Goal: Communication & Community: Answer question/provide support

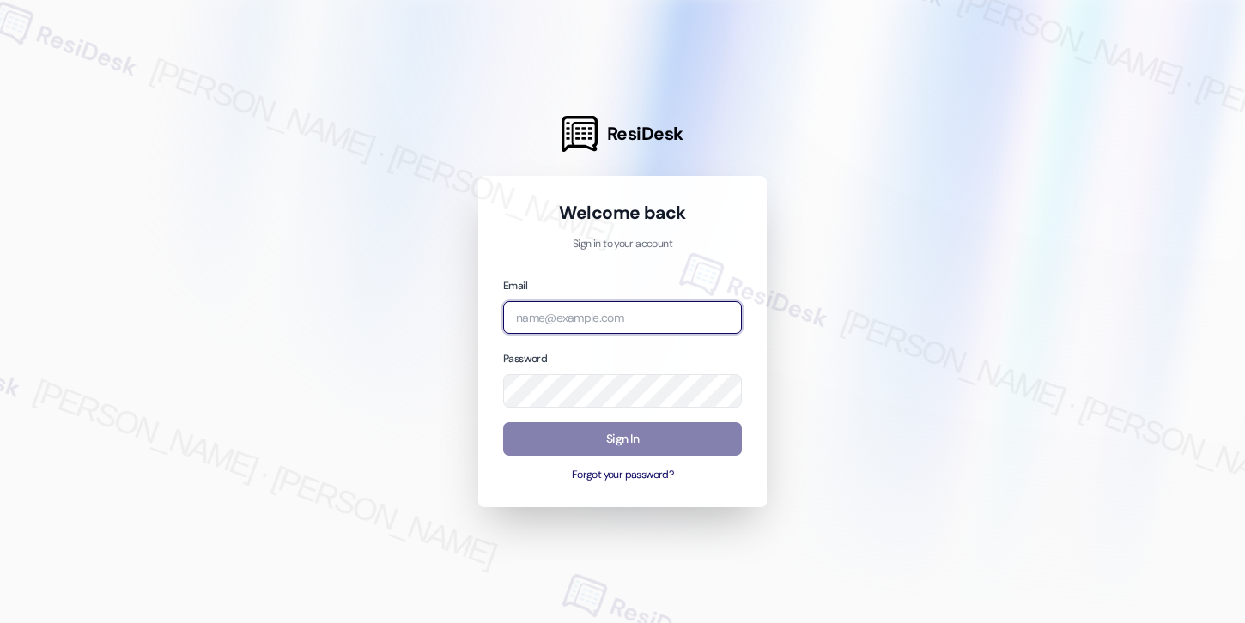
click at [537, 329] on input "email" at bounding box center [622, 317] width 239 height 33
click at [0, 622] on com-1password-button at bounding box center [0, 623] width 0 height 0
type input "[EMAIL_ADDRESS][PERSON_NAME][PERSON_NAME][PERSON_NAME][DOMAIN_NAME]"
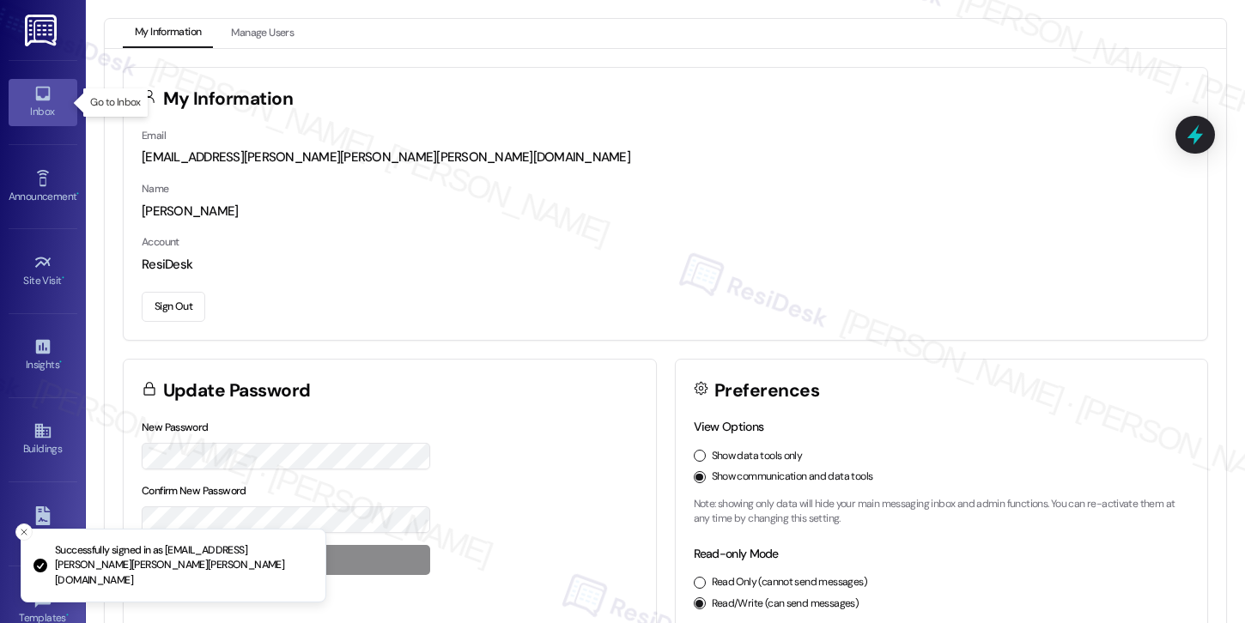
click at [27, 105] on div "Inbox" at bounding box center [43, 111] width 86 height 17
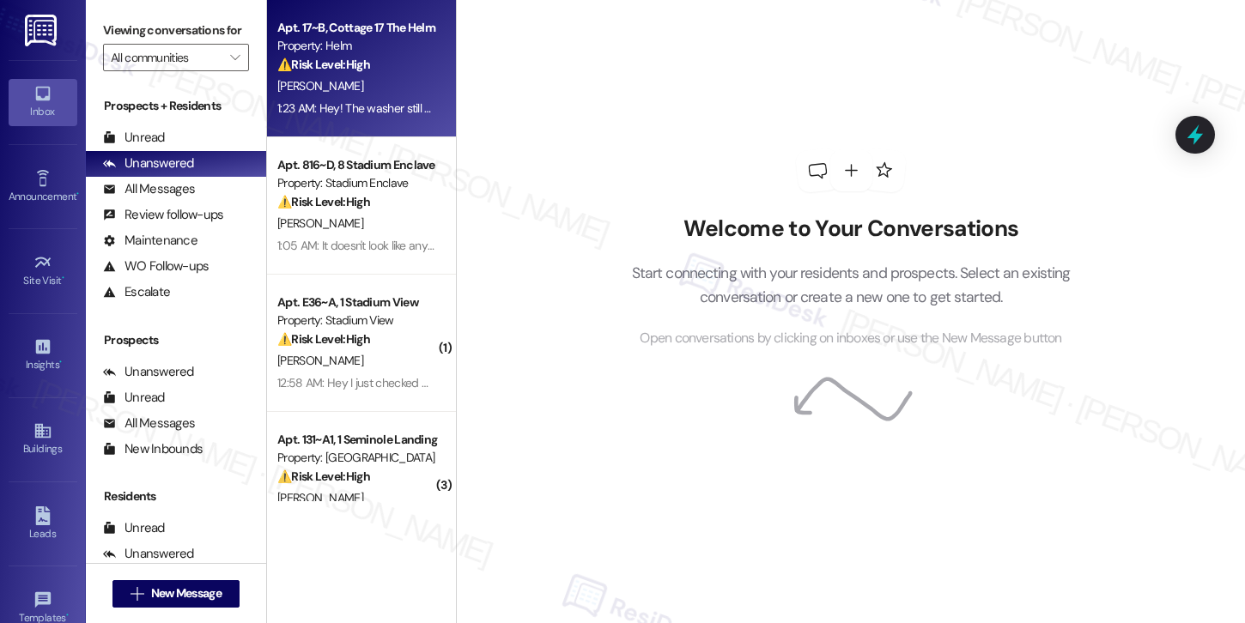
click at [388, 85] on div "[PERSON_NAME]" at bounding box center [357, 86] width 162 height 21
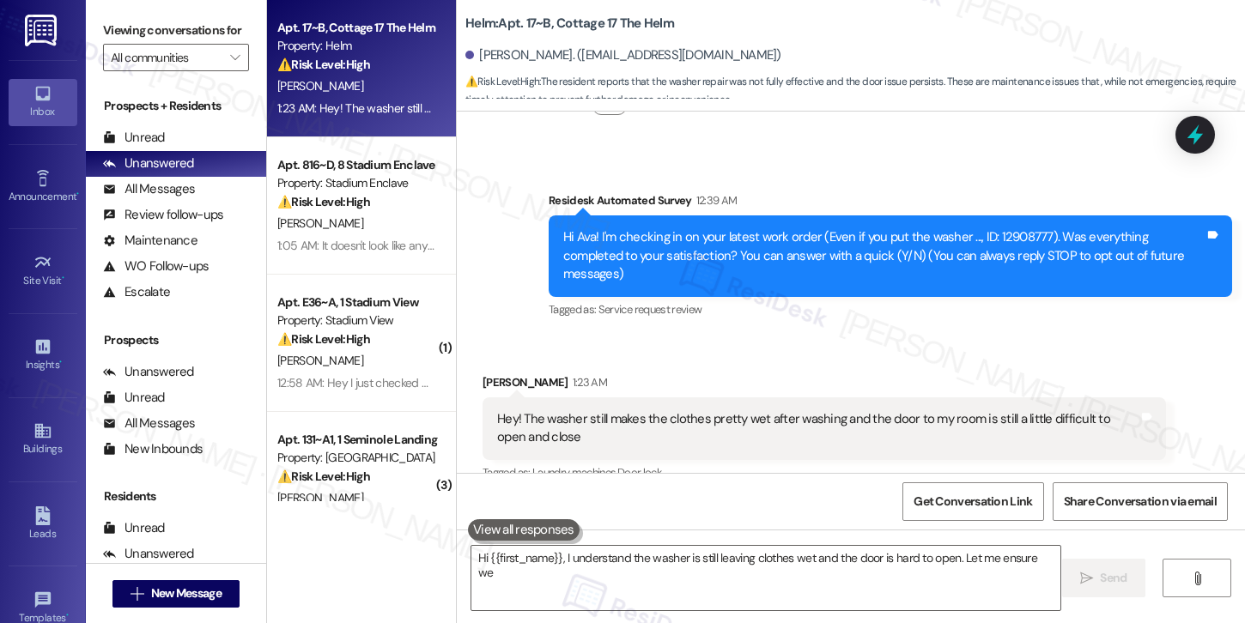
scroll to position [114, 0]
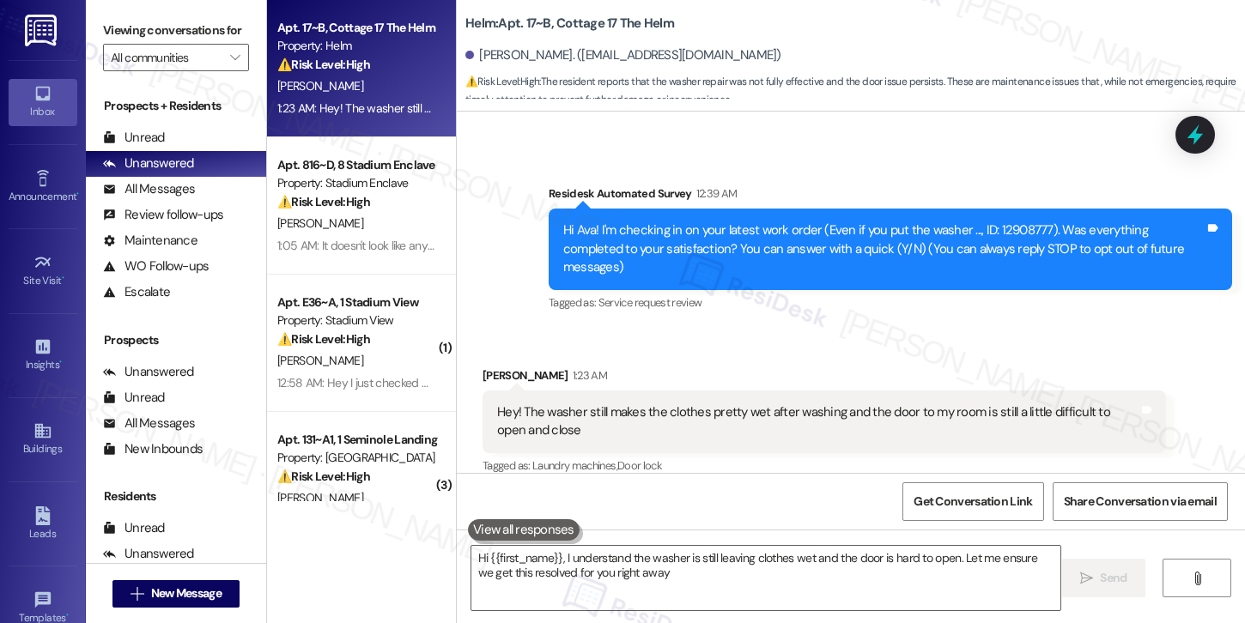
type textarea "Hi {{first_name}}, I understand the washer is still leaving clothes wet and the…"
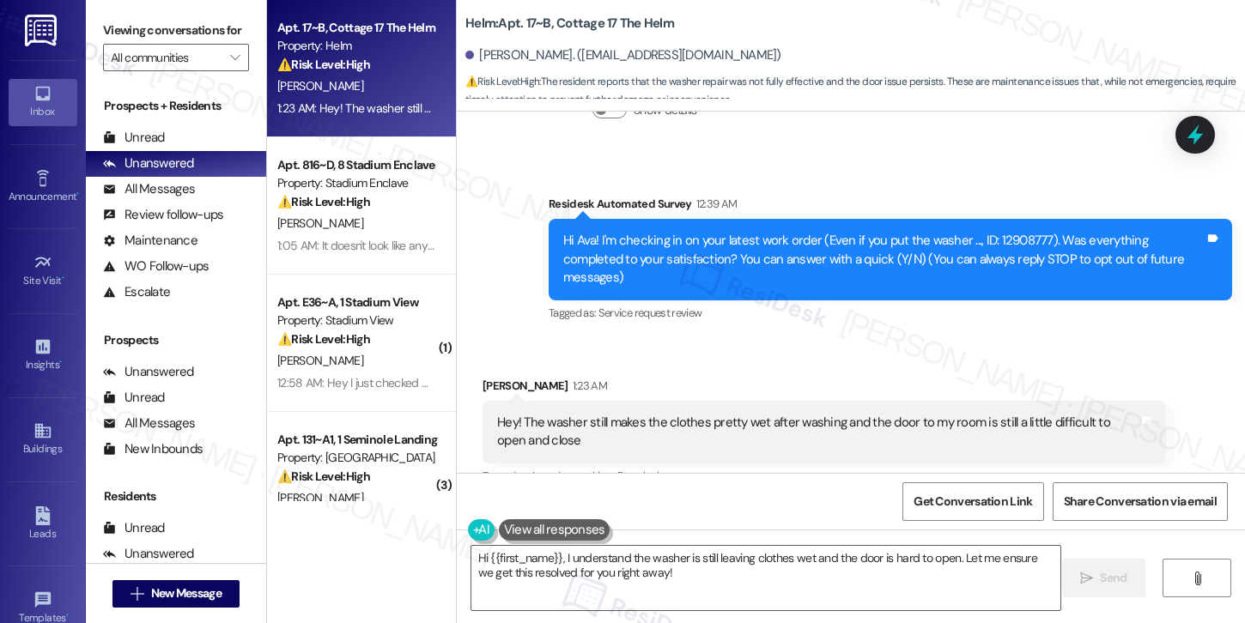
scroll to position [115, 0]
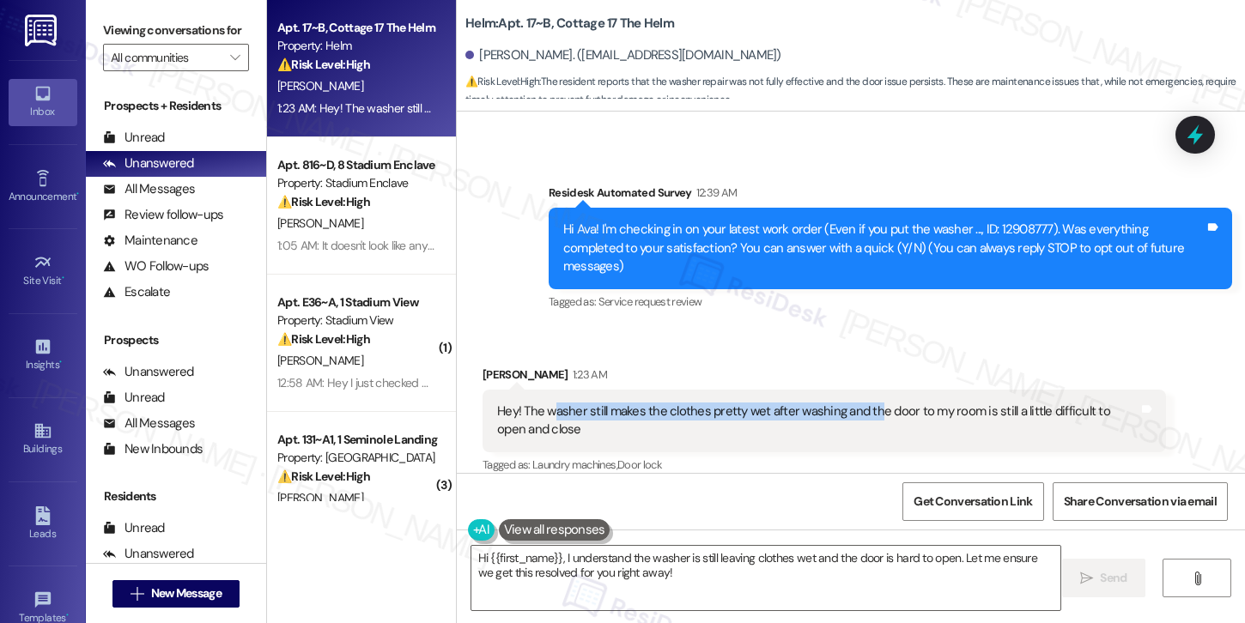
drag, startPoint x: 543, startPoint y: 392, endPoint x: 866, endPoint y: 395, distance: 322.8
click at [866, 403] on div "Hey! The washer still makes the clothes pretty wet after washing and the door t…" at bounding box center [817, 421] width 641 height 37
click at [640, 574] on textarea "Hi {{first_name}}, I understand the washer is still leaving clothes wet and the…" at bounding box center [765, 578] width 589 height 64
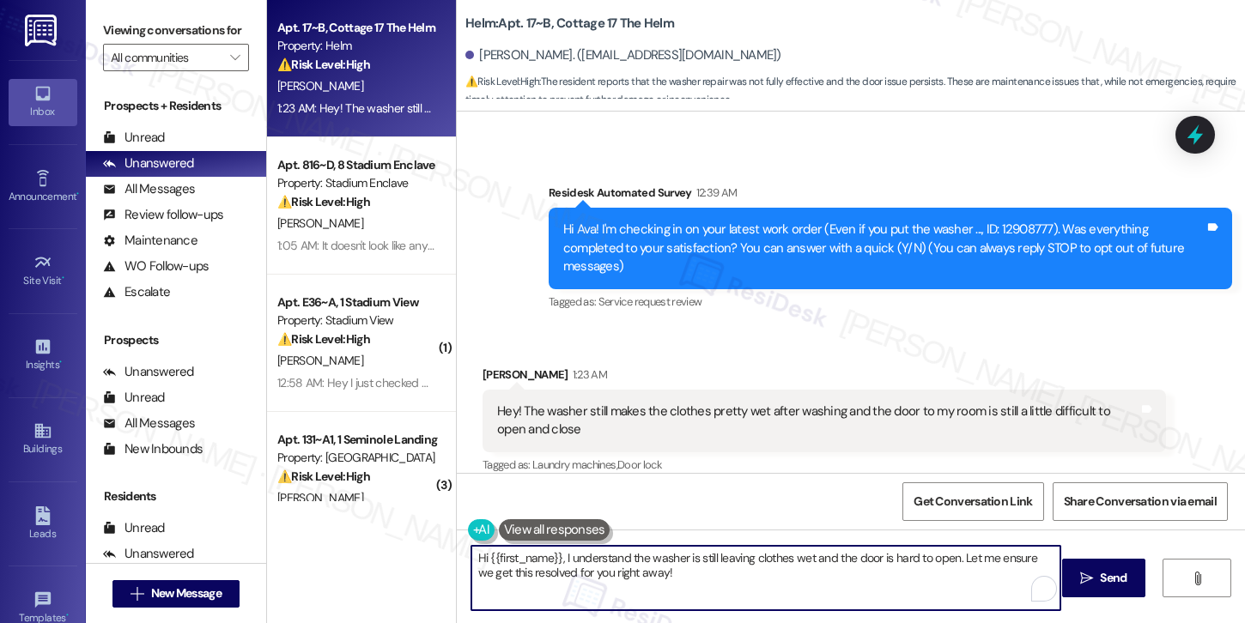
click at [640, 574] on textarea "Hi {{first_name}}, I understand the washer is still leaving clothes wet and the…" at bounding box center [765, 578] width 589 height 64
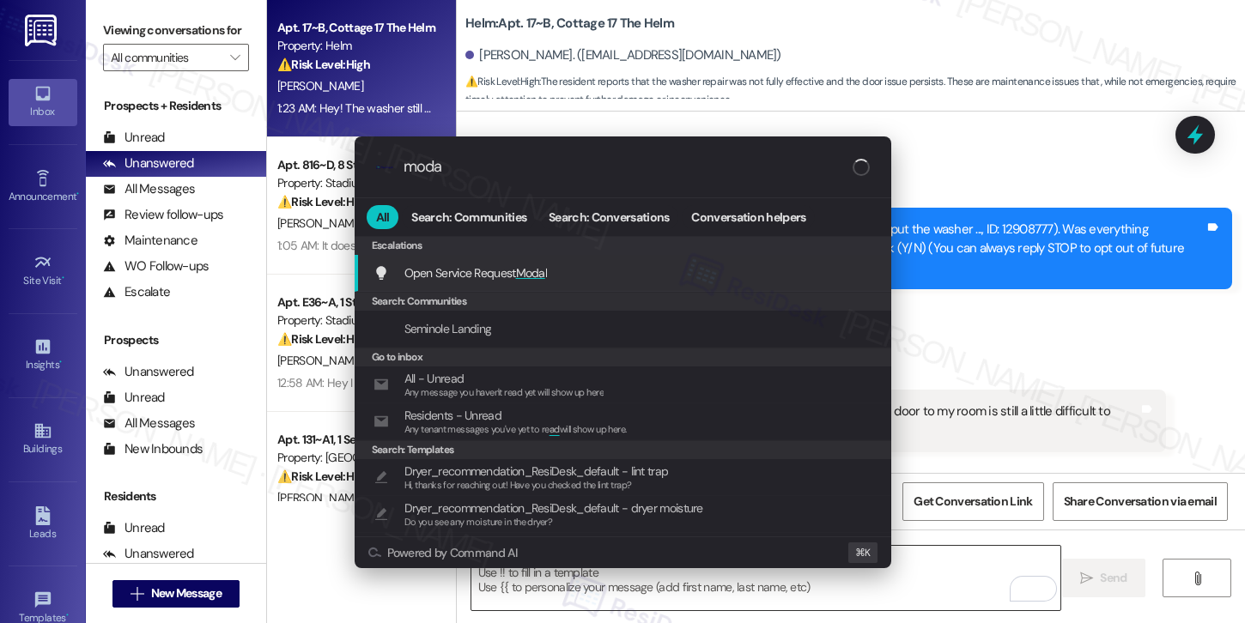
type input "modal"
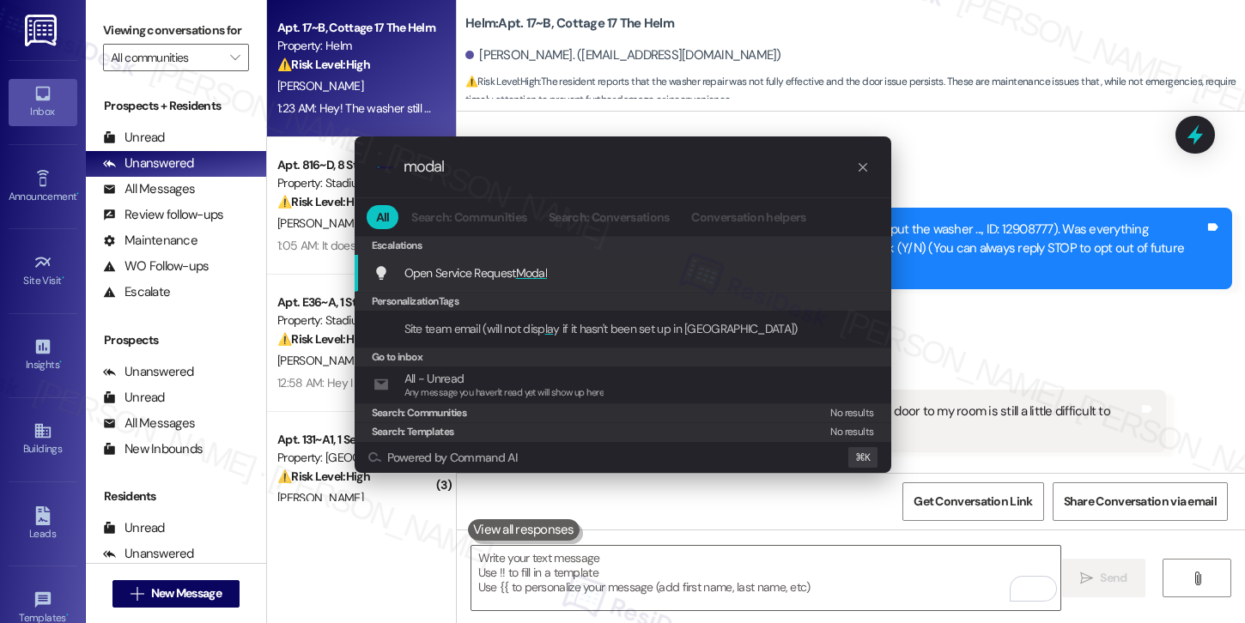
click at [634, 265] on div "Open Service Request Modal Add shortcut" at bounding box center [624, 273] width 502 height 19
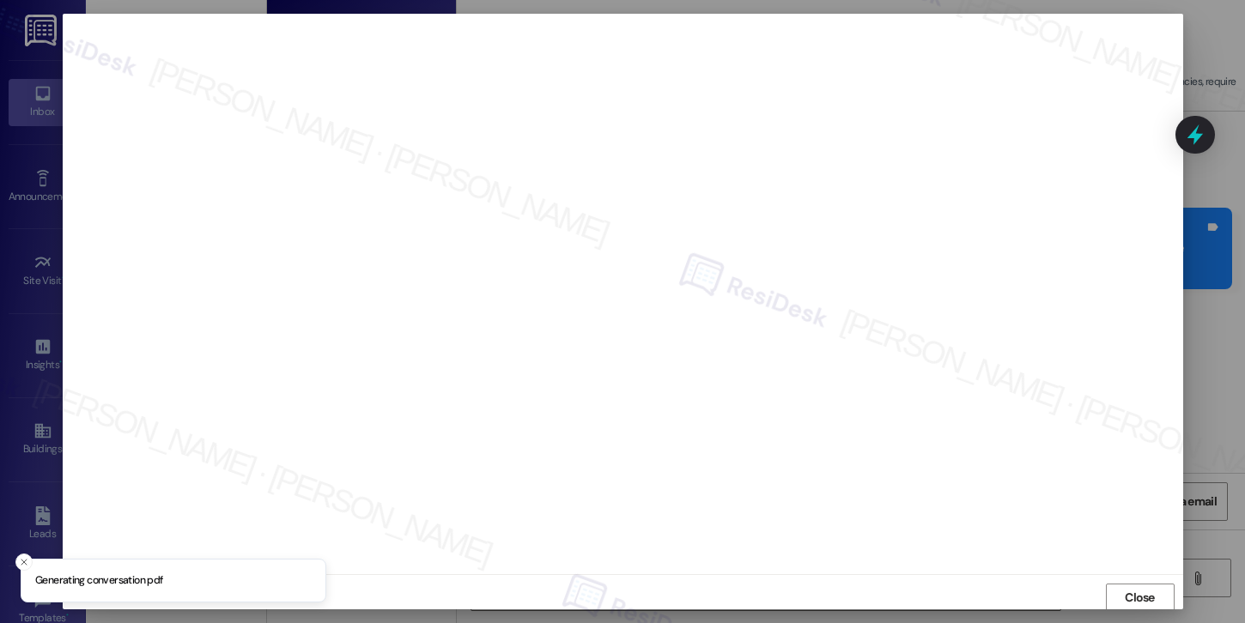
scroll to position [2, 0]
click at [1143, 595] on span "Close" at bounding box center [1140, 596] width 30 height 18
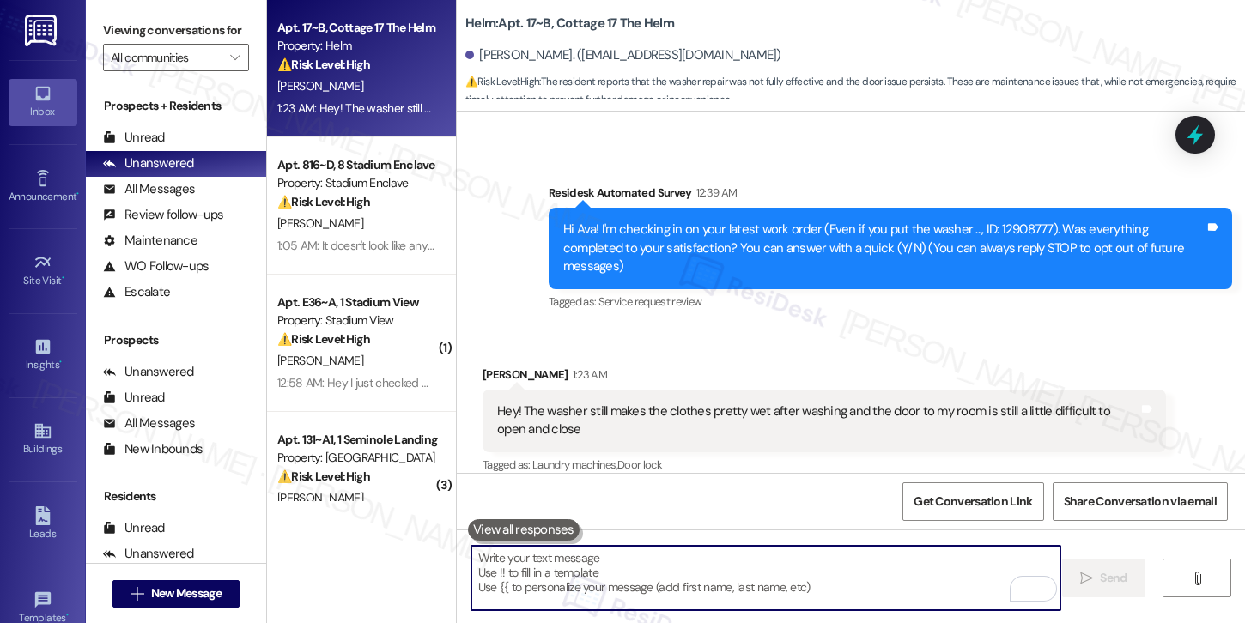
click at [795, 586] on textarea "To enrich screen reader interactions, please activate Accessibility in Grammarl…" at bounding box center [765, 578] width 589 height 64
click at [515, 525] on button at bounding box center [524, 529] width 112 height 21
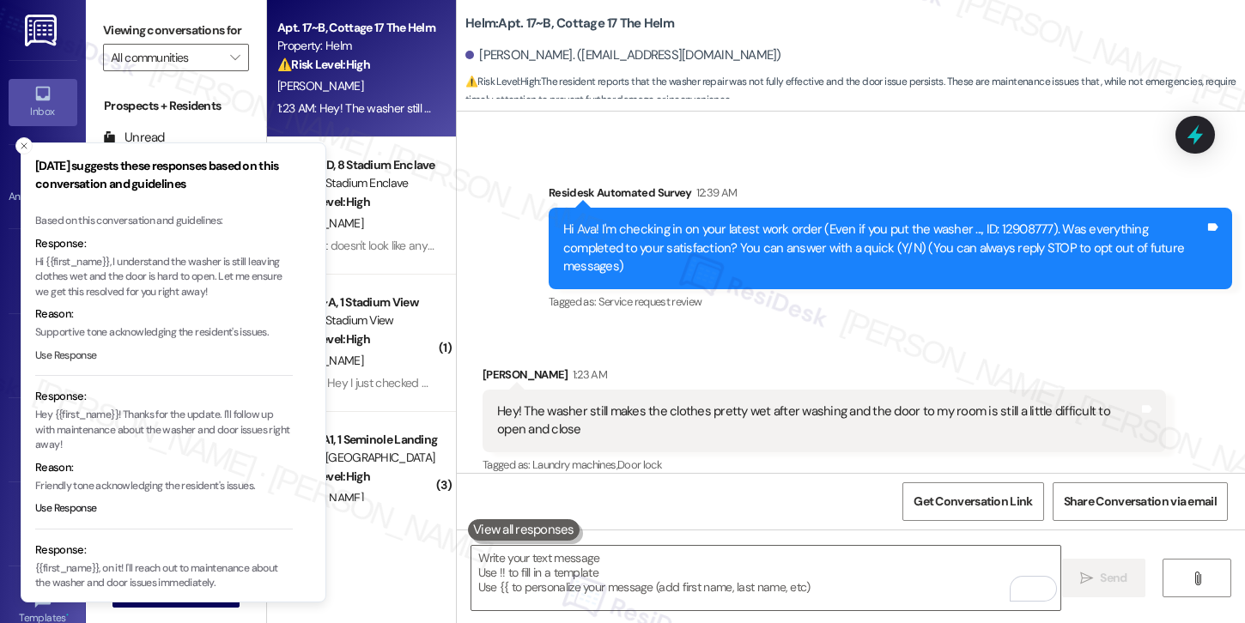
click at [83, 356] on button "Use Response" at bounding box center [66, 356] width 62 height 15
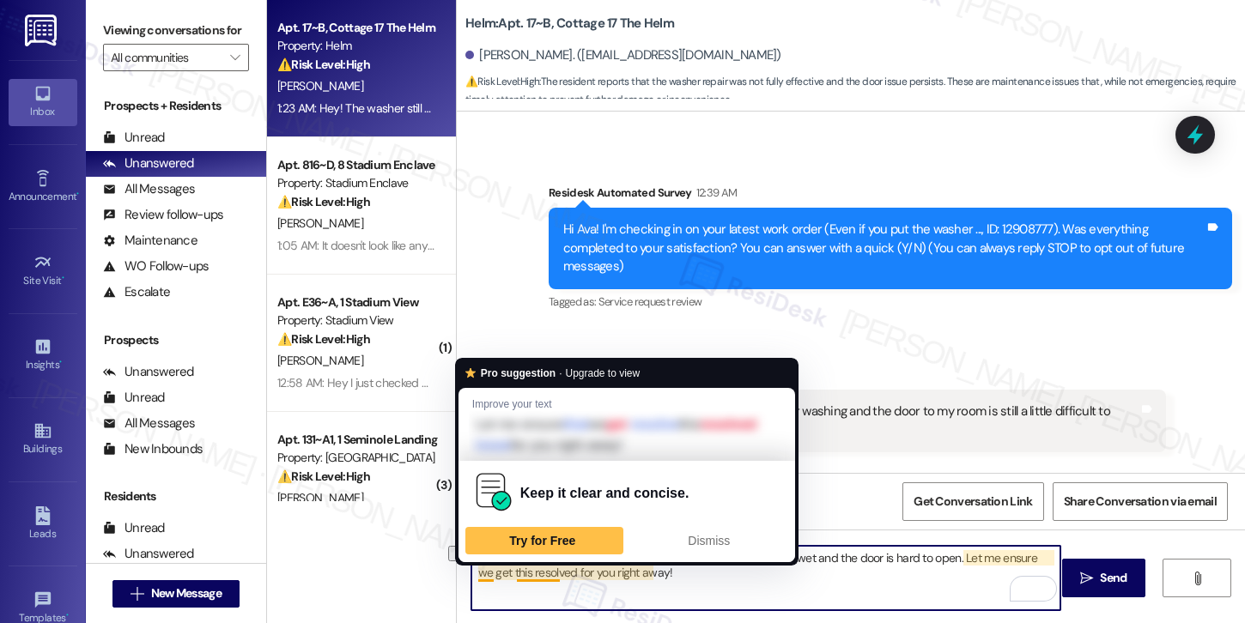
drag, startPoint x: 661, startPoint y: 574, endPoint x: 467, endPoint y: 575, distance: 194.0
click at [471, 575] on textarea "Hi {{first_name}}, I understand the washer is still leaving clothes wet and the…" at bounding box center [765, 578] width 589 height 64
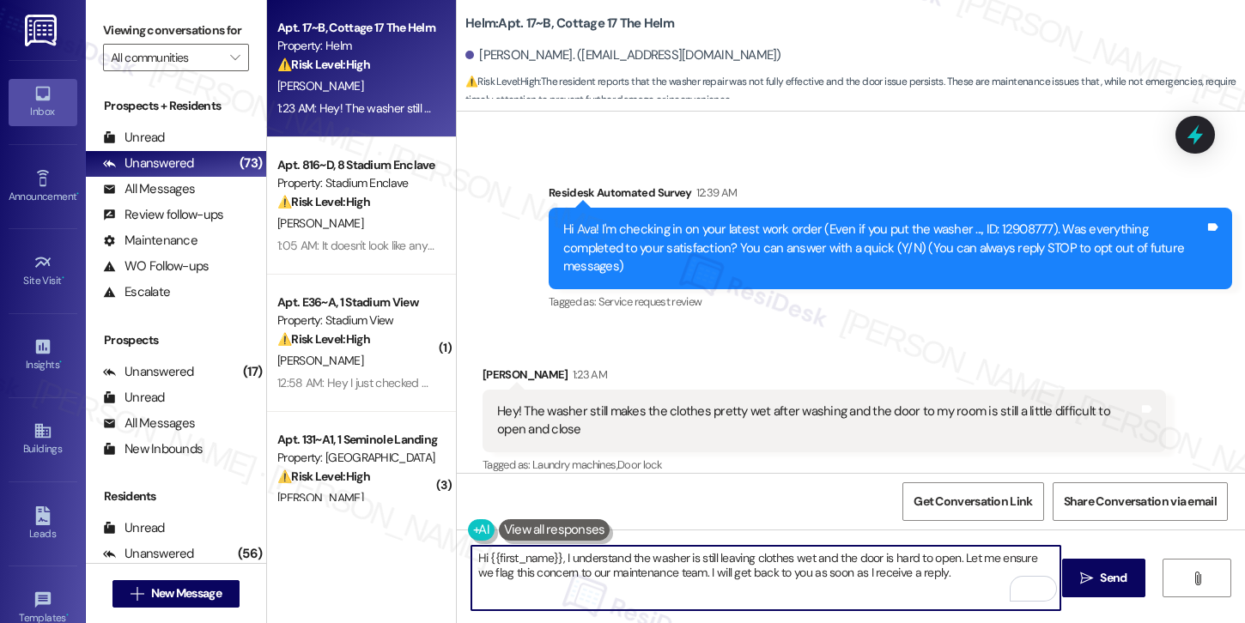
drag, startPoint x: 554, startPoint y: 554, endPoint x: 481, endPoint y: 560, distance: 73.2
click at [481, 560] on textarea "Hi {{first_name}}, I understand the washer is still leaving clothes wet and the…" at bounding box center [765, 578] width 589 height 64
type textarea "Hi Ava, I understand the washer is still leaving clothes wet and the door is ha…"
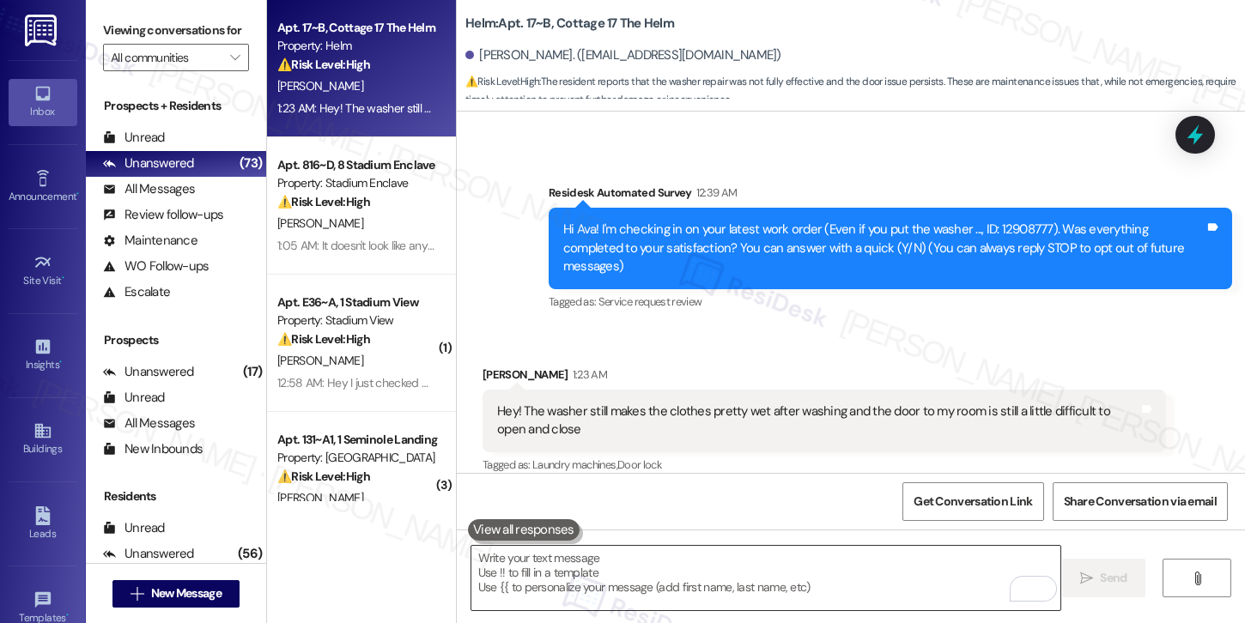
click at [536, 577] on textarea "To enrich screen reader interactions, please activate Accessibility in Grammarl…" at bounding box center [765, 578] width 589 height 64
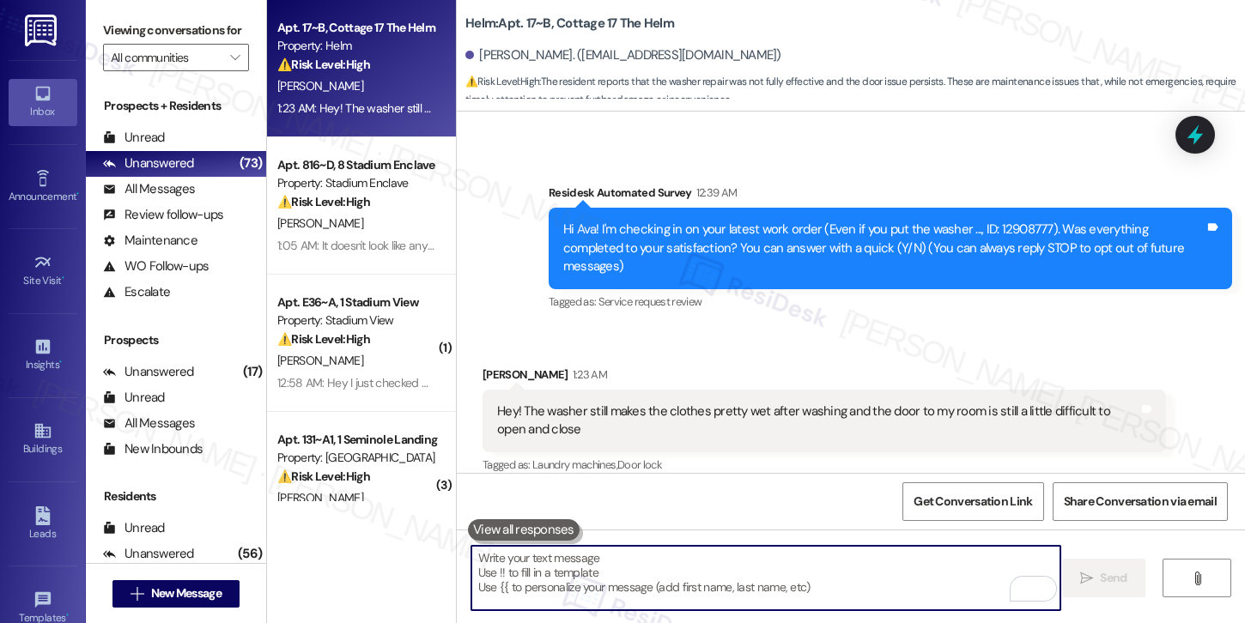
paste textarea "Hi Ava, I understand the washer is still leaving clothes wet and that the door …"
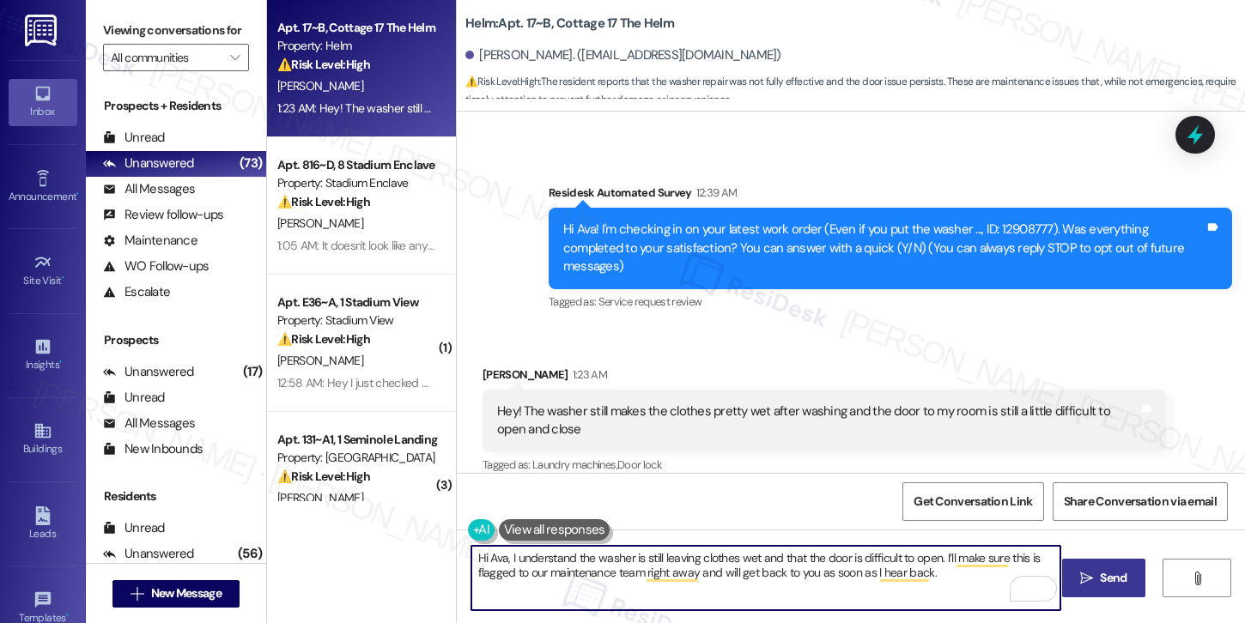
click at [1096, 582] on span "Send" at bounding box center [1112, 578] width 33 height 18
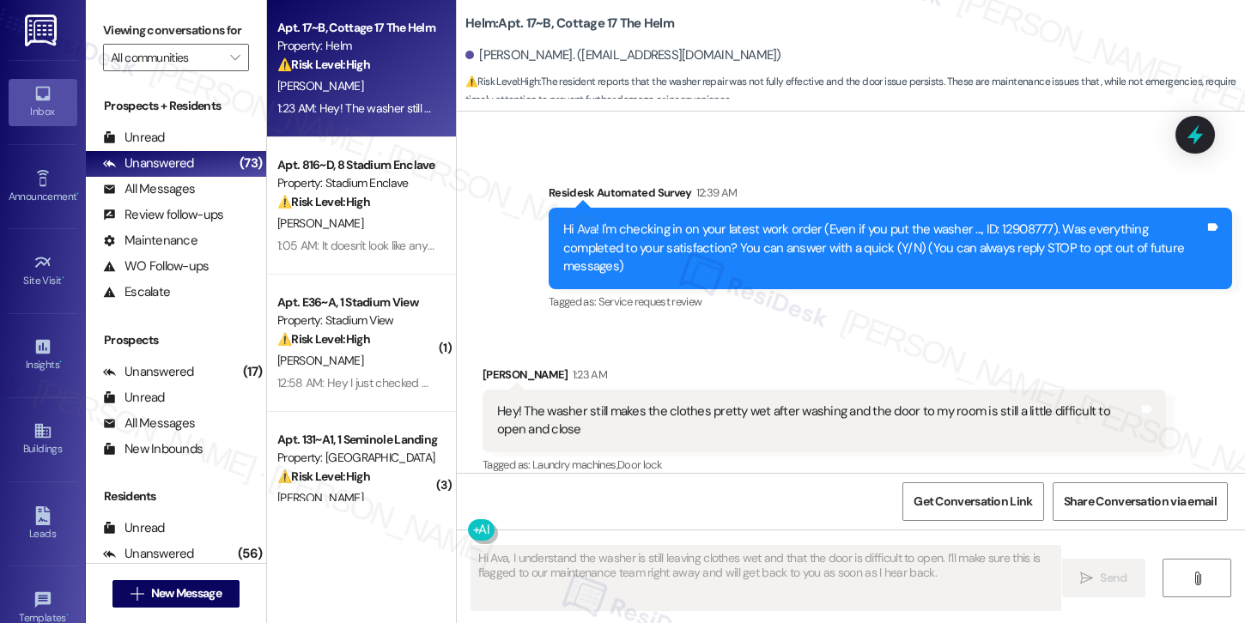
type textarea "Fetching suggested responses. Please feel free to read through the conversation…"
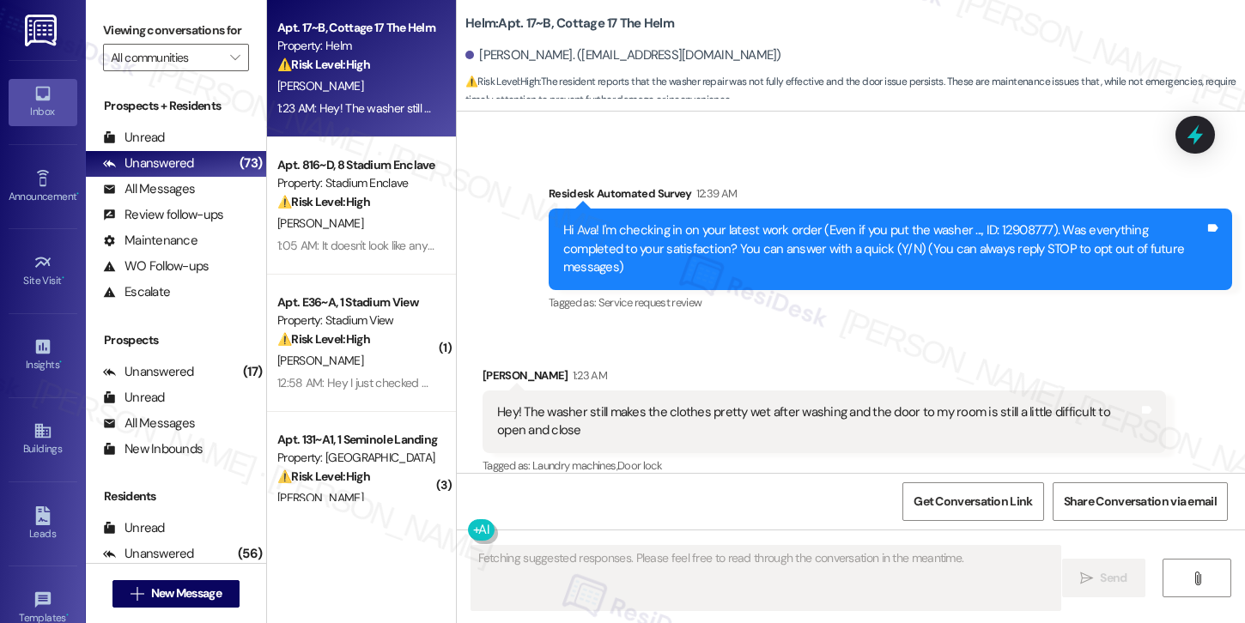
scroll to position [252, 0]
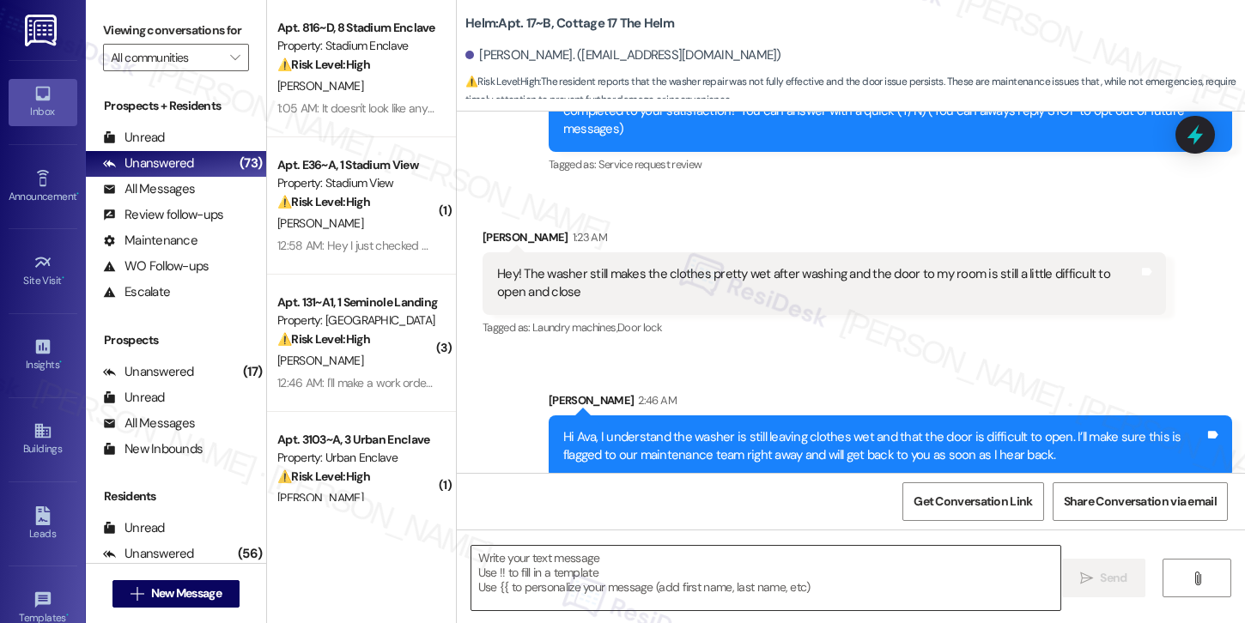
click at [820, 575] on textarea "To enrich screen reader interactions, please activate Accessibility in Grammarl…" at bounding box center [765, 578] width 589 height 64
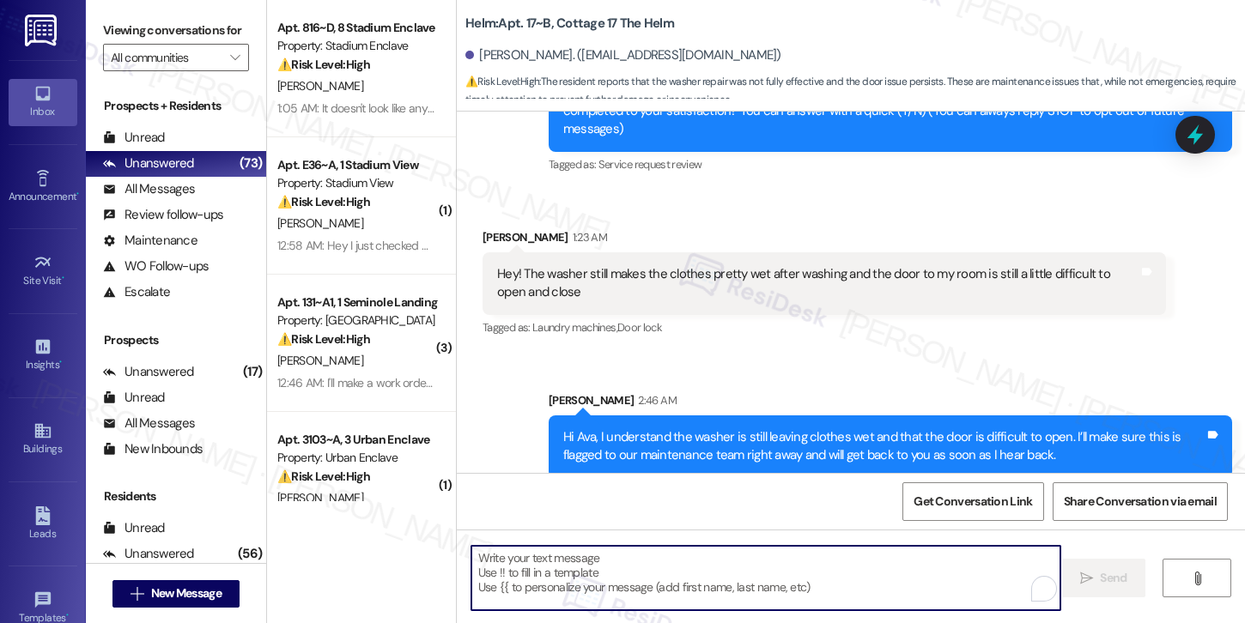
click at [820, 575] on textarea "To enrich screen reader interactions, please activate Accessibility in Grammarl…" at bounding box center [765, 578] width 589 height 64
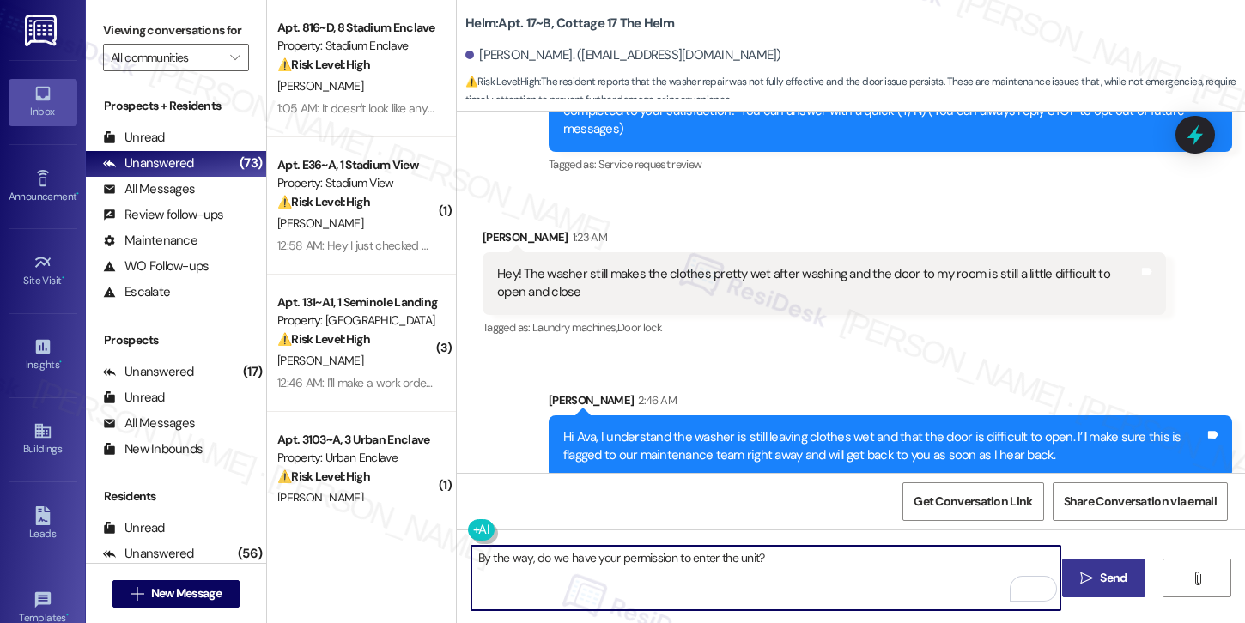
click at [792, 562] on textarea "By the way, do we have your permission to enter the unit?" at bounding box center [765, 578] width 589 height 64
type textarea "By the way, do we have your permission to enter the unit?"
click at [1081, 589] on button " Send" at bounding box center [1103, 578] width 83 height 39
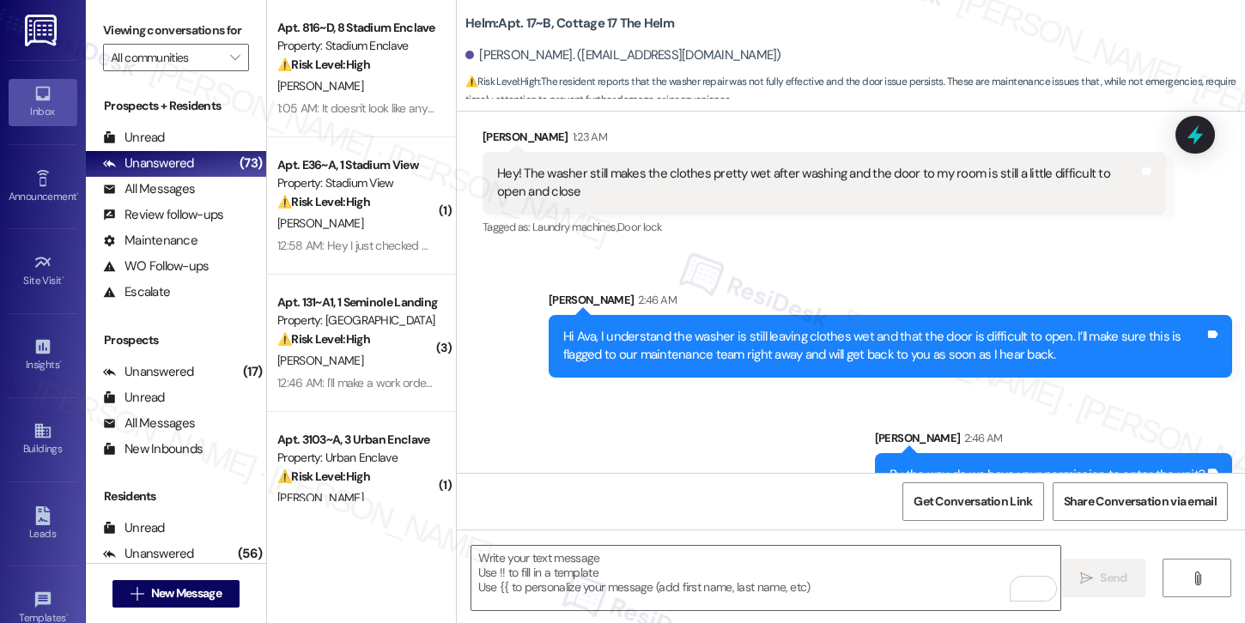
scroll to position [373, 0]
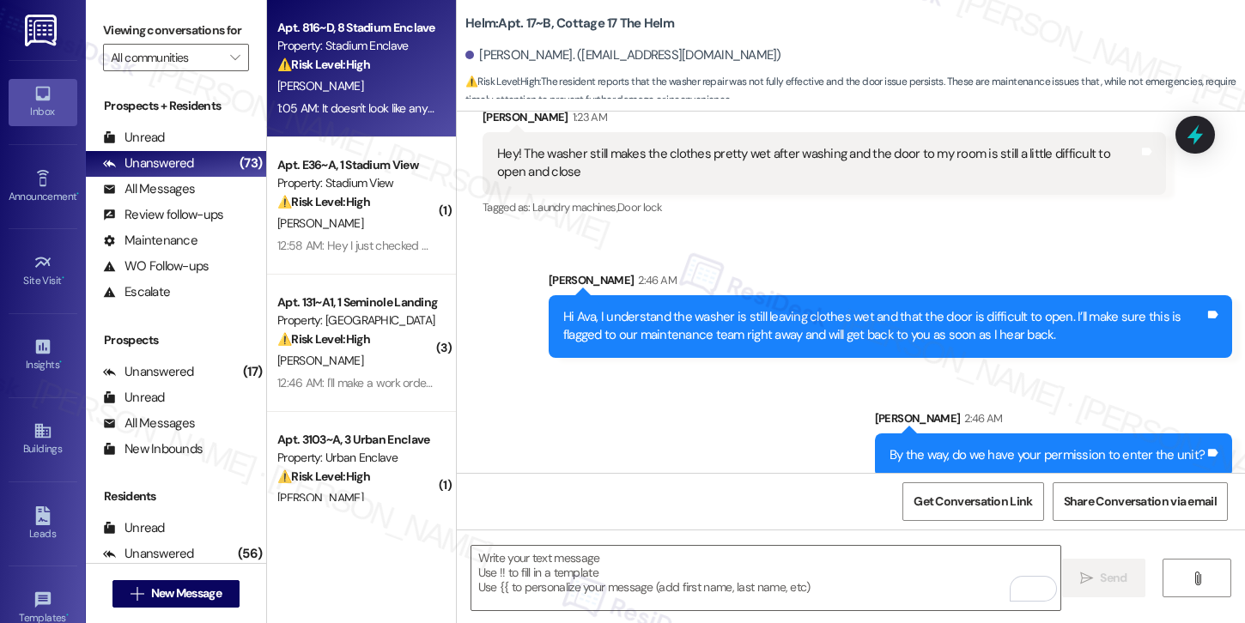
click at [379, 74] on div "Apt. 816~D, 8 Stadium Enclave Property: Stadium Enclave ⚠️ Risk Level: High The…" at bounding box center [357, 46] width 162 height 58
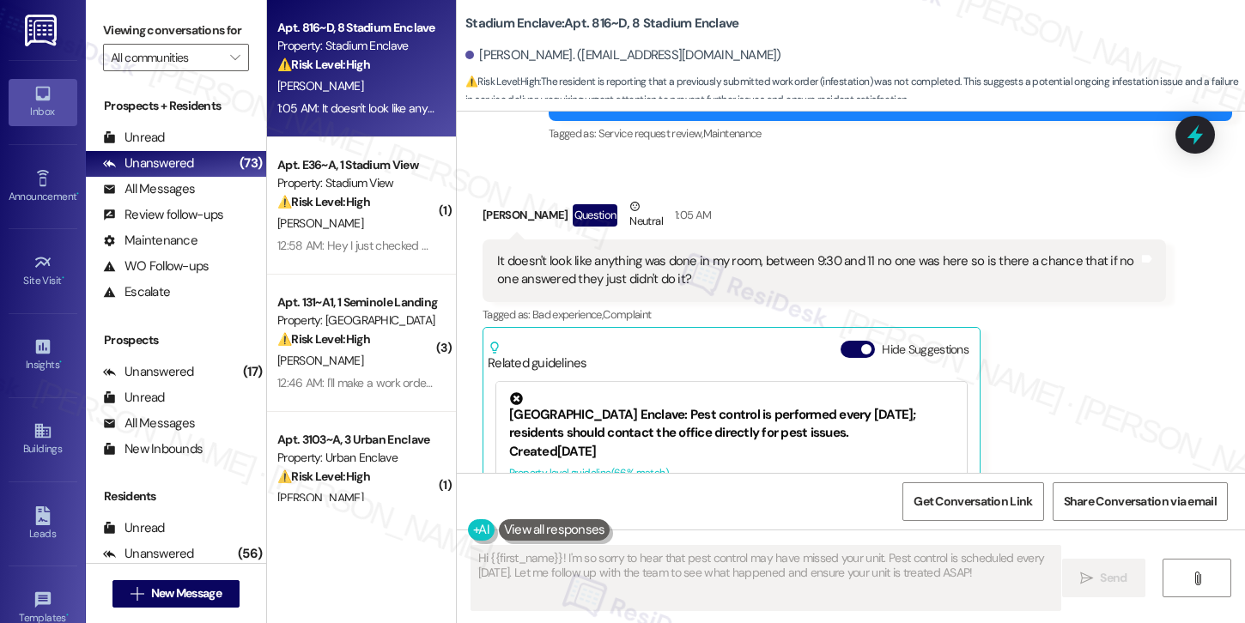
scroll to position [255, 0]
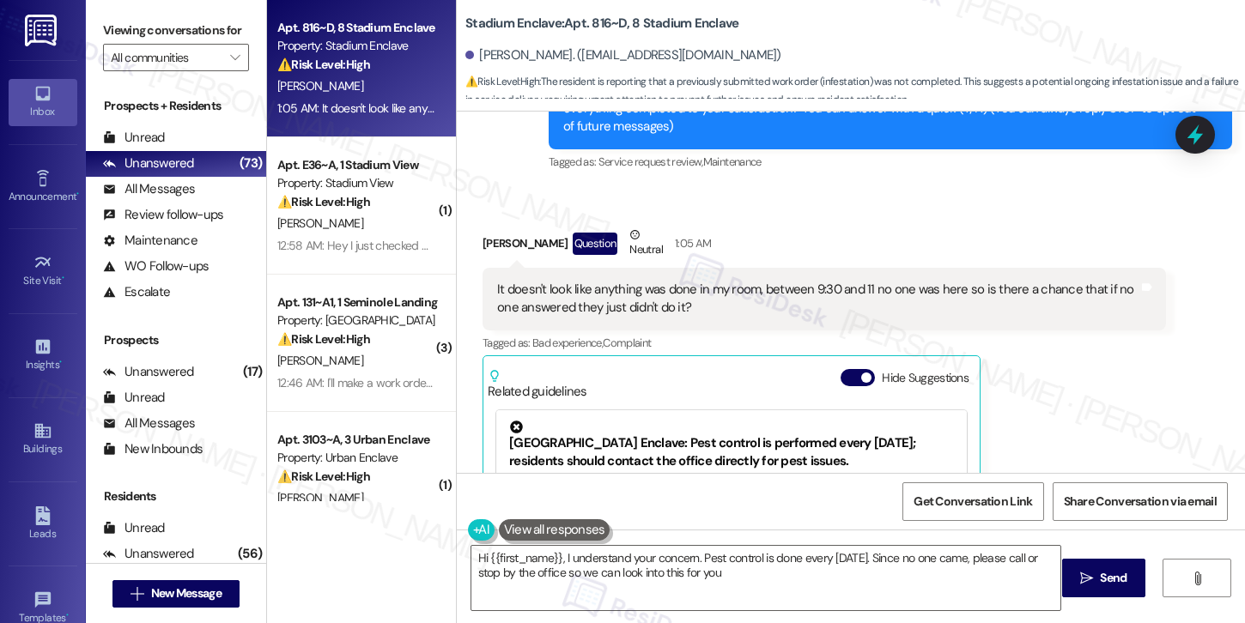
type textarea "Hi {{first_name}}, I understand your concern. Pest control is done every Wednes…"
click at [551, 290] on div "It doesn't look like anything was done in my room, between 9:30 and 11 no one w…" at bounding box center [817, 299] width 641 height 37
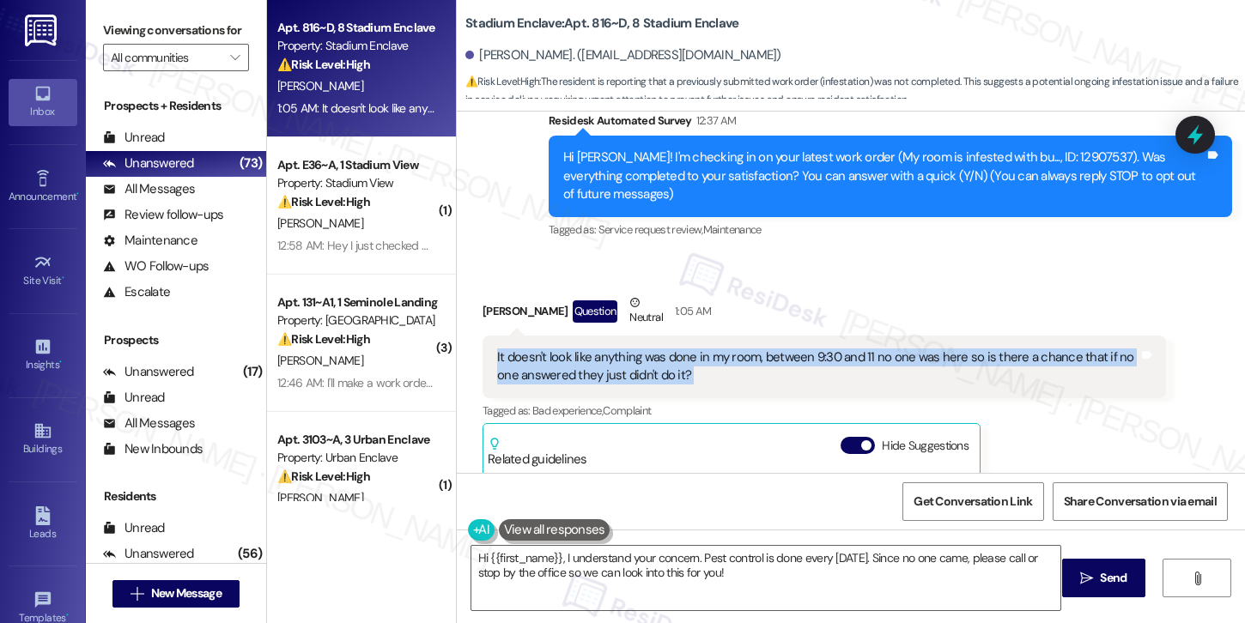
scroll to position [178, 0]
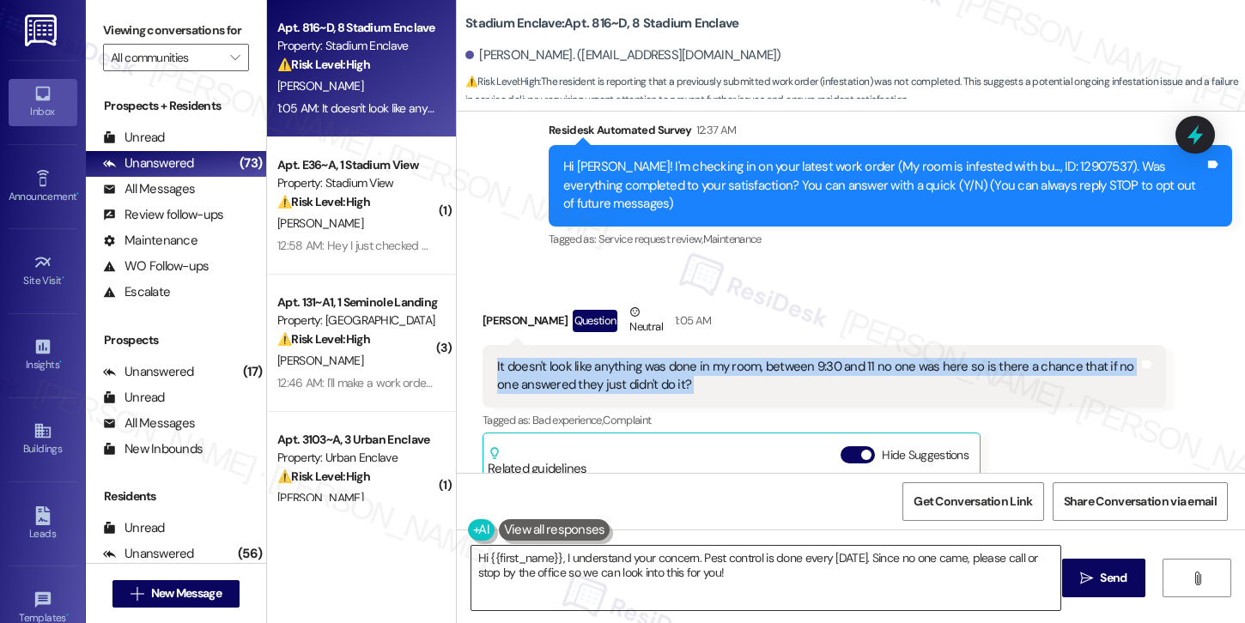
click at [848, 571] on textarea "Hi {{first_name}}, I understand your concern. Pest control is done every Wednes…" at bounding box center [765, 578] width 589 height 64
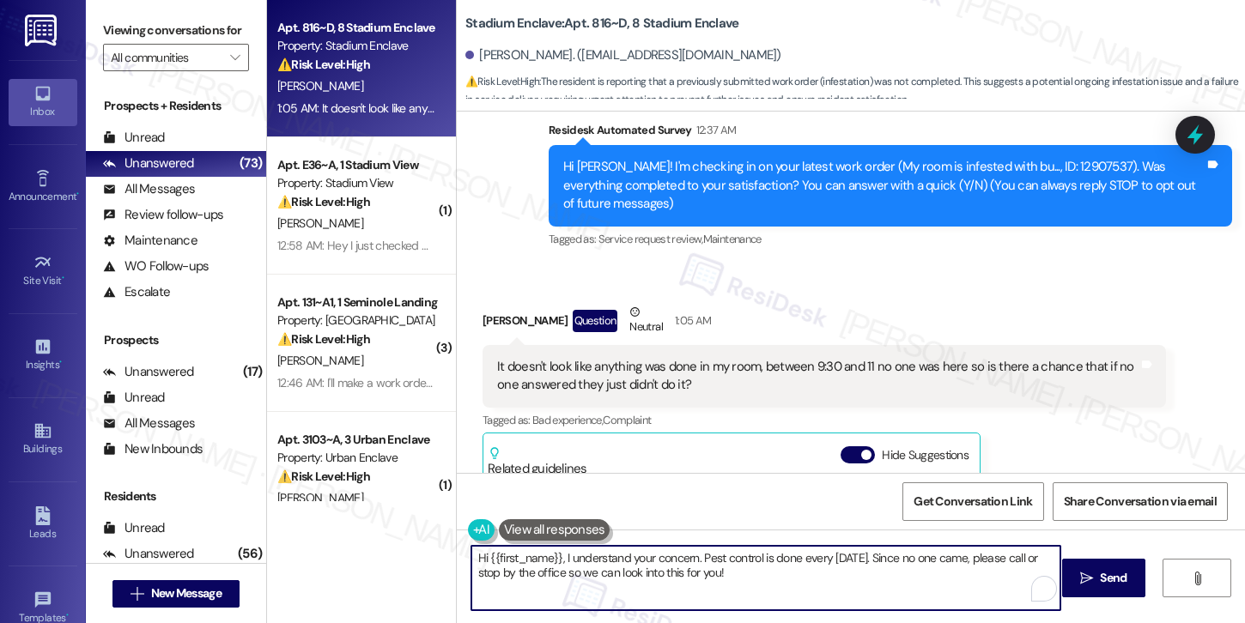
click at [848, 571] on textarea "Hi {{first_name}}, I understand your concern. Pest control is done every Wednes…" at bounding box center [765, 578] width 589 height 64
click at [841, 574] on textarea "Hi {{first_name}}, I understand your concern. Pest control is done every Wednes…" at bounding box center [765, 578] width 589 height 64
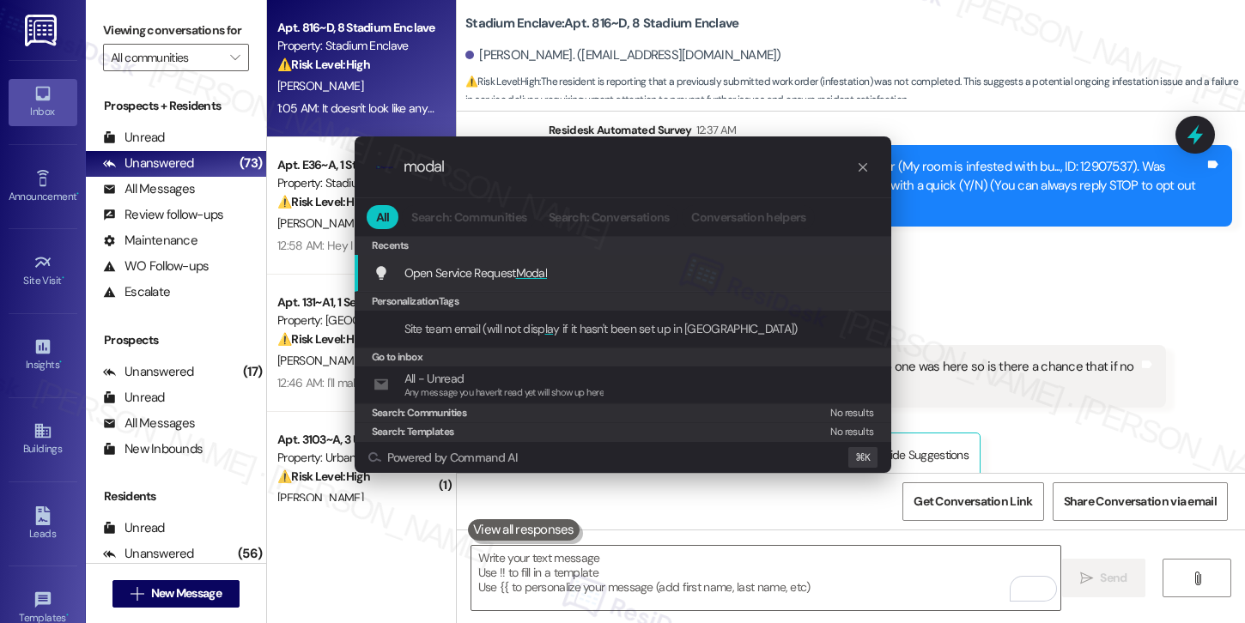
click at [748, 289] on div "Open Service Request Modal Add shortcut" at bounding box center [623, 273] width 537 height 37
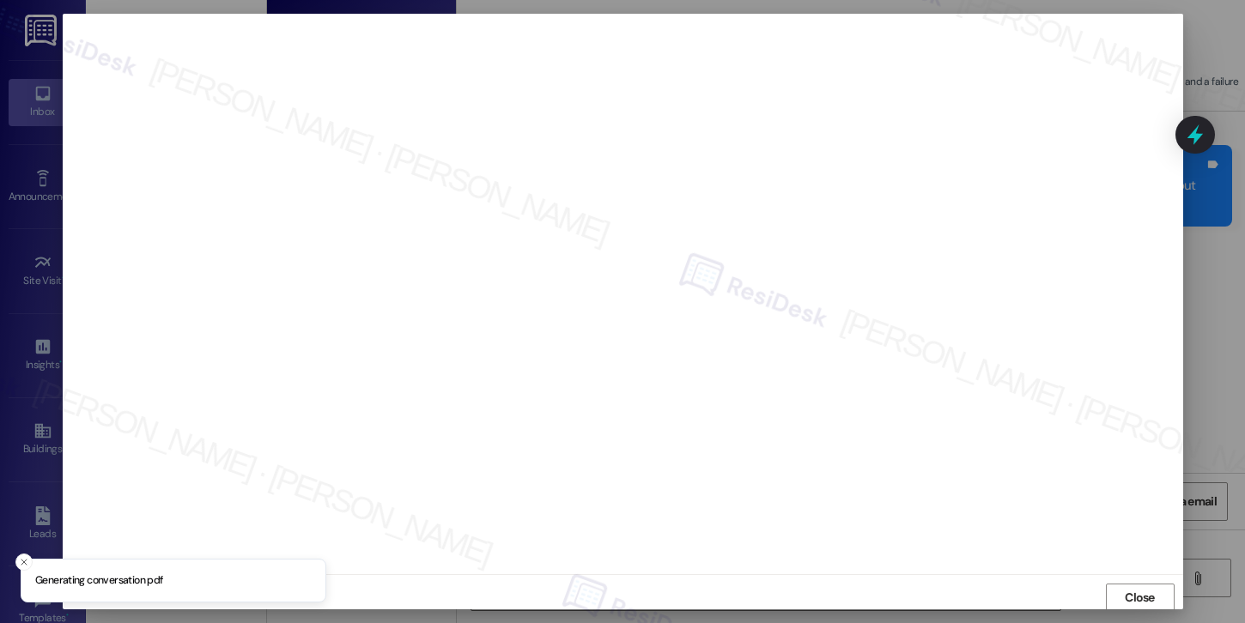
scroll to position [2, 0]
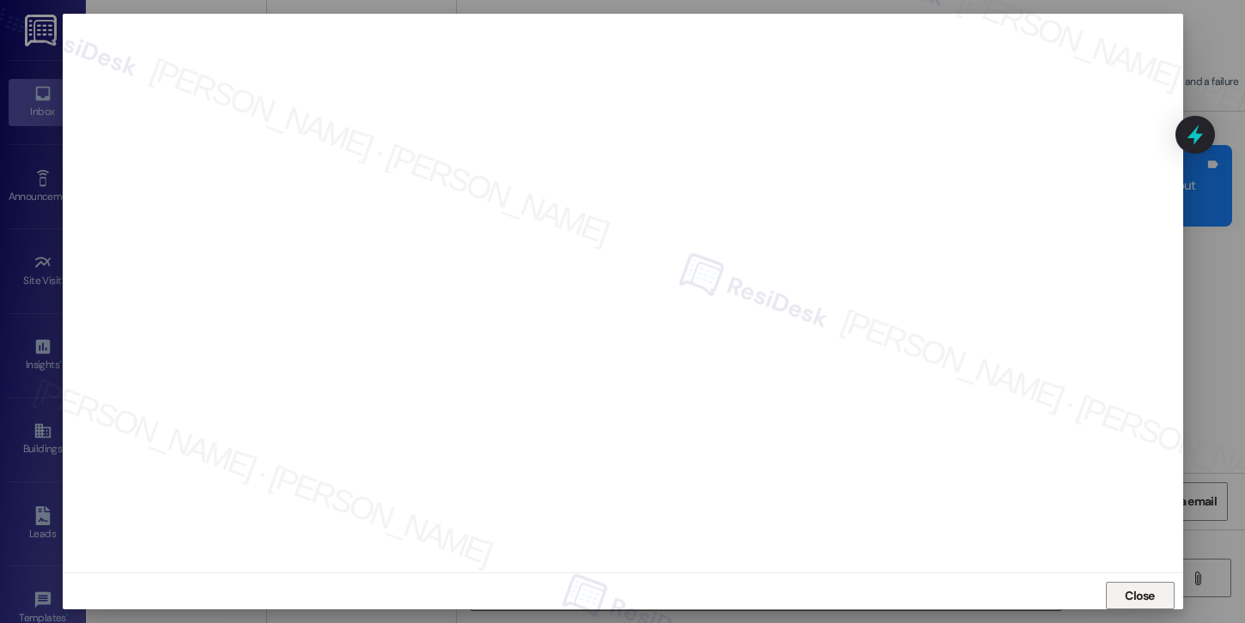
click at [1138, 596] on span "Close" at bounding box center [1140, 596] width 30 height 18
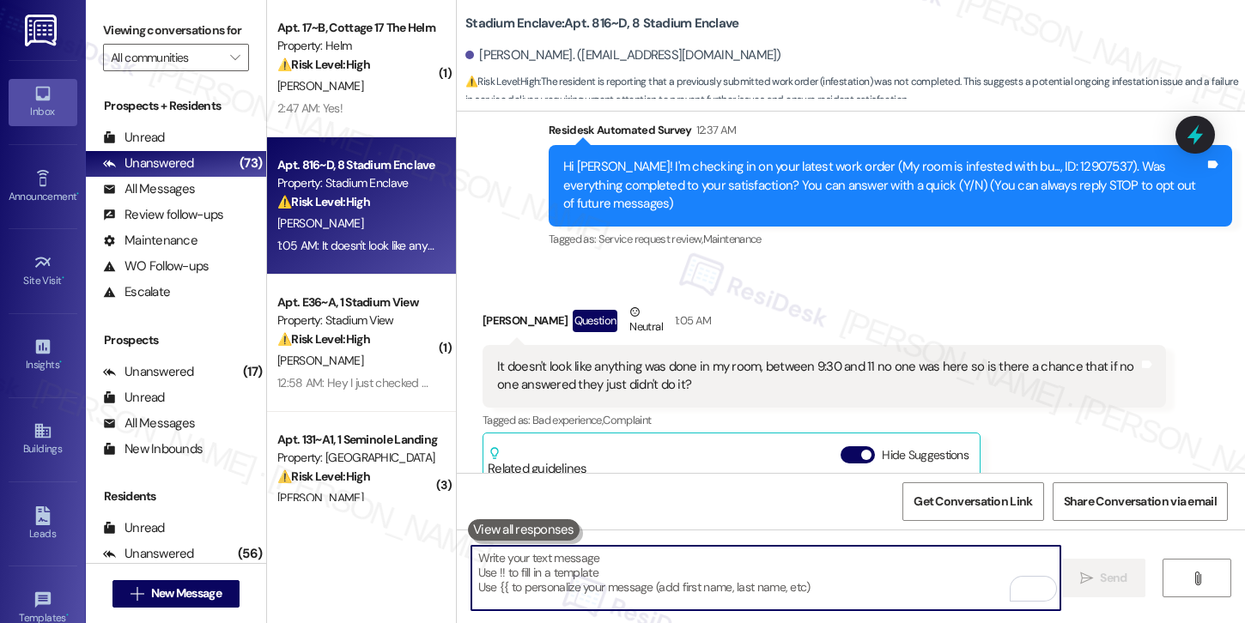
click at [722, 364] on div "It doesn't look like anything was done in my room, between 9:30 and 11 no one w…" at bounding box center [817, 376] width 641 height 37
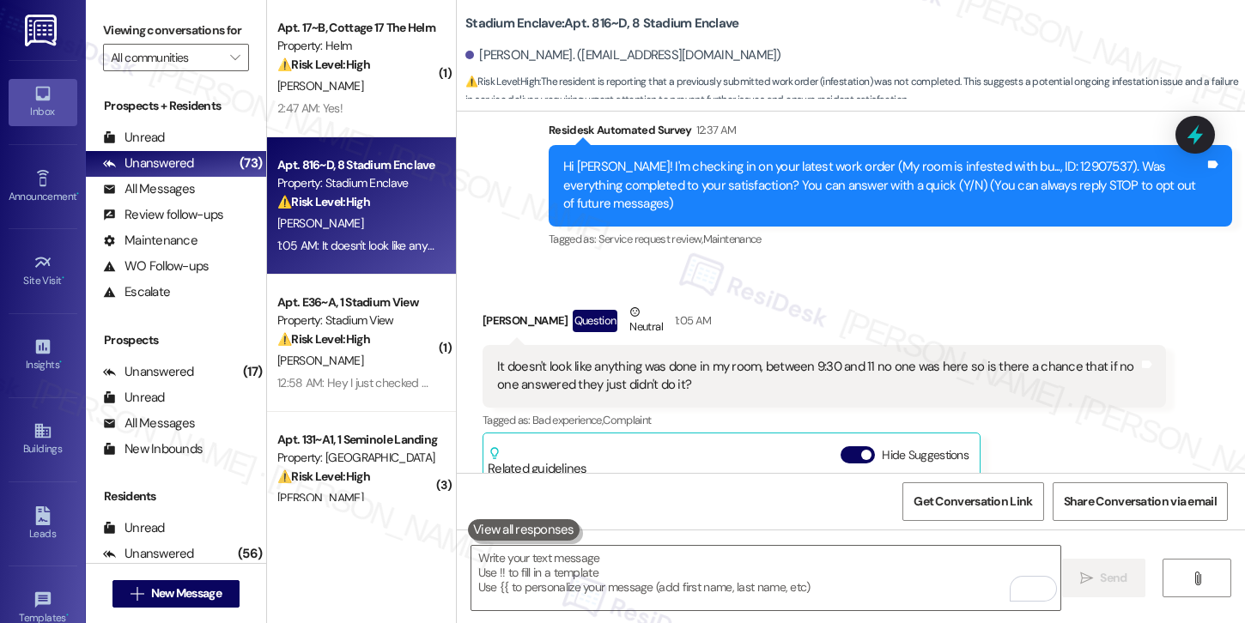
click at [722, 364] on div "It doesn't look like anything was done in my room, between 9:30 and 11 no one w…" at bounding box center [817, 376] width 641 height 37
click at [635, 366] on div "It doesn't look like anything was done in my room, between 9:30 and 11 no one w…" at bounding box center [817, 376] width 641 height 37
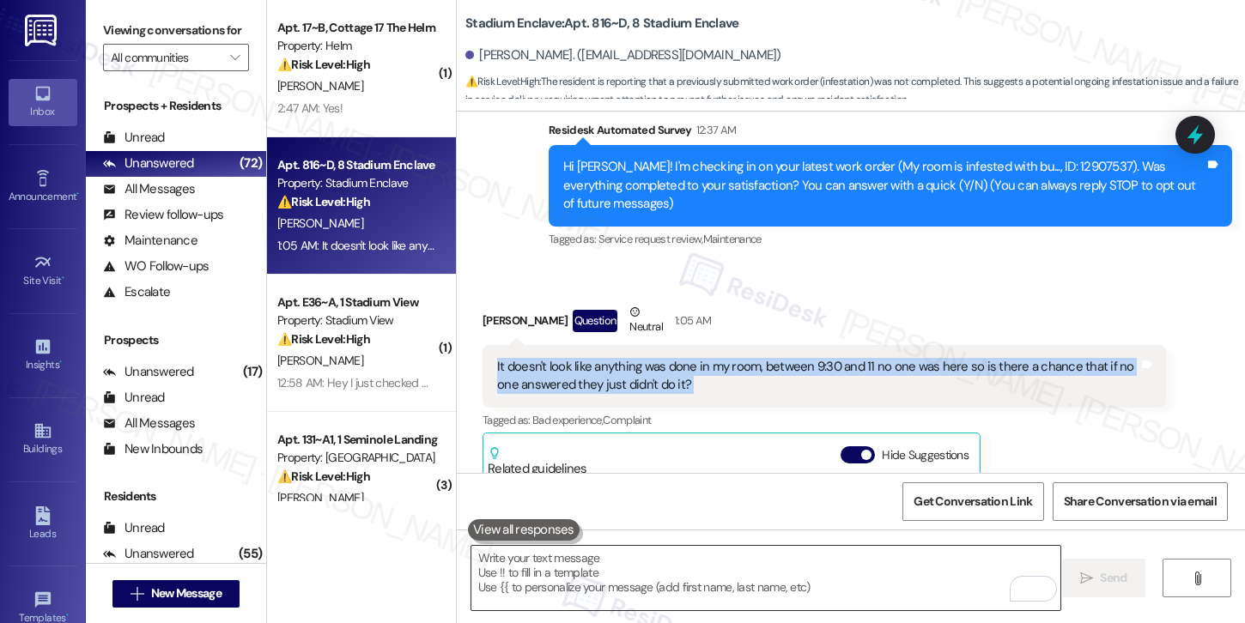
click at [816, 583] on textarea "To enrich screen reader interactions, please activate Accessibility in Grammarl…" at bounding box center [765, 578] width 589 height 64
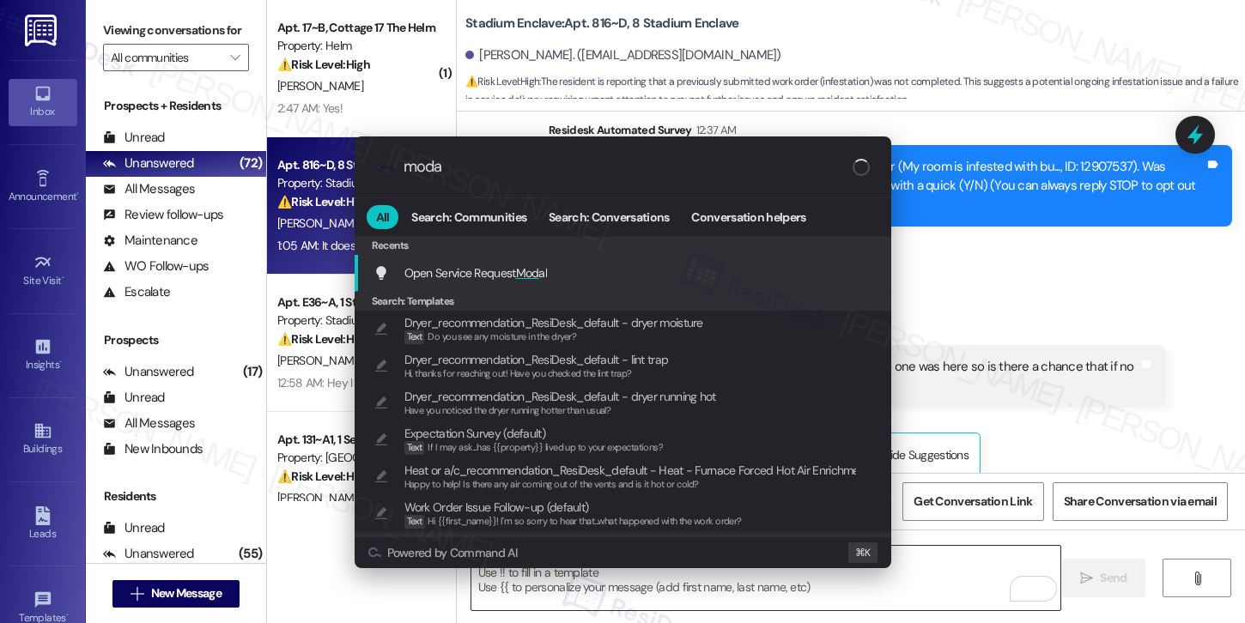
type input "modal"
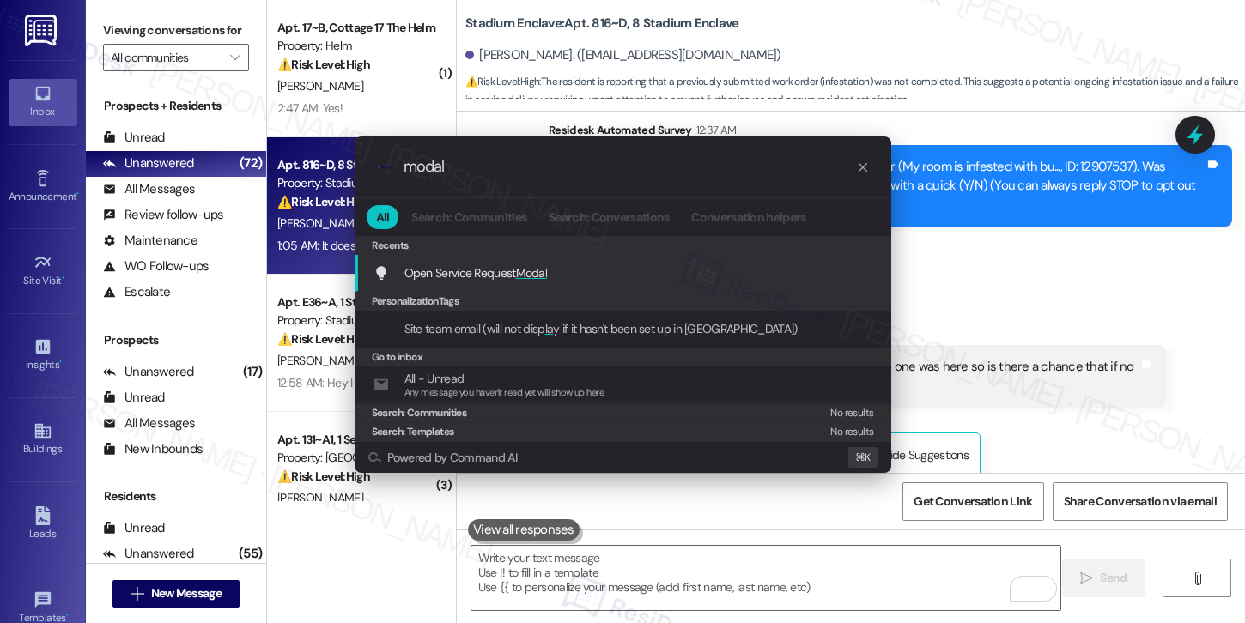
click at [639, 273] on div "Open Service Request Modal Add shortcut" at bounding box center [624, 273] width 502 height 19
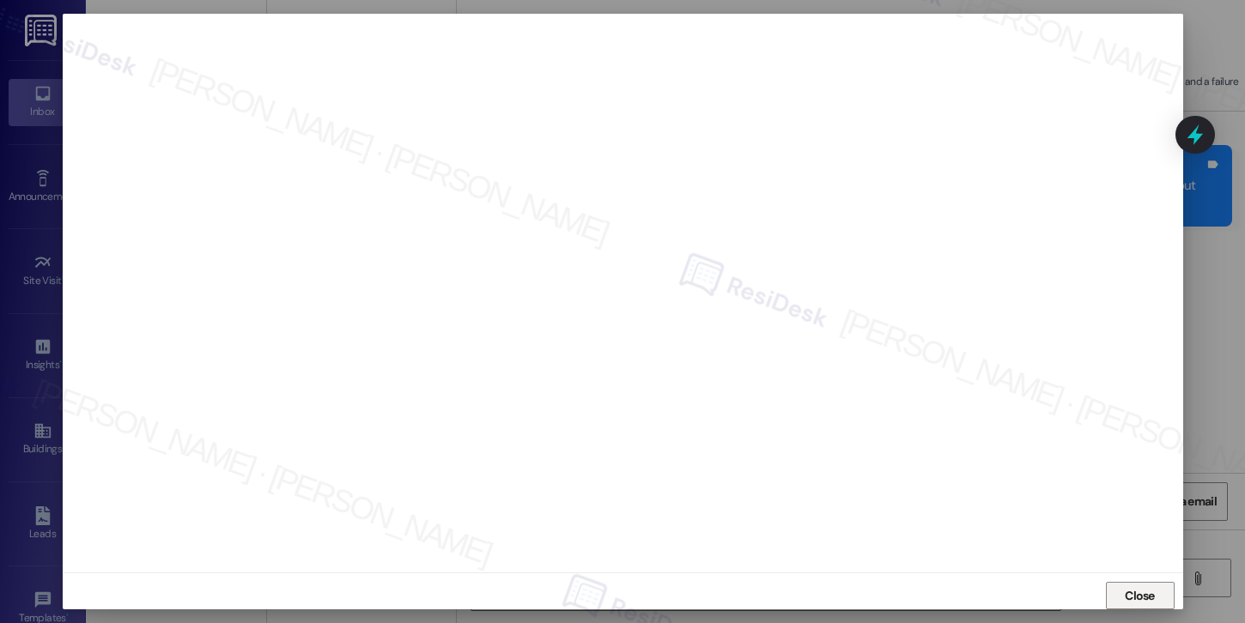
click at [1145, 595] on span "Close" at bounding box center [1140, 596] width 30 height 18
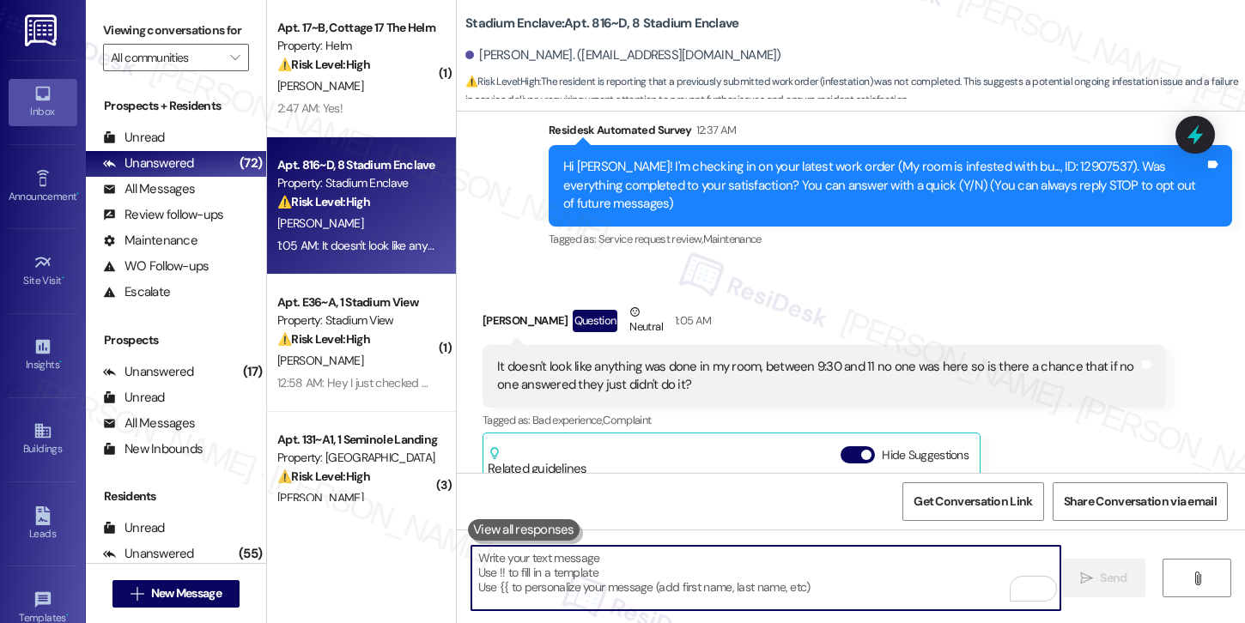
paste textarea "Hi {{first_name}}, my apologies for the confusion. Work orders are automaticall…"
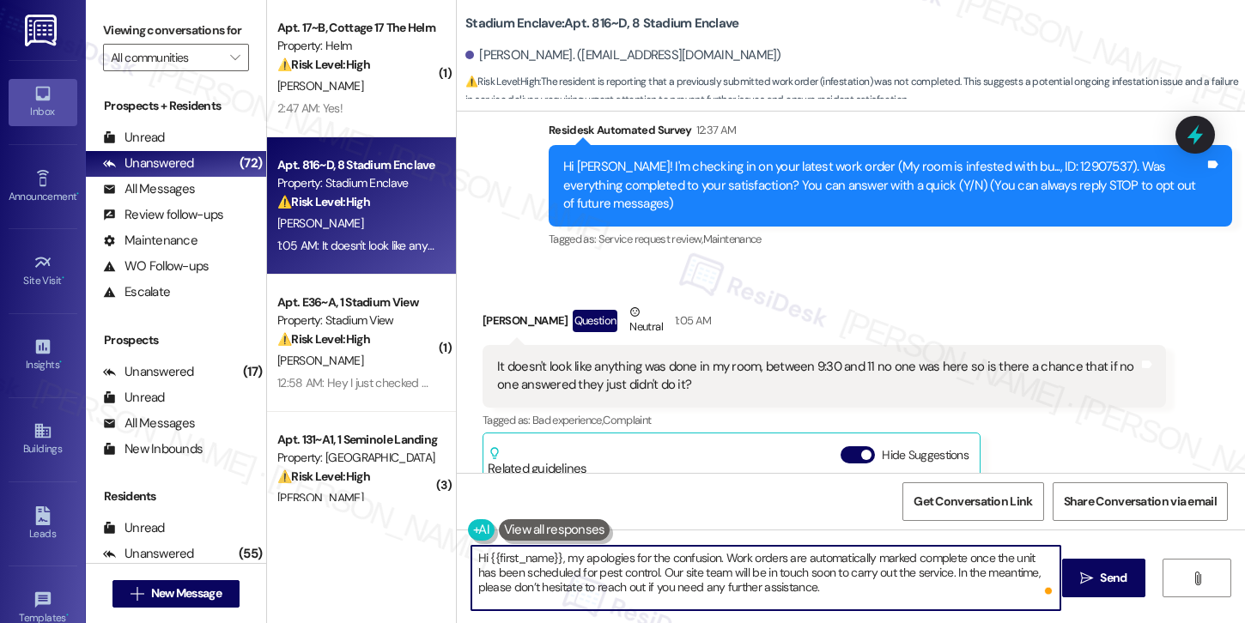
click at [825, 588] on textarea "Hi {{first_name}}, my apologies for the confusion. Work orders are automaticall…" at bounding box center [765, 578] width 589 height 64
type textarea "Hi {{first_name}}, my apologies for the confusion. Work orders are automaticall…"
click at [1114, 580] on span "Send" at bounding box center [1113, 578] width 27 height 18
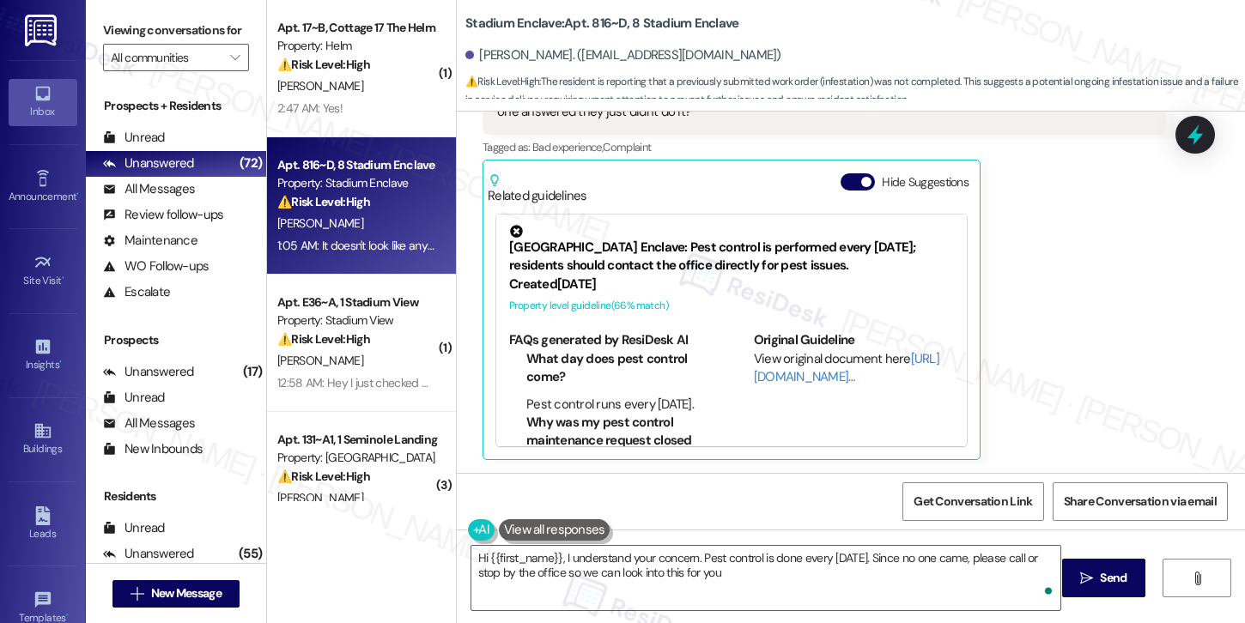
type textarea "Hi {{first_name}}, I understand your concern. Pest control is done every Wednes…"
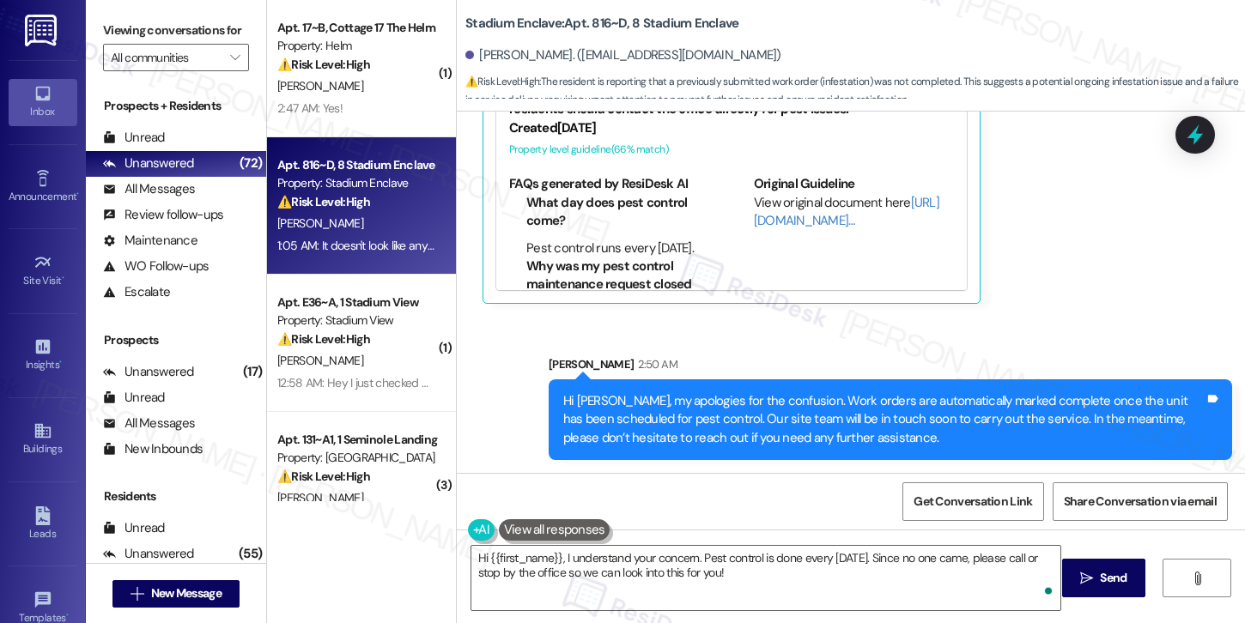
scroll to position [608, 0]
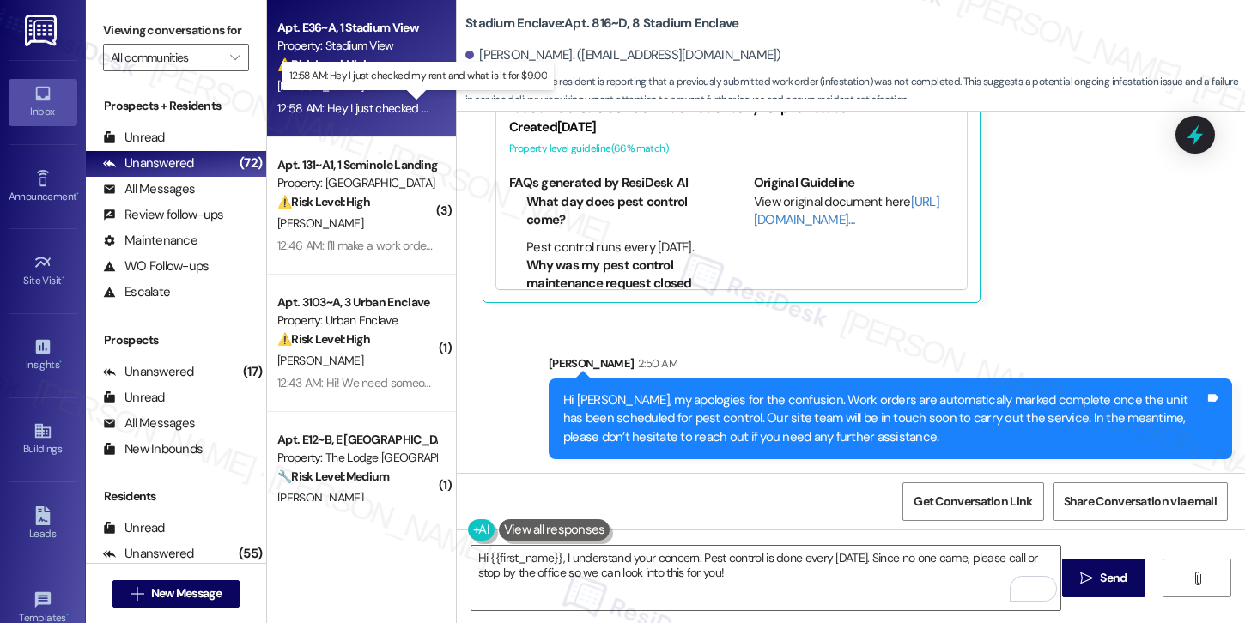
click at [367, 103] on div "12:58 AM: Hey I just checked my rent and what is it for $9.00 12:58 AM: Hey I j…" at bounding box center [427, 107] width 301 height 15
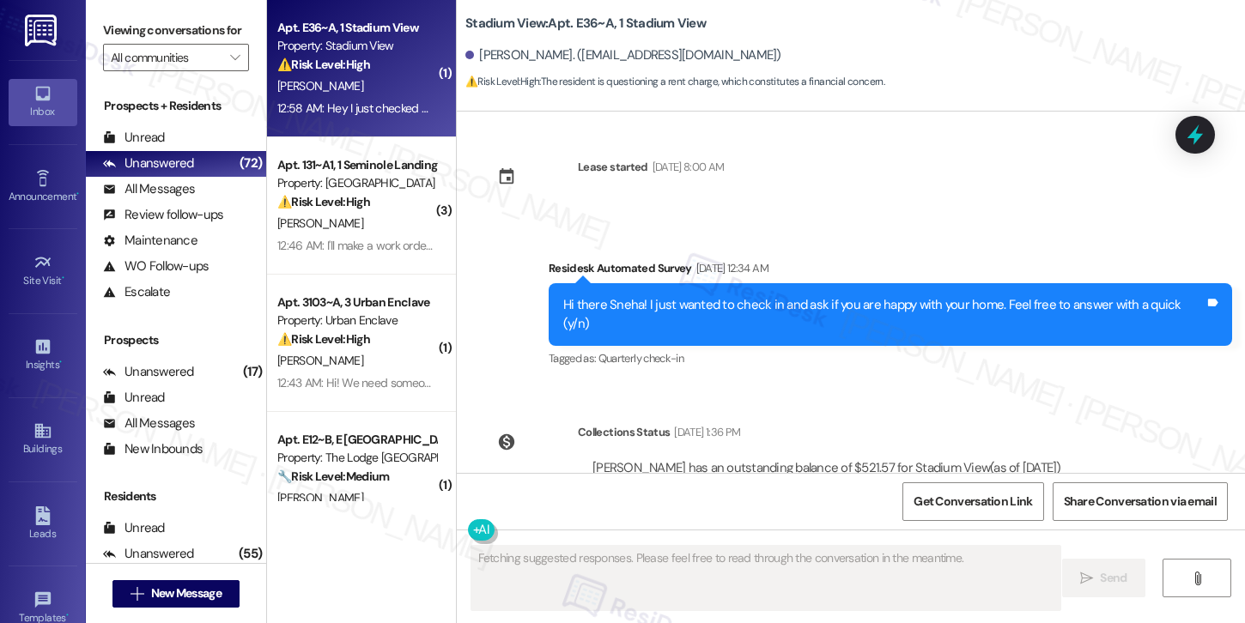
scroll to position [1380, 0]
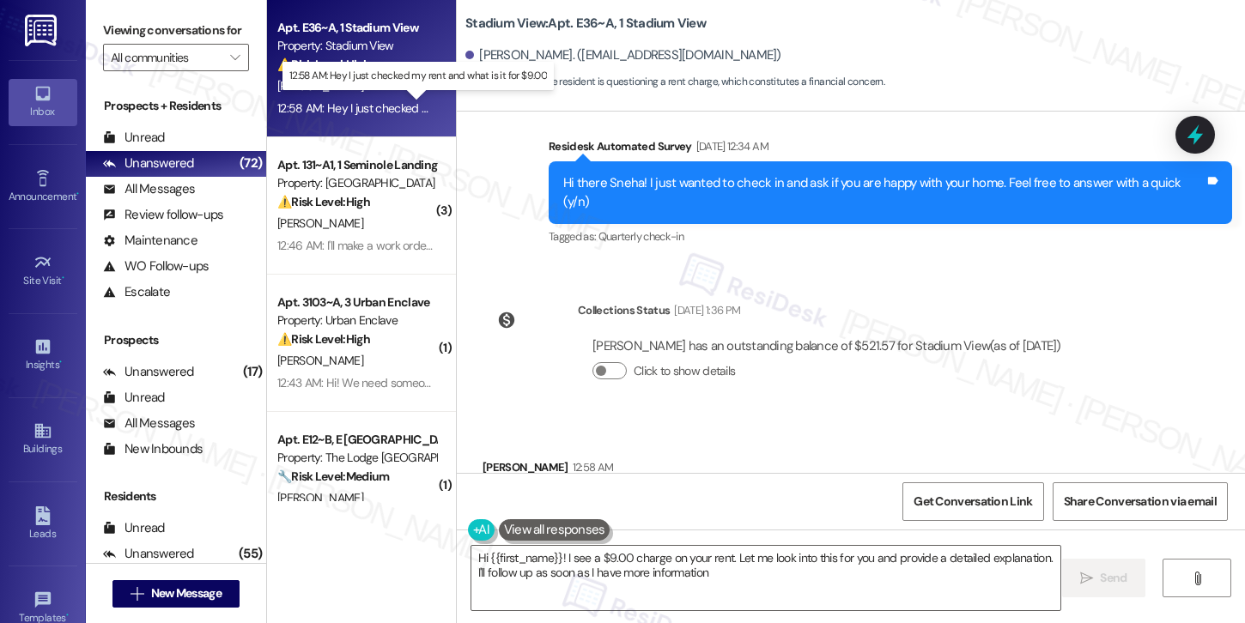
type textarea "Hi {{first_name}}! I see a $9.00 charge on your rent. Let me look into this for…"
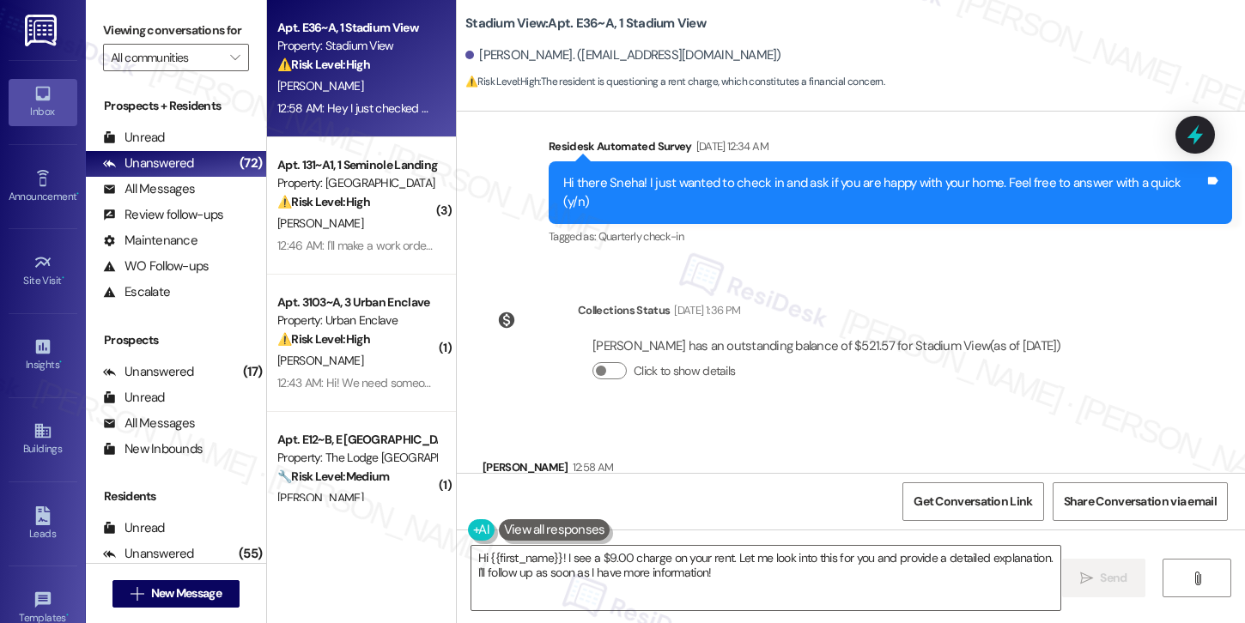
scroll to position [1381, 0]
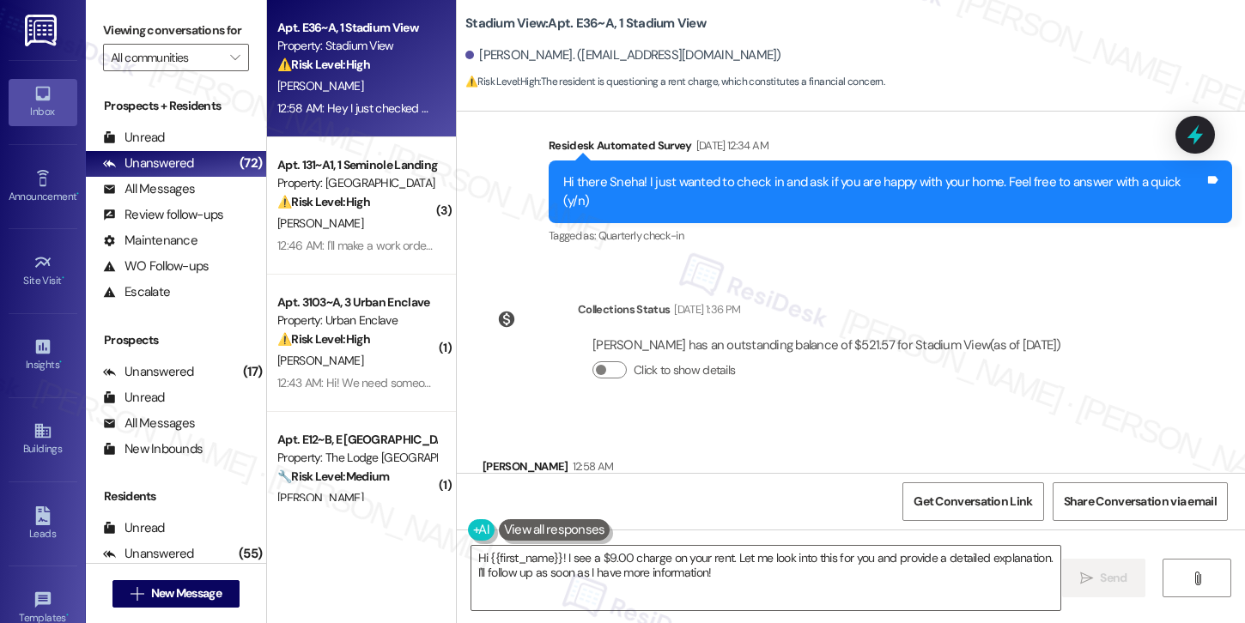
click at [605, 355] on div "Click to show details" at bounding box center [826, 374] width 469 height 38
click at [606, 361] on button "Click to show details" at bounding box center [609, 369] width 34 height 17
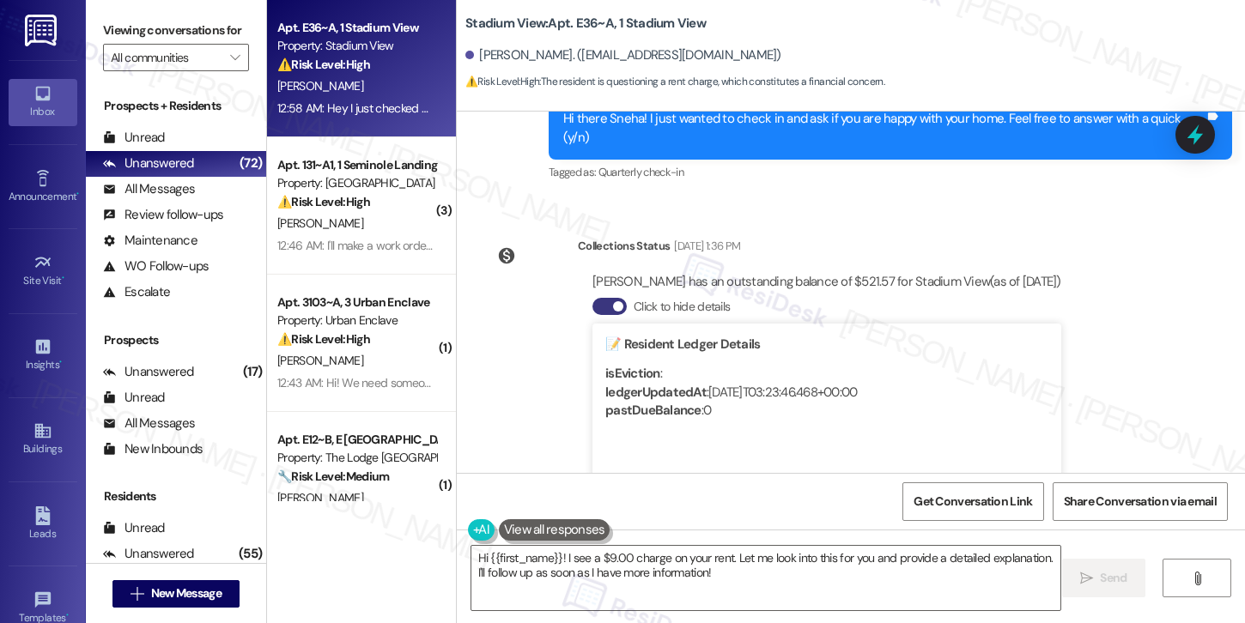
scroll to position [1338, 0]
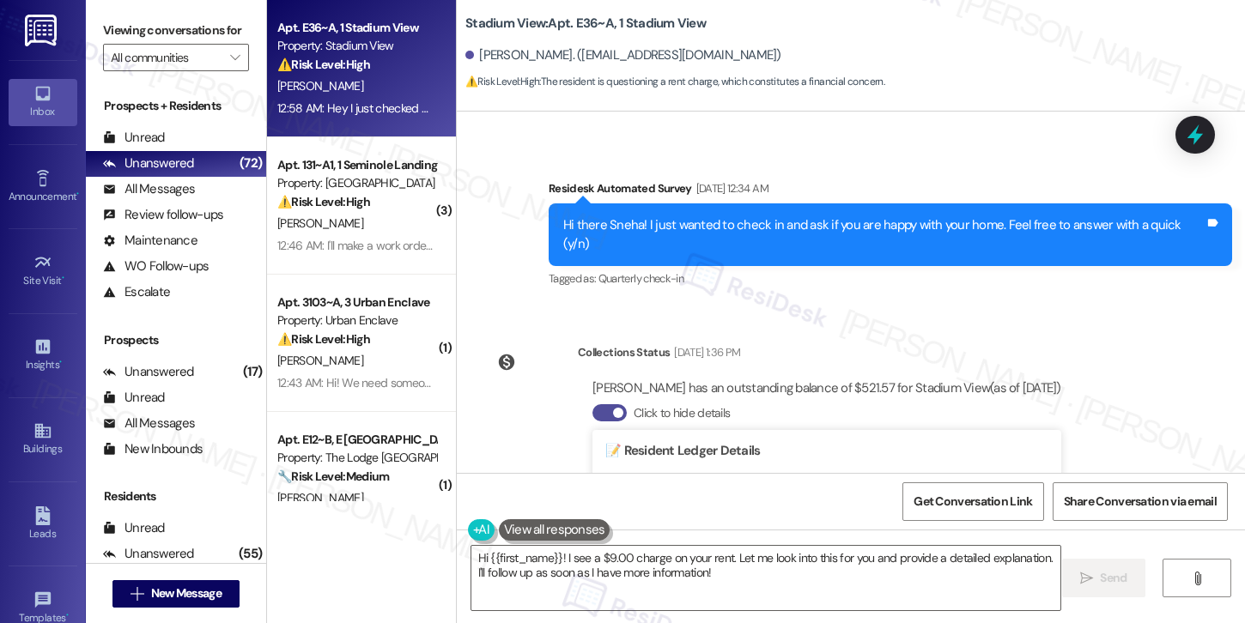
click at [598, 404] on button "Click to hide details" at bounding box center [609, 412] width 34 height 17
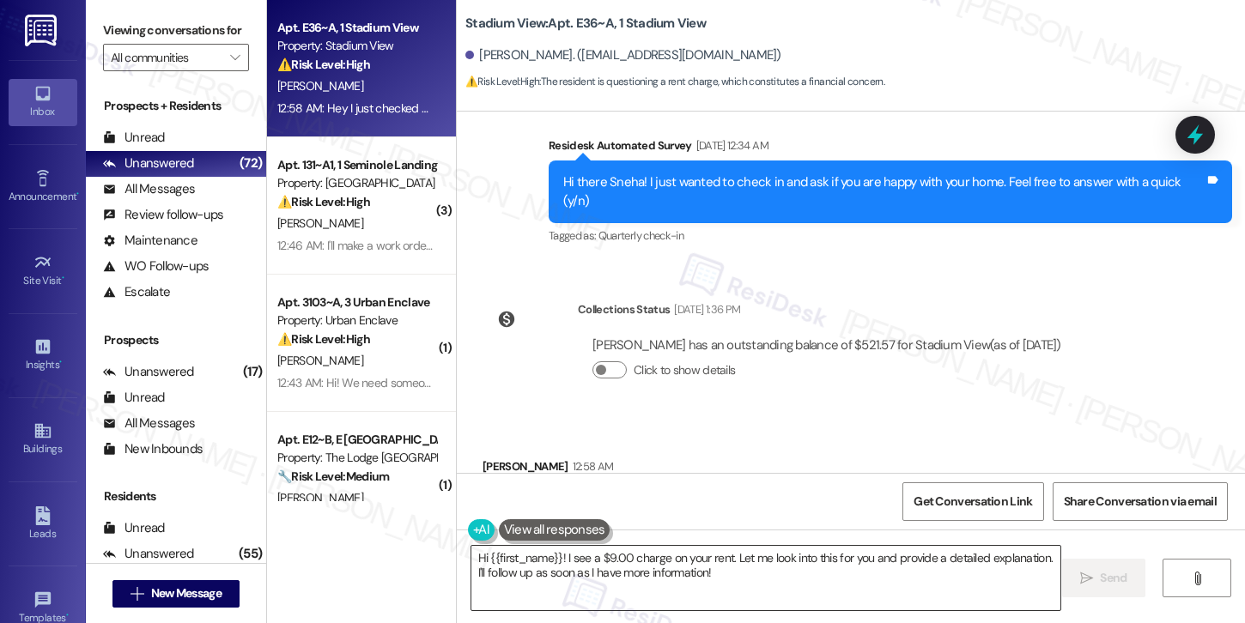
click at [774, 574] on textarea "Hi {{first_name}}! I see a $9.00 charge on your rent. Let me look into this for…" at bounding box center [765, 578] width 589 height 64
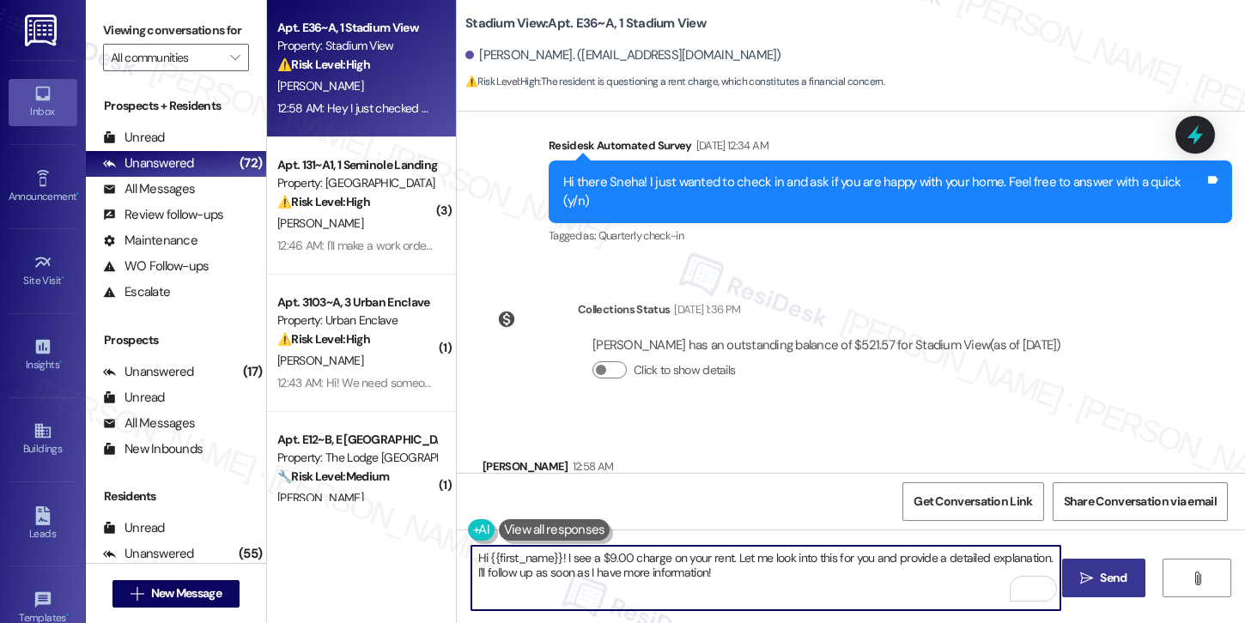
click at [1119, 585] on span "Send" at bounding box center [1113, 578] width 27 height 18
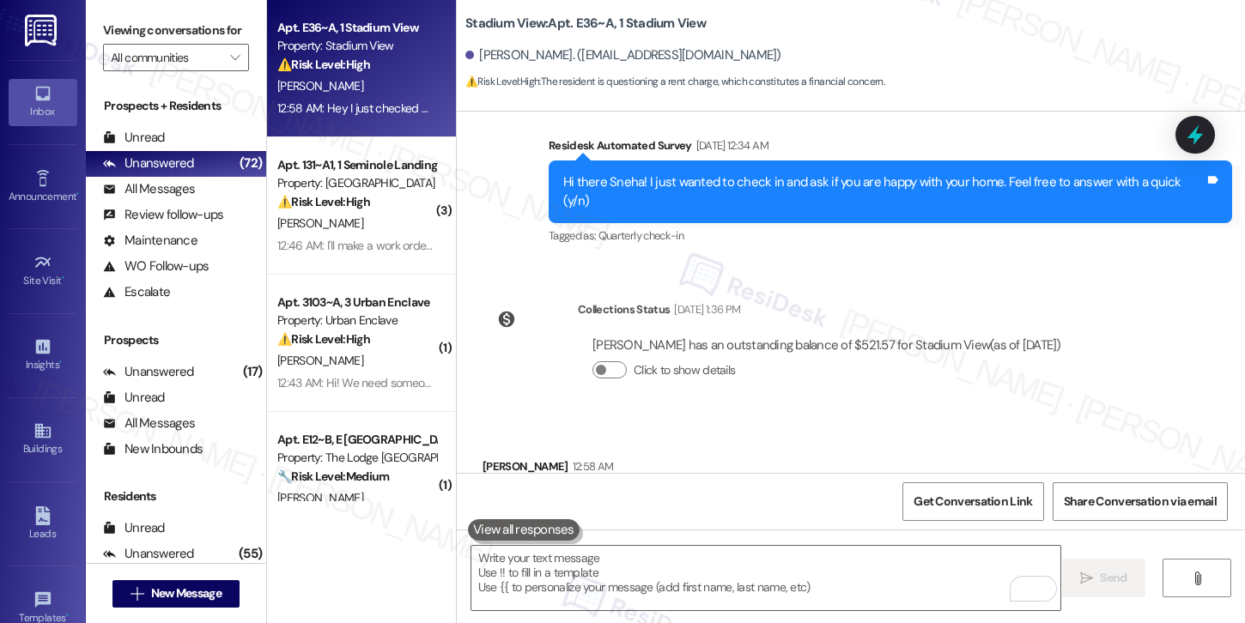
scroll to position [1380, 0]
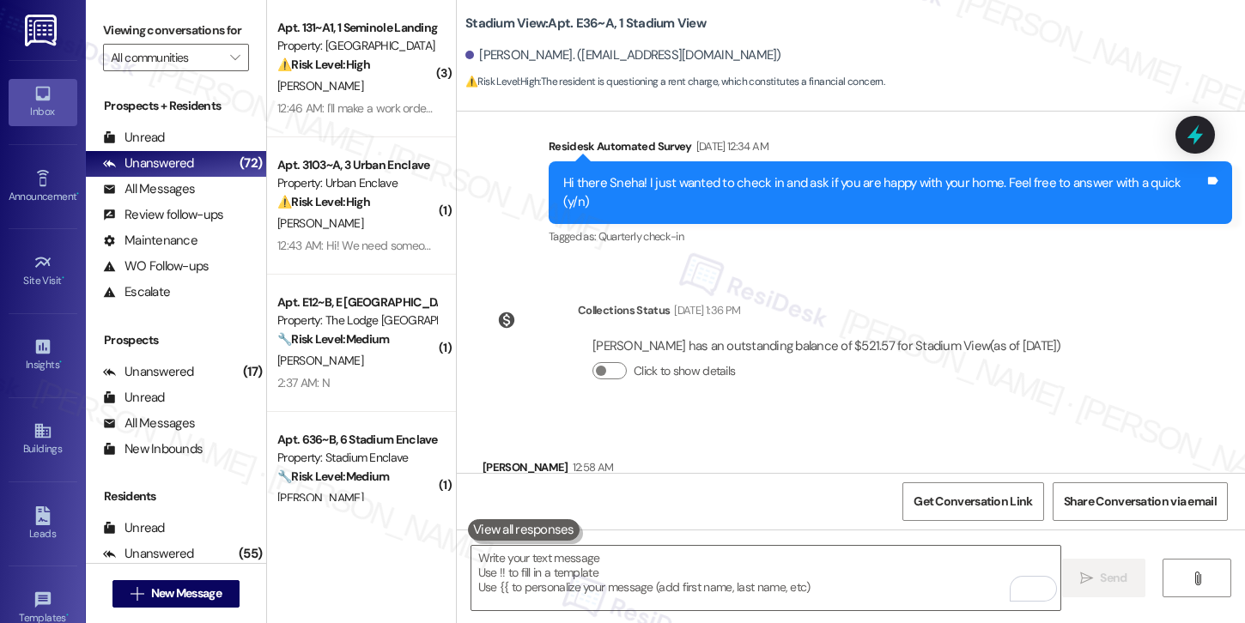
drag, startPoint x: 724, startPoint y: 411, endPoint x: 755, endPoint y: 411, distance: 30.9
click at [755, 495] on div "Hey I just checked my rent and what is it for $9.00" at bounding box center [633, 504] width 276 height 18
copy div "$9.00"
click at [715, 553] on textarea "To enrich screen reader interactions, please activate Accessibility in Grammarl…" at bounding box center [765, 578] width 589 height 64
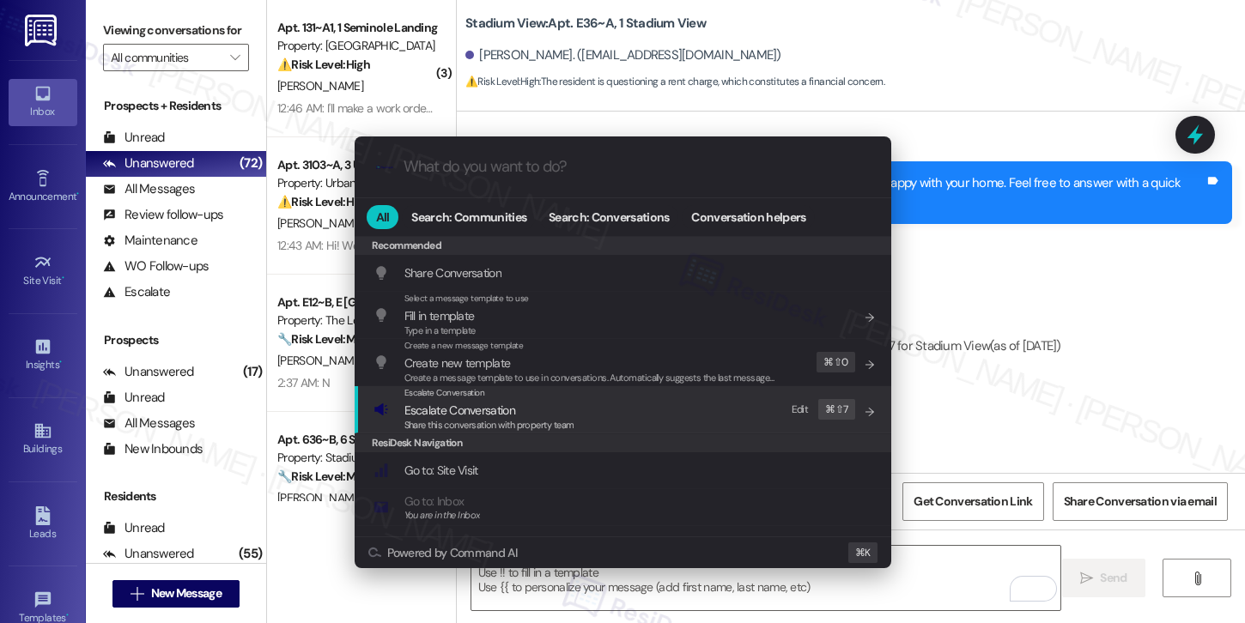
click at [543, 416] on span "Escalate Conversation" at bounding box center [489, 410] width 170 height 19
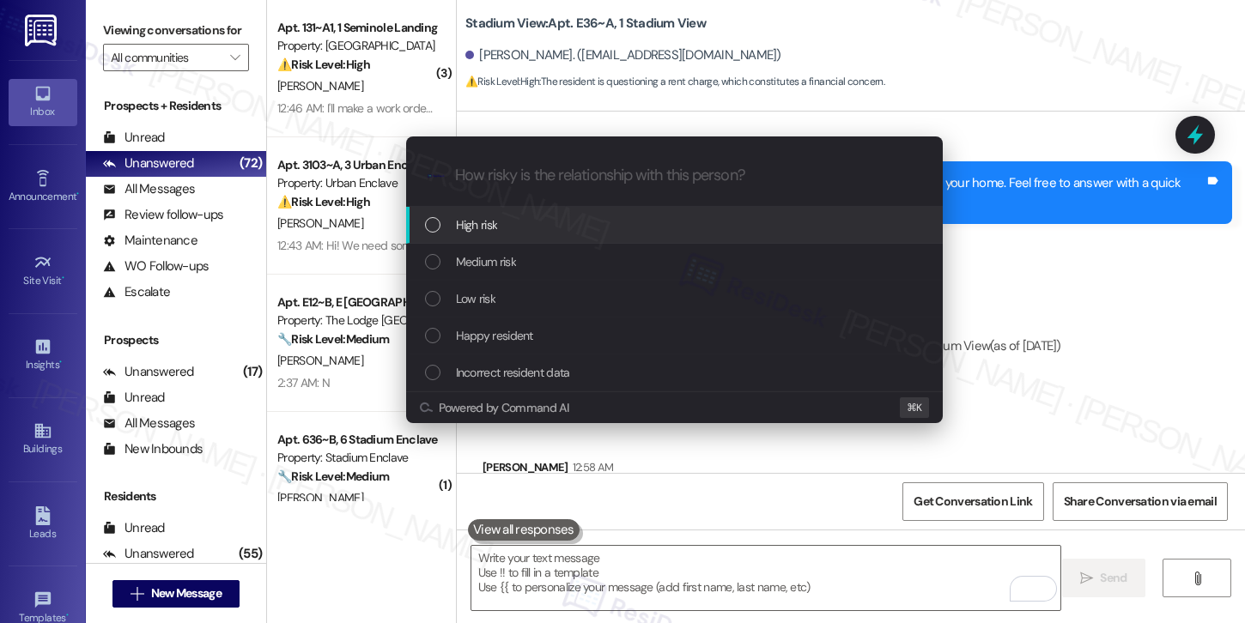
click at [543, 222] on div "High risk" at bounding box center [676, 224] width 502 height 19
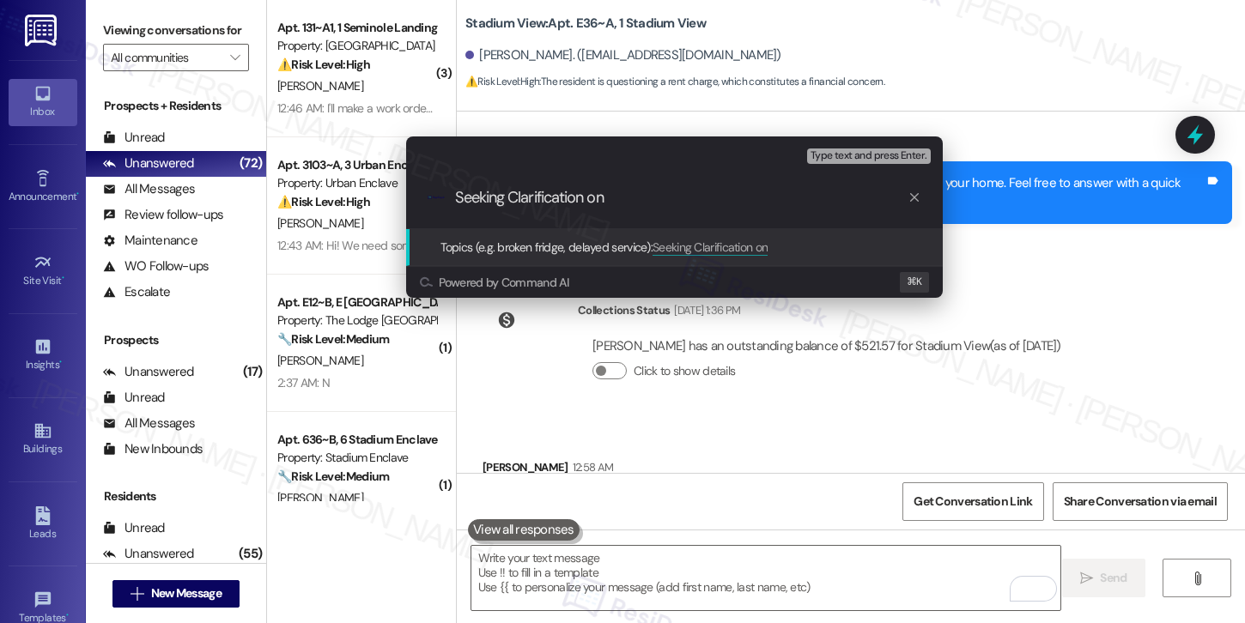
paste input "$9.00"
type input "Seeking Clarification on $9.00 Charge on Bill"
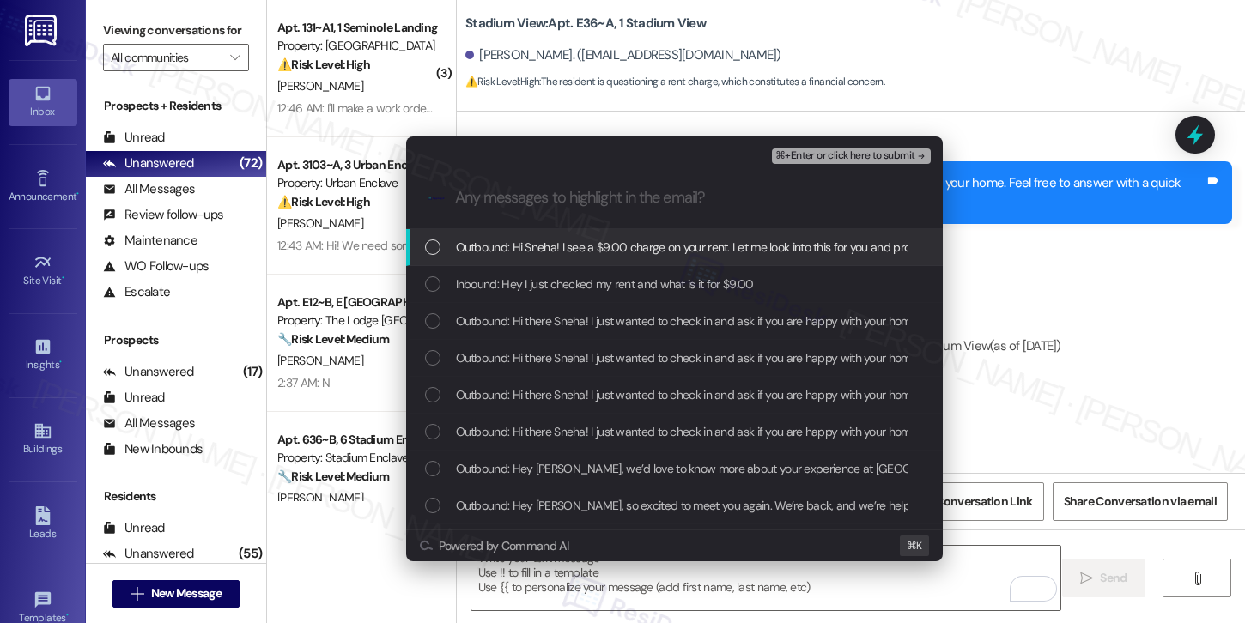
click at [640, 256] on span "Outbound: Hi Sneha! I see a $9.00 charge on your rent. Let me look into this fo…" at bounding box center [869, 247] width 827 height 19
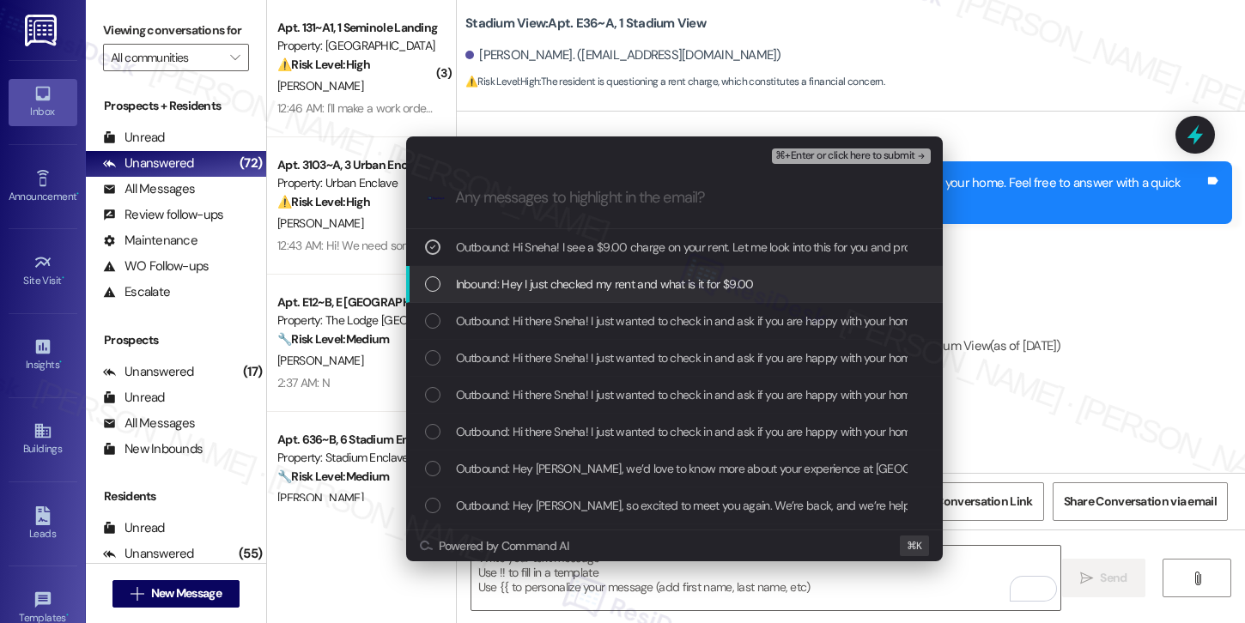
click at [647, 282] on span "Inbound: Hey I just checked my rent and what is it for $9.00" at bounding box center [605, 284] width 298 height 19
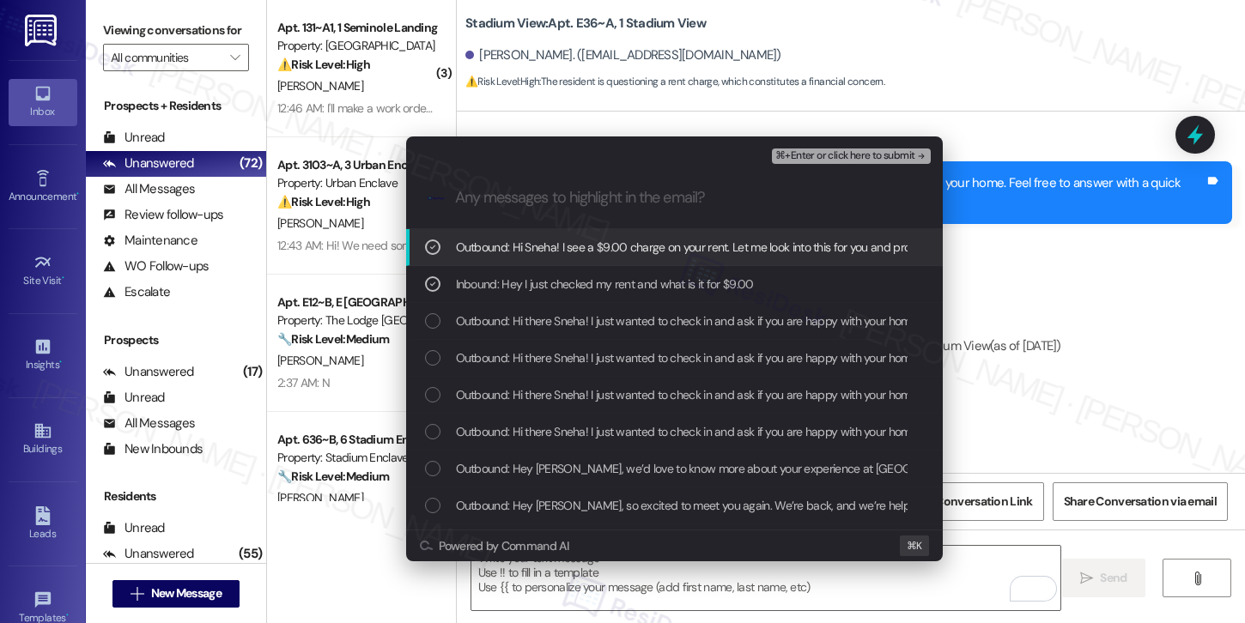
click at [815, 155] on span "⌘+Enter or click here to submit" at bounding box center [844, 156] width 139 height 12
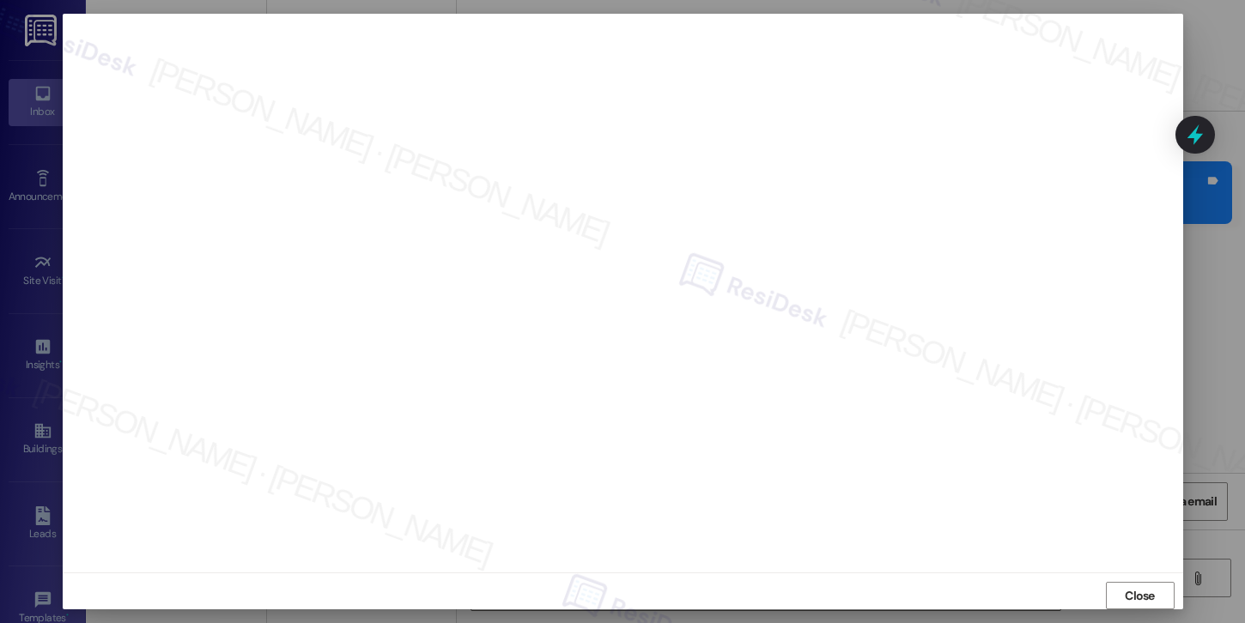
scroll to position [10, 0]
click at [1147, 588] on span "Close" at bounding box center [1140, 588] width 30 height 18
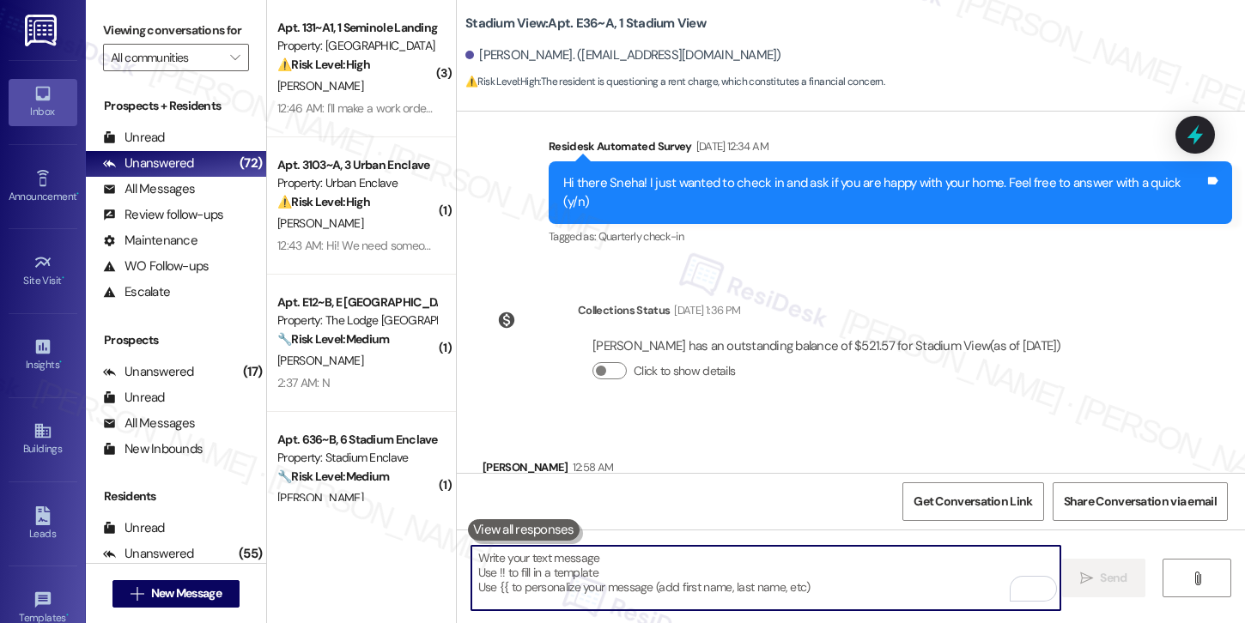
click at [804, 583] on textarea "To enrich screen reader interactions, please activate Accessibility in Grammarl…" at bounding box center [765, 578] width 589 height 64
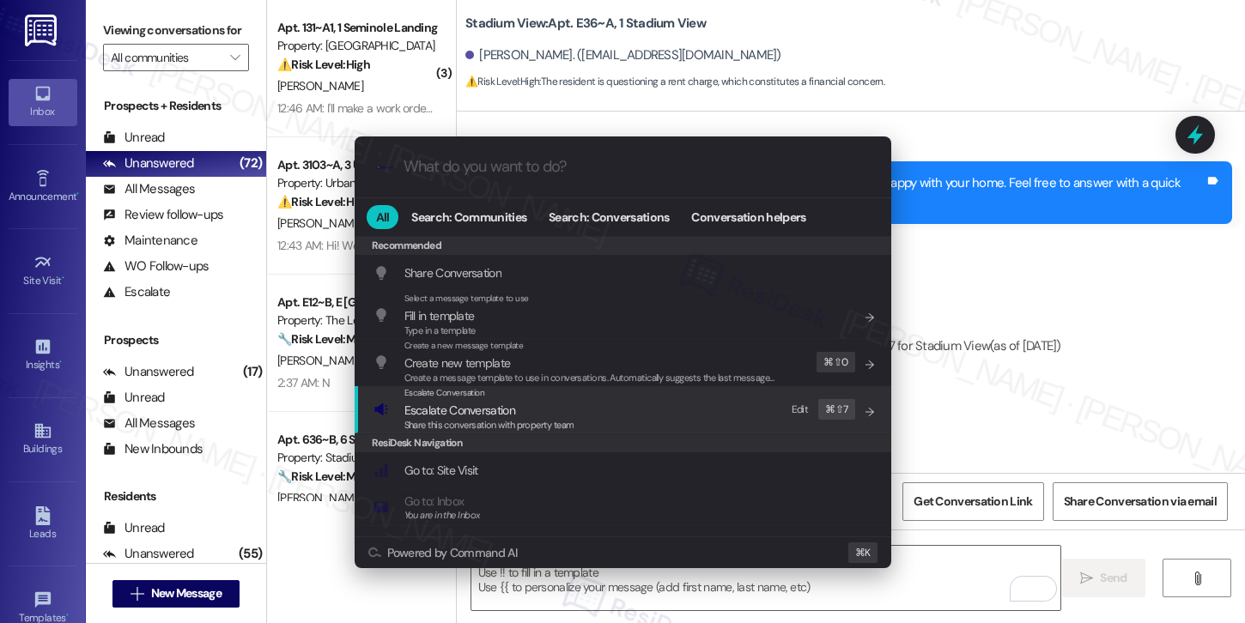
click at [601, 401] on div "Escalate Conversation Escalate Conversation Share this conversation with proper…" at bounding box center [624, 409] width 502 height 46
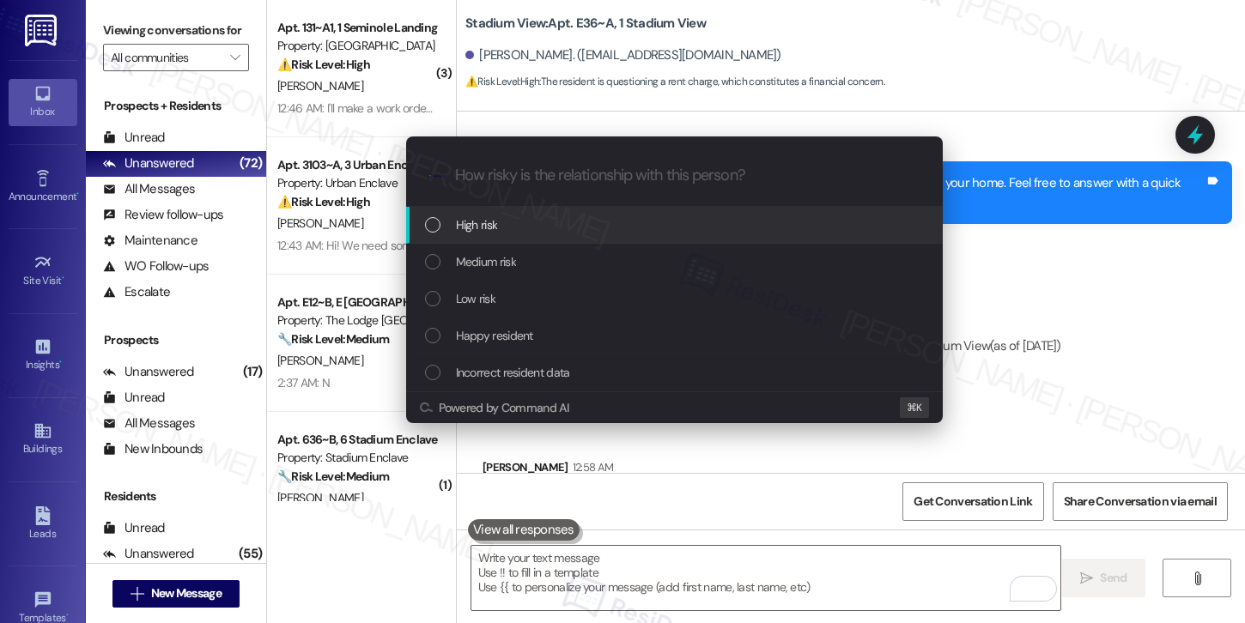
click at [589, 213] on div "High risk" at bounding box center [674, 225] width 537 height 37
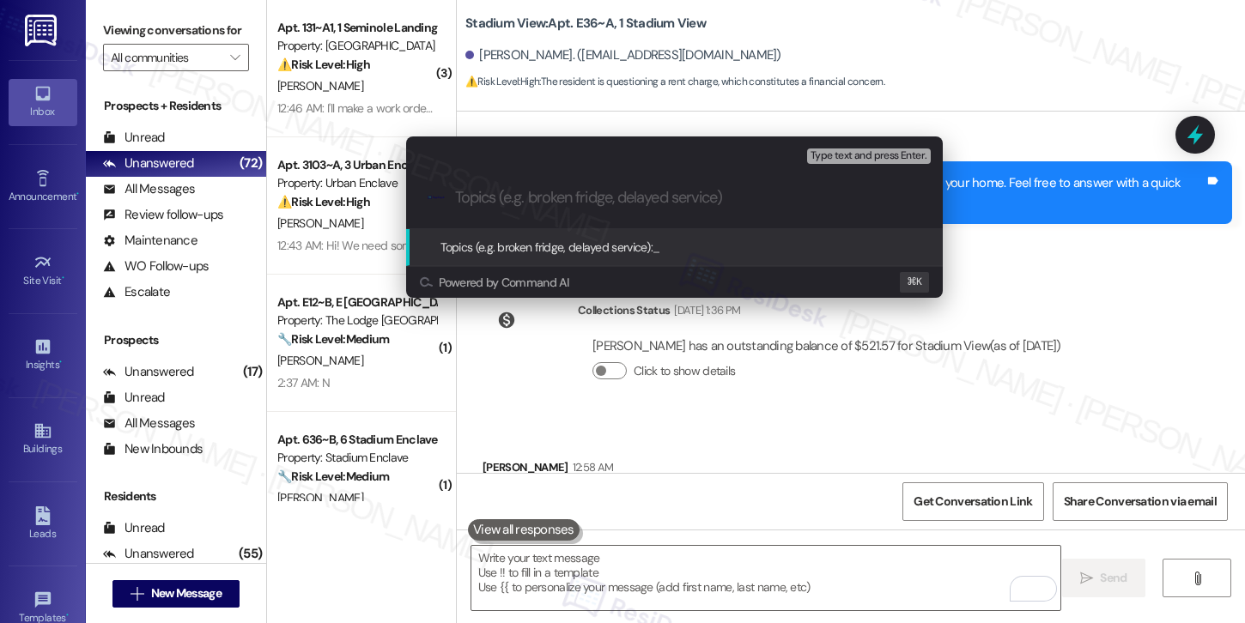
paste input "Seeking Clarification on $9.00 Charge on Bill"
type input "Seeking Clarification on $9.00 Charge on Bill"
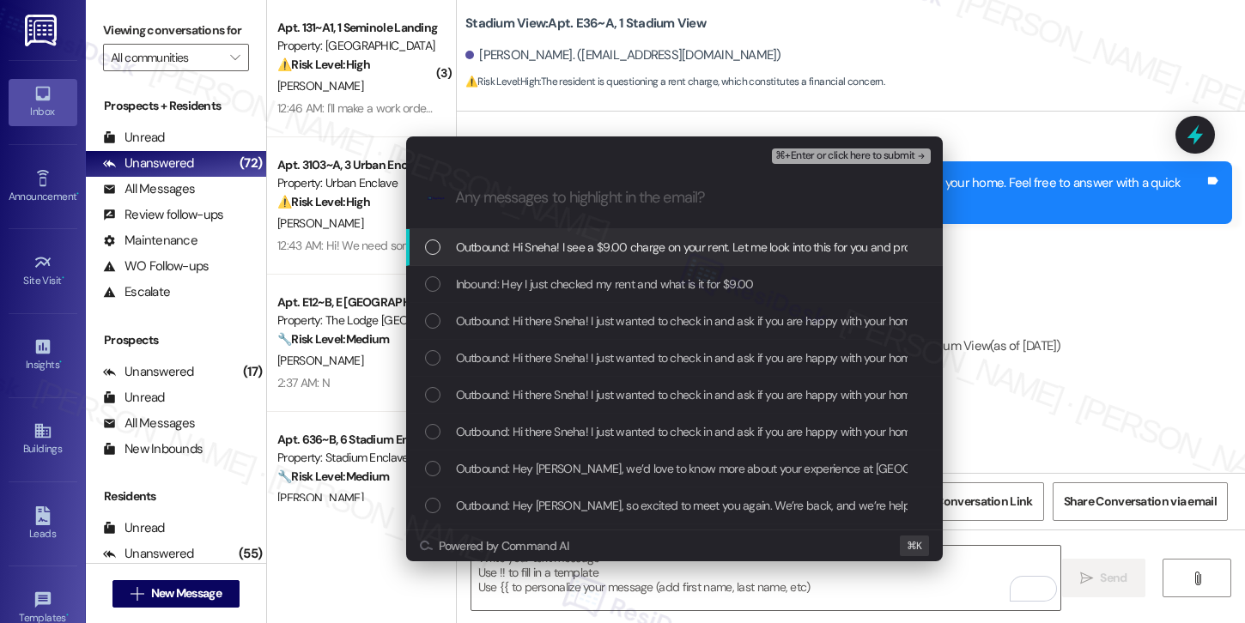
click at [769, 255] on span "Outbound: Hi Sneha! I see a $9.00 charge on your rent. Let me look into this fo…" at bounding box center [869, 247] width 827 height 19
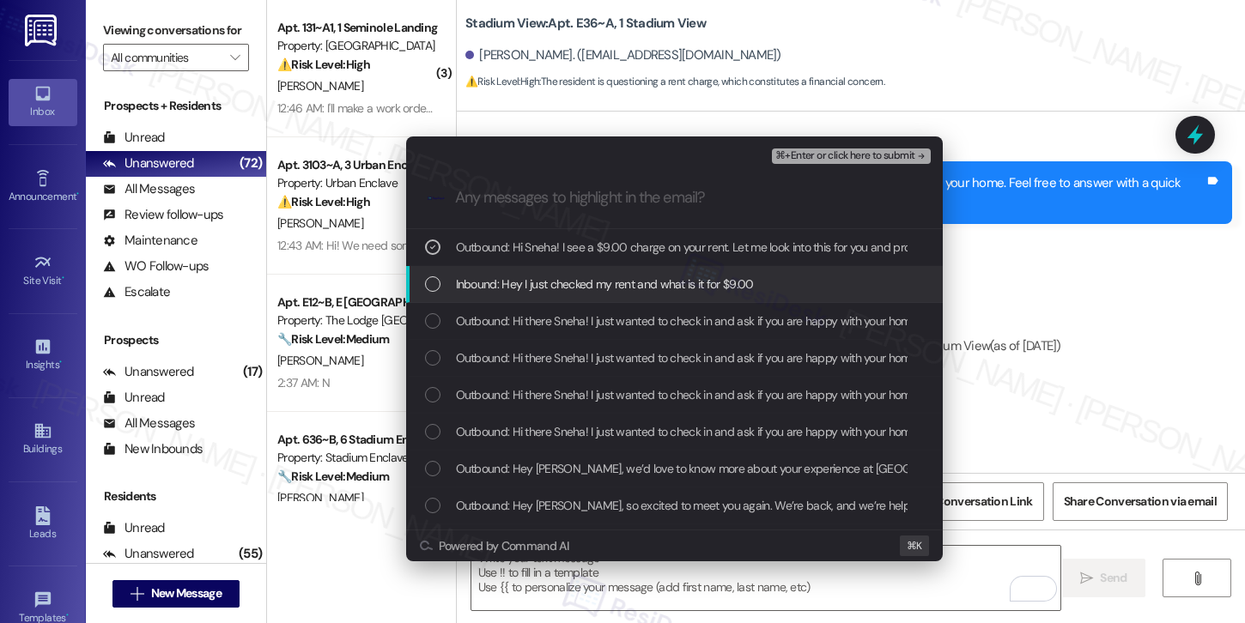
click at [764, 279] on div "Inbound: Hey I just checked my rent and what is it for $9.00" at bounding box center [676, 284] width 502 height 19
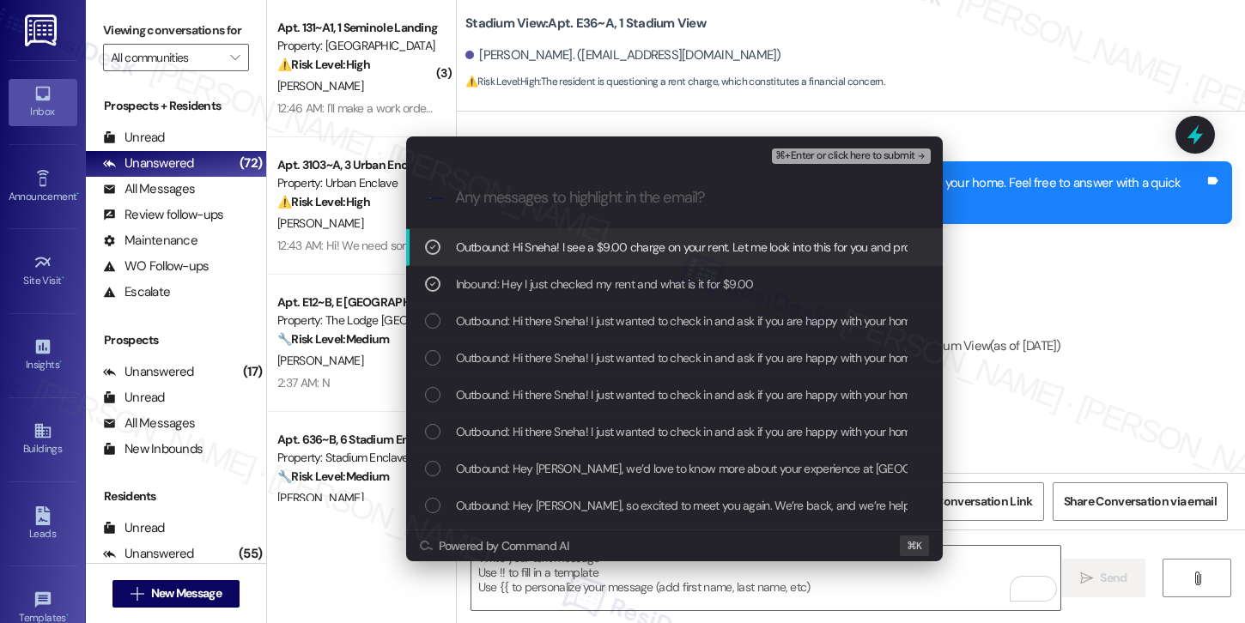
click at [854, 156] on span "⌘+Enter or click here to submit" at bounding box center [844, 156] width 139 height 12
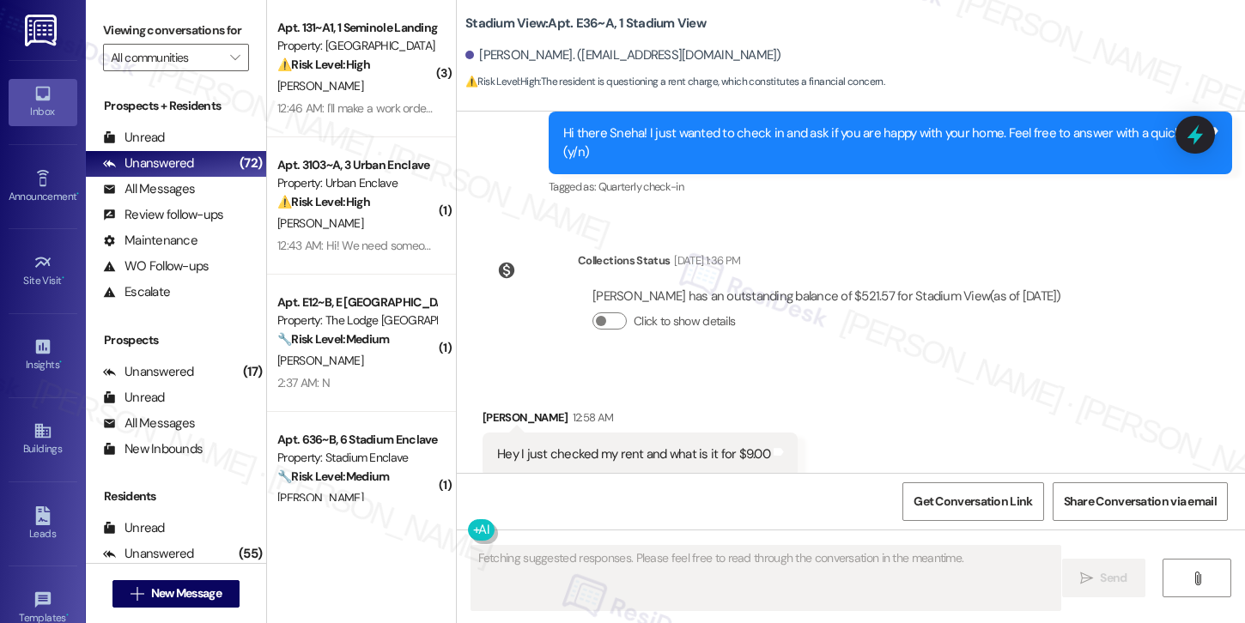
scroll to position [1544, 0]
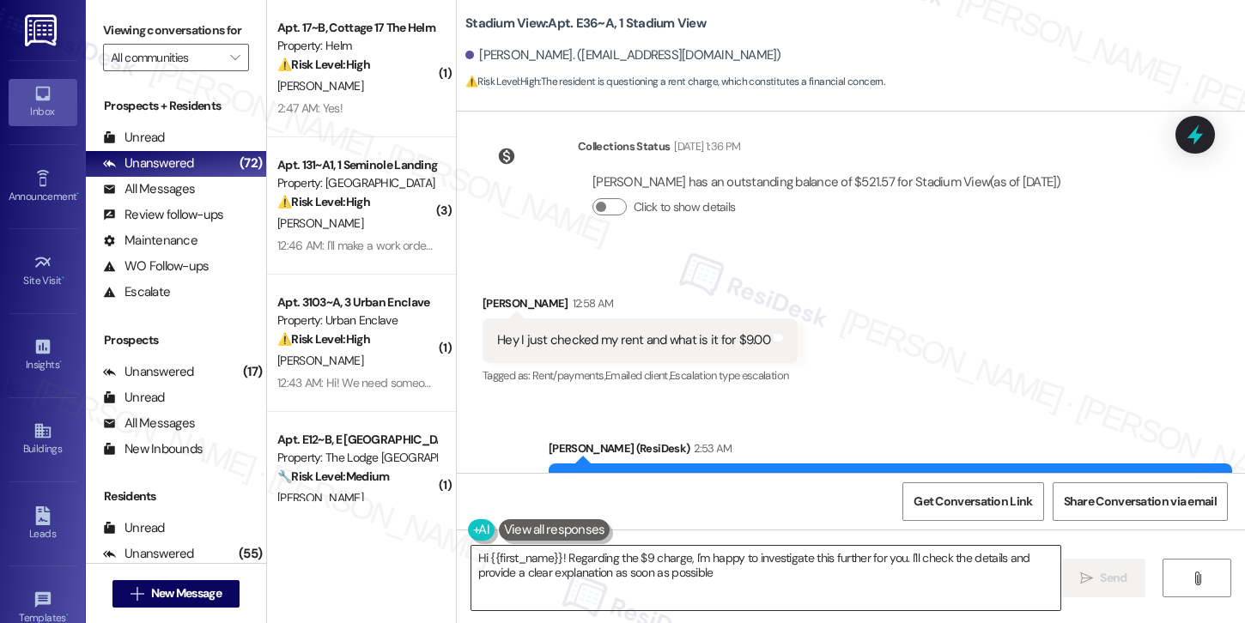
type textarea "Hi {{first_name}}! Regarding the $9 charge, I'm happy to investigate this furth…"
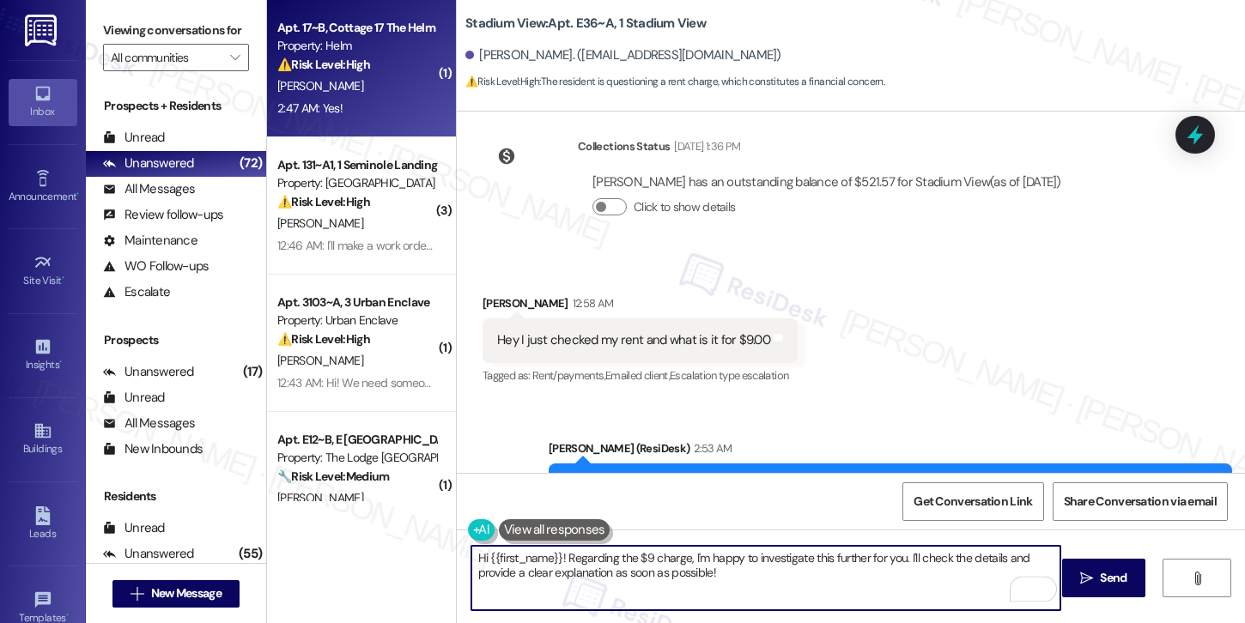
click at [379, 76] on div "A. Treadway" at bounding box center [357, 86] width 162 height 21
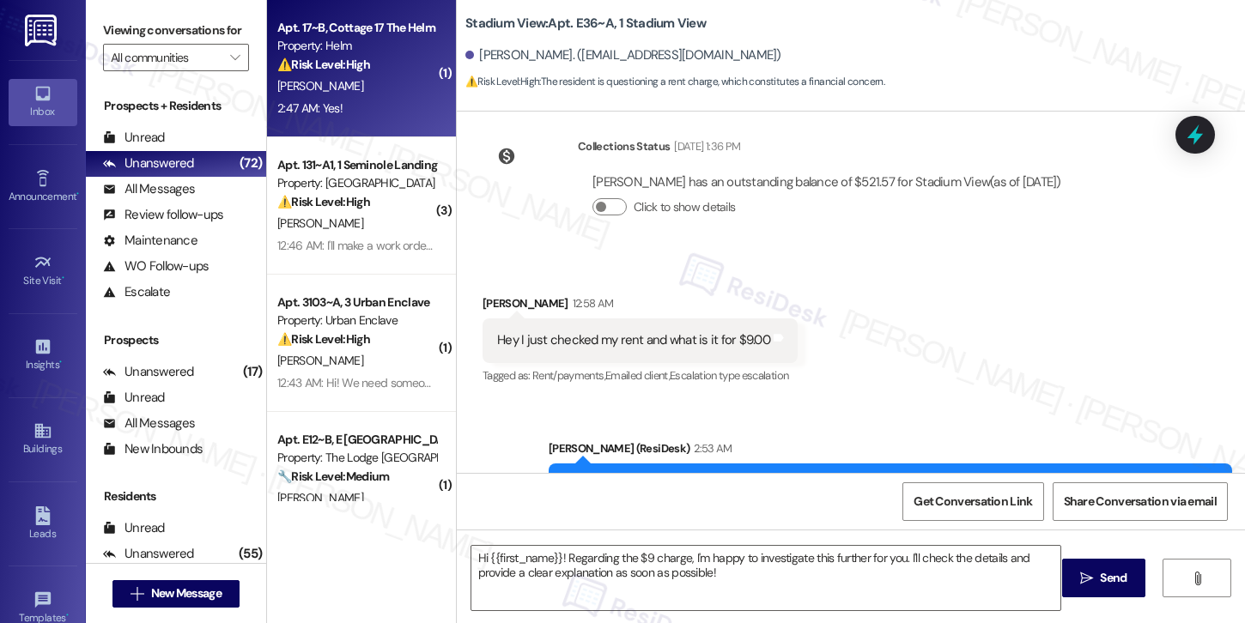
type textarea "Fetching suggested responses. Please feel free to read through the conversation…"
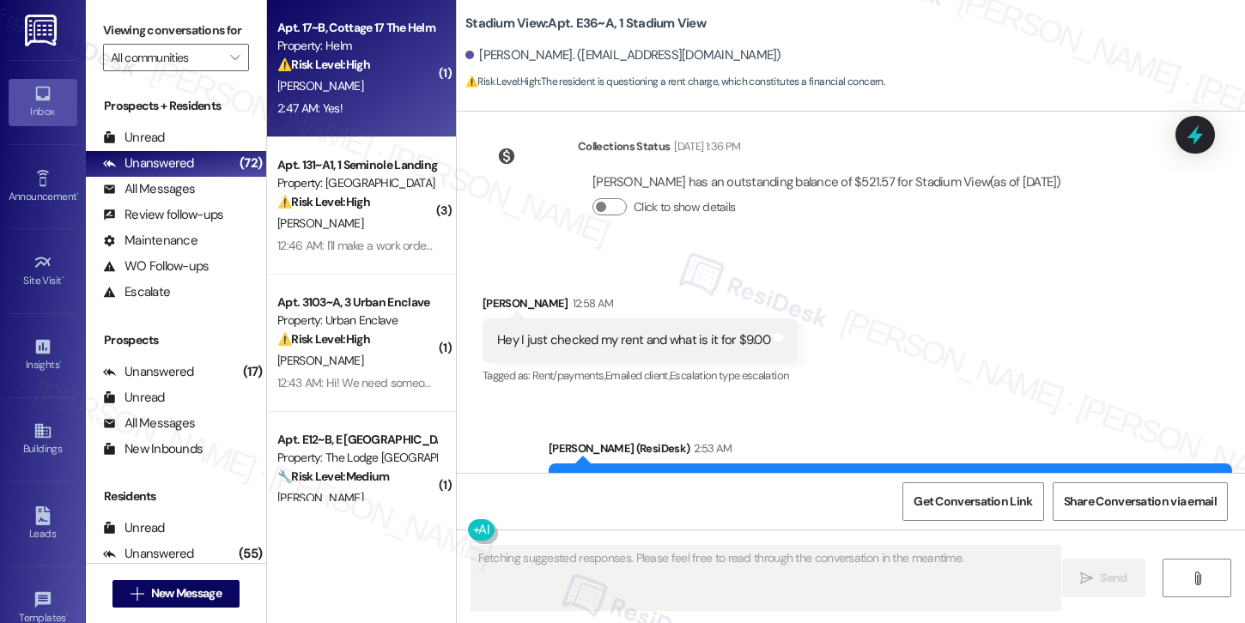
click at [379, 76] on div "A. Treadway" at bounding box center [357, 86] width 162 height 21
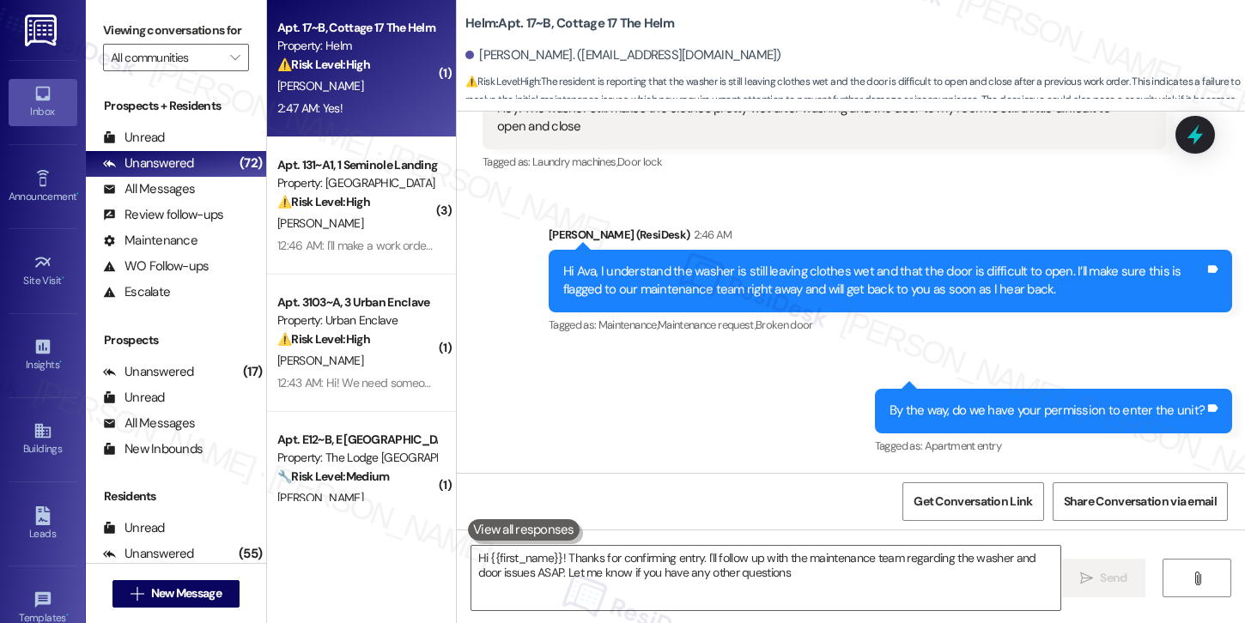
type textarea "Hi {{first_name}}! Thanks for confirming entry. I'll follow up with the mainten…"
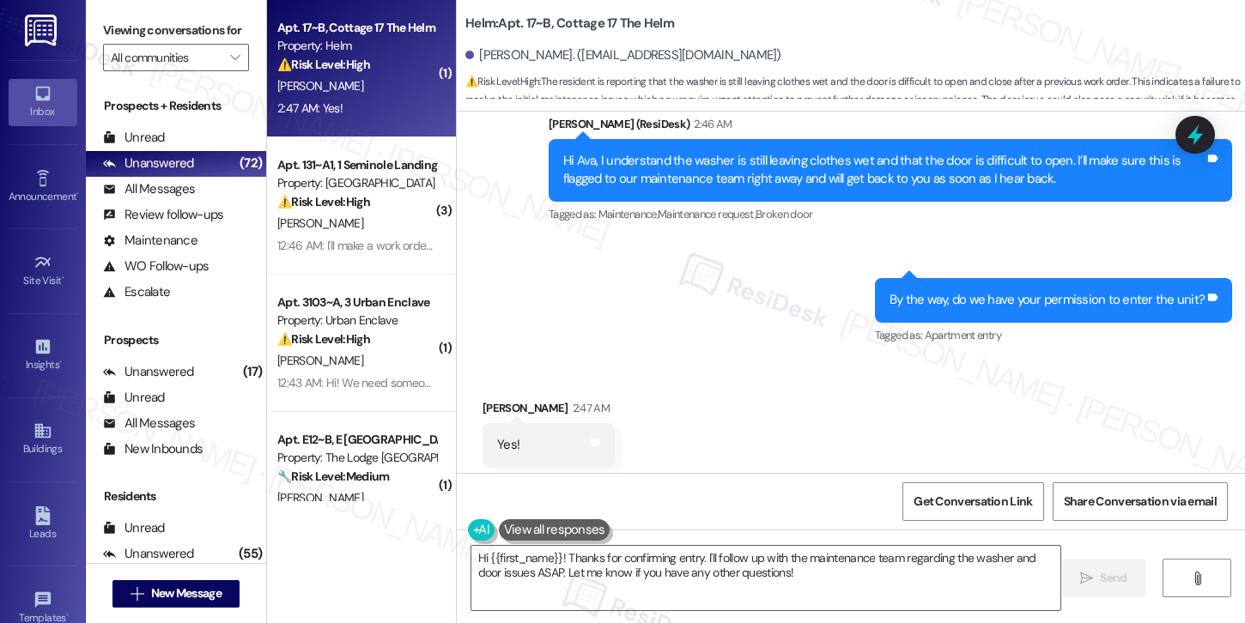
scroll to position [543, 0]
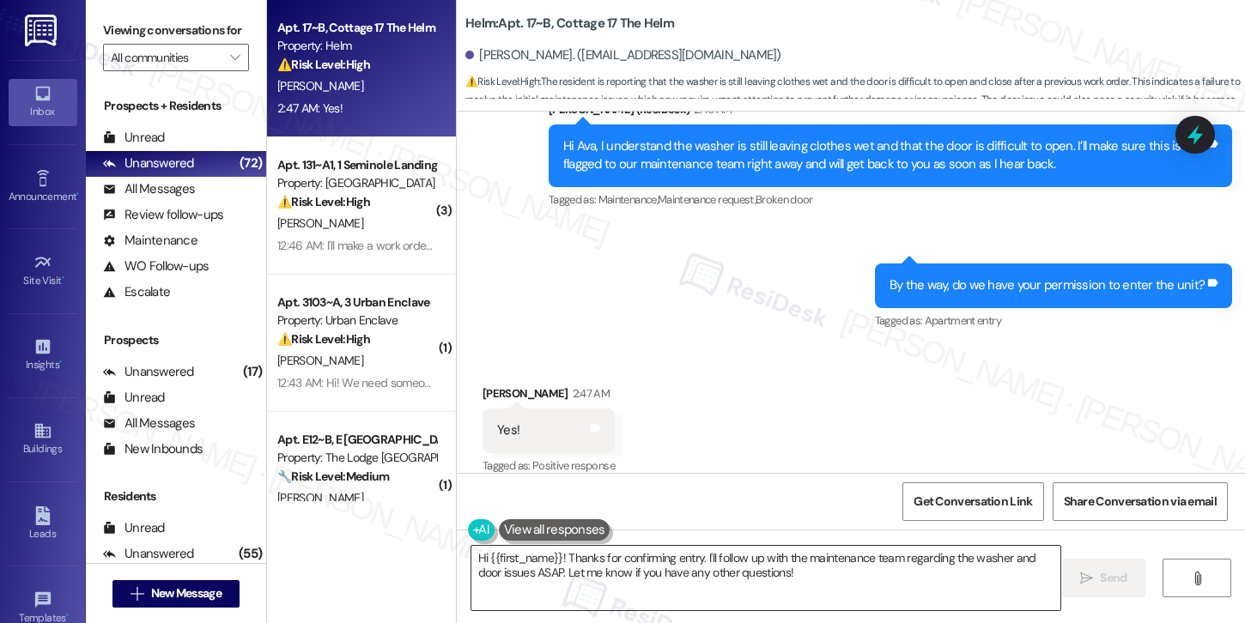
click at [742, 570] on textarea "Hi {{first_name}}! Thanks for confirming entry. I'll follow up with the mainten…" at bounding box center [765, 578] width 589 height 64
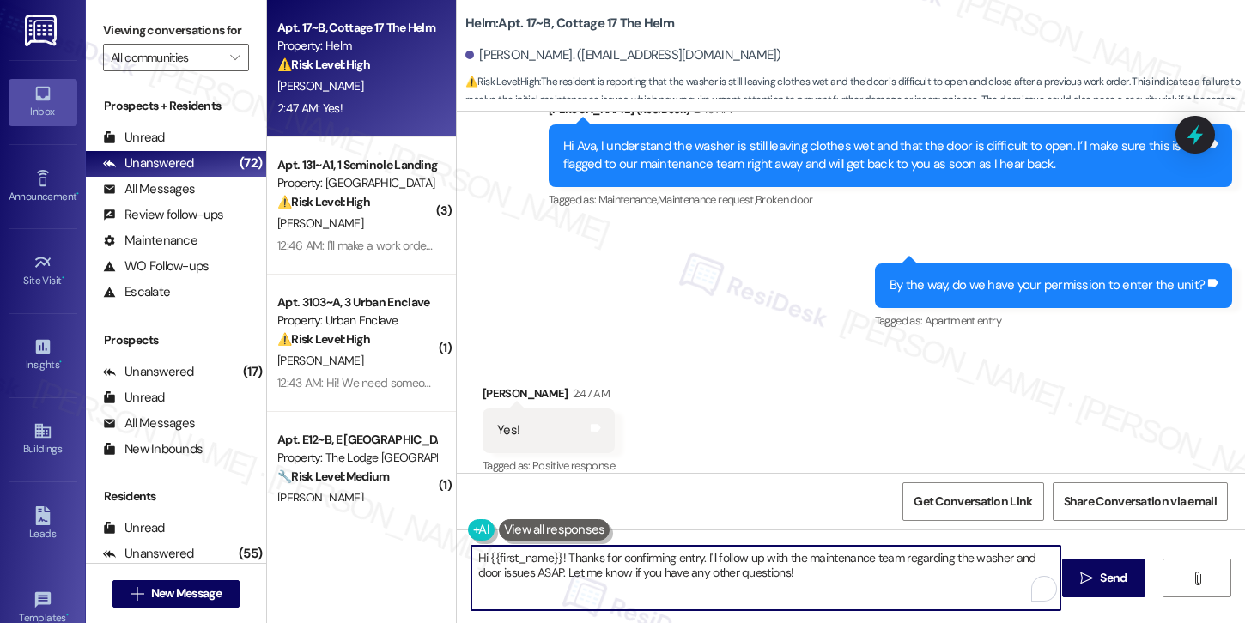
click at [816, 562] on textarea "Hi {{first_name}}! Thanks for confirming entry. I'll follow up with the mainten…" at bounding box center [765, 578] width 589 height 64
click at [791, 580] on textarea "Hi {{first_name}}! Thanks for confirming entry. I'll follow up with the mainten…" at bounding box center [765, 578] width 589 height 64
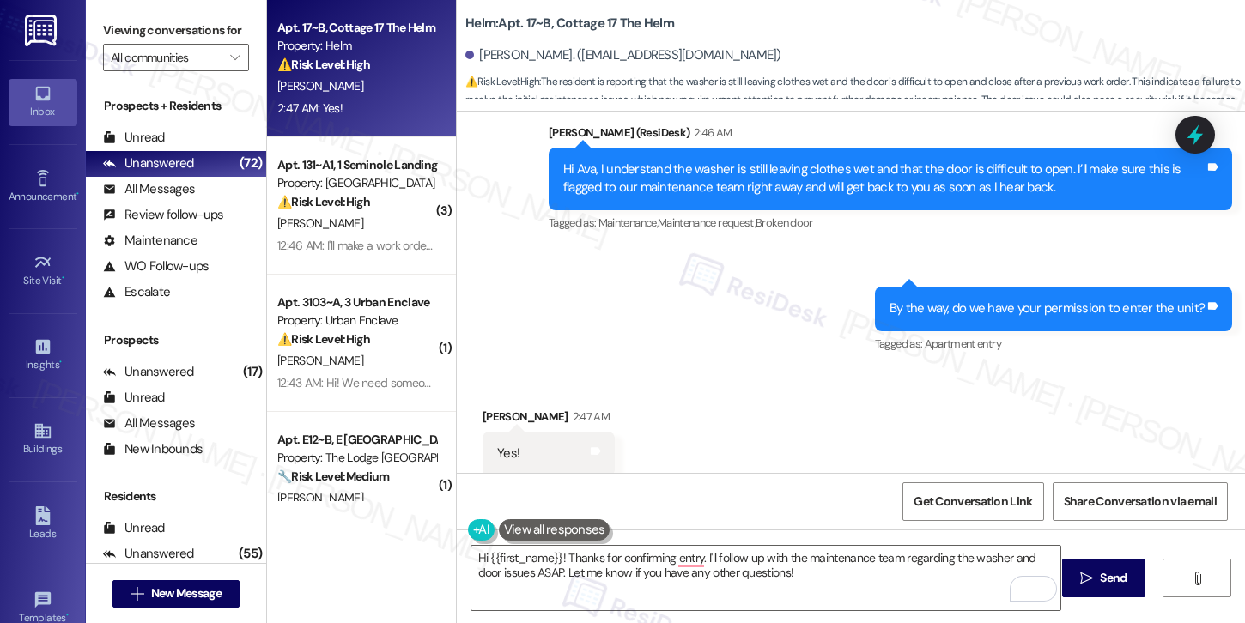
scroll to position [544, 0]
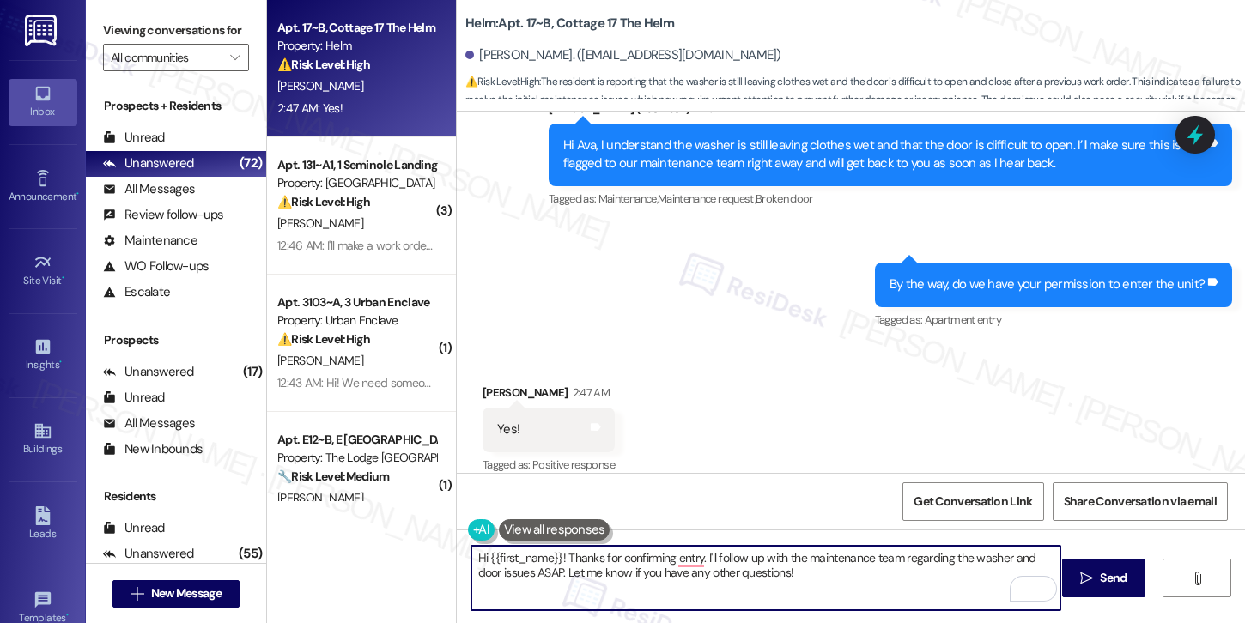
click at [792, 567] on textarea "Hi {{first_name}}! Thanks for confirming entry. I'll follow up with the mainten…" at bounding box center [765, 578] width 589 height 64
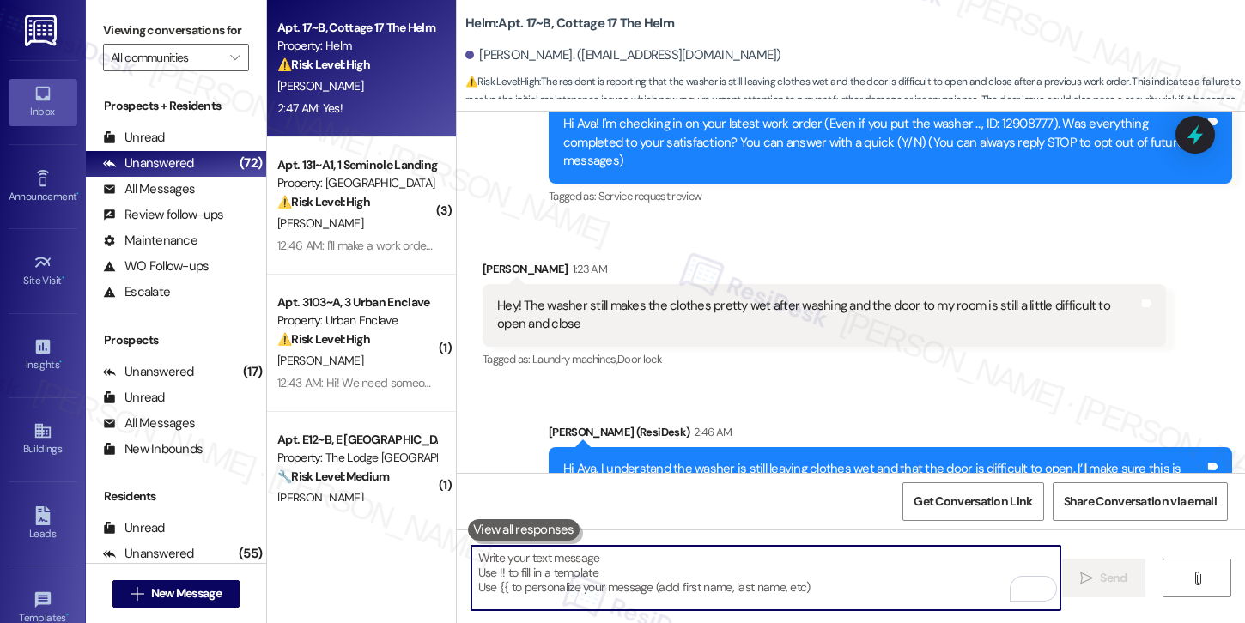
scroll to position [191, 0]
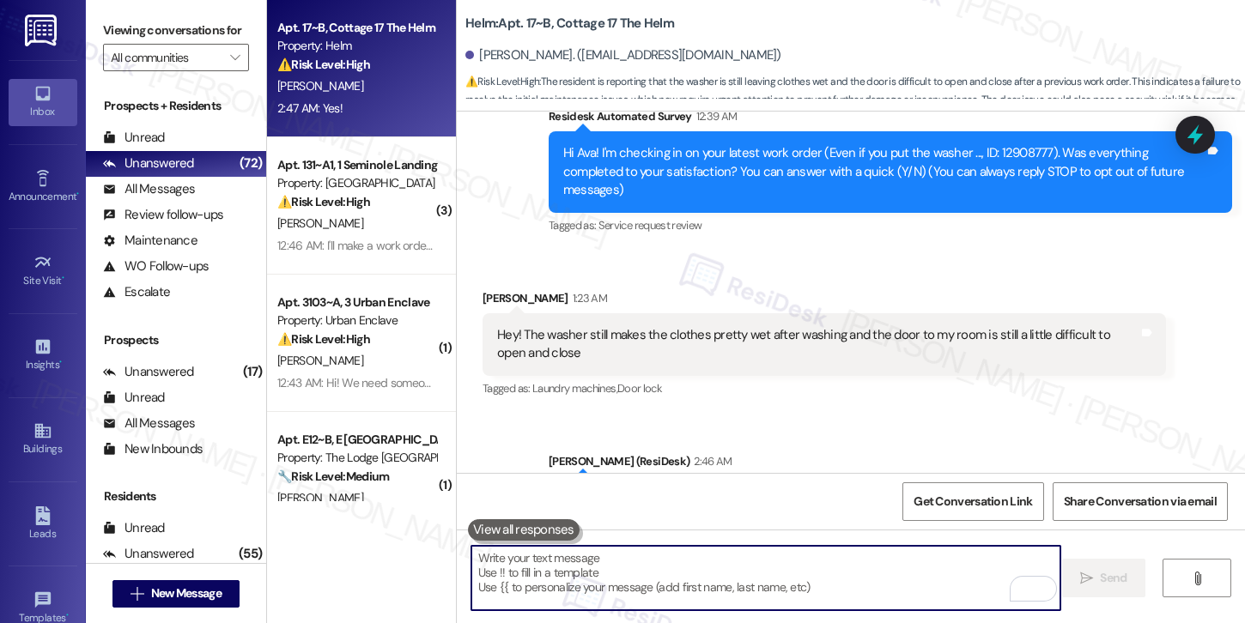
click at [731, 326] on div "Hey! The washer still makes the clothes pretty wet after washing and the door t…" at bounding box center [817, 344] width 641 height 37
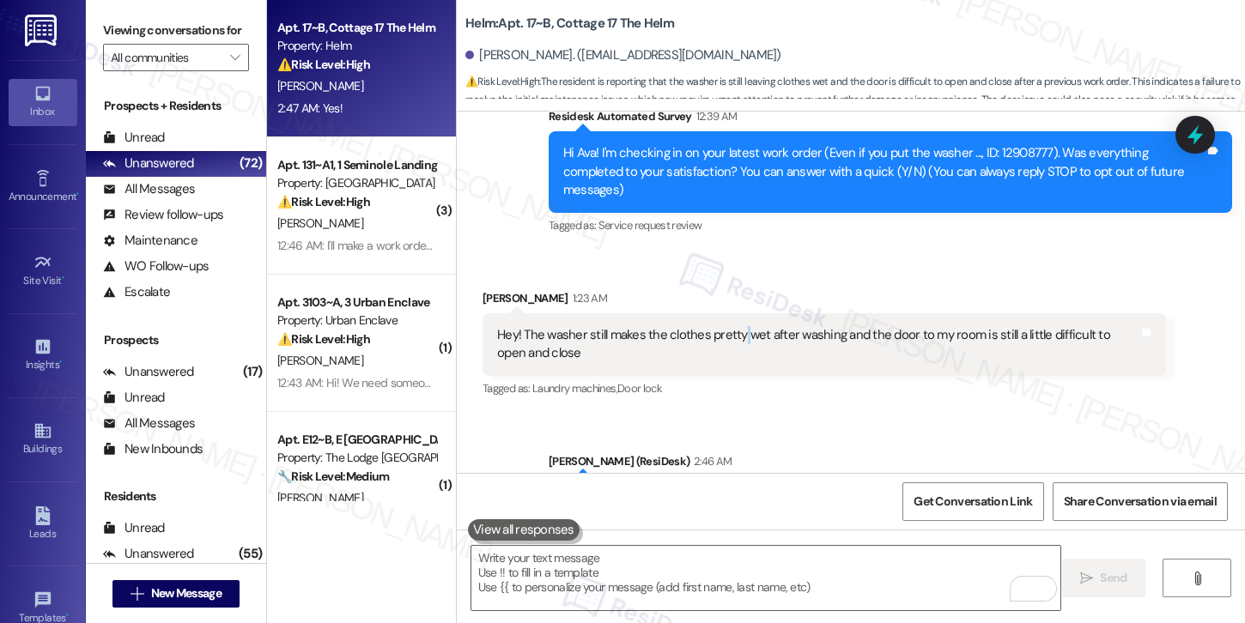
click at [731, 326] on div "Hey! The washer still makes the clothes pretty wet after washing and the door t…" at bounding box center [817, 344] width 641 height 37
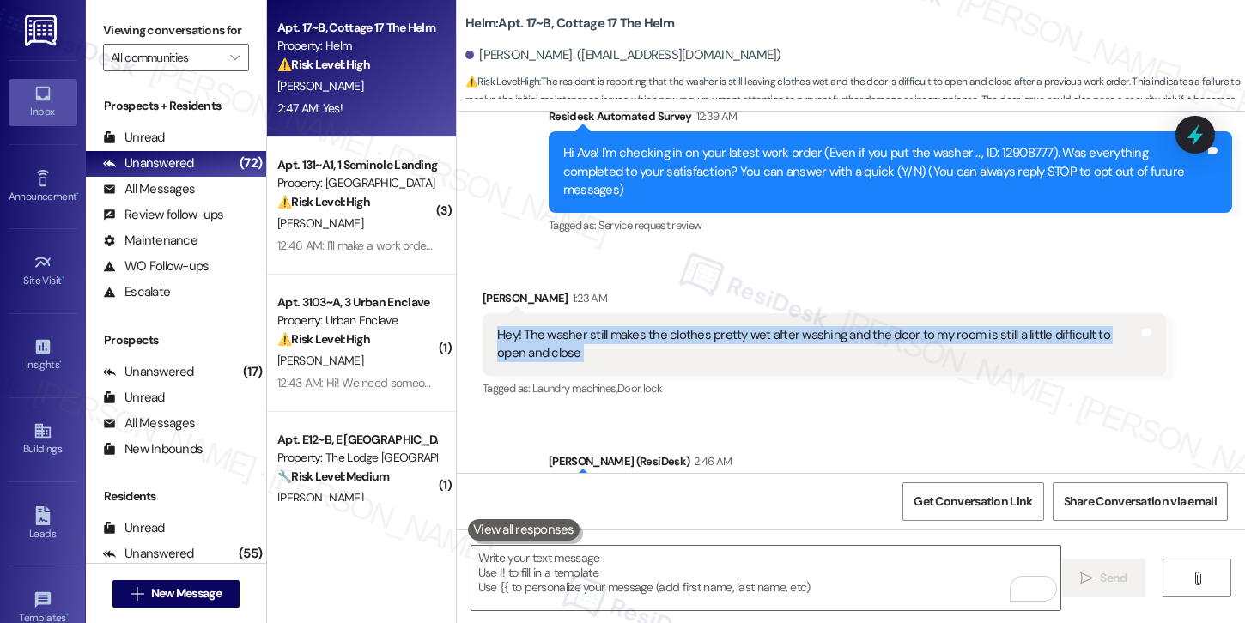
copy div "Hey! The washer still makes the clothes pretty wet after washing and the door t…"
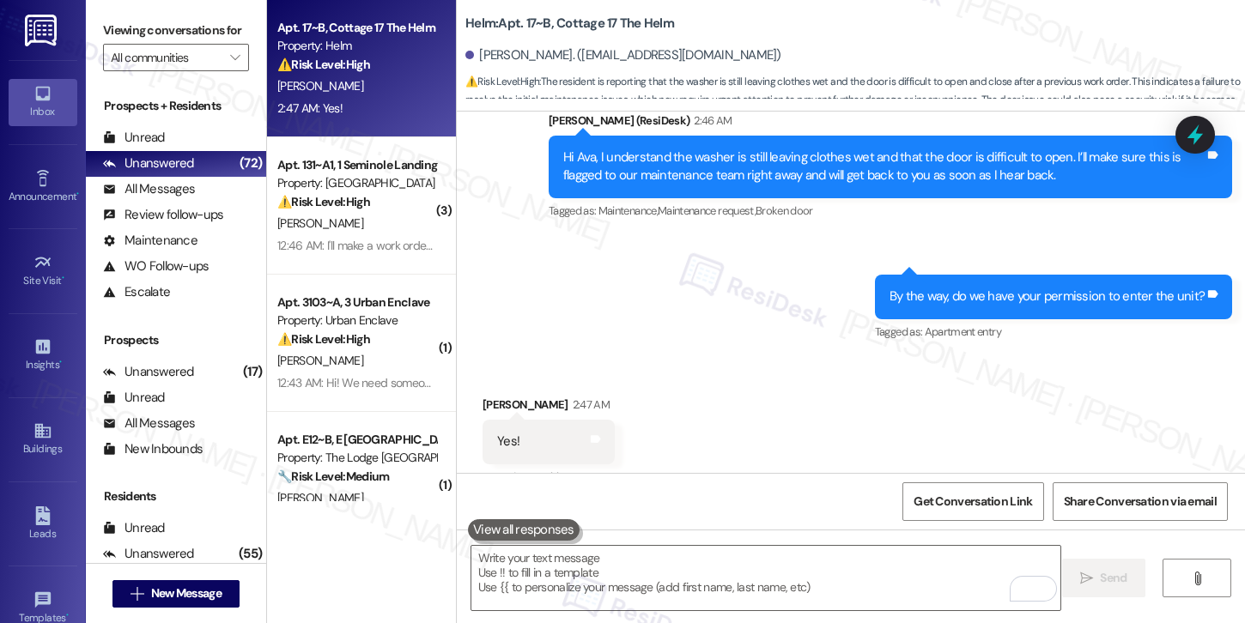
scroll to position [544, 0]
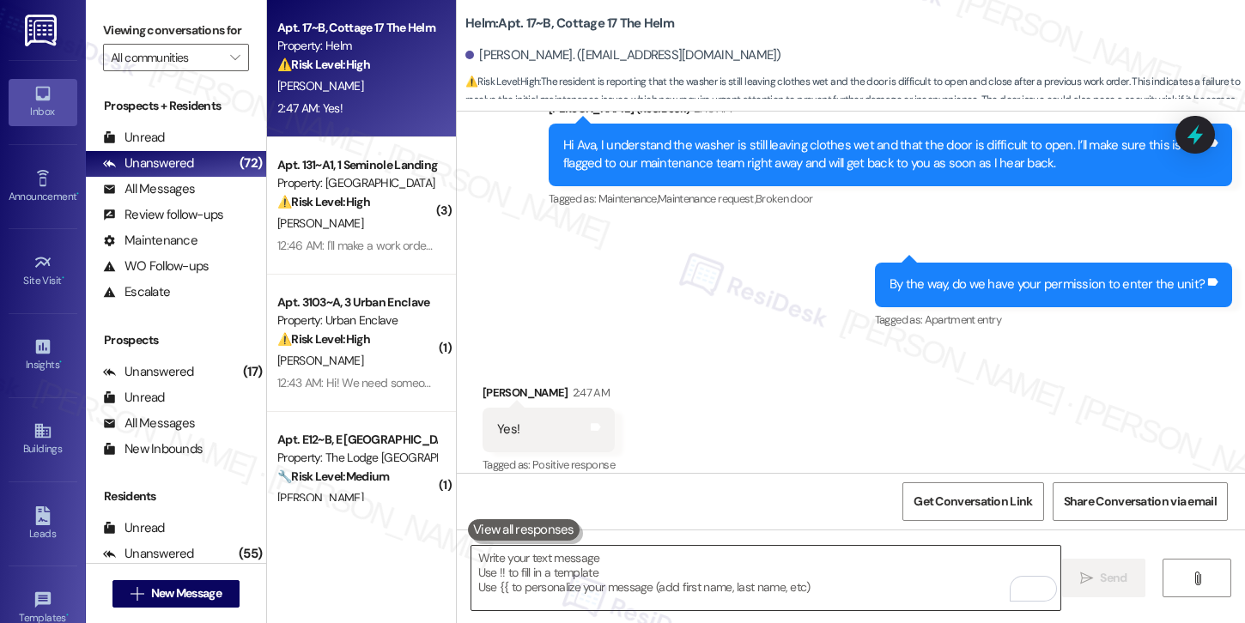
click at [655, 574] on textarea "To enrich screen reader interactions, please activate Accessibility in Grammarl…" at bounding box center [765, 578] width 589 height 64
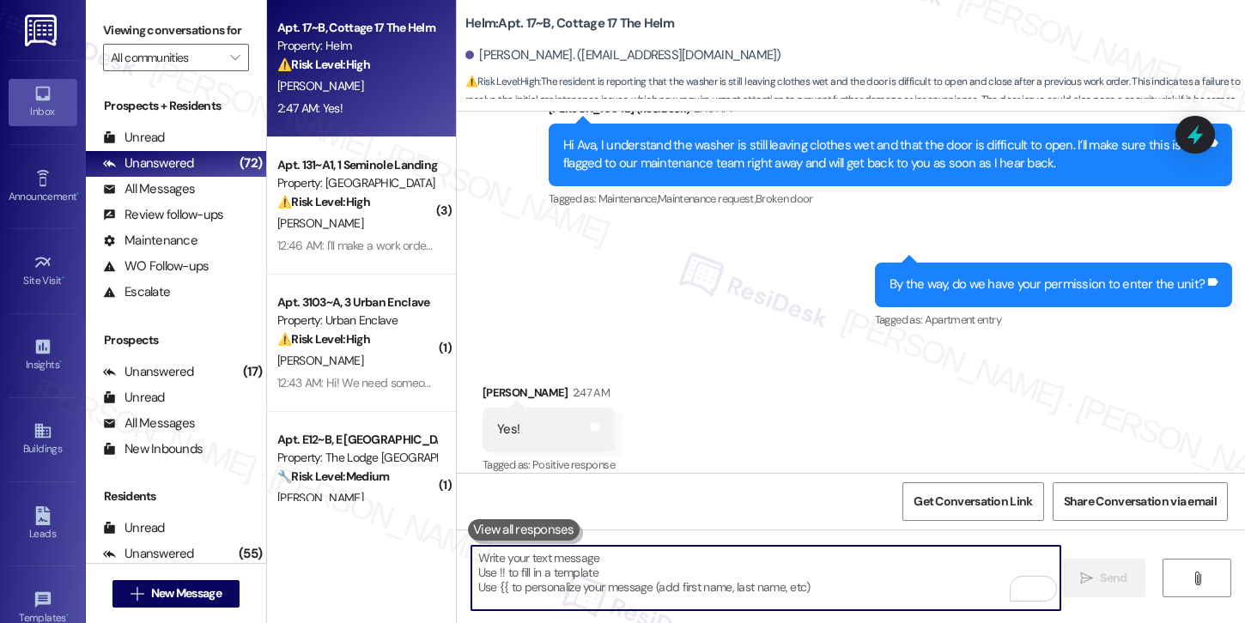
click at [655, 574] on textarea "To enrich screen reader interactions, please activate Accessibility in Grammarl…" at bounding box center [765, 578] width 589 height 64
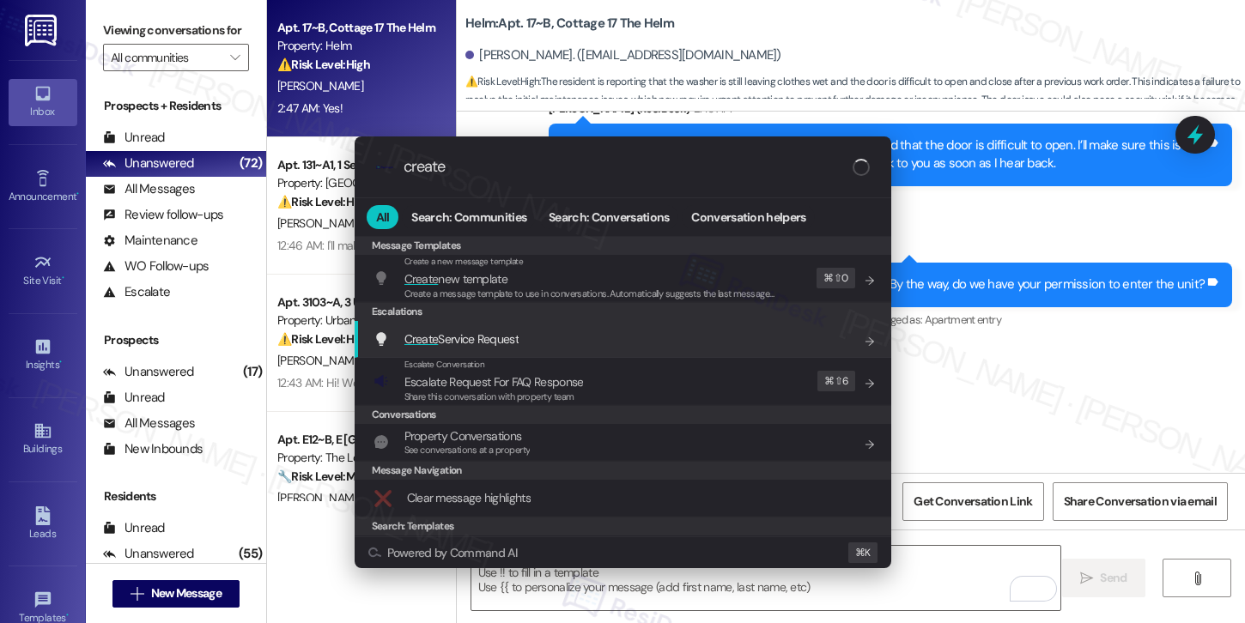
type input "create"
click at [526, 335] on div "Create Service Request Add shortcut" at bounding box center [624, 339] width 502 height 19
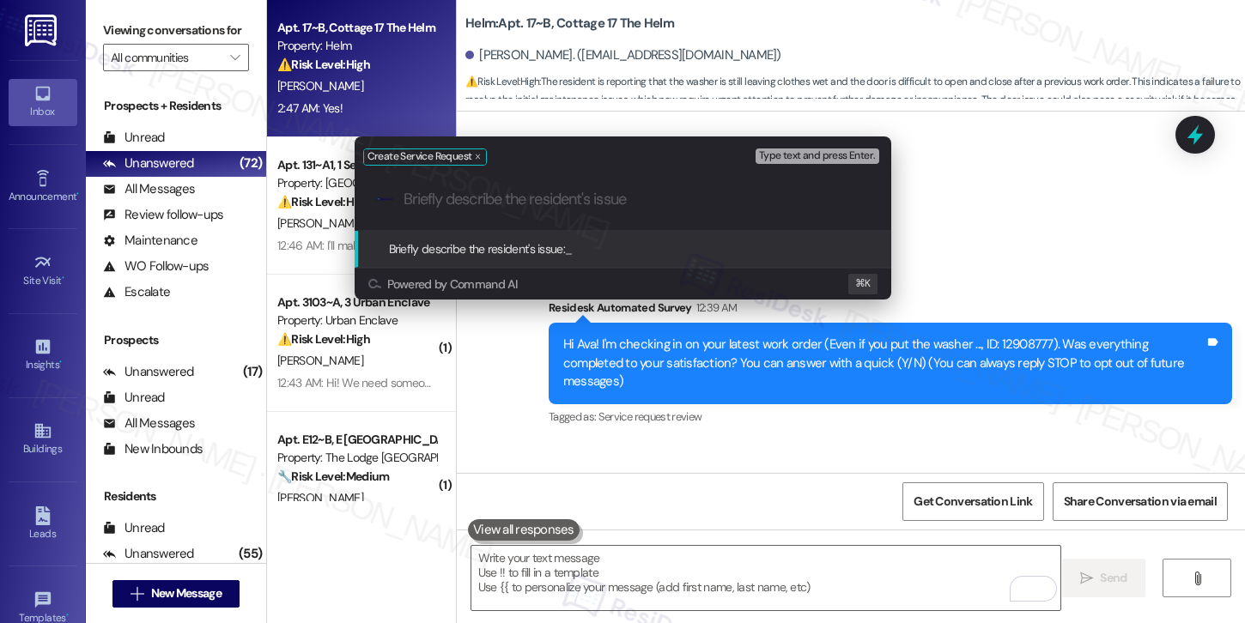
scroll to position [544, 0]
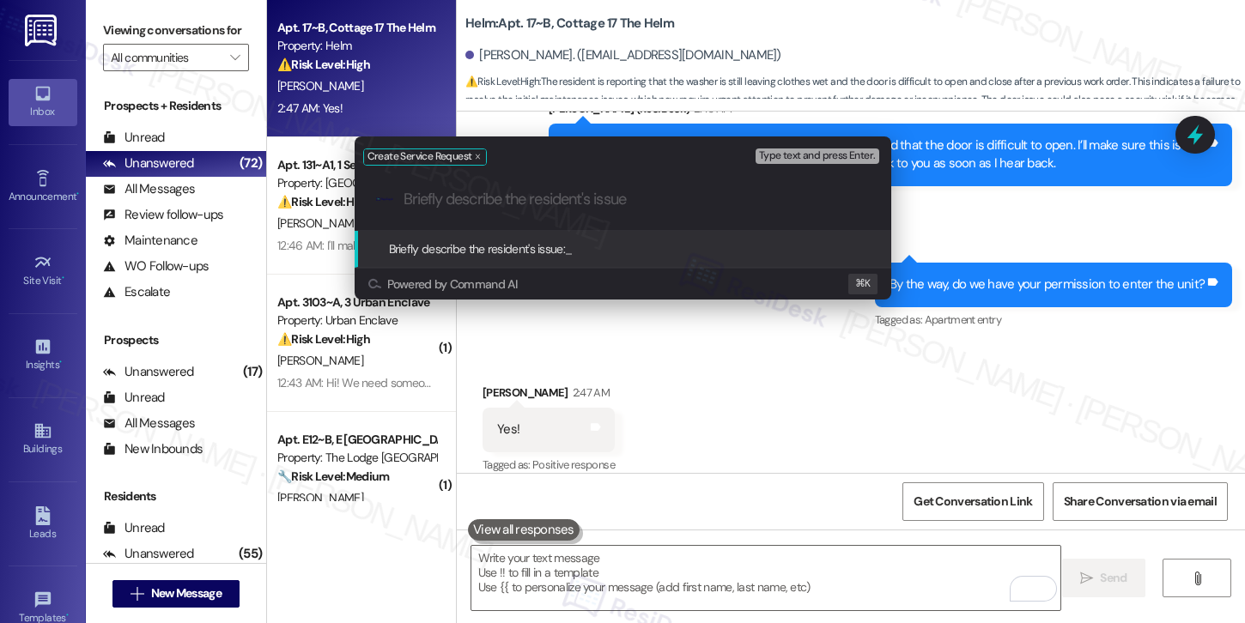
paste input "Washer issue appears to be ongoing/repeated"
type input "Washer issue appears to be ongoing/repeated"
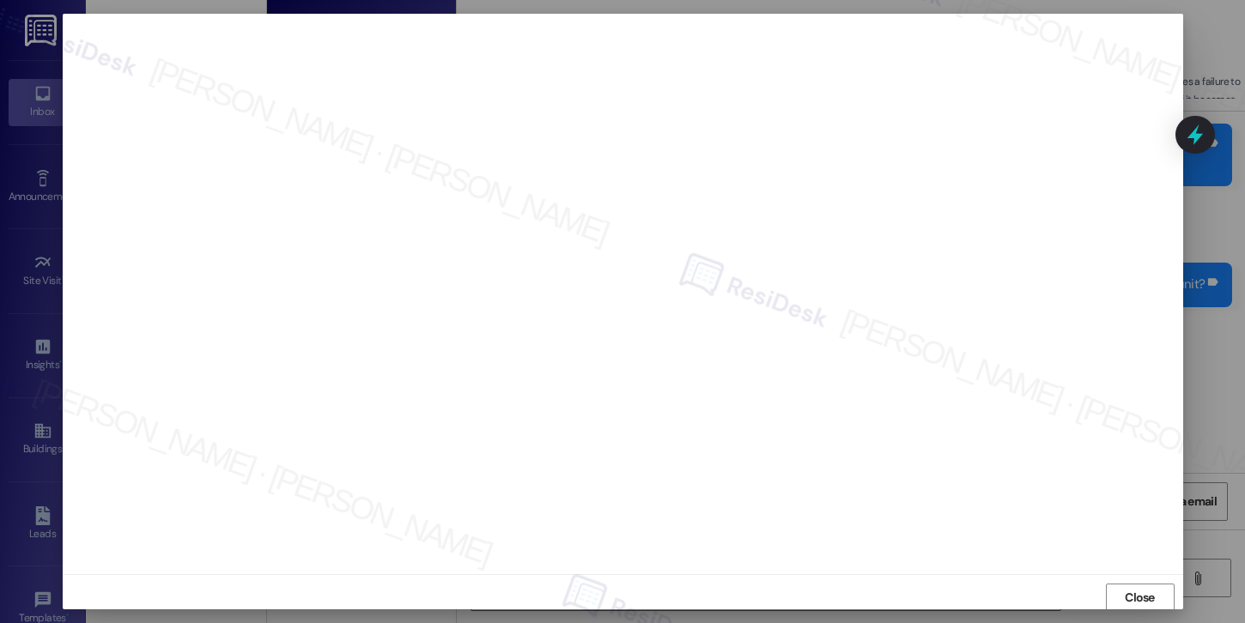
scroll to position [10, 0]
click at [1121, 590] on span "Close" at bounding box center [1139, 588] width 37 height 18
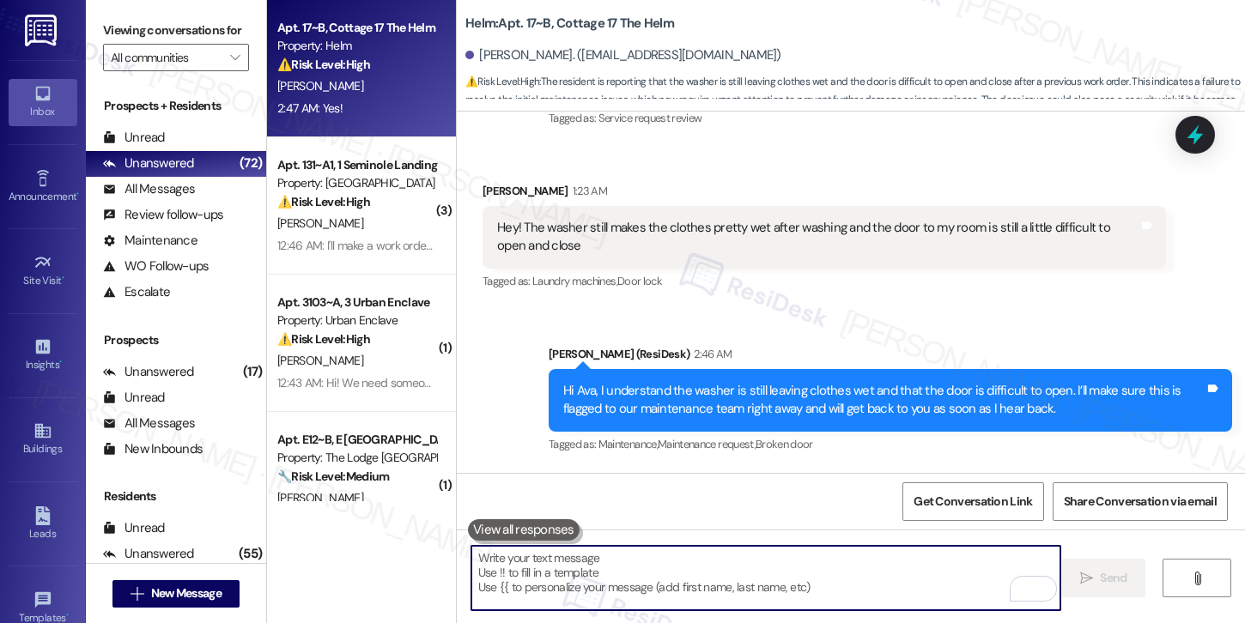
scroll to position [294, 0]
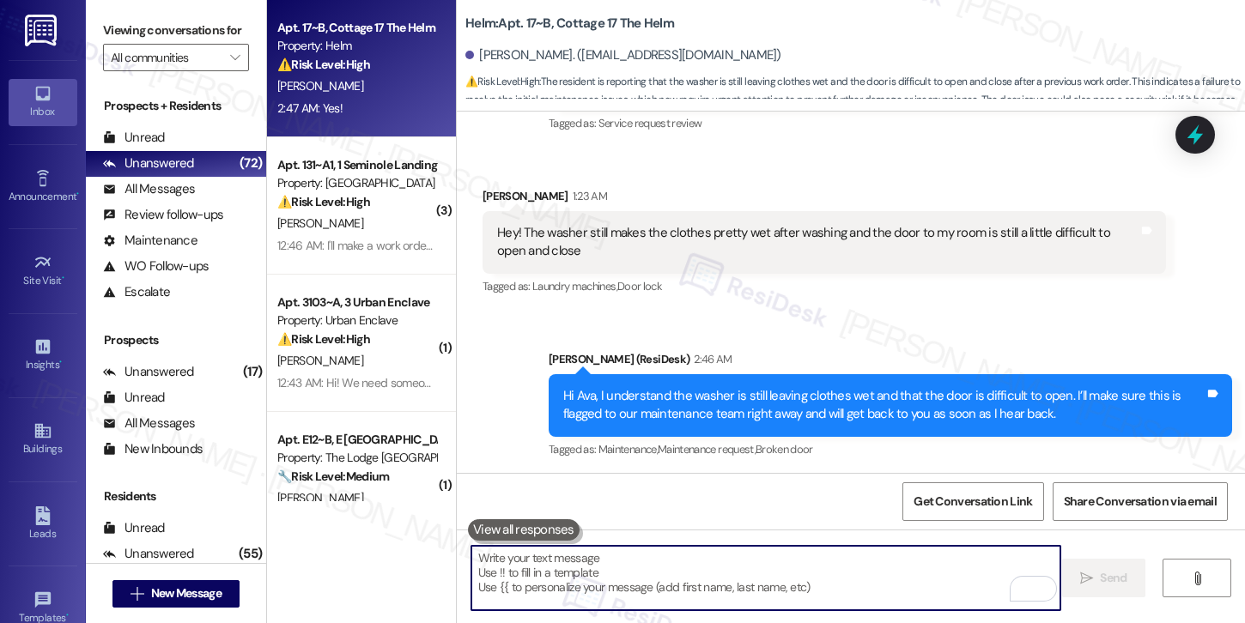
click at [465, 27] on b "Helm: Apt. 17~B, Cottage 17 The Helm" at bounding box center [569, 24] width 209 height 18
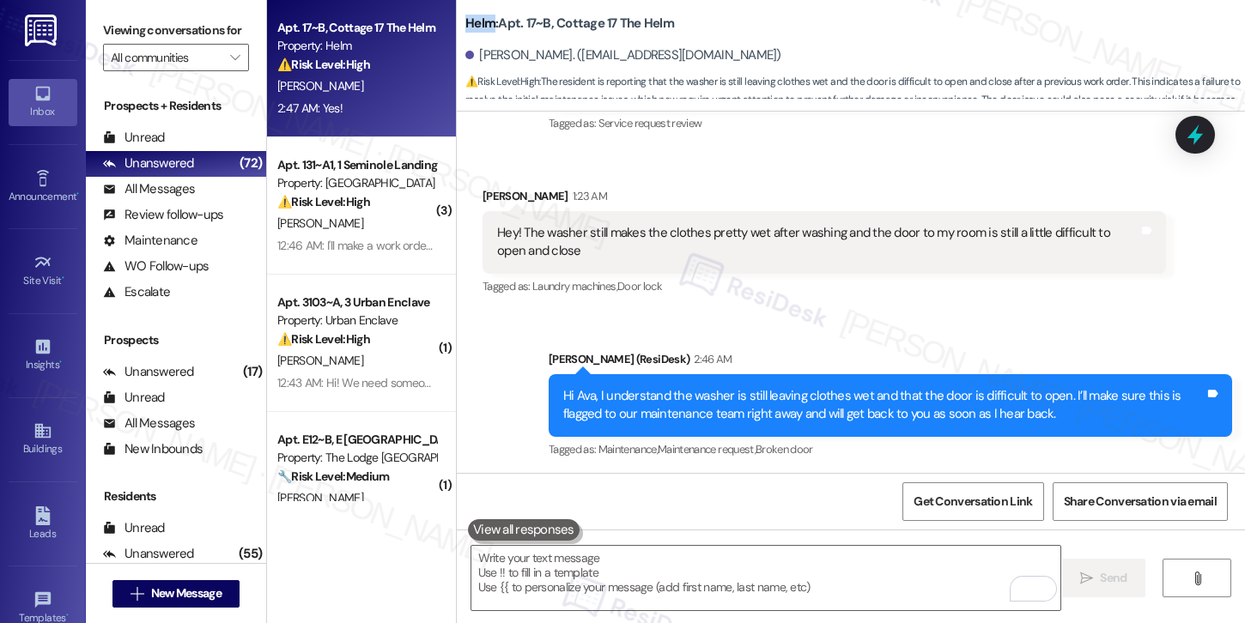
copy b "Helm"
click at [926, 498] on span "Get Conversation Link" at bounding box center [972, 502] width 118 height 18
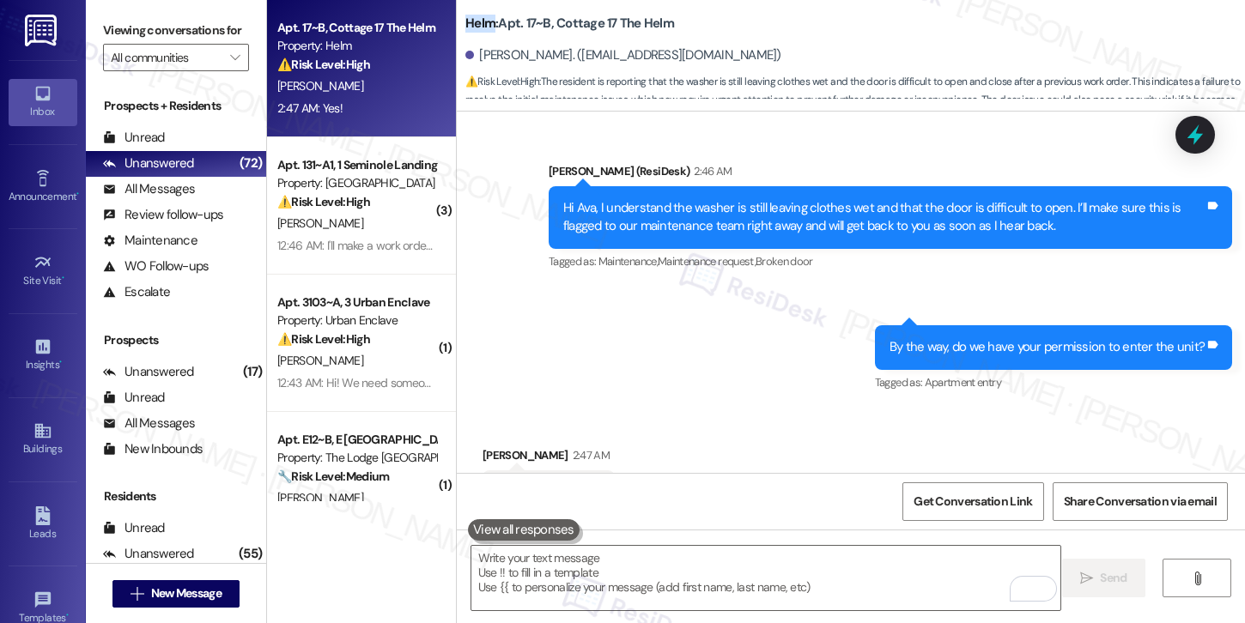
scroll to position [544, 0]
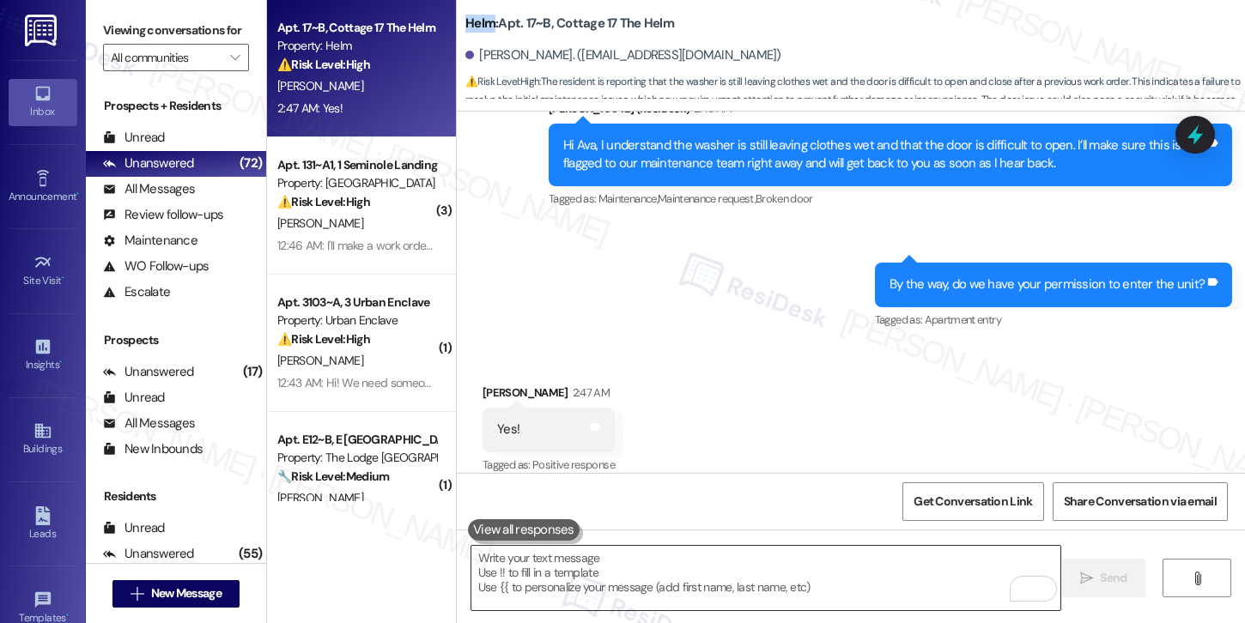
click at [756, 578] on textarea "To enrich screen reader interactions, please activate Accessibility in Grammarl…" at bounding box center [765, 578] width 589 height 64
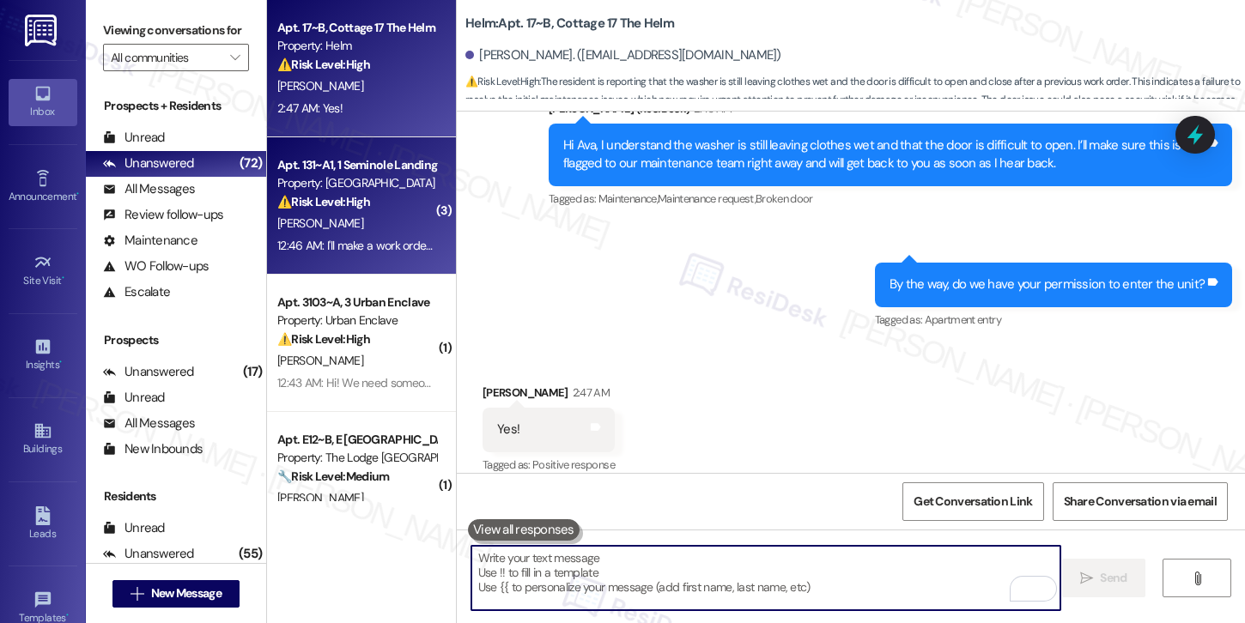
click at [362, 232] on div "[PERSON_NAME]" at bounding box center [357, 223] width 162 height 21
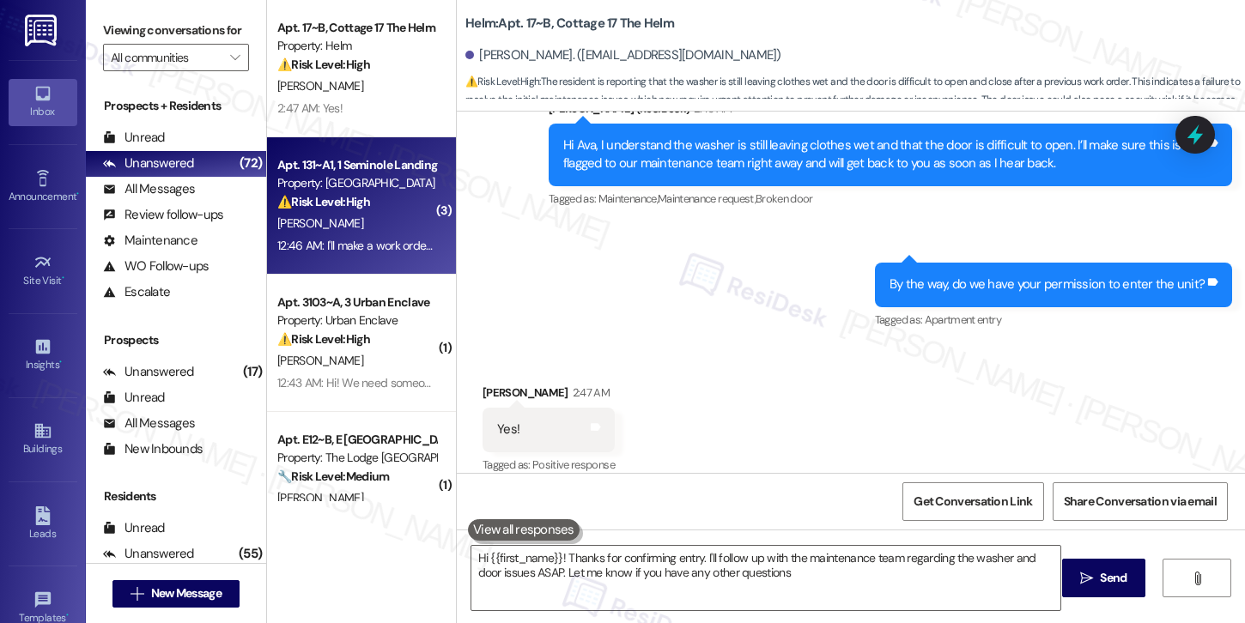
type textarea "Hi {{first_name}}! Thanks for confirming entry. I'll follow up with the mainten…"
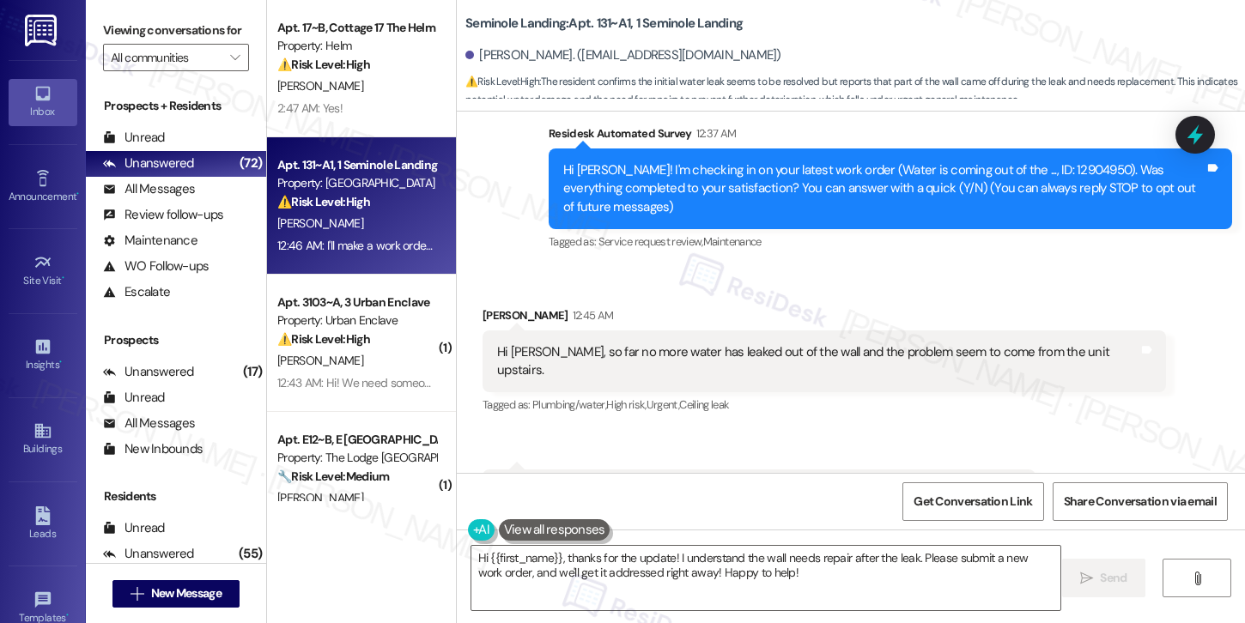
scroll to position [336, 0]
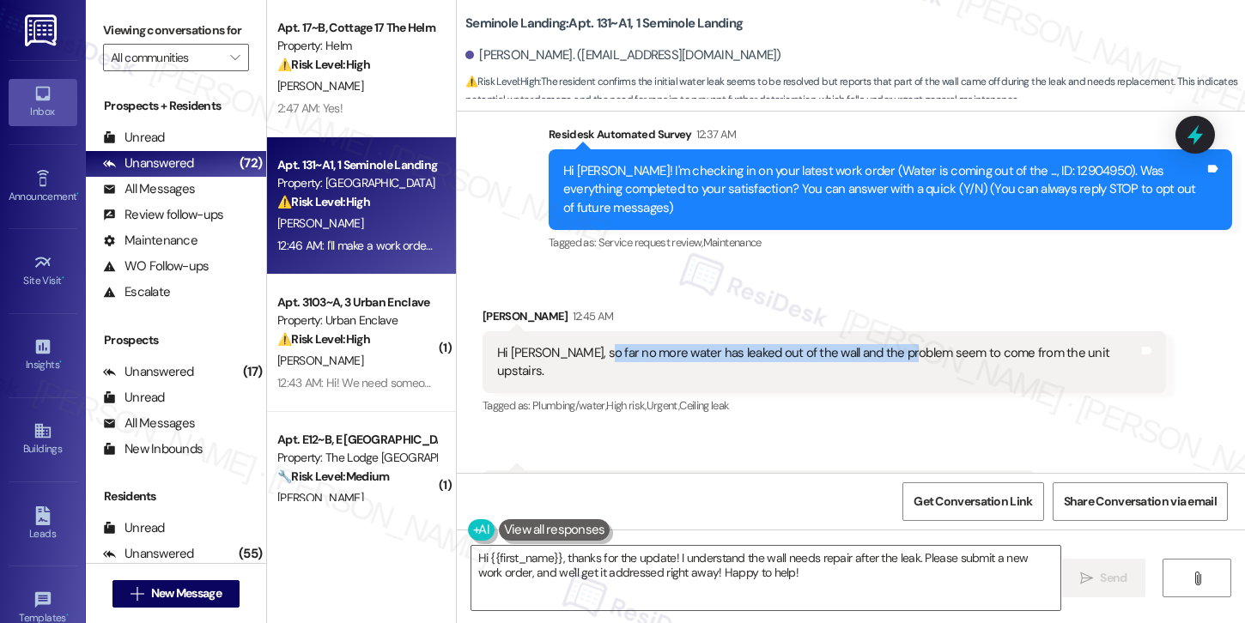
drag, startPoint x: 581, startPoint y: 352, endPoint x: 893, endPoint y: 362, distance: 311.8
click at [893, 362] on div "Hi Sarah, so far no more water has leaked out of the wall and the problem seem …" at bounding box center [824, 362] width 683 height 63
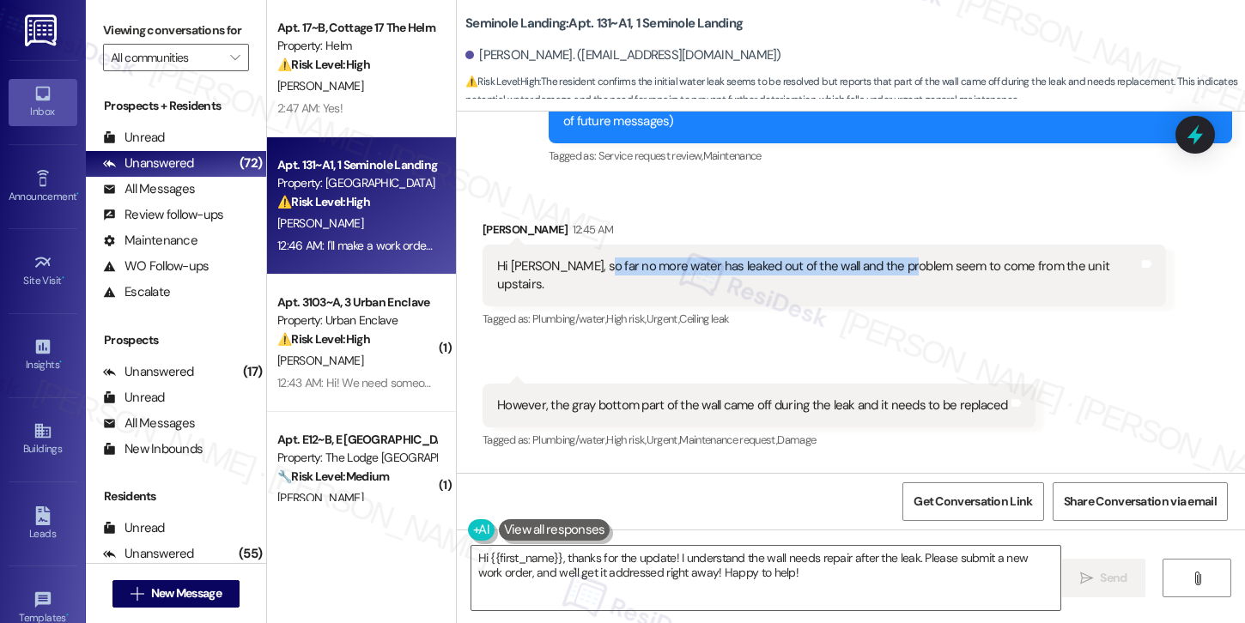
scroll to position [446, 0]
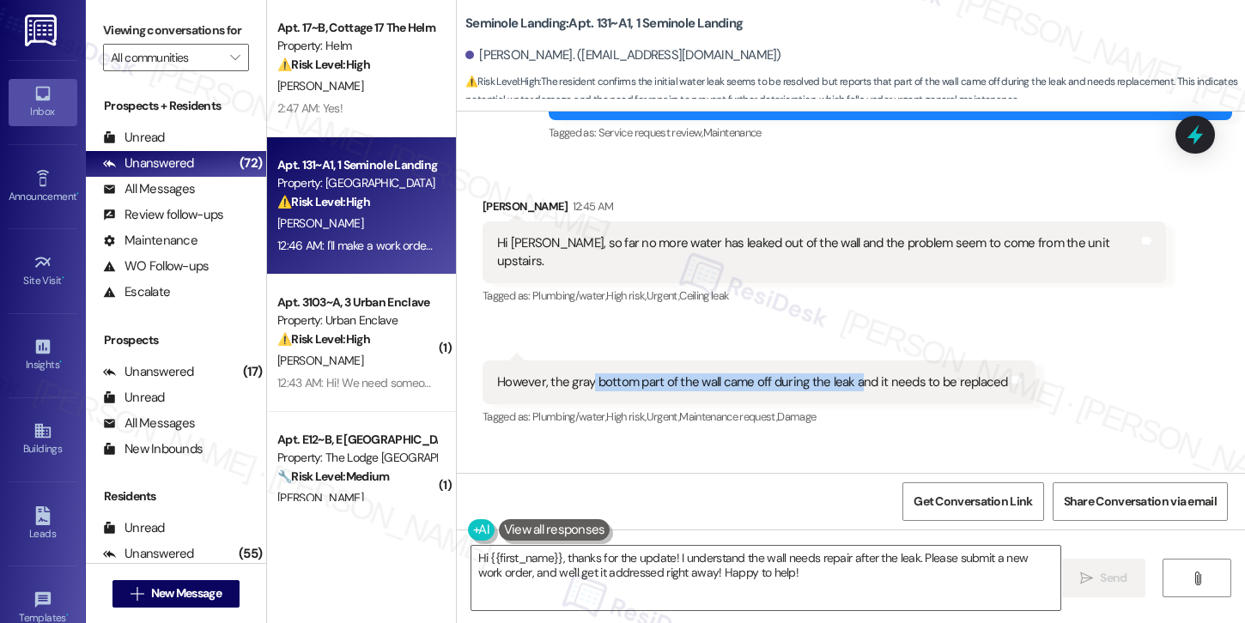
drag, startPoint x: 583, startPoint y: 360, endPoint x: 851, endPoint y: 367, distance: 268.0
click at [851, 373] on div "However, the gray bottom part of the wall came off during the leak and it needs…" at bounding box center [752, 382] width 511 height 18
click at [834, 404] on div "Tagged as: Plumbing/water , Click to highlight conversations about Plumbing/wat…" at bounding box center [759, 416] width 553 height 25
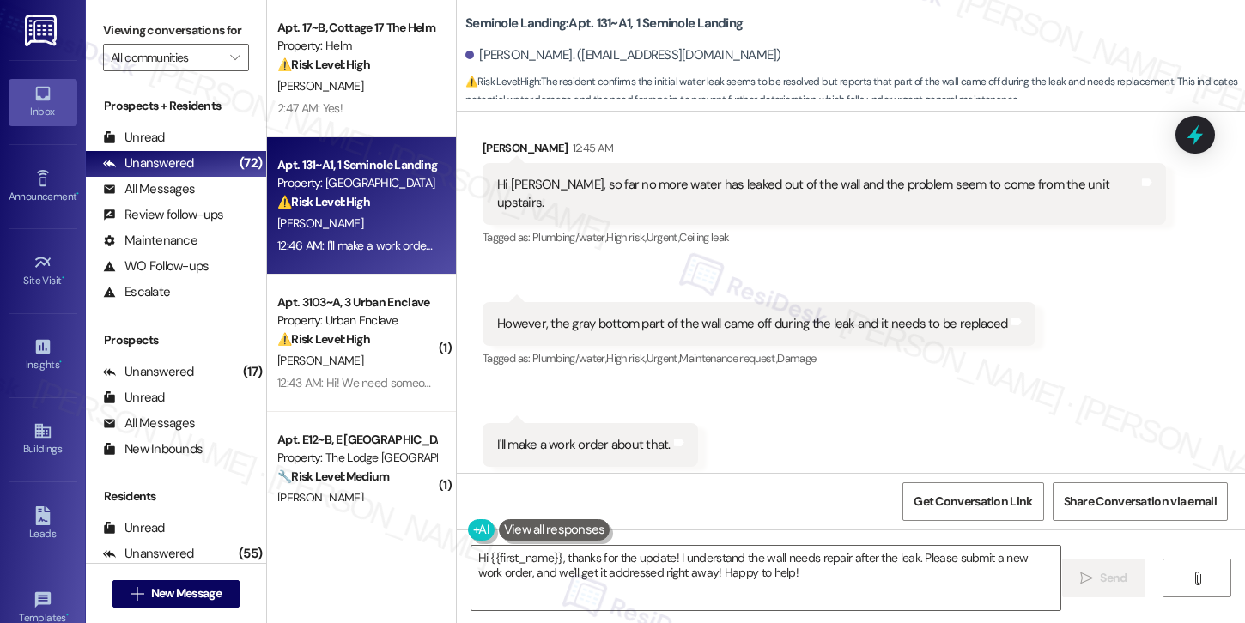
scroll to position [519, 0]
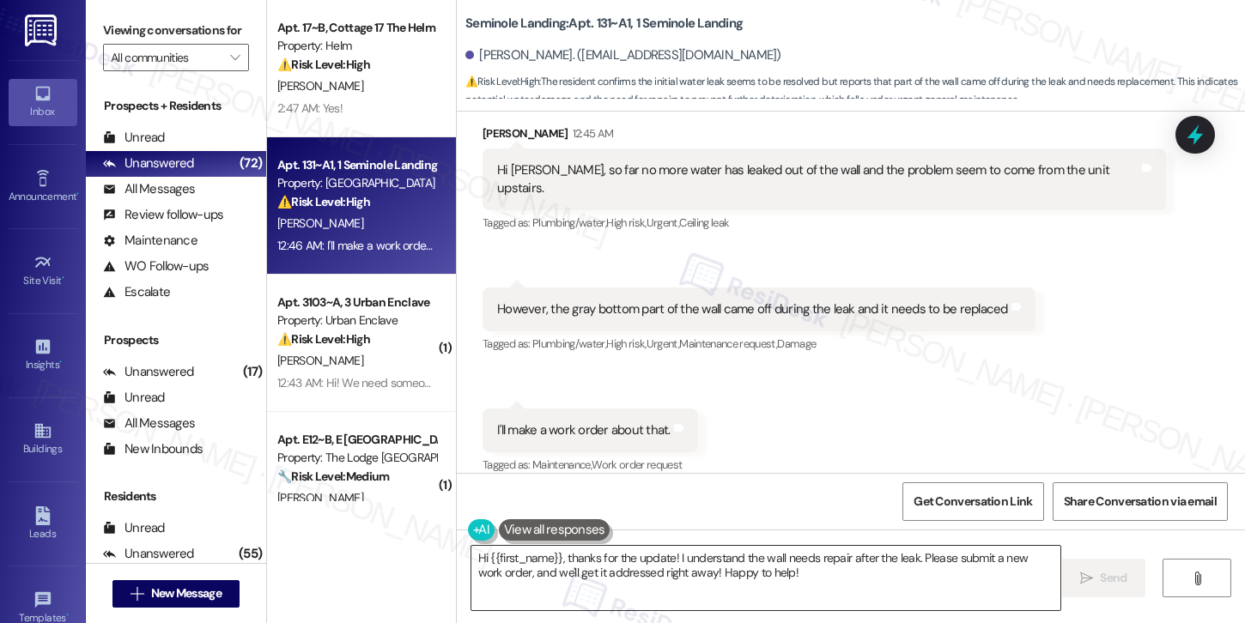
click at [682, 585] on textarea "Hi {{first_name}}, thanks for the update! I understand the wall needs repair af…" at bounding box center [765, 578] width 589 height 64
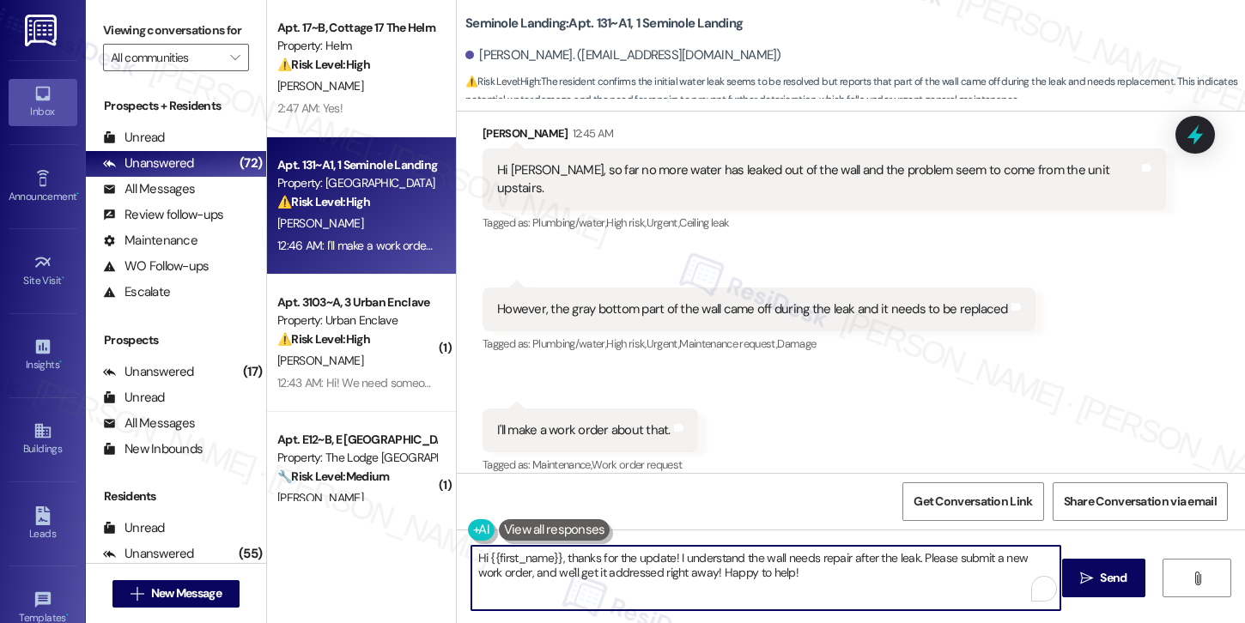
click at [682, 585] on textarea "Hi {{first_name}}, thanks for the update! I understand the wall needs repair af…" at bounding box center [765, 578] width 589 height 64
type textarea "Thank you for sharing this information. I'll also submit a report to our onsite…"
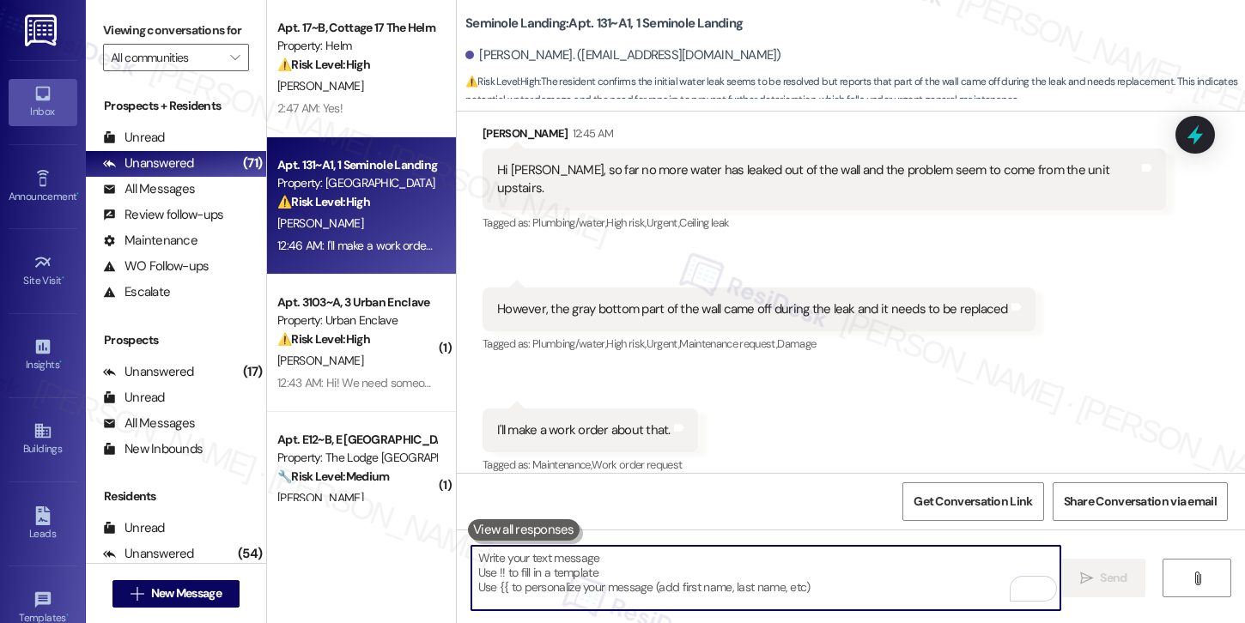
click at [737, 174] on div "Hi Sarah, so far no more water has leaked out of the wall and the problem seem …" at bounding box center [817, 179] width 641 height 37
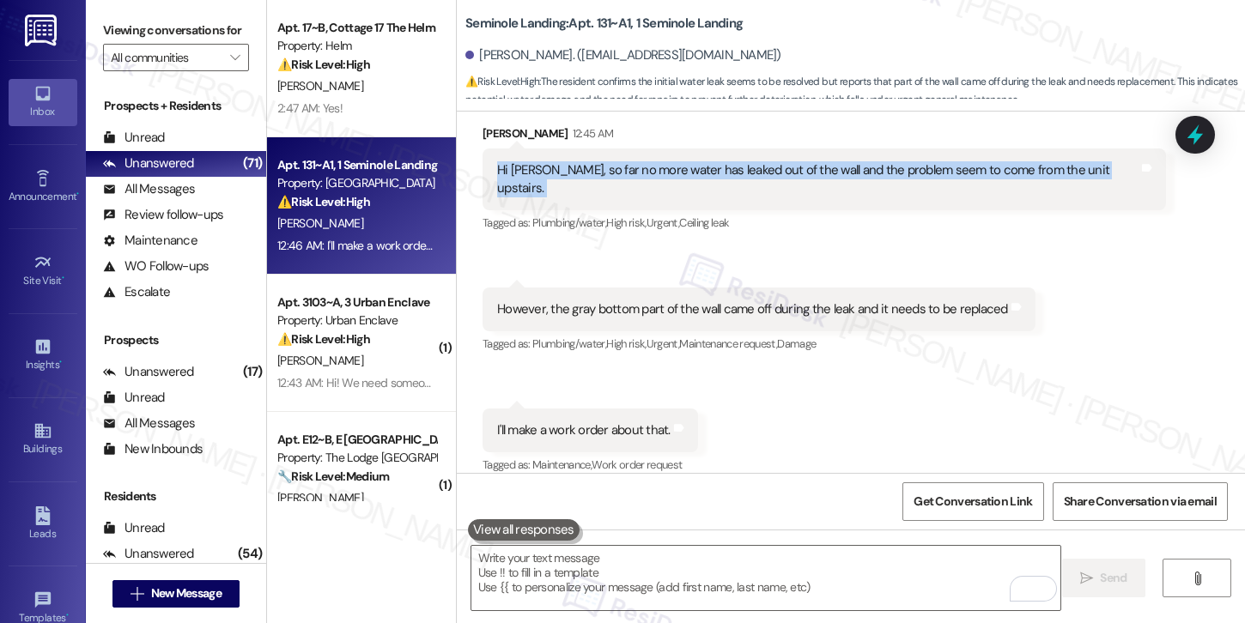
click at [726, 174] on div "Hi Sarah, so far no more water has leaked out of the wall and the problem seem …" at bounding box center [817, 179] width 641 height 37
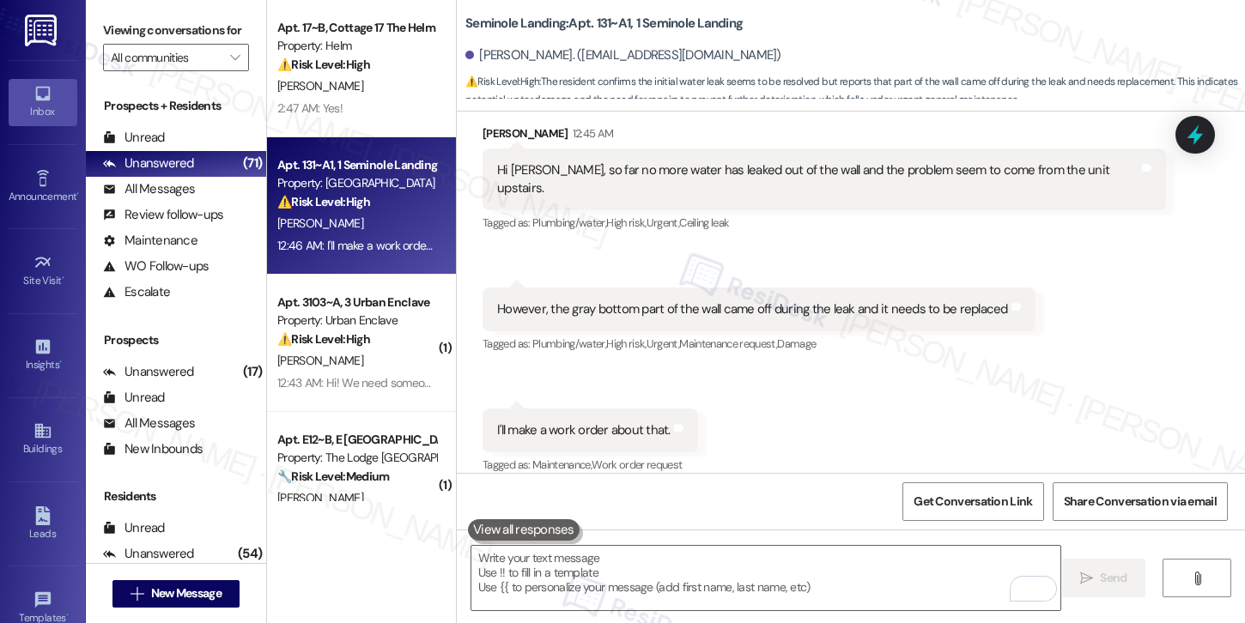
click at [726, 174] on div "Hi Sarah, so far no more water has leaked out of the wall and the problem seem …" at bounding box center [817, 179] width 641 height 37
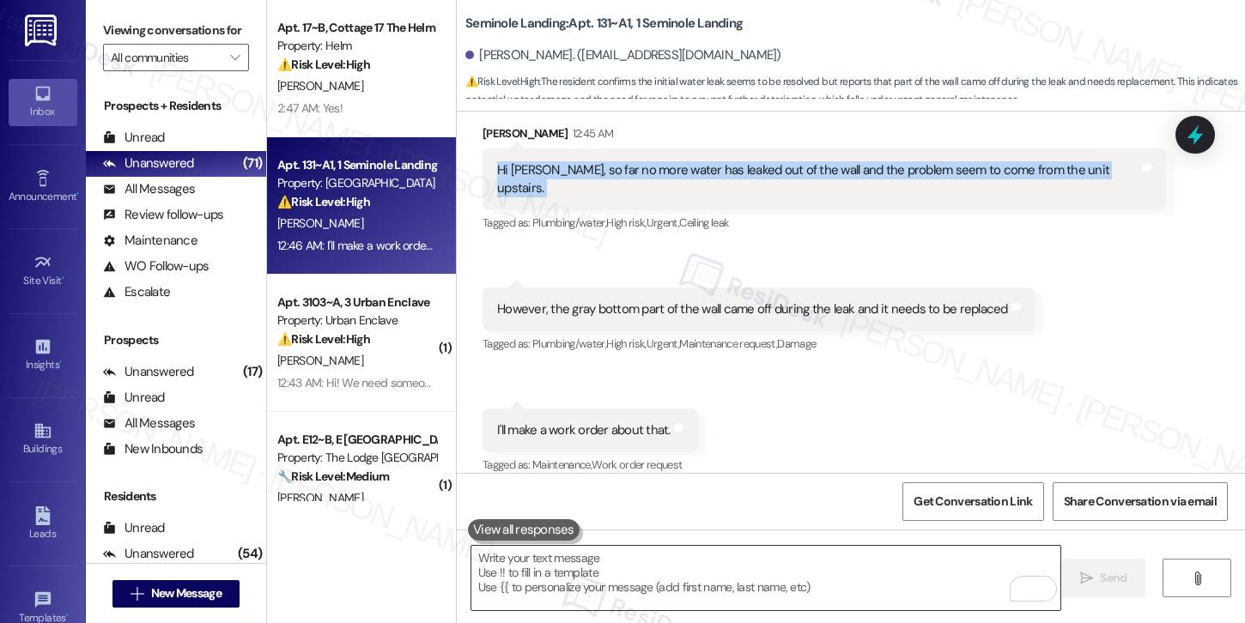
click at [579, 582] on textarea "To enrich screen reader interactions, please activate Accessibility in Grammarl…" at bounding box center [765, 578] width 589 height 64
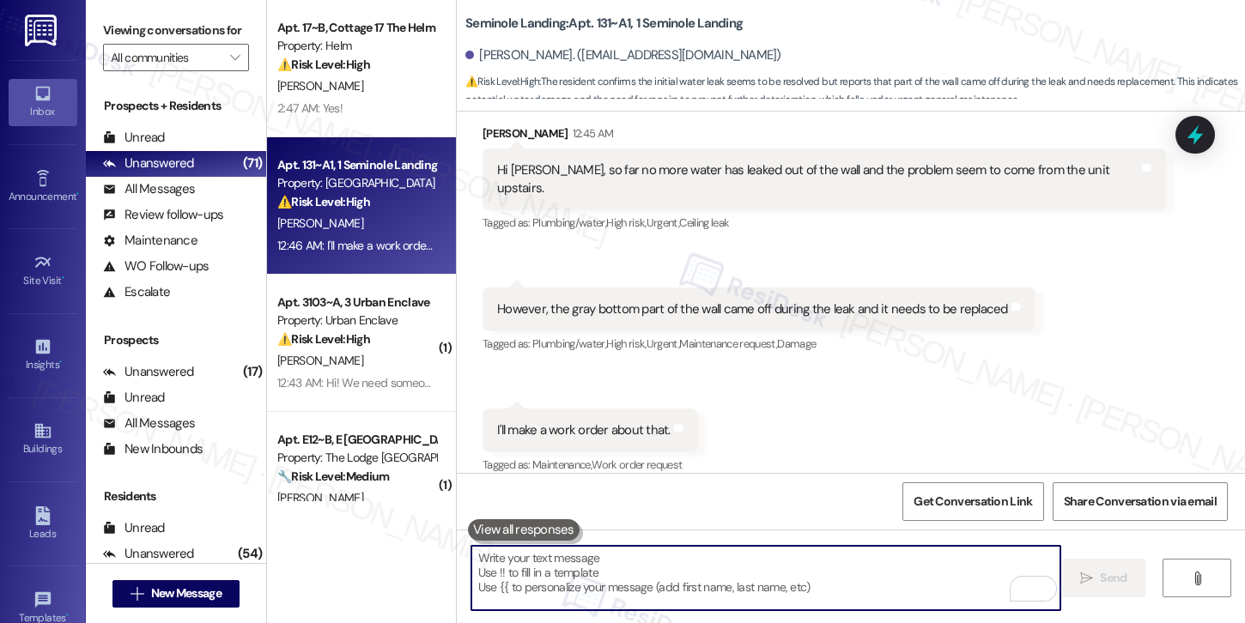
paste textarea "Thank you for sharing this information. I’ll also submit a report to our onsite…"
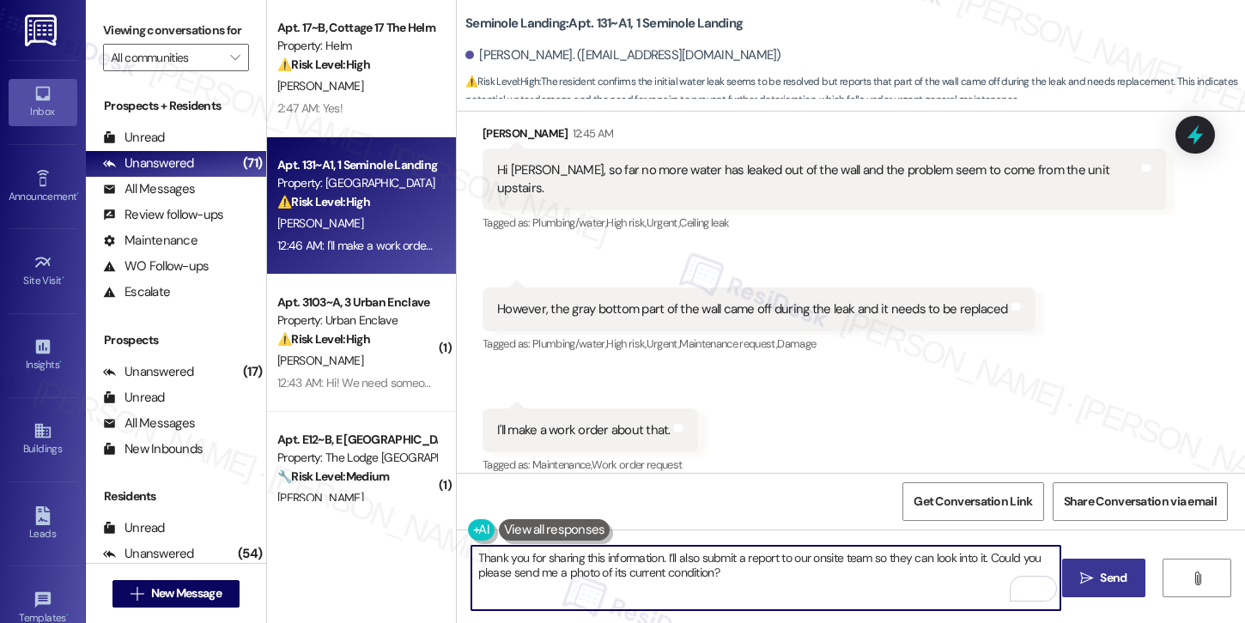
type textarea "Thank you for sharing this information. I’ll also submit a report to our onsite…"
click at [1100, 580] on span "Send" at bounding box center [1113, 578] width 27 height 18
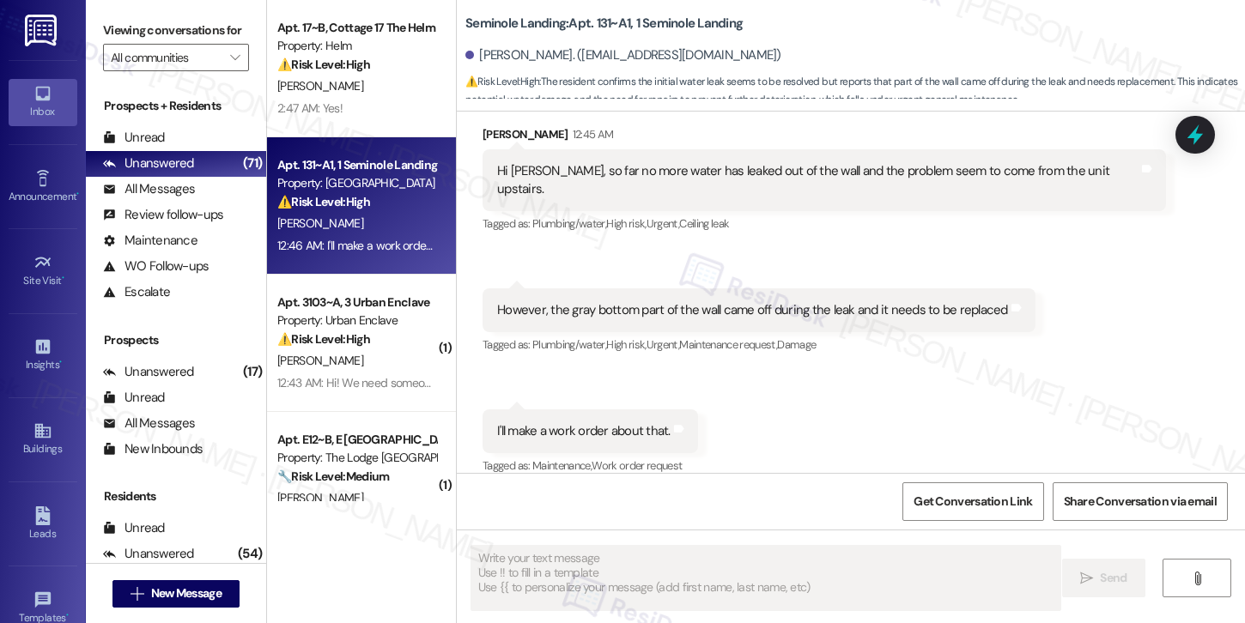
scroll to position [657, 0]
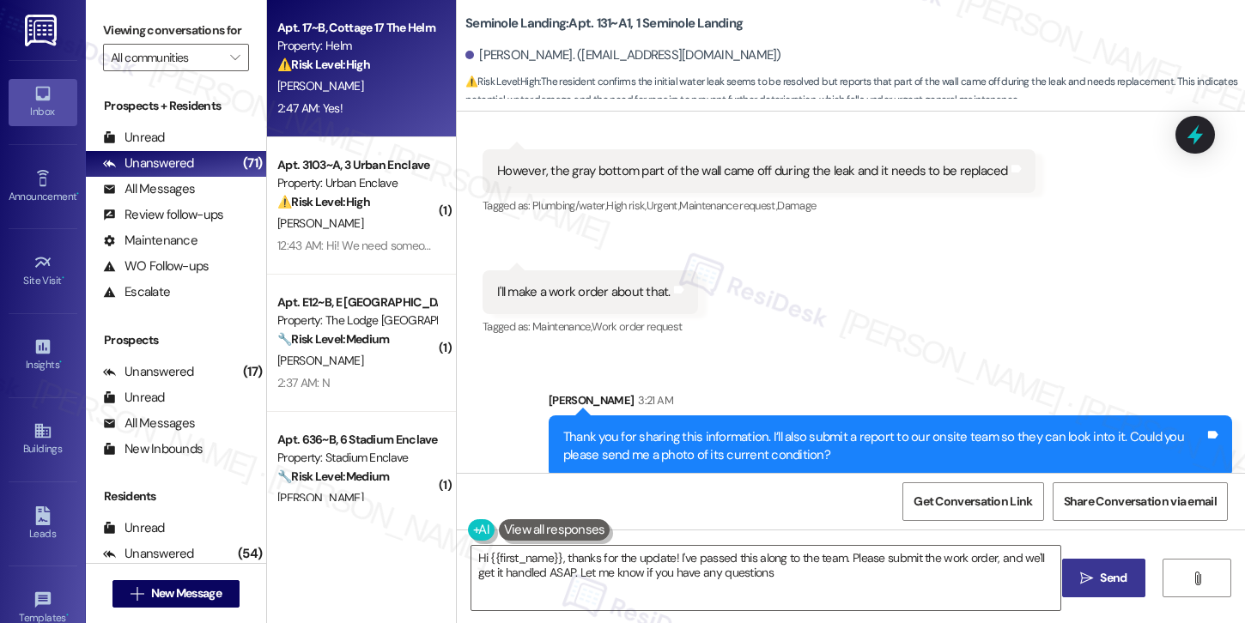
type textarea "Hi {{first_name}}, thanks for the update! I've passed this along to the team. P…"
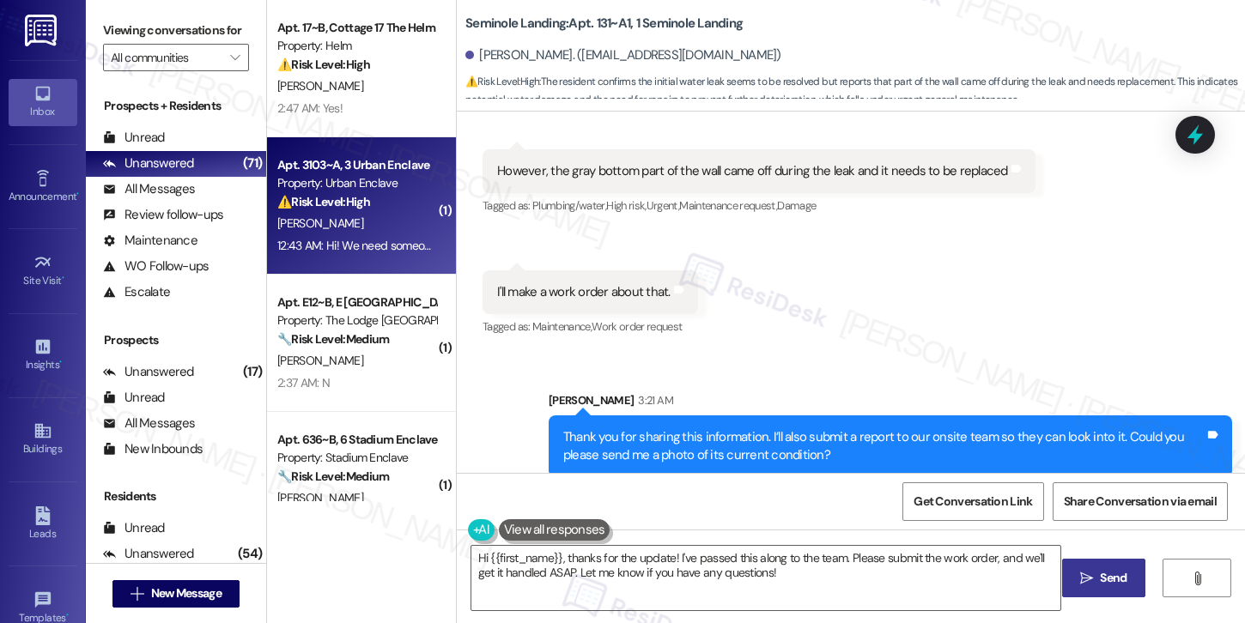
click at [361, 217] on div "[PERSON_NAME]" at bounding box center [357, 223] width 162 height 21
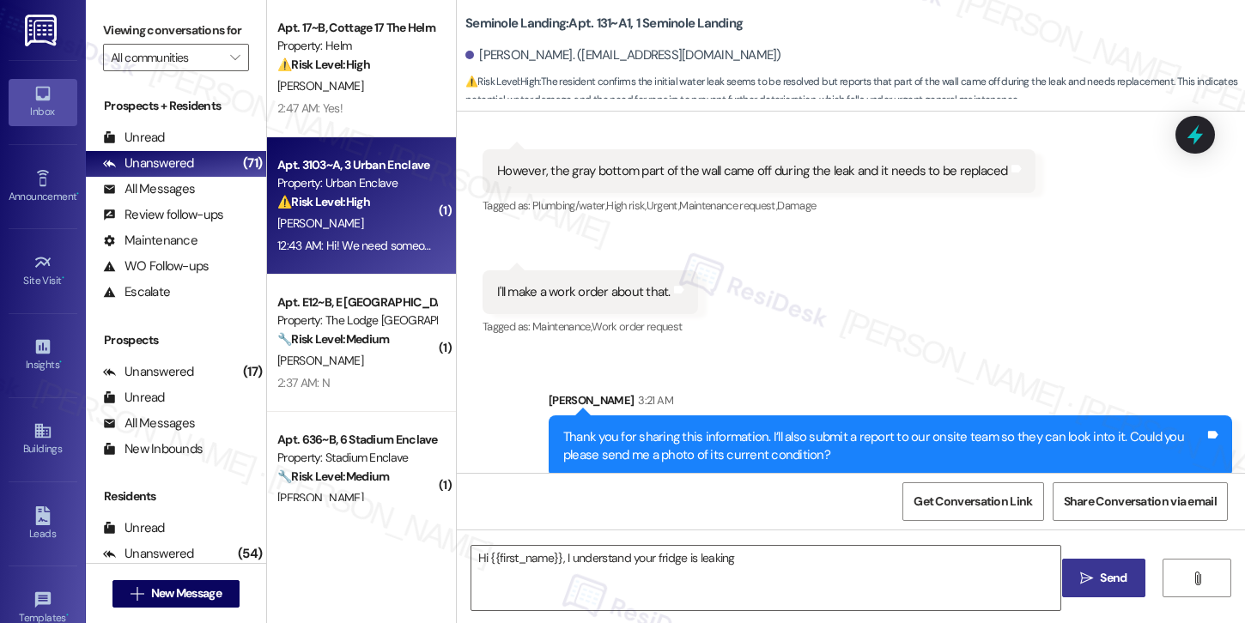
scroll to position [96, 0]
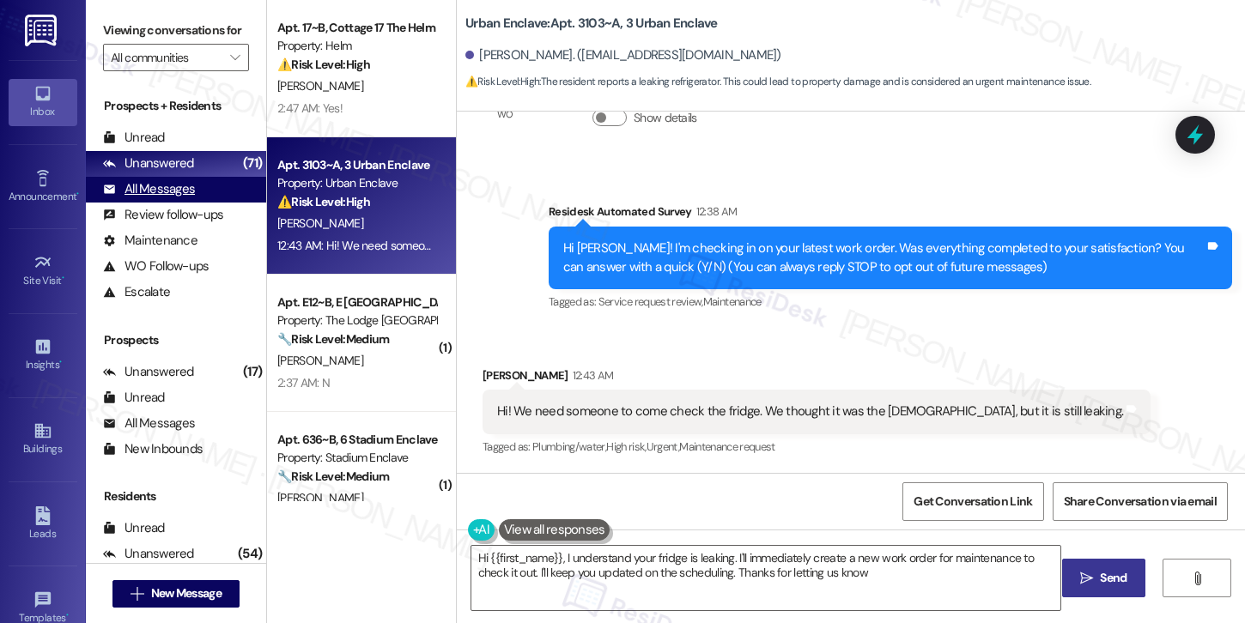
type textarea "Hi {{first_name}}, I understand your fridge is leaking. I'll immediately create…"
click at [653, 415] on div "Hi! We need someone to come check the fridge. We thought it was the Brita, but …" at bounding box center [810, 412] width 626 height 18
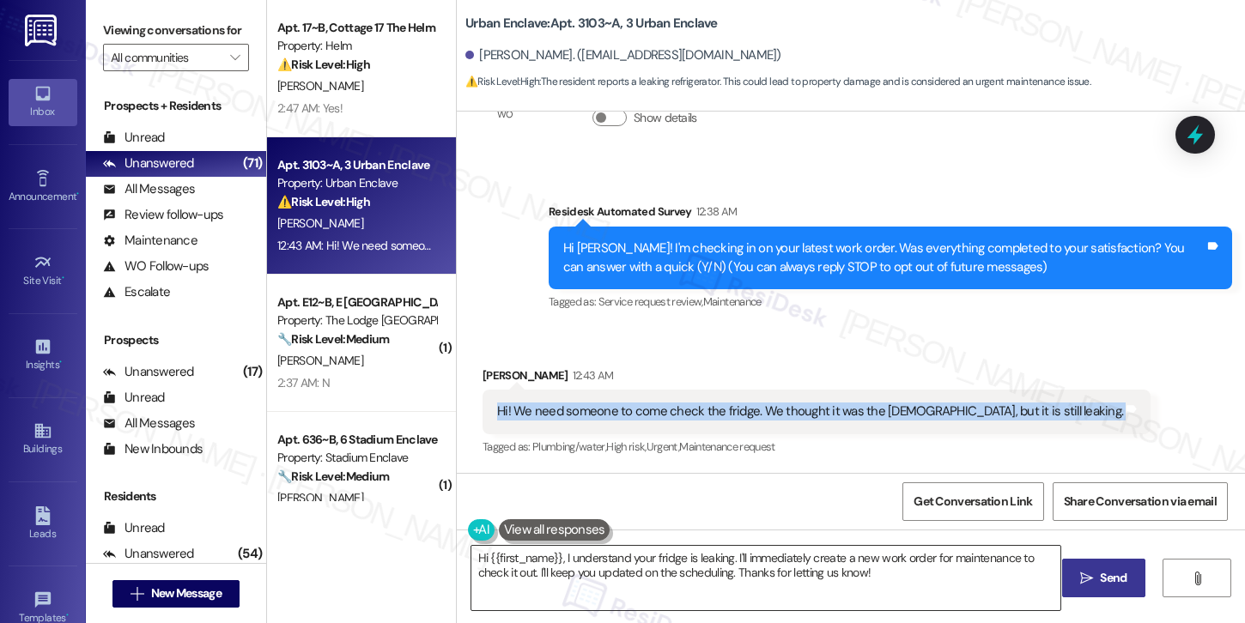
click at [713, 575] on textarea "Hi {{first_name}}, I understand your fridge is leaking. I'll immediately create…" at bounding box center [765, 578] width 589 height 64
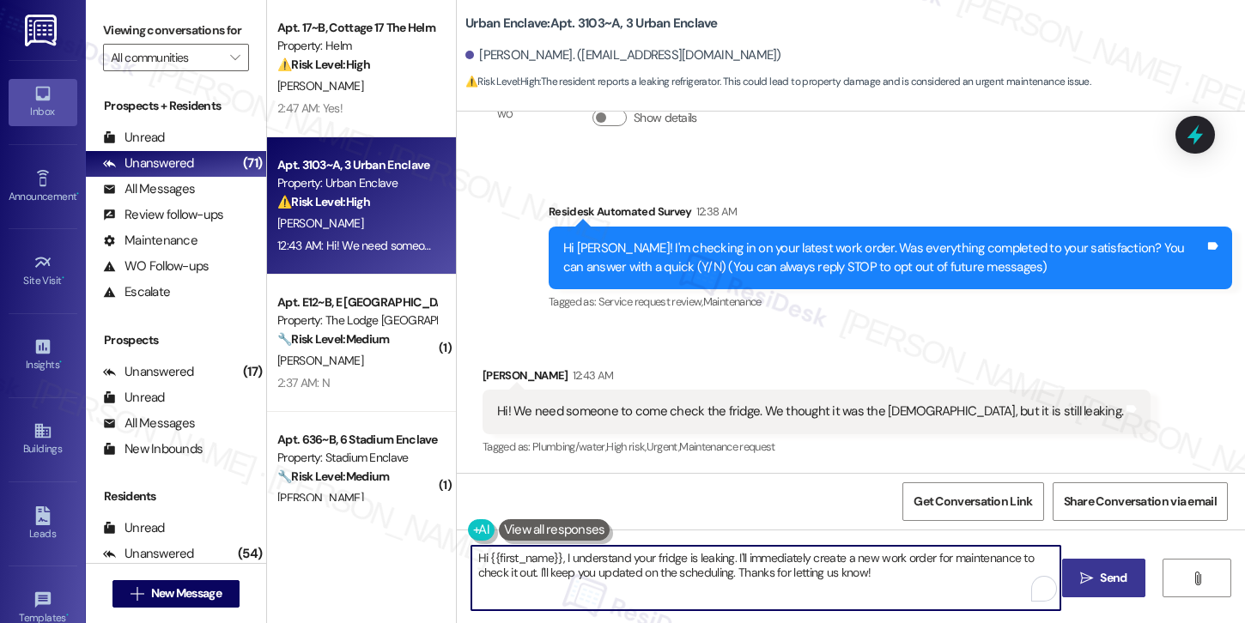
click at [713, 575] on textarea "Hi {{first_name}}, I understand your fridge is leaking. I'll immediately create…" at bounding box center [765, 578] width 589 height 64
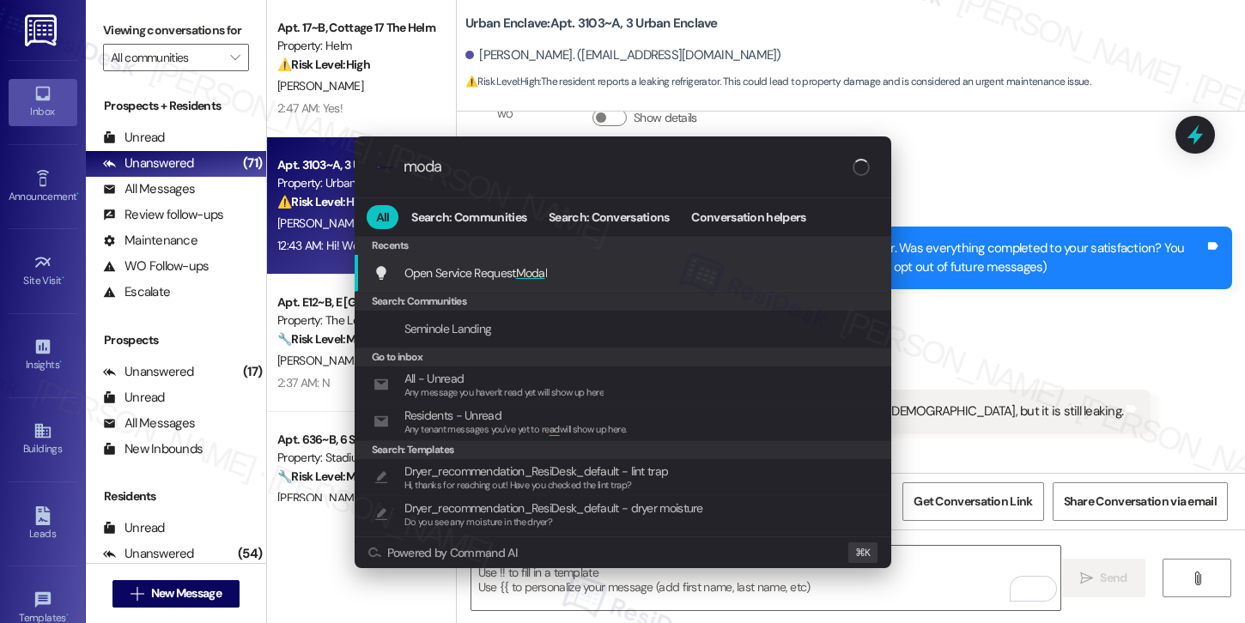
type input "modal"
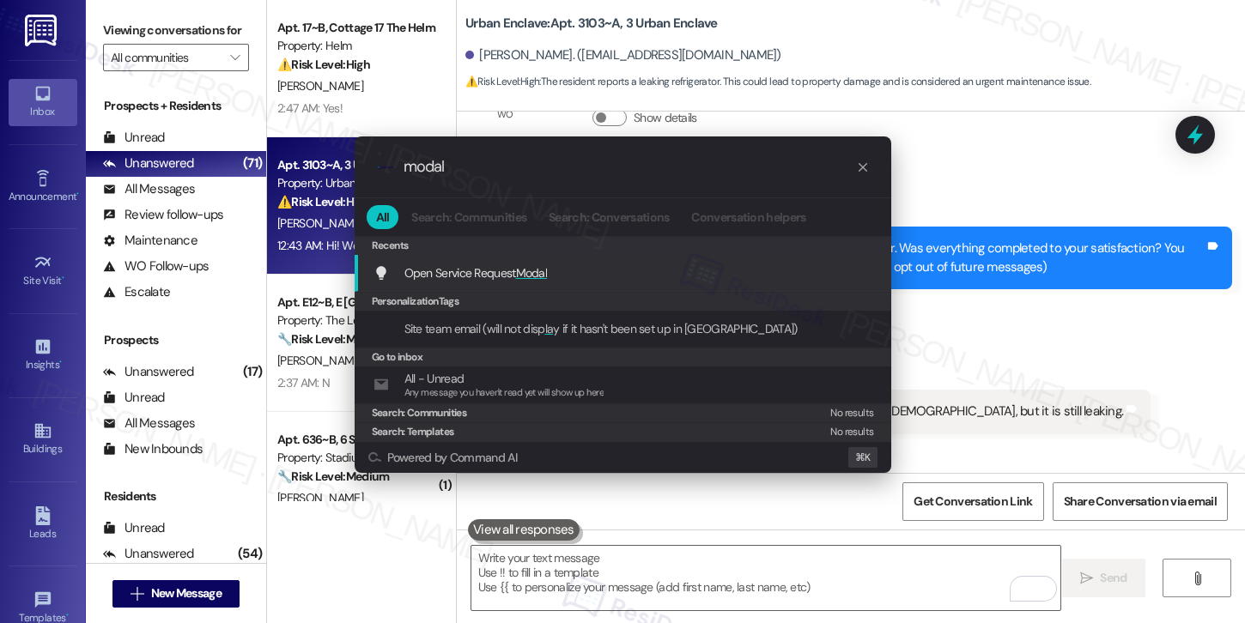
click at [621, 282] on div "Open Service Request Modal Add shortcut" at bounding box center [624, 273] width 502 height 19
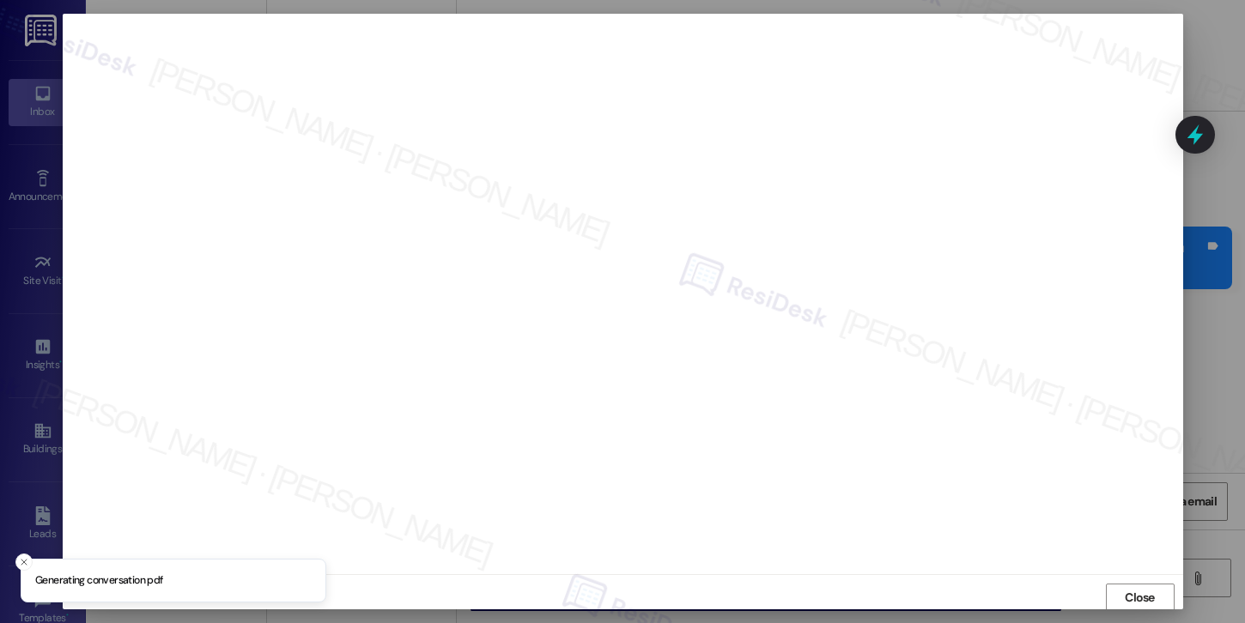
scroll to position [2, 0]
click at [1139, 597] on span "Close" at bounding box center [1140, 596] width 30 height 18
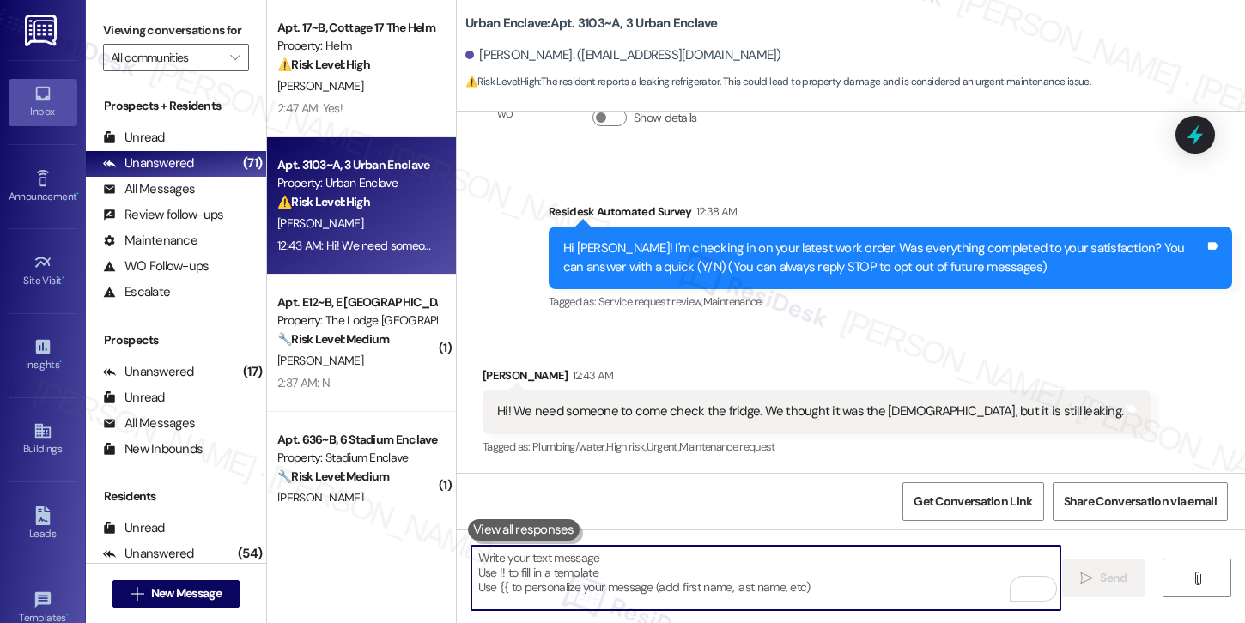
click at [577, 580] on textarea "To enrich screen reader interactions, please activate Accessibility in Grammarl…" at bounding box center [765, 578] width 589 height 64
paste textarea "Hi {{first_name}}! I'm sorry to hear that the request hasn't been resolved yet.…"
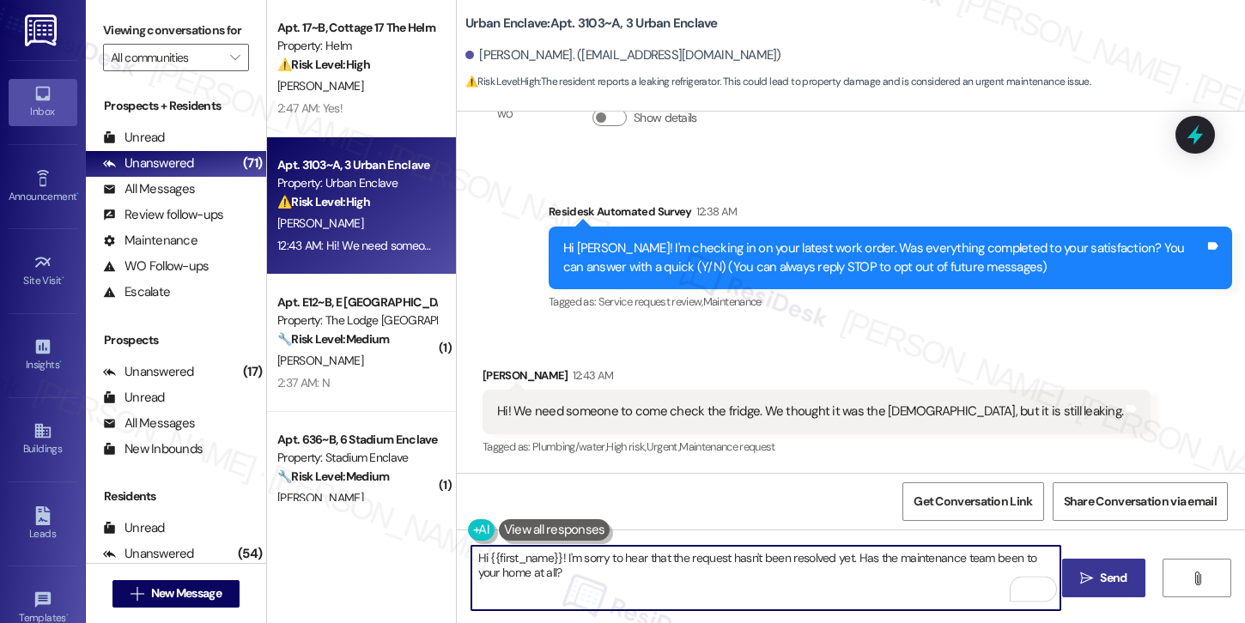
type textarea "Hi {{first_name}}! I'm sorry to hear that the request hasn't been resolved yet.…"
click at [1112, 576] on span "Send" at bounding box center [1113, 578] width 27 height 18
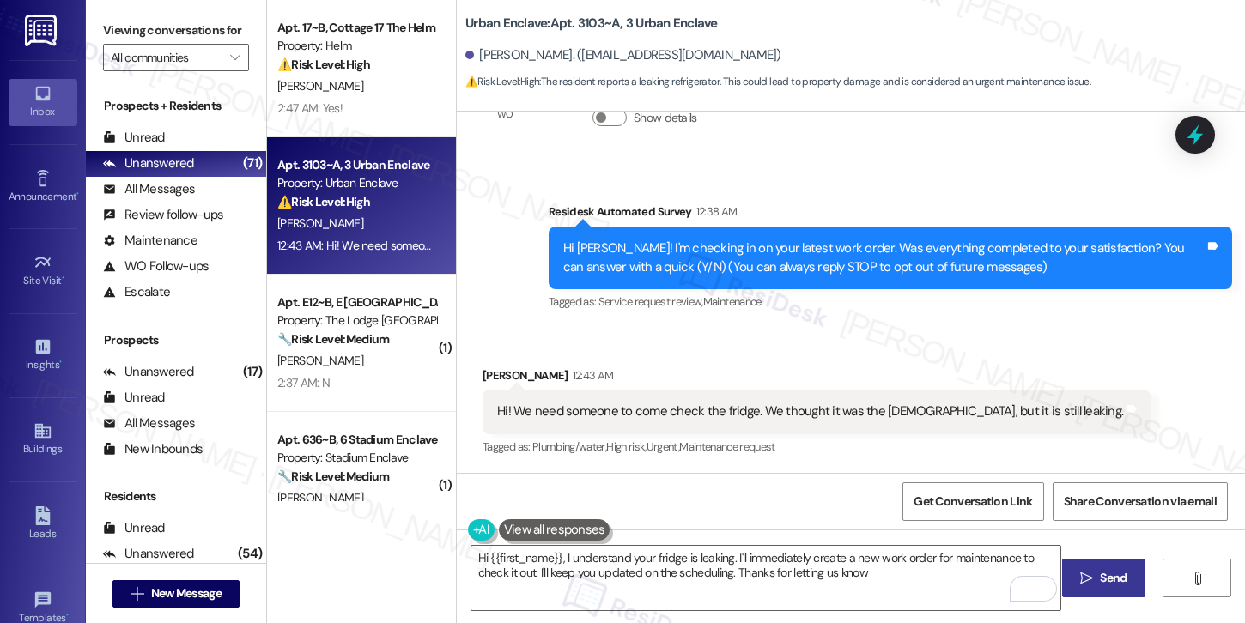
type textarea "Hi {{first_name}}, I understand your fridge is leaking. I'll immediately create…"
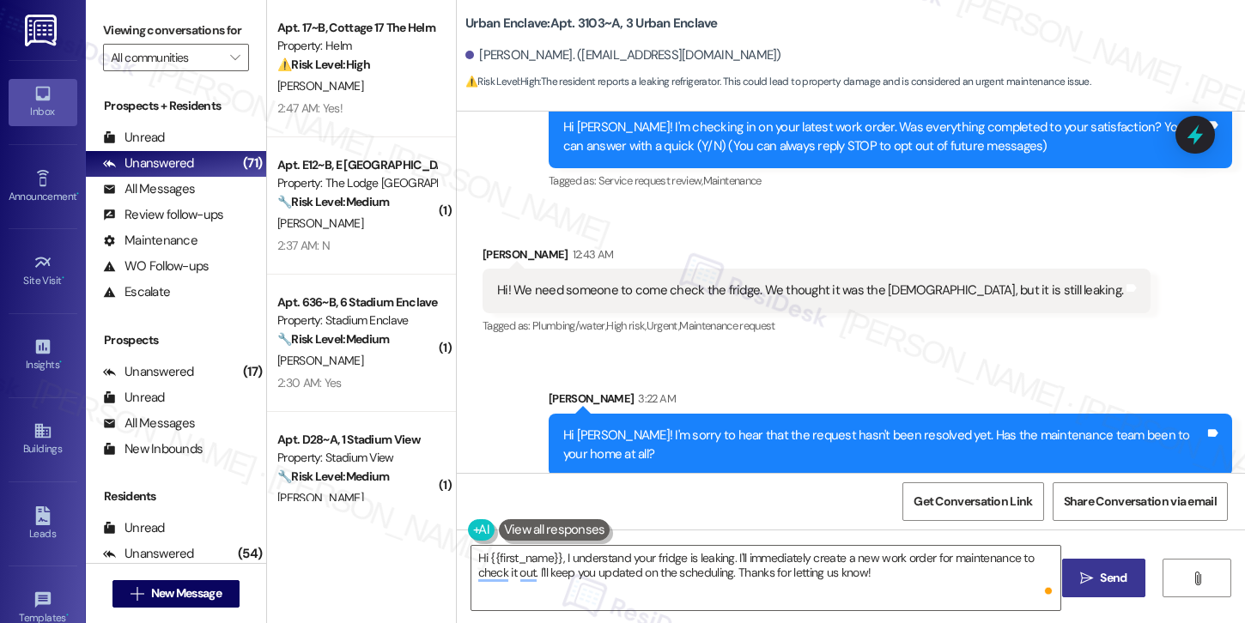
scroll to position [234, 0]
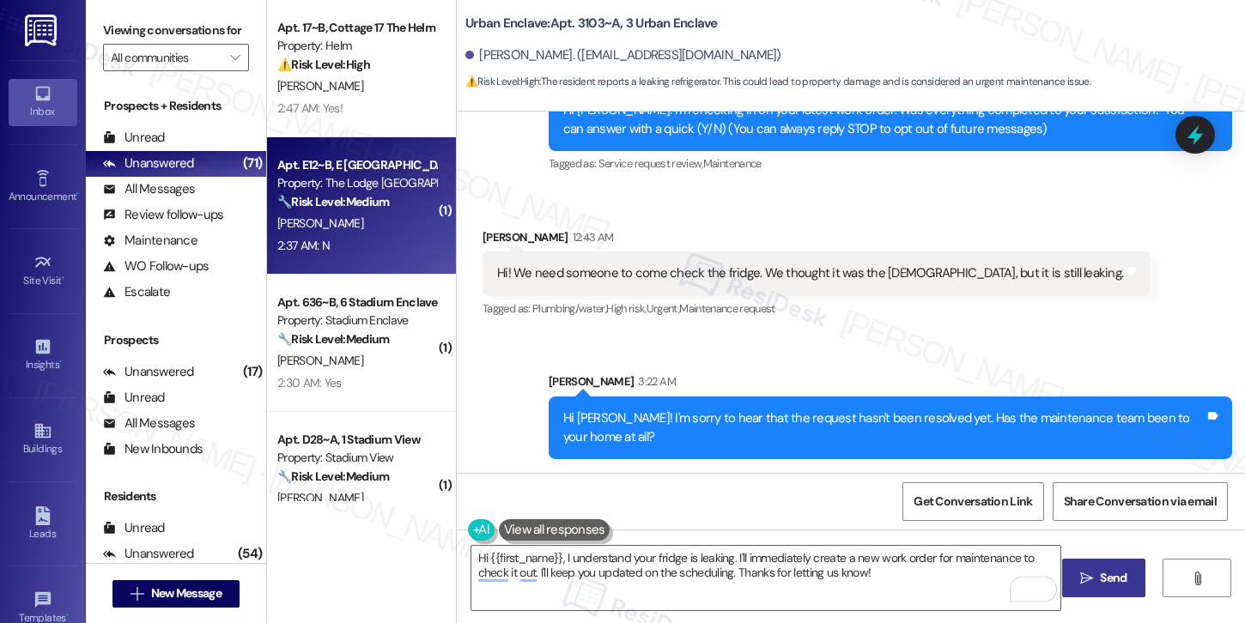
click at [382, 185] on div "Property: The Lodge [GEOGRAPHIC_DATA]" at bounding box center [356, 183] width 159 height 18
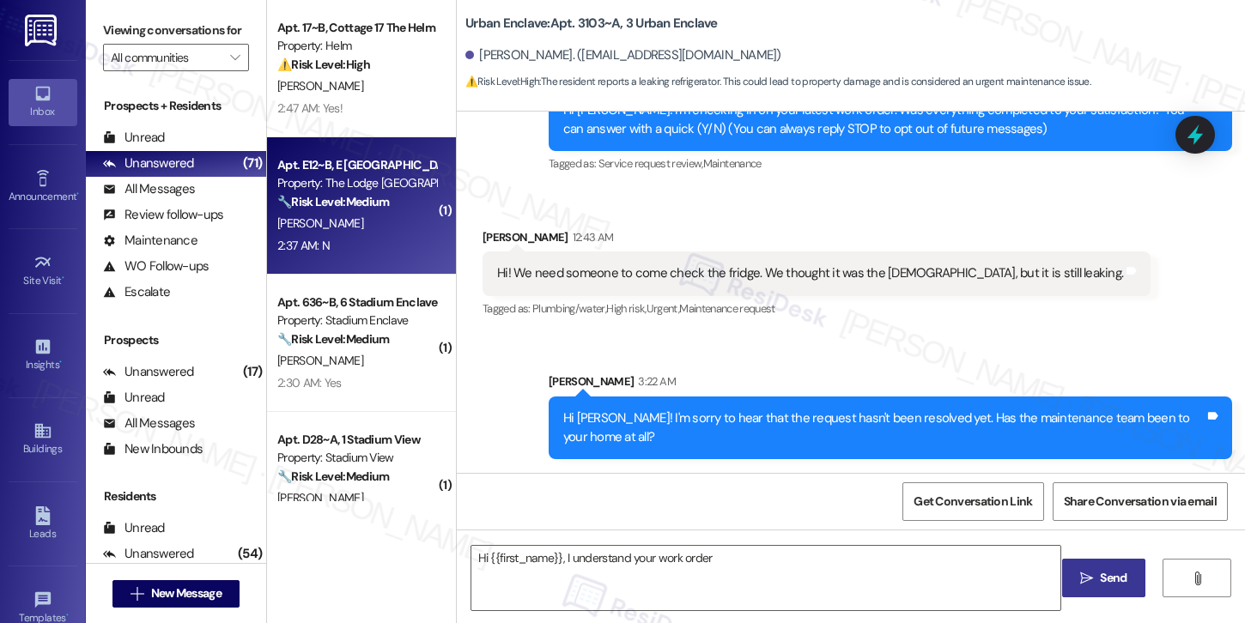
scroll to position [114, 0]
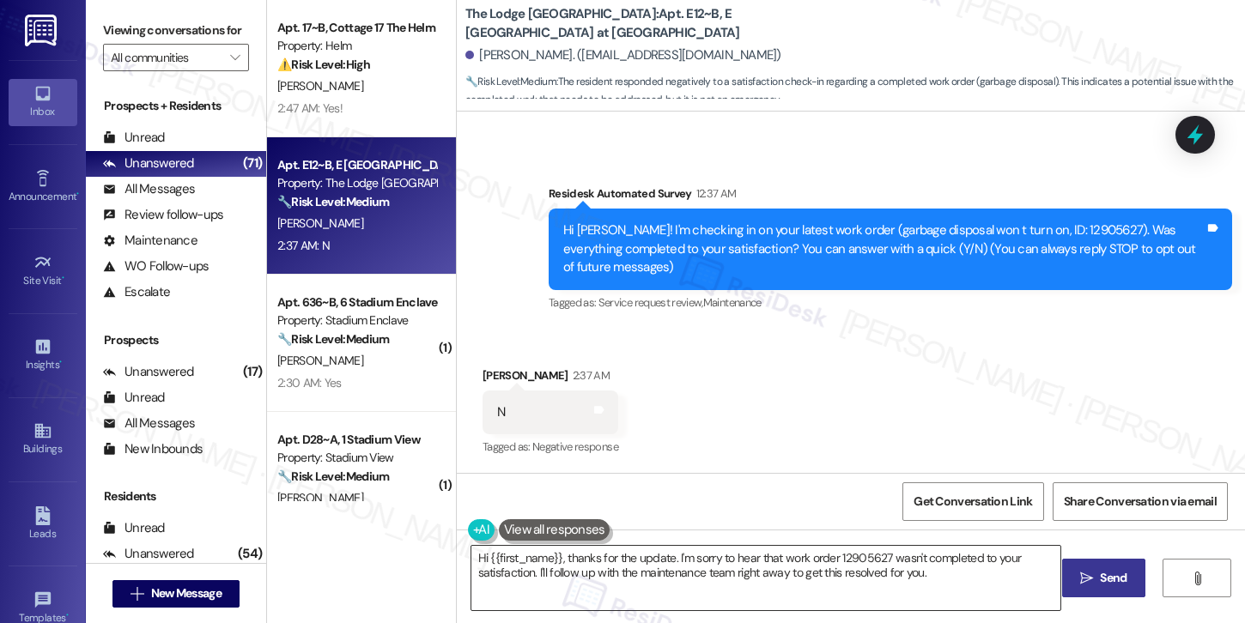
click at [671, 573] on textarea "Hi {{first_name}}, thanks for the update. I'm sorry to hear that work order 129…" at bounding box center [765, 578] width 589 height 64
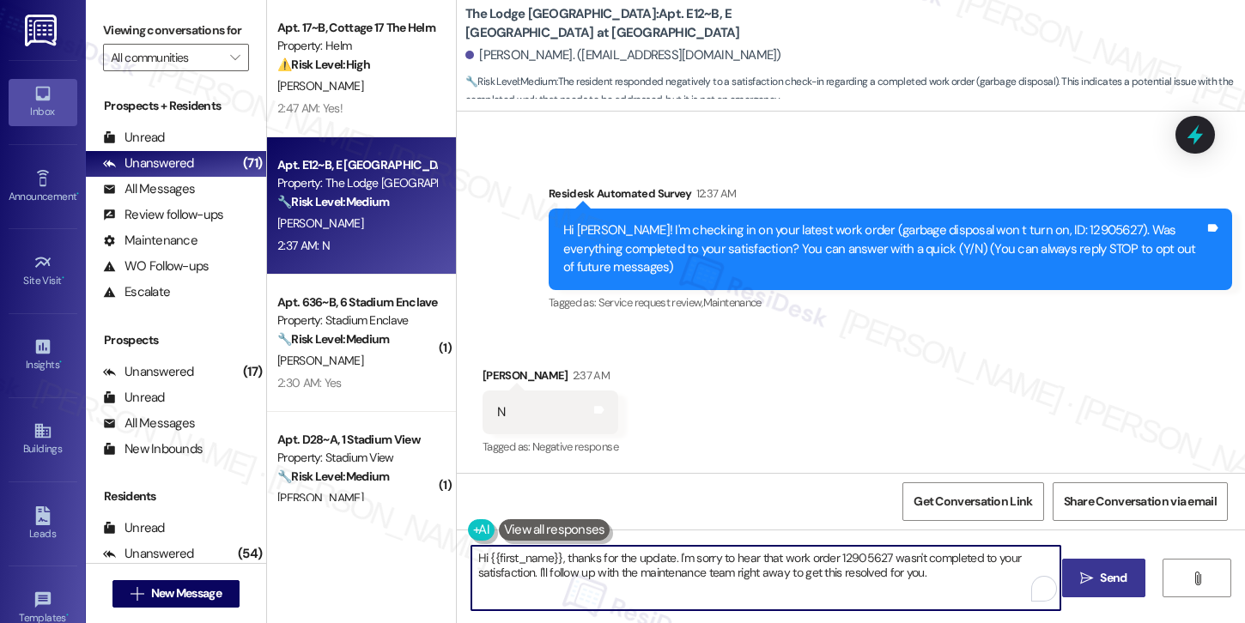
click at [671, 573] on textarea "Hi {{first_name}}, thanks for the update. I'm sorry to hear that work order 129…" at bounding box center [765, 578] width 589 height 64
paste textarea "! I'm sorry to hear that the request hasn't been resolved yet. Has the maintena…"
click at [1108, 580] on span "Send" at bounding box center [1113, 578] width 27 height 18
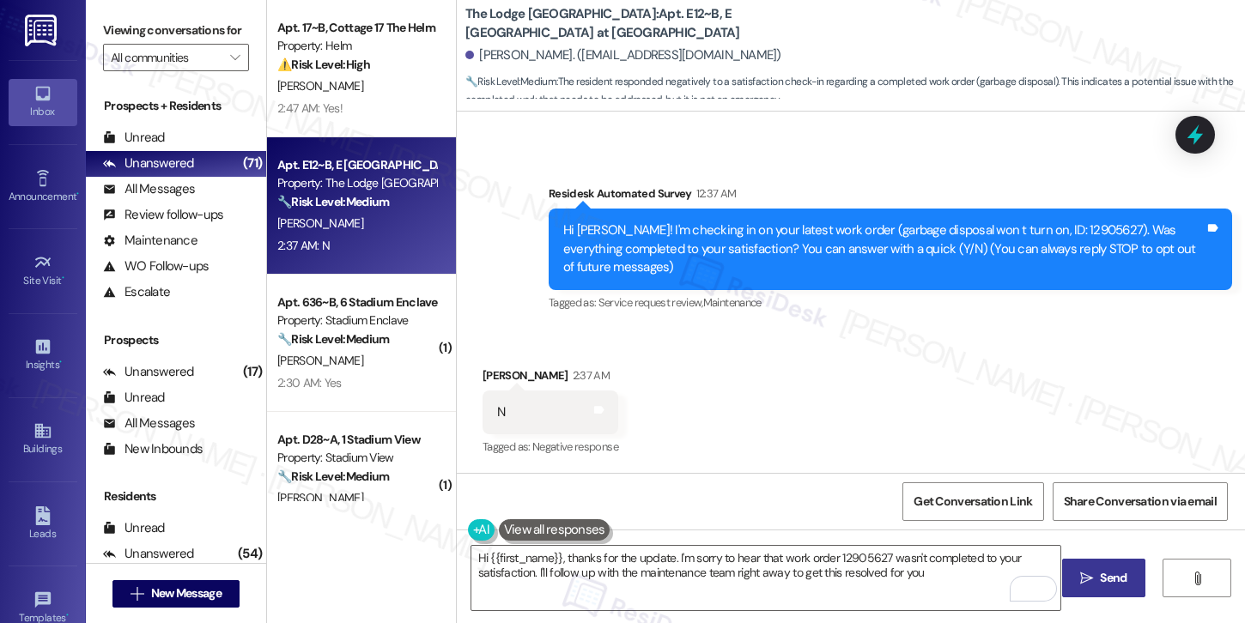
type textarea "Hi {{first_name}}, thanks for the update. I'm sorry to hear that work order 129…"
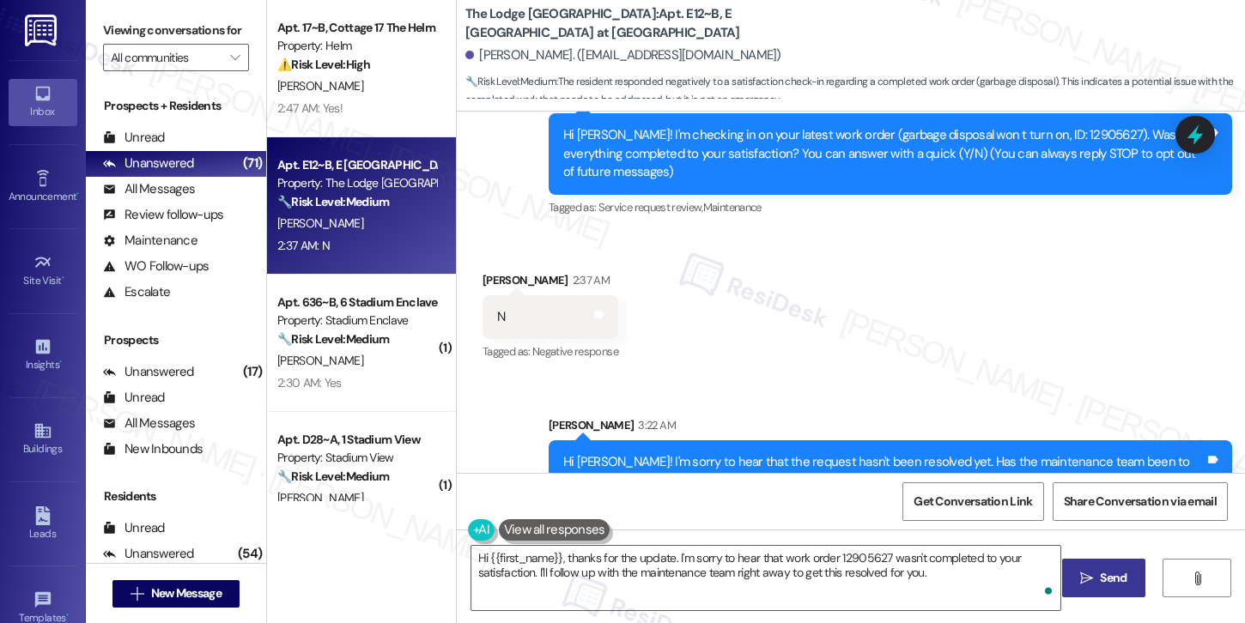
scroll to position [234, 0]
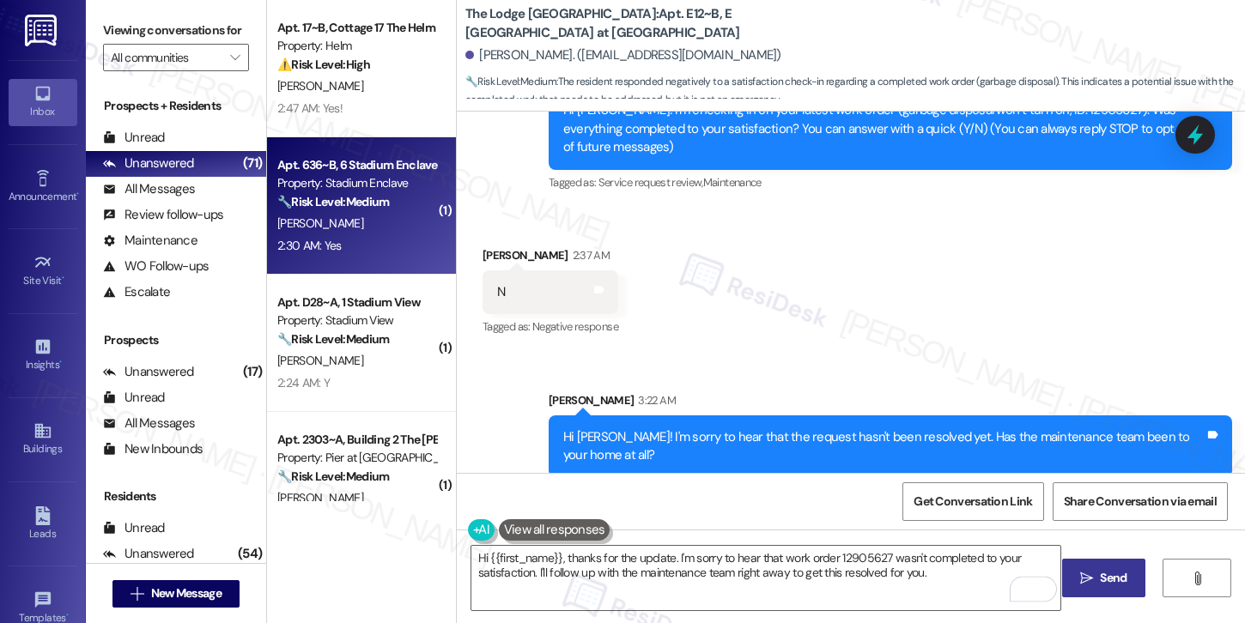
click at [367, 203] on strong "🔧 Risk Level: Medium" at bounding box center [333, 201] width 112 height 15
type textarea "Fetching suggested responses. Please feel free to read through the conversation…"
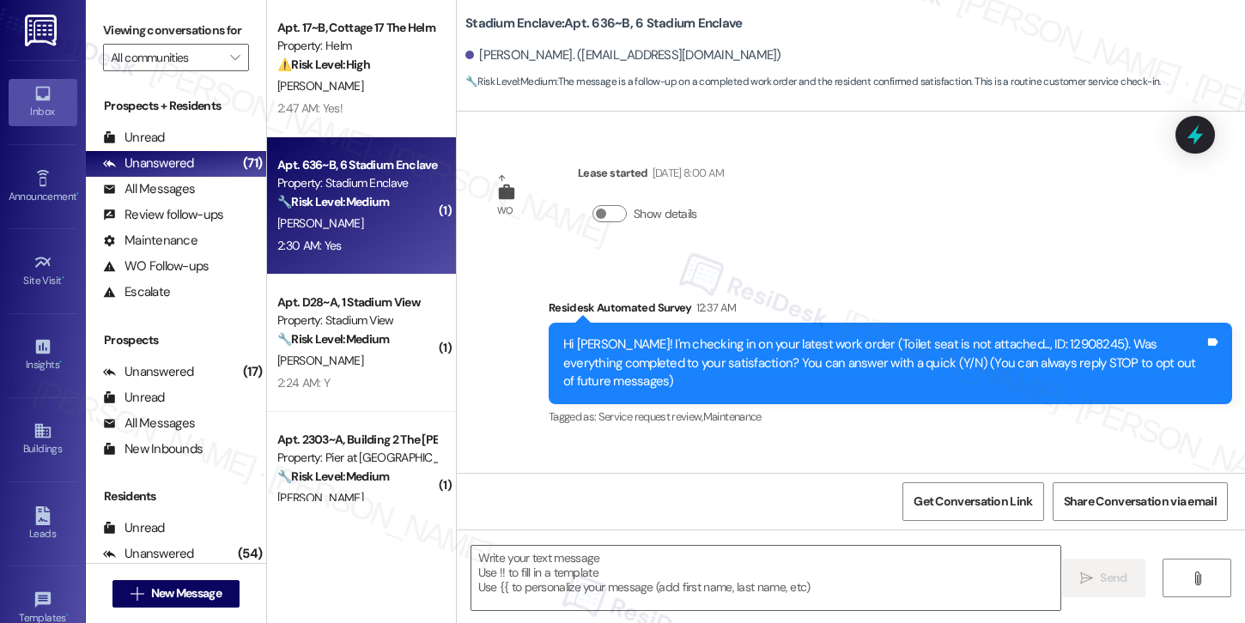
scroll to position [114, 0]
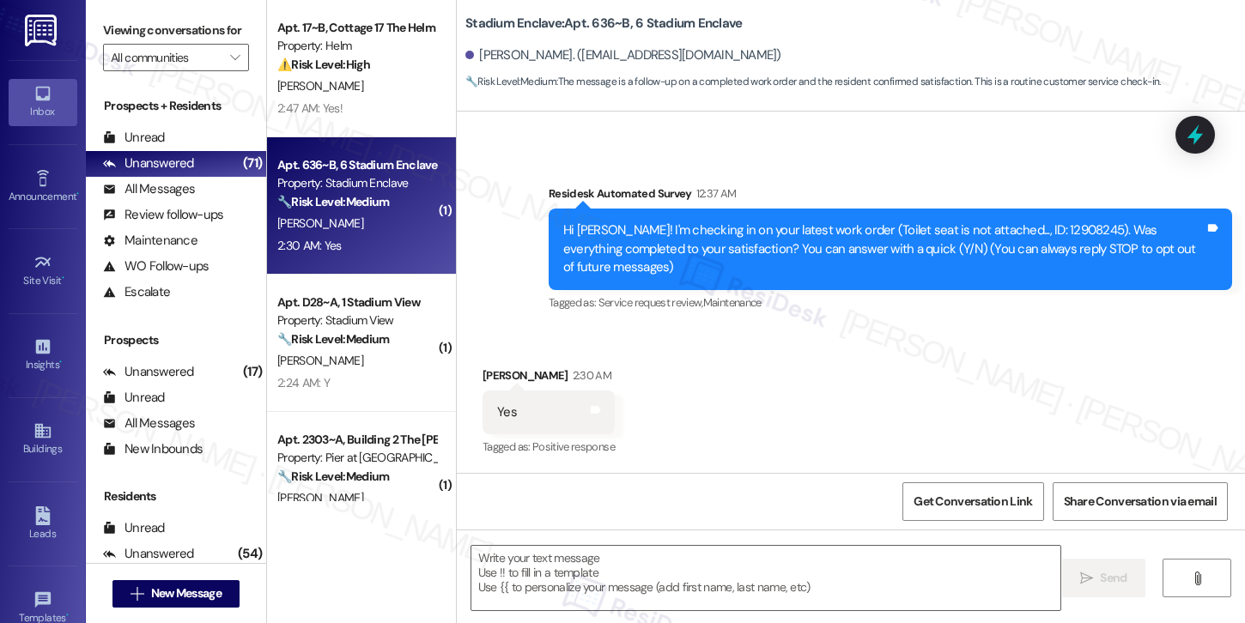
type textarea "Fetching suggested responses. Please feel free to read through the conversation…"
click at [639, 331] on div "Received via SMS Benjamin Romanach 2:30 AM Yes Tags and notes Tagged as: Positi…" at bounding box center [851, 400] width 788 height 145
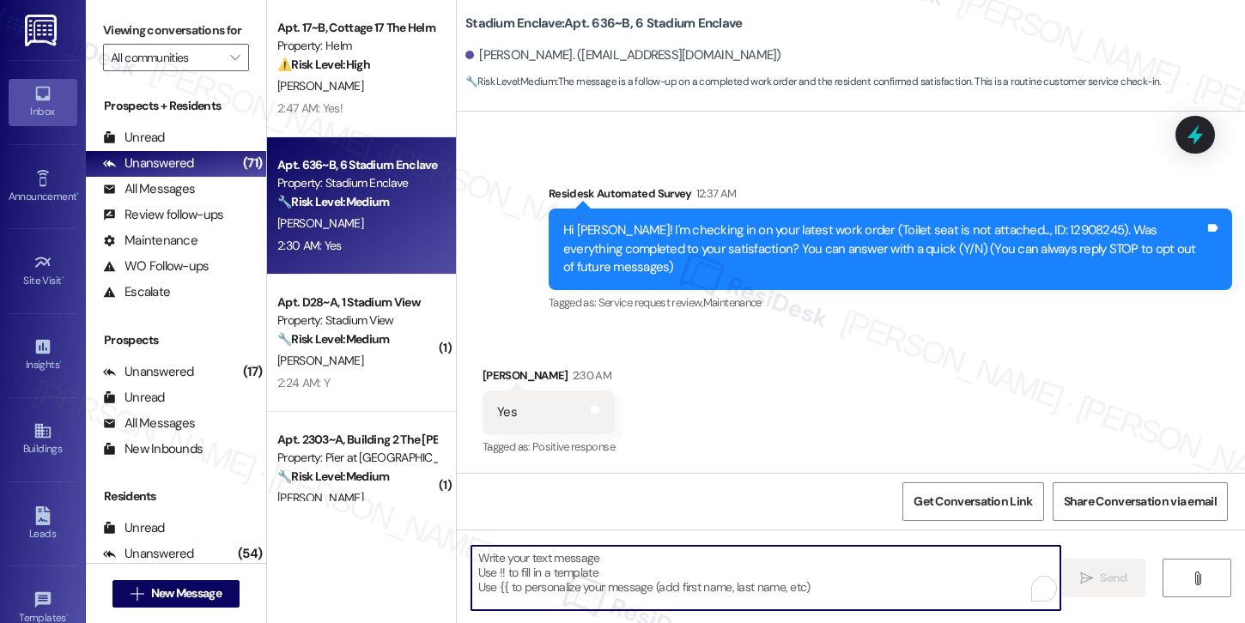
click at [555, 592] on textarea "To enrich screen reader interactions, please activate Accessibility in Grammarl…" at bounding box center [765, 578] width 589 height 64
click at [515, 574] on textarea "To enrich screen reader interactions, please activate Accessibility in Grammarl…" at bounding box center [765, 578] width 589 height 64
paste textarea "Hi {{first_name}}, I'm so glad to hear the work order was completed to your sat…"
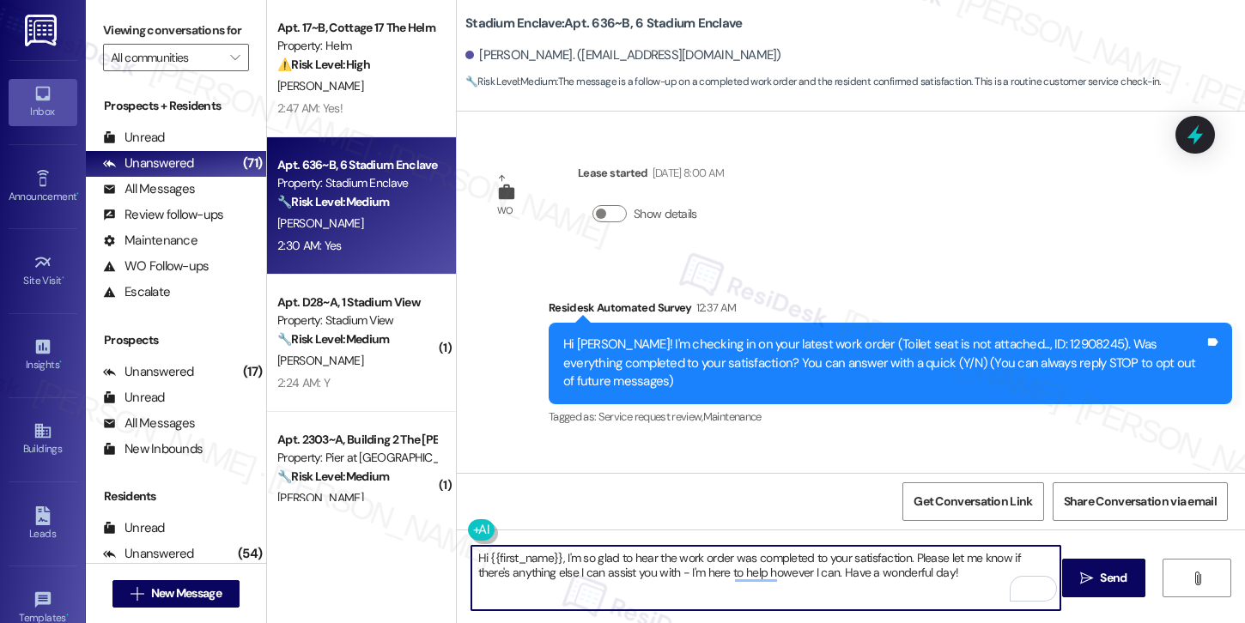
scroll to position [115, 0]
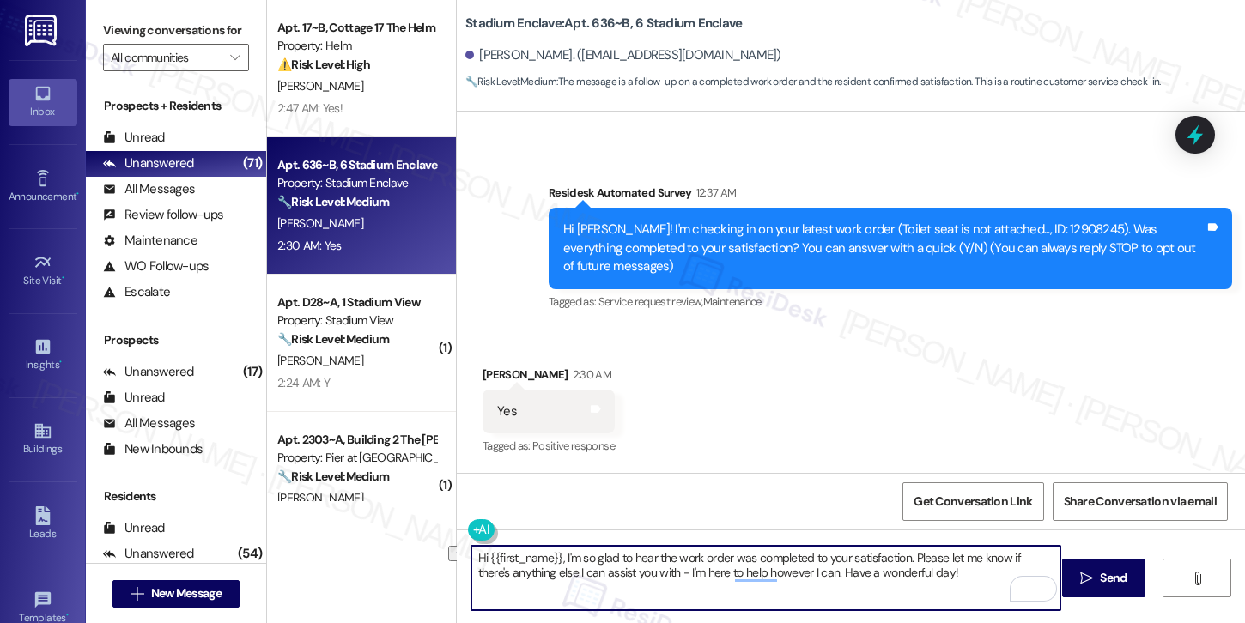
drag, startPoint x: 932, startPoint y: 577, endPoint x: 797, endPoint y: 574, distance: 135.7
click at [797, 574] on textarea "Hi {{first_name}}, I'm so glad to hear the work order was completed to your sat…" at bounding box center [765, 578] width 589 height 64
type textarea "Hi {{first_name}}, I'm so glad to hear the work order was completed to your sat…"
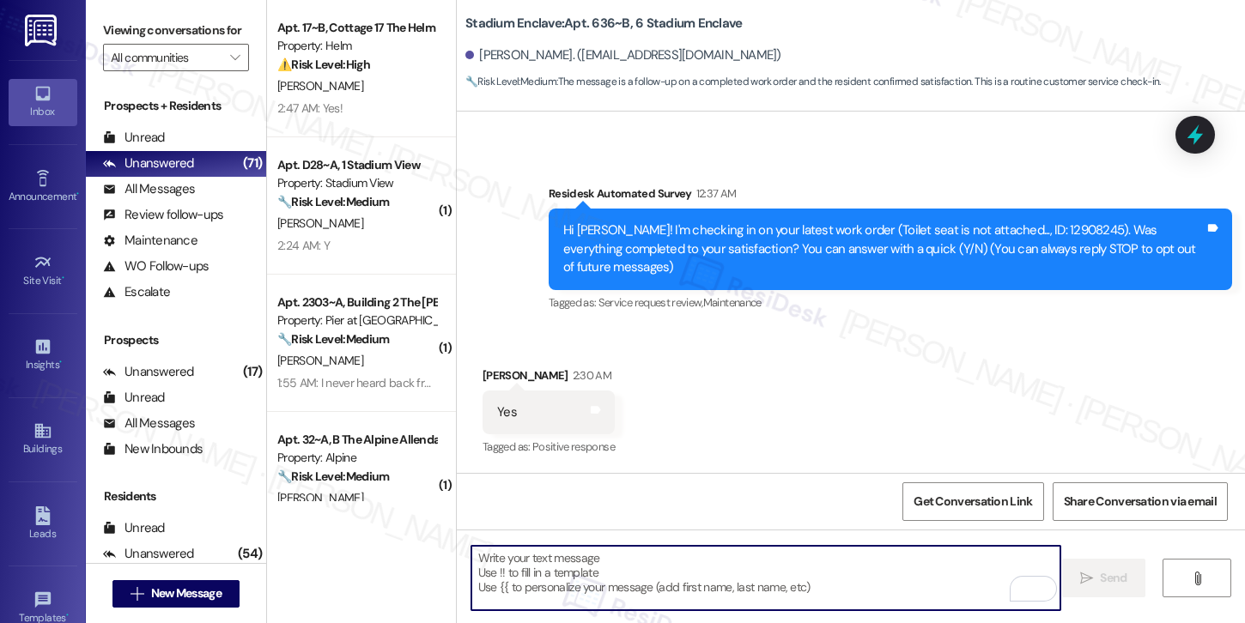
scroll to position [252, 0]
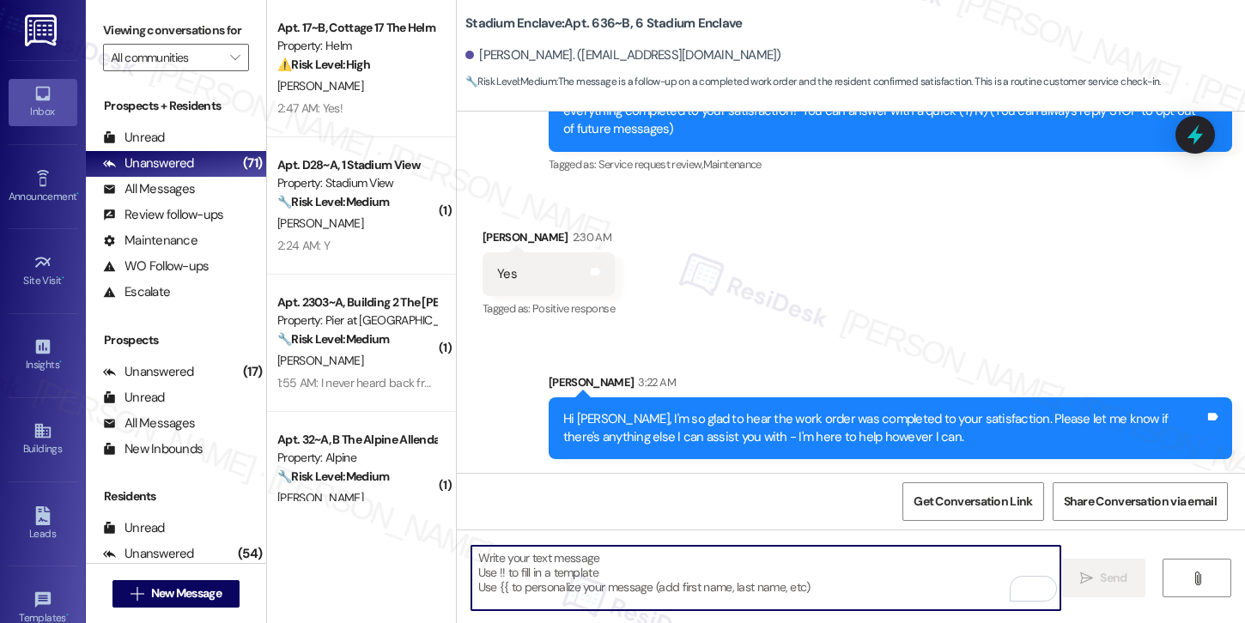
click at [735, 561] on textarea "To enrich screen reader interactions, please activate Accessibility in Grammarl…" at bounding box center [765, 578] width 589 height 64
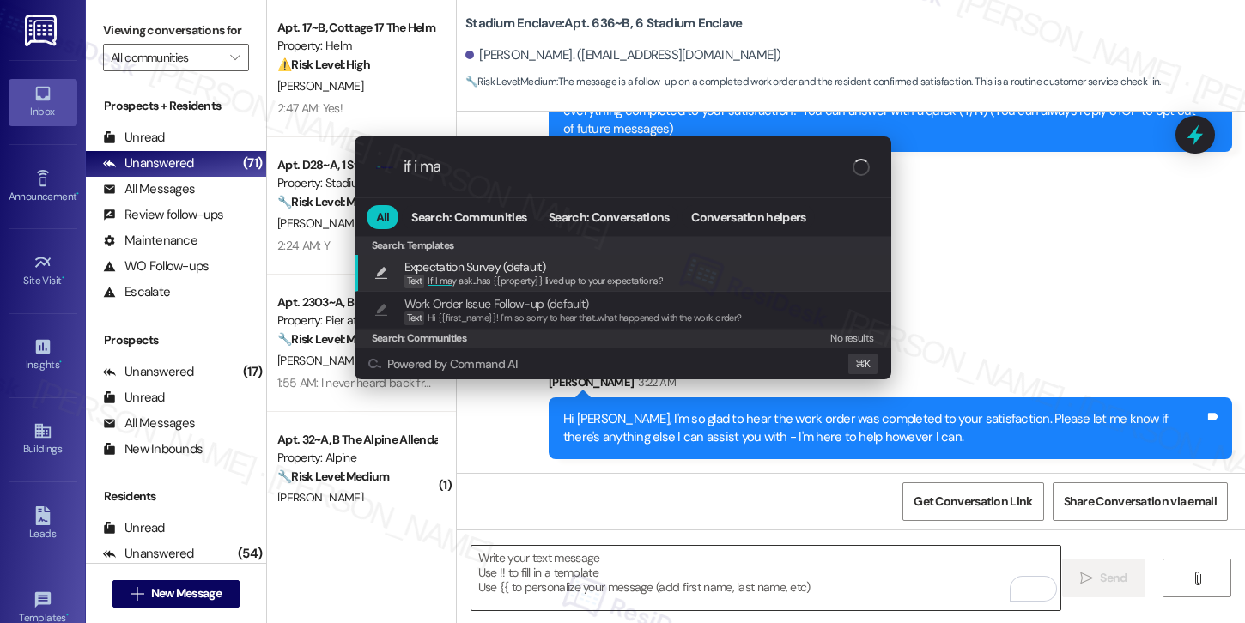
type input "if i may"
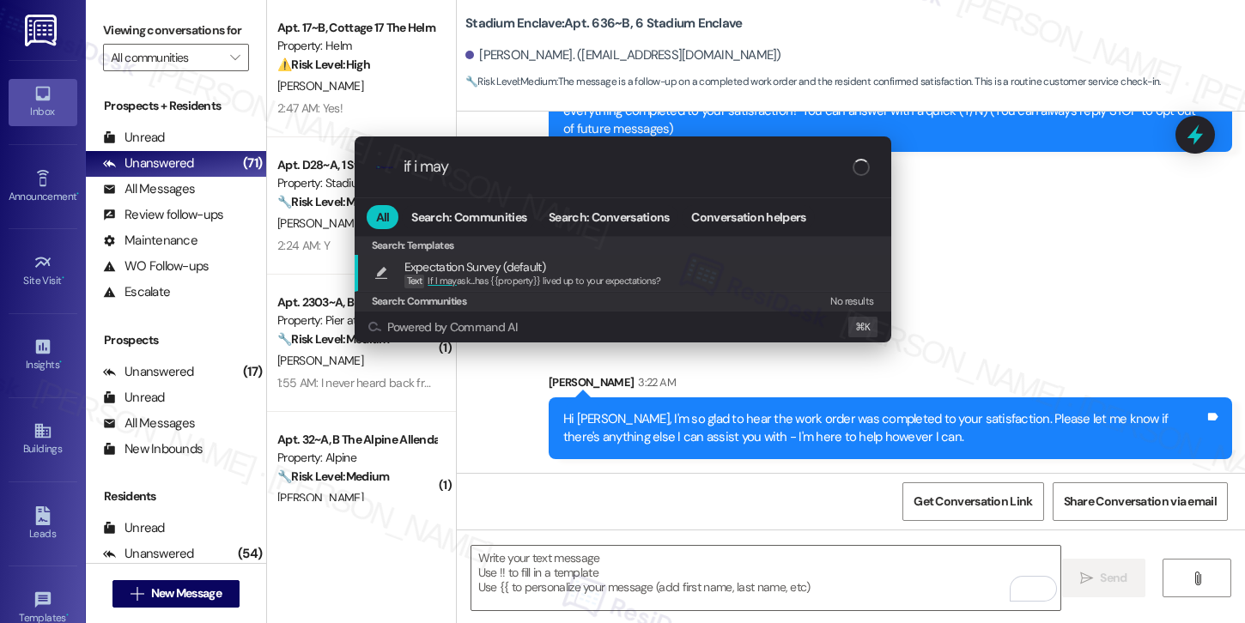
click at [654, 270] on span "Expectation Survey (default)" at bounding box center [532, 267] width 257 height 19
type textarea "If I may ask...has {{property}} lived up to your expectations?"
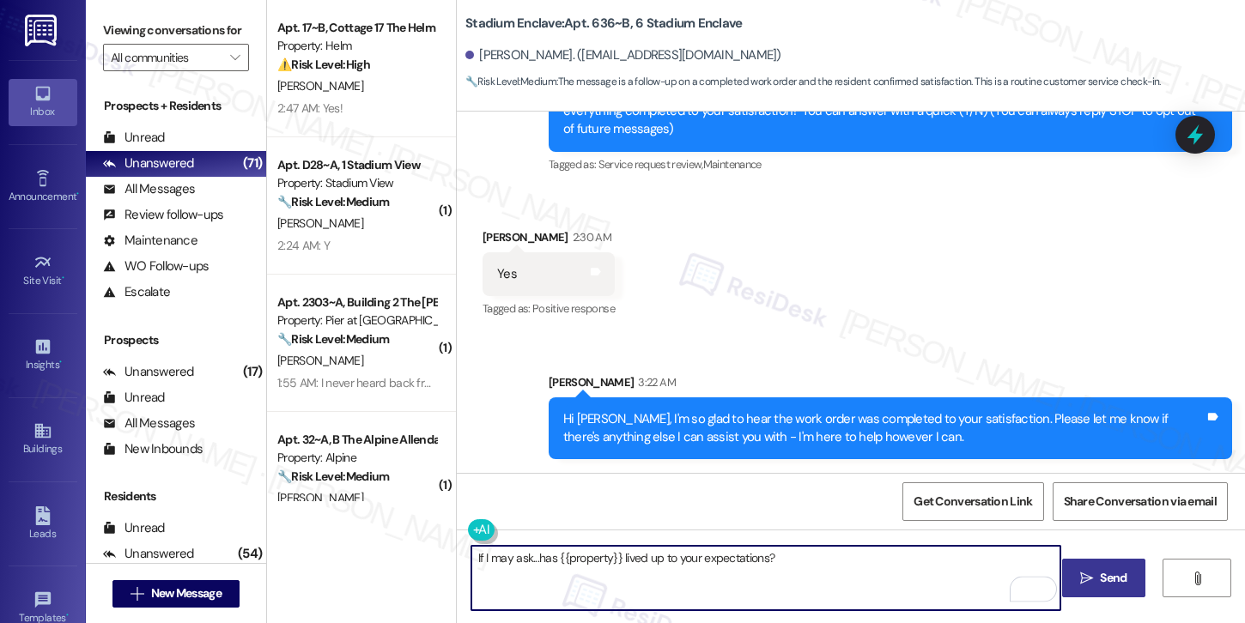
click at [1110, 580] on span "Send" at bounding box center [1113, 578] width 27 height 18
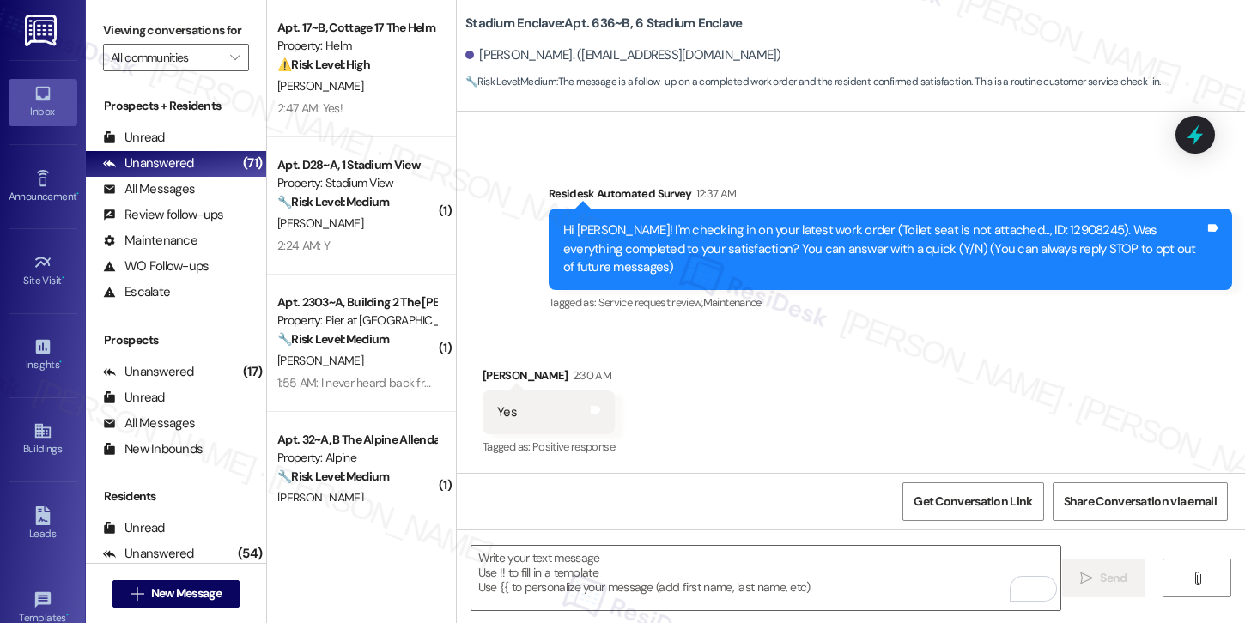
scroll to position [373, 0]
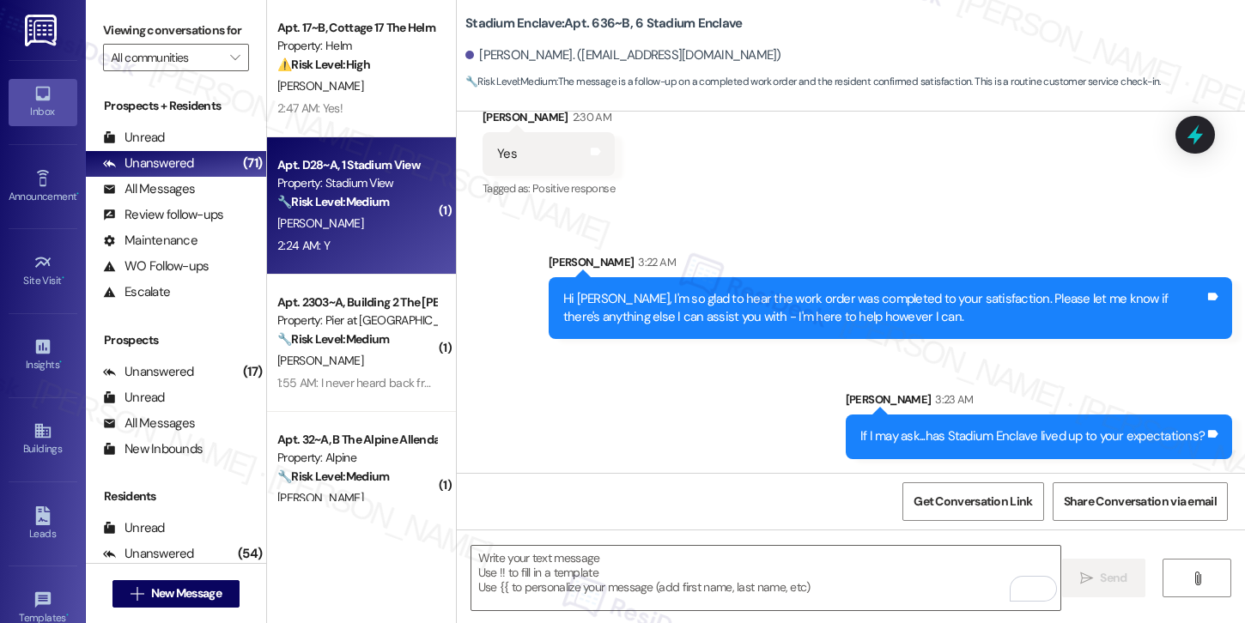
click at [361, 235] on div "2:24 AM: Y 2:24 AM: Y" at bounding box center [357, 245] width 162 height 21
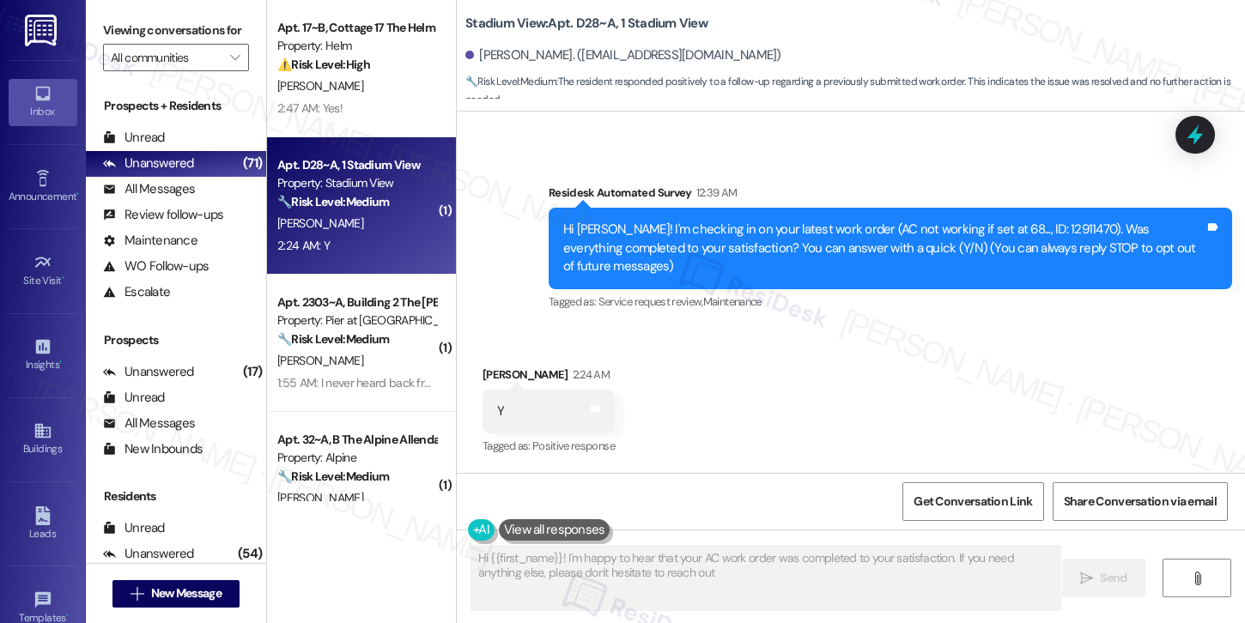
type textarea "Hi {{first_name}}! I'm happy to hear that your AC work order was completed to y…"
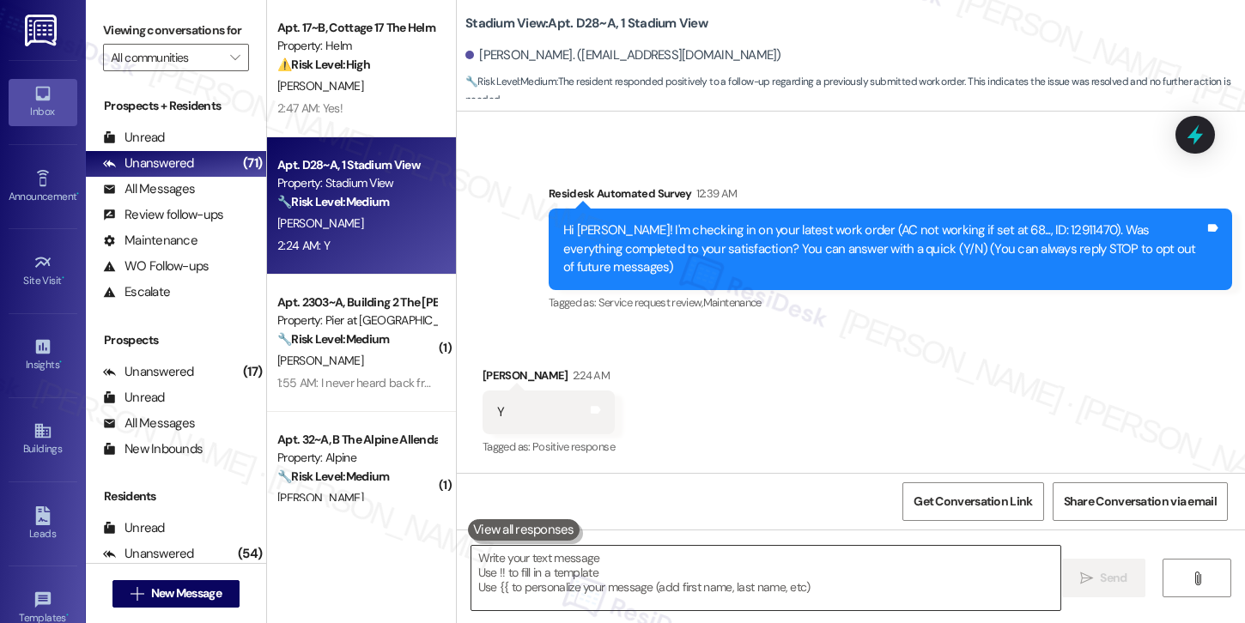
click at [698, 592] on textarea at bounding box center [765, 578] width 589 height 64
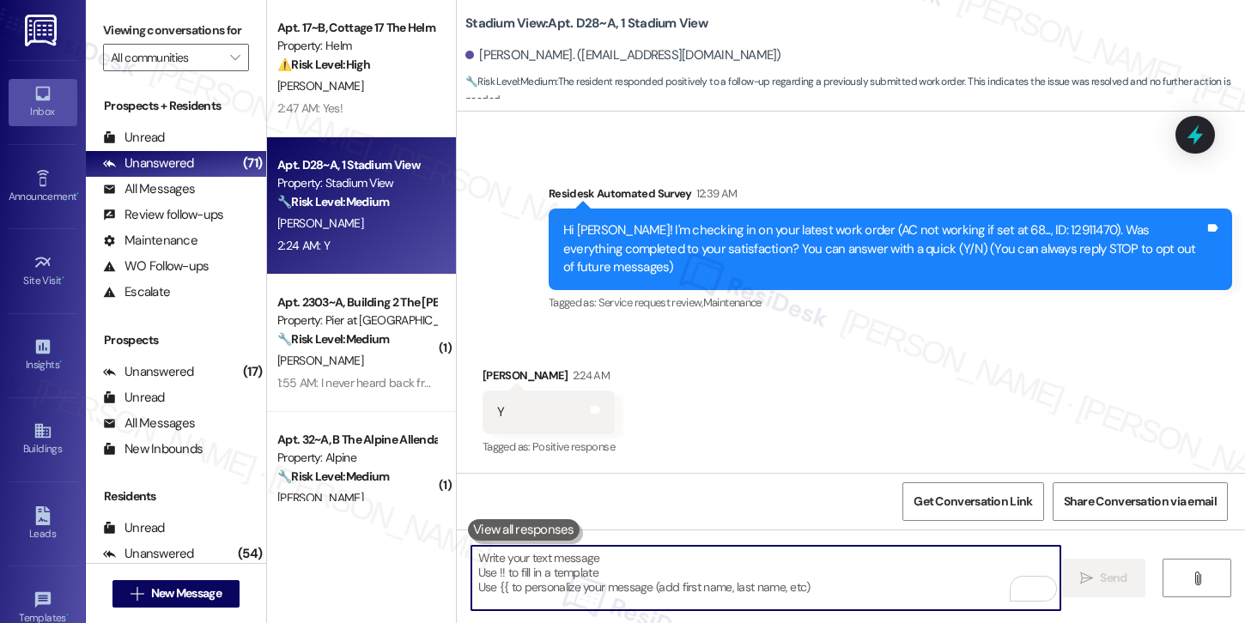
paste textarea "Hi {{first_name}}, I'm so glad to hear the work order was completed to your sat…"
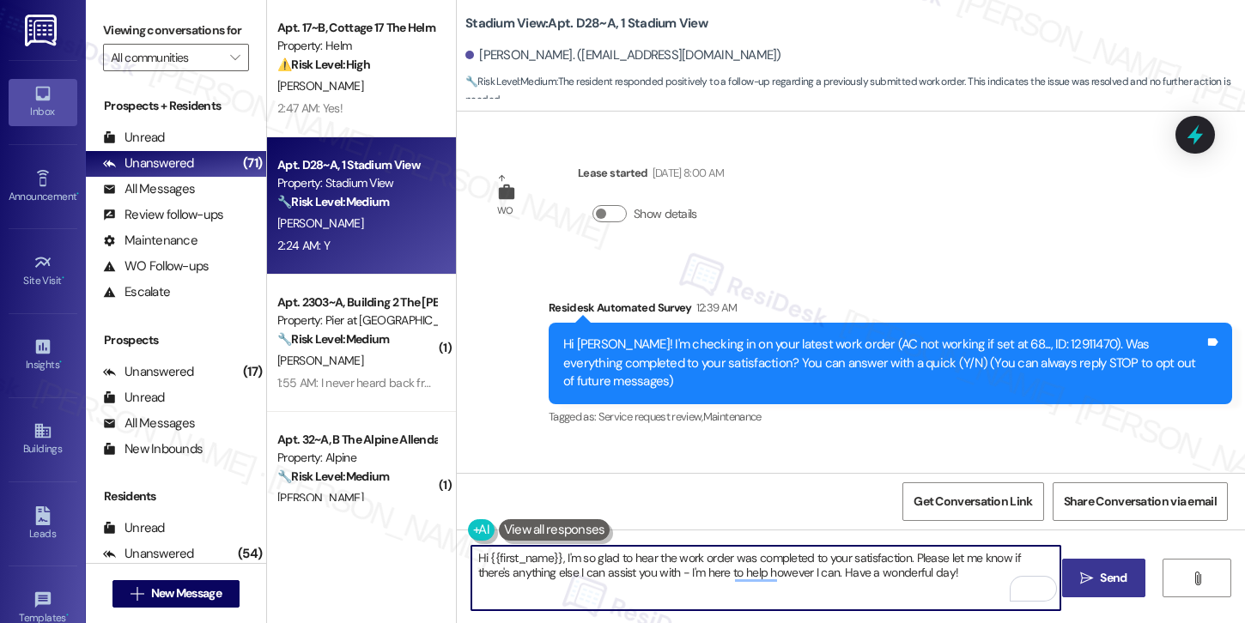
scroll to position [115, 0]
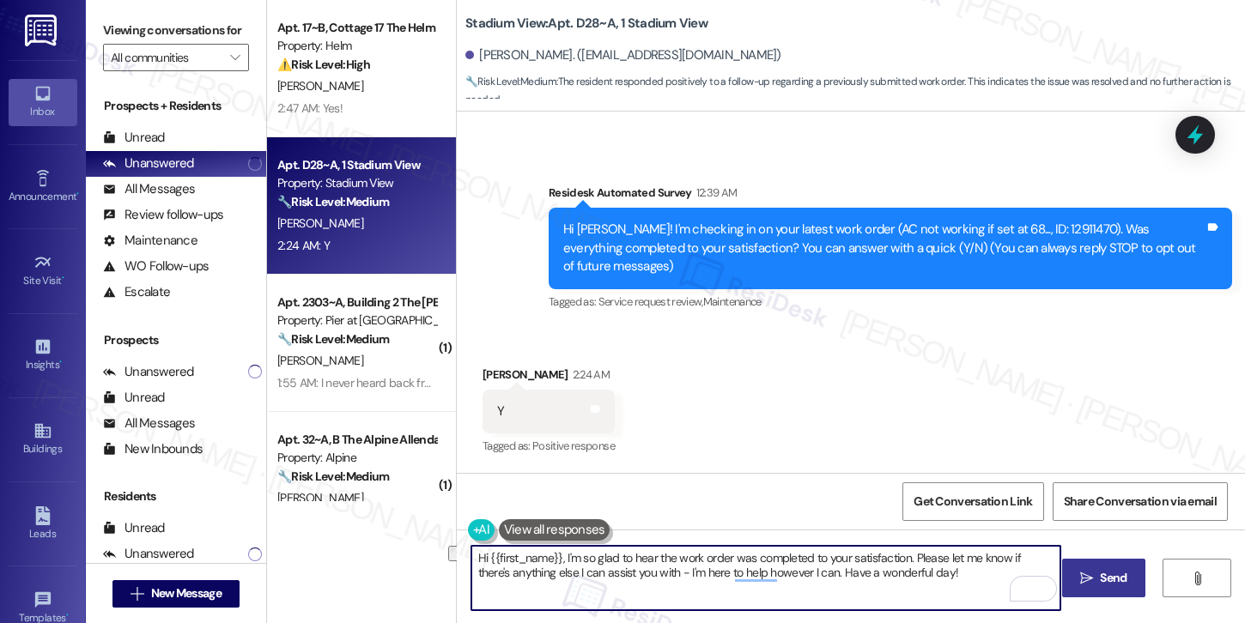
drag, startPoint x: 950, startPoint y: 574, endPoint x: 800, endPoint y: 573, distance: 149.4
click at [800, 573] on textarea "Hi {{first_name}}, I'm so glad to hear the work order was completed to your sat…" at bounding box center [765, 578] width 589 height 64
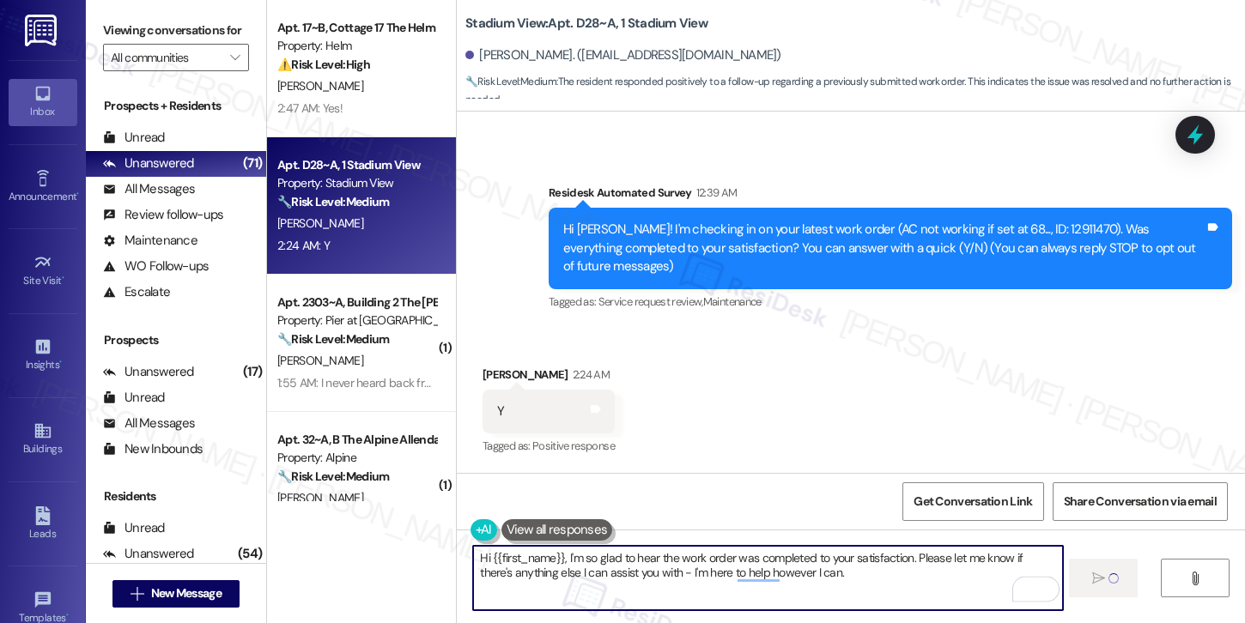
type textarea "Hi {{first_name}}, I'm so glad to hear the work order was completed to your sat…"
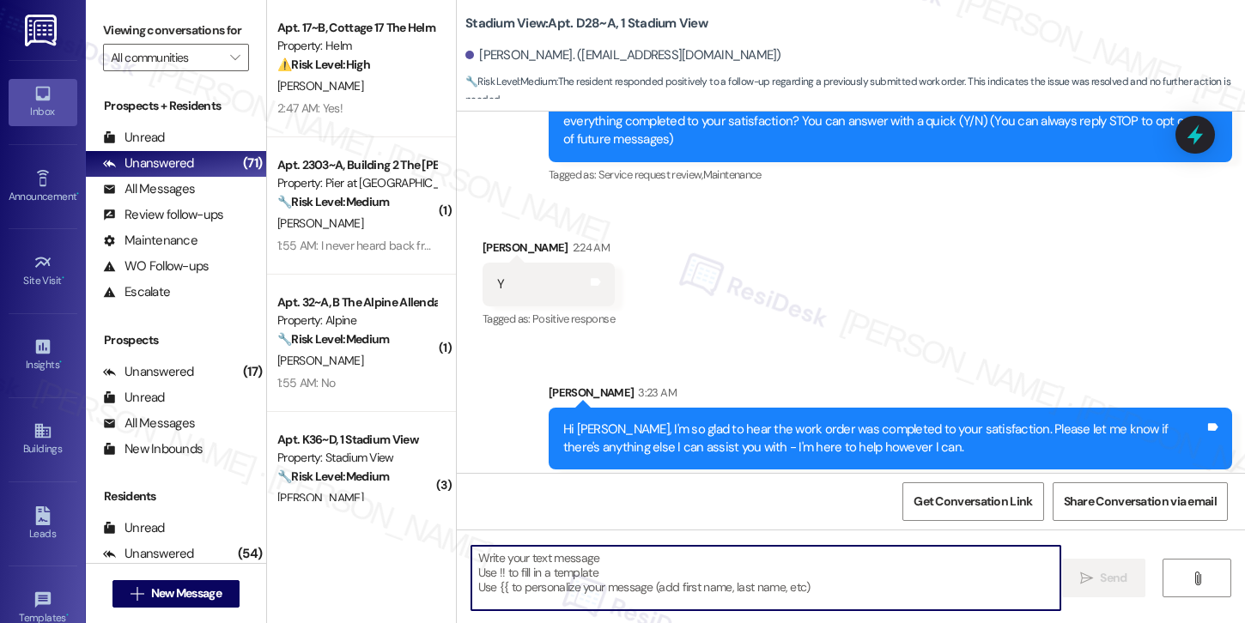
scroll to position [252, 0]
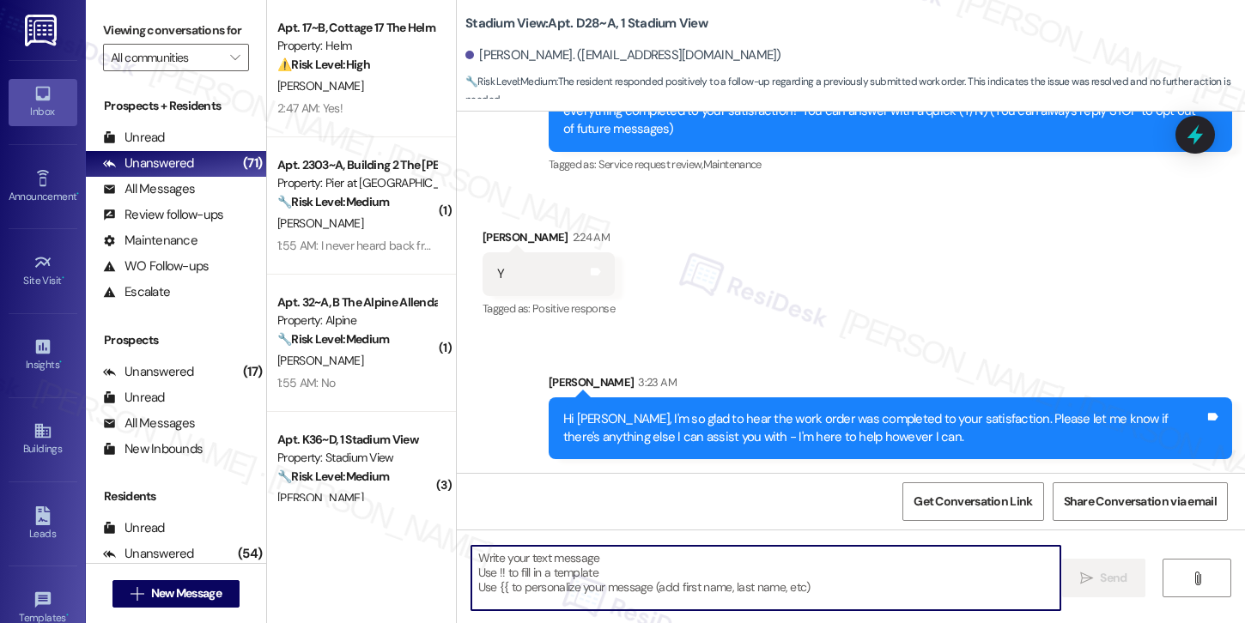
click at [655, 568] on textarea "To enrich screen reader interactions, please activate Accessibility in Grammarl…" at bounding box center [765, 578] width 589 height 64
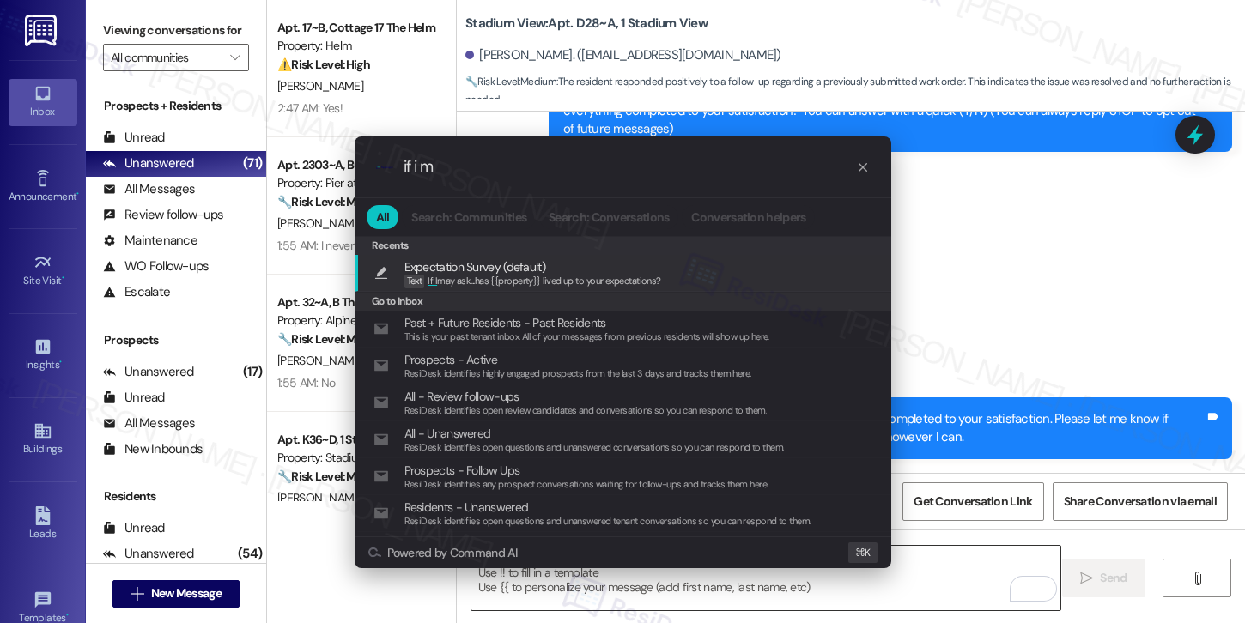
type input "if i ma"
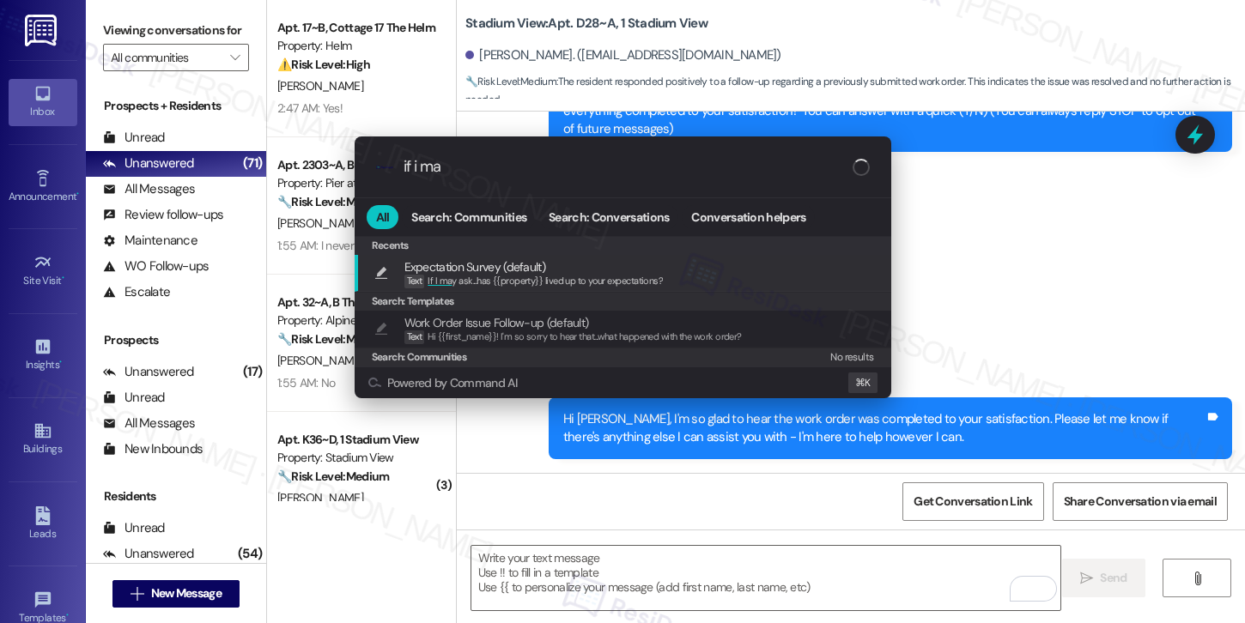
click at [621, 281] on span "If I ma y ask...has {{property}} lived up to your expectations?" at bounding box center [545, 281] width 235 height 12
type textarea "If I may ask...has {{property}} lived up to your expectations?"
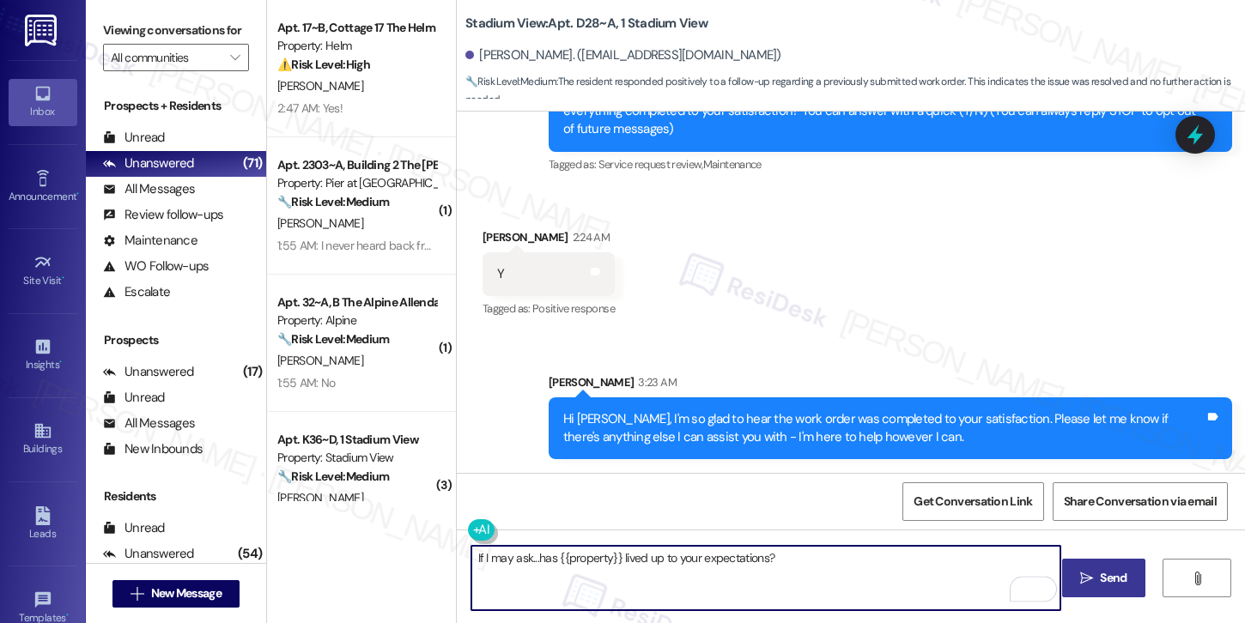
click at [1106, 583] on span "Send" at bounding box center [1113, 578] width 27 height 18
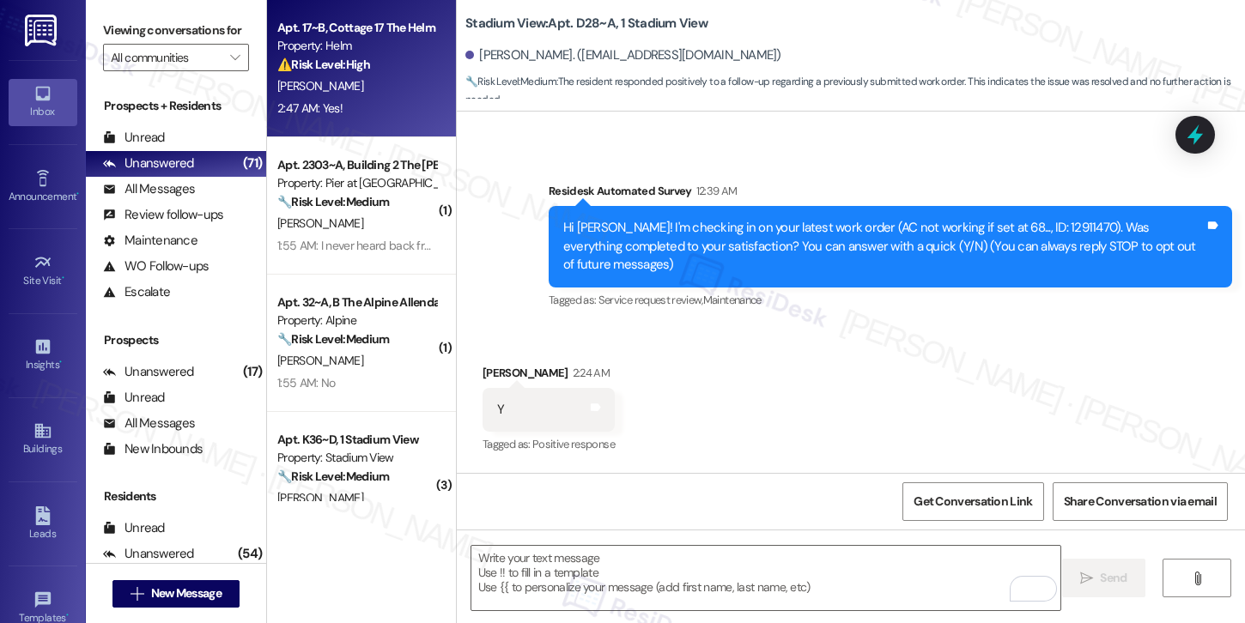
scroll to position [114, 0]
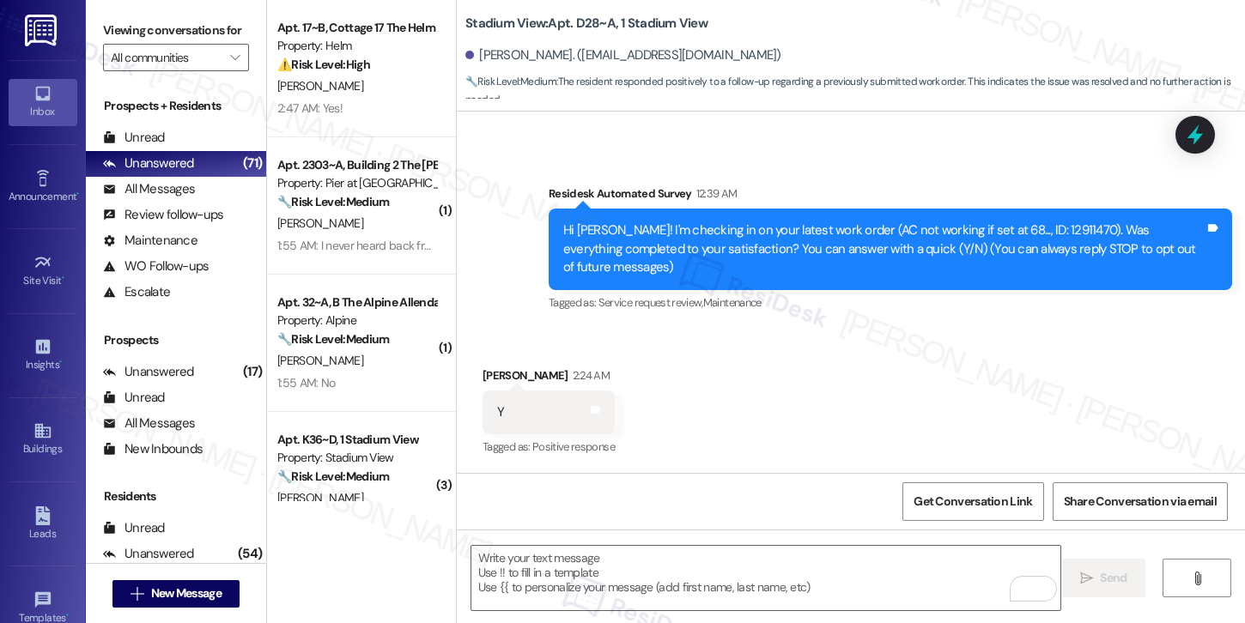
click at [377, 210] on div "🔧 Risk Level: Medium The resident is inquiring about the pool cleaning schedule…" at bounding box center [356, 202] width 159 height 18
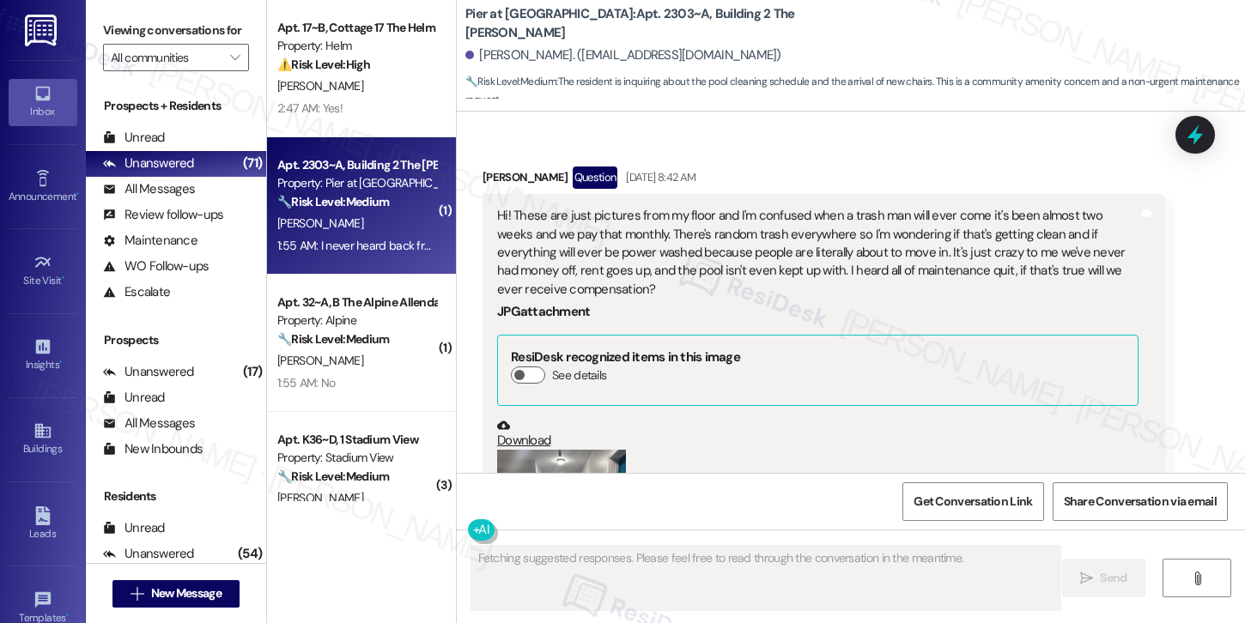
scroll to position [2705, 0]
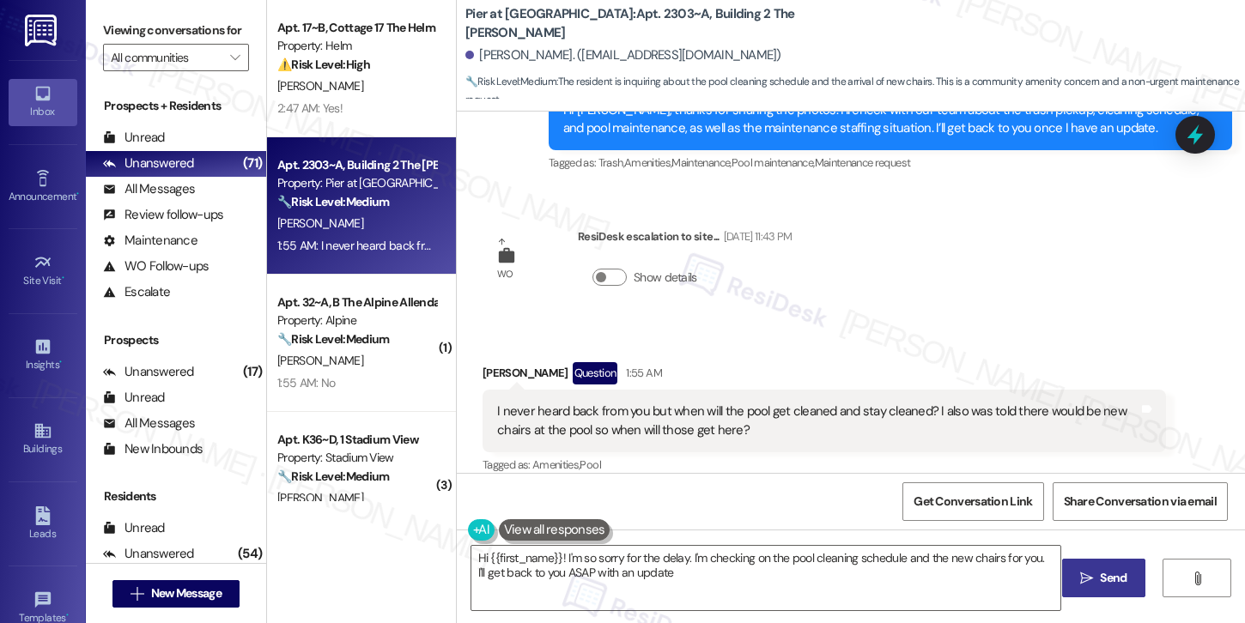
type textarea "Hi {{first_name}}! I'm so sorry for the delay. I'm checking on the pool cleanin…"
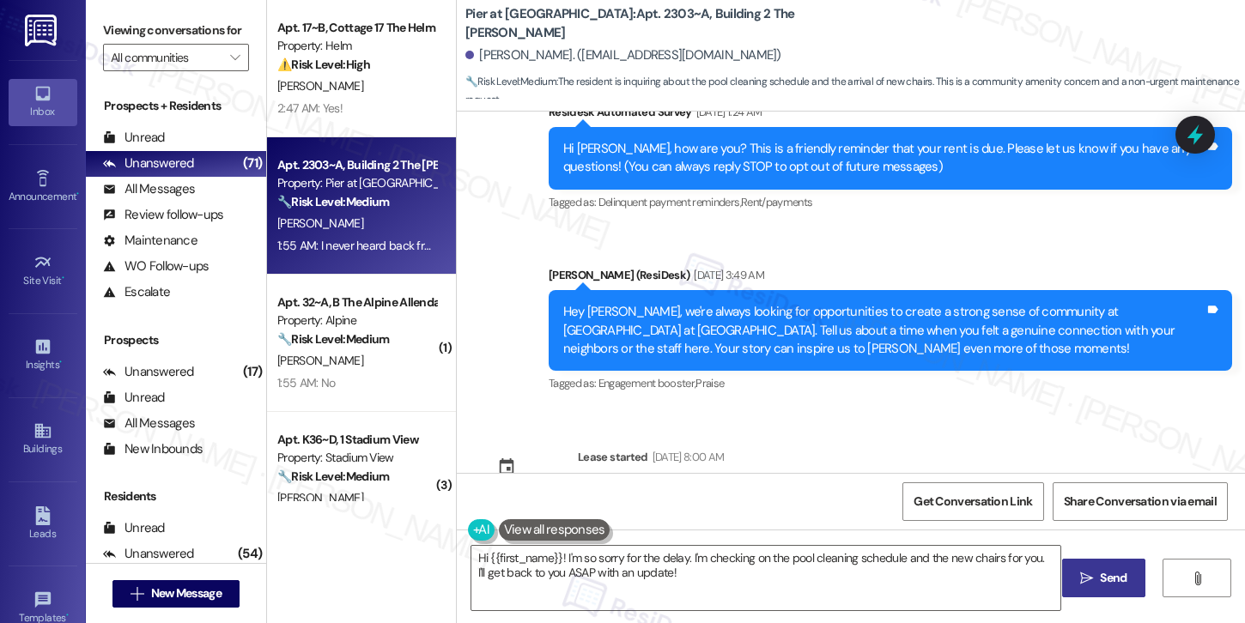
scroll to position [0, 0]
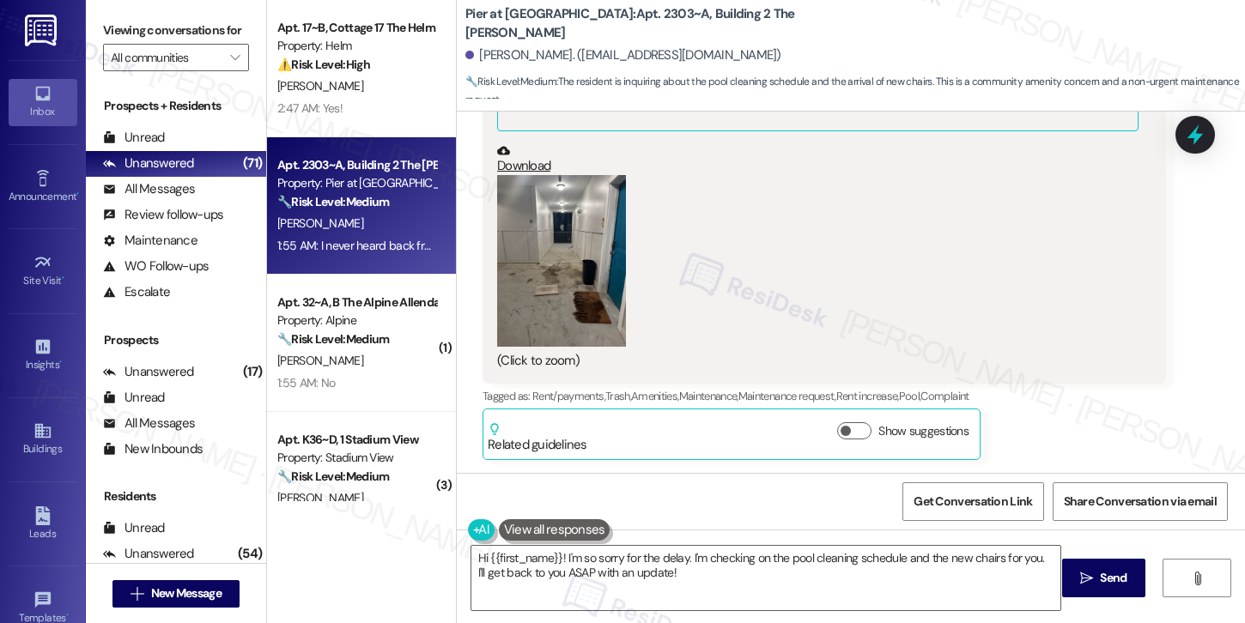
scroll to position [1531, 0]
click at [546, 265] on button "Zoom image" at bounding box center [561, 265] width 129 height 172
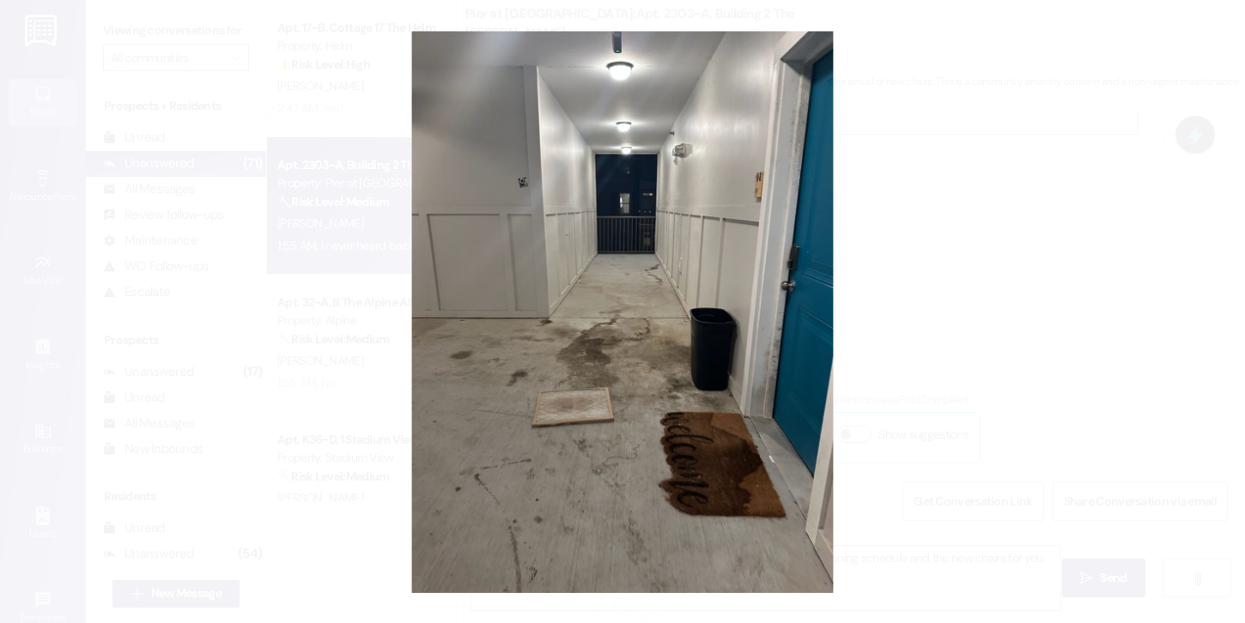
click at [895, 351] on button "Unzoom image" at bounding box center [622, 311] width 1245 height 623
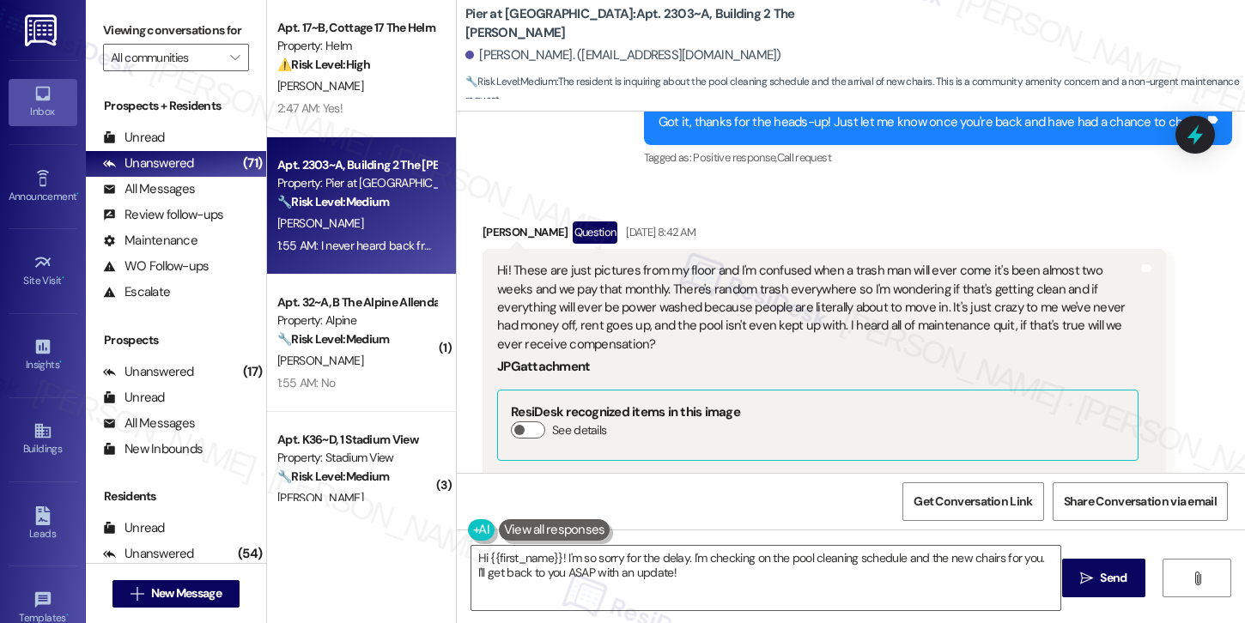
scroll to position [1083, 0]
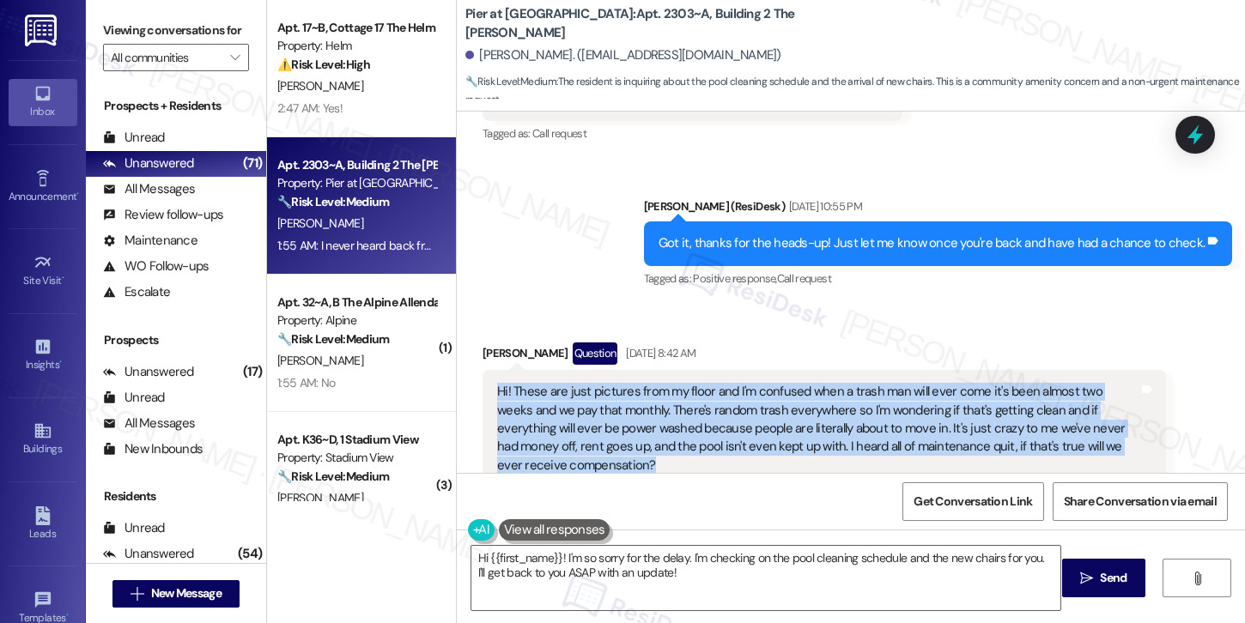
drag, startPoint x: 488, startPoint y: 371, endPoint x: 653, endPoint y: 441, distance: 180.0
click at [653, 441] on div "Hi! These are just pictures from my floor and I'm confused when a trash man wil…" at bounding box center [817, 429] width 641 height 92
copy div "Hi! These are just pictures from my floor and I'm confused when a trash man wil…"
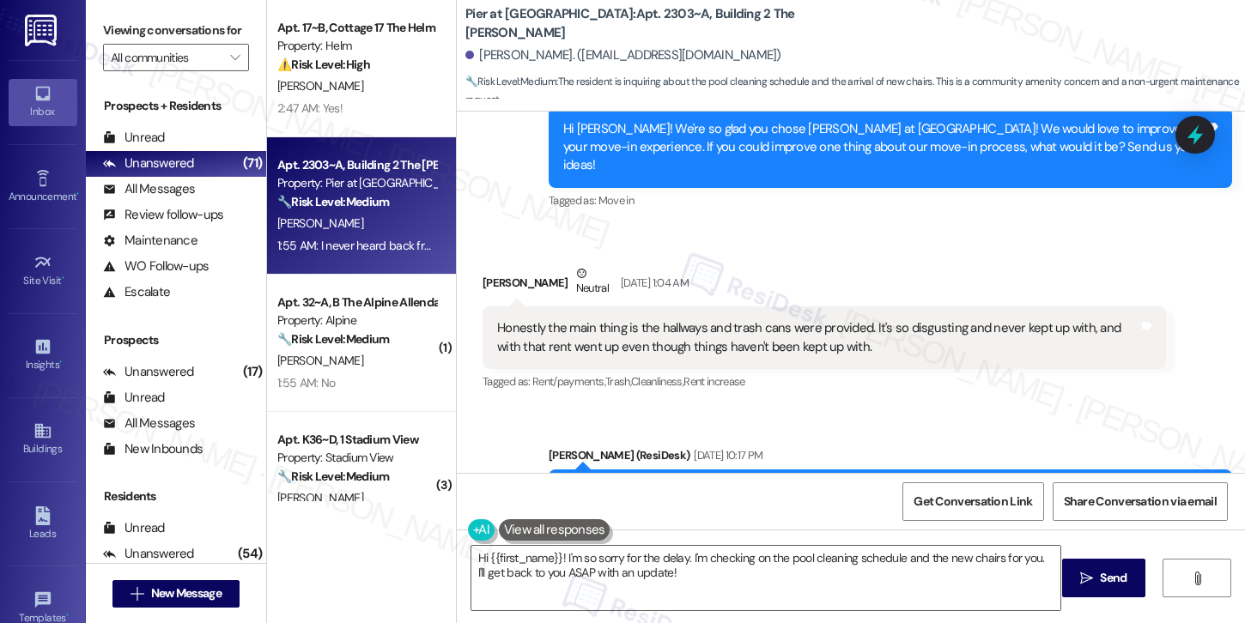
scroll to position [509, 0]
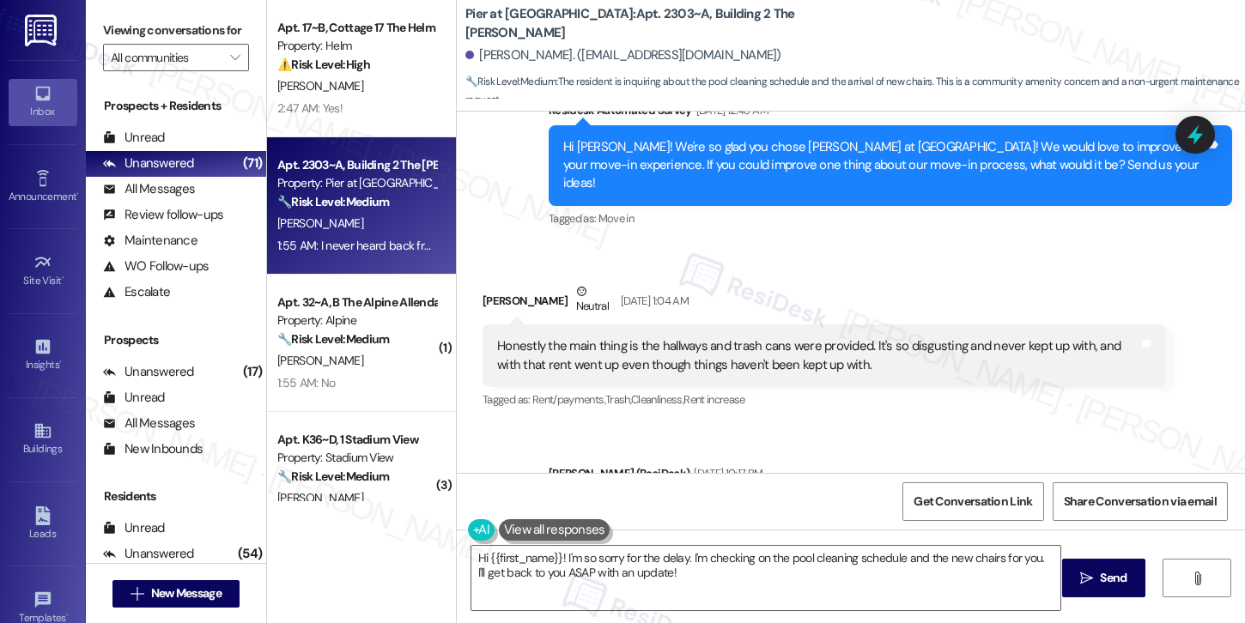
click at [621, 337] on div "Honestly the main thing is the hallways and trash cans were provided. It's so d…" at bounding box center [817, 355] width 641 height 37
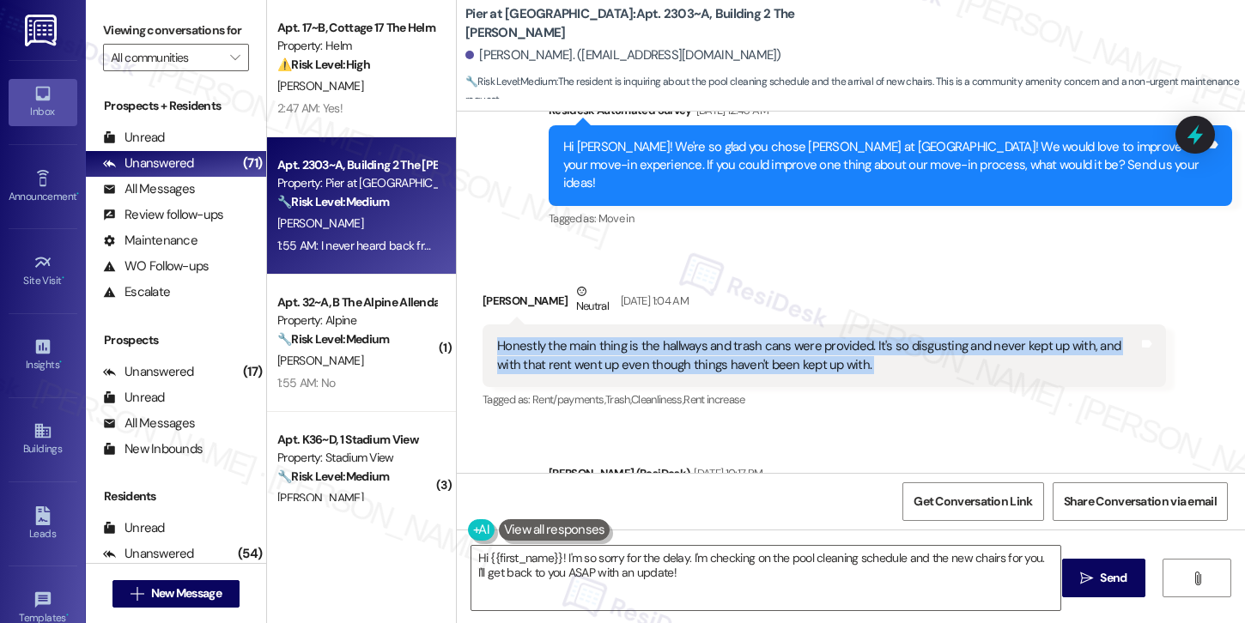
copy div "Honestly the main thing is the hallways and trash cans were provided. It's so d…"
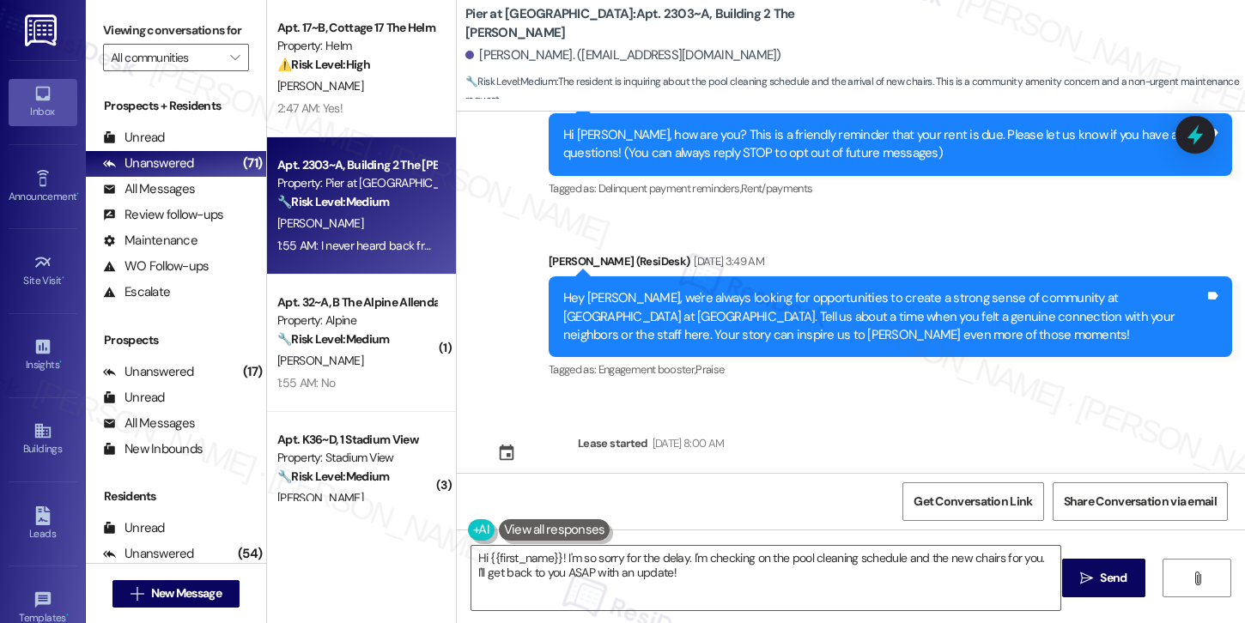
scroll to position [0, 0]
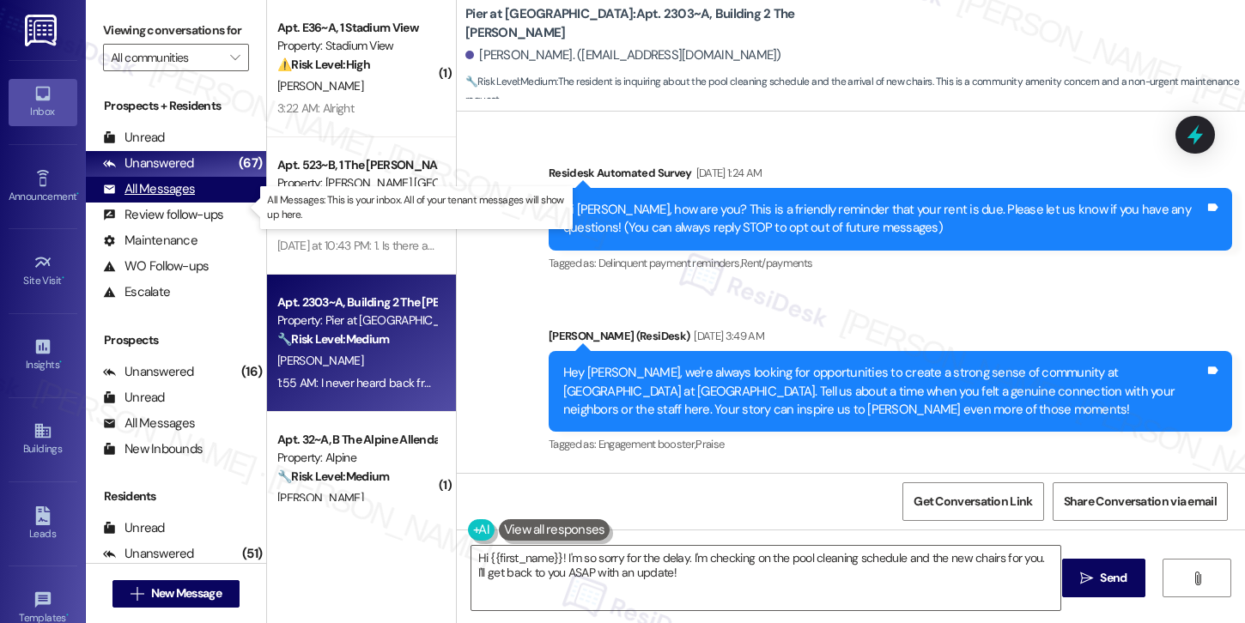
click at [159, 198] on div "All Messages" at bounding box center [149, 189] width 92 height 18
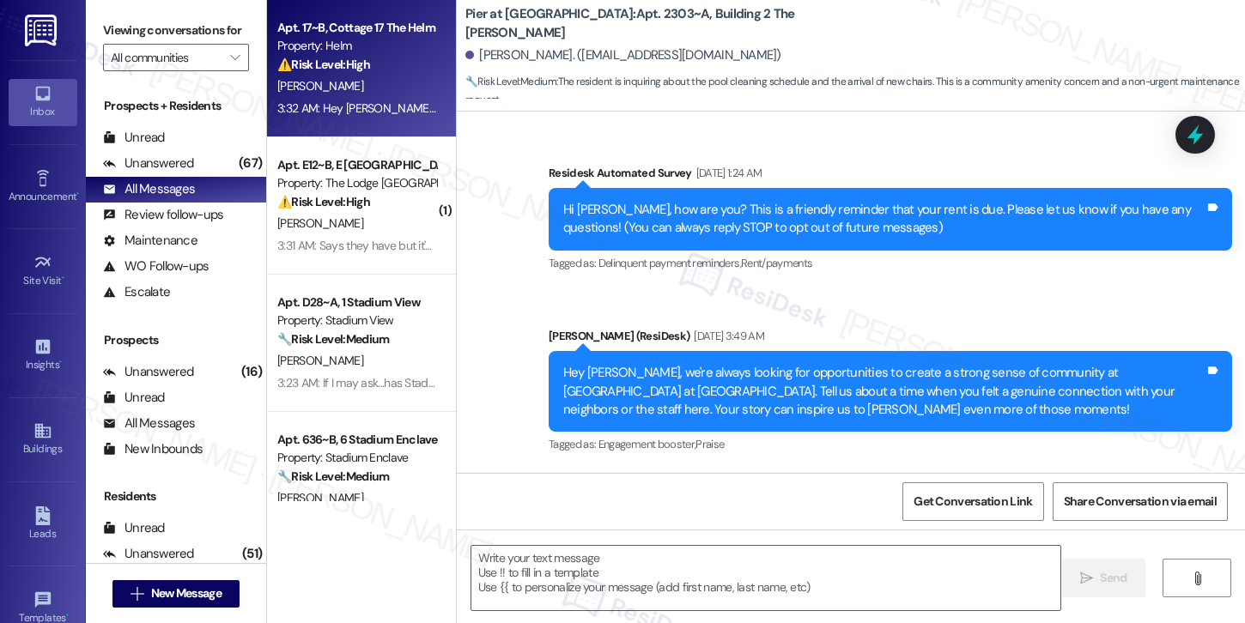
scroll to position [2704, 0]
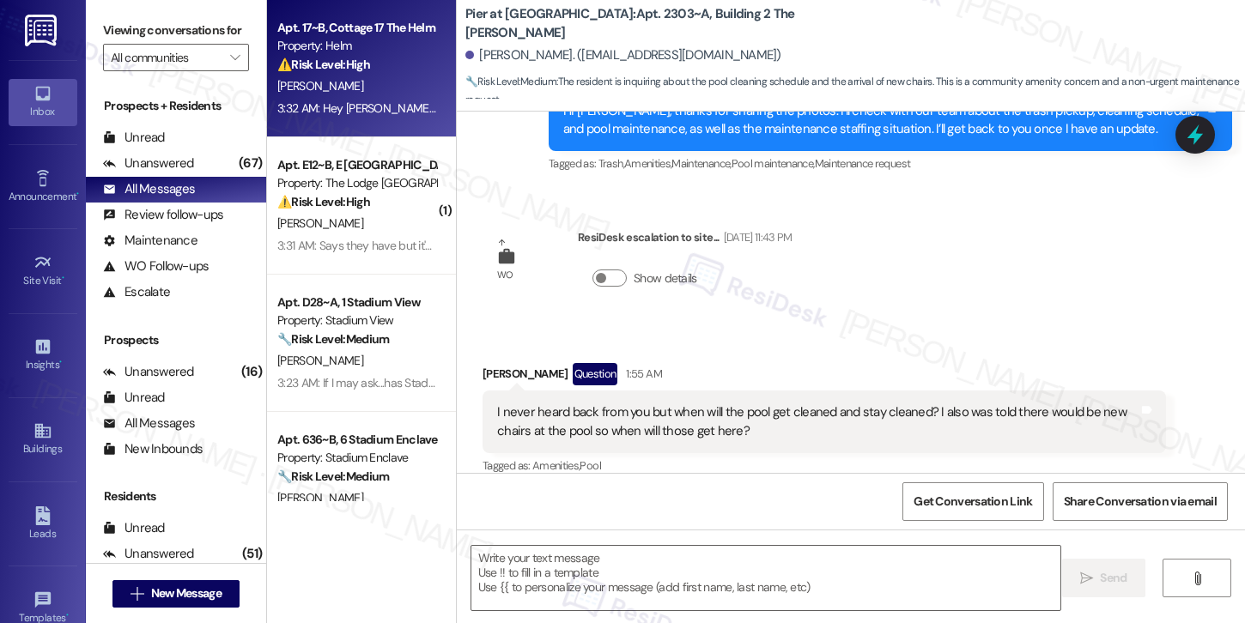
type textarea "Fetching suggested responses. Please feel free to read through the conversation…"
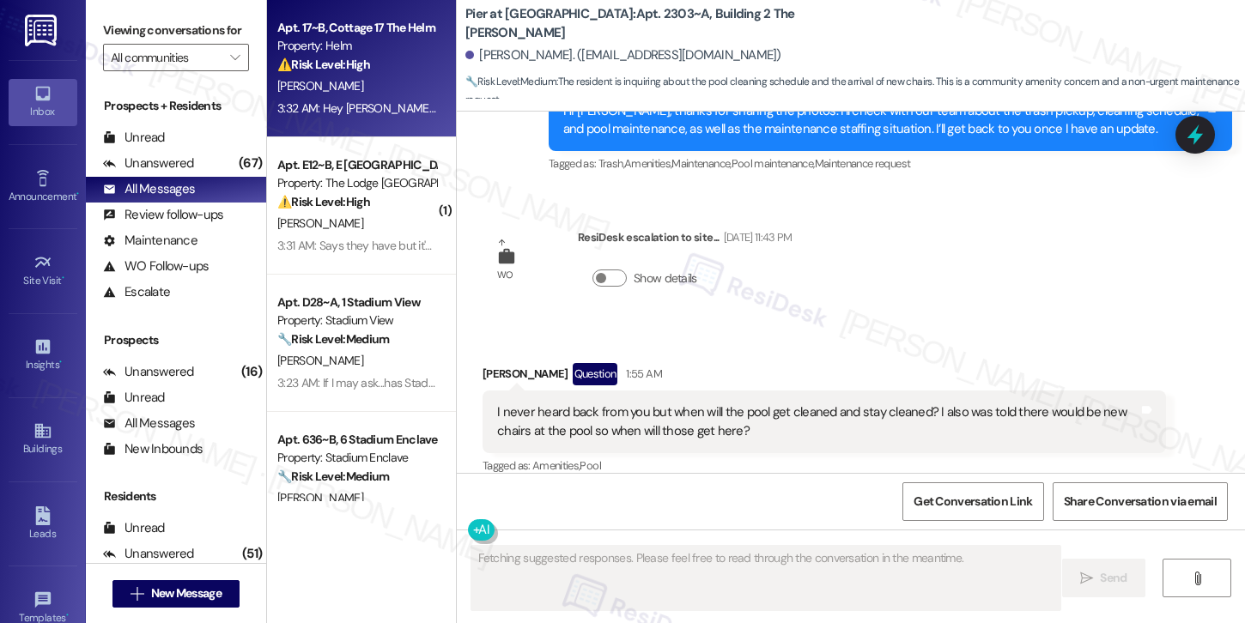
click at [367, 64] on div "⚠️ Risk Level: High The resident is reporting that the washer is still leaving …" at bounding box center [356, 65] width 159 height 18
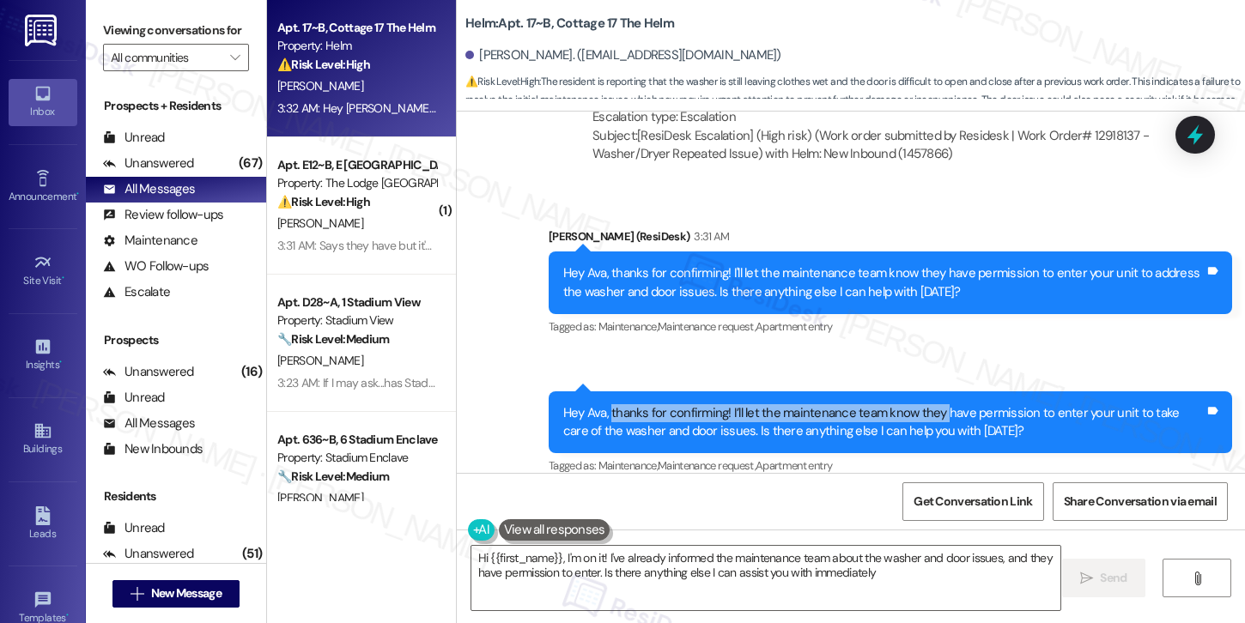
type textarea "Hi {{first_name}}, I'm on it! I've already informed the maintenance team about …"
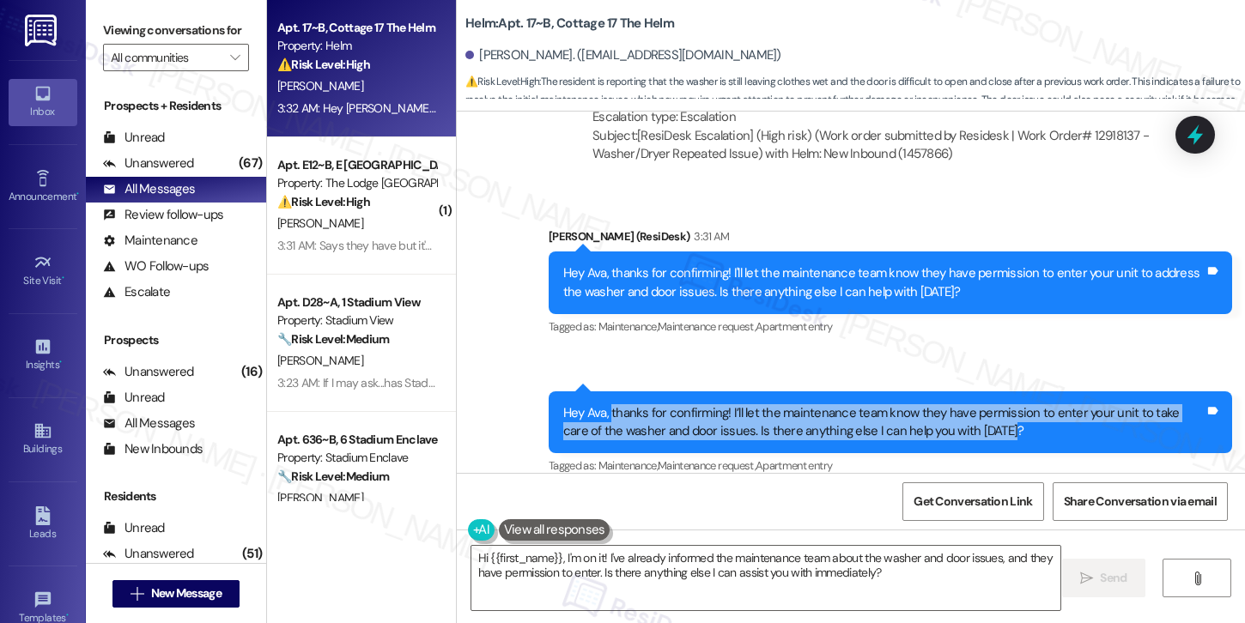
drag, startPoint x: 603, startPoint y: 395, endPoint x: 980, endPoint y: 410, distance: 378.1
click at [980, 410] on div "Hey Ava, thanks for confirming! I’ll let the maintenance team know they have pe…" at bounding box center [883, 422] width 641 height 37
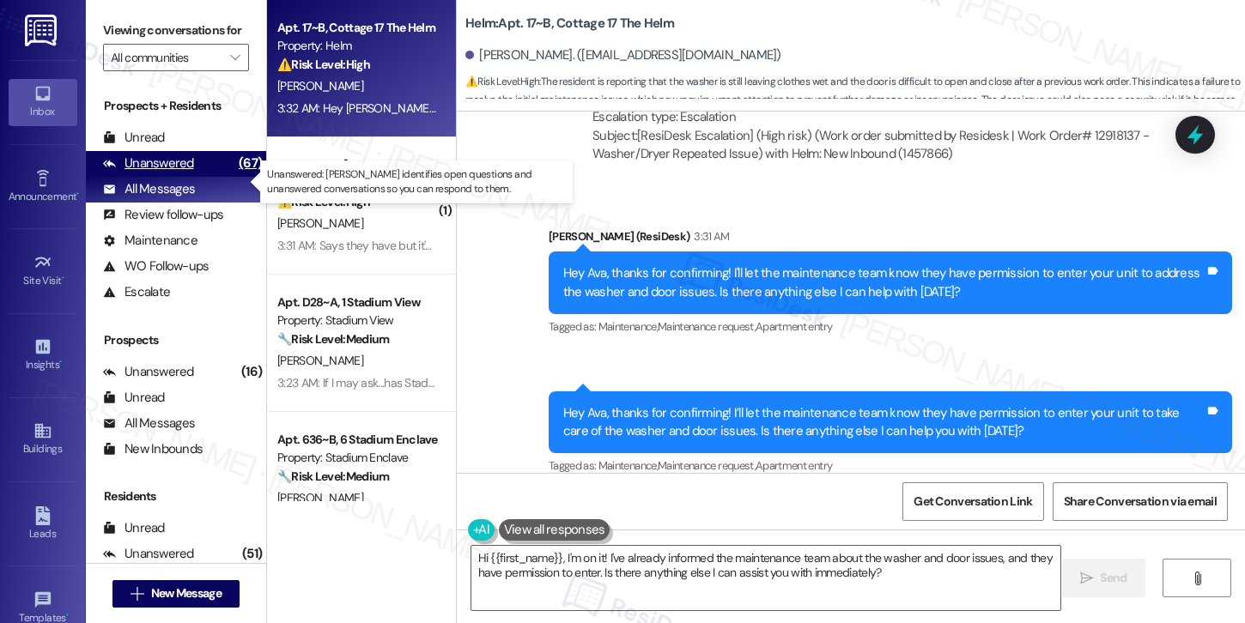
click at [165, 173] on div "Unanswered" at bounding box center [148, 164] width 91 height 18
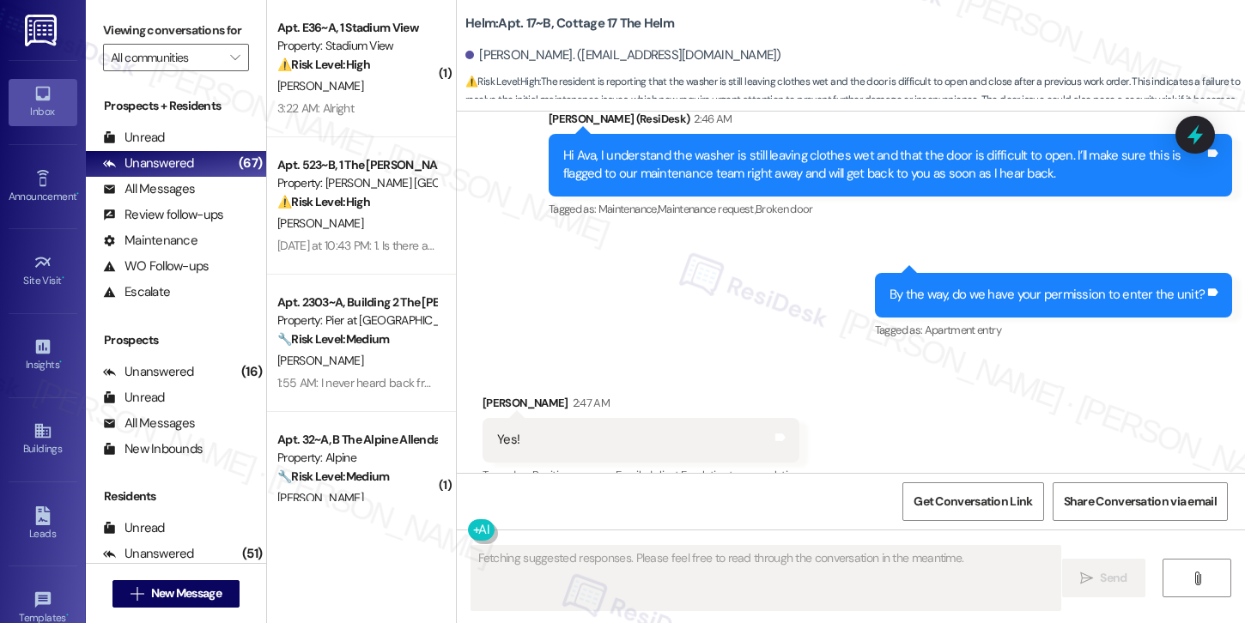
scroll to position [543, 0]
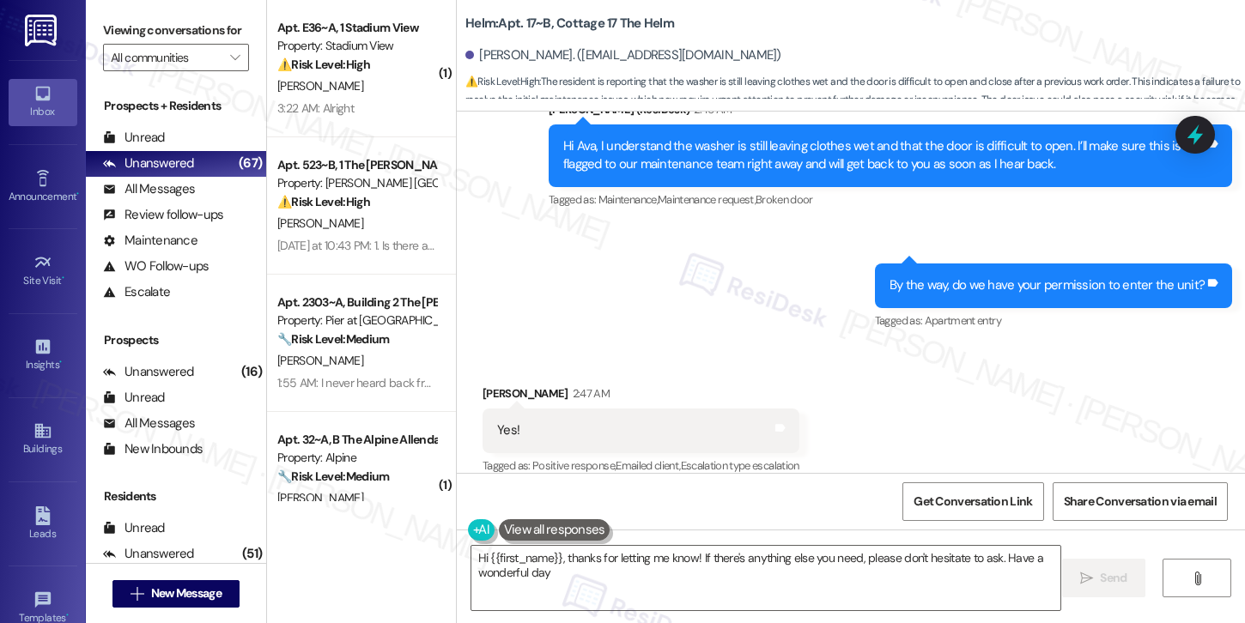
type textarea "Hi {{first_name}}, thanks for letting me know! If there's anything else you nee…"
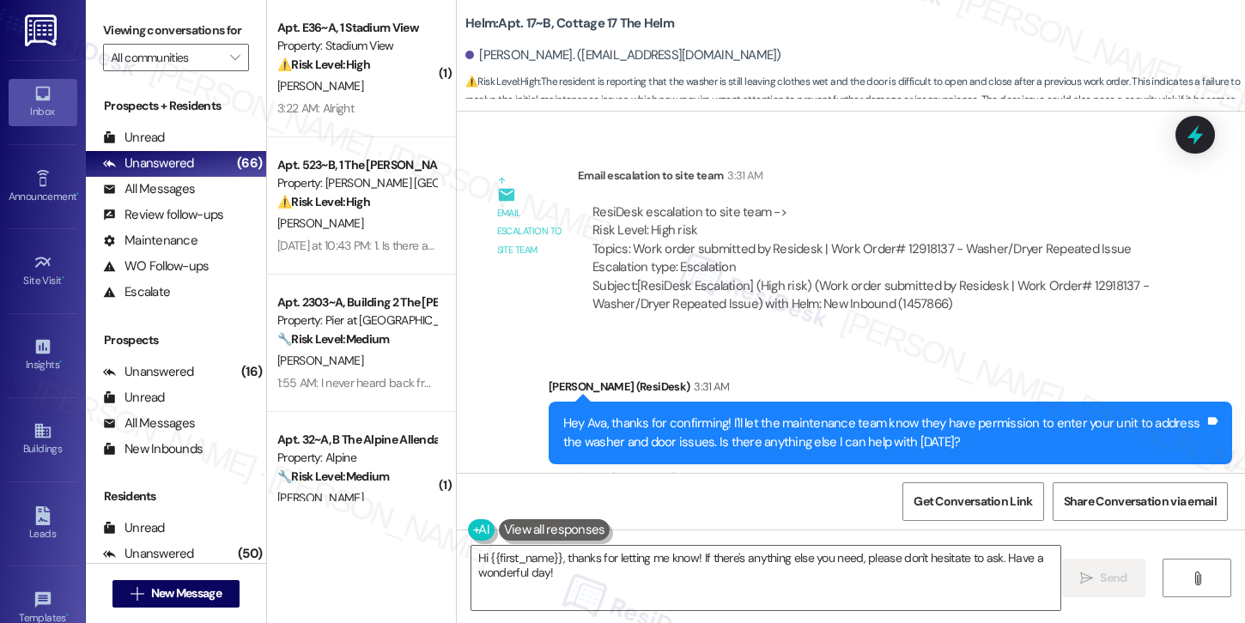
scroll to position [1058, 0]
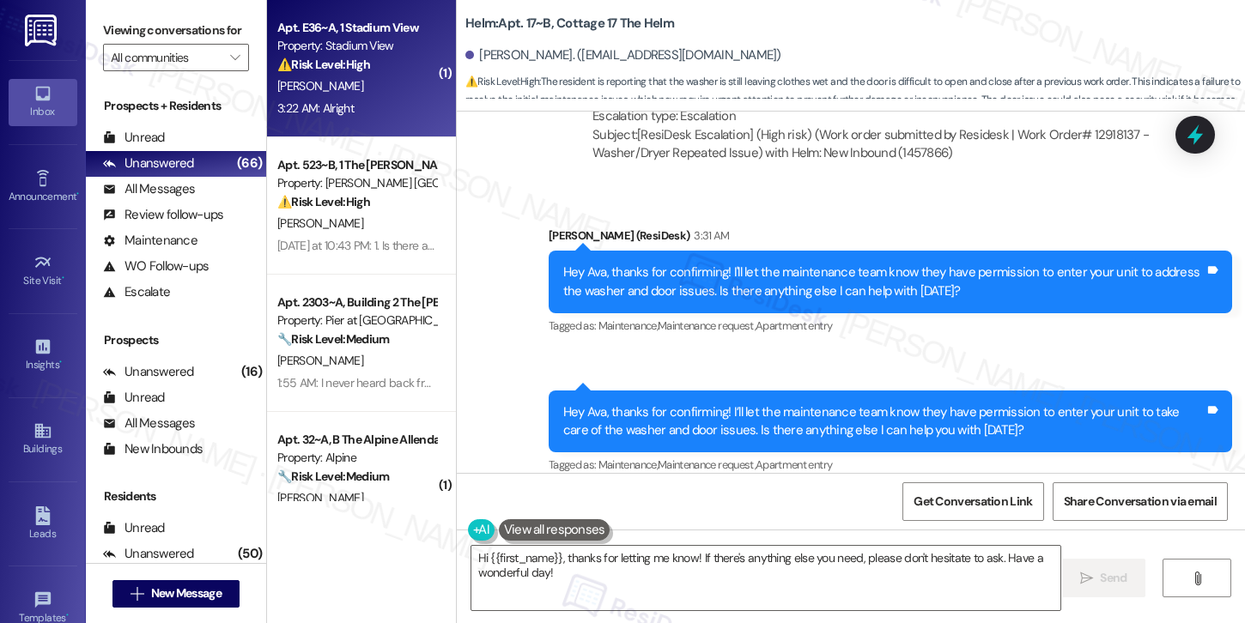
click at [405, 113] on div "3:22 AM: Alright 3:22 AM: Alright" at bounding box center [357, 108] width 162 height 21
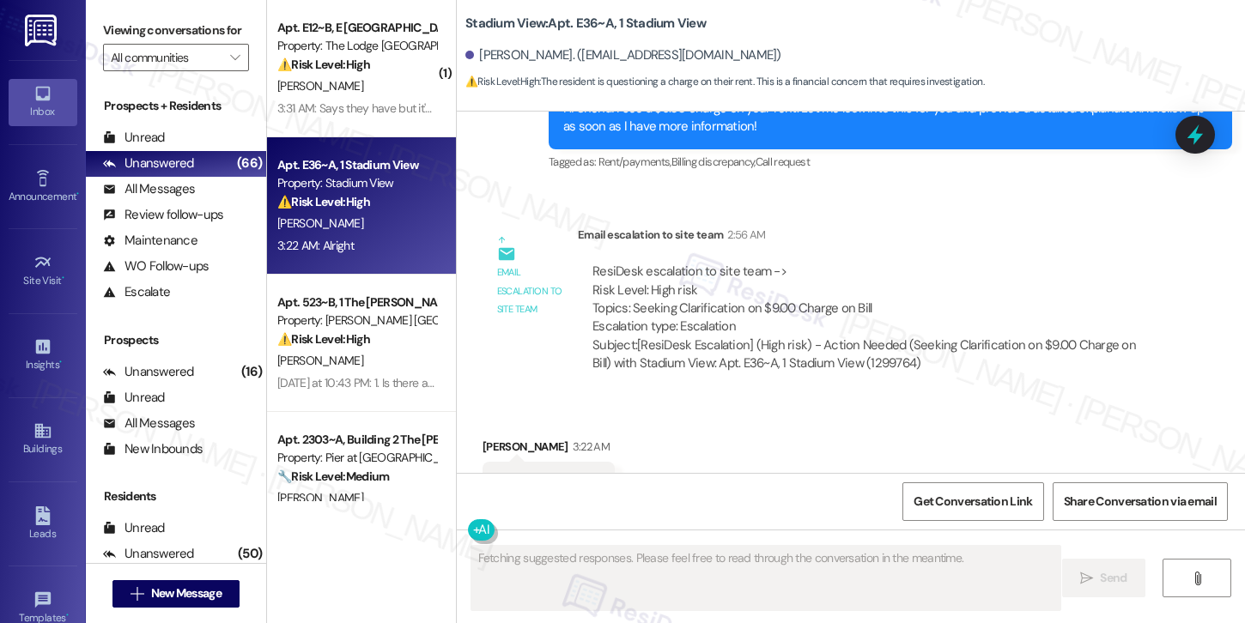
scroll to position [2057, 0]
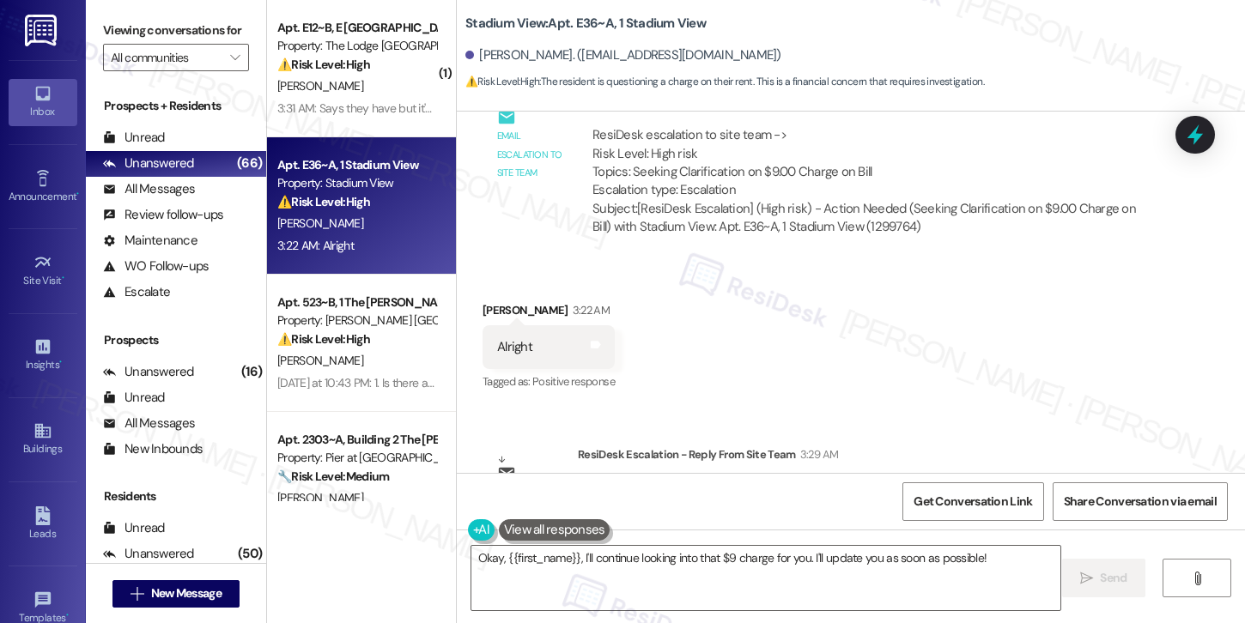
click at [487, 301] on div "Sneha Tamang 3:22 AM" at bounding box center [549, 313] width 132 height 24
copy div "Sneha"
click at [588, 563] on textarea "Okay, {{first_name}}, I'll continue looking into that $9 charge for you. I'll u…" at bounding box center [765, 578] width 589 height 64
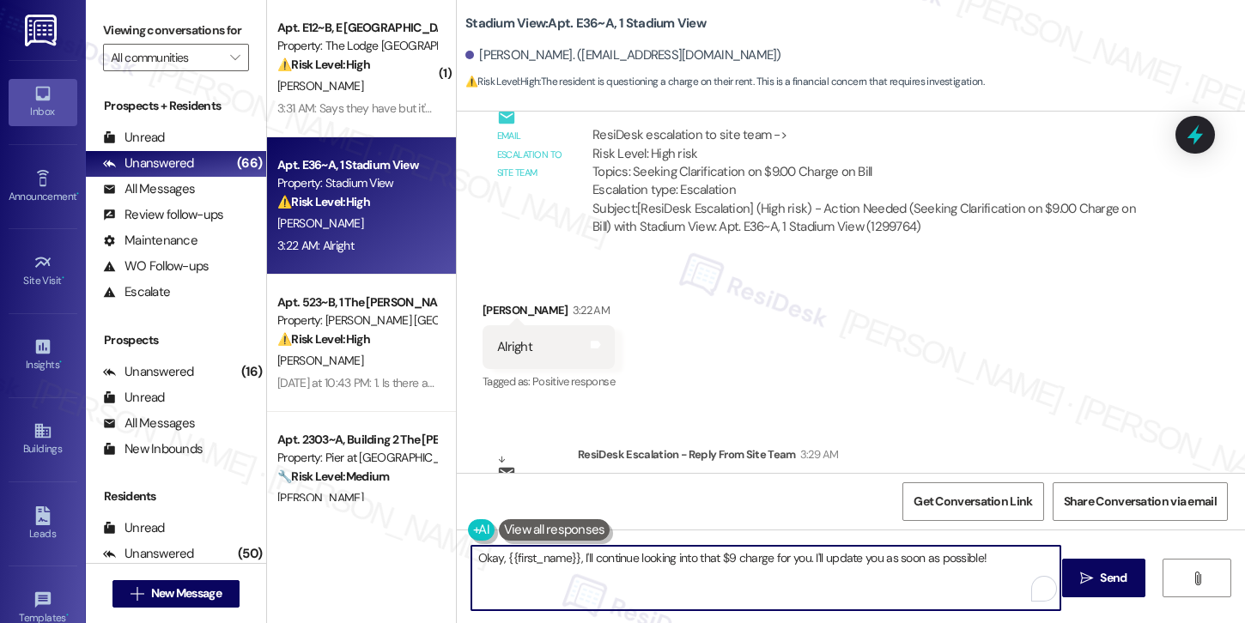
click at [588, 563] on textarea "Okay, {{first_name}}, I'll continue looking into that $9 charge for you. I'll u…" at bounding box center [765, 578] width 589 height 64
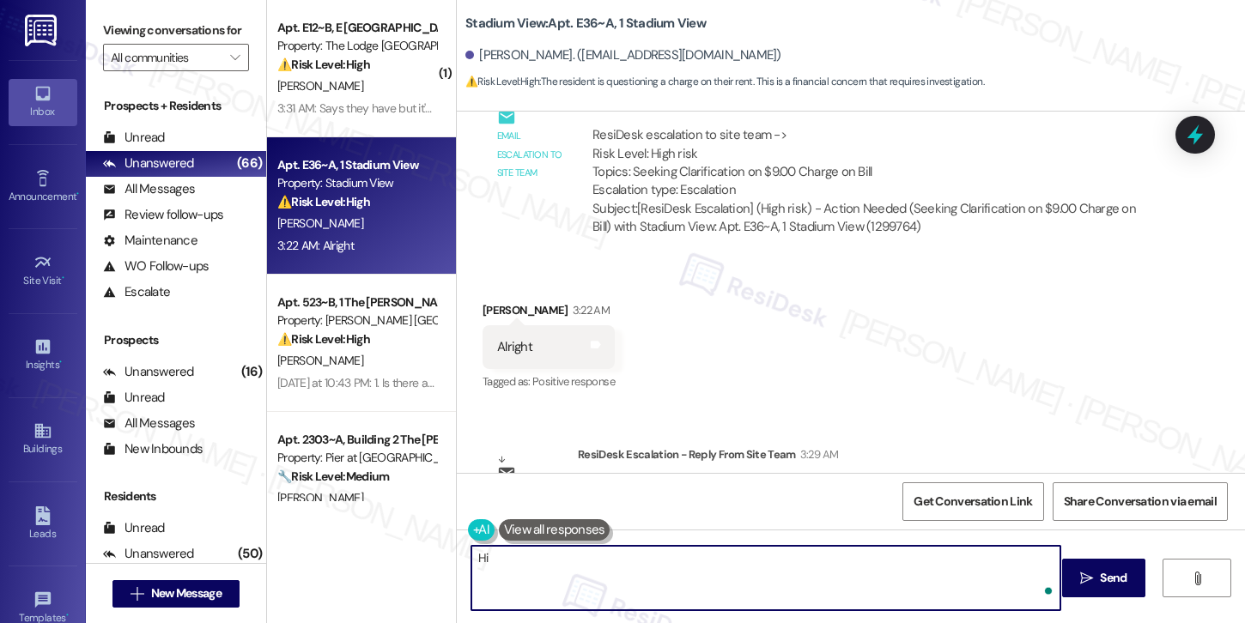
paste textarea "Sneha"
paste textarea "That program is called RentPlus. It helps build your credit when you pay rent o…"
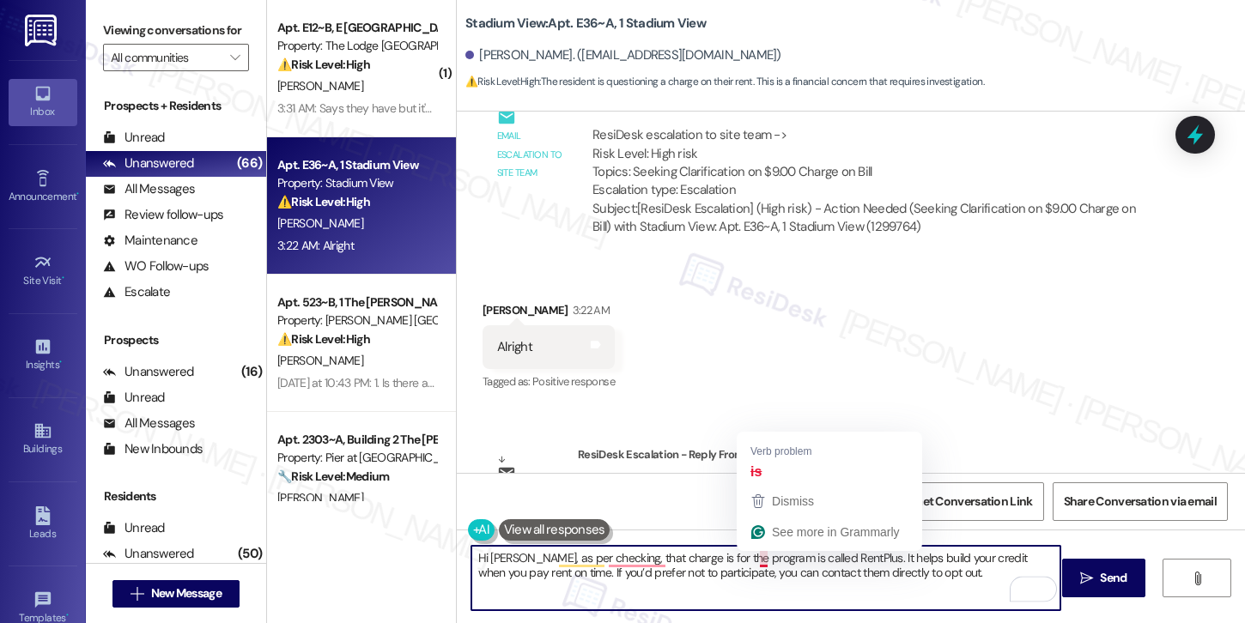
click at [756, 559] on textarea "Hi Sneha, as per checking, that charge is for the program is called RentPlus. I…" at bounding box center [765, 578] width 589 height 64
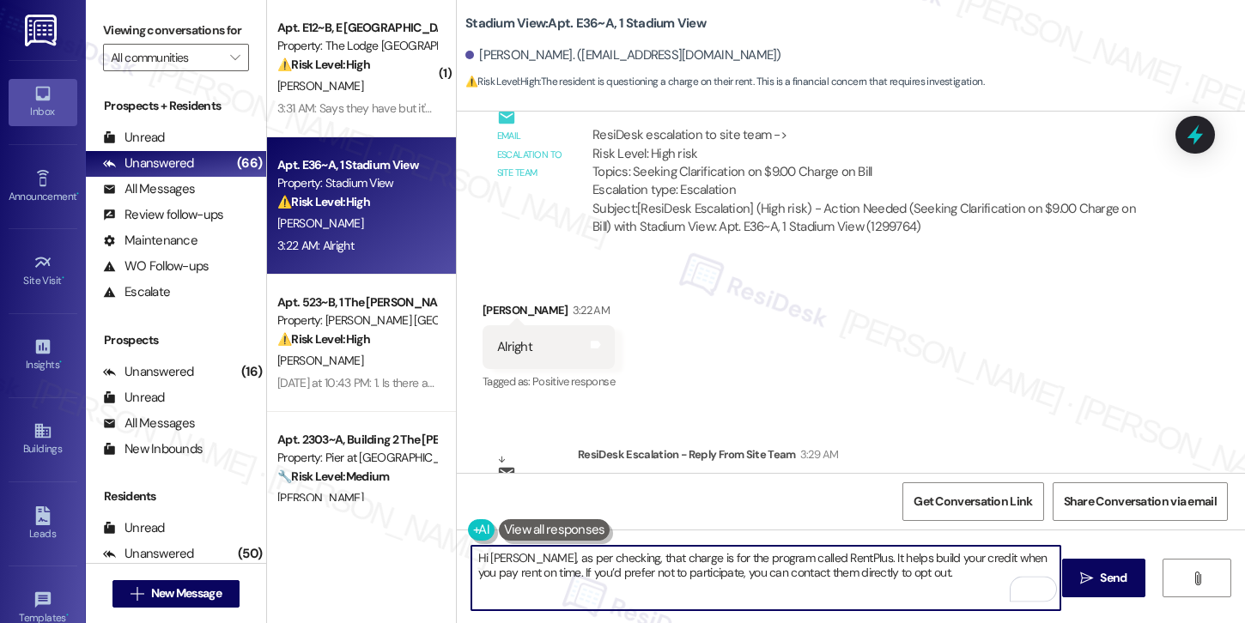
click at [922, 568] on textarea "Hi Sneha, as per checking, that charge is for the program called RentPlus. It h…" at bounding box center [765, 578] width 589 height 64
click at [604, 572] on textarea "Hi Sneha, as per checking, that charge is for the program called RentPlus. It h…" at bounding box center [765, 578] width 589 height 64
click at [803, 553] on textarea "Hi Sneha, as per checking, that charge is for the program called RentPlus. It h…" at bounding box center [765, 578] width 589 height 64
click at [787, 574] on textarea "Hi Sneha, as per checking, that charge is for the program called RentPlus. It h…" at bounding box center [765, 578] width 589 height 64
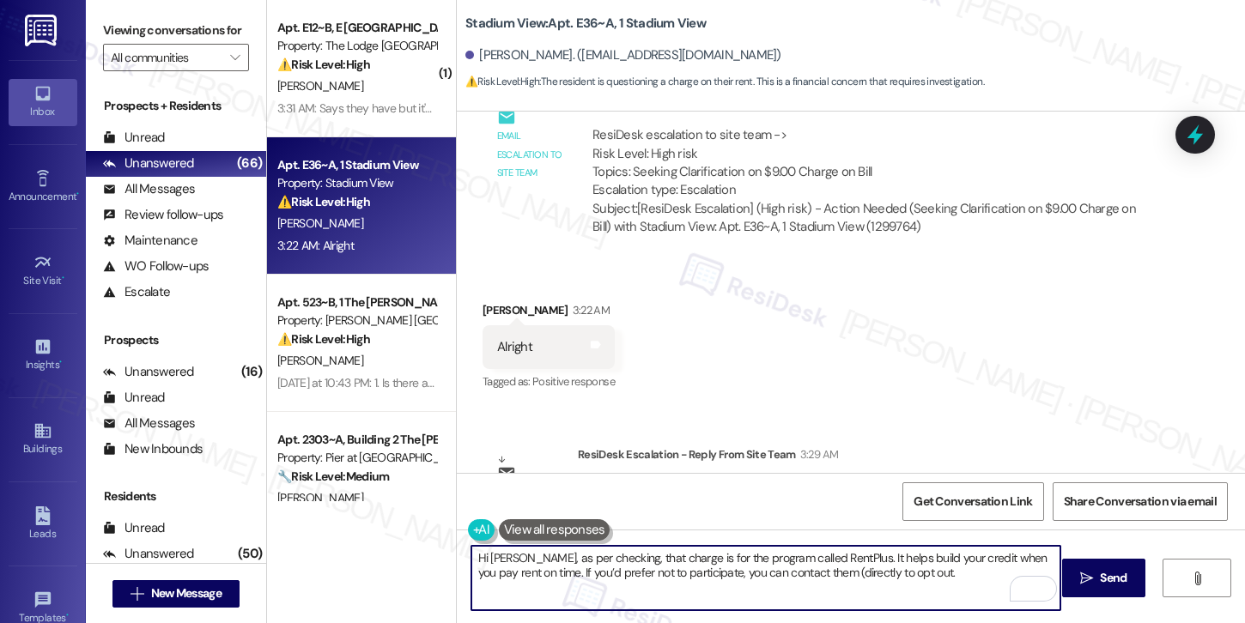
paste textarea "RentPlus"
click at [890, 574] on textarea "Hi Sneha, as per checking, that charge is for the program called RentPlus. It h…" at bounding box center [765, 578] width 589 height 64
click at [944, 578] on textarea "Hi Sneha, as per checking, that charge is for the program called RentPlus. It h…" at bounding box center [765, 578] width 589 height 64
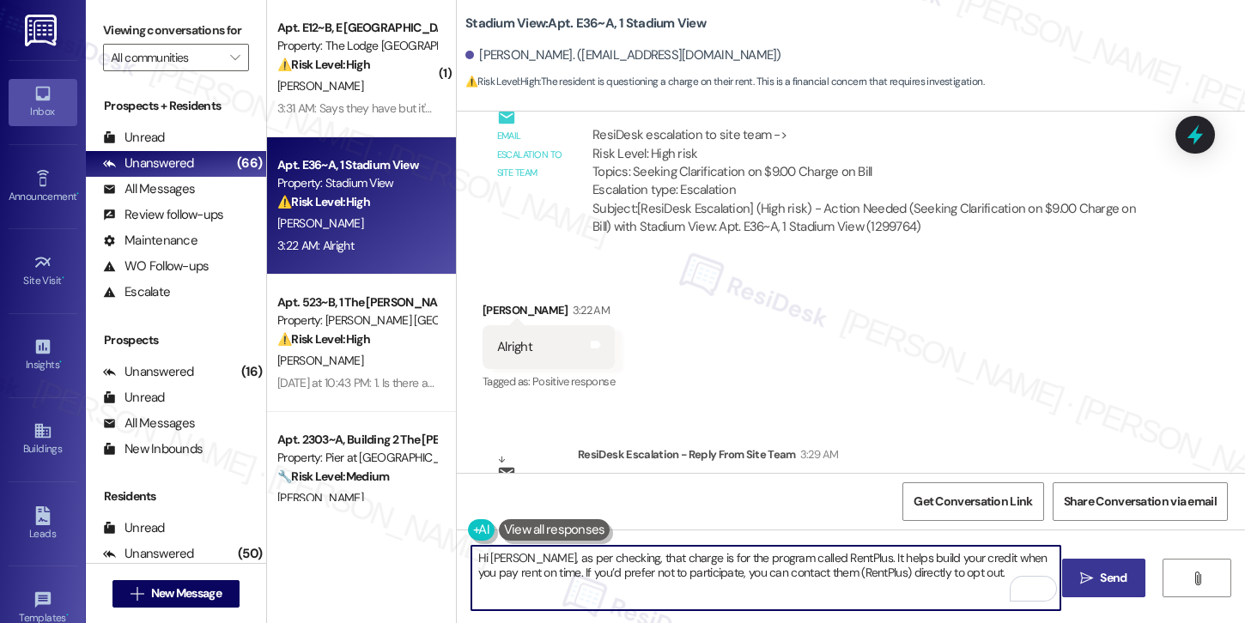
type textarea "Hi Sneha, as per checking, that charge is for the program called RentPlus. It h…"
click at [1112, 592] on button " Send" at bounding box center [1103, 578] width 83 height 39
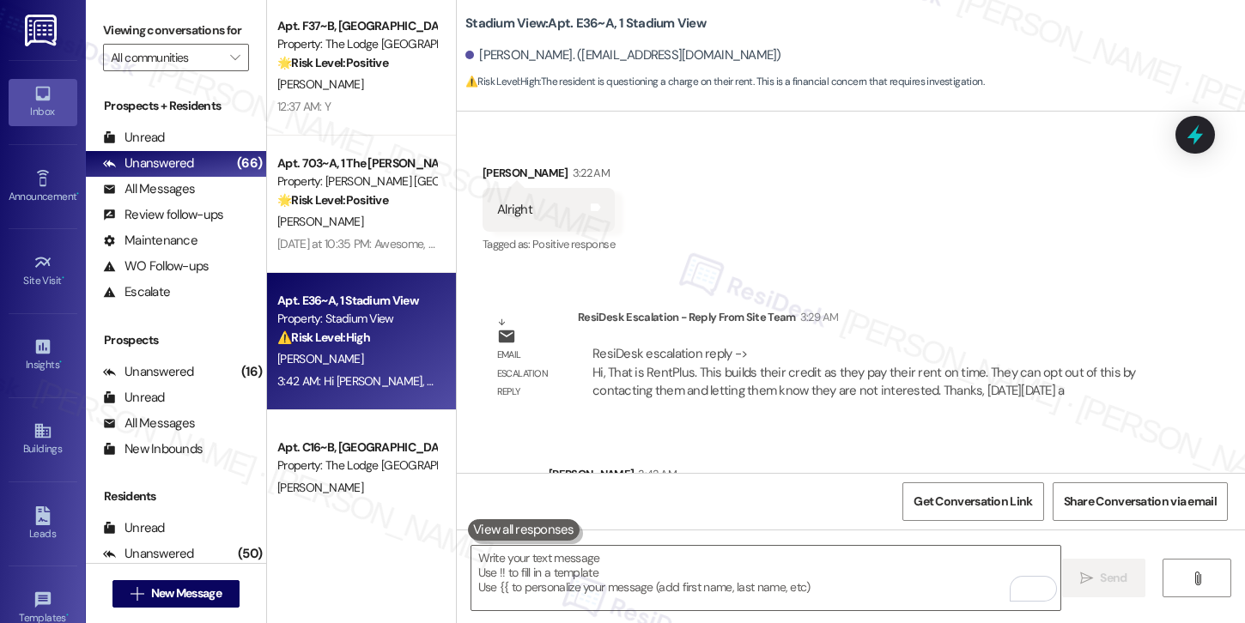
scroll to position [6367, 0]
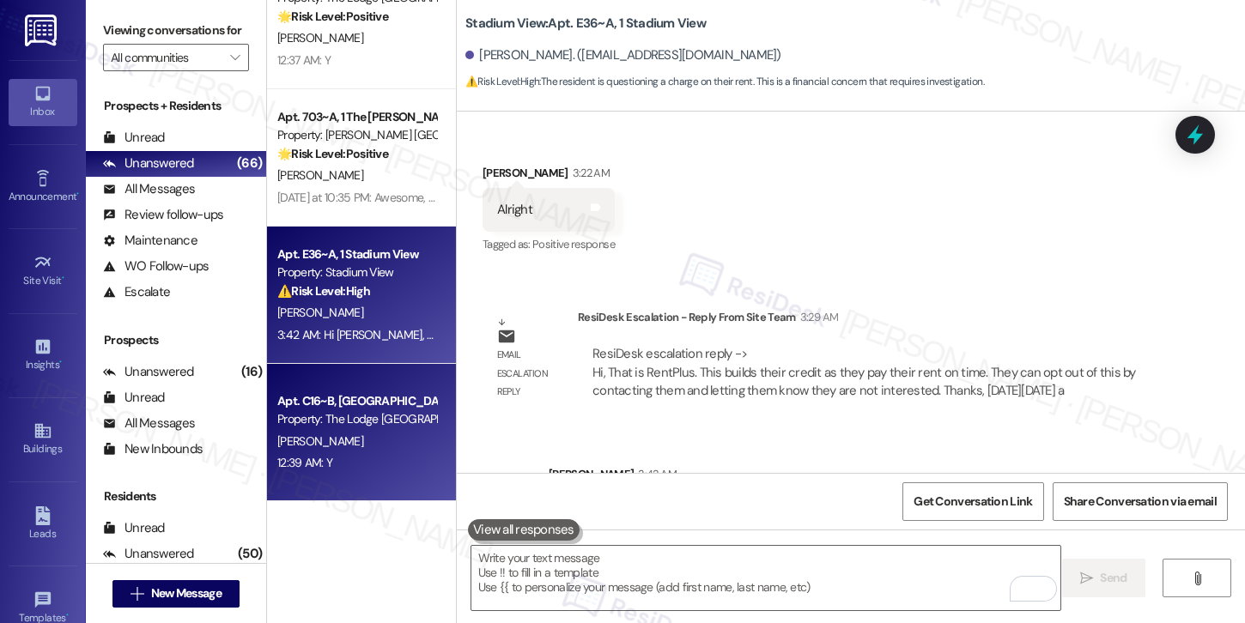
click at [383, 460] on div "12:39 AM: Y 12:39 AM: Y" at bounding box center [357, 462] width 162 height 21
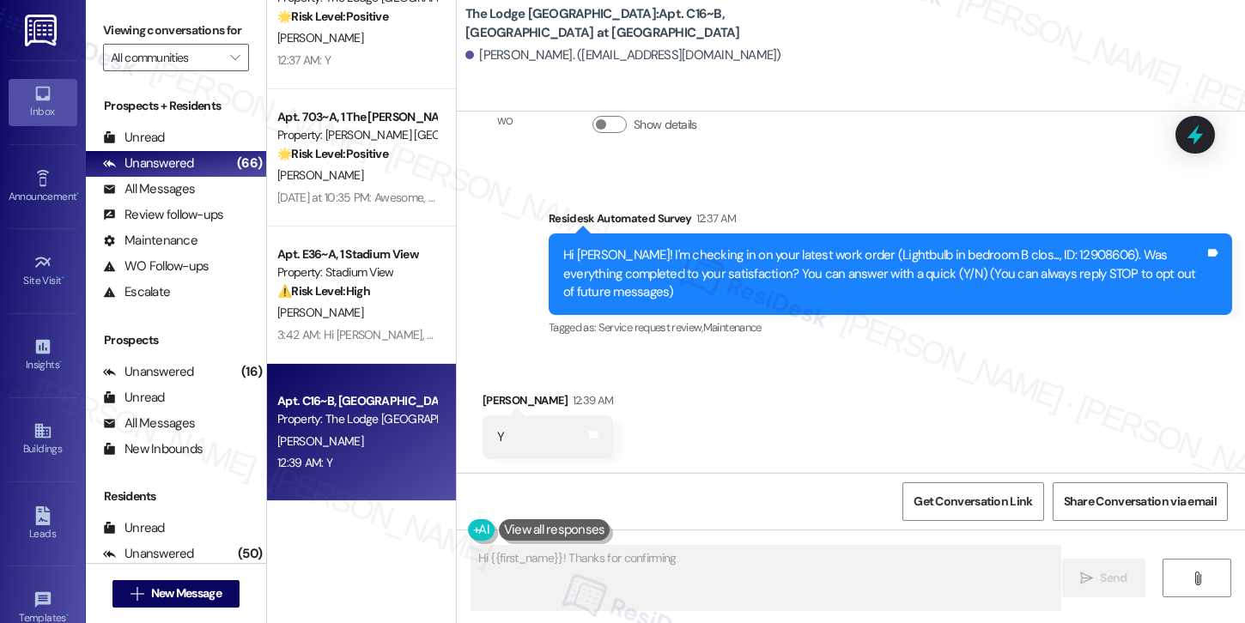
scroll to position [88, 0]
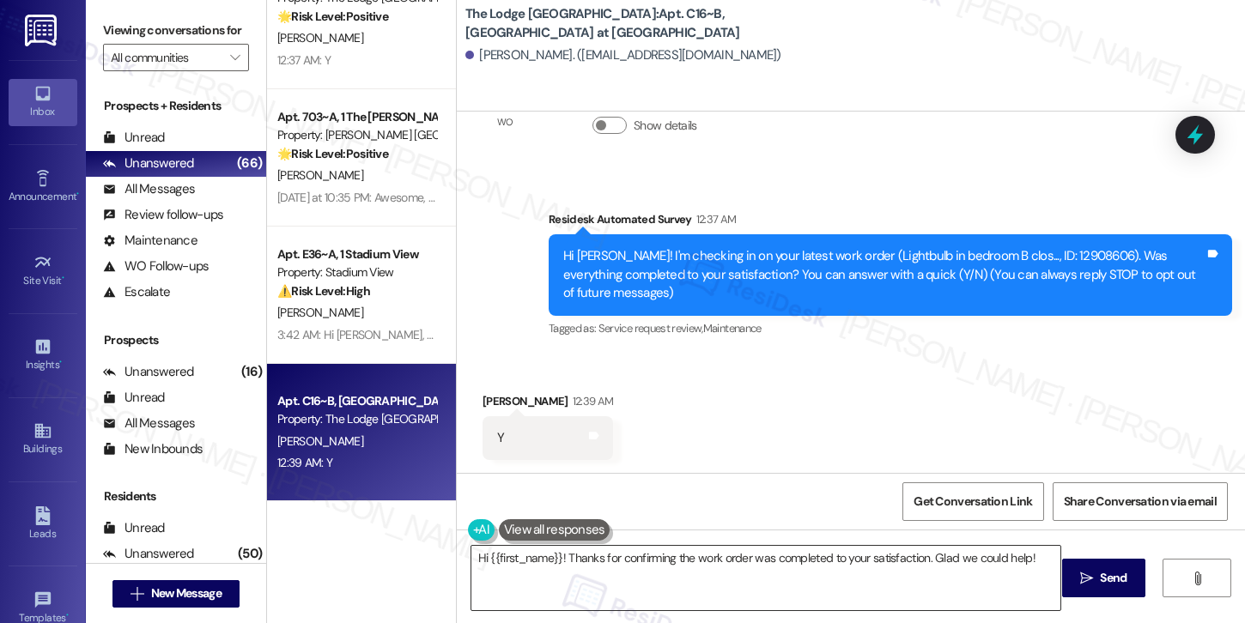
click at [623, 565] on textarea "Hi {{first_name}}! Thanks for confirming the work order was completed to your s…" at bounding box center [765, 578] width 589 height 64
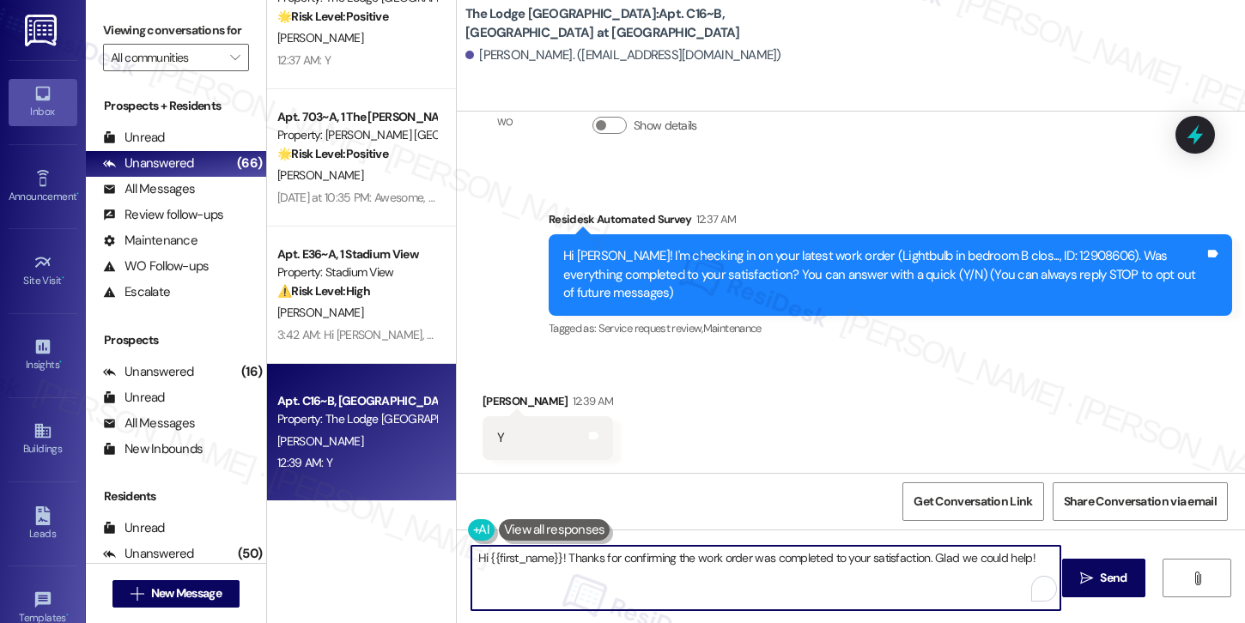
click at [623, 565] on textarea "Hi {{first_name}}! Thanks for confirming the work order was completed to your s…" at bounding box center [765, 578] width 589 height 64
paste textarea ", I'm so glad to hear the work order was completed to your satisfaction. Please…"
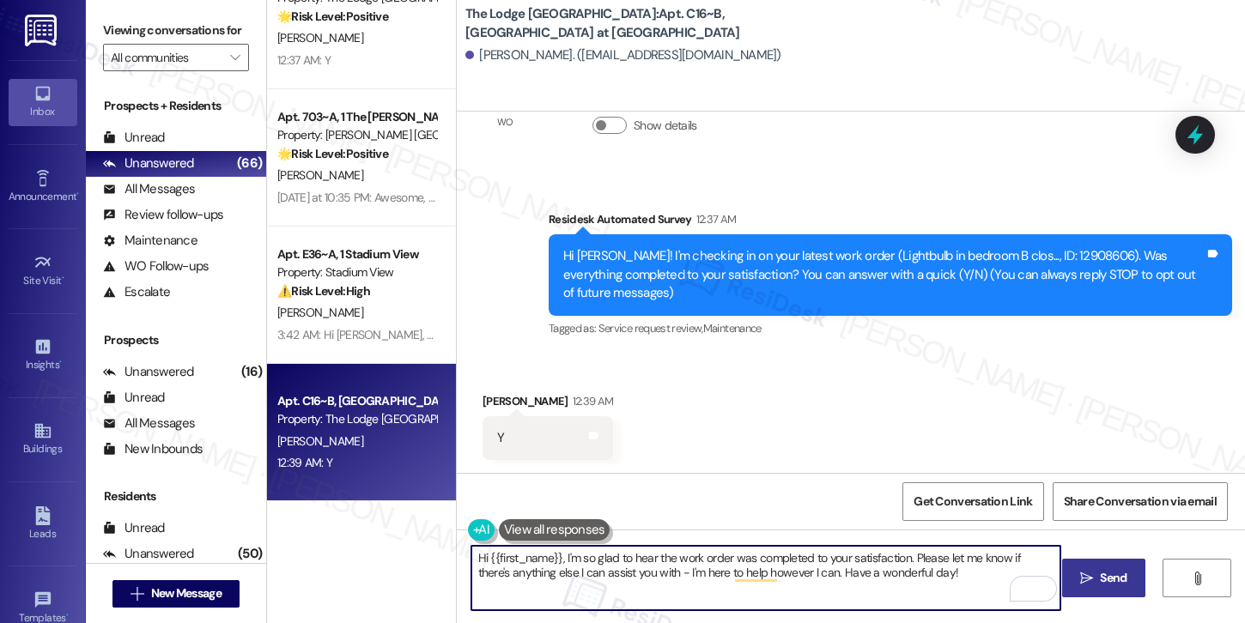
type textarea "Hi {{first_name}}, I'm so glad to hear the work order was completed to your sat…"
click at [1103, 581] on span "Send" at bounding box center [1113, 578] width 27 height 18
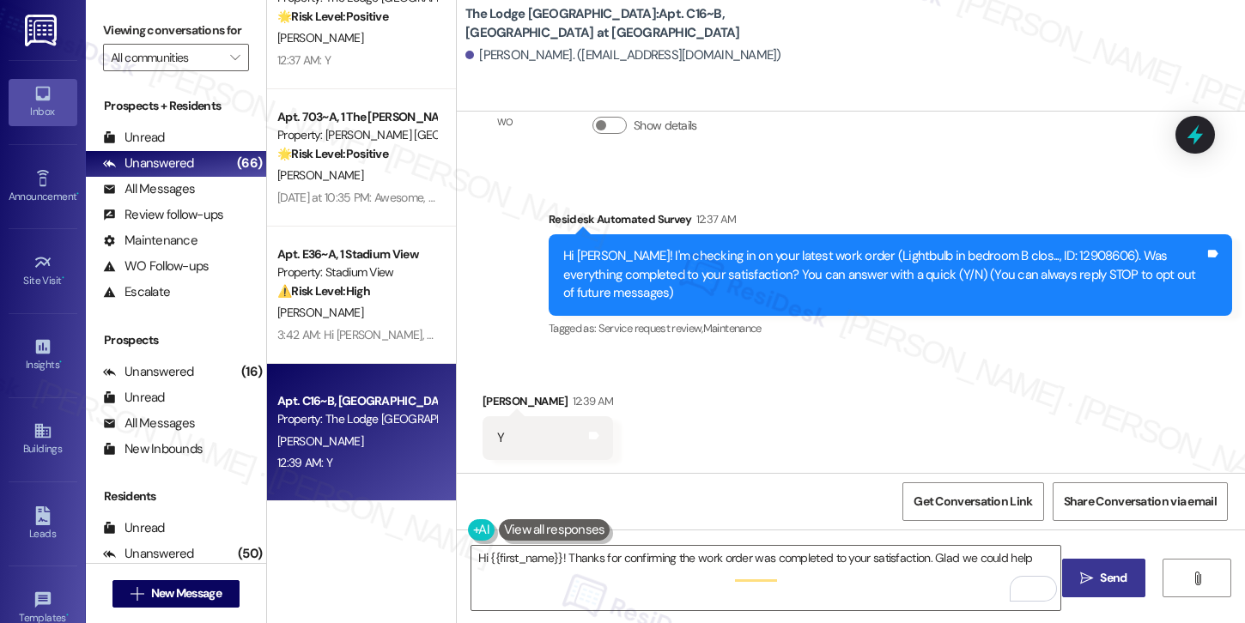
type textarea "Hi {{first_name}}! Thanks for confirming the work order was completed to your s…"
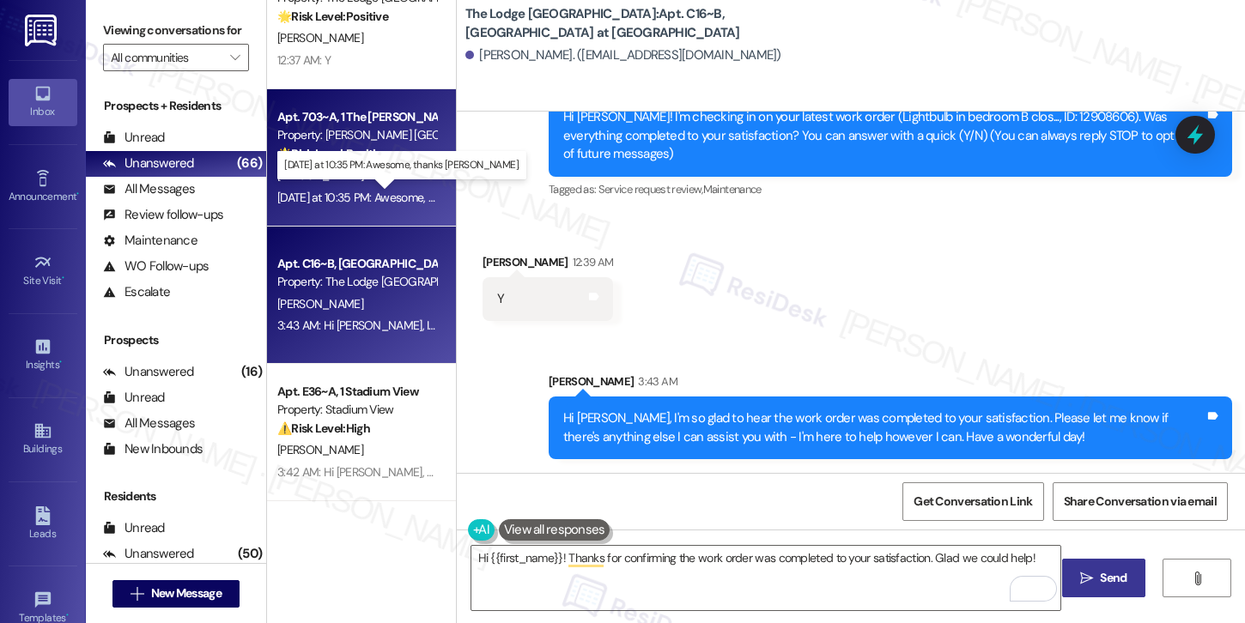
click at [367, 193] on div "Yesterday at 10:35 PM: Awesome, thanks Sarah. Yesterday at 10:35 PM: Awesome, t…" at bounding box center [414, 197] width 275 height 15
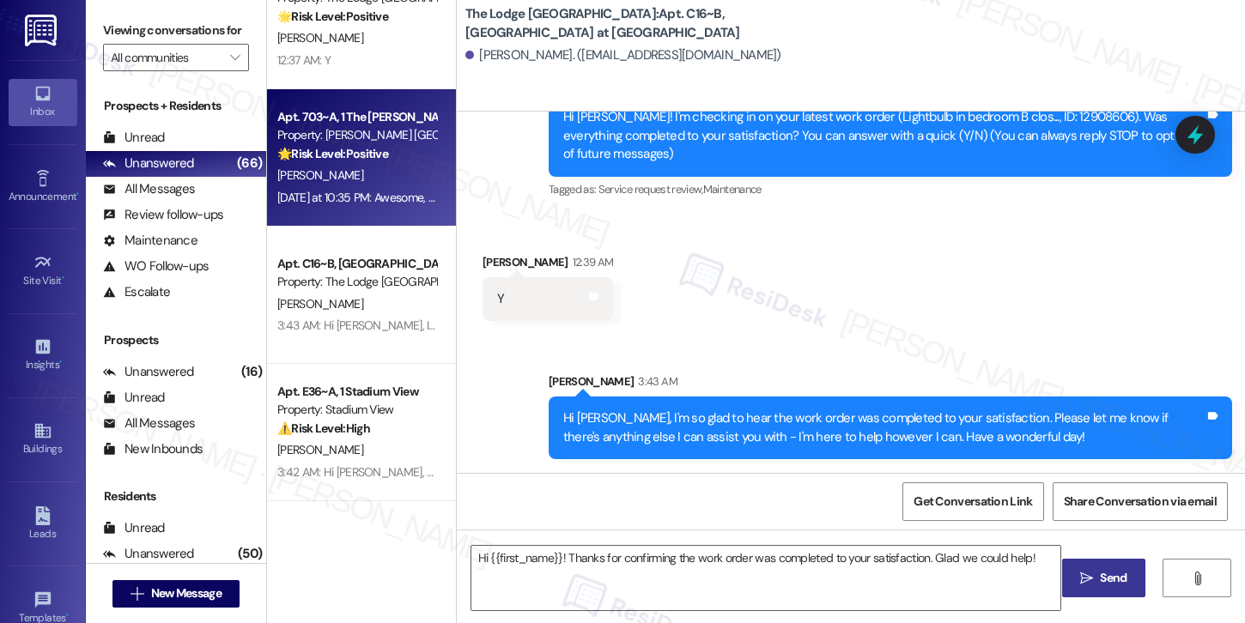
type textarea "Fetching suggested responses. Please feel free to read through the conversation…"
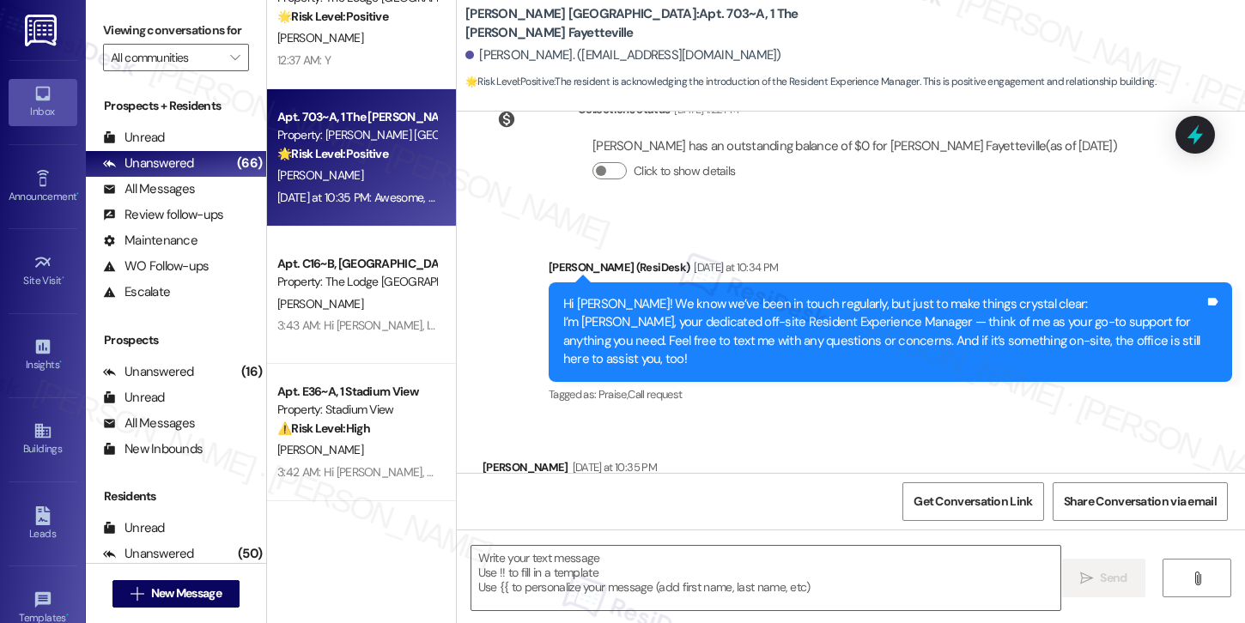
scroll to position [1037, 0]
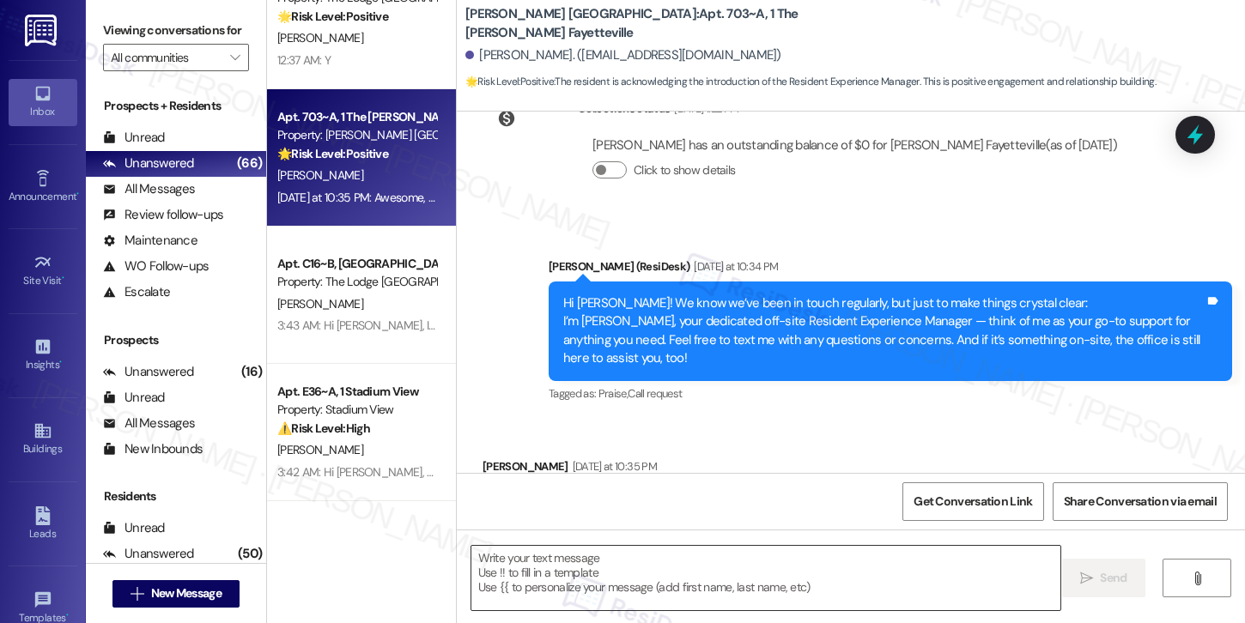
click at [645, 561] on textarea at bounding box center [765, 578] width 589 height 64
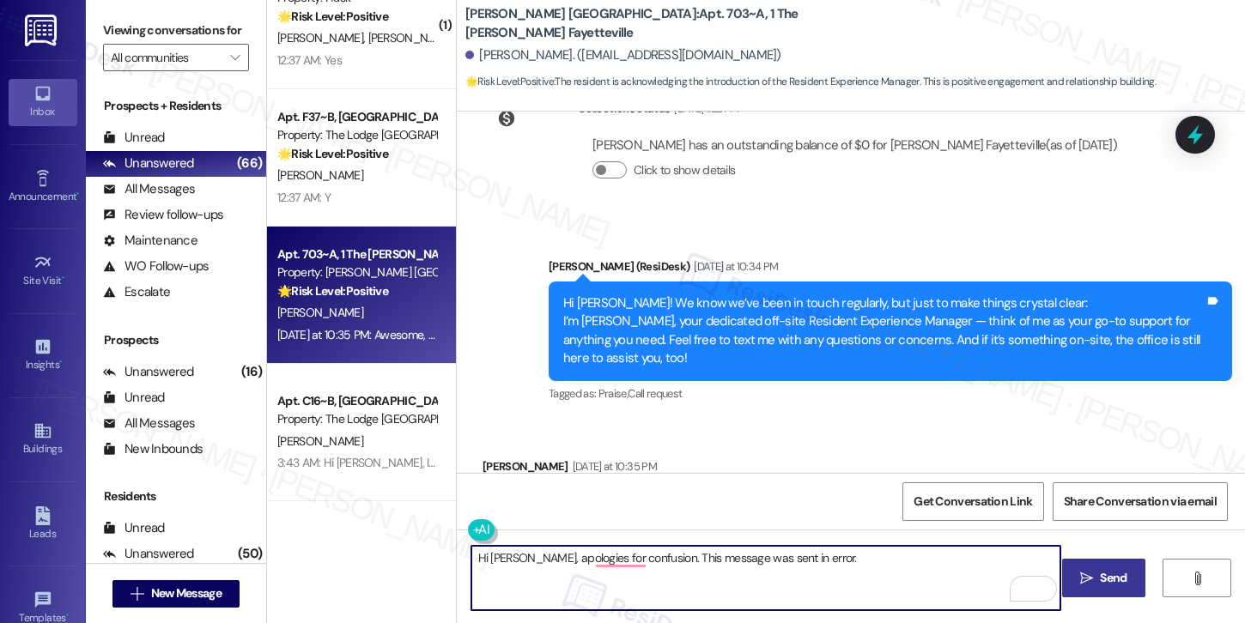
click at [465, 27] on b "Marshall Fayetteville: Apt. 703~A, 1 The Marshall Fayetteville" at bounding box center [636, 23] width 343 height 37
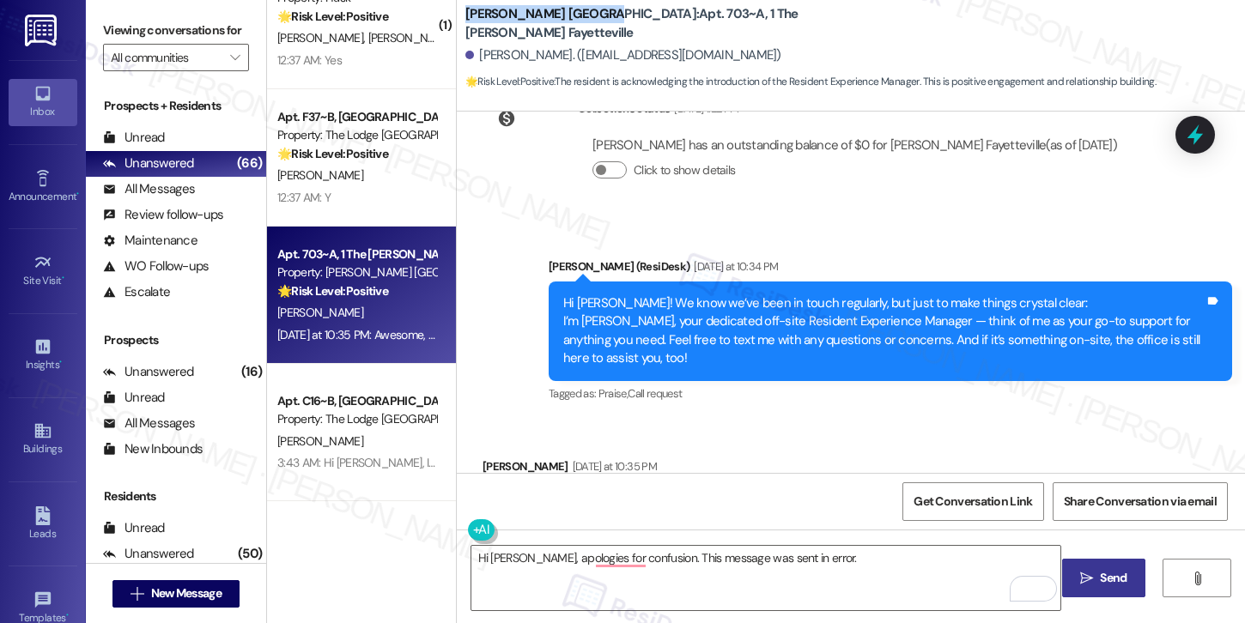
drag, startPoint x: 456, startPoint y: 19, endPoint x: 573, endPoint y: 22, distance: 116.8
click at [573, 22] on b "Marshall Fayetteville: Apt. 703~A, 1 The Marshall Fayetteville" at bounding box center [636, 23] width 343 height 37
copy b "Marshall Fayetteville"
click at [809, 565] on textarea "Hi Payton, apologies for confusion. This message was sent in error." at bounding box center [765, 578] width 589 height 64
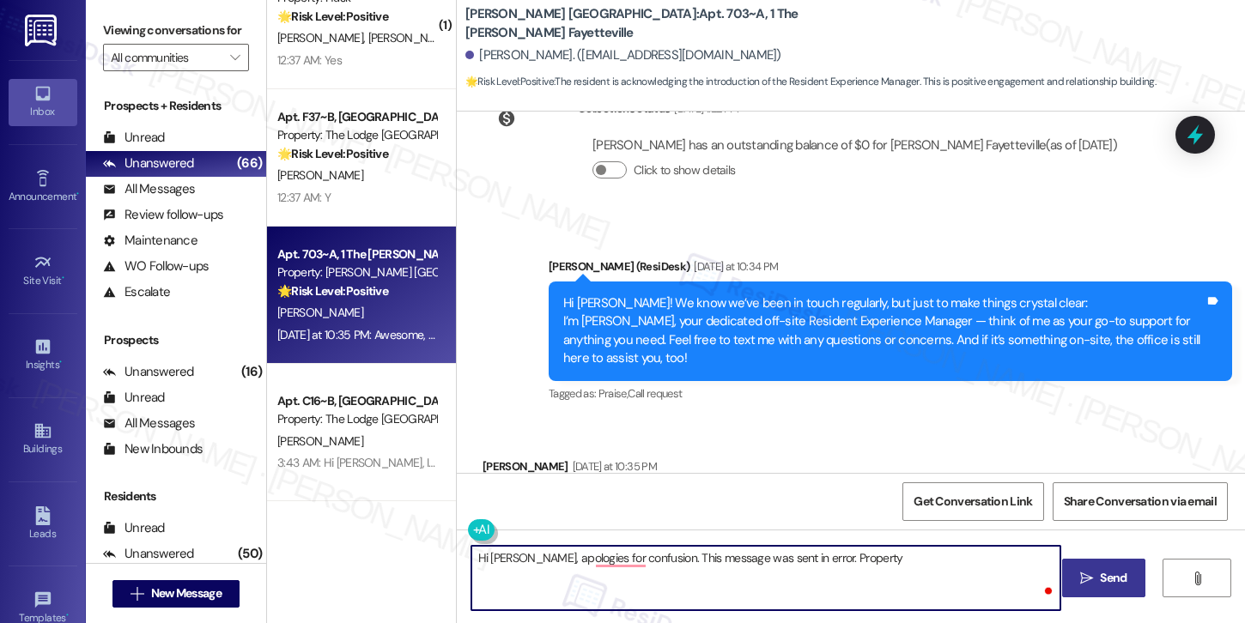
paste textarea "Marshall Fayetteville"
type textarea "Hi Payton, apologies for confusion. This message was sent in error. Property Ma…"
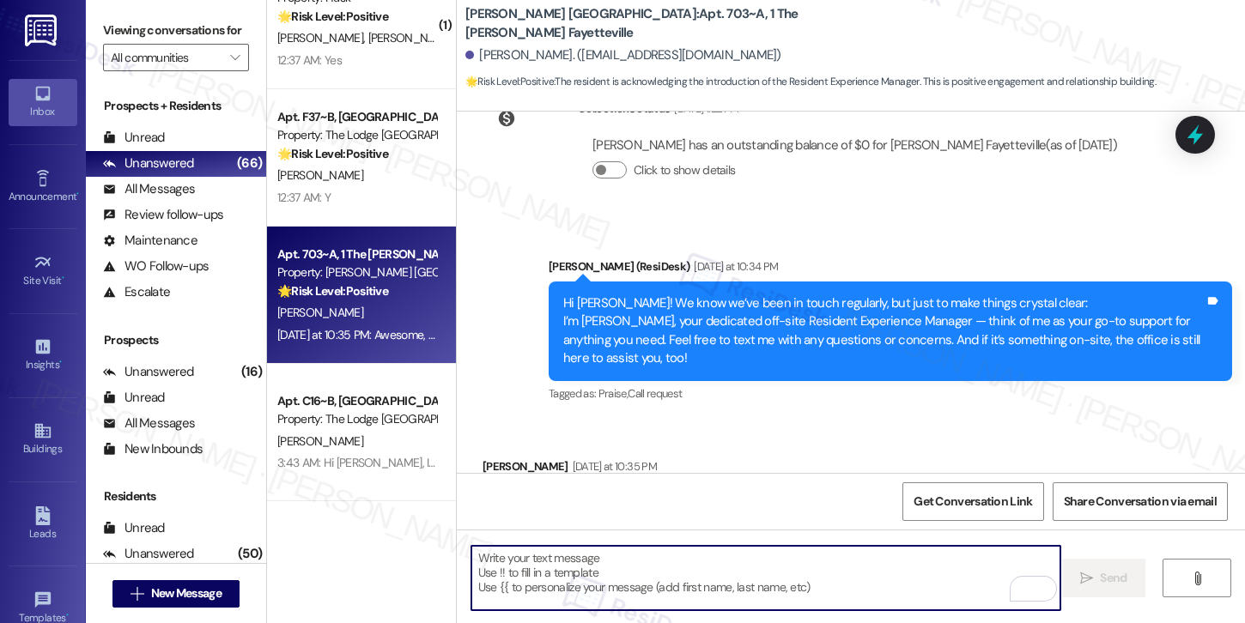
click at [559, 566] on textarea "To enrich screen reader interactions, please activate Accessibility in Grammarl…" at bounding box center [765, 578] width 589 height 64
paste textarea "Hi Payton, apologies for the confusion. That message was sent in error. Marshal…"
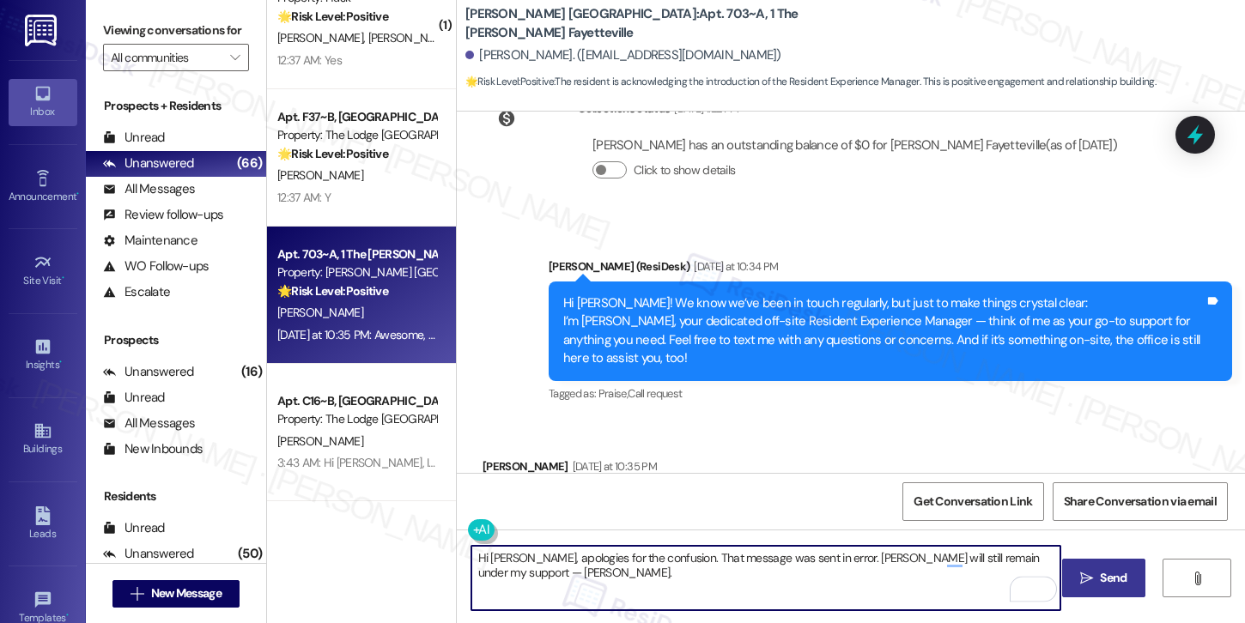
type textarea "Hi Payton, apologies for the confusion. That message was sent in error. Marshal…"
click at [1119, 586] on span "Send" at bounding box center [1113, 578] width 27 height 18
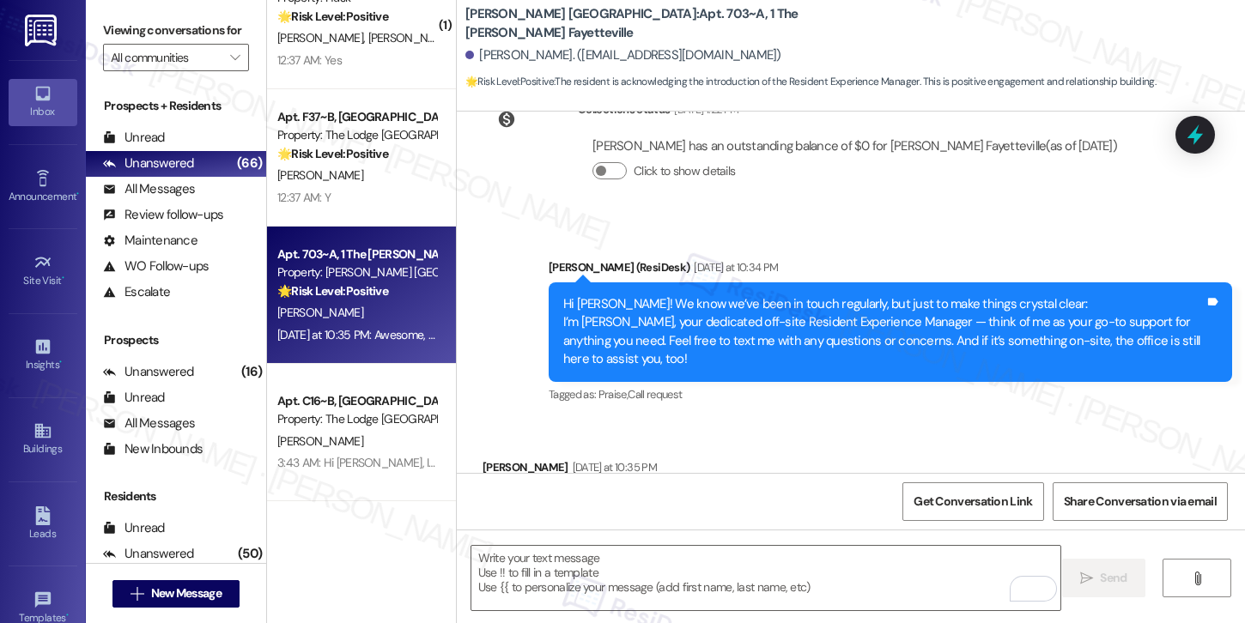
scroll to position [1174, 0]
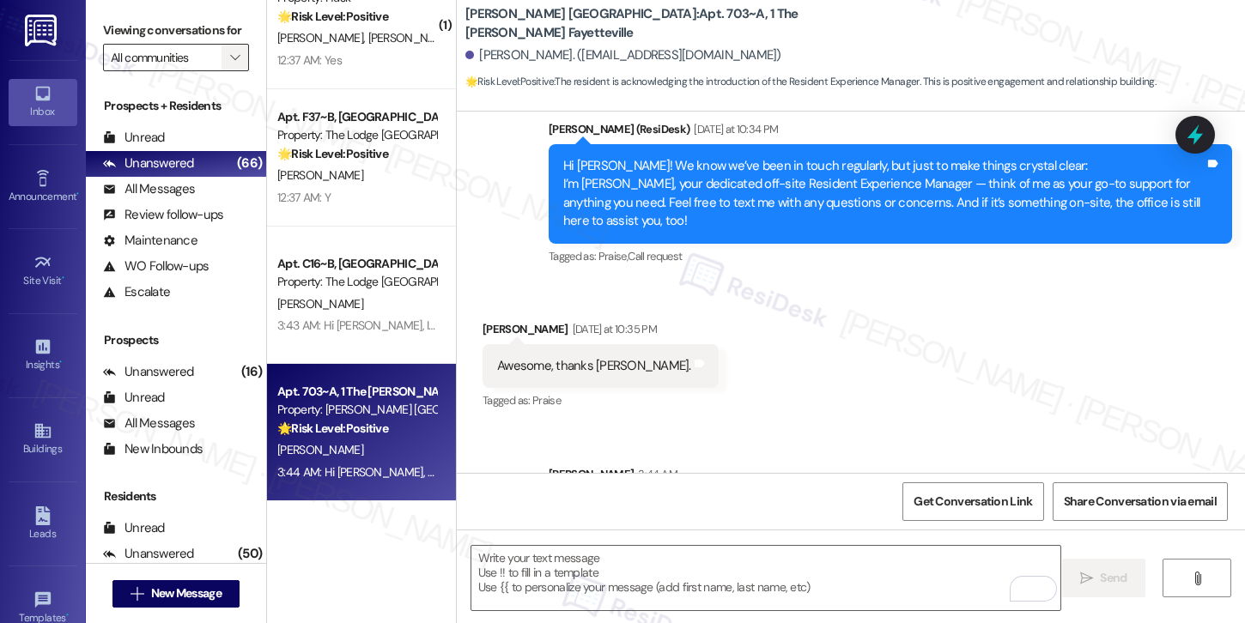
click at [230, 64] on icon "" at bounding box center [234, 58] width 9 height 14
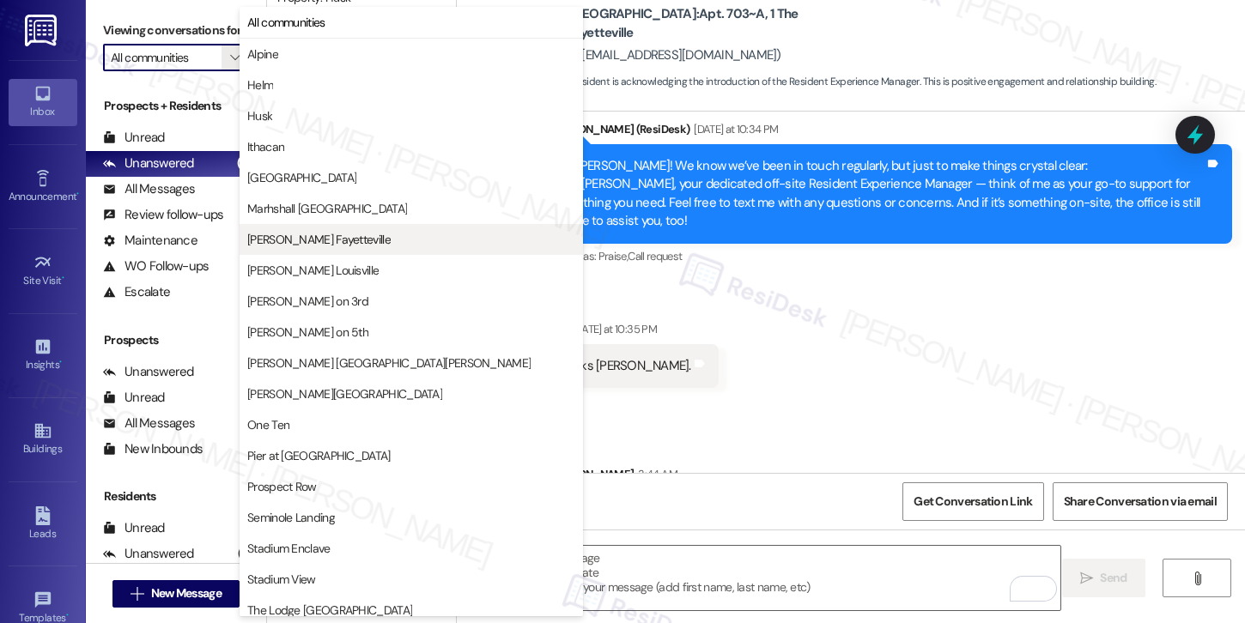
click at [294, 241] on span "Marshall Fayetteville" at bounding box center [318, 239] width 143 height 17
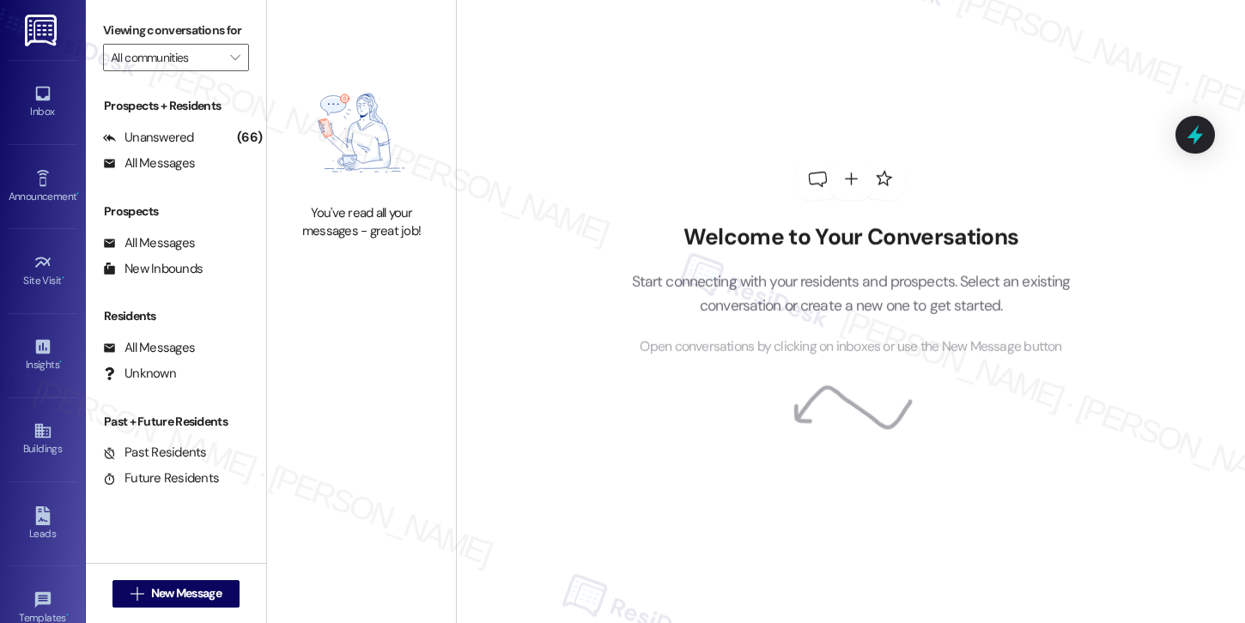
type input "Marshall Fayetteville"
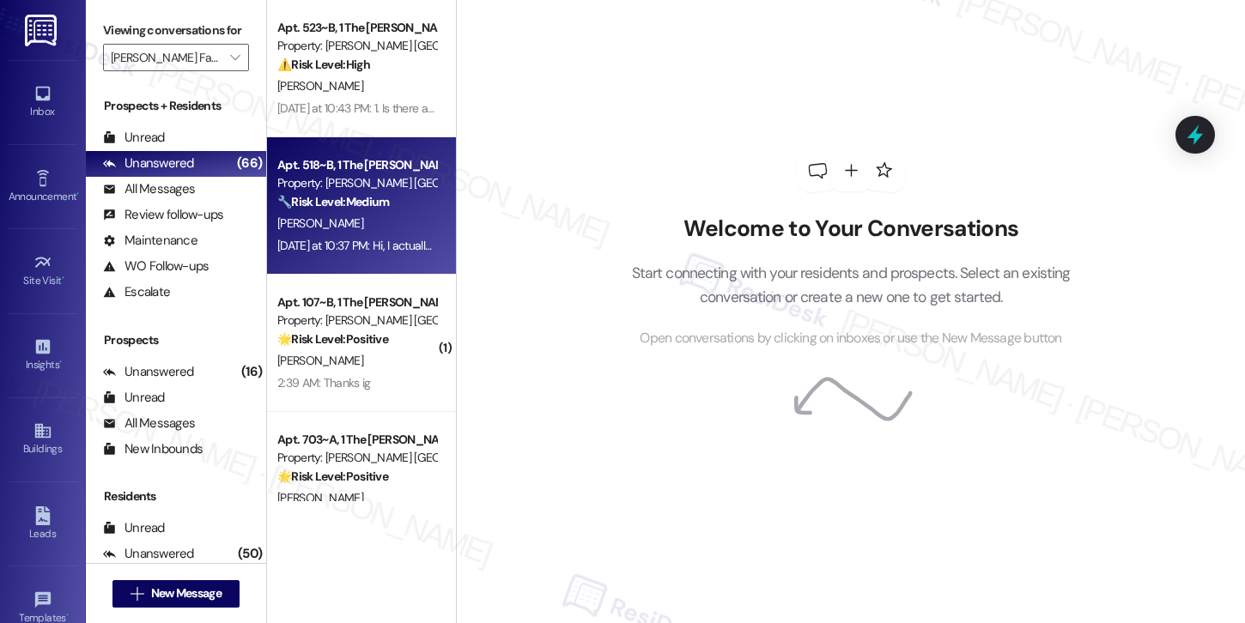
scroll to position [48, 0]
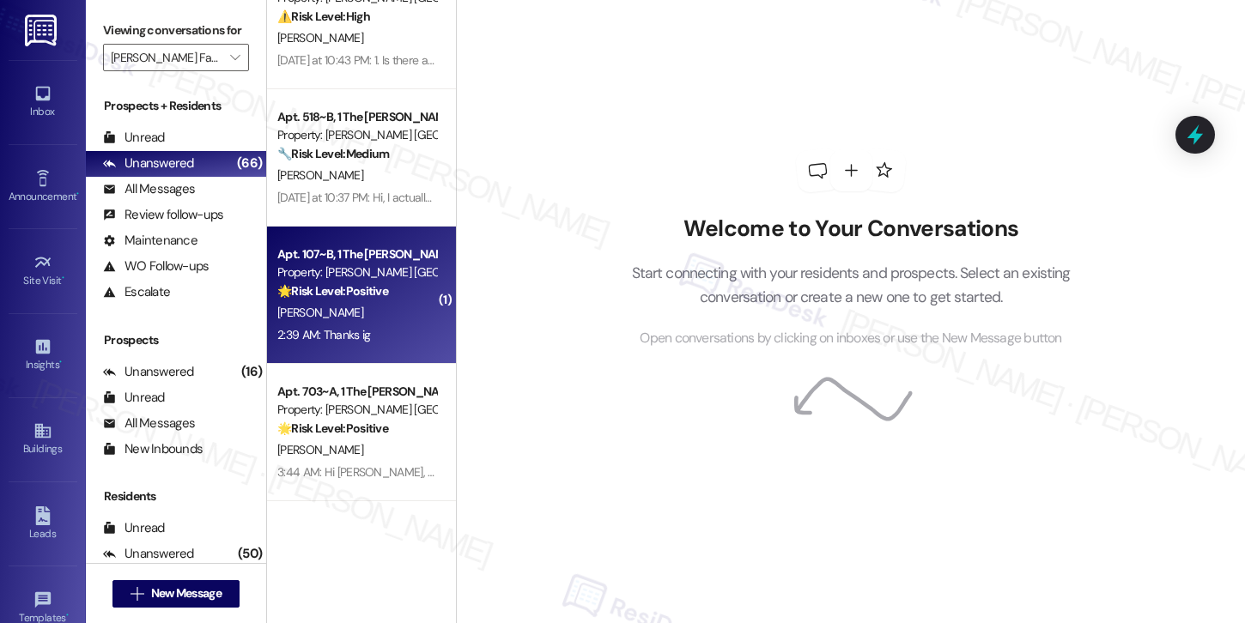
click at [362, 318] on div "E. Herron" at bounding box center [357, 312] width 162 height 21
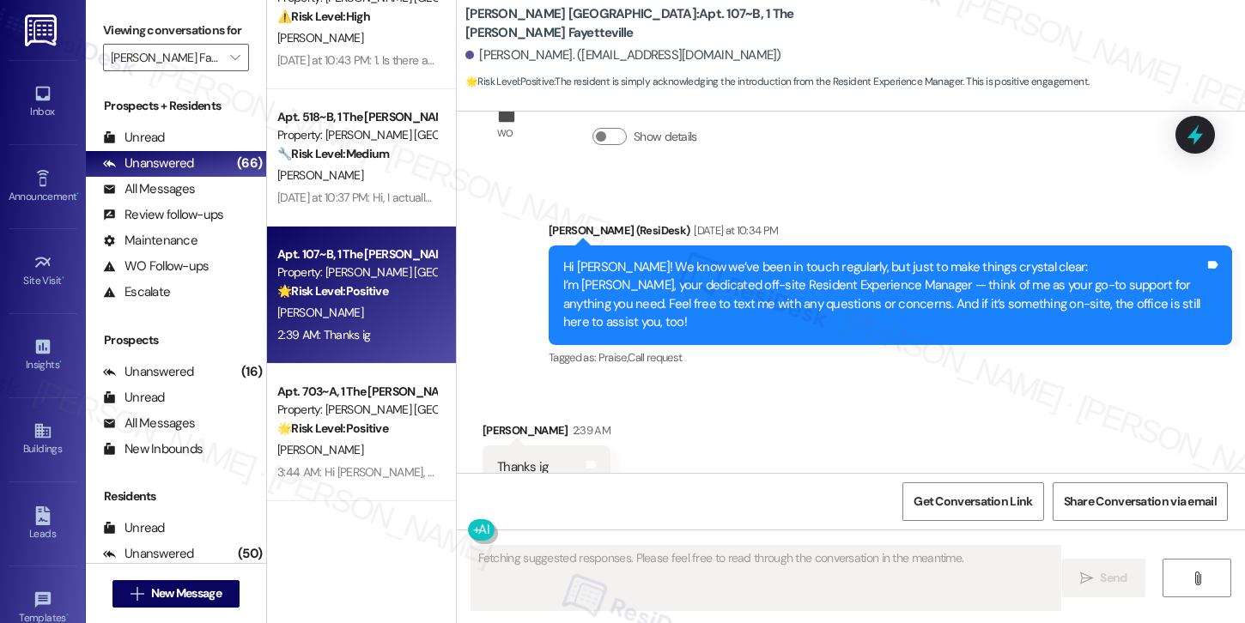
scroll to position [725, 0]
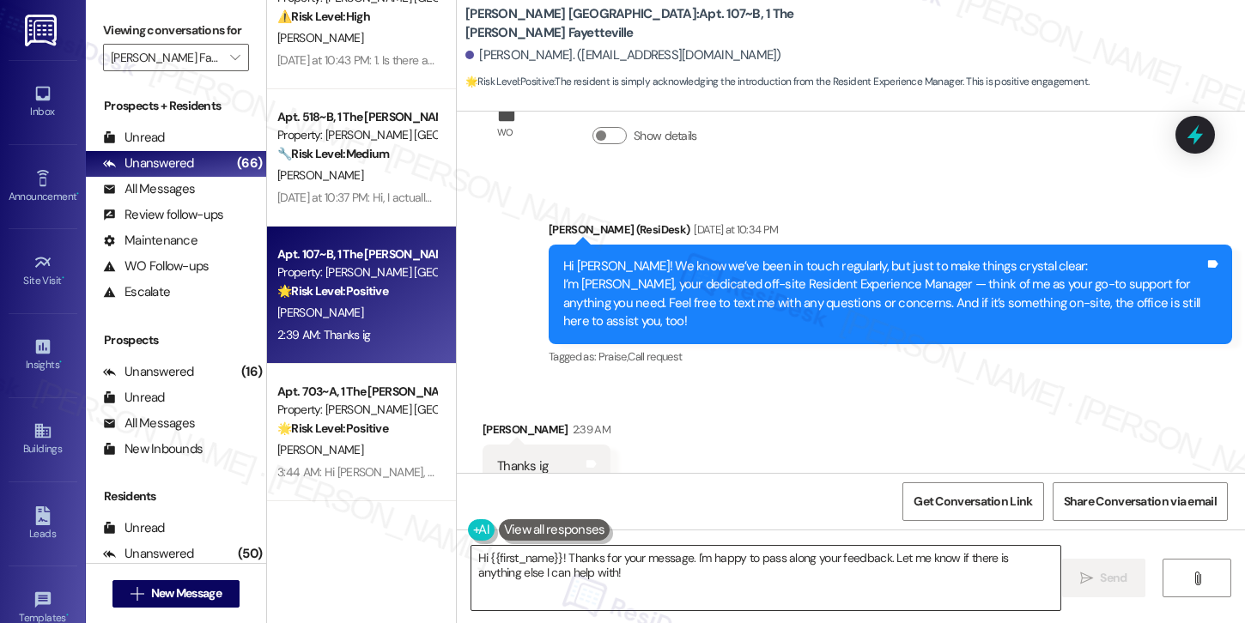
click at [523, 566] on textarea "Hi {{first_name}}! Thanks for your message. I'm happy to pass along your feedba…" at bounding box center [765, 578] width 589 height 64
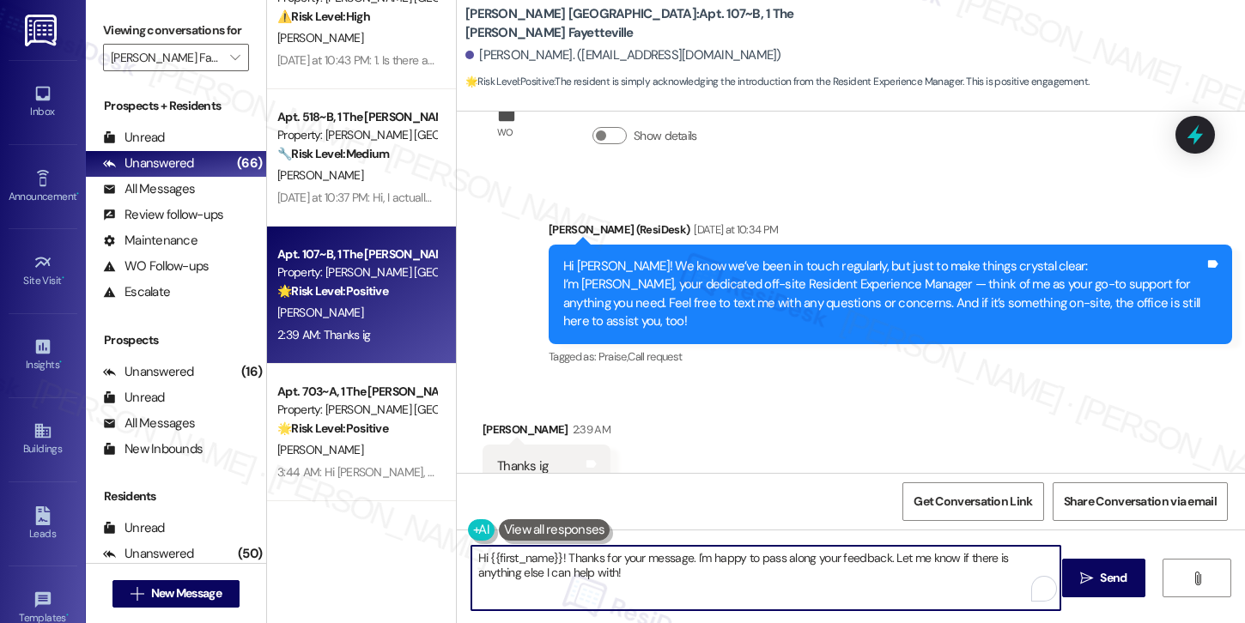
click at [523, 566] on textarea "Hi {{first_name}}! Thanks for your message. I'm happy to pass along your feedba…" at bounding box center [765, 578] width 589 height 64
paste textarea "Payton, apologies for the confusion. That message was sent in error. Marshall F…"
click at [491, 421] on div "Ethan Herron 2:39 AM" at bounding box center [547, 433] width 128 height 24
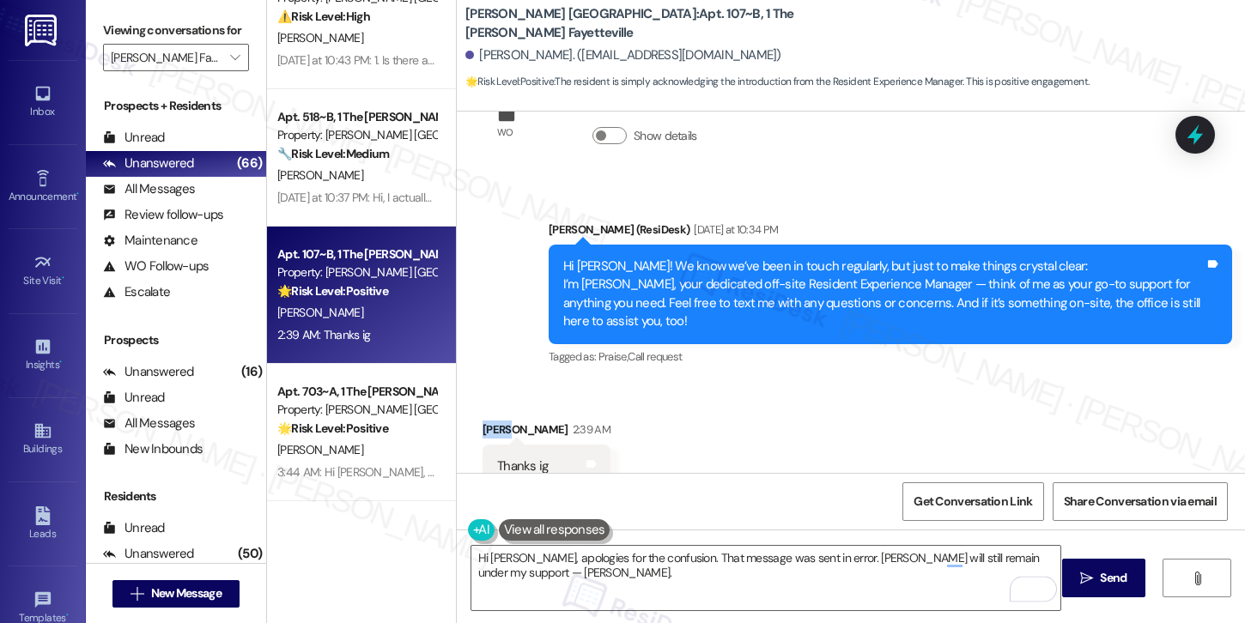
click at [491, 421] on div "Ethan Herron 2:39 AM" at bounding box center [547, 433] width 128 height 24
copy div "Ethan"
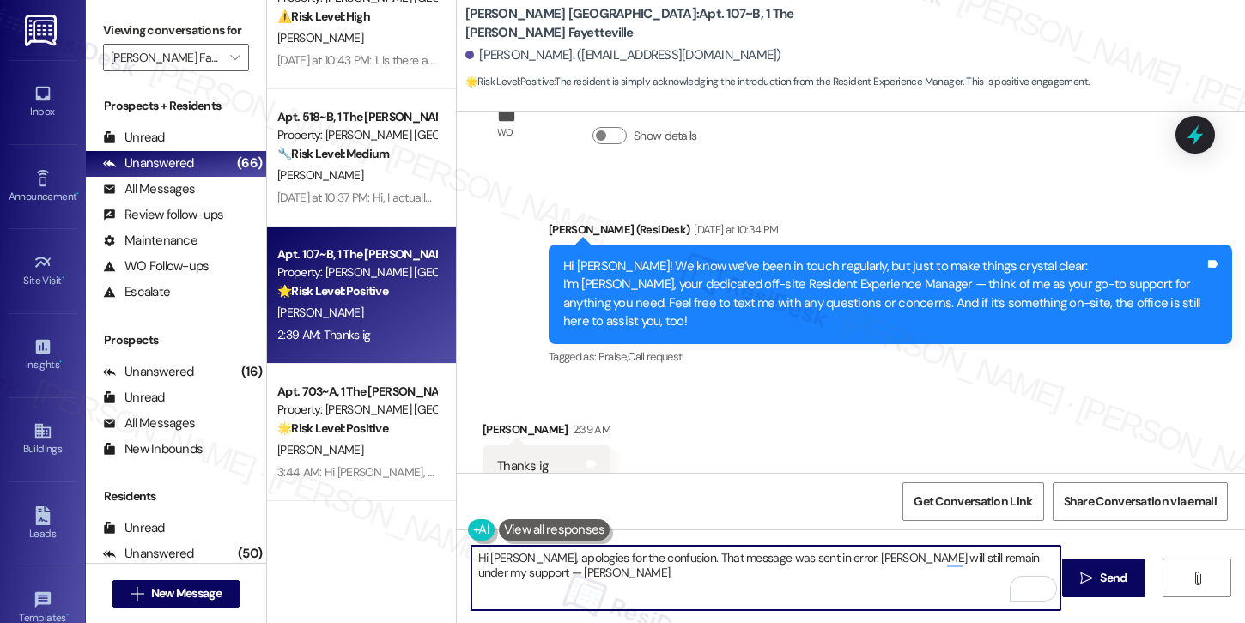
click at [486, 559] on textarea "Hi Payton, apologies for the confusion. That message was sent in error. Marshal…" at bounding box center [765, 578] width 589 height 64
paste textarea "Etha"
drag, startPoint x: 519, startPoint y: 559, endPoint x: 633, endPoint y: 571, distance: 114.8
click at [632, 567] on textarea "Hi Ethan, apologies for the confusion. That message was sent in error. Marshall…" at bounding box center [765, 578] width 589 height 64
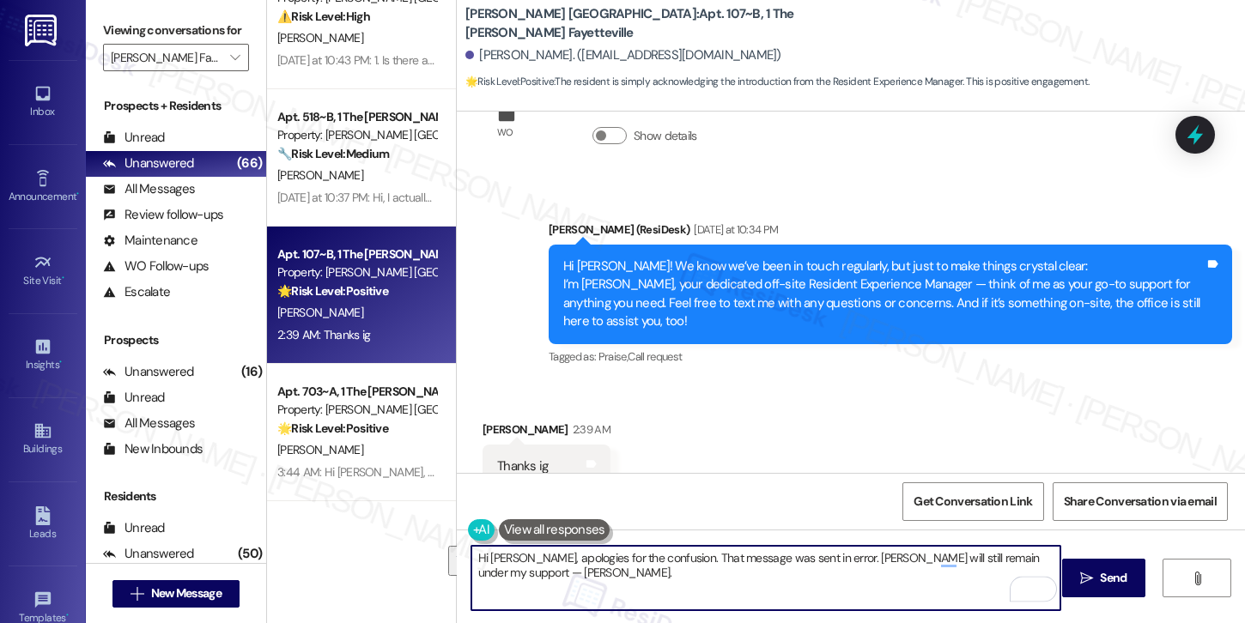
click at [633, 573] on textarea "Hi Ethan, apologies for the confusion. That message was sent in error. Marshall…" at bounding box center [765, 578] width 589 height 64
click at [606, 572] on textarea "Hi Ethan, apologies for the confusion. That message was sent in error. Marshall…" at bounding box center [765, 578] width 589 height 64
click at [578, 577] on textarea "Hi Ethan, apologies for the confusion. That message was sent in error. Marshall…" at bounding box center [765, 578] width 589 height 64
type textarea "Hi Ethan, apologies for the confusion. That message was sent in error. Marshall…"
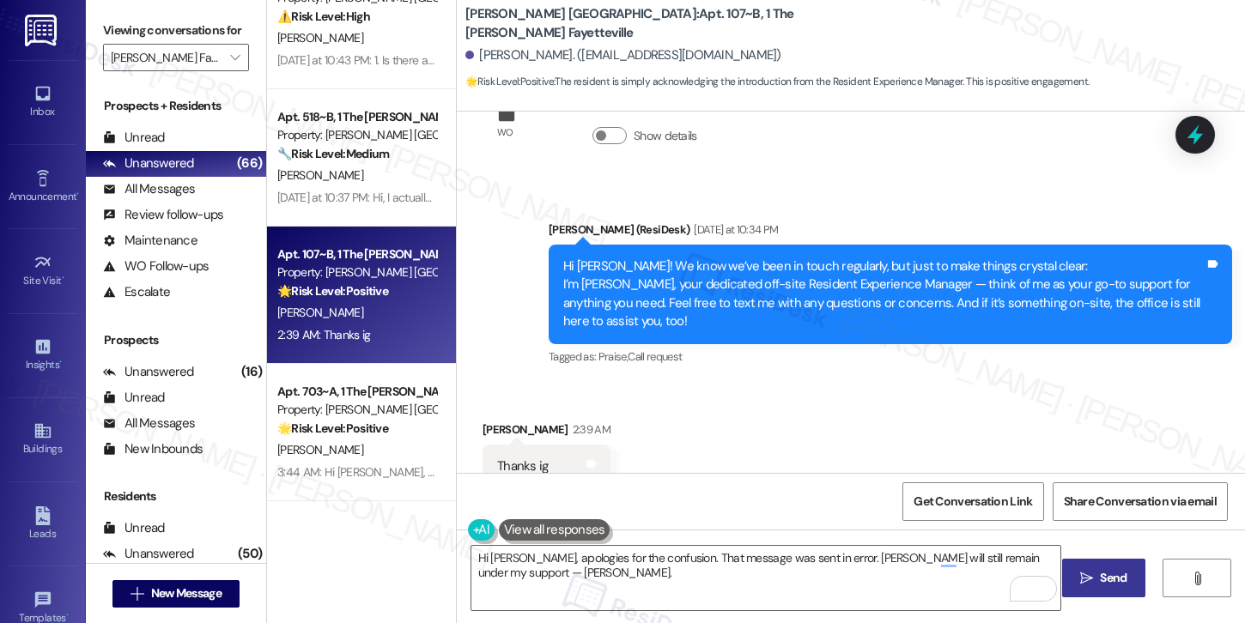
click at [1104, 581] on span "Send" at bounding box center [1113, 578] width 27 height 18
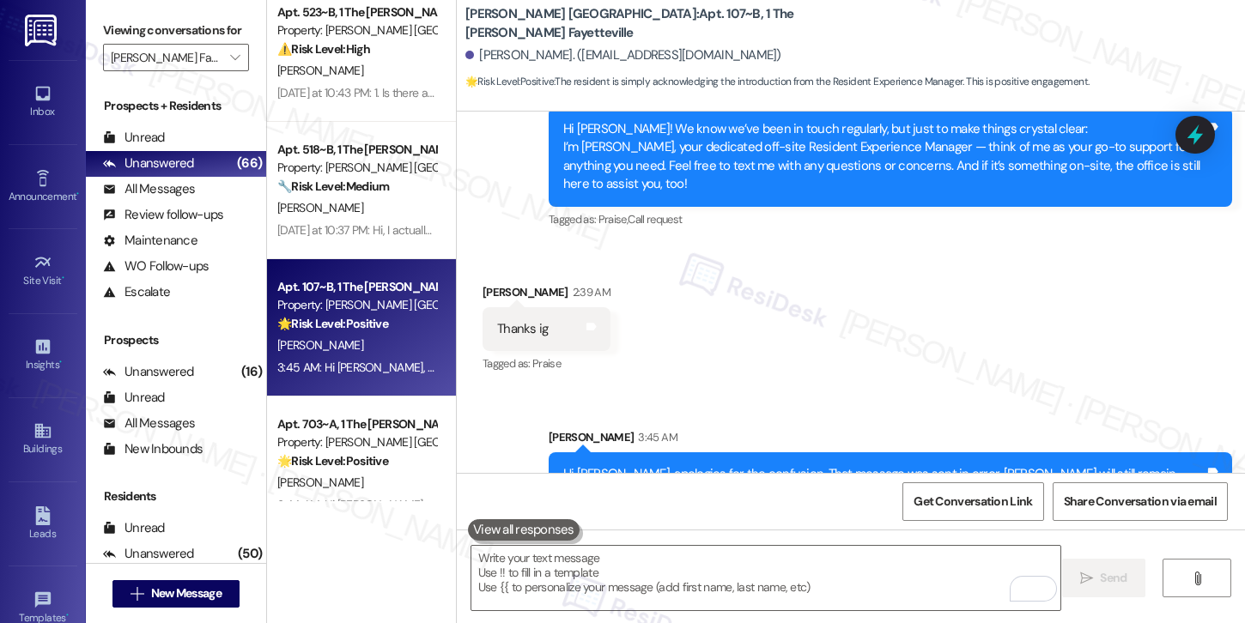
scroll to position [3, 0]
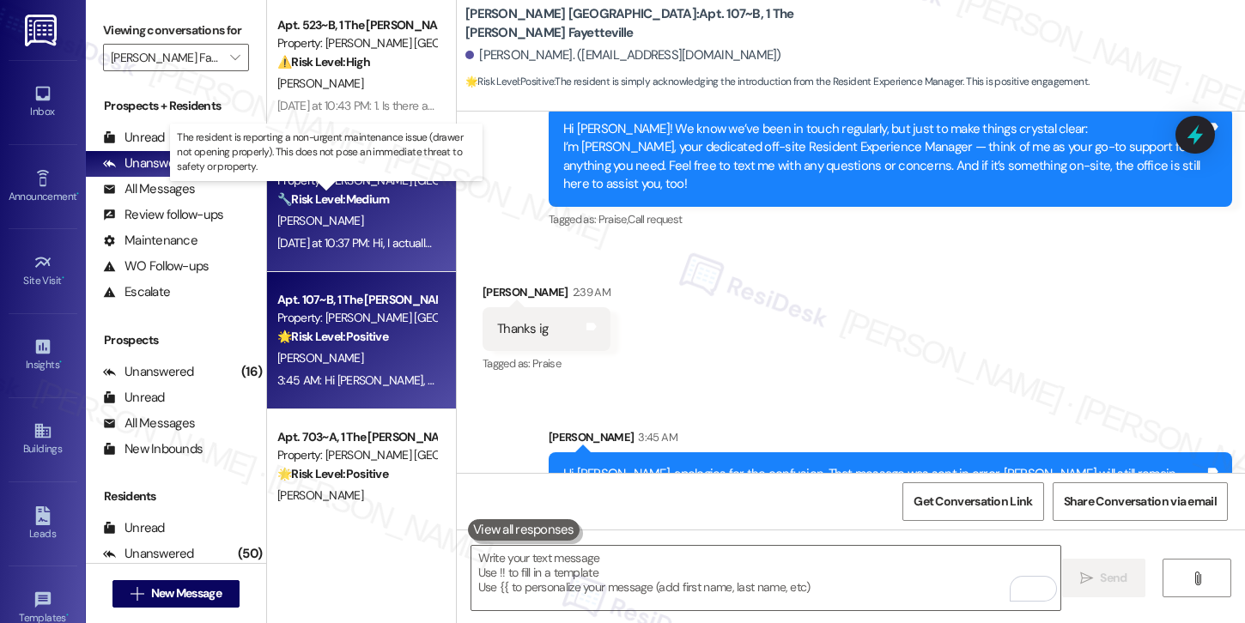
click at [354, 198] on strong "🔧 Risk Level: Medium" at bounding box center [333, 198] width 112 height 15
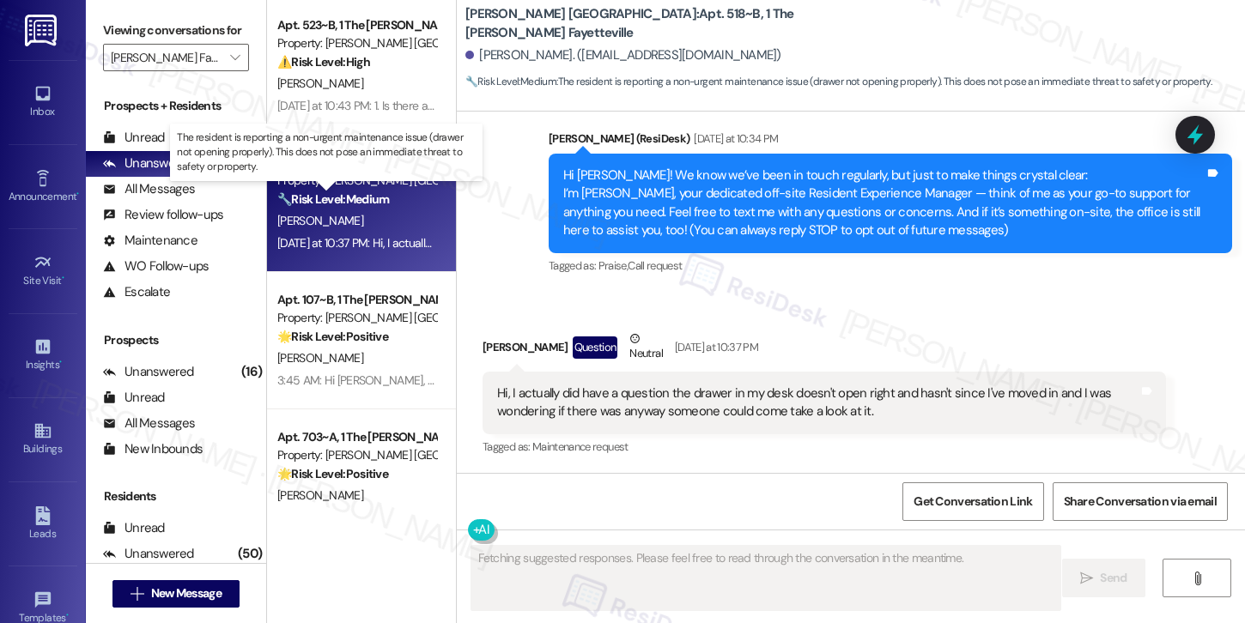
scroll to position [136, 0]
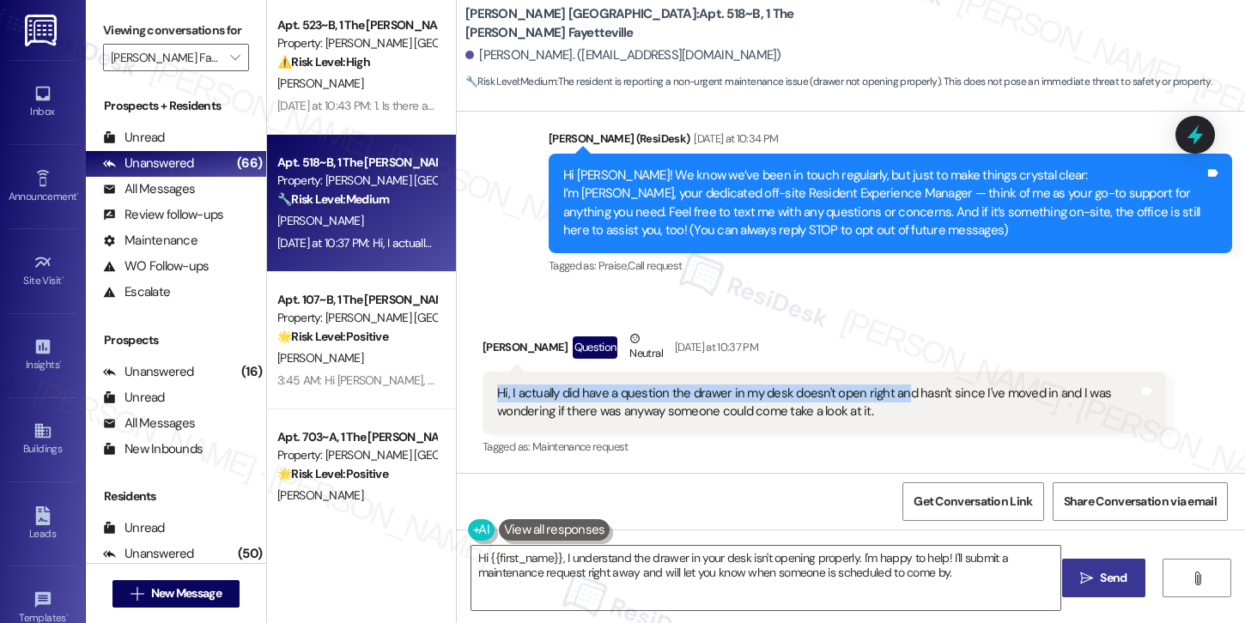
drag, startPoint x: 490, startPoint y: 393, endPoint x: 891, endPoint y: 396, distance: 400.9
click at [891, 396] on div "Hi, I actually did have a question the drawer in my desk doesn't open right and…" at bounding box center [817, 403] width 641 height 37
click at [554, 412] on div "Hi, I actually did have a question the drawer in my desk doesn't open right and…" at bounding box center [817, 403] width 641 height 37
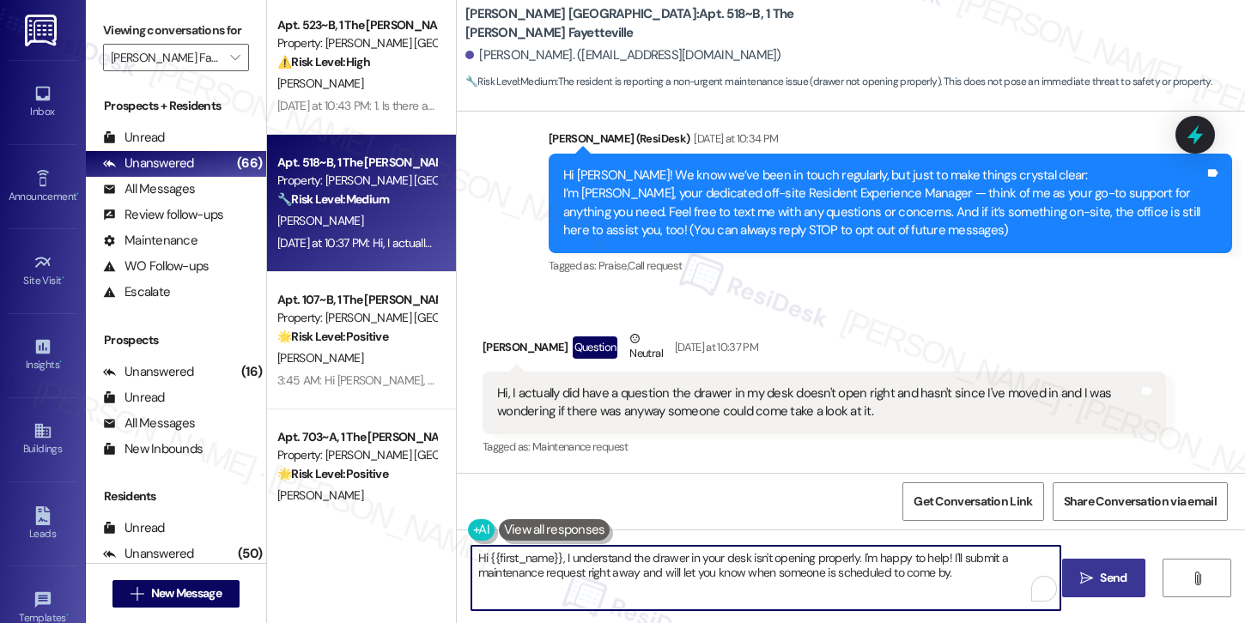
click at [559, 562] on textarea "Hi {{first_name}}, I understand the drawer in your desk isn't opening properly.…" at bounding box center [765, 578] width 589 height 64
paste textarea "Ethan"
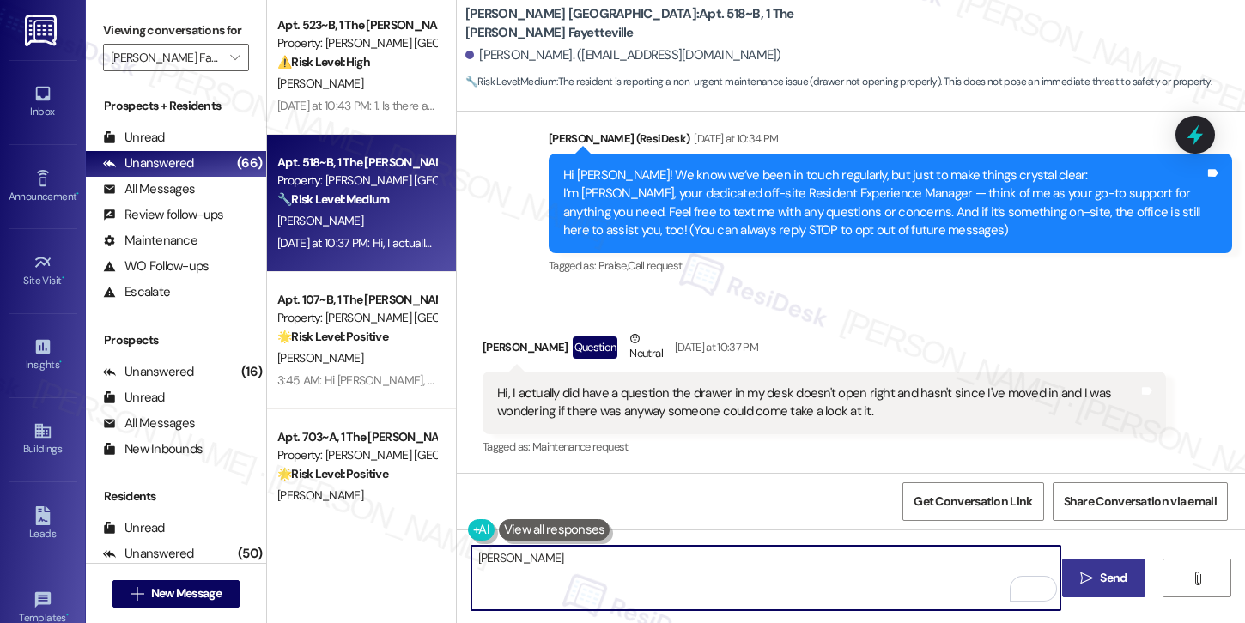
click at [474, 554] on textarea "Ethan" at bounding box center [765, 578] width 589 height 64
click at [475, 554] on textarea "Ethan" at bounding box center [765, 578] width 589 height 64
paste textarea "Hi Payton, apologies for the confusion. That message was sent in error. Marshal…"
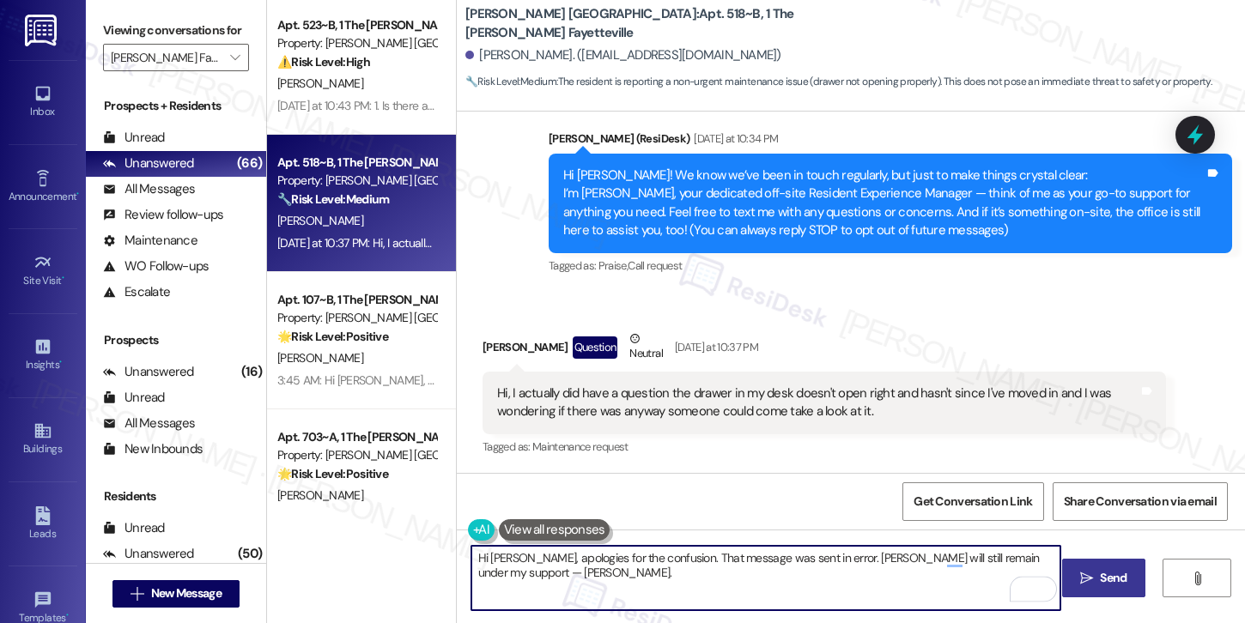
click at [485, 349] on div "Luke Hansen Question Neutral Yesterday at 10:37 PM" at bounding box center [824, 351] width 683 height 42
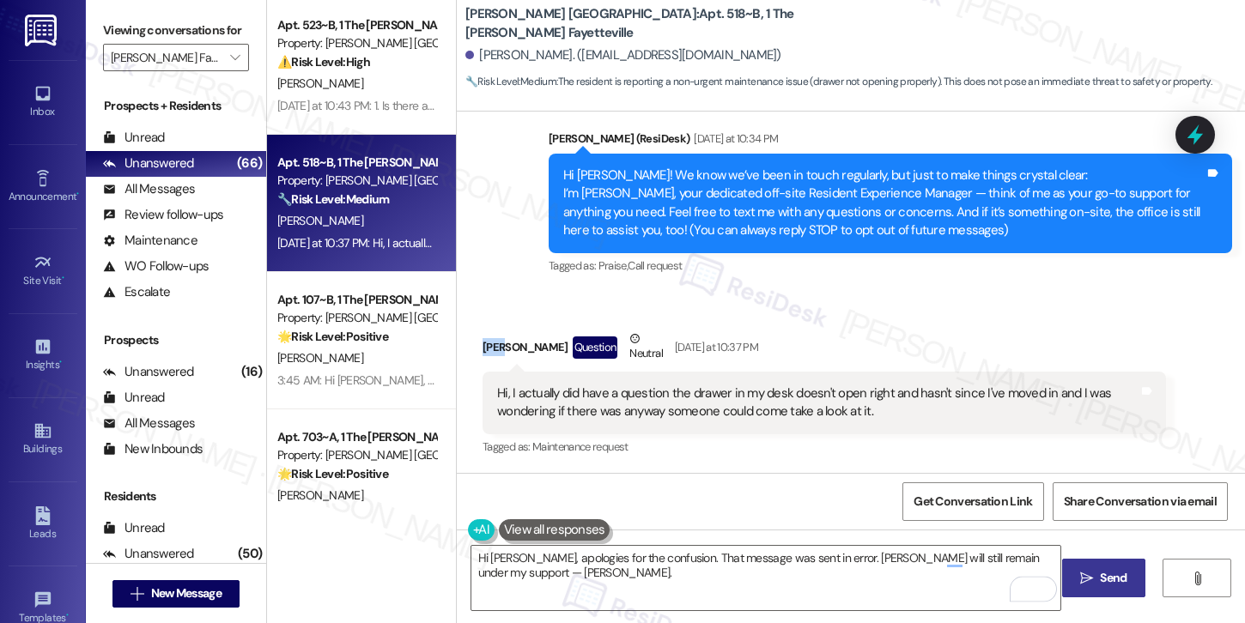
click at [485, 349] on div "Luke Hansen Question Neutral Yesterday at 10:37 PM" at bounding box center [824, 351] width 683 height 42
copy div "Luke"
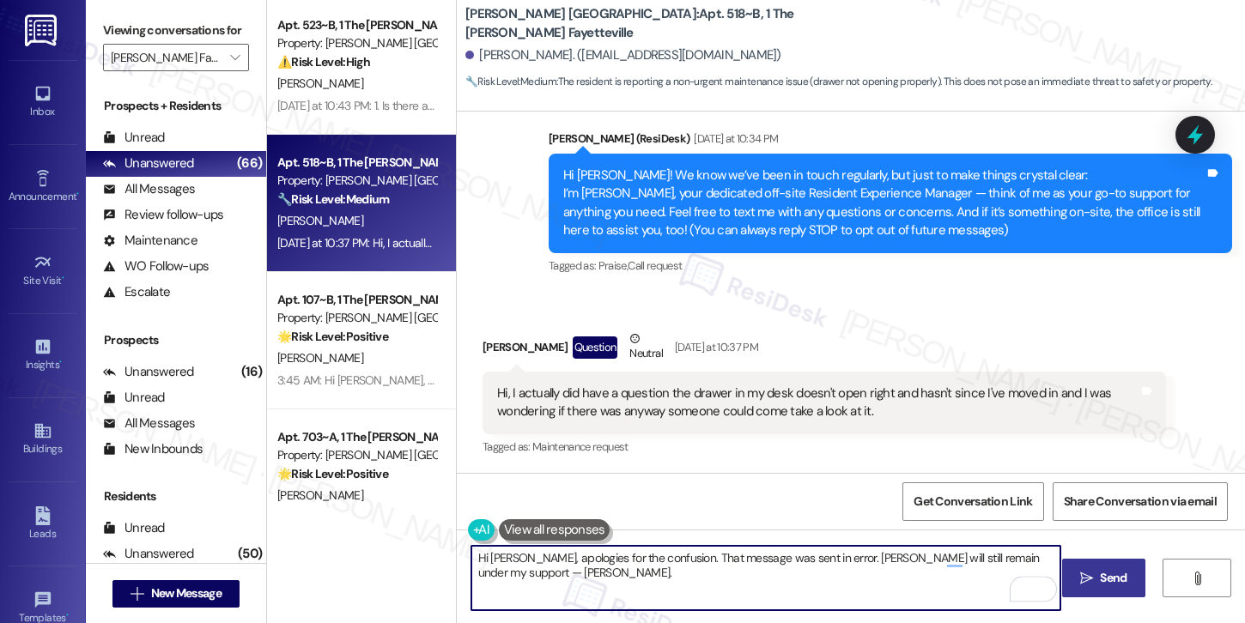
click at [499, 556] on textarea "Hi Payton, apologies for the confusion. That message was sent in error. Marshal…" at bounding box center [765, 578] width 589 height 64
paste textarea "Luke"
click at [588, 580] on textarea "Hi Luke, apologies for the confusion. That message was sent in error. Marshall …" at bounding box center [765, 578] width 589 height 64
type textarea "Hi Luke, apologies for the confusion. That message was sent in error. Marshall …"
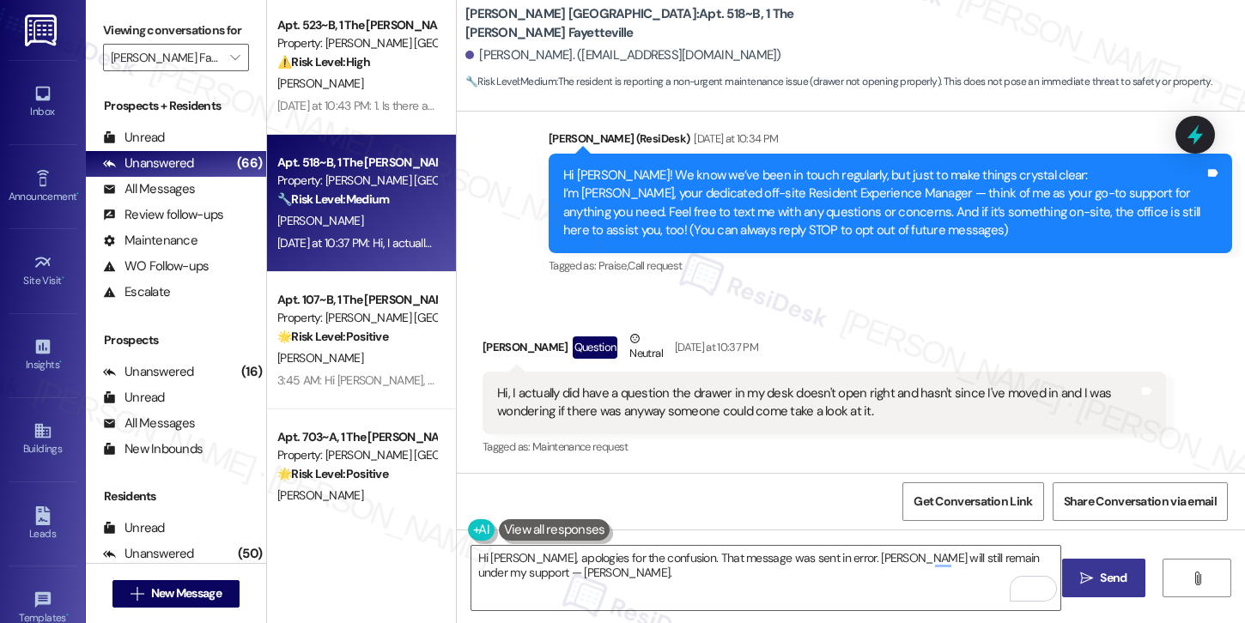
click at [1094, 587] on button " Send" at bounding box center [1103, 578] width 83 height 39
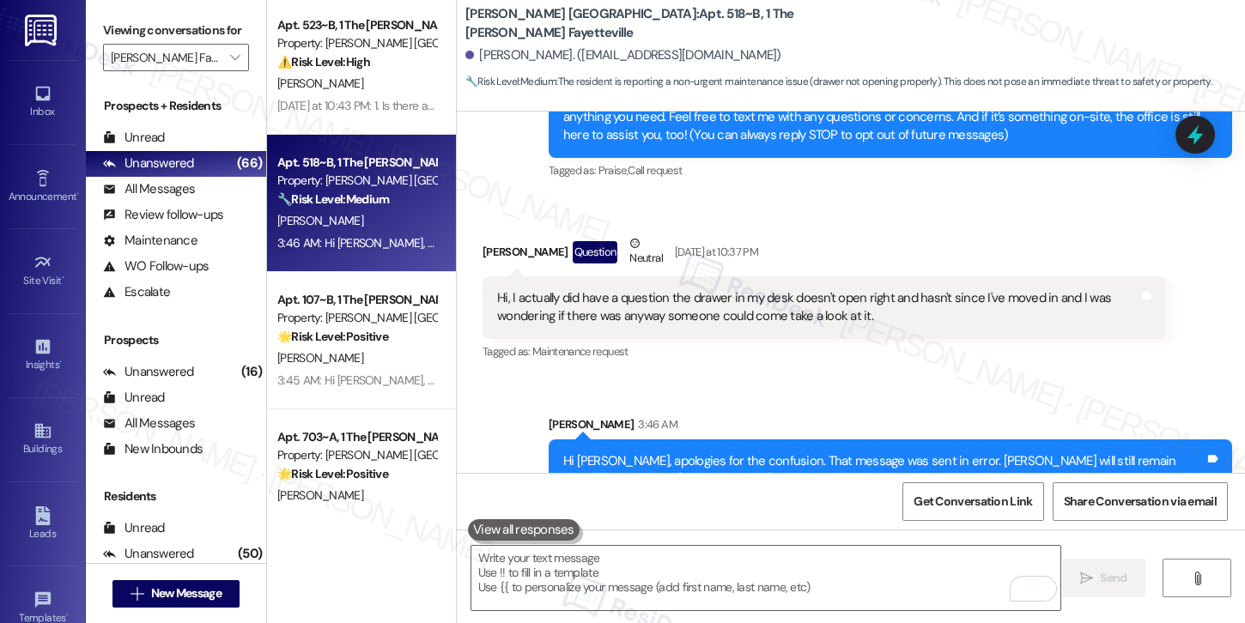
scroll to position [274, 0]
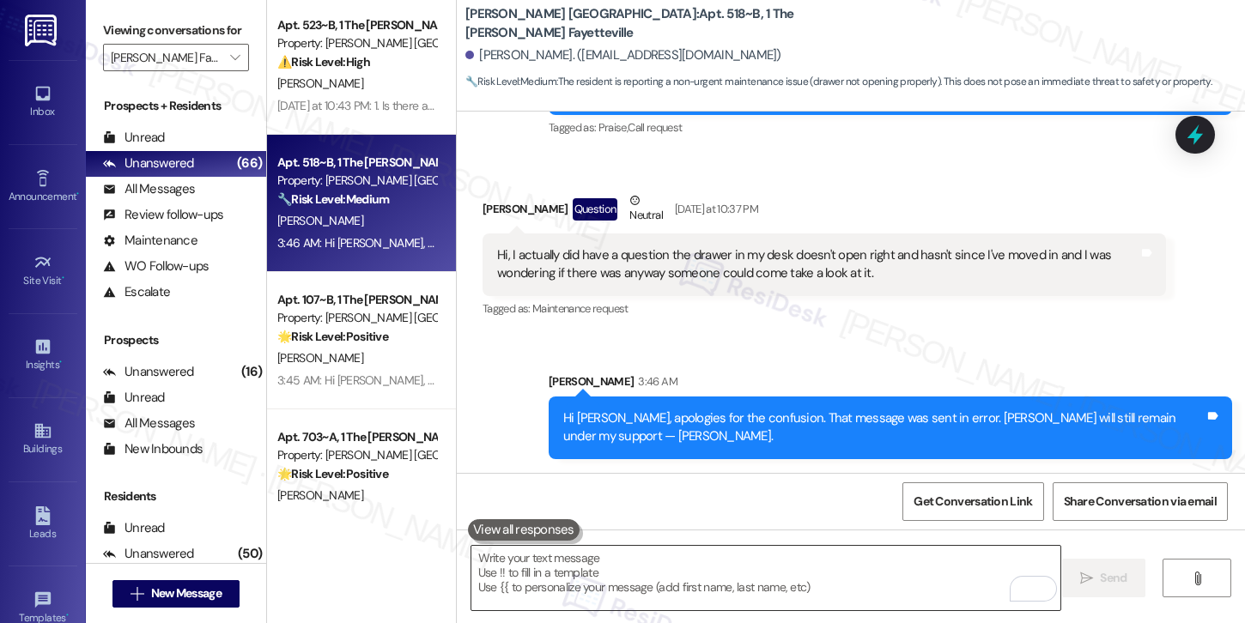
click at [688, 560] on textarea "To enrich screen reader interactions, please activate Accessibility in Grammarl…" at bounding box center [765, 578] width 589 height 64
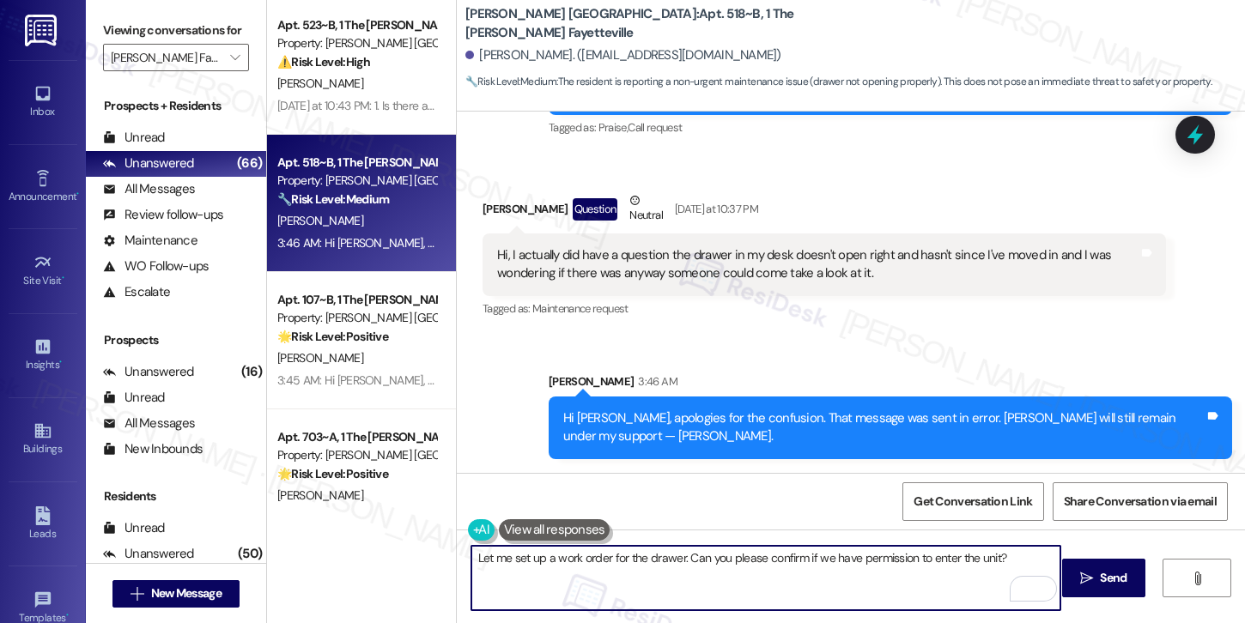
click at [623, 555] on textarea "Let me set up a work order for the drawer. Can you please confirm if we have pe…" at bounding box center [765, 578] width 589 height 64
click at [803, 551] on textarea "Let me set up a work order for the drawer. Can you please confirm if we have pe…" at bounding box center [765, 578] width 589 height 64
click at [908, 566] on textarea "Let me set up a work order for the drawer. Can you please confirm if we have pe…" at bounding box center [765, 578] width 589 height 64
click at [1024, 550] on textarea "Let me set up a work order for the drawer. Can you please confirm if we have pe…" at bounding box center [765, 578] width 589 height 64
type textarea "Let me set up a work order for the drawer. Can you please confirm if we have pe…"
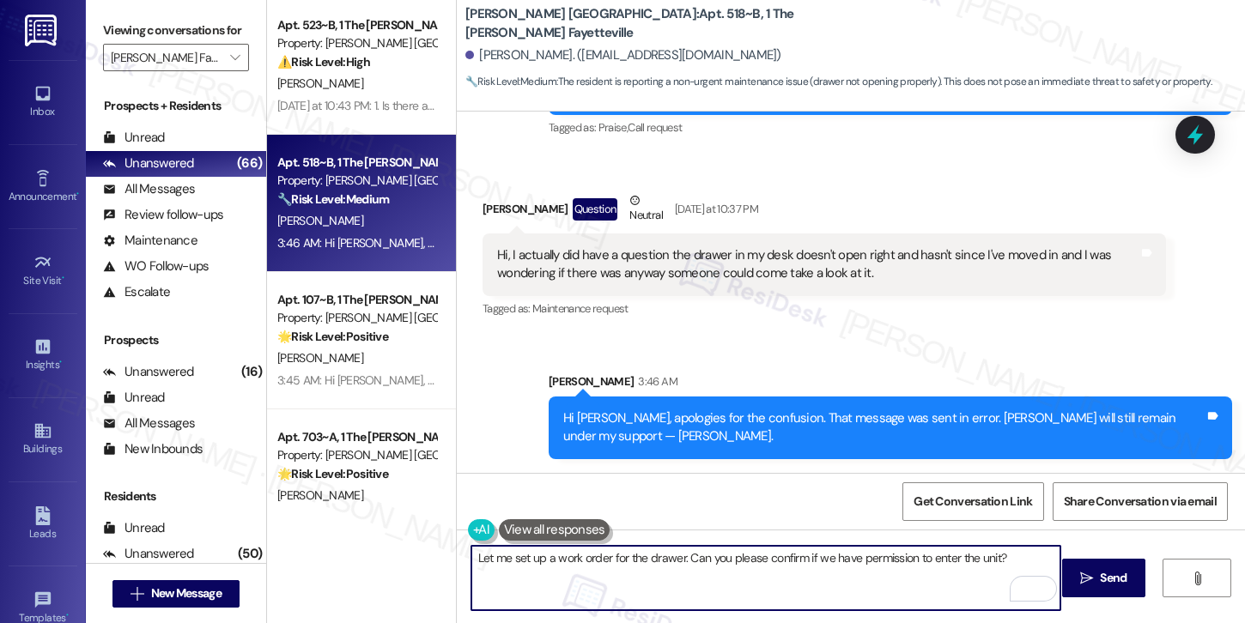
click at [1108, 585] on span "Send" at bounding box center [1113, 578] width 27 height 18
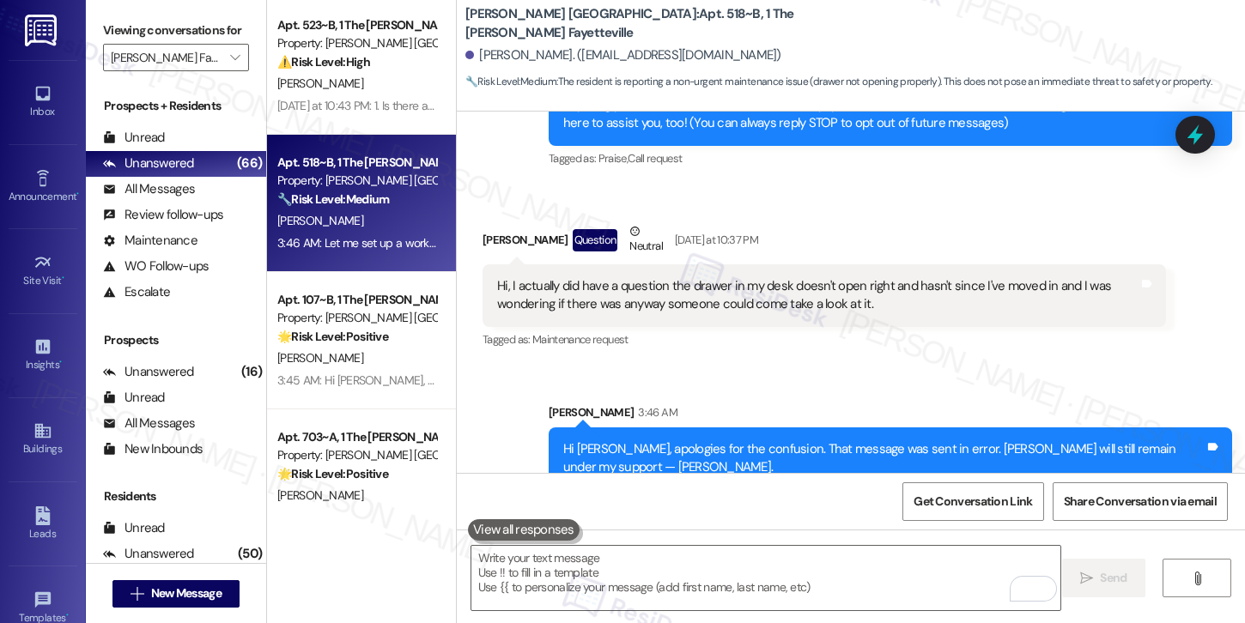
scroll to position [393, 0]
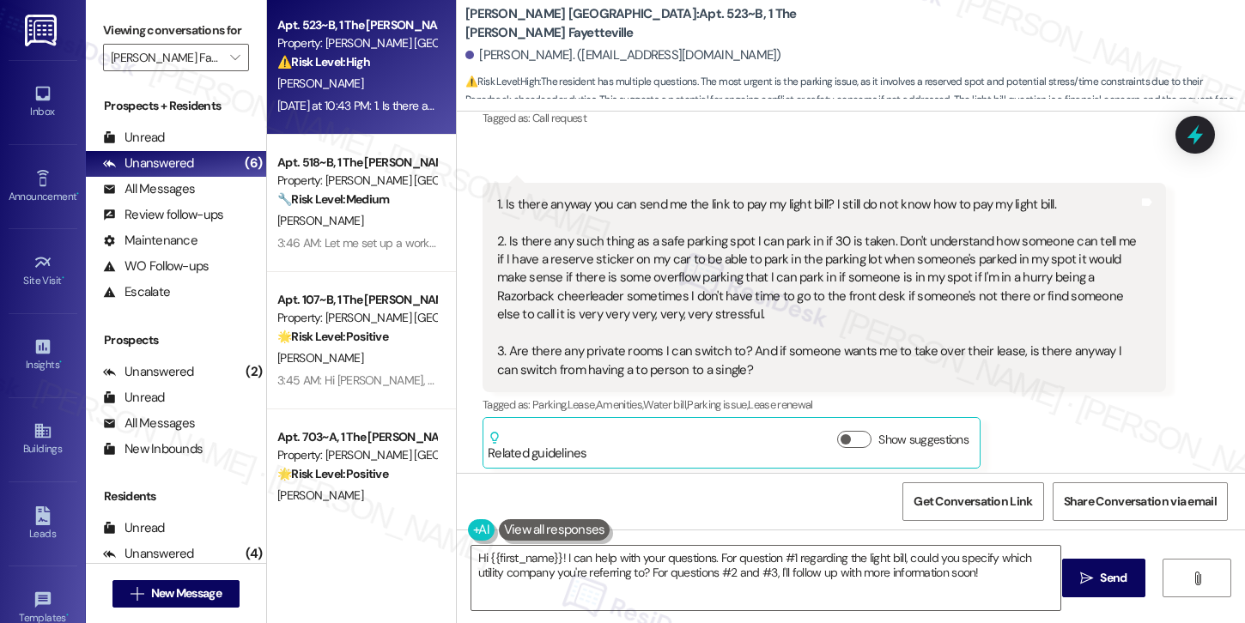
scroll to position [455, 0]
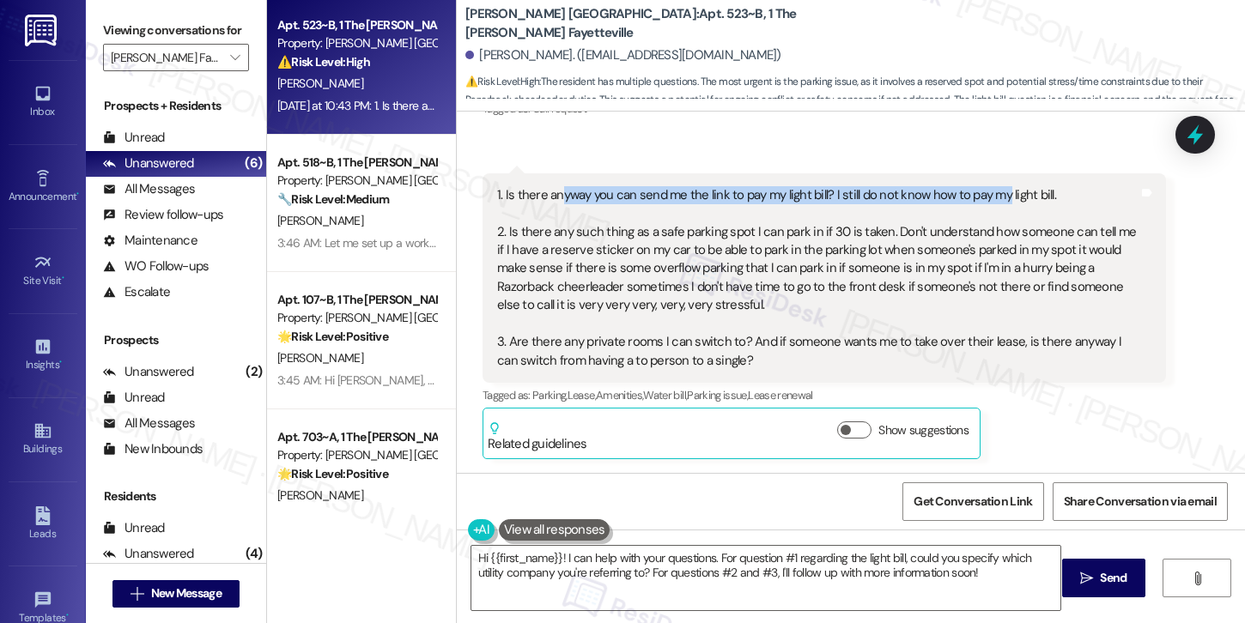
drag, startPoint x: 548, startPoint y: 192, endPoint x: 996, endPoint y: 201, distance: 448.2
click at [996, 201] on div "1. Is there anyway you can send me the link to pay my light bill? I still do no…" at bounding box center [817, 278] width 641 height 184
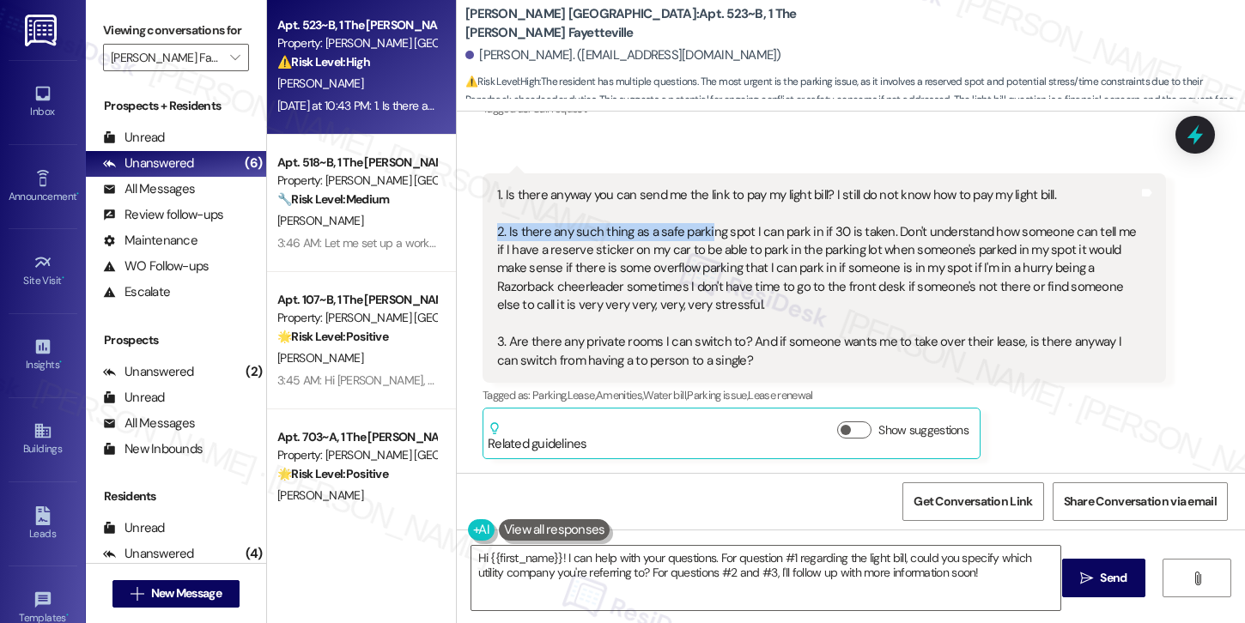
drag, startPoint x: 484, startPoint y: 231, endPoint x: 699, endPoint y: 233, distance: 214.6
click at [699, 233] on div "1. Is there anyway you can send me the link to pay my light bill? I still do no…" at bounding box center [824, 277] width 683 height 209
click at [734, 194] on div "1. Is there anyway you can send me the link to pay my light bill? I still do no…" at bounding box center [817, 278] width 641 height 184
drag, startPoint x: 498, startPoint y: 233, endPoint x: 930, endPoint y: 238, distance: 431.9
click at [930, 238] on div "1. Is there anyway you can send me the link to pay my light bill? I still do no…" at bounding box center [817, 278] width 641 height 184
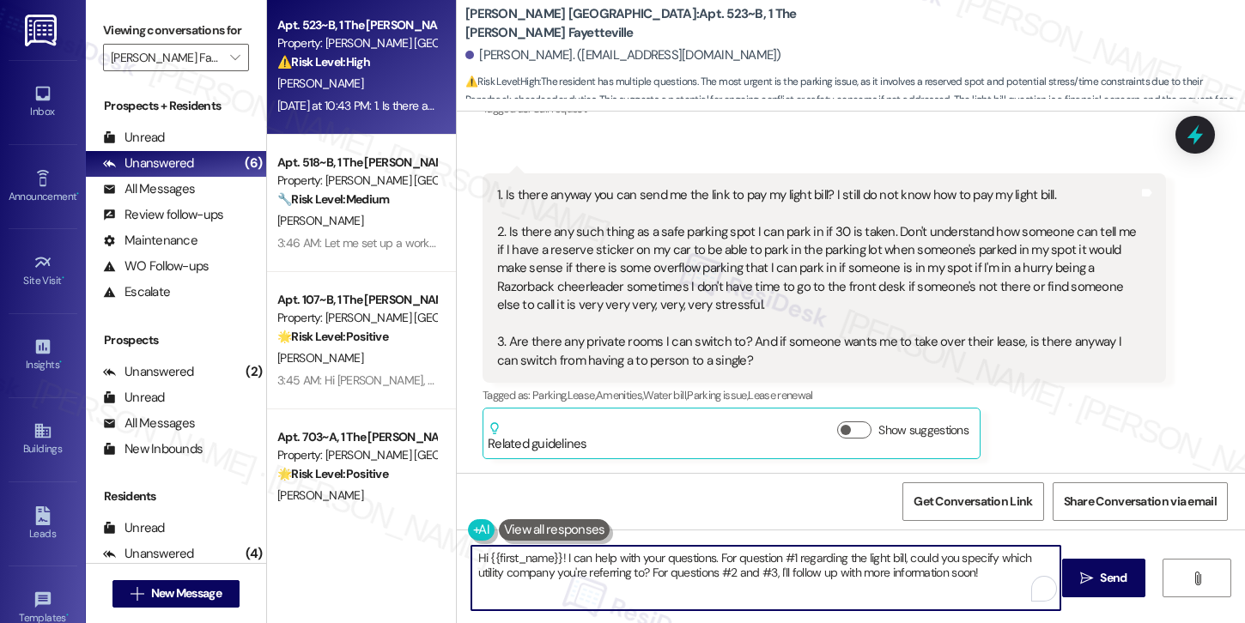
click at [562, 556] on textarea "Hi {{first_name}}! I can help with your questions. For question #1 regarding th…" at bounding box center [765, 578] width 589 height 64
paste textarea "Payton, apologies for the confusion. That message was sent in error. Marshall F…"
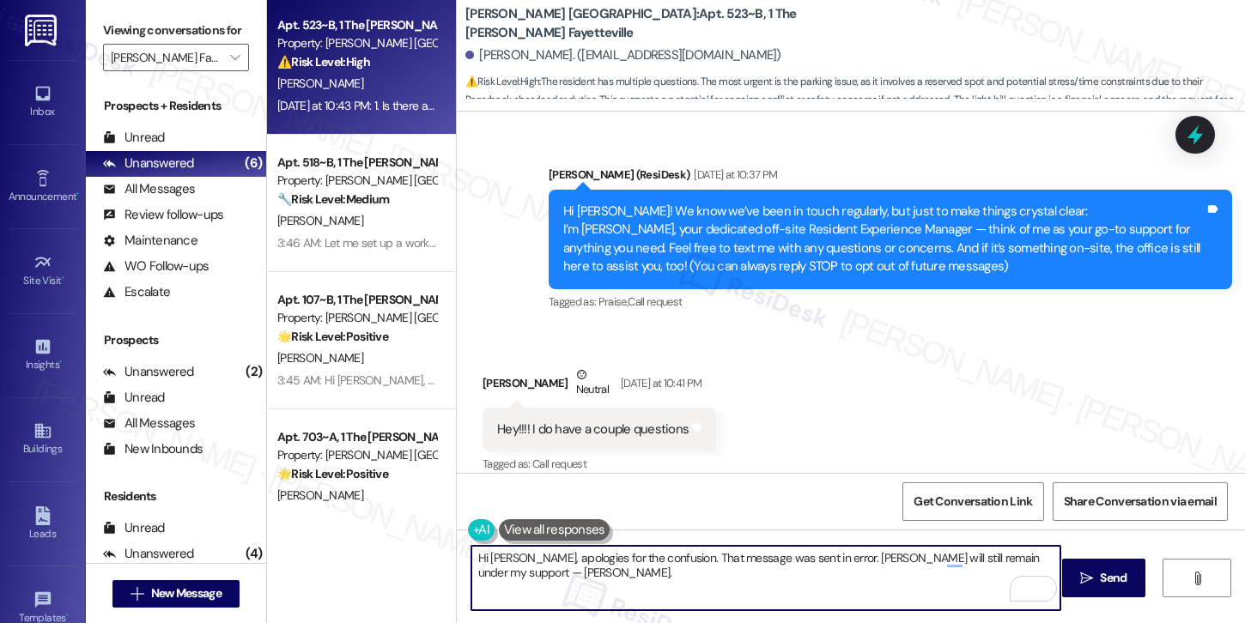
scroll to position [99, 0]
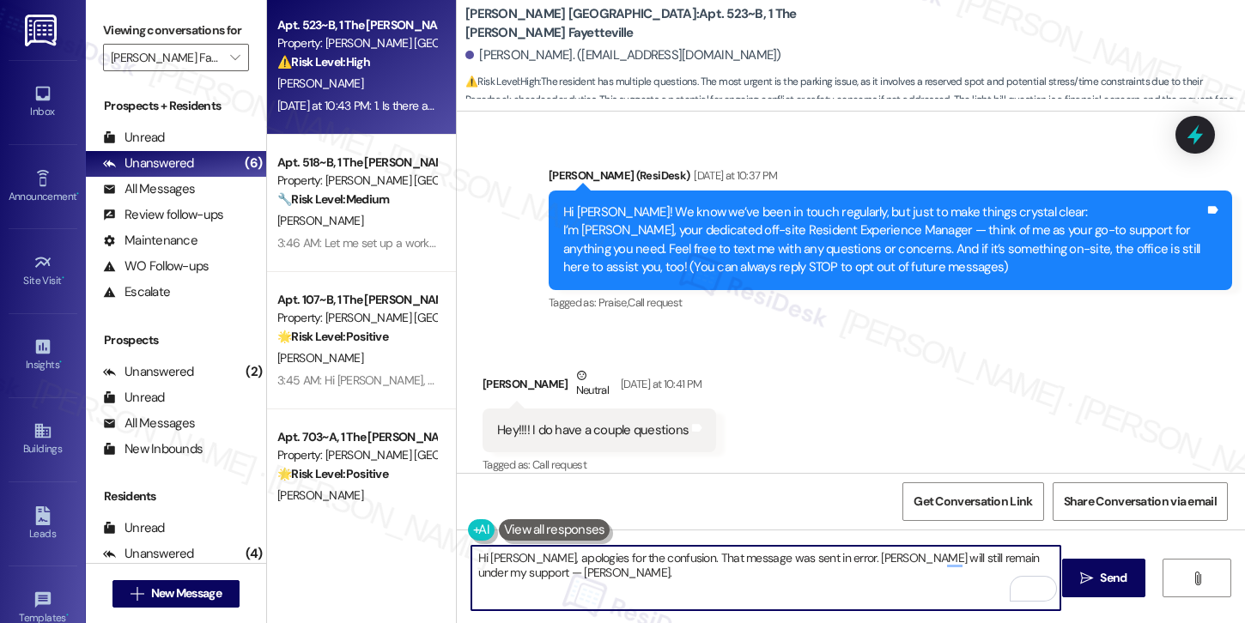
click at [477, 55] on div "Paige Byrd. (shwlr@yahoo.com)" at bounding box center [623, 55] width 316 height 18
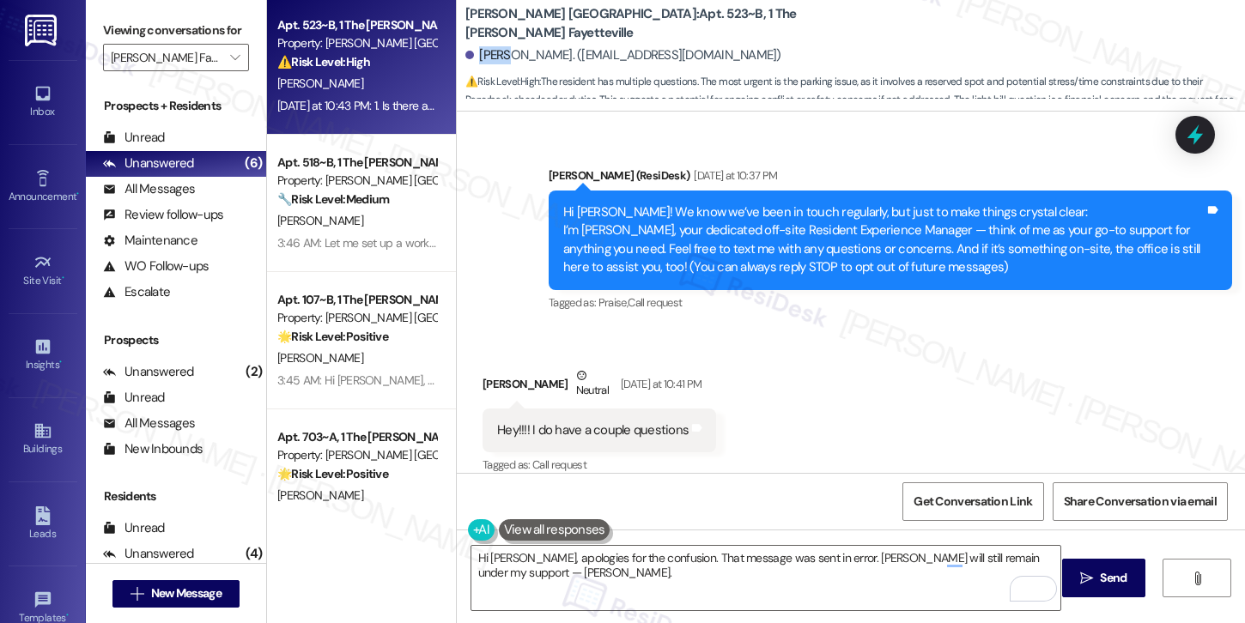
click at [477, 55] on div "Paige Byrd. (shwlr@yahoo.com)" at bounding box center [623, 55] width 316 height 18
copy div "Paige"
click at [497, 559] on textarea "Hi Payton, apologies for the confusion. That message was sent in error. Marshal…" at bounding box center [765, 578] width 589 height 64
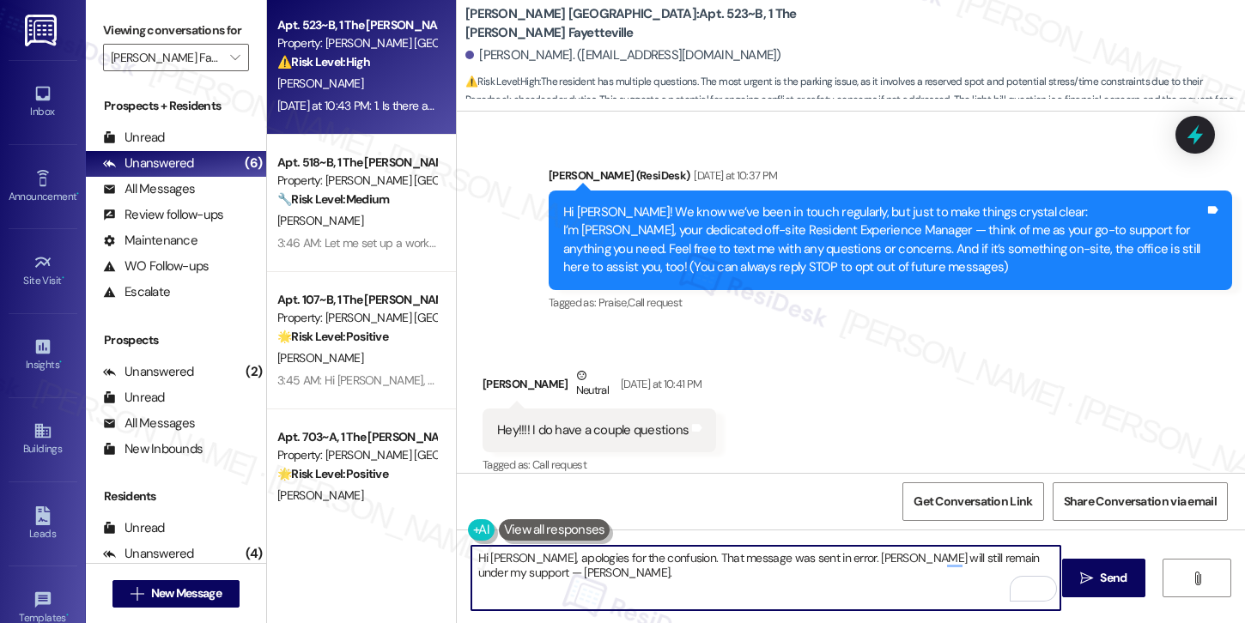
click at [497, 559] on textarea "Hi Payton, apologies for the confusion. That message was sent in error. Marshal…" at bounding box center [765, 578] width 589 height 64
paste textarea "ige"
drag, startPoint x: 567, startPoint y: 580, endPoint x: 452, endPoint y: 558, distance: 117.2
click at [462, 558] on div "Hi Paige, apologies for the confusion. That message was sent in error. Marshall…" at bounding box center [757, 578] width 591 height 66
click at [592, 580] on textarea "Hi Paige, apologies for the confusion. That message was sent in error. Marshall…" at bounding box center [765, 578] width 589 height 64
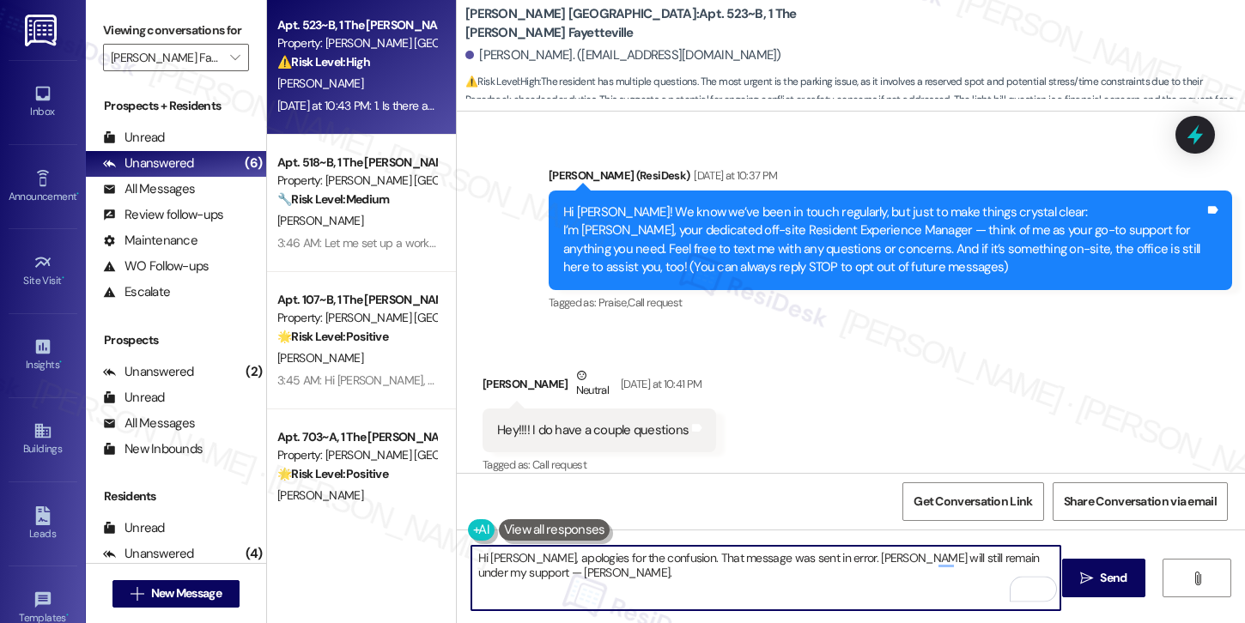
type textarea "Hi Paige, apologies for the confusion. That message was sent in error. Marshall…"
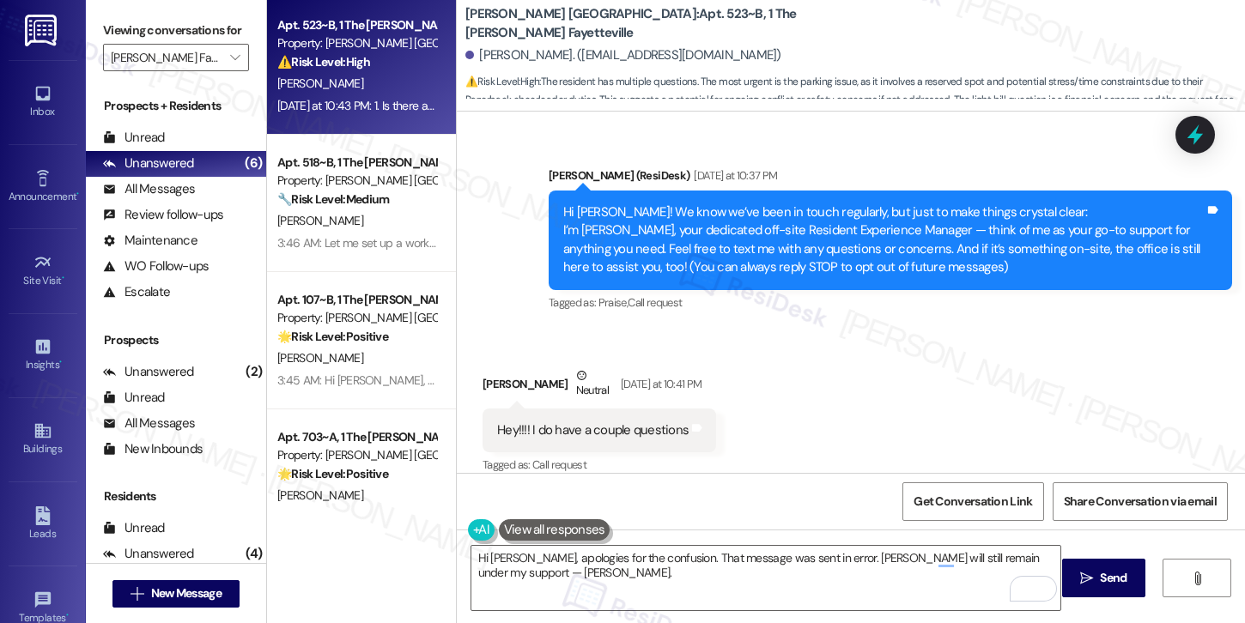
click at [1081, 575] on icon "" at bounding box center [1086, 579] width 13 height 14
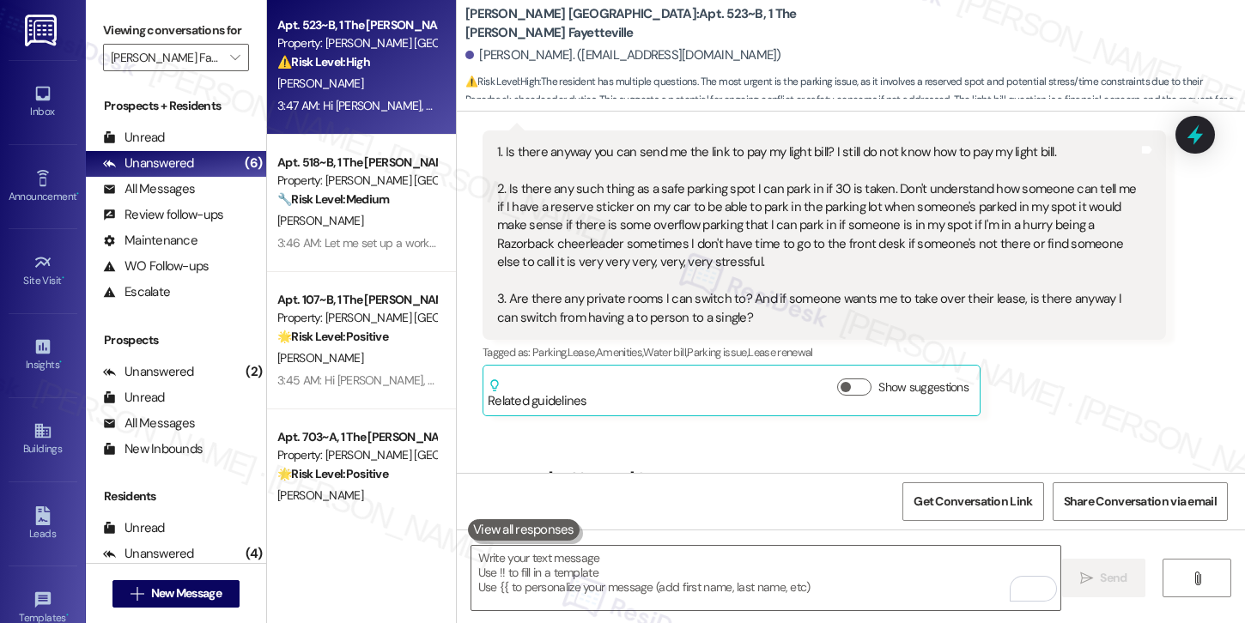
scroll to position [497, 0]
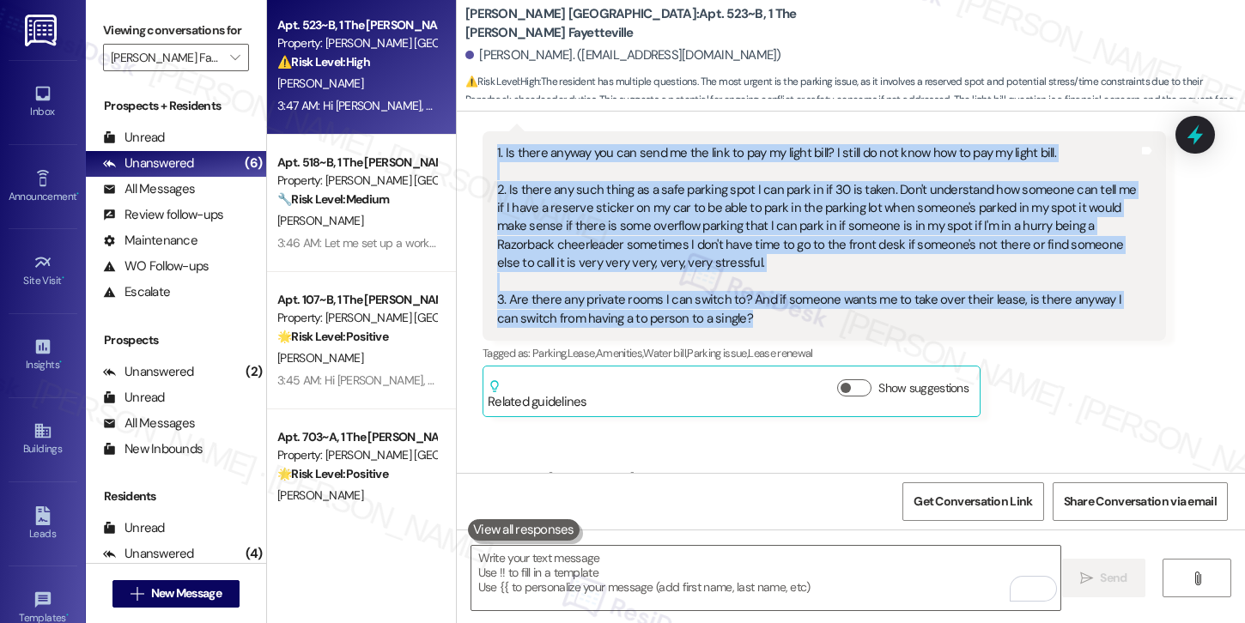
drag, startPoint x: 733, startPoint y: 320, endPoint x: 482, endPoint y: 160, distance: 298.4
click at [483, 160] on div "1. Is there anyway you can send me the link to pay my light bill? I still do no…" at bounding box center [824, 235] width 683 height 209
copy div "1. Is there anyway you can send me the link to pay my light bill? I still do no…"
click at [564, 561] on textarea "To enrich screen reader interactions, please activate Accessibility in Grammarl…" at bounding box center [765, 578] width 589 height 64
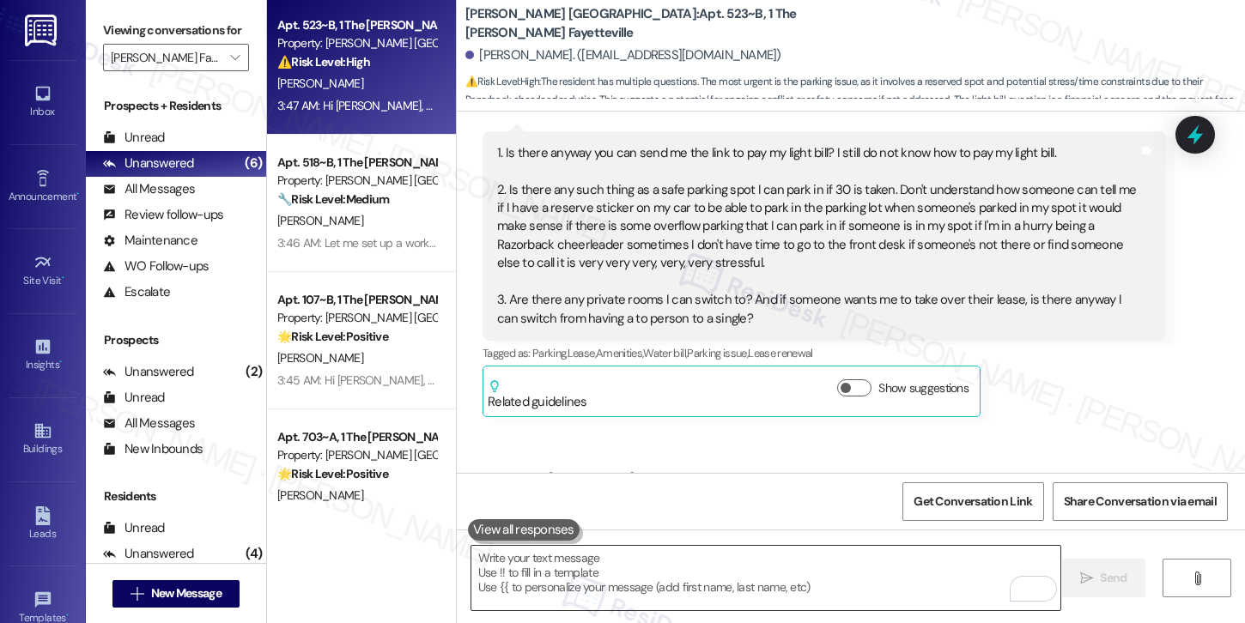
click at [564, 561] on textarea "To enrich screen reader interactions, please activate Accessibility in Grammarl…" at bounding box center [765, 578] width 589 height 64
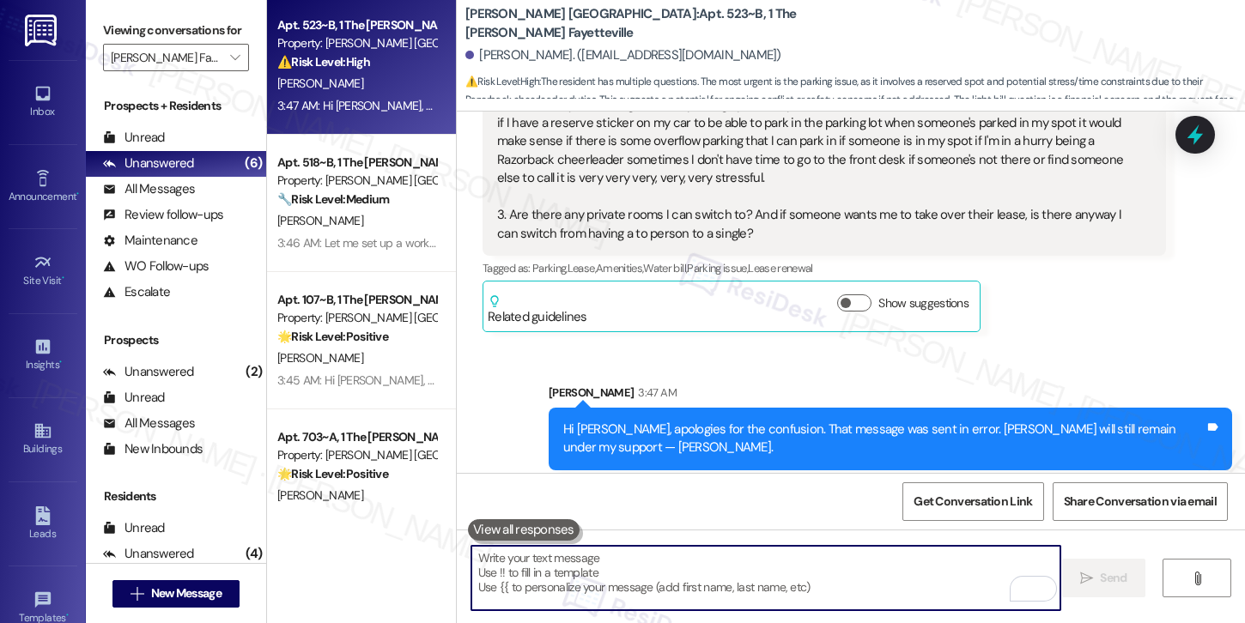
scroll to position [593, 0]
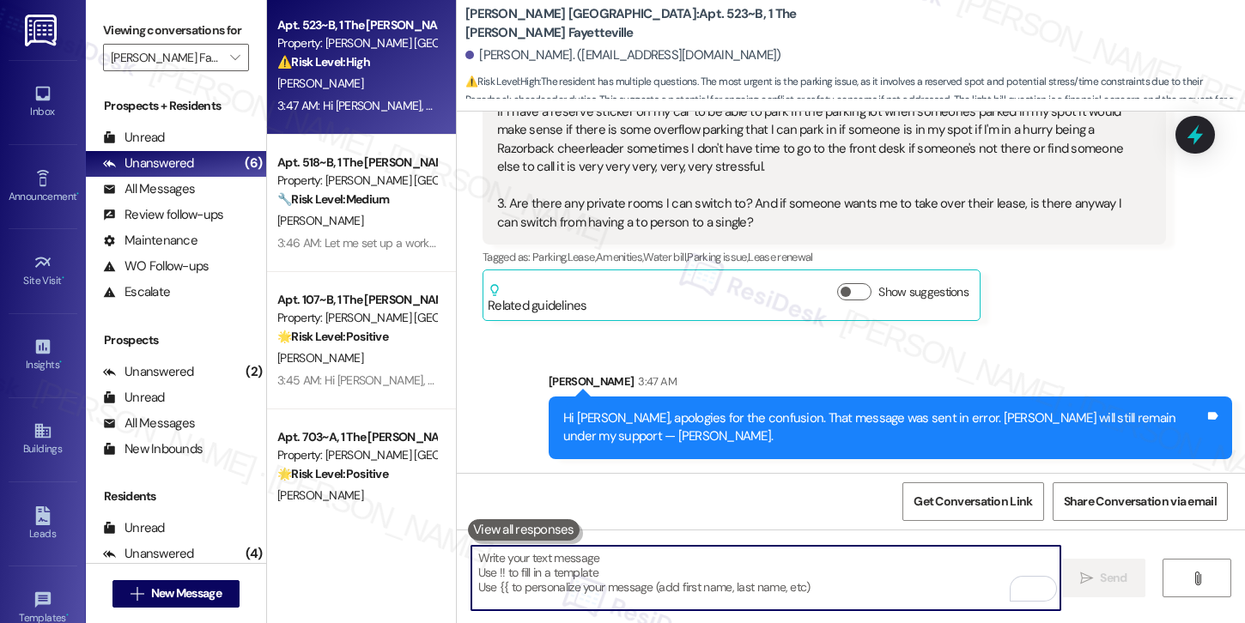
click at [547, 579] on textarea "To enrich screen reader interactions, please activate Accessibility in Grammarl…" at bounding box center [765, 578] width 589 height 64
paste textarea "Hi [Resident’s Name], thank you for your questions! I’ll need to confirm these …"
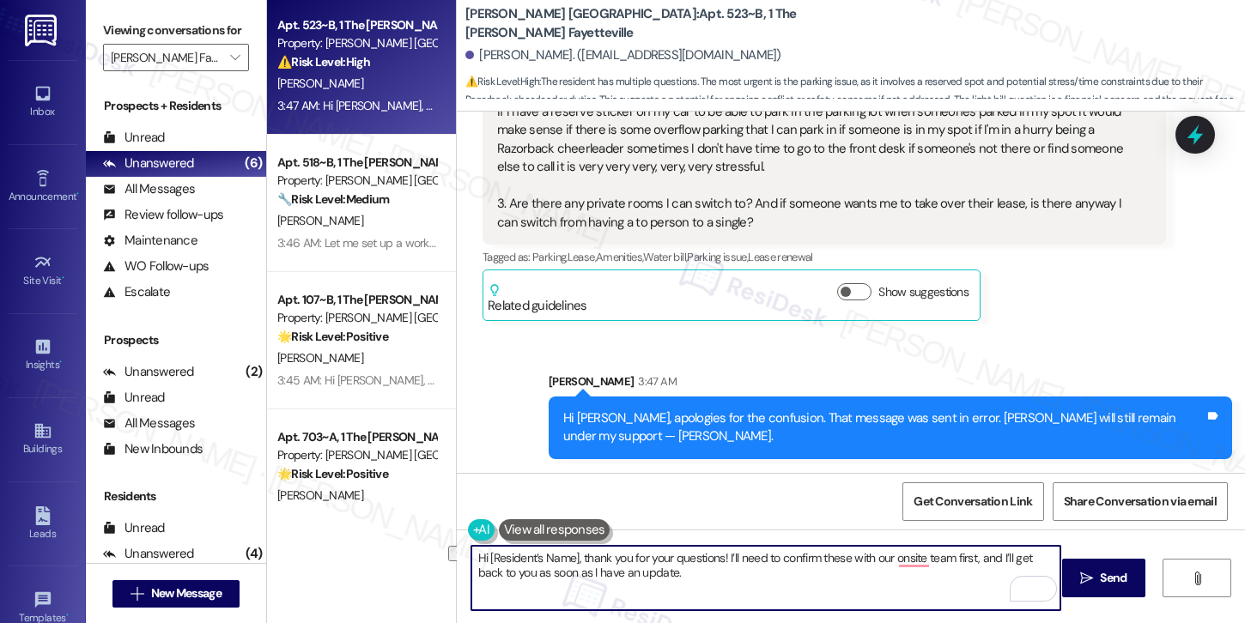
drag, startPoint x: 578, startPoint y: 557, endPoint x: 440, endPoint y: 544, distance: 138.8
click at [440, 544] on div "Apt. 523~B, 1 The Marshall Fayetteville Property: Marshall Fayetteville ⚠️ Risk…" at bounding box center [756, 311] width 978 height 623
click at [645, 583] on textarea "Thank you for your questions! I’ll need to confirm these with our onsite team f…" at bounding box center [765, 578] width 589 height 64
click at [786, 600] on textarea "Thank you for your questions! I’ll need to confirm these with our onsite team f…" at bounding box center [765, 578] width 589 height 64
type textarea "Thank you for your questions! I’ll need to confirm these with our onsite team f…"
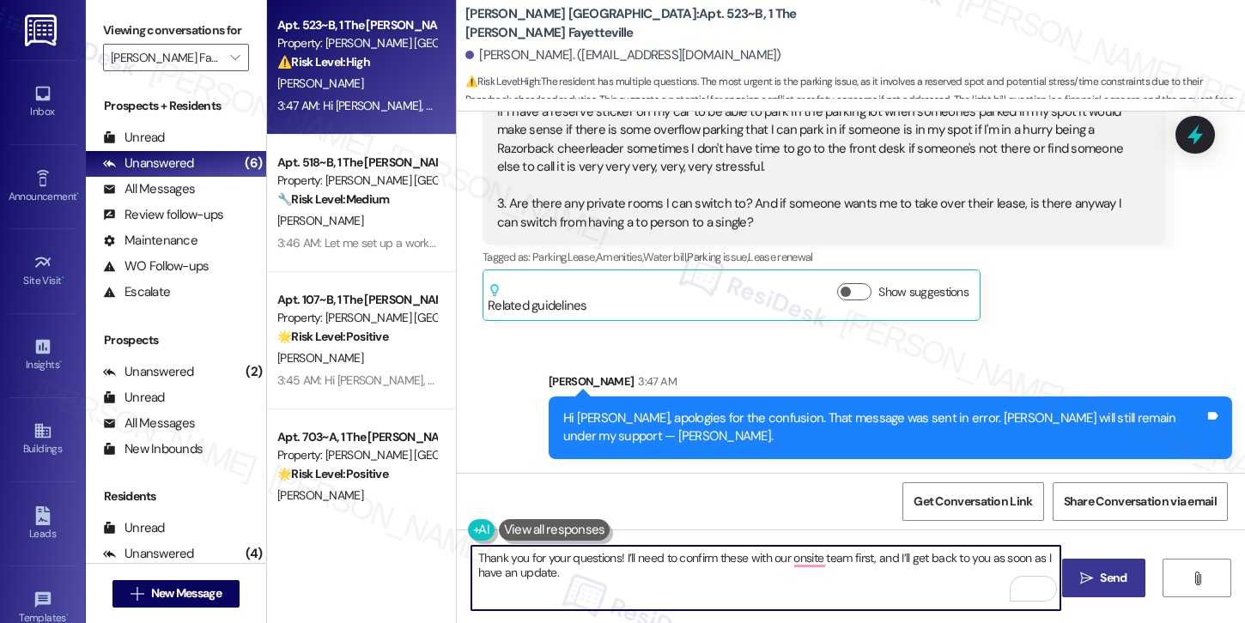
click at [1088, 589] on button " Send" at bounding box center [1103, 578] width 83 height 39
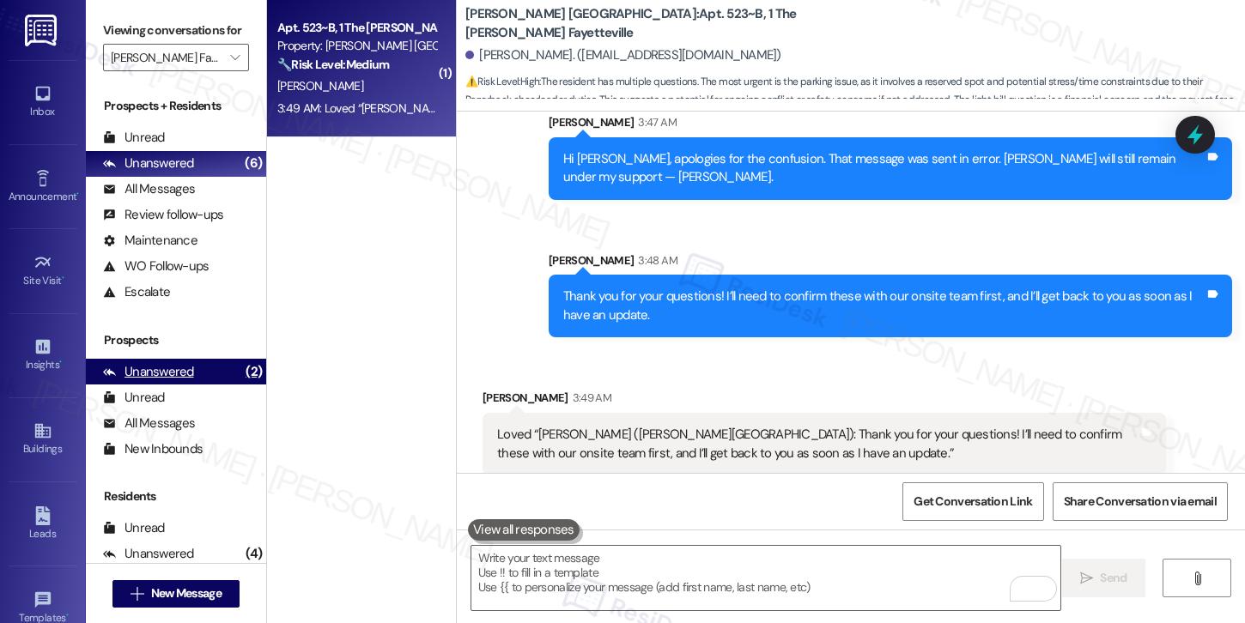
scroll to position [868, 0]
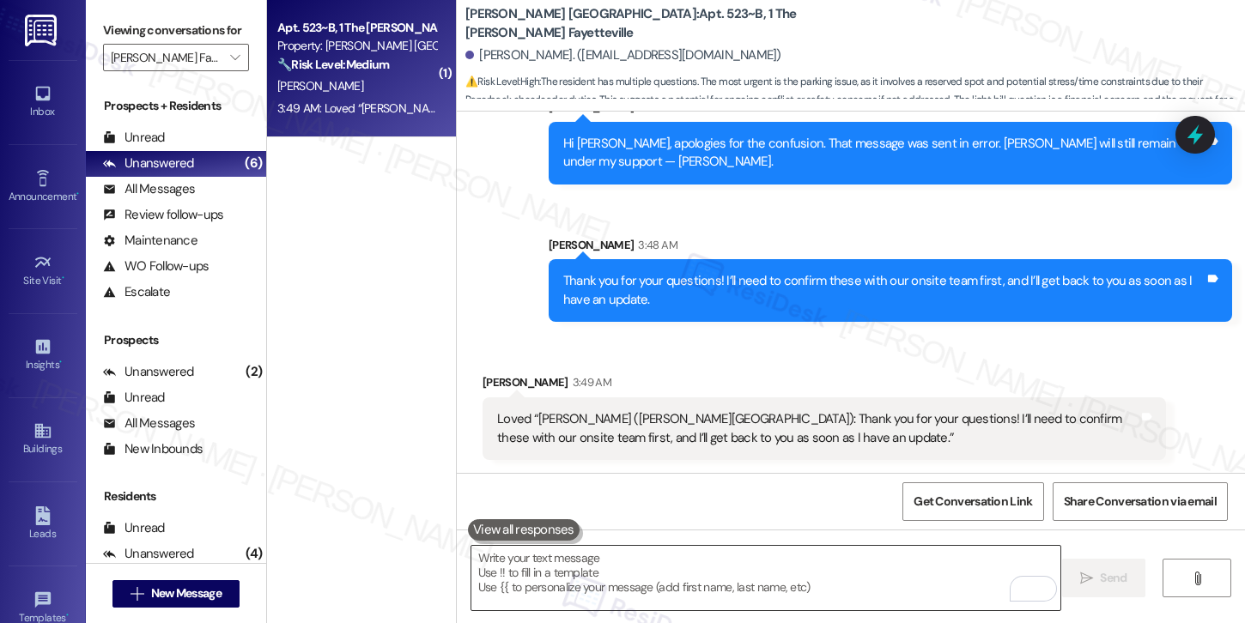
click at [598, 591] on textarea "To enrich screen reader interactions, please activate Accessibility in Grammarl…" at bounding box center [765, 578] width 589 height 64
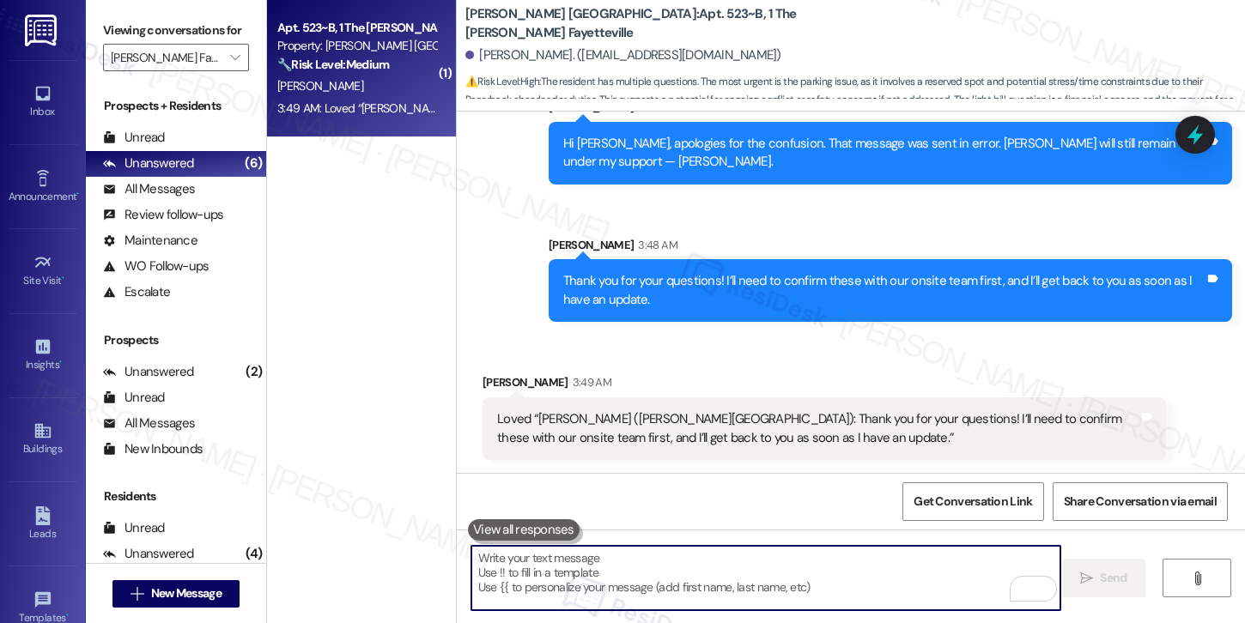
click at [598, 591] on textarea "To enrich screen reader interactions, please activate Accessibility in Grammarl…" at bounding box center [765, 578] width 589 height 64
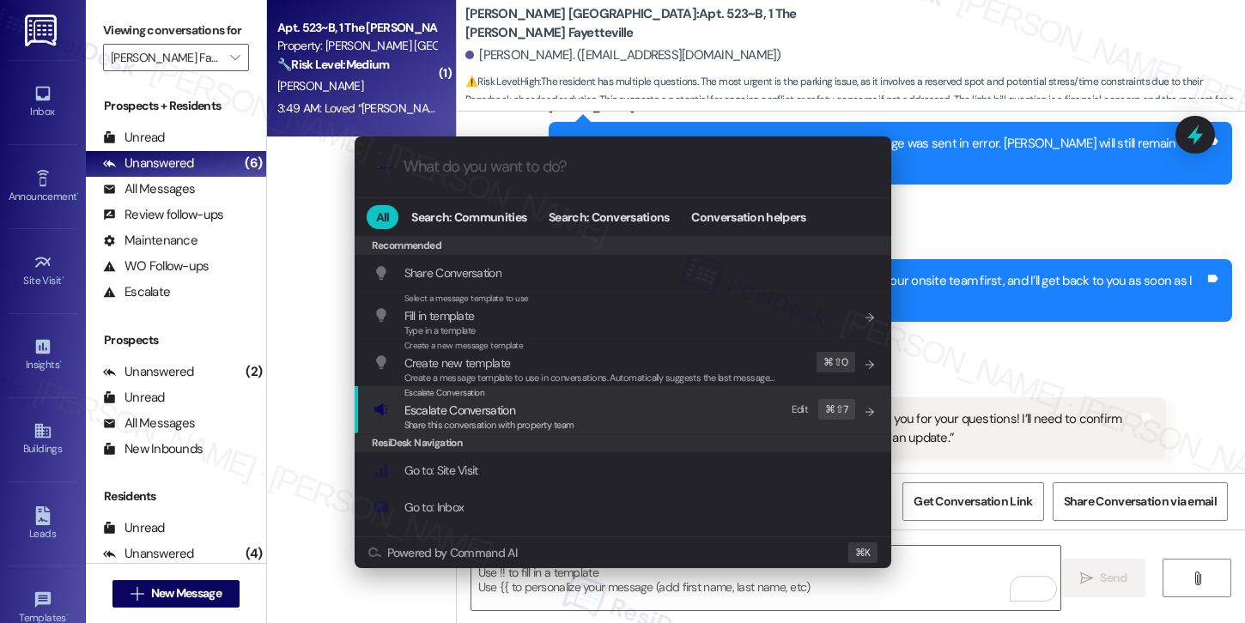
click at [556, 391] on div "Escalate Conversation" at bounding box center [489, 393] width 170 height 14
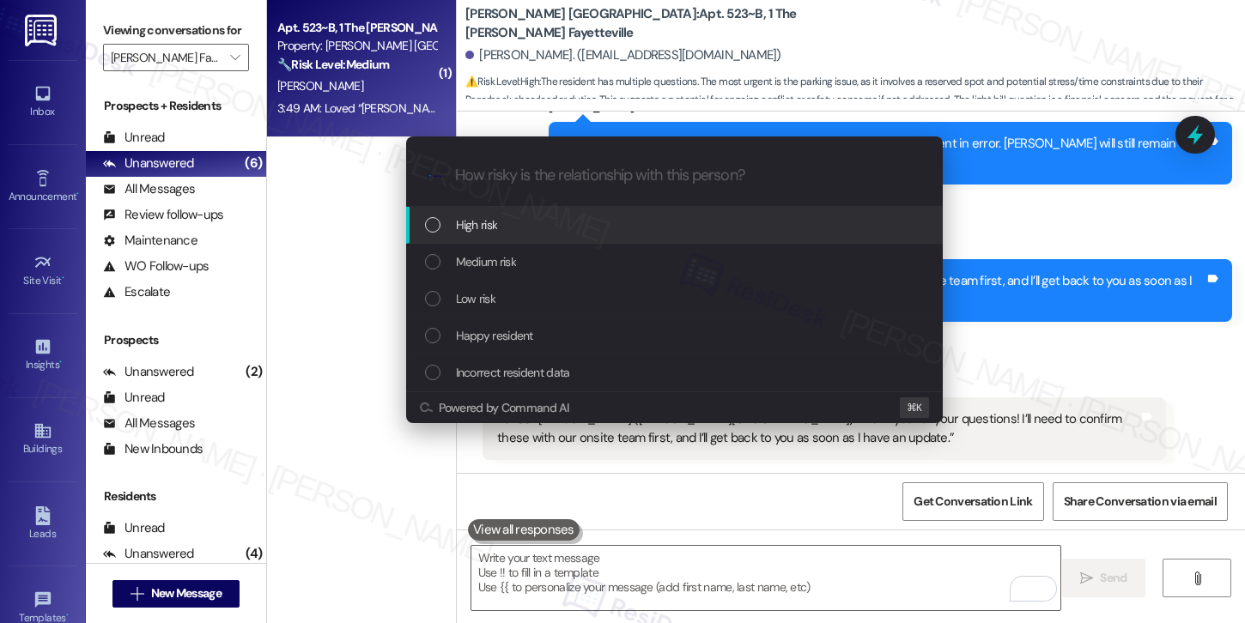
click at [572, 233] on div "High risk" at bounding box center [676, 224] width 502 height 19
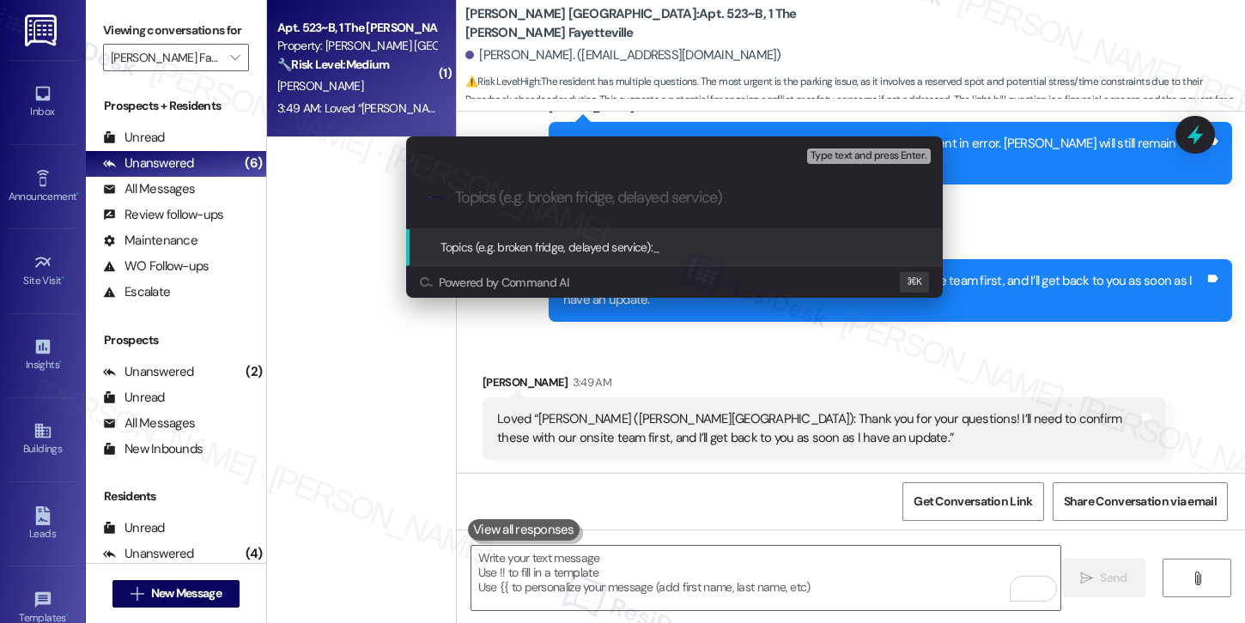
paste input "Resident Inquiry – Billing, Parking, and Lease Options"
type input "Resident Inquiry – Billing, Parking, and Lease Options"
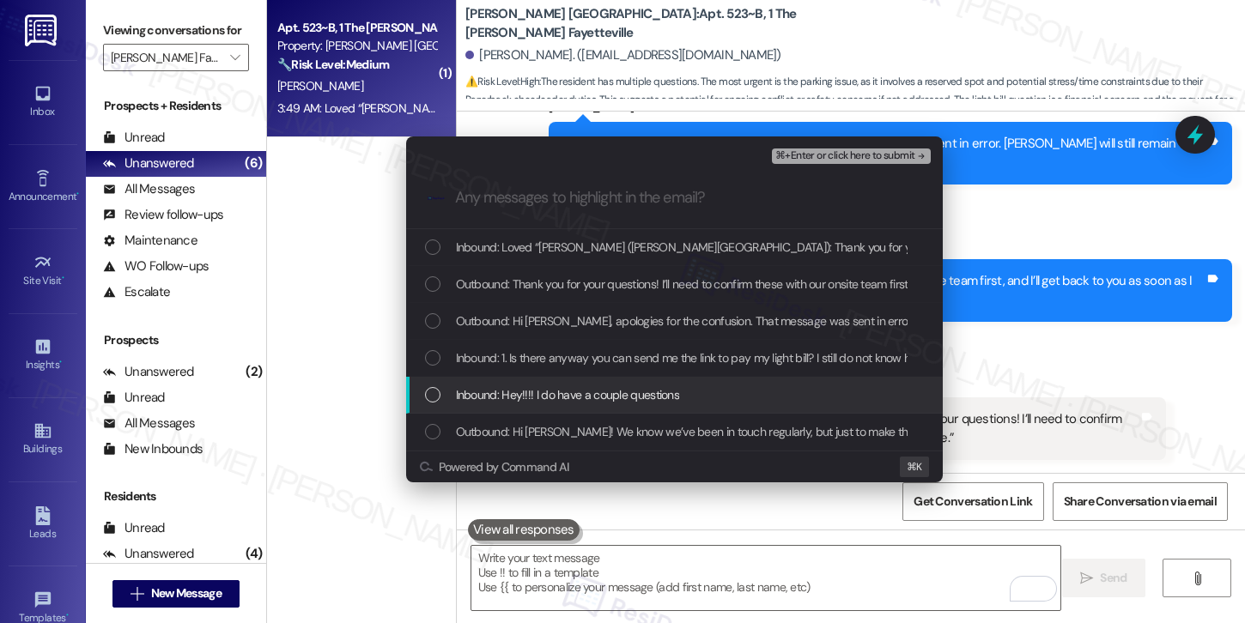
click at [574, 404] on span "Inbound: Hey!!!! I do have a couple questions" at bounding box center [568, 394] width 224 height 19
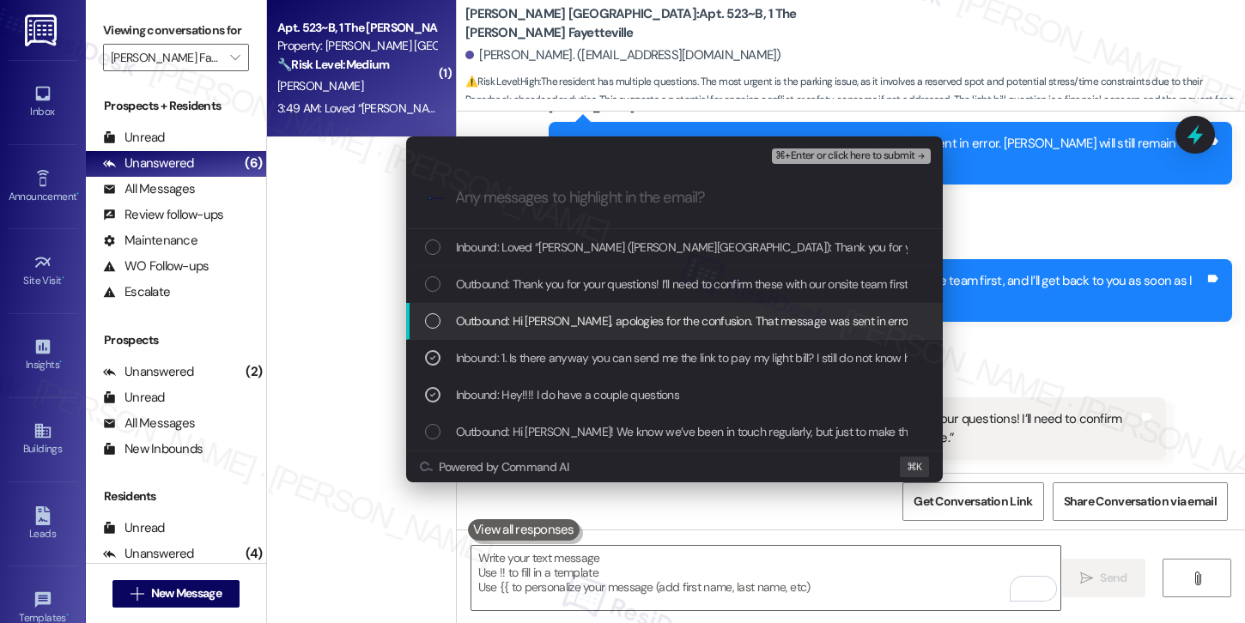
click at [598, 329] on span "Outbound: Hi Paige, apologies for the confusion. That message was sent in error…" at bounding box center [863, 321] width 815 height 19
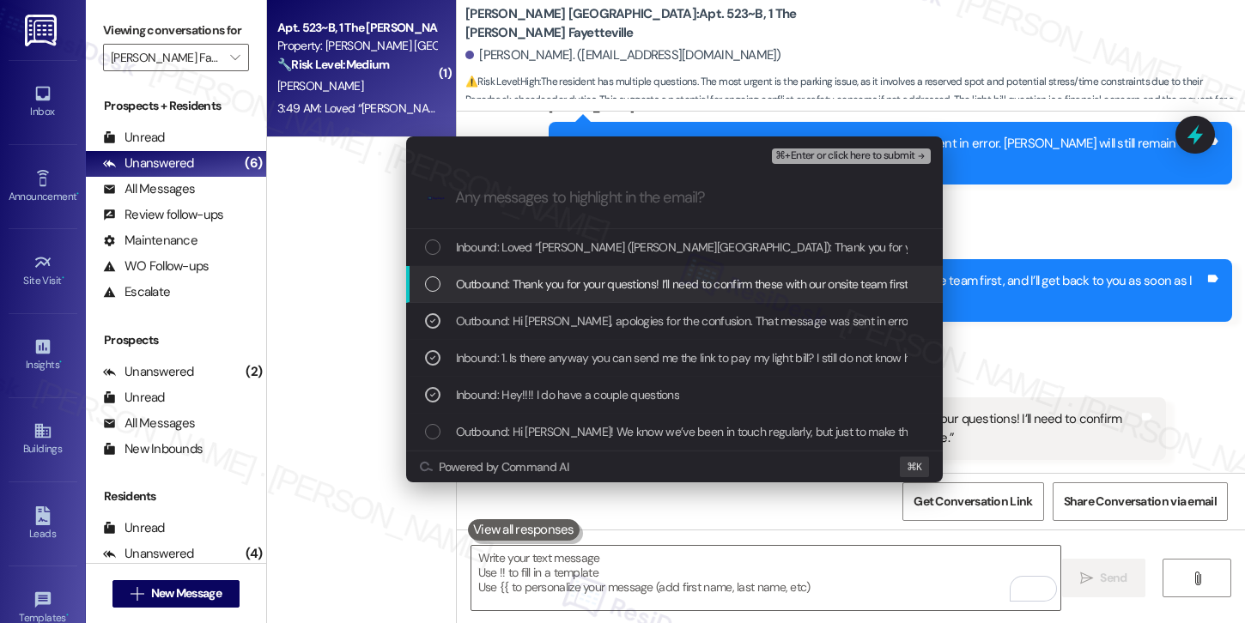
click at [612, 290] on span "Outbound: Thank you for your questions! I’ll need to confirm these with our ons…" at bounding box center [812, 284] width 713 height 19
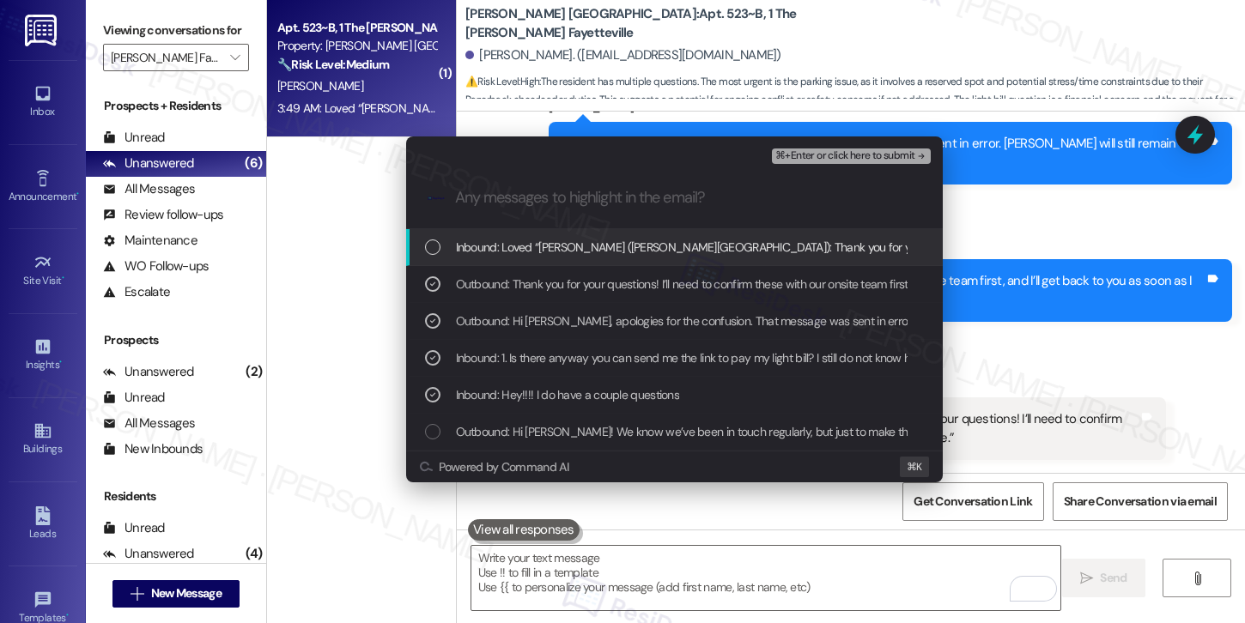
click at [631, 251] on span "Inbound: Loved “Emily (Marshall Fayetteville): Thank you for your questions! I’…" at bounding box center [976, 247] width 1040 height 19
click at [812, 154] on span "⌘+Enter or click here to submit" at bounding box center [844, 156] width 139 height 12
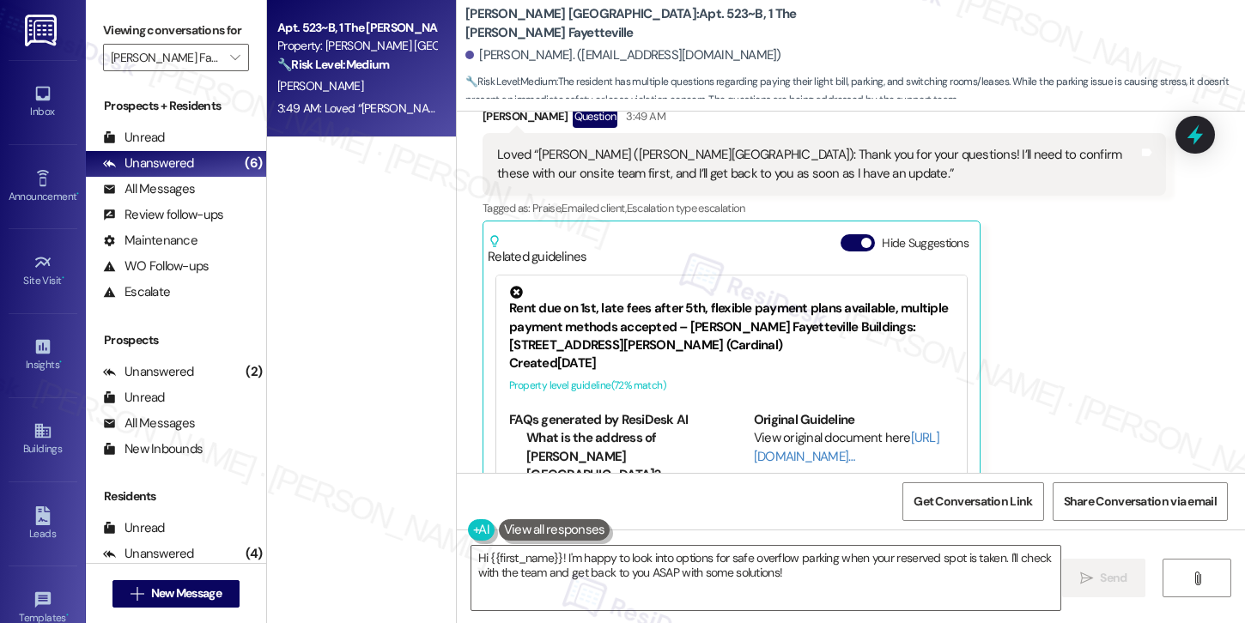
scroll to position [1224, 0]
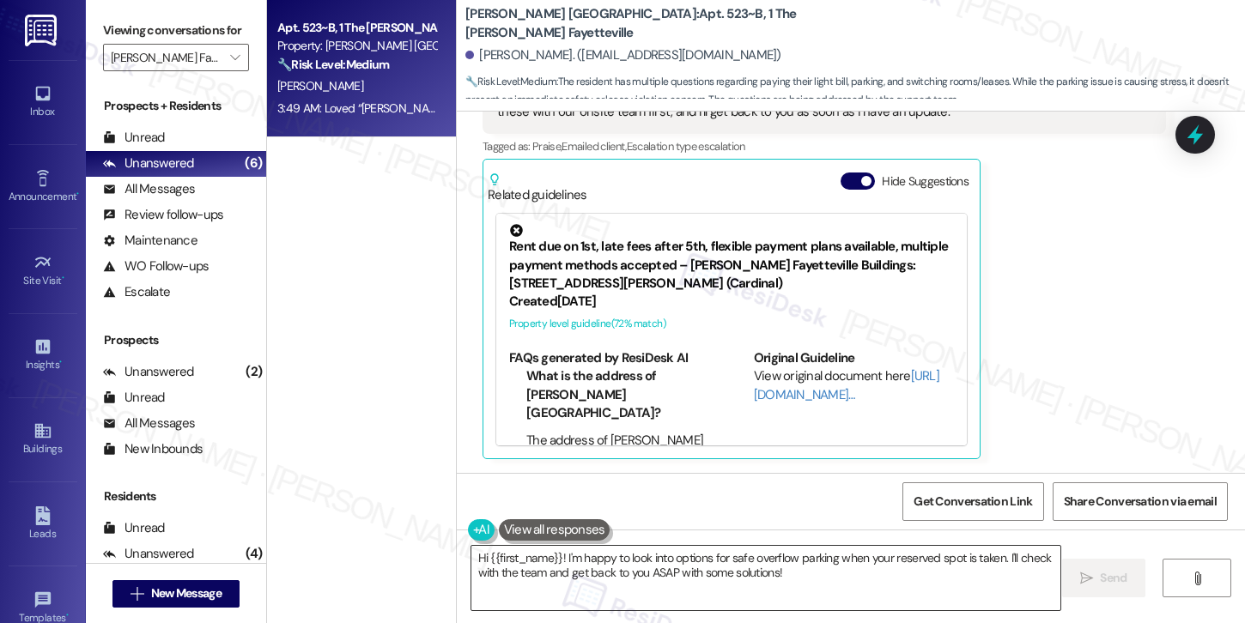
click at [827, 580] on textarea "Hi {{first_name}}! I'm happy to look into options for safe overflow parking whe…" at bounding box center [765, 578] width 589 height 64
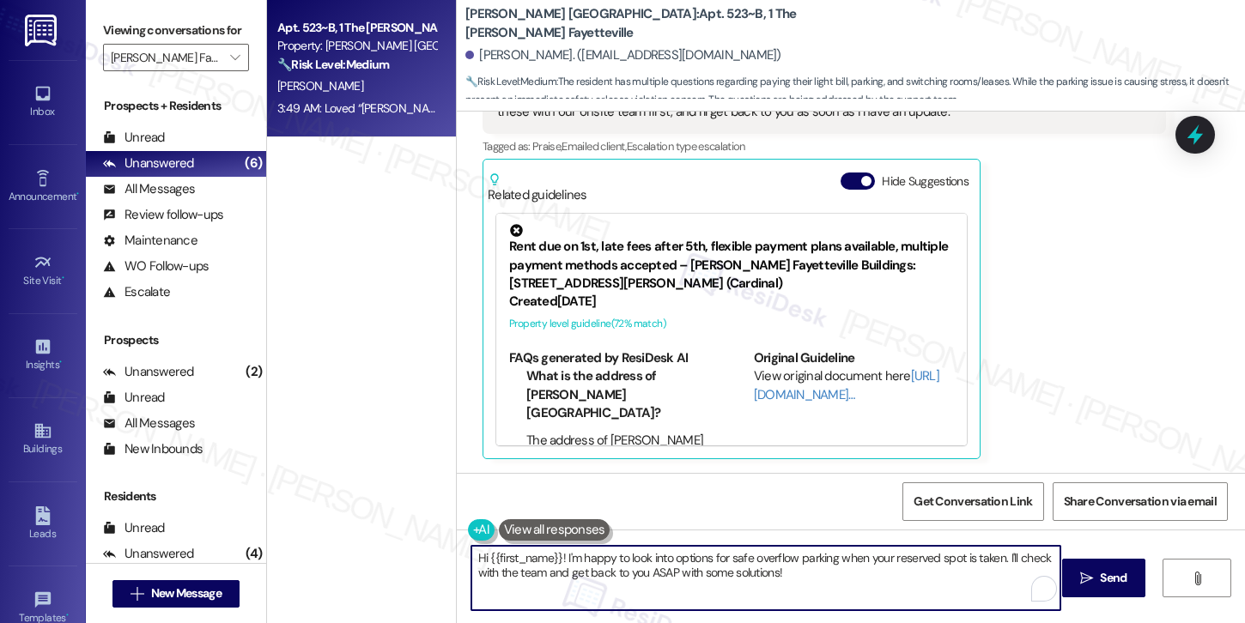
click at [827, 580] on textarea "Hi {{first_name}}! I'm happy to look into options for safe overflow parking whe…" at bounding box center [765, 578] width 589 height 64
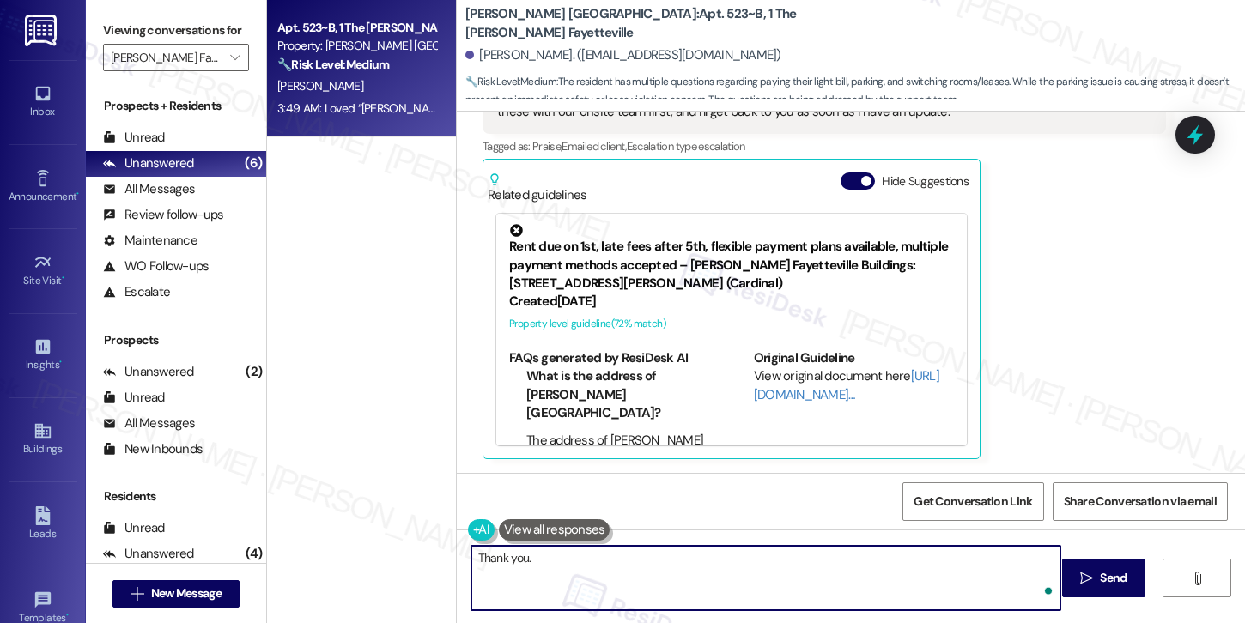
type textarea "Thank you."
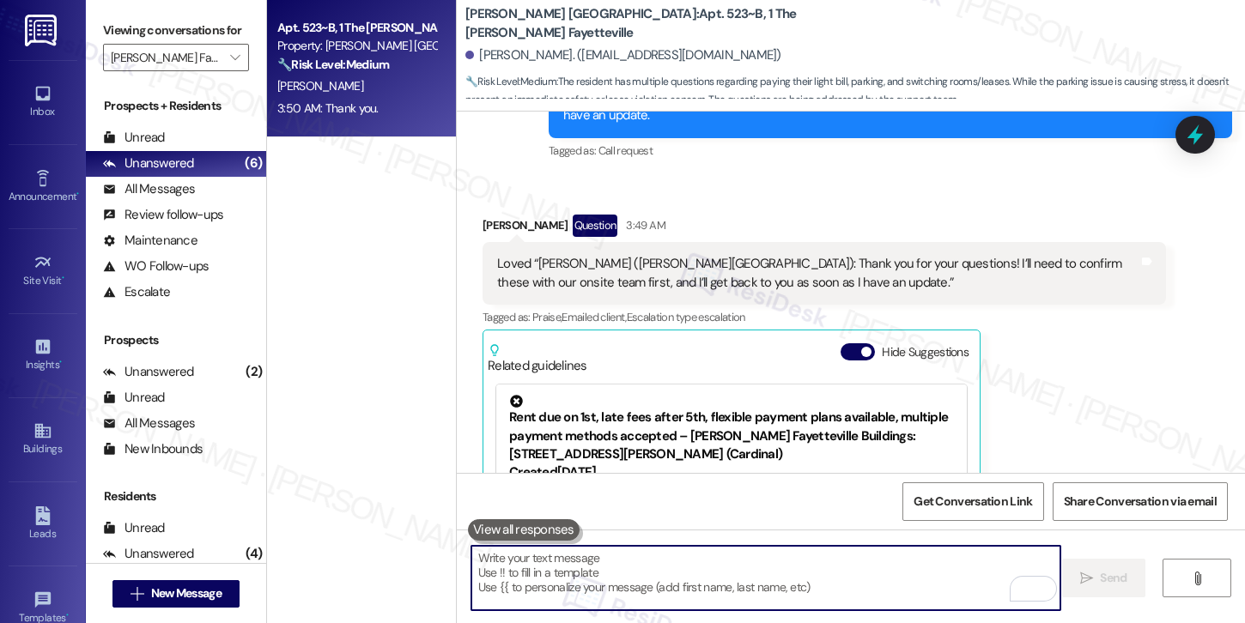
scroll to position [1295, 0]
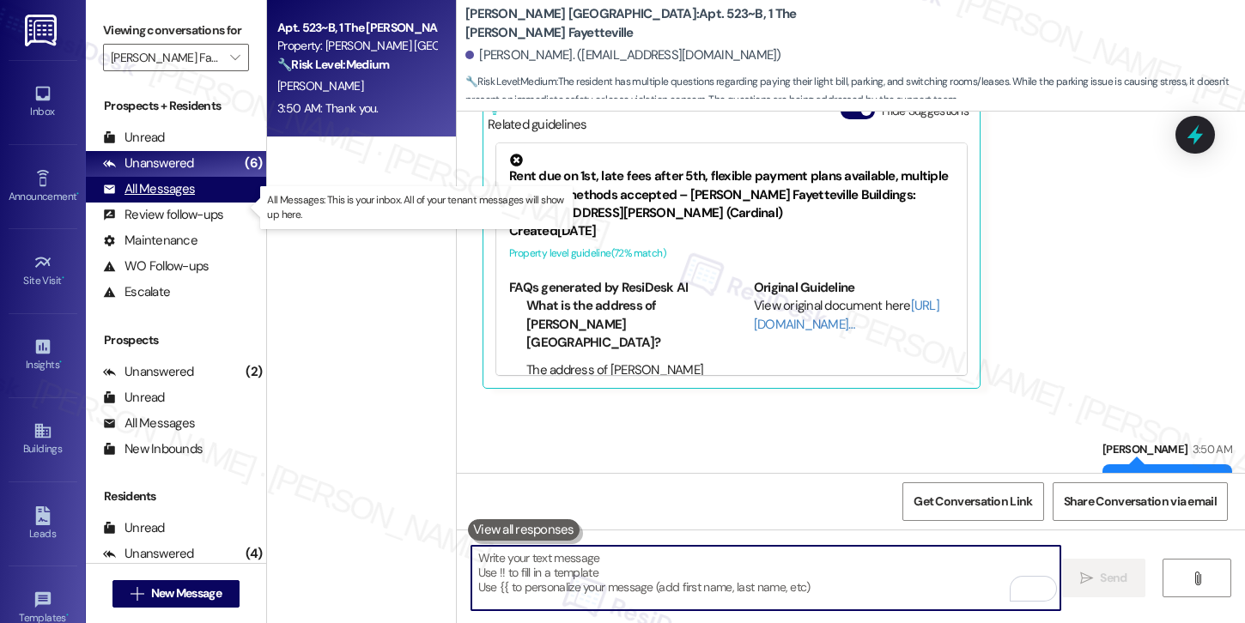
click at [147, 198] on div "All Messages" at bounding box center [149, 189] width 92 height 18
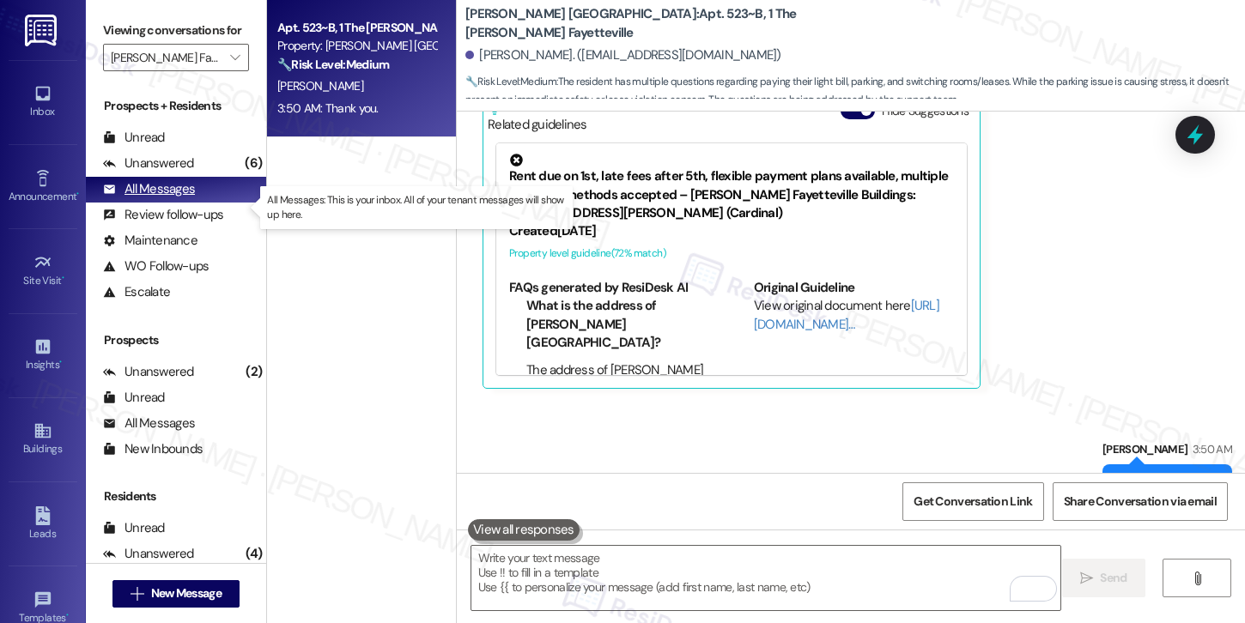
click at [147, 198] on div "All Messages" at bounding box center [149, 189] width 92 height 18
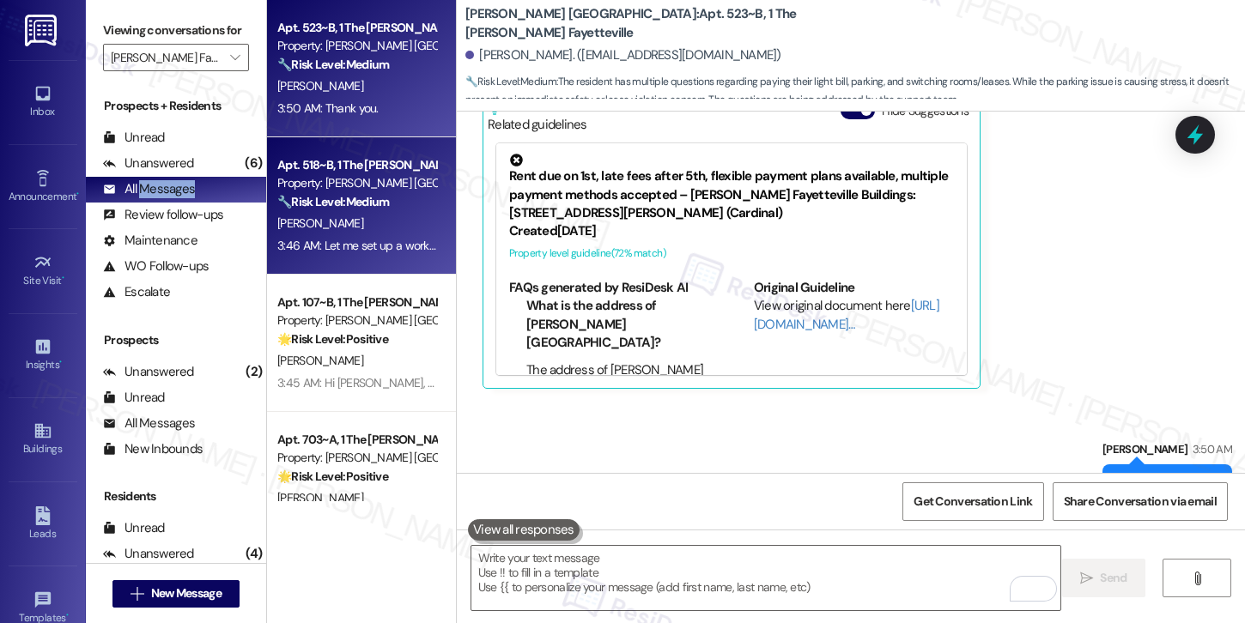
click at [380, 168] on div "Apt. 518~B, 1 The Marshall Fayetteville" at bounding box center [356, 165] width 159 height 18
type textarea "Fetching suggested responses. Please feel free to read through the conversation…"
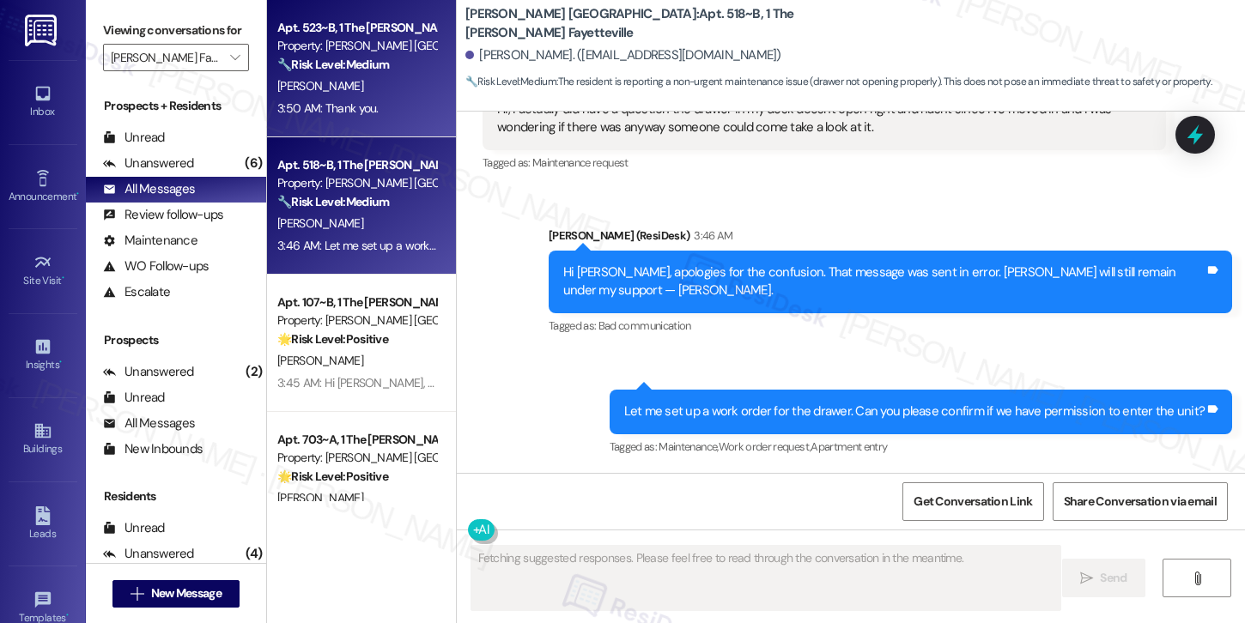
scroll to position [420, 0]
click at [378, 81] on div "P. Byrd" at bounding box center [357, 86] width 162 height 21
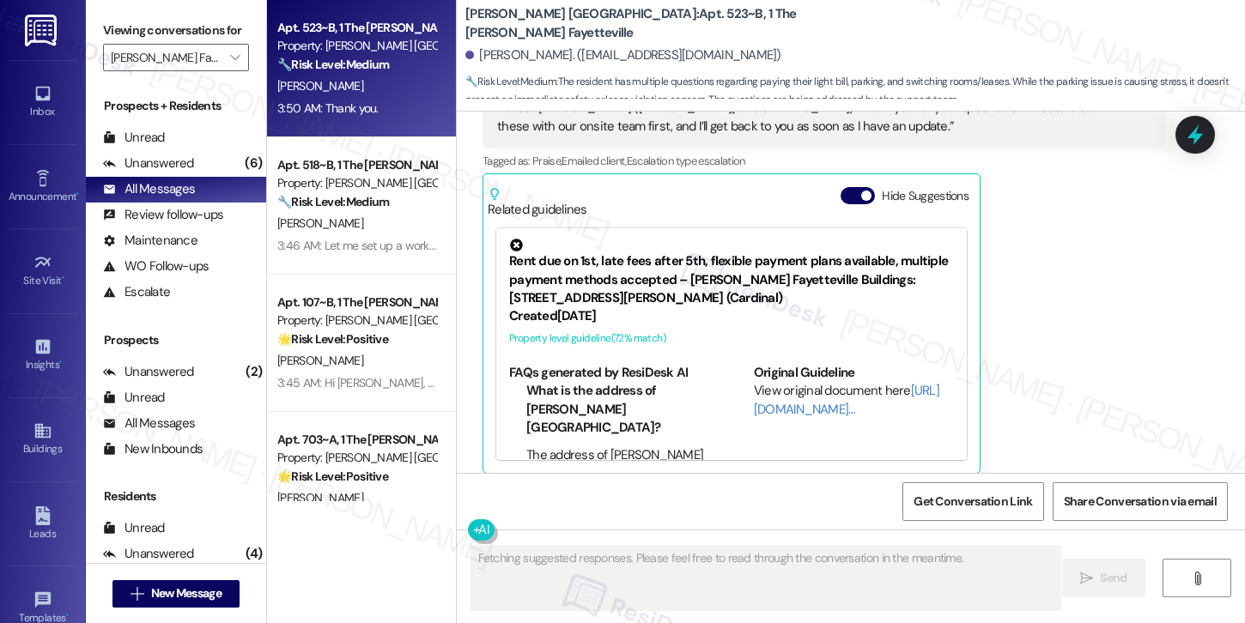
scroll to position [1223, 0]
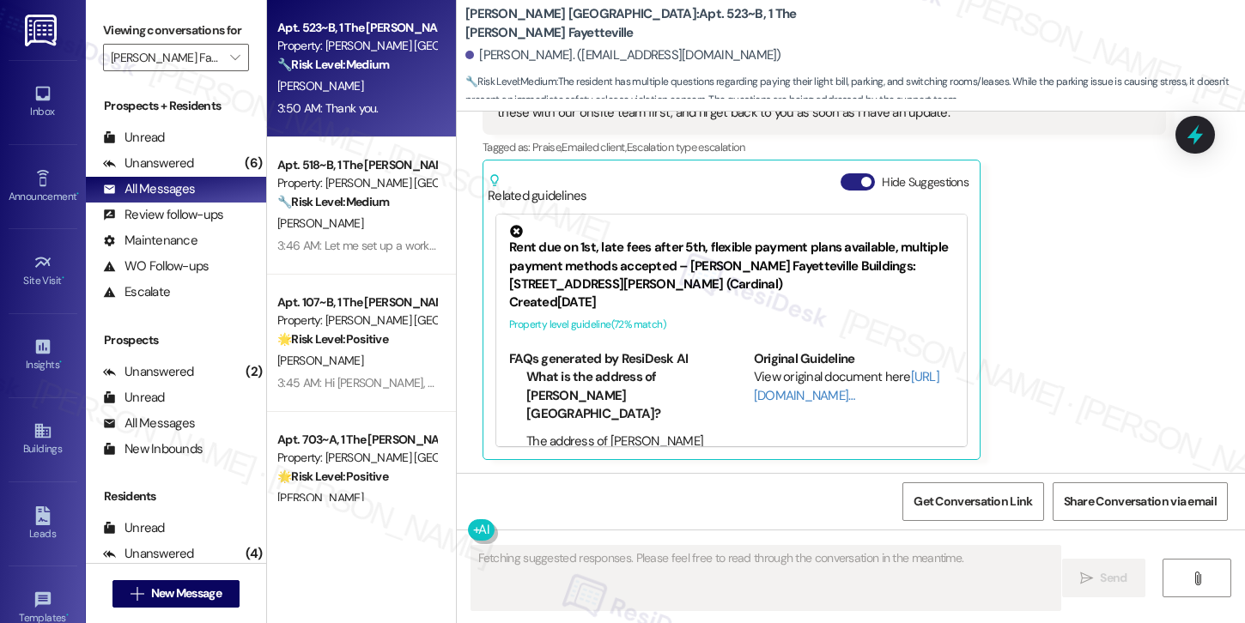
click at [847, 187] on button "Hide Suggestions" at bounding box center [858, 181] width 34 height 17
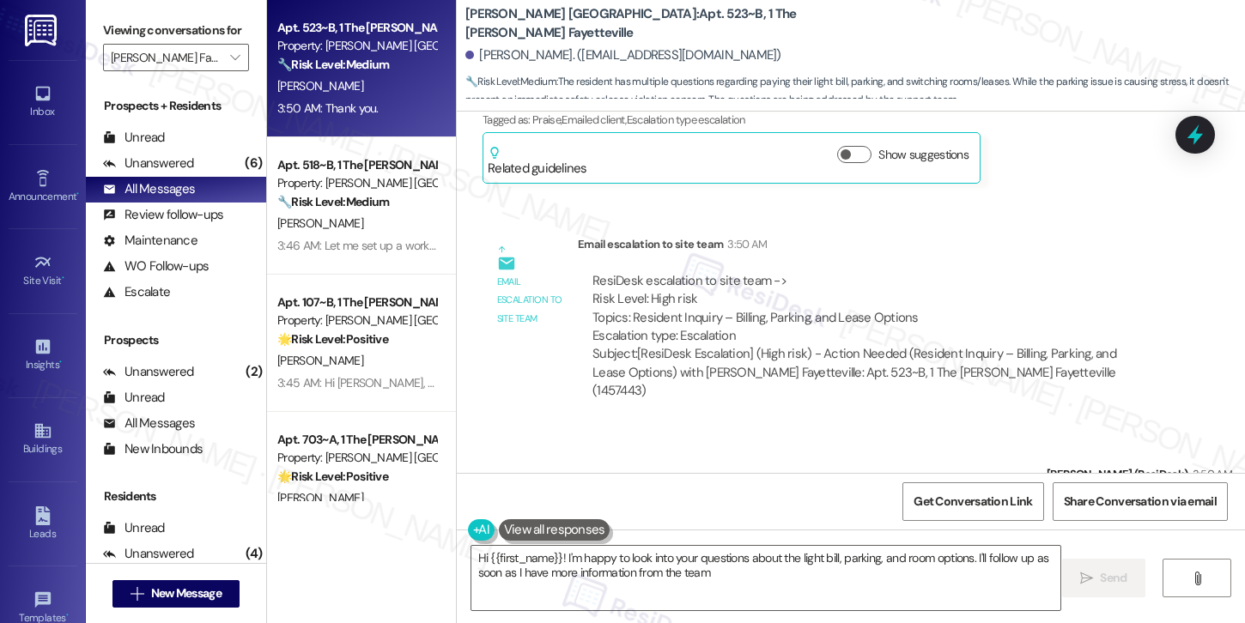
type textarea "Hi {{first_name}}! I'm happy to look into your questions about the light bill, …"
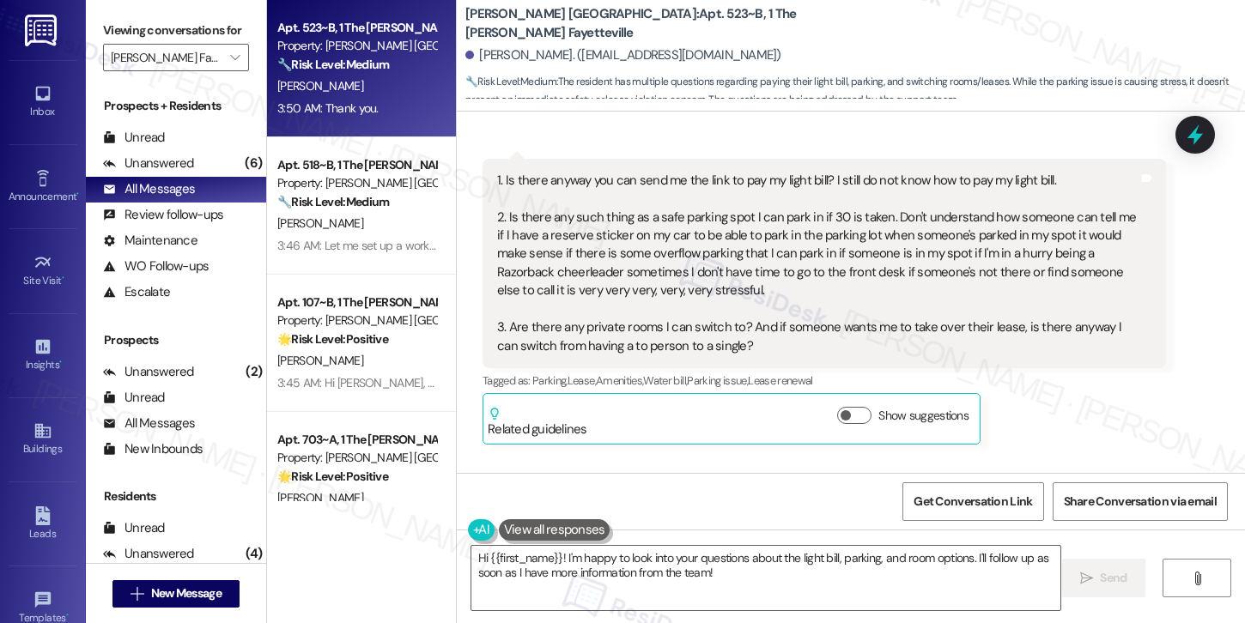
scroll to position [416, 0]
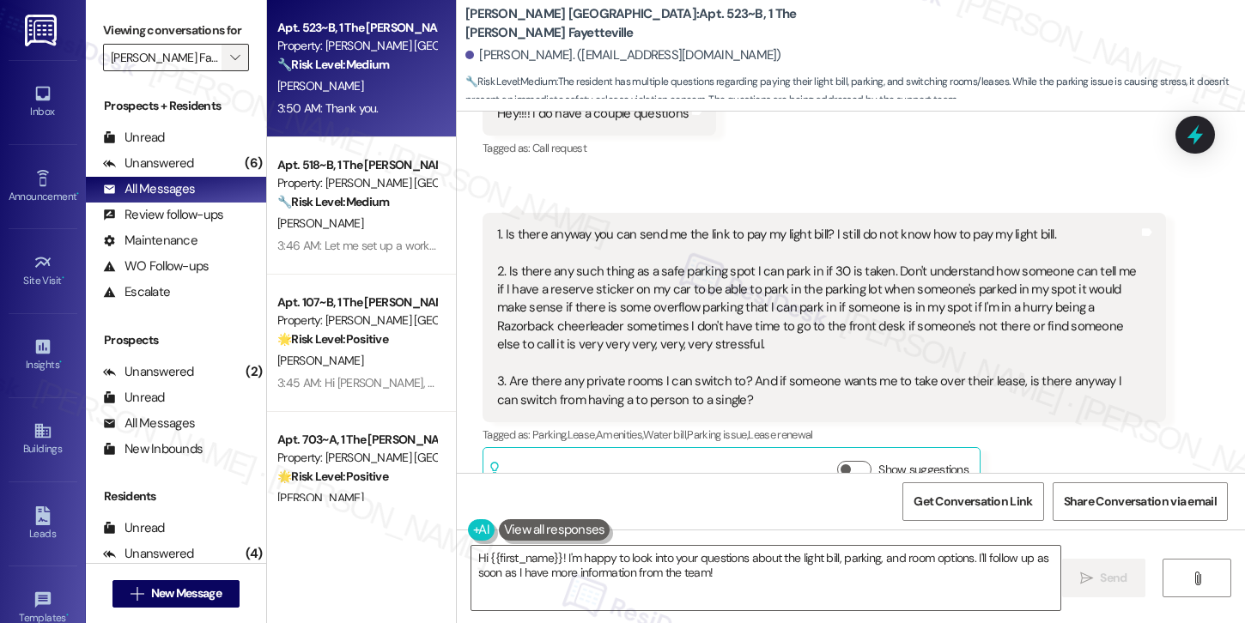
click at [230, 64] on icon "" at bounding box center [234, 58] width 9 height 14
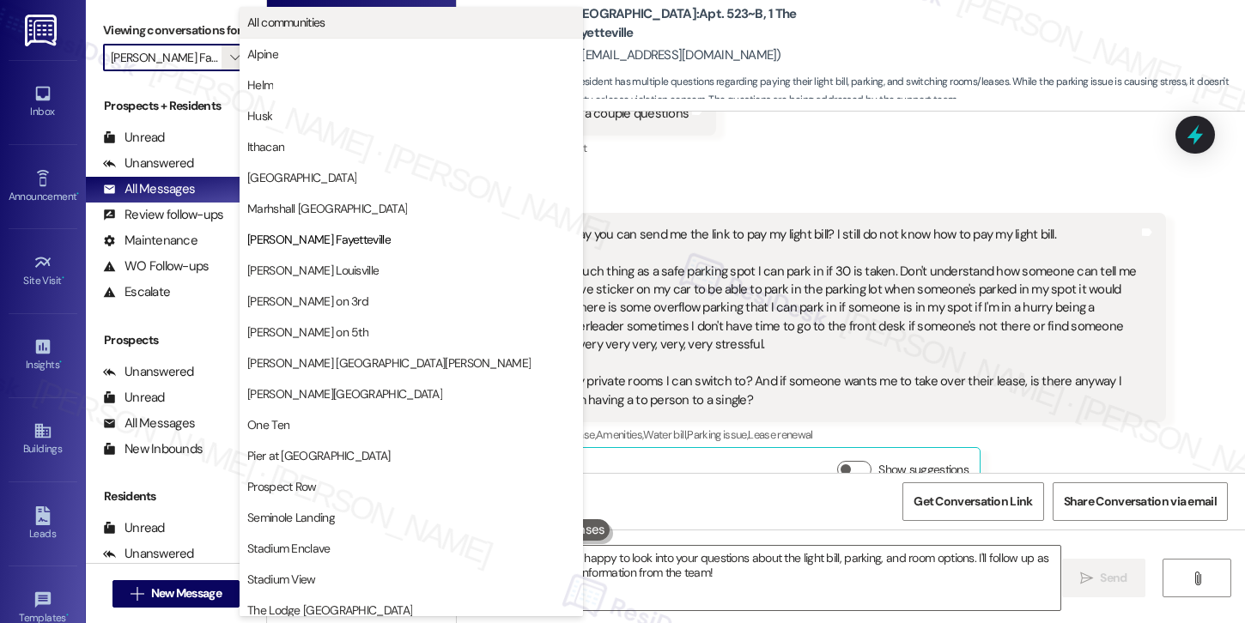
click at [325, 27] on span "All communities" at bounding box center [286, 22] width 78 height 17
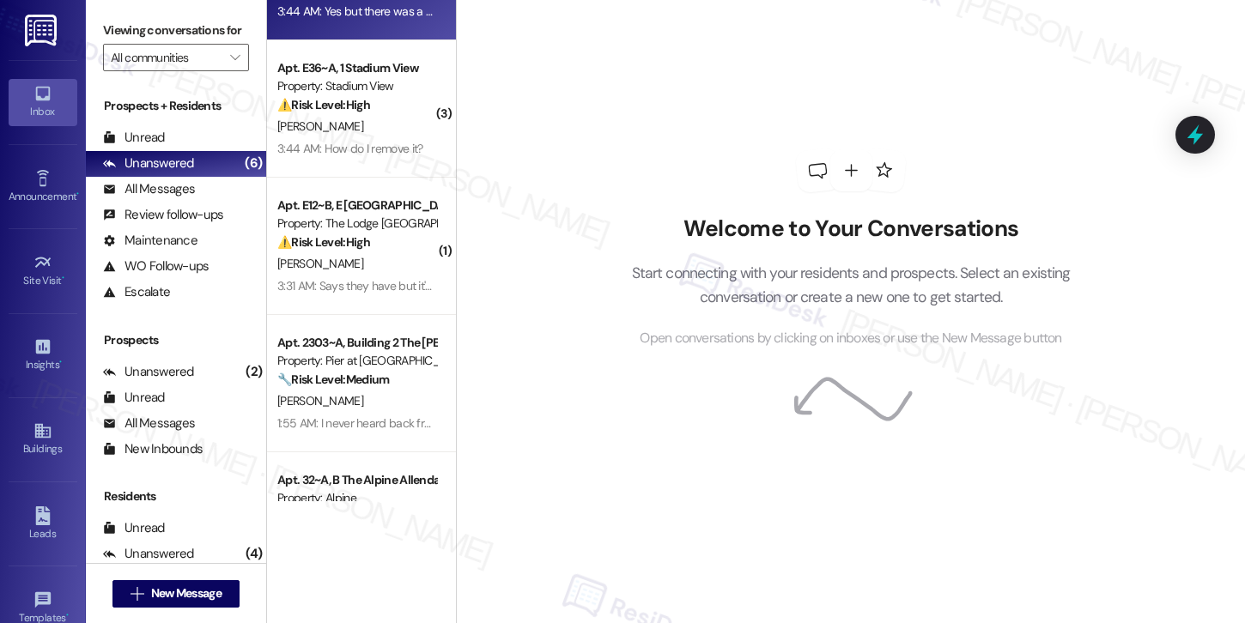
scroll to position [182, 0]
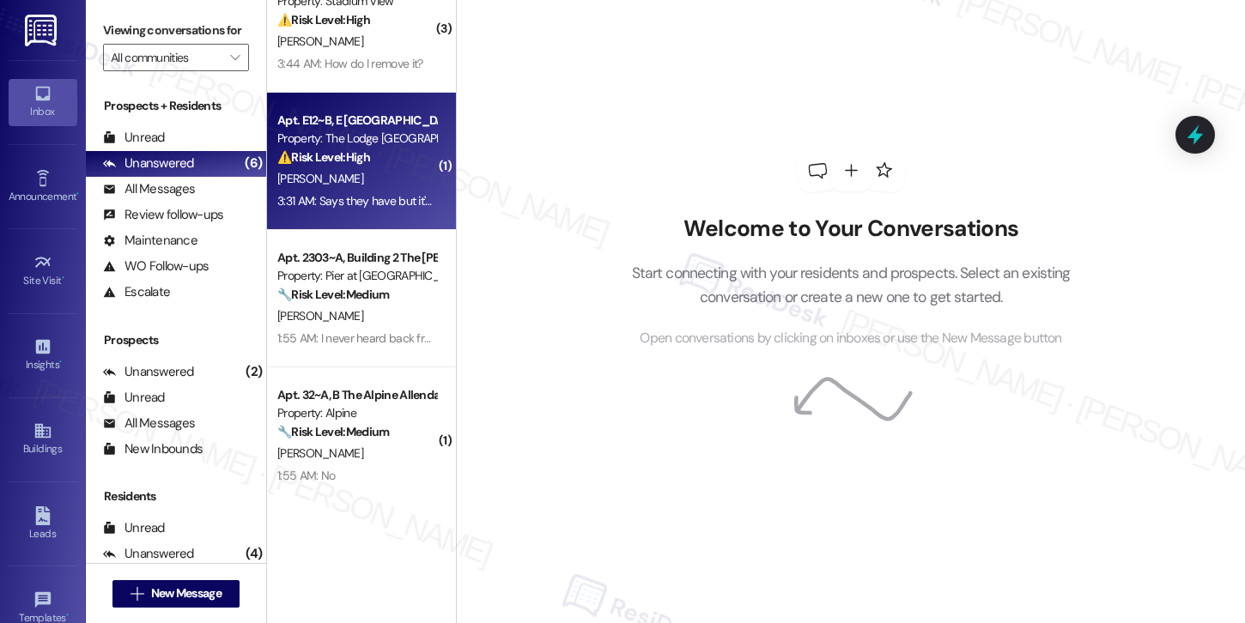
click at [358, 184] on div "E. Moreno" at bounding box center [357, 178] width 162 height 21
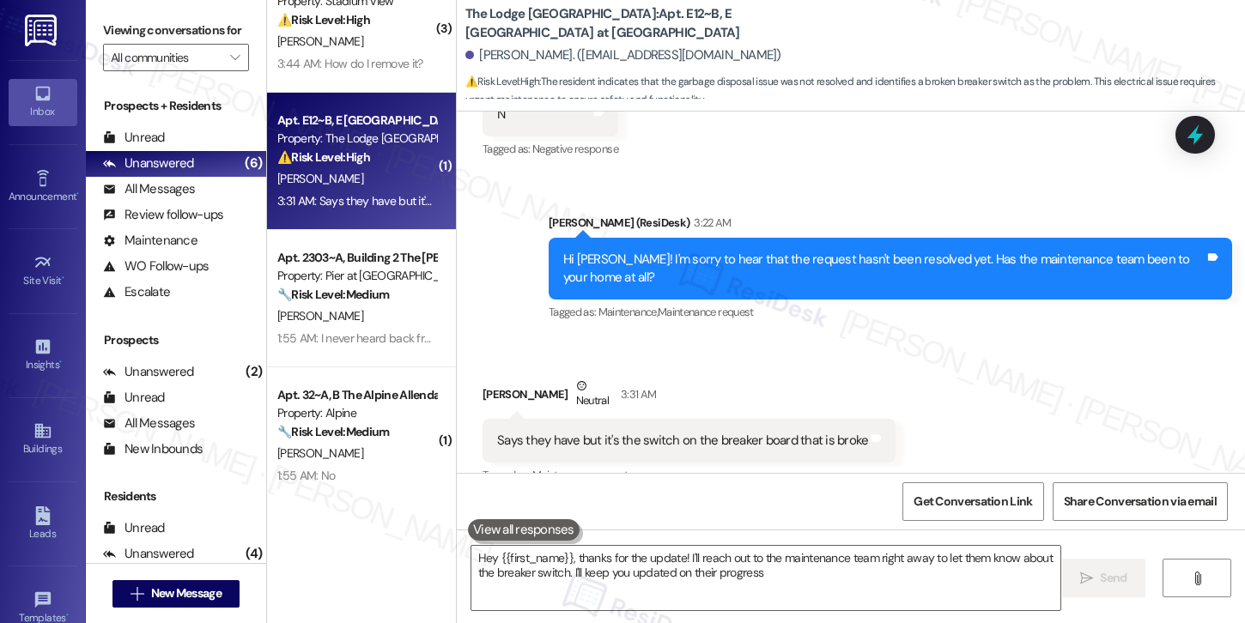
type textarea "Hey {{first_name}}, thanks for the update! I'll reach out to the maintenance te…"
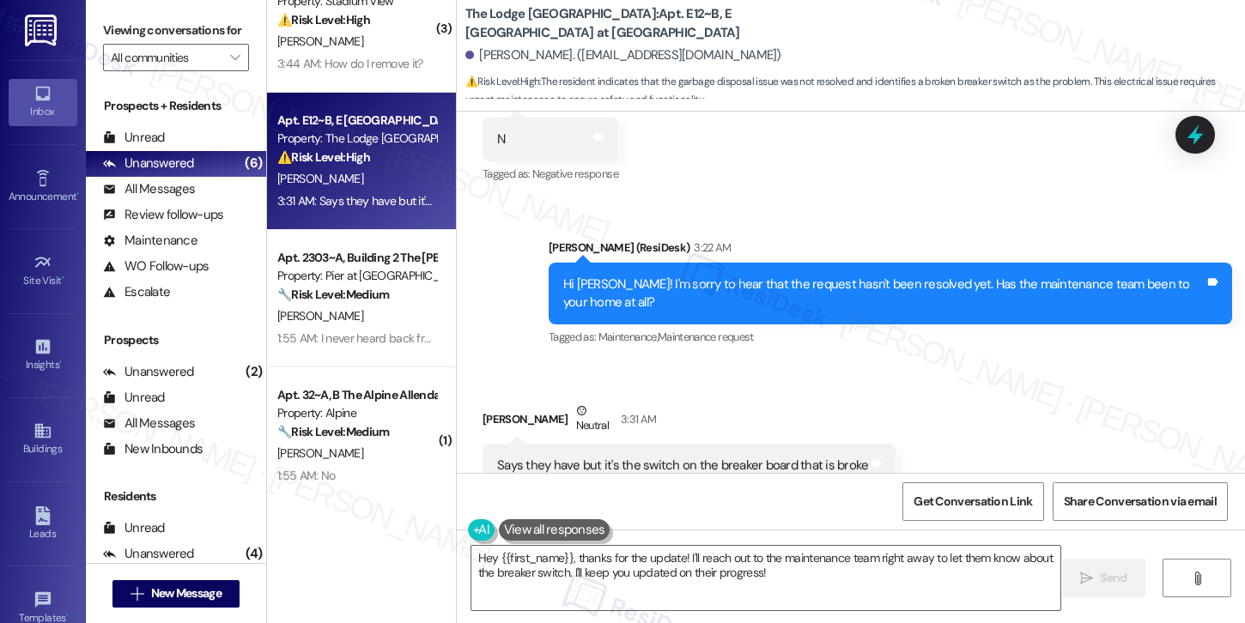
scroll to position [422, 0]
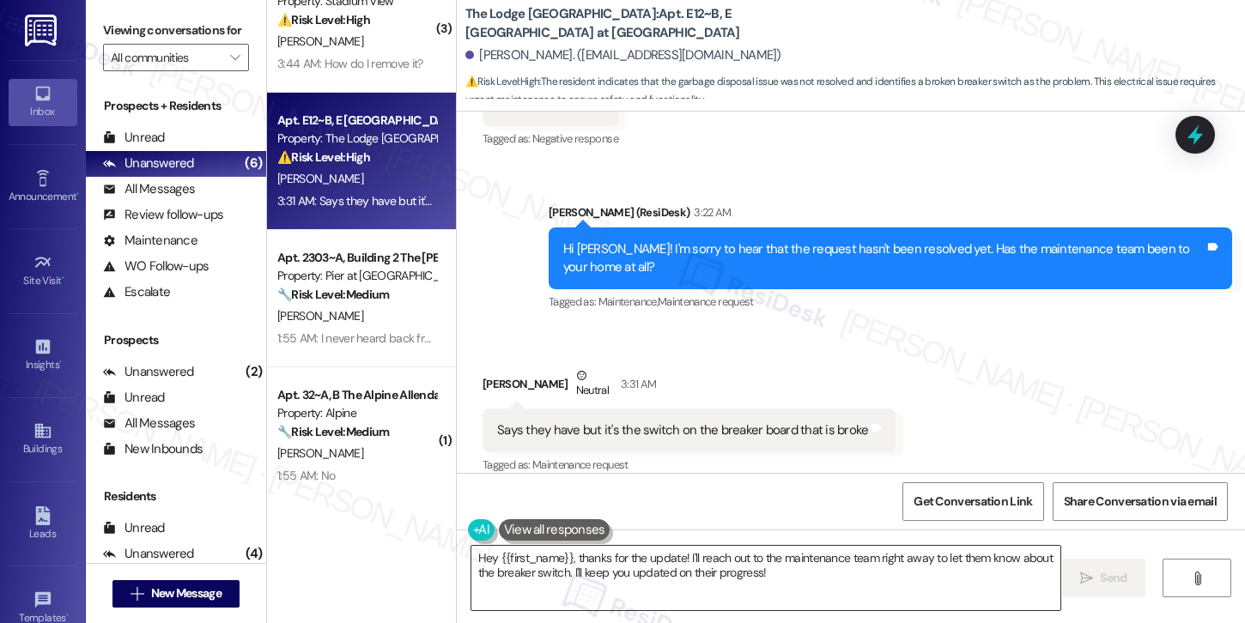
click at [715, 565] on textarea "Hey {{first_name}}, thanks for the update! I'll reach out to the maintenance te…" at bounding box center [765, 578] width 589 height 64
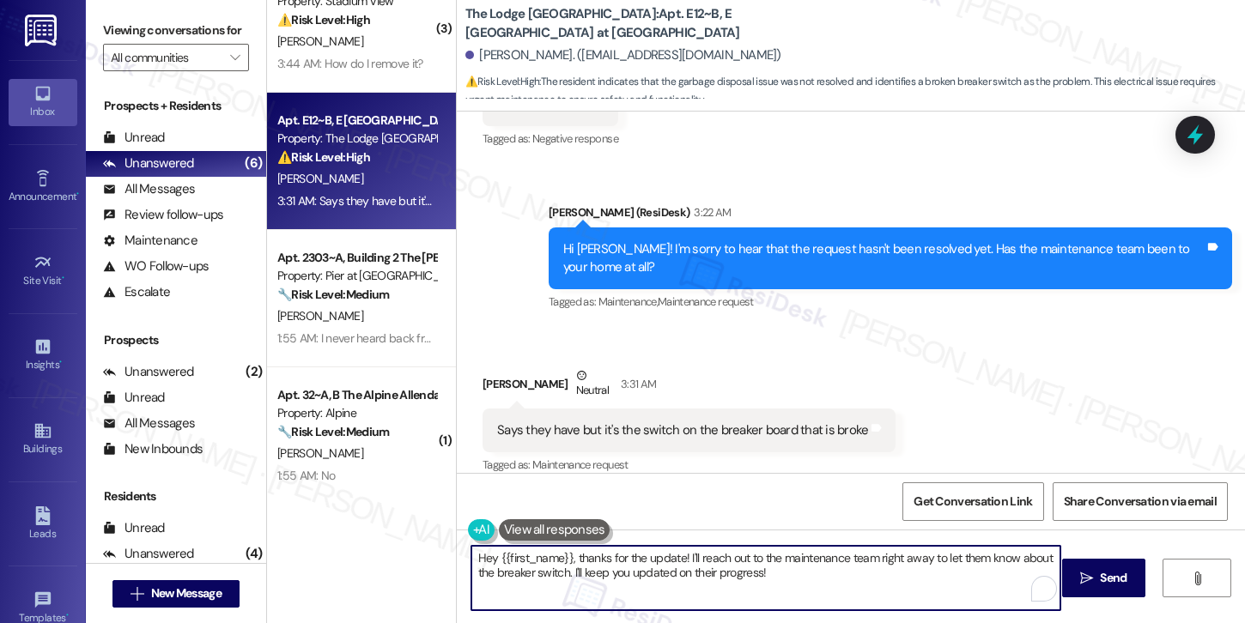
click at [715, 565] on textarea "Hey {{first_name}}, thanks for the update! I'll reach out to the maintenance te…" at bounding box center [765, 578] width 589 height 64
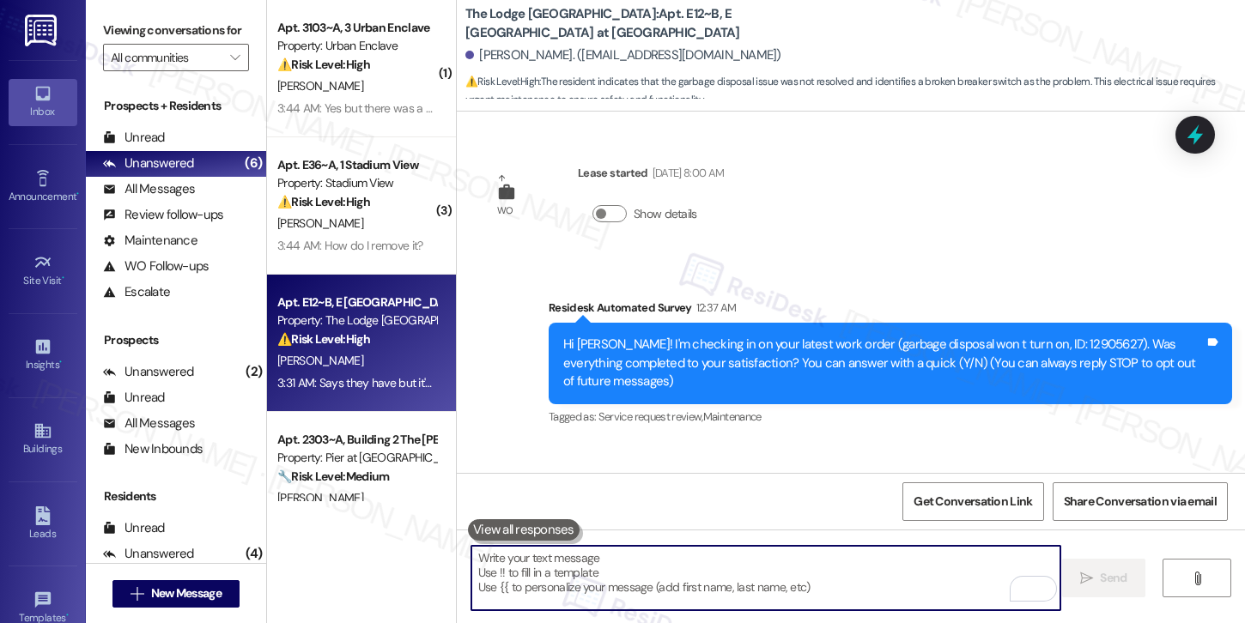
scroll to position [422, 0]
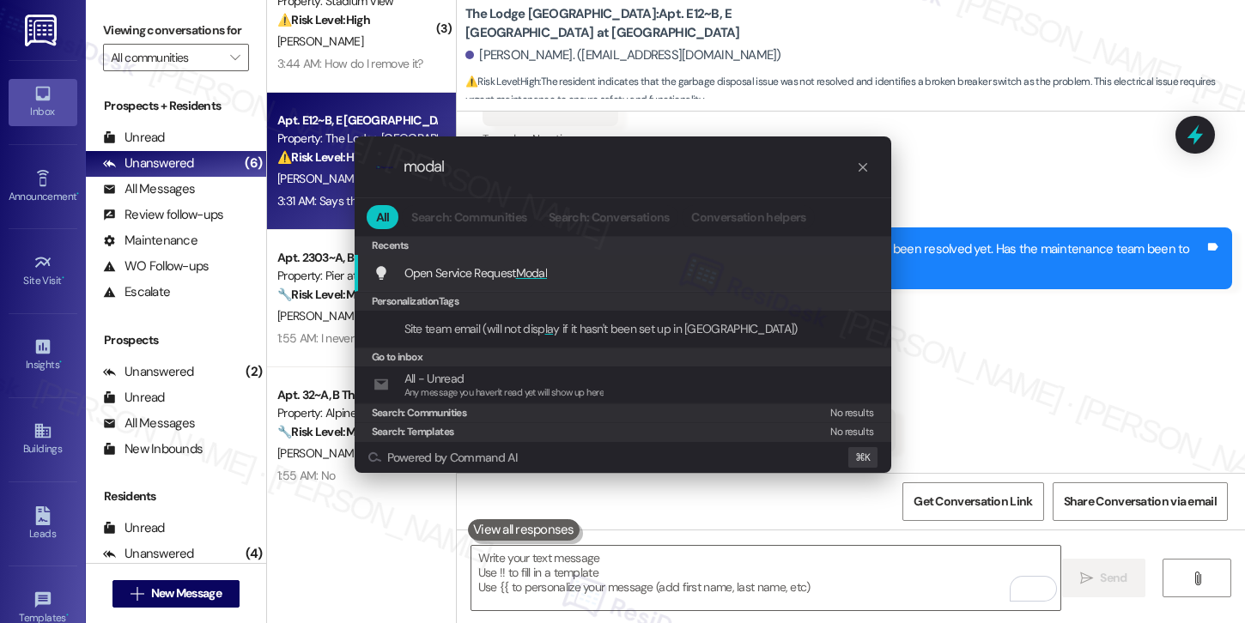
click at [689, 269] on div "Open Service Request Modal Add shortcut" at bounding box center [624, 273] width 502 height 19
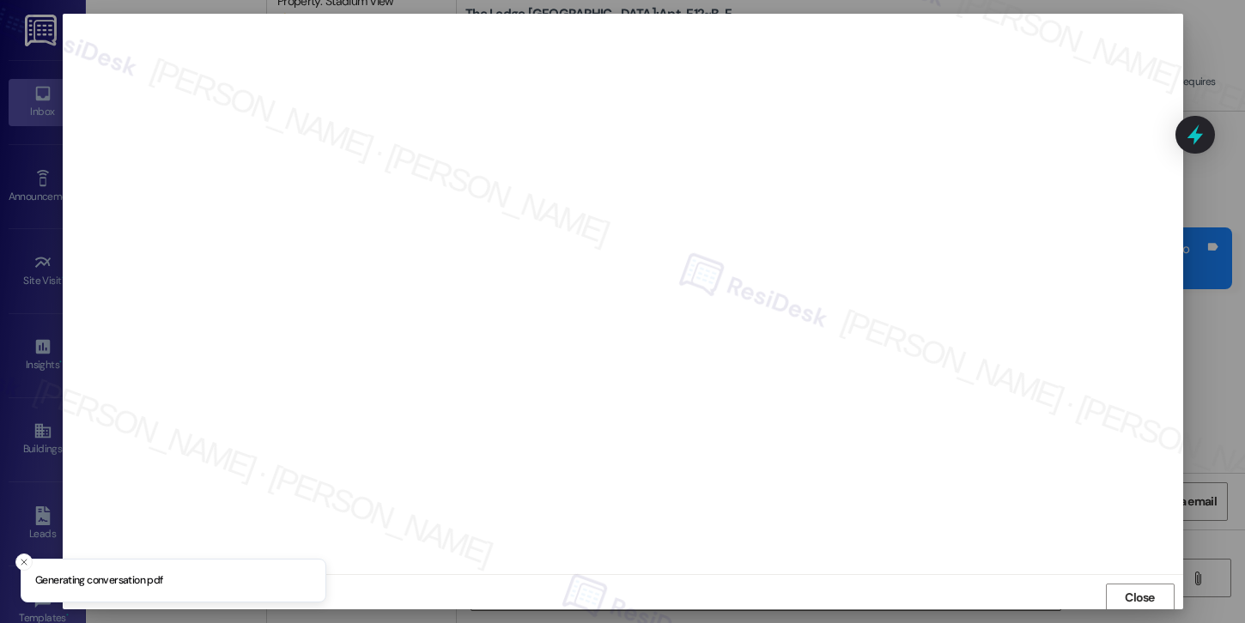
scroll to position [2, 0]
click at [1145, 600] on span "Close" at bounding box center [1140, 596] width 30 height 18
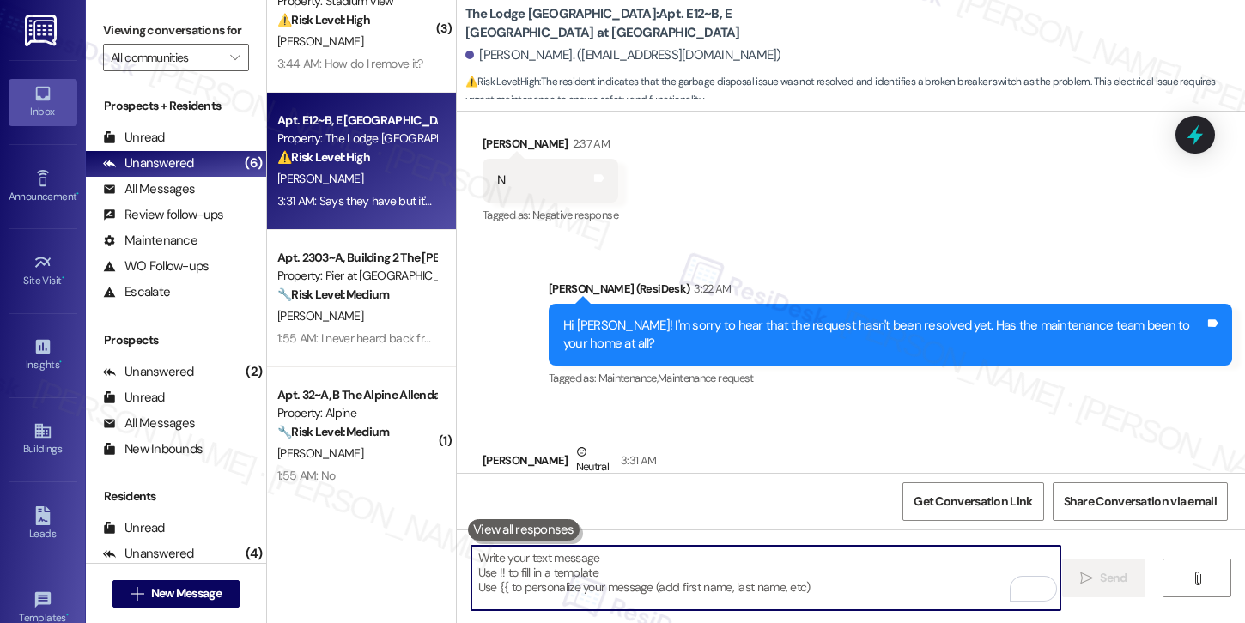
scroll to position [422, 0]
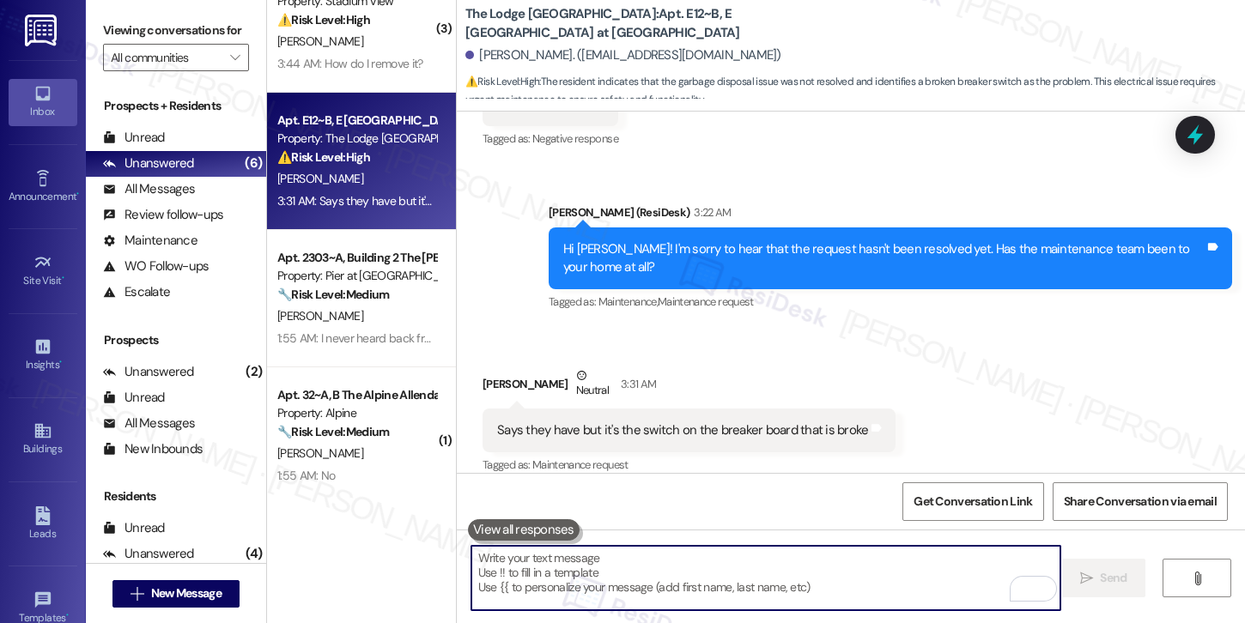
click at [849, 572] on textarea "To enrich screen reader interactions, please activate Accessibility in Grammarl…" at bounding box center [765, 578] width 589 height 64
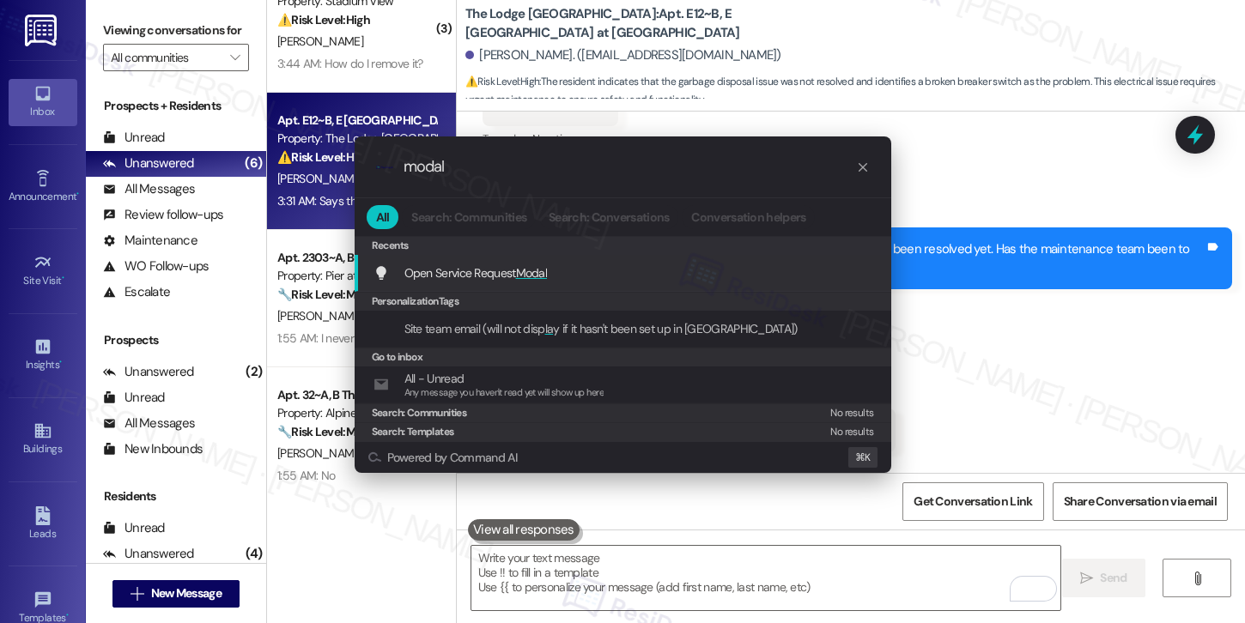
type input "modal"
click at [652, 253] on div "Recents" at bounding box center [623, 245] width 537 height 19
click at [643, 272] on div "Open Service Request Modal Add shortcut" at bounding box center [624, 273] width 502 height 19
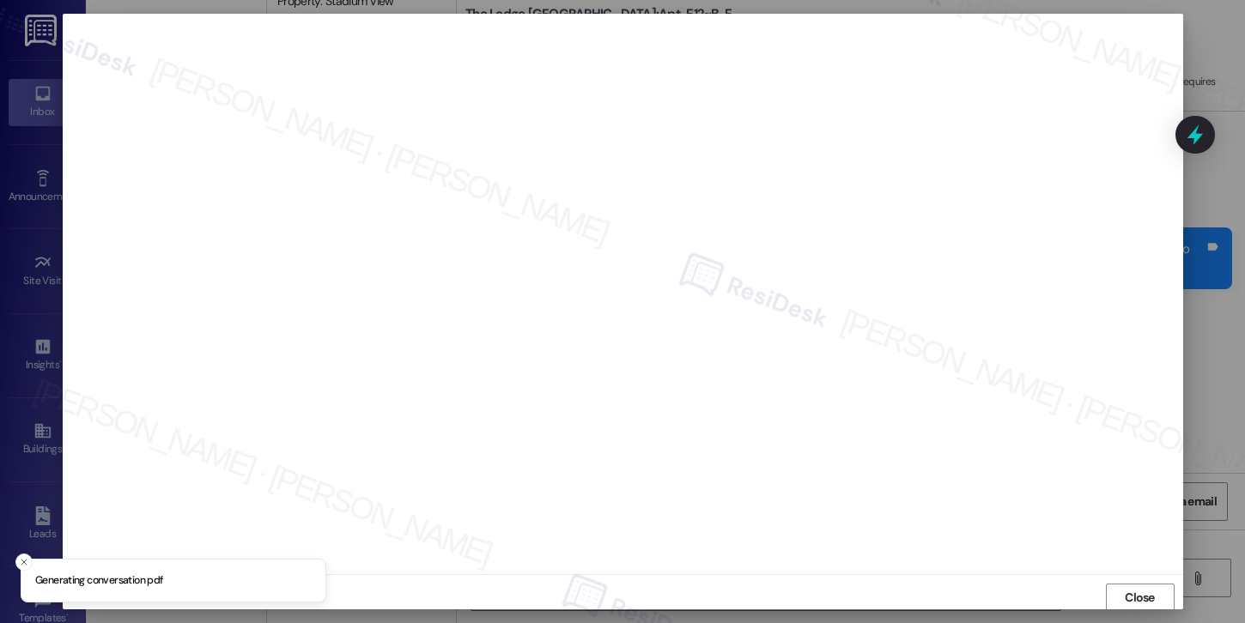
scroll to position [2, 0]
click at [1130, 599] on span "Close" at bounding box center [1140, 596] width 30 height 18
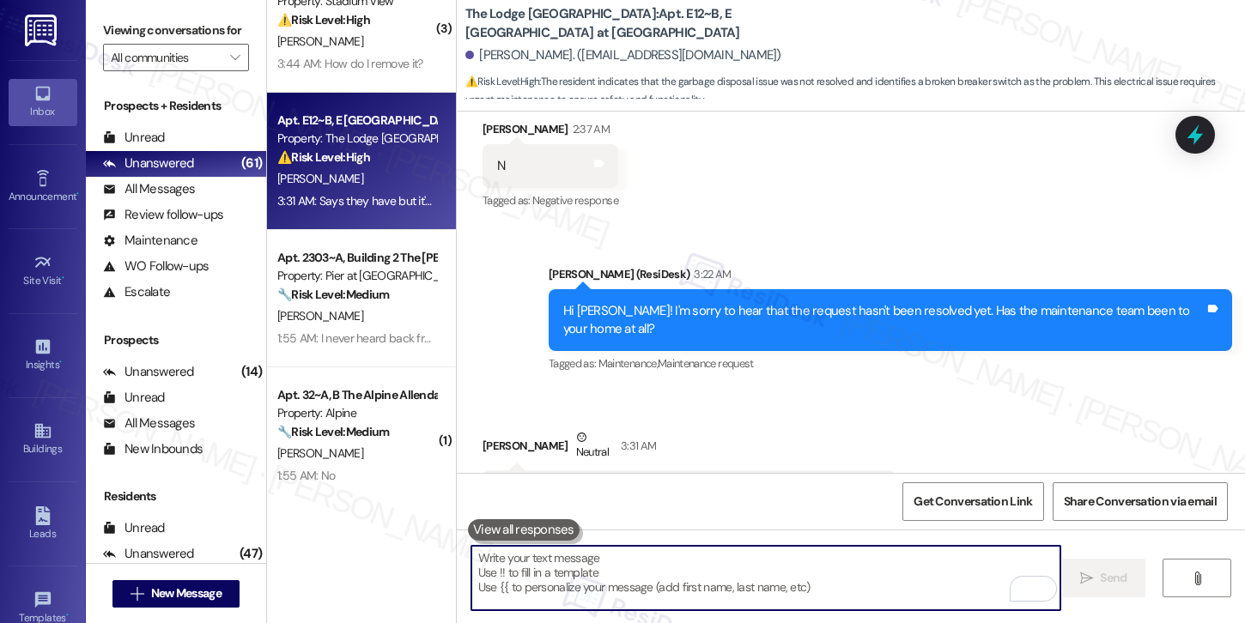
scroll to position [422, 0]
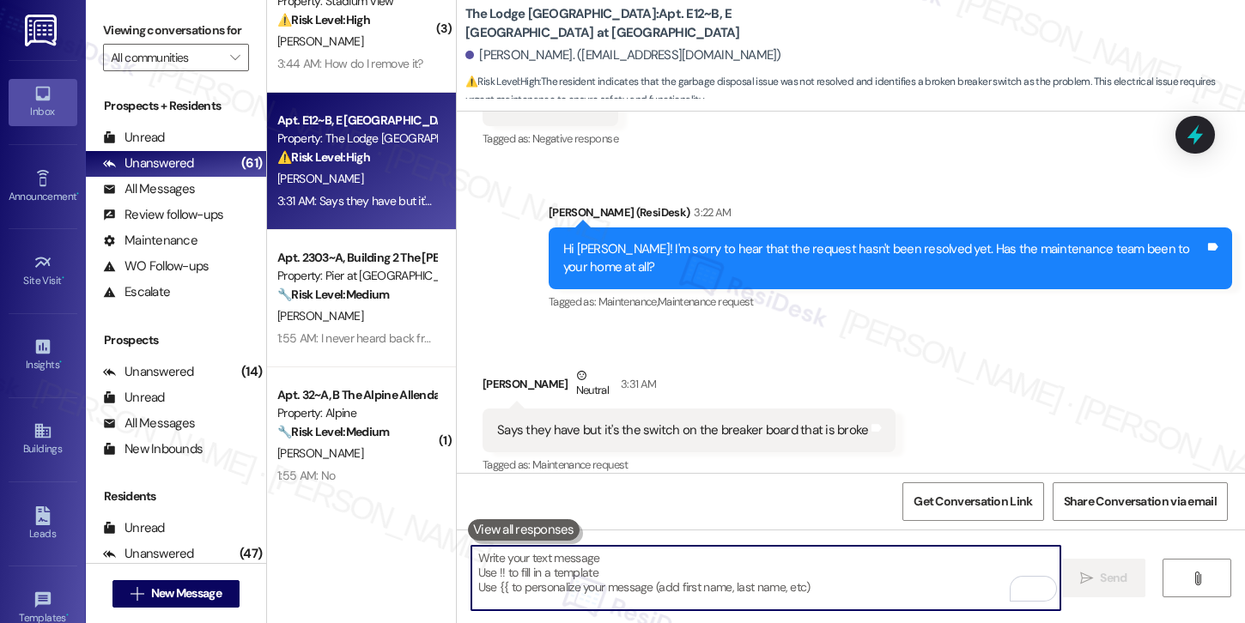
click at [763, 559] on textarea "To enrich screen reader interactions, please activate Accessibility in Grammarl…" at bounding box center [765, 578] width 589 height 64
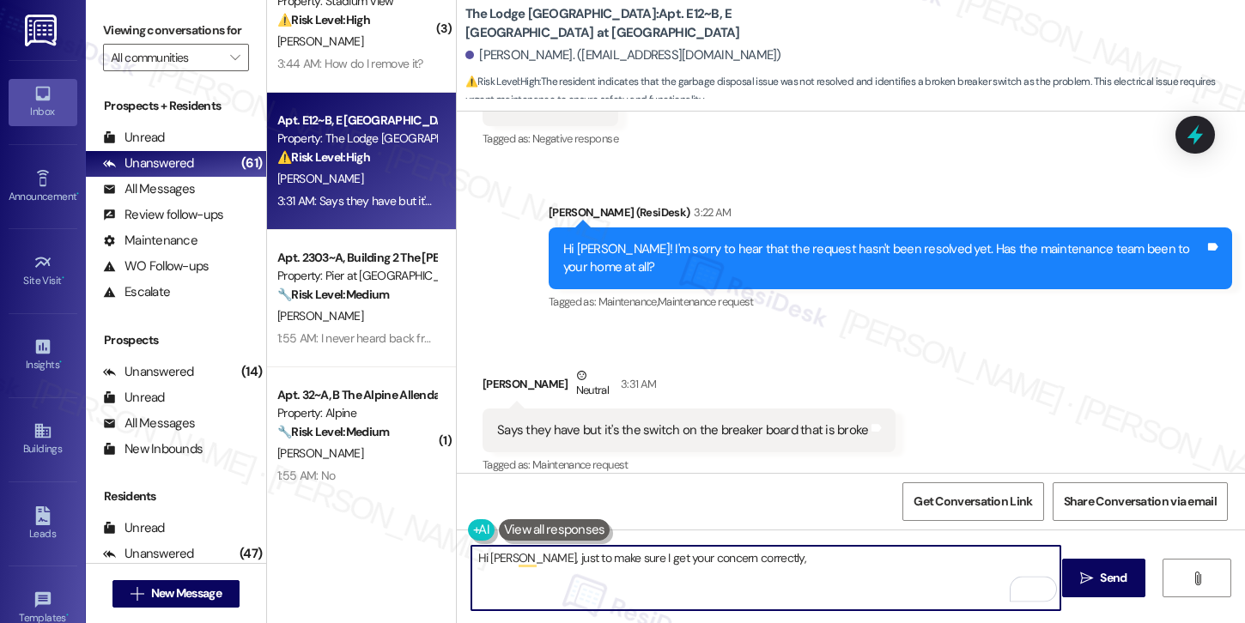
click at [709, 422] on div "Says they have but it's the switch on the breaker board that is broke" at bounding box center [682, 431] width 371 height 18
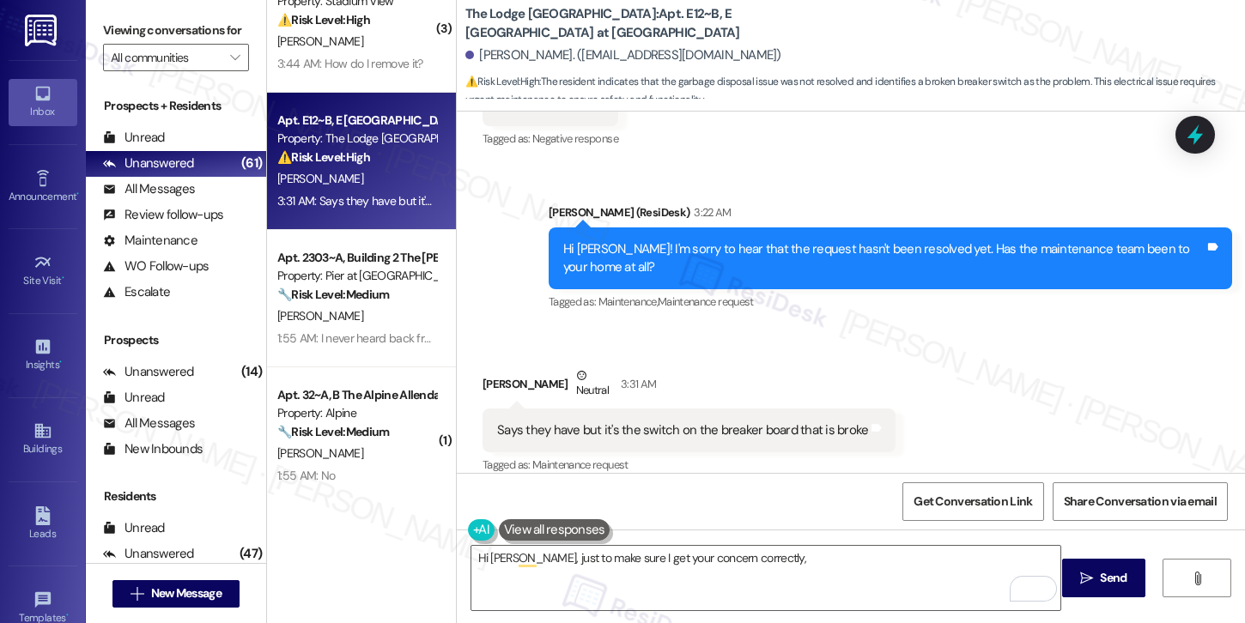
click at [709, 422] on div "Says they have but it's the switch on the breaker board that is broke" at bounding box center [682, 431] width 371 height 18
copy div "Says they have but it's the switch on the breaker board that is broke Tags and …"
click at [774, 562] on textarea "Hi Evan, just to make sure I get your concern correctly," at bounding box center [765, 578] width 589 height 64
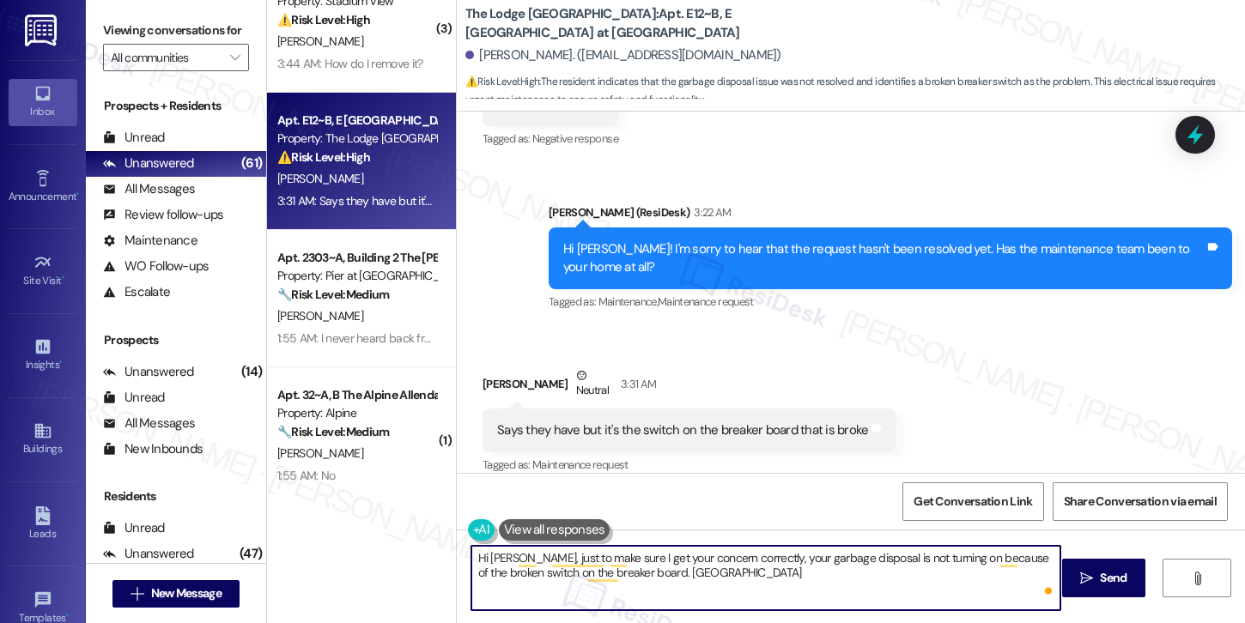
type textarea "Hi Evan, just to make sure I get your concern correctly, your garbage disposal …"
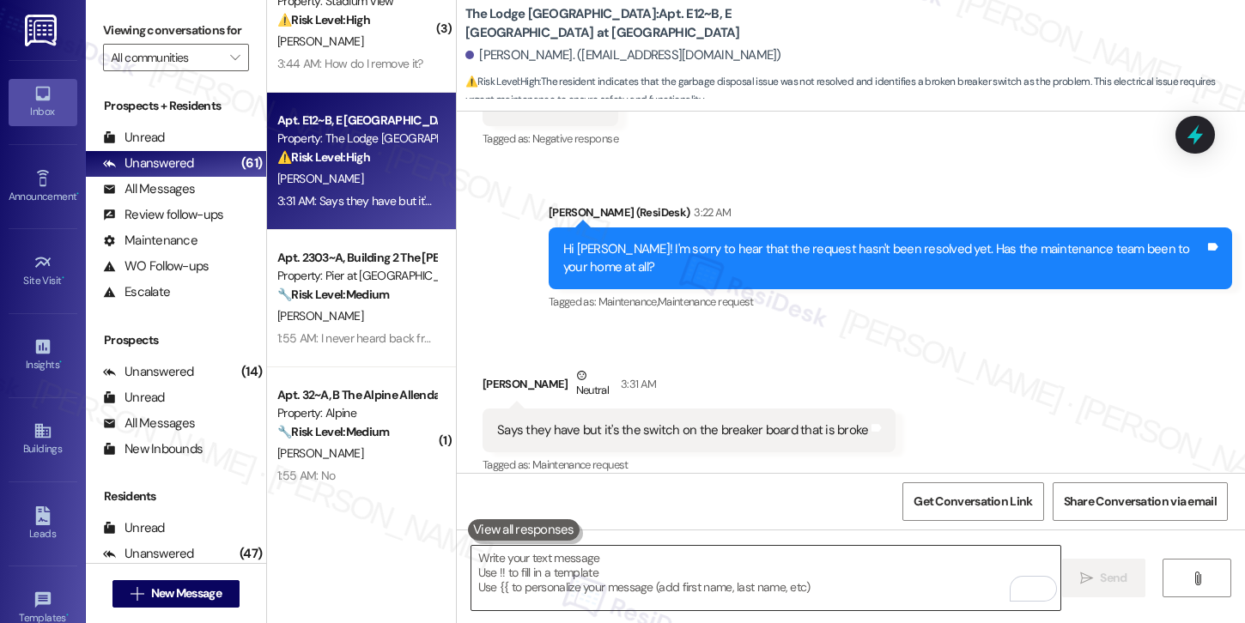
click at [556, 575] on textarea "To enrich screen reader interactions, please activate Accessibility in Grammarl…" at bounding box center [765, 578] width 589 height 64
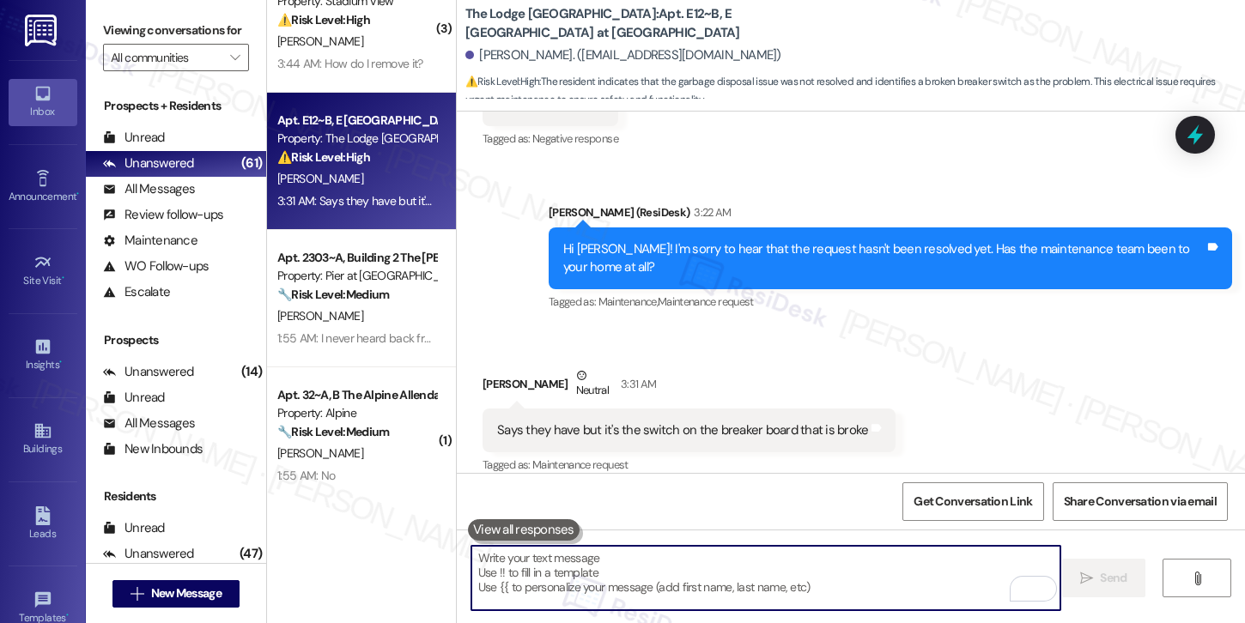
paste textarea "Hi Evan, just to confirm I understand correctly—your garbage disposal isn’t tur…"
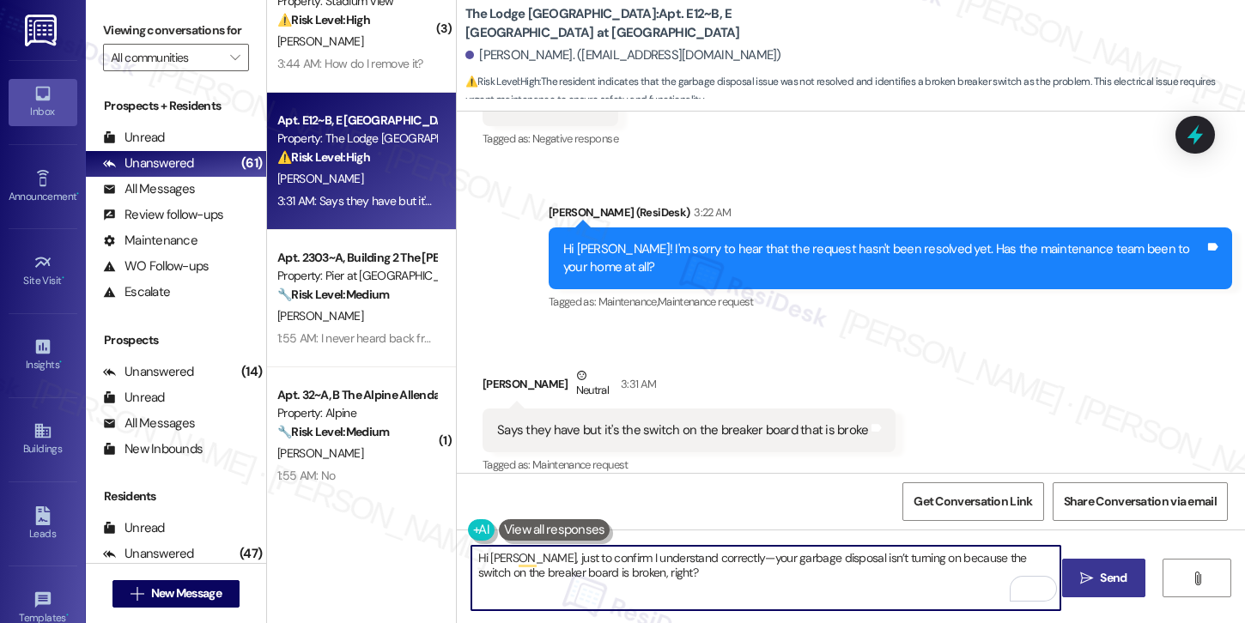
type textarea "Hi Evan, just to confirm I understand correctly—your garbage disposal isn’t tur…"
click at [1100, 584] on span "Send" at bounding box center [1113, 578] width 27 height 18
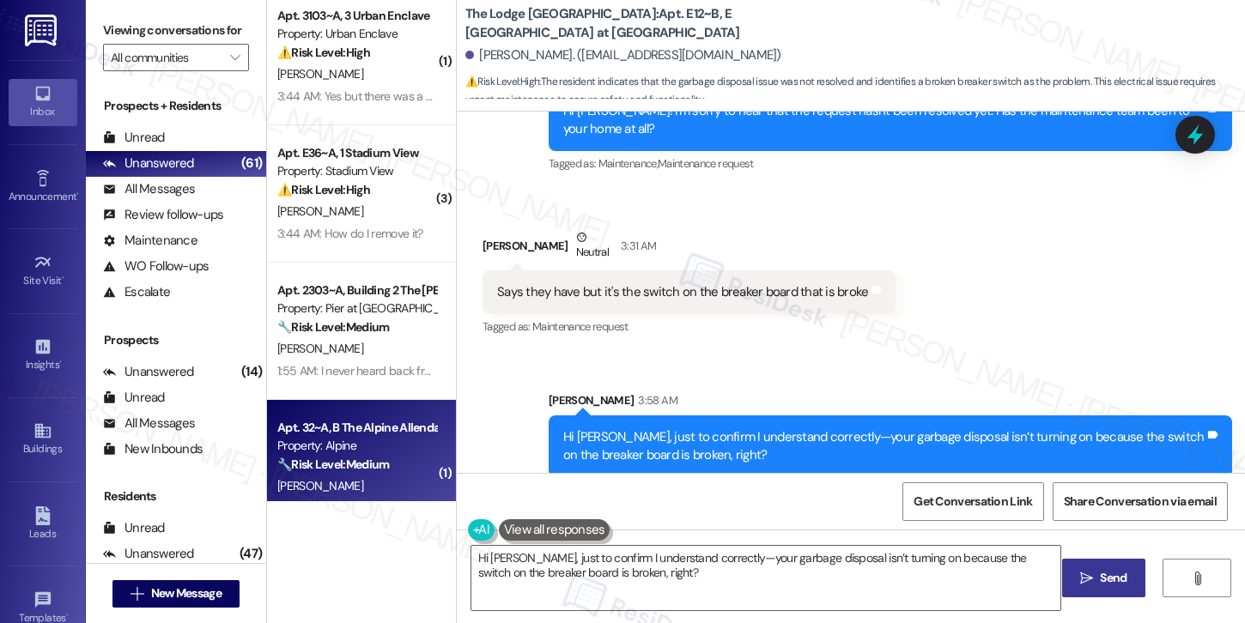
scroll to position [0, 0]
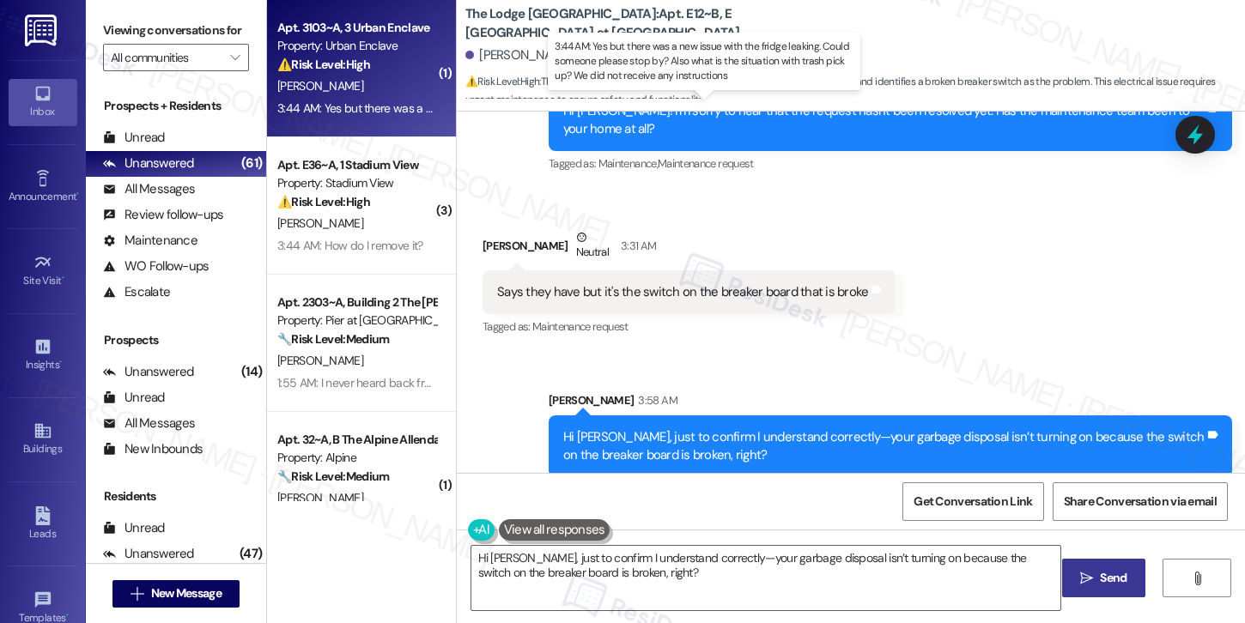
click at [385, 106] on div "3:44 AM: Yes but there was a new issue with the fridge leaking. Could someone p…" at bounding box center [715, 107] width 877 height 15
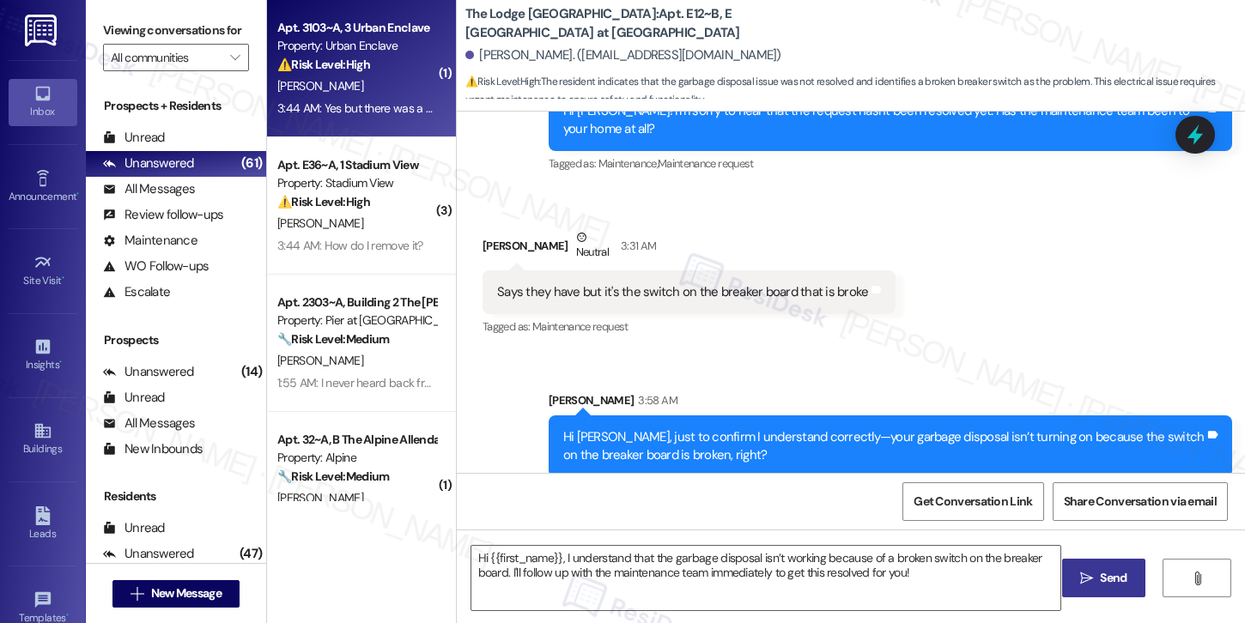
type textarea "Fetching suggested responses. Please feel free to read through the conversation…"
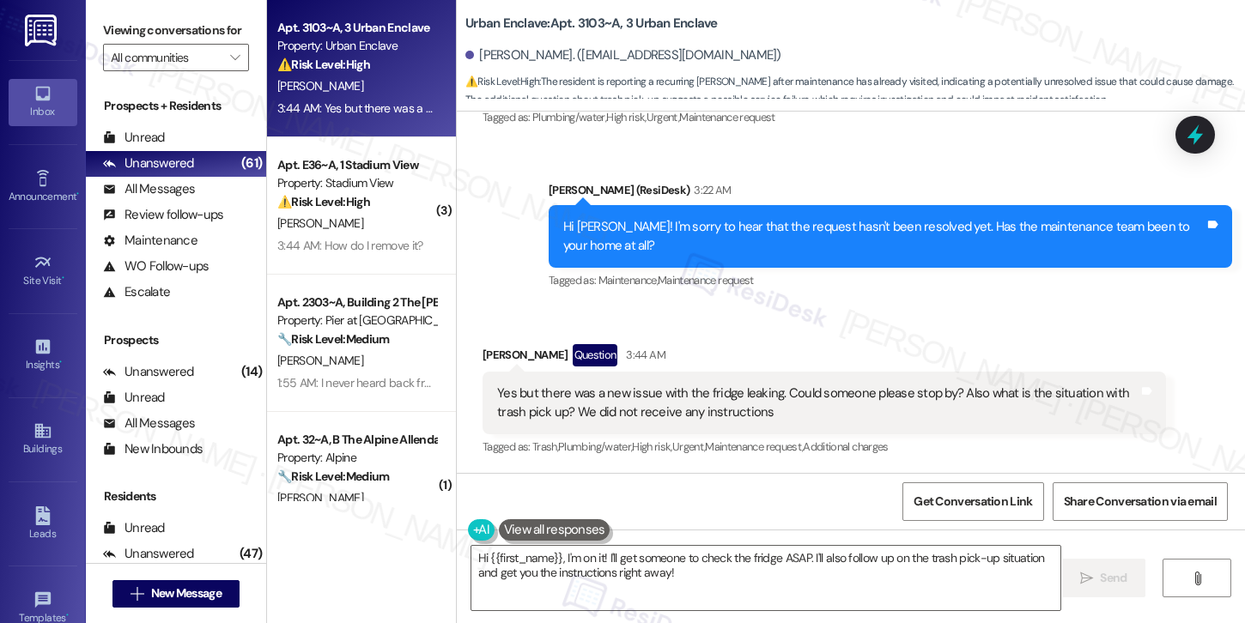
scroll to position [427, 0]
click at [699, 226] on div "Hi Sydney! I'm sorry to hear that the request hasn't been resolved yet. Has the…" at bounding box center [883, 235] width 641 height 37
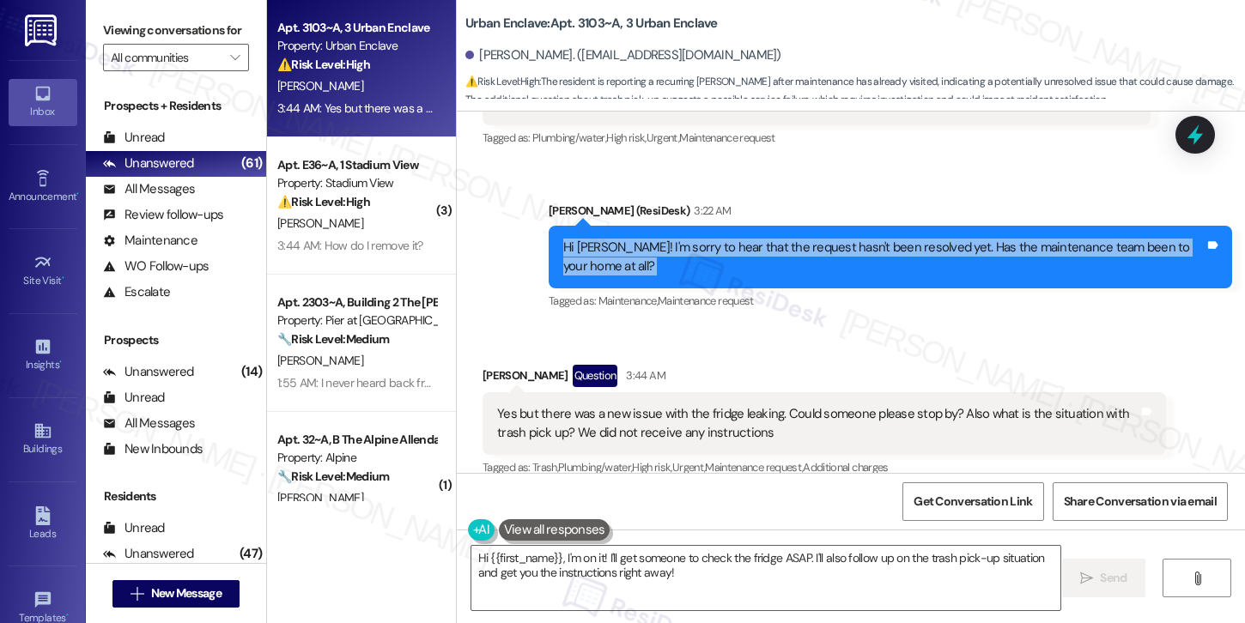
scroll to position [404, 0]
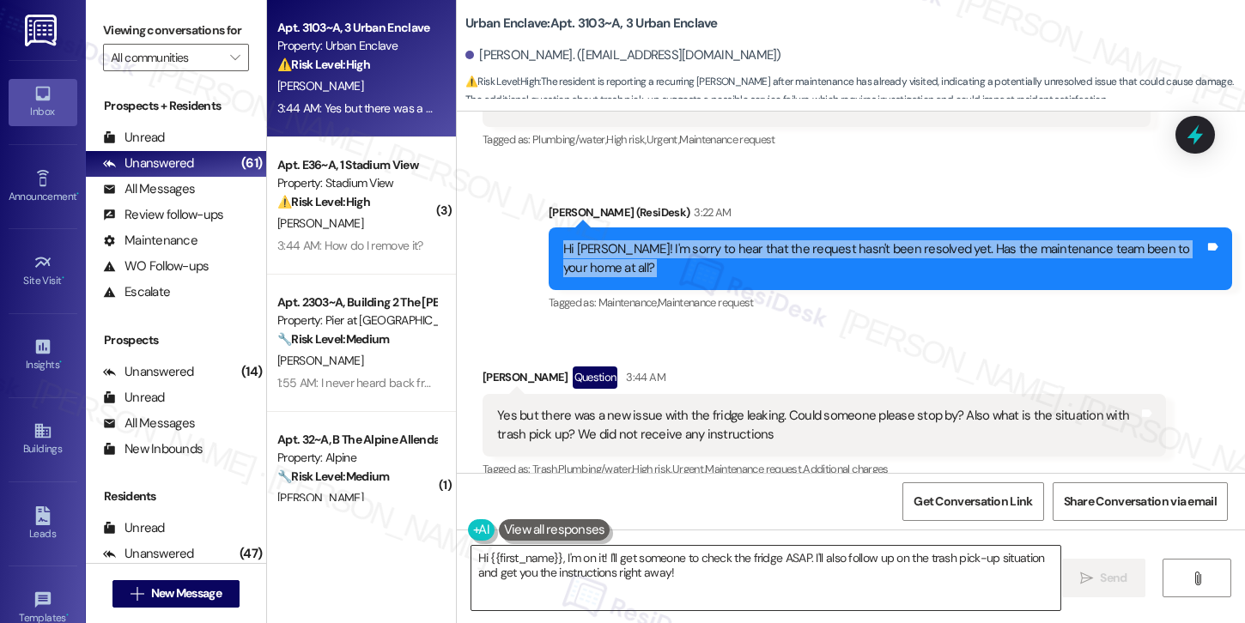
click at [713, 570] on textarea "Hi {{first_name}}, I'm on it! I'll get someone to check the fridge ASAP. I'll a…" at bounding box center [765, 578] width 589 height 64
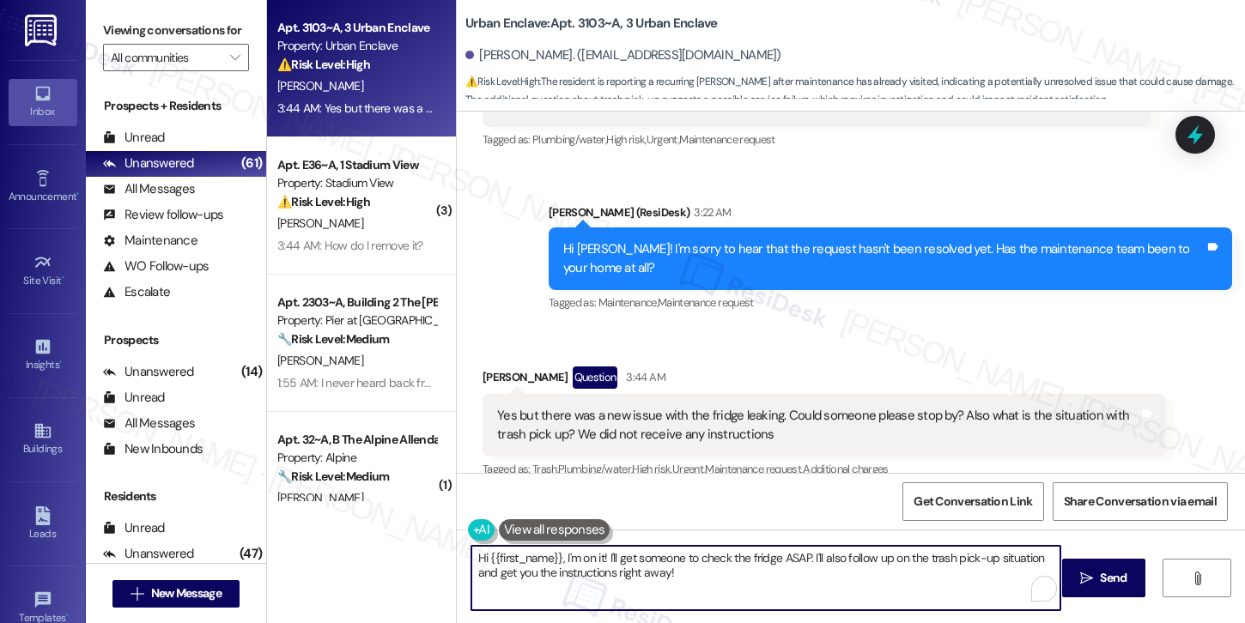
click at [713, 570] on textarea "Hi {{first_name}}, I'm on it! I'll get someone to check the fridge ASAP. I'll a…" at bounding box center [765, 578] width 589 height 64
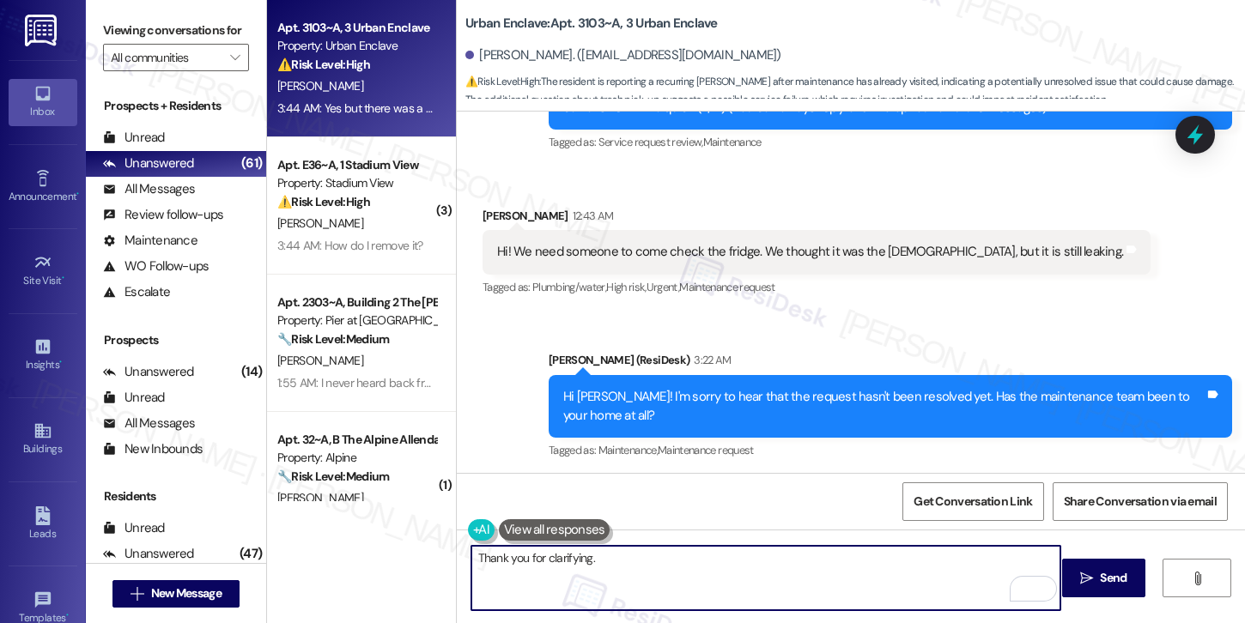
scroll to position [427, 0]
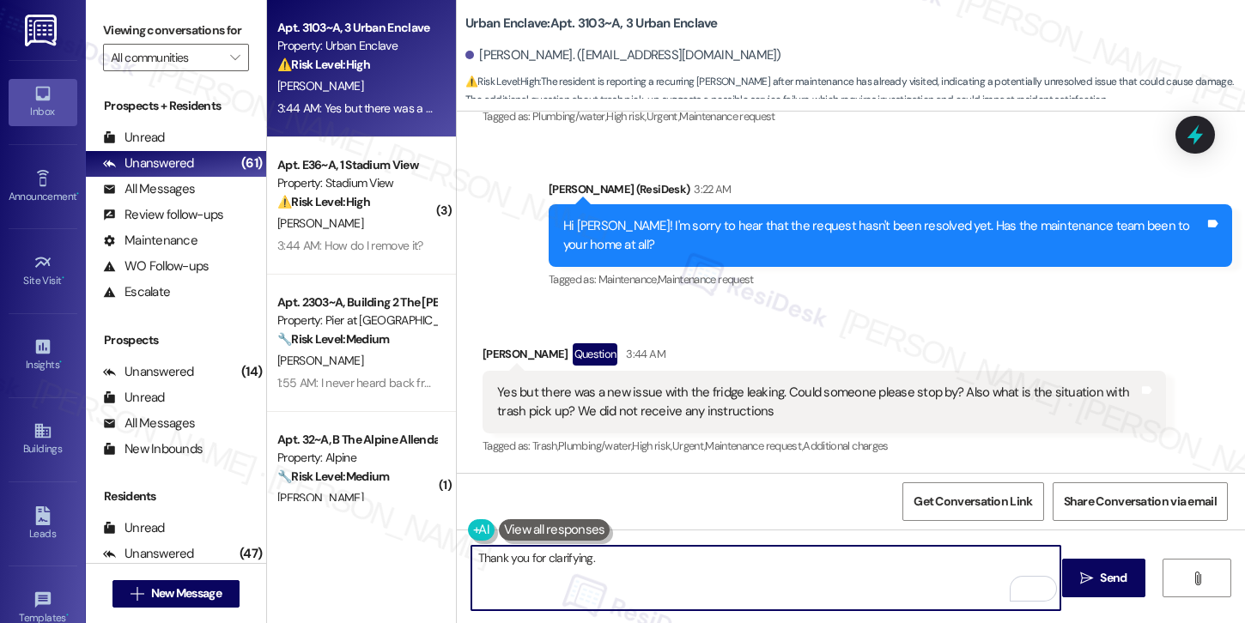
type textarea "Thank you for clarifying."
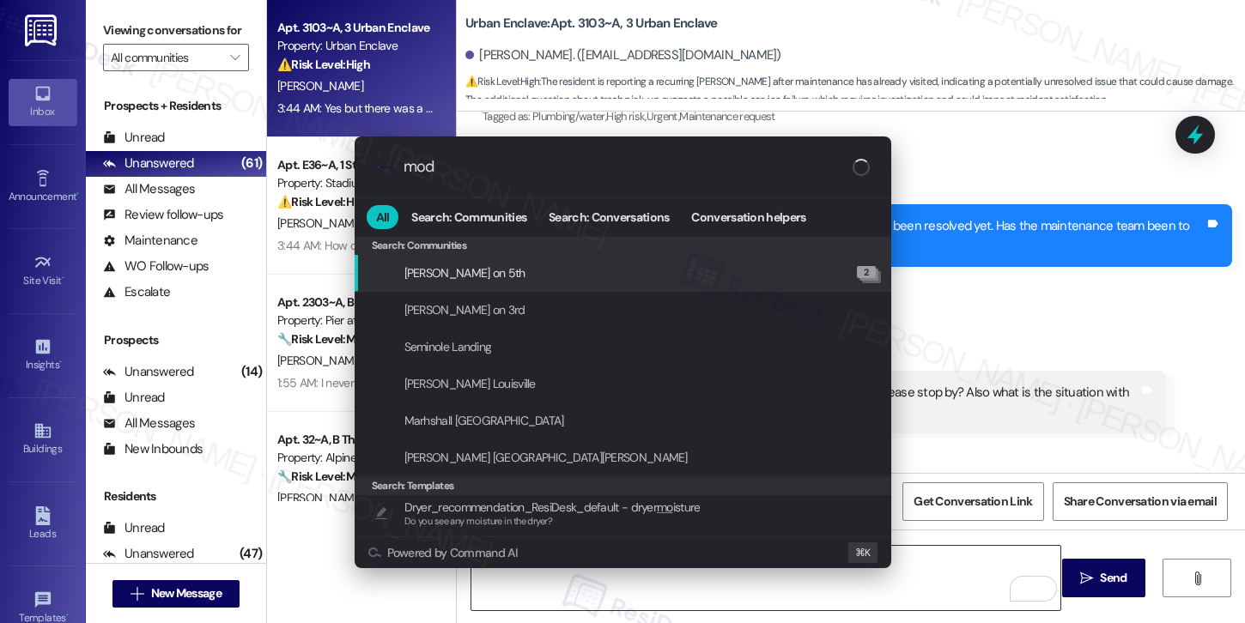
type input "moda"
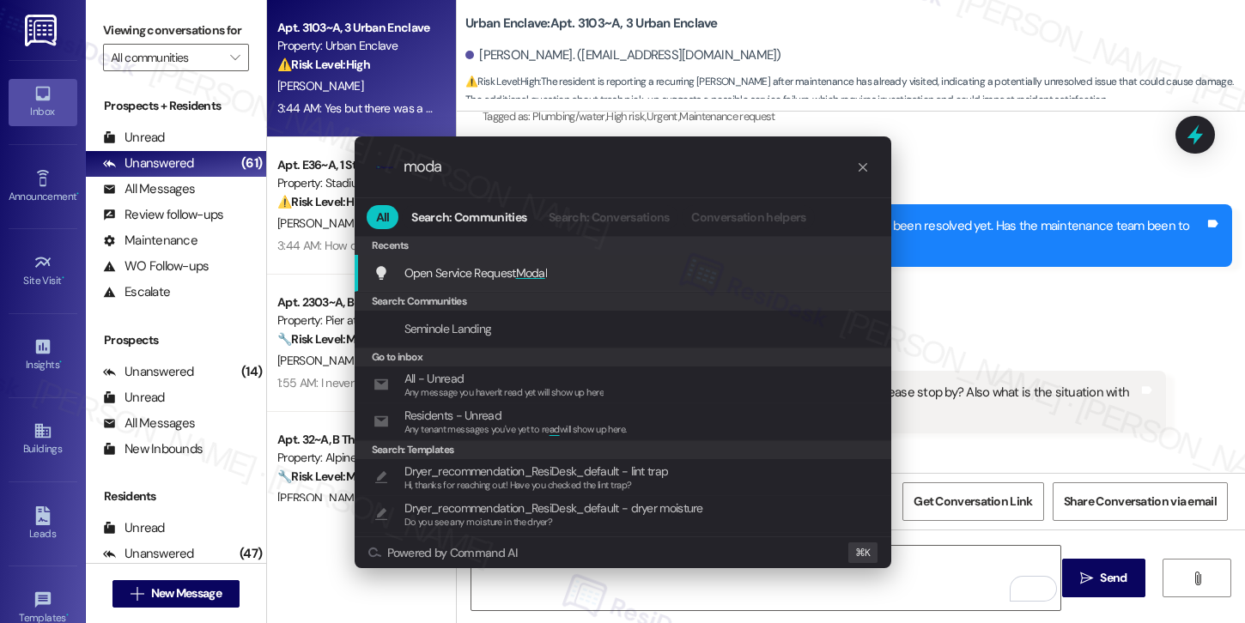
click at [736, 280] on div "Open Service Request Moda l Add shortcut" at bounding box center [624, 273] width 502 height 19
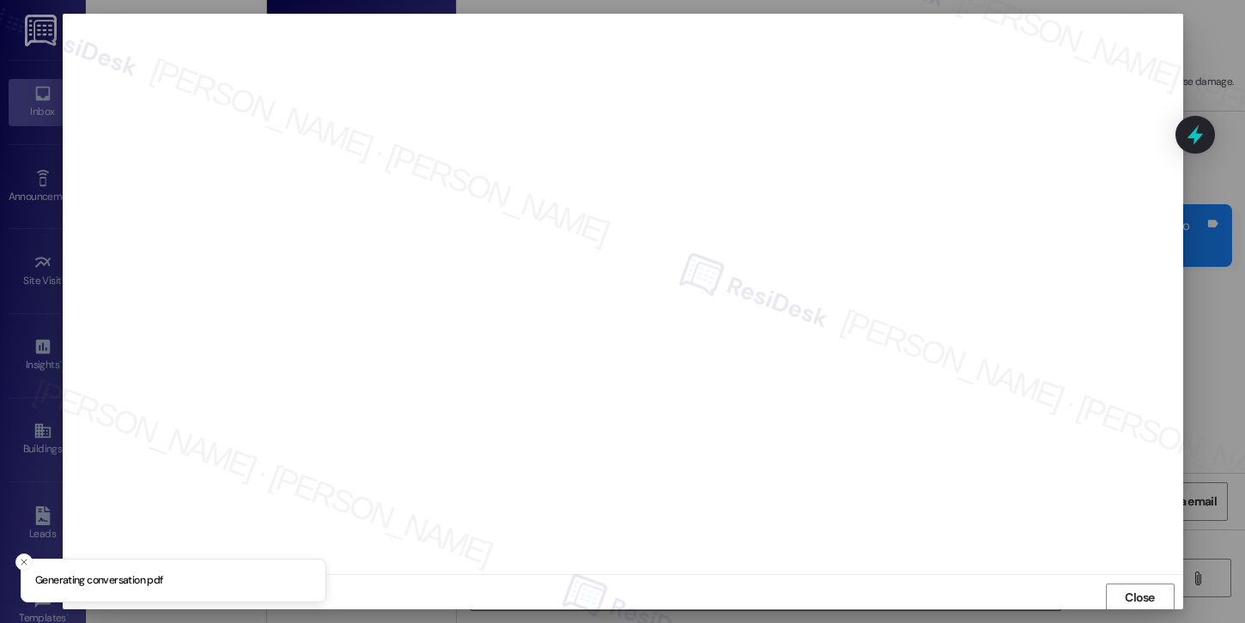
scroll to position [2, 0]
click at [1138, 598] on span "Close" at bounding box center [1140, 596] width 30 height 18
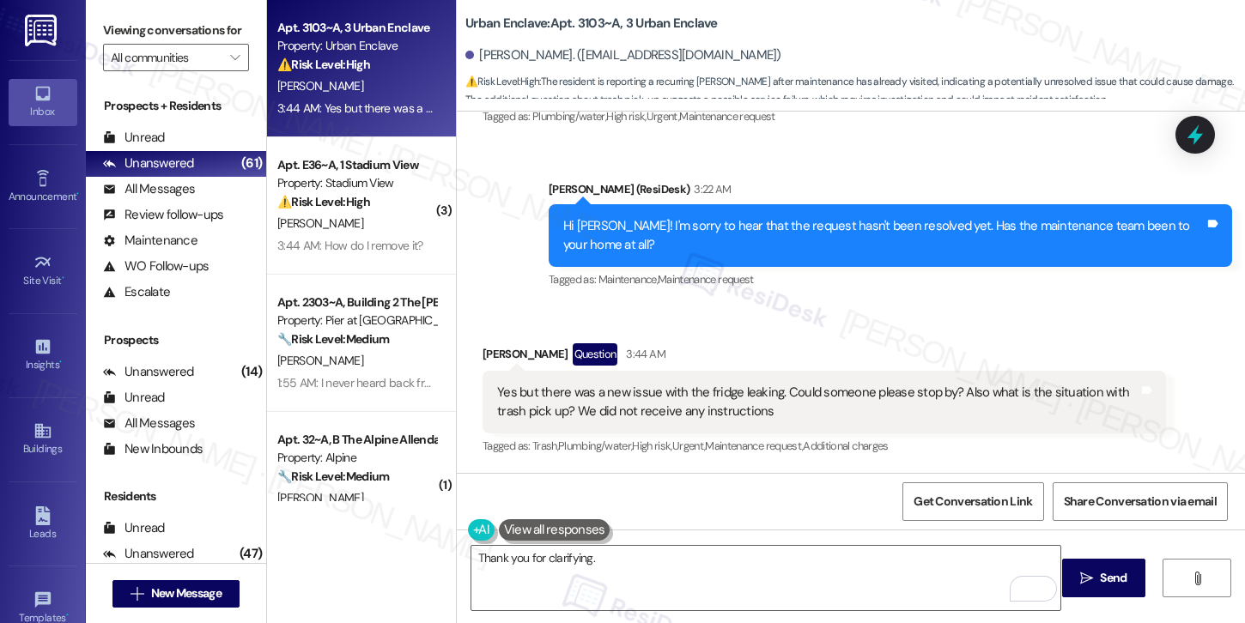
drag, startPoint x: 694, startPoint y: 388, endPoint x: 778, endPoint y: 392, distance: 84.2
click at [778, 392] on div "Yes but there was a new issue with the fridge leaking. Could someone please sto…" at bounding box center [817, 402] width 641 height 37
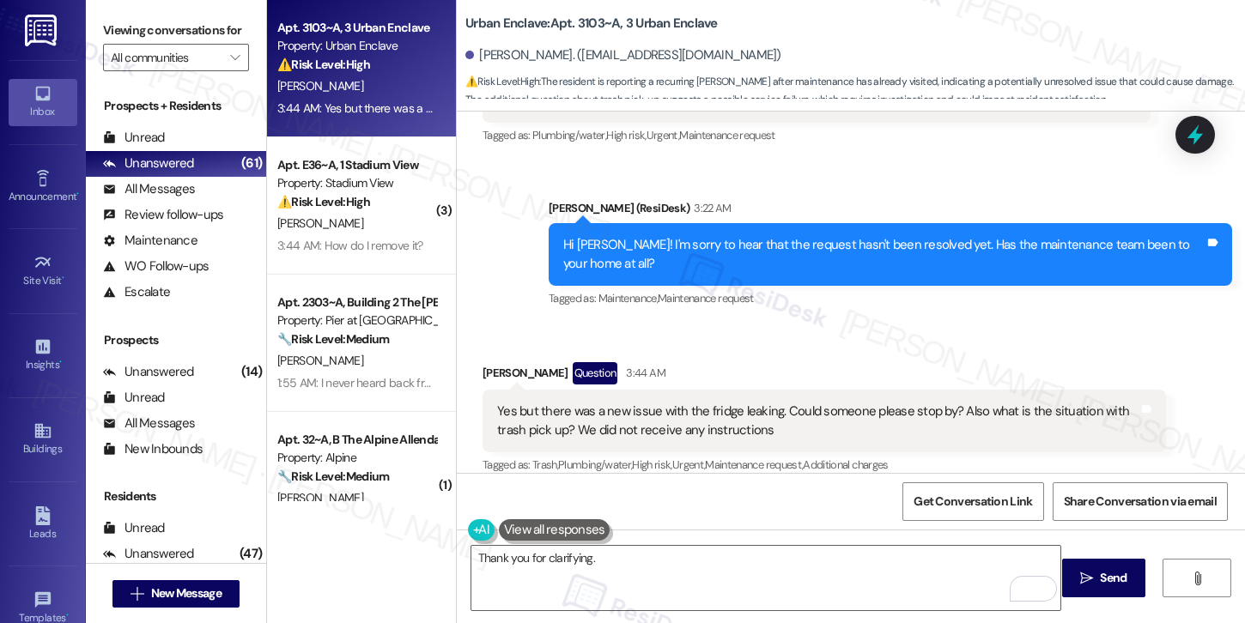
scroll to position [427, 0]
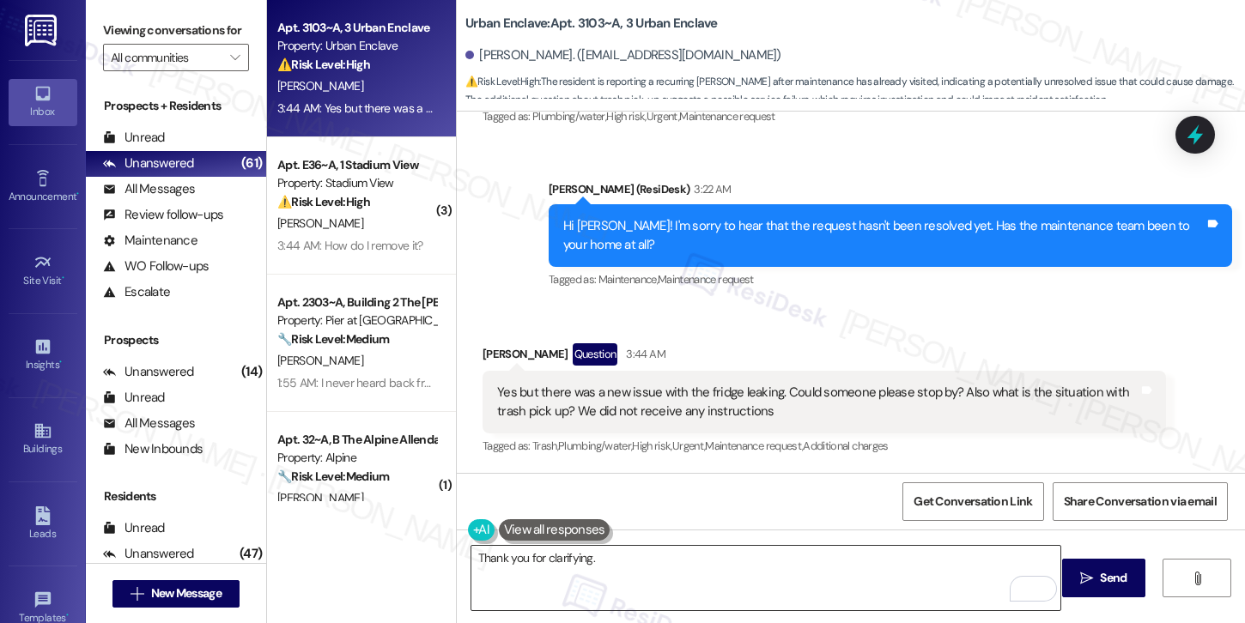
click at [780, 565] on textarea "Thank you for clarifying." at bounding box center [765, 578] width 589 height 64
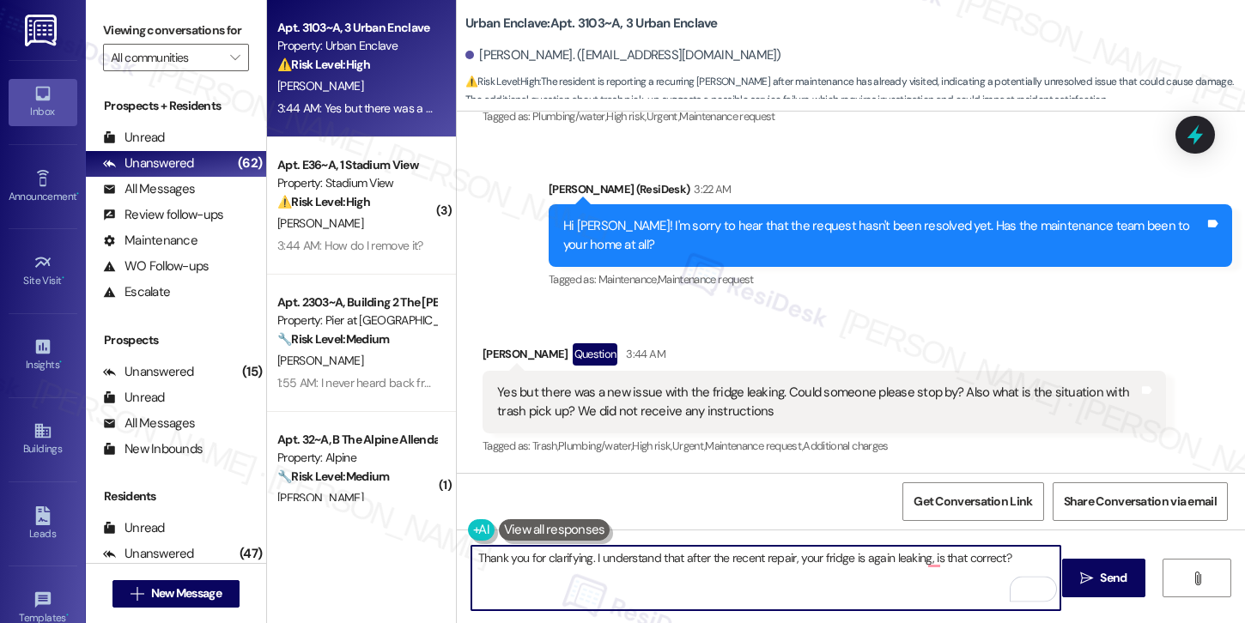
type textarea "Thank you for clarifying. I understand that after the recent repair, your fridg…"
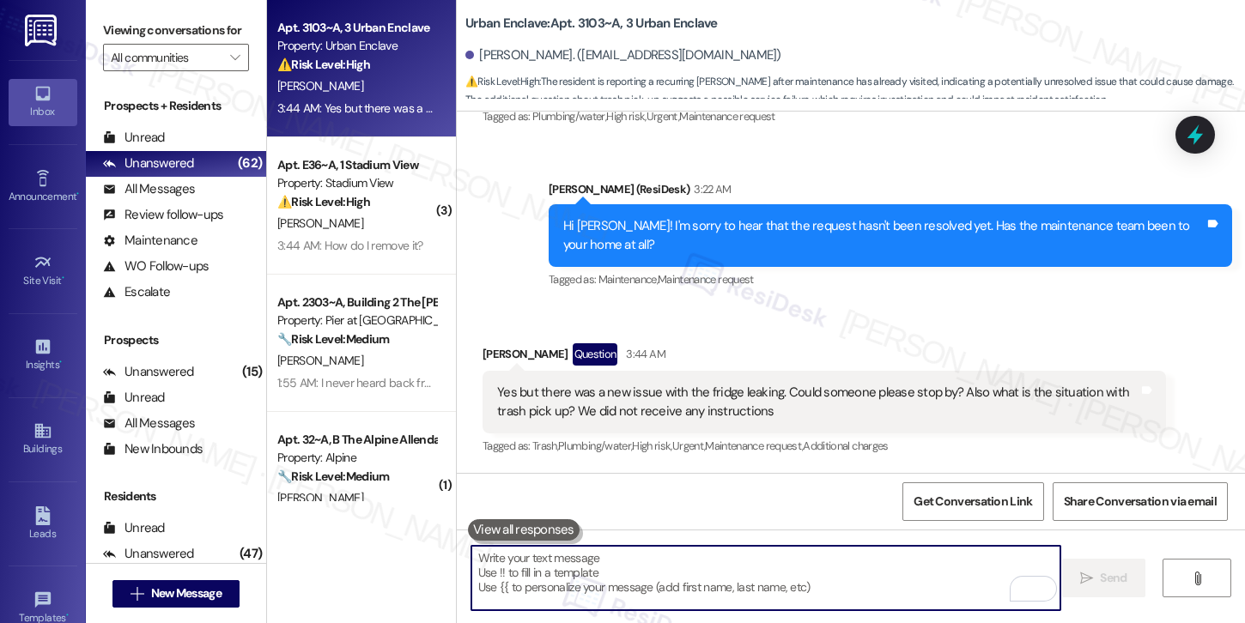
click at [563, 589] on textarea "To enrich screen reader interactions, please activate Accessibility in Grammarl…" at bounding box center [765, 578] width 589 height 64
paste textarea "Thank you for clarifying. Just to confirm—after the recent repair, your fridge …"
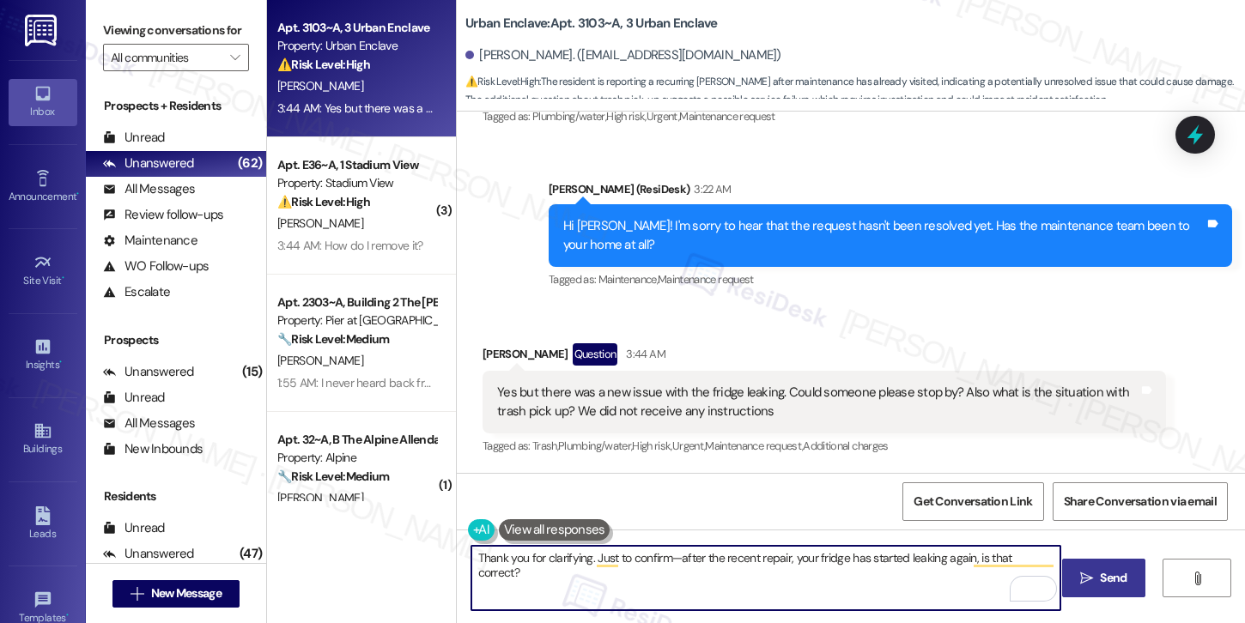
click at [1089, 592] on button " Send" at bounding box center [1103, 578] width 83 height 39
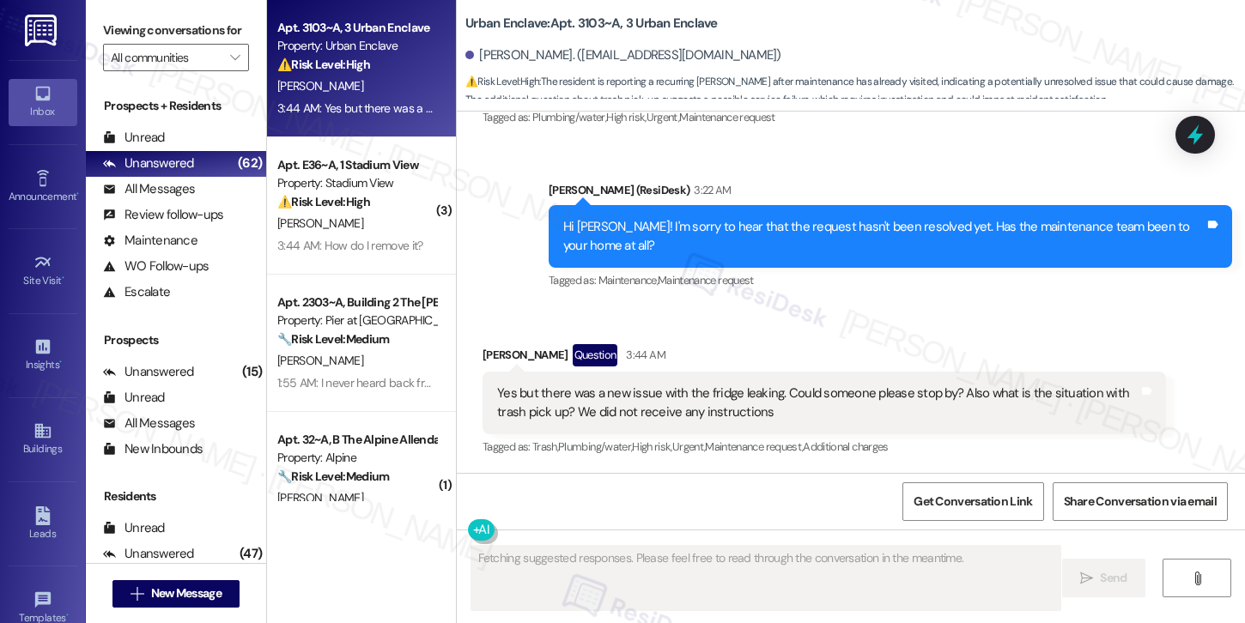
scroll to position [546, 0]
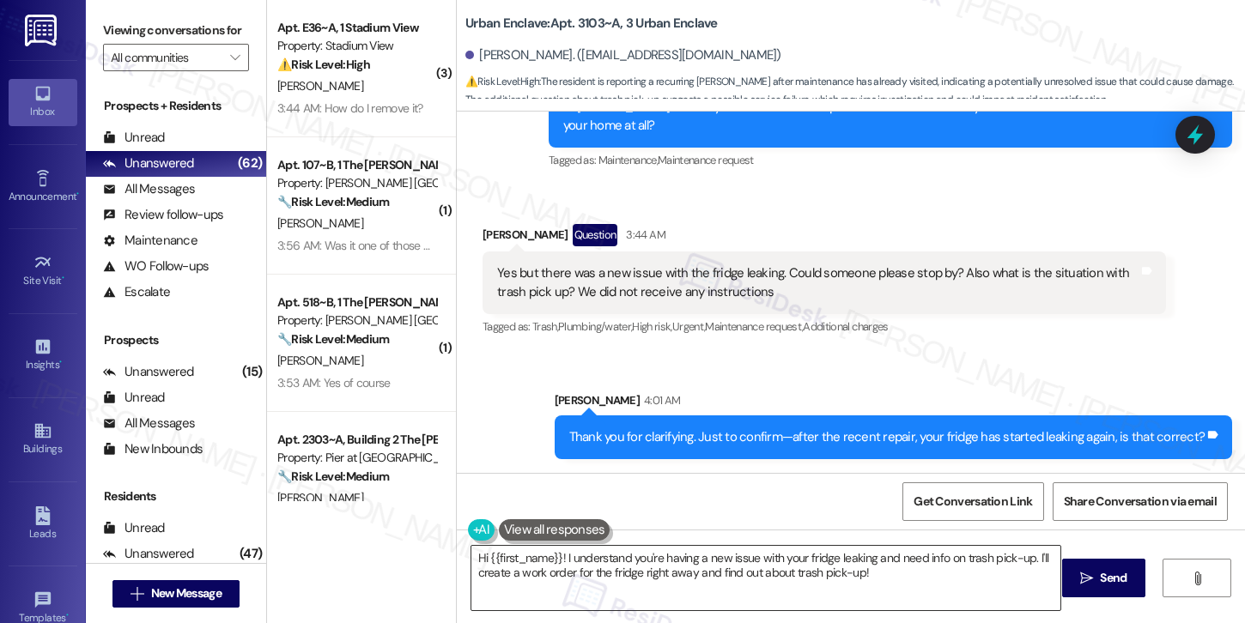
click at [750, 571] on textarea "Hi {{first_name}}! I understand you're having a new issue with your fridge leak…" at bounding box center [765, 578] width 589 height 64
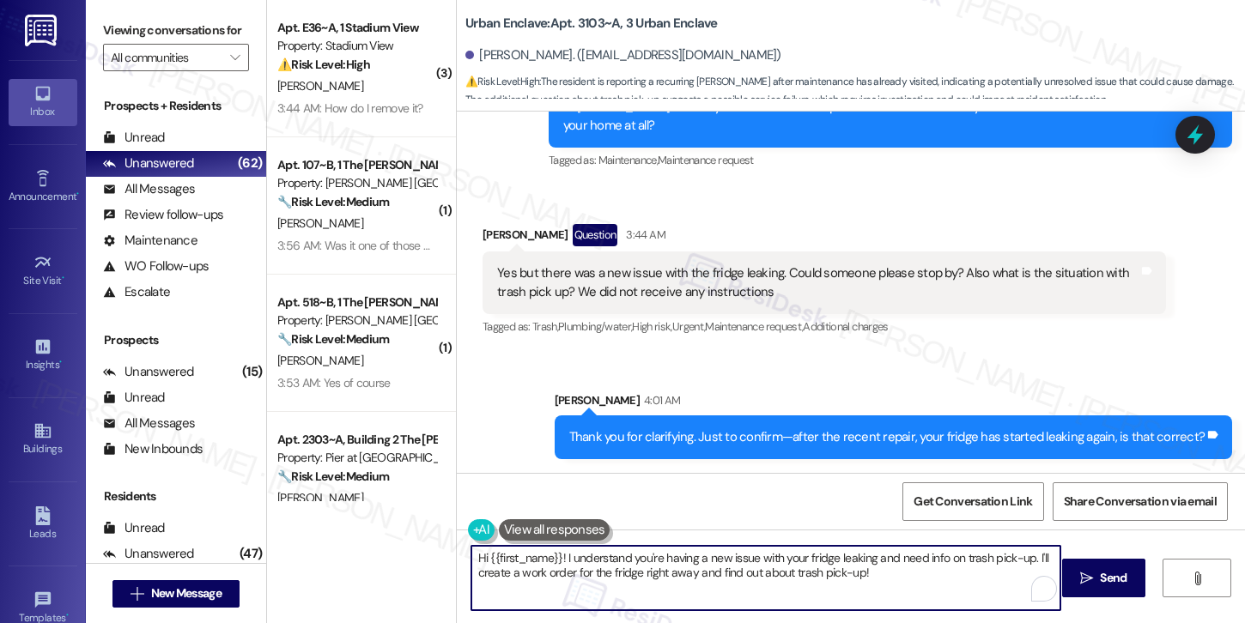
click at [750, 571] on textarea "Hi {{first_name}}! I understand you're having a new issue with your fridge leak…" at bounding box center [765, 578] width 589 height 64
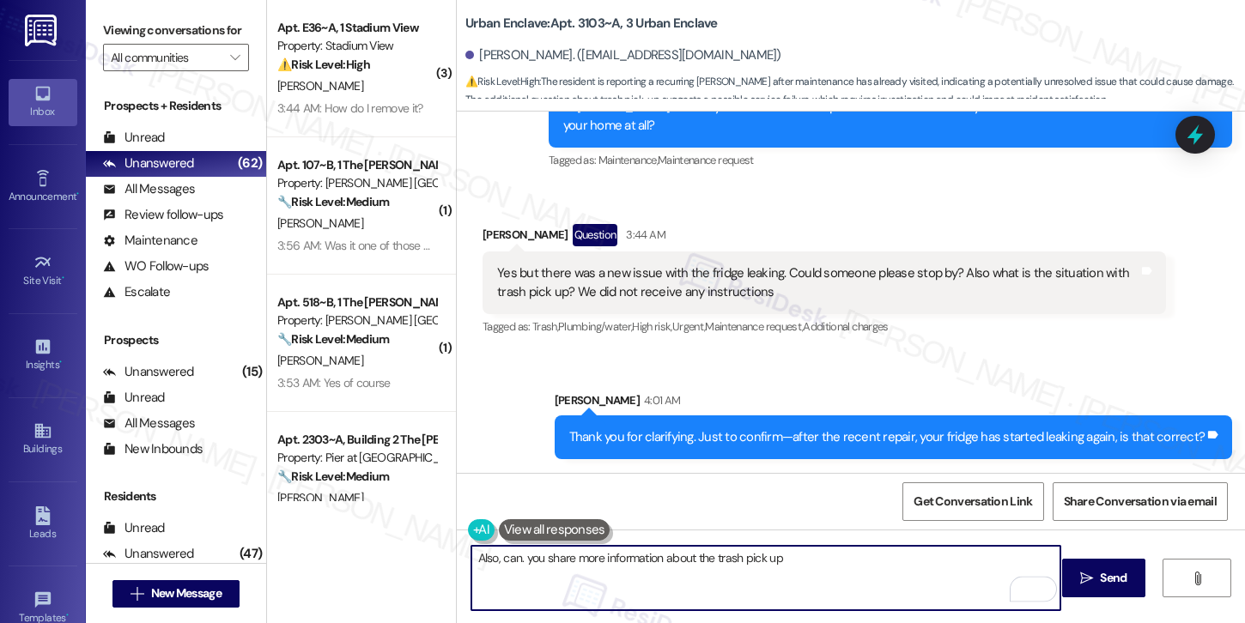
type textarea "Also, can. you share more information about the trash pick up?"
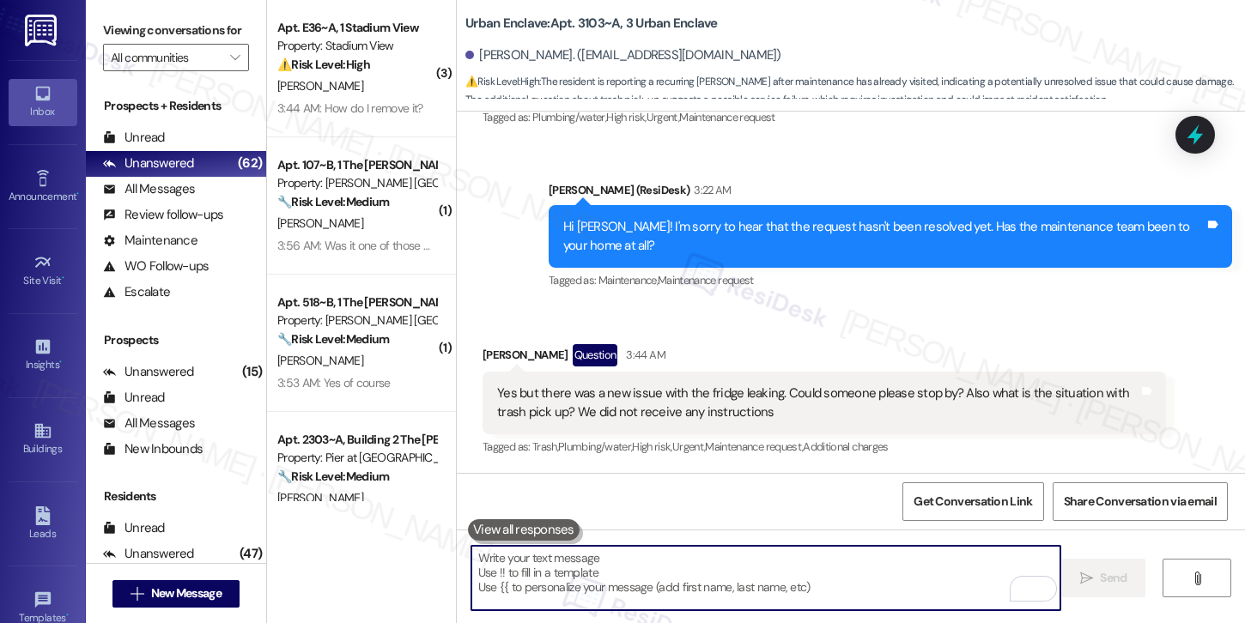
scroll to position [665, 0]
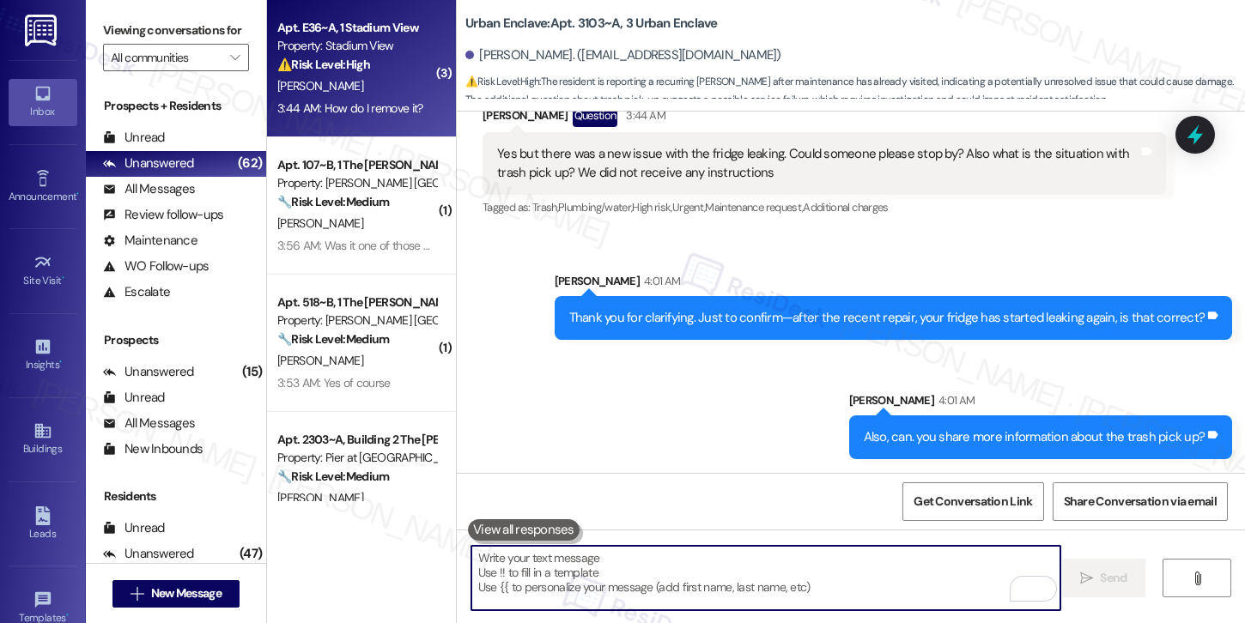
click at [355, 95] on div "S. Tamang" at bounding box center [357, 86] width 162 height 21
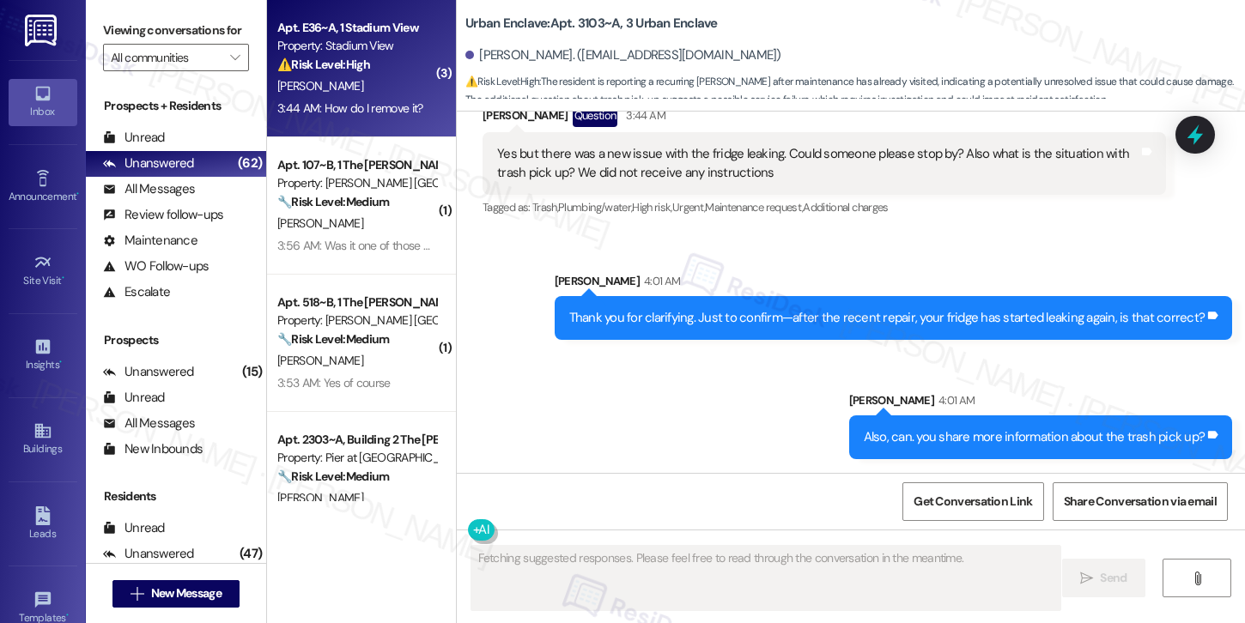
click at [355, 95] on div "S. Tamang" at bounding box center [357, 86] width 162 height 21
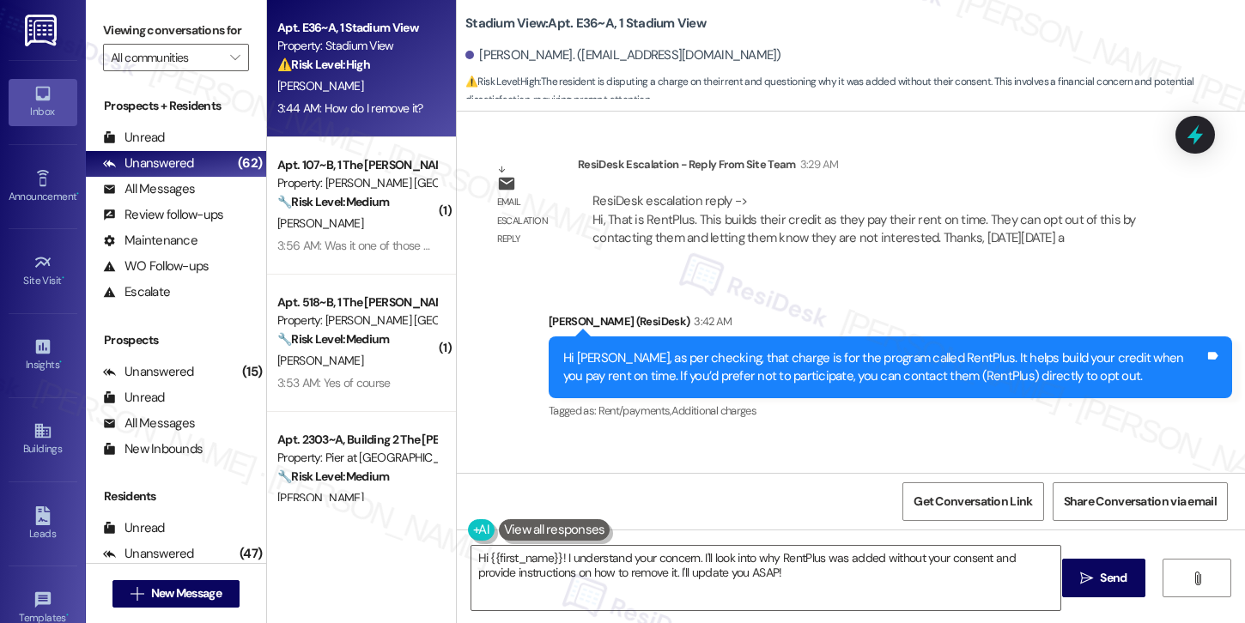
scroll to position [2610, 0]
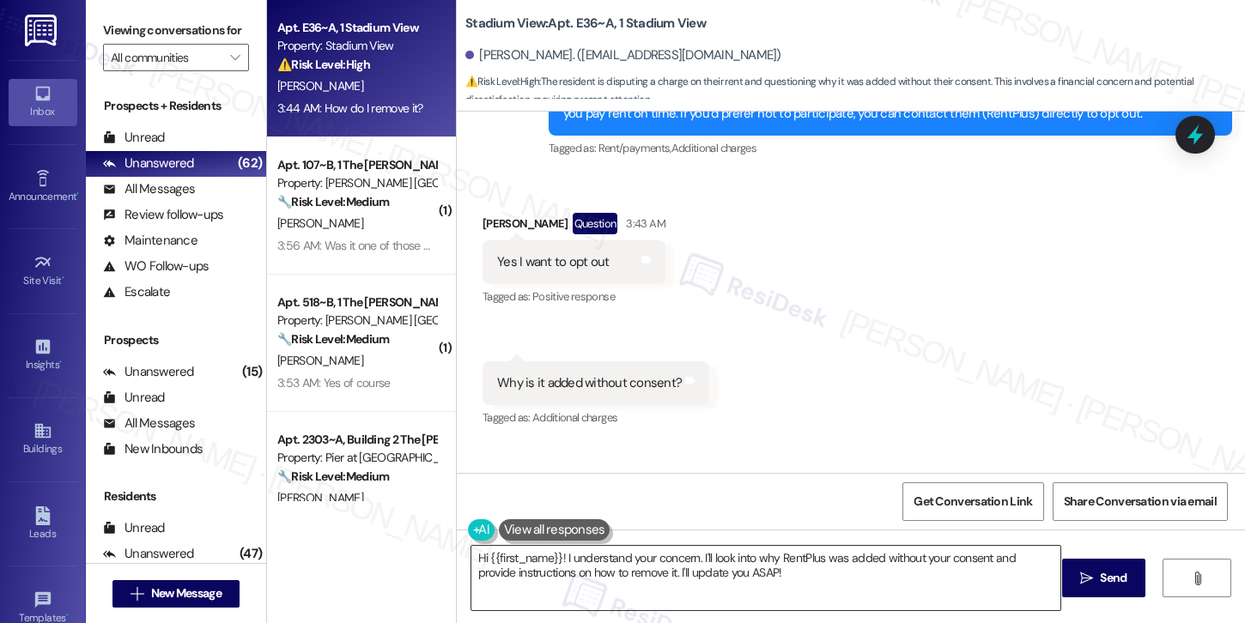
click at [642, 582] on textarea "Hi {{first_name}}! I understand your concern. I'll look into why RentPlus was a…" at bounding box center [765, 578] width 589 height 64
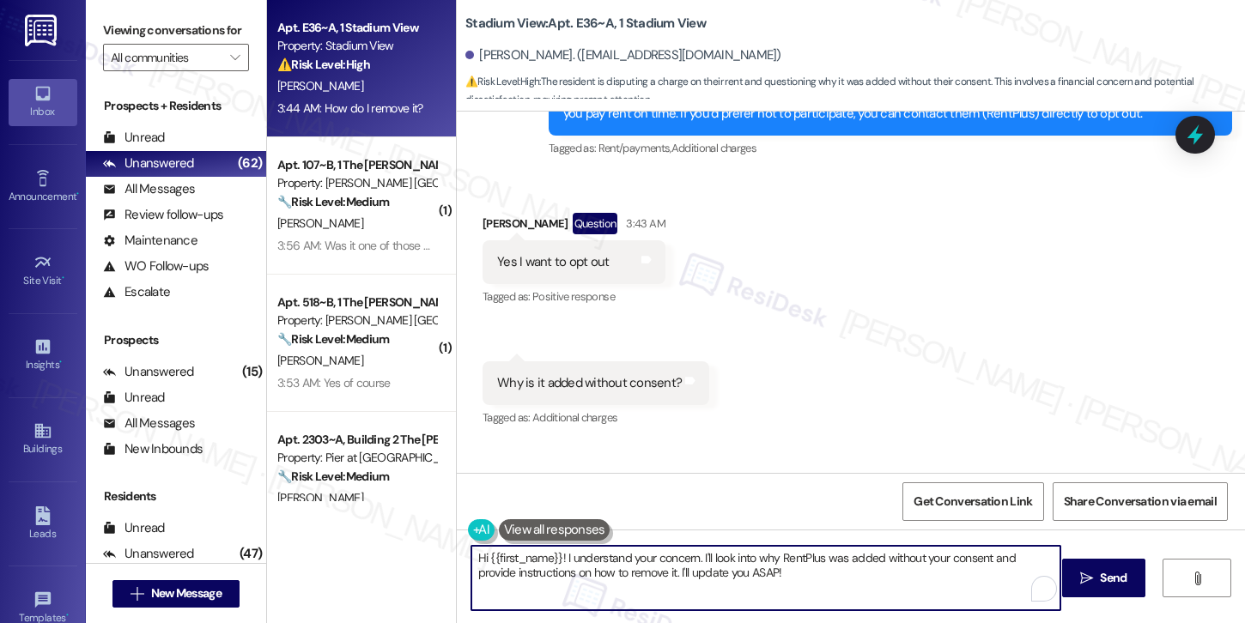
click at [642, 582] on textarea "Hi {{first_name}}! I understand your concern. I'll look into why RentPlus was a…" at bounding box center [765, 578] width 589 height 64
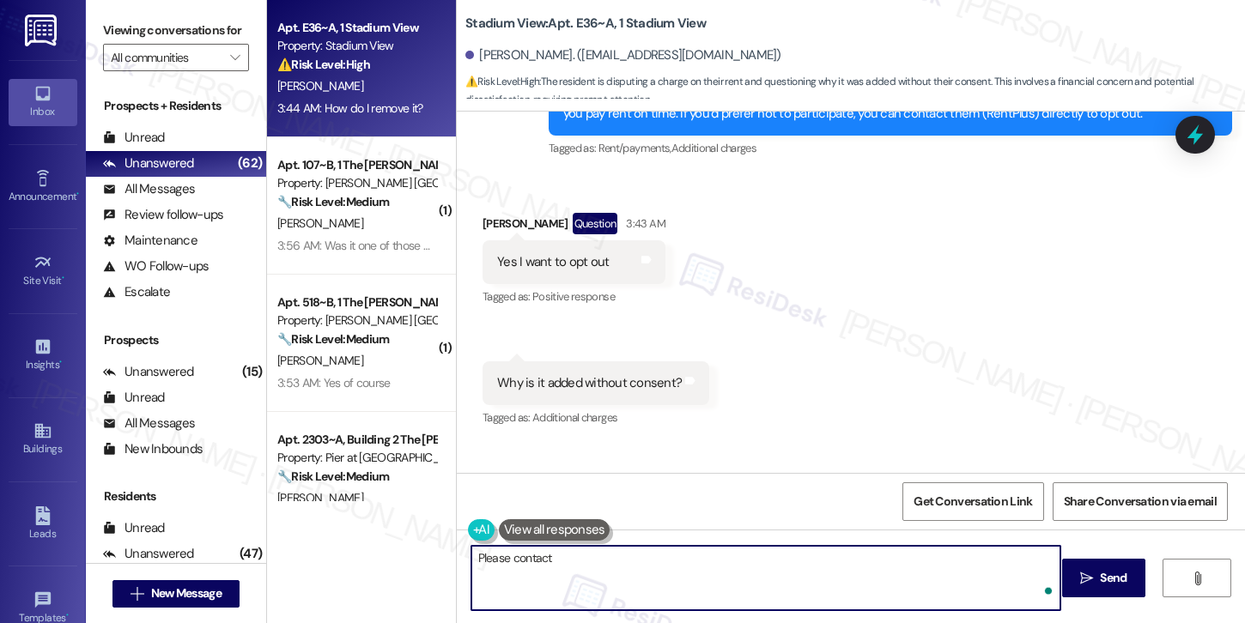
paste textarea "Thank you for clarifying. Just to confirm—after the recent repair, your fridge …"
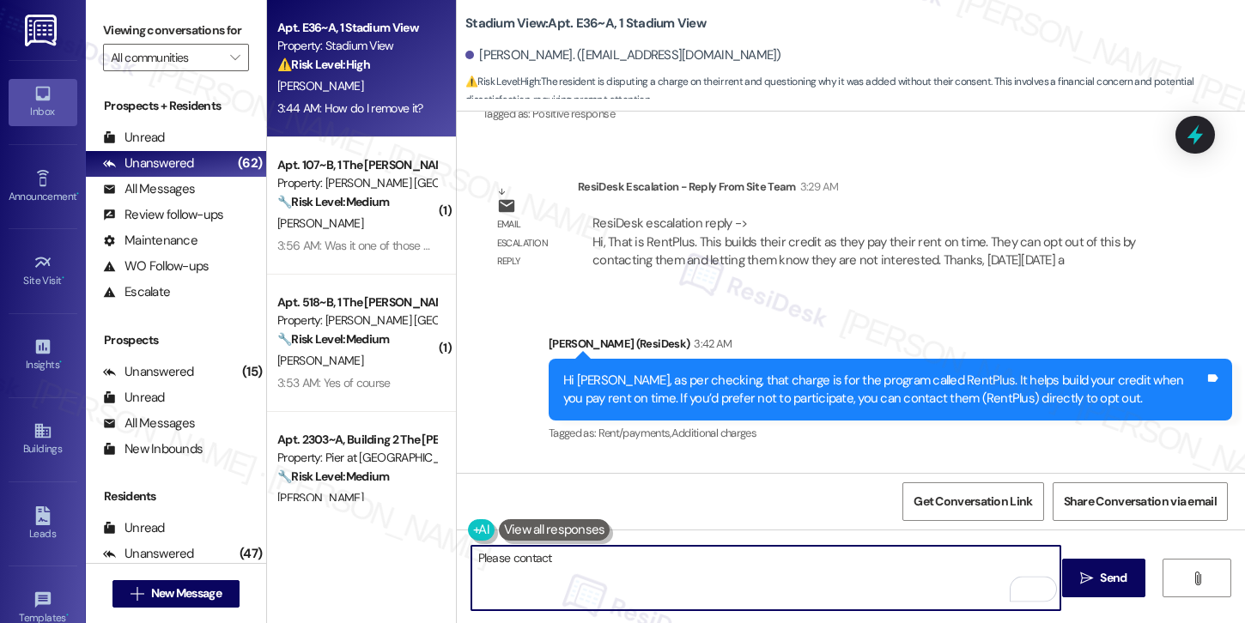
scroll to position [2274, 0]
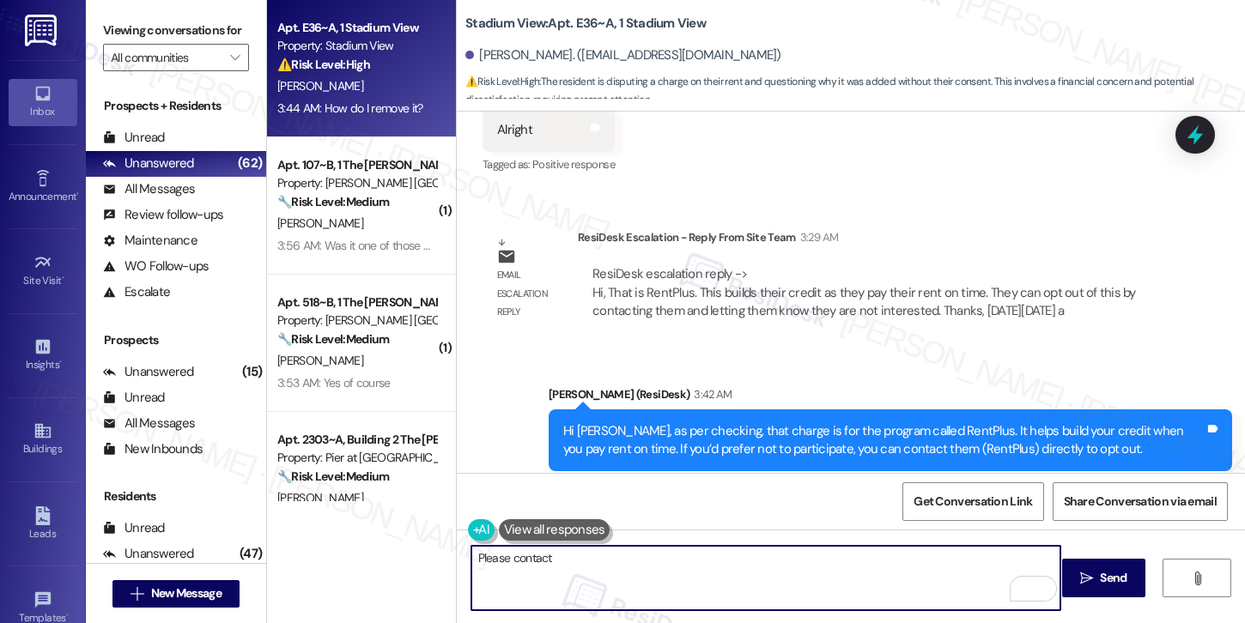
click at [900, 422] on div "Hi Sneha, as per checking, that charge is for the program called RentPlus. It h…" at bounding box center [883, 440] width 641 height 37
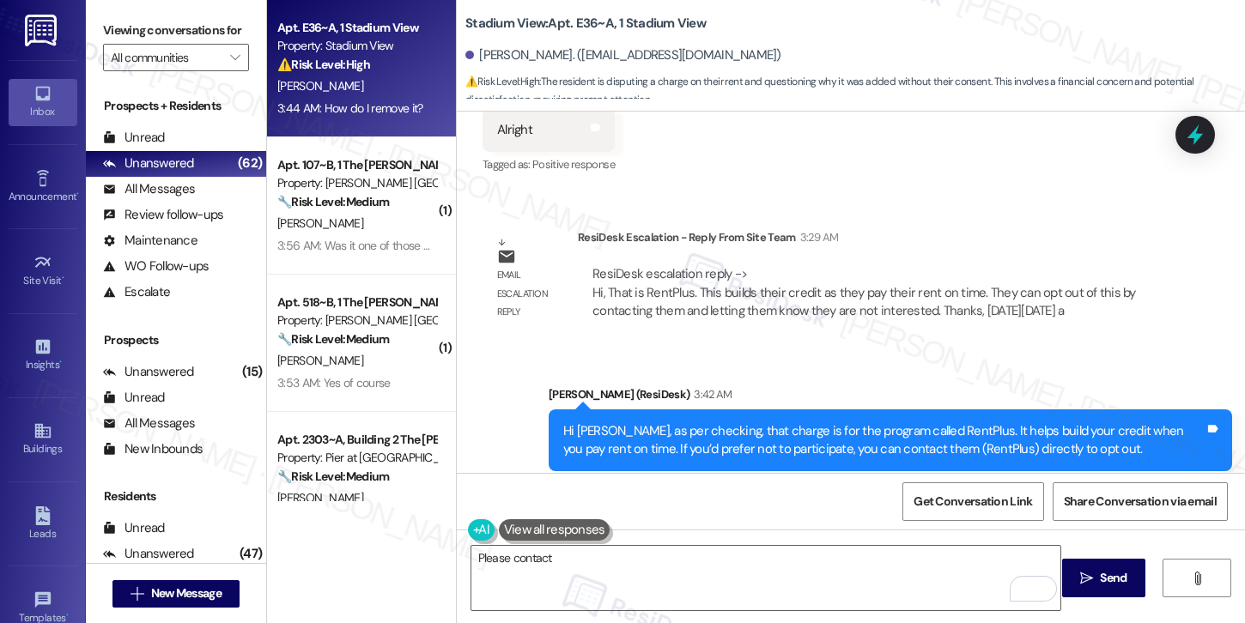
click at [900, 422] on div "Hi Sneha, as per checking, that charge is for the program called RentPlus. It h…" at bounding box center [883, 440] width 641 height 37
copy div "RentPlus"
click at [665, 556] on textarea "Please contact" at bounding box center [765, 578] width 589 height 64
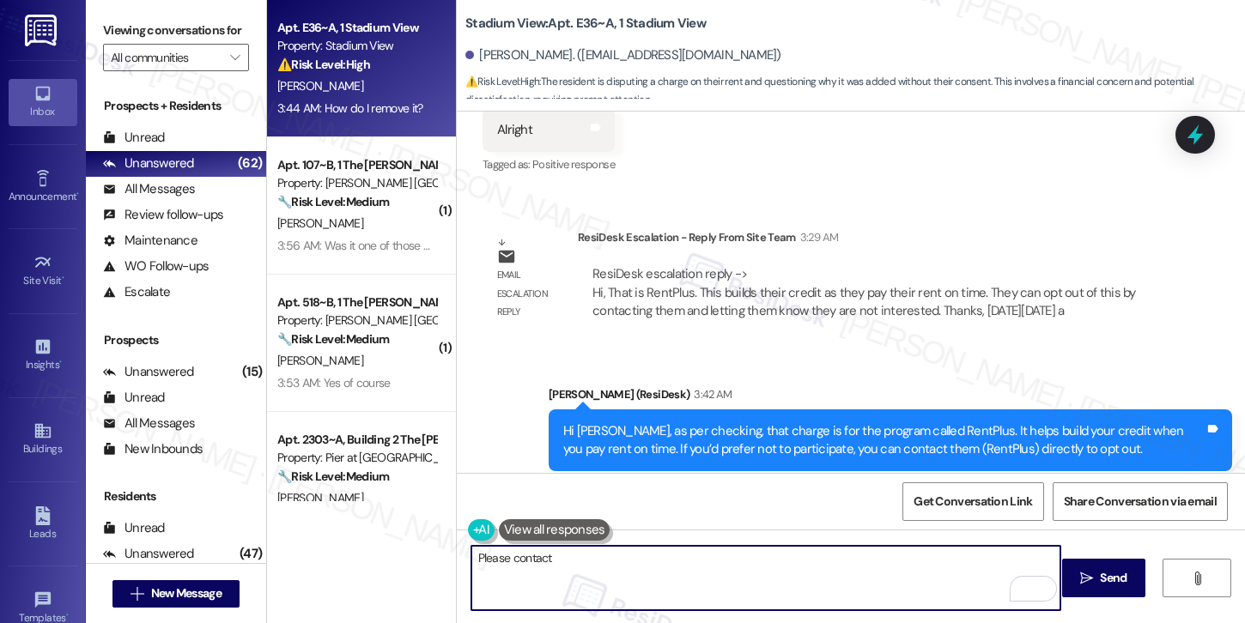
paste textarea "RentPlus"
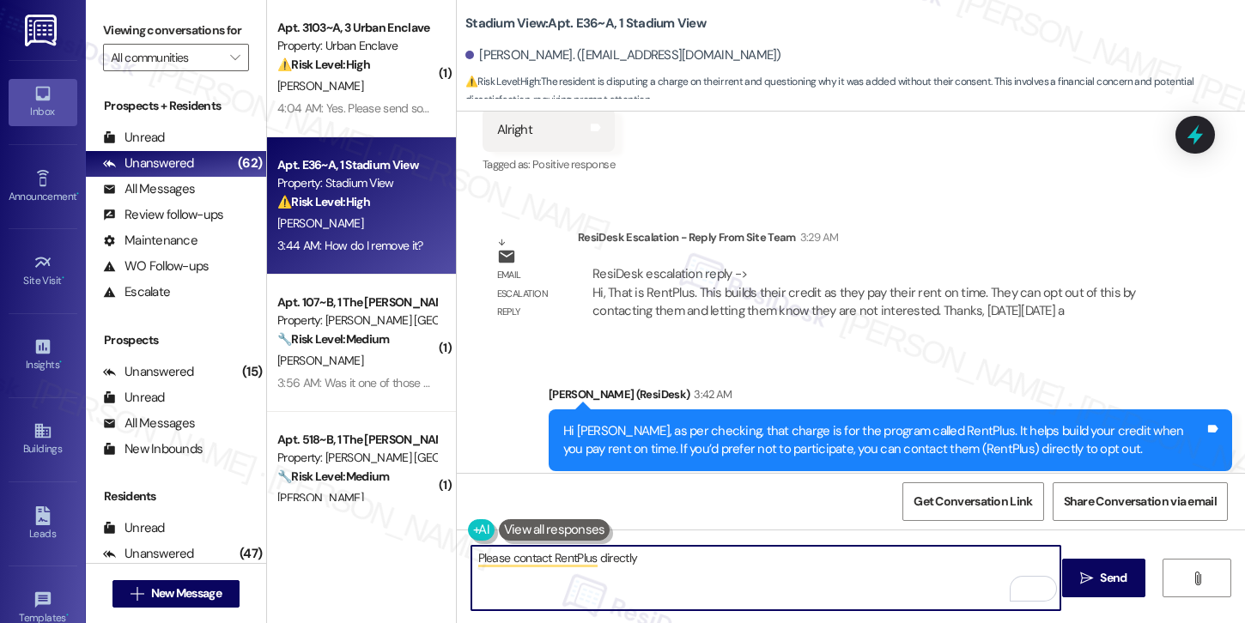
click at [693, 587] on textarea "Please contact RentPlus directly" at bounding box center [765, 578] width 589 height 64
type textarea "Please contact RentPlus directly for immediate assistance"
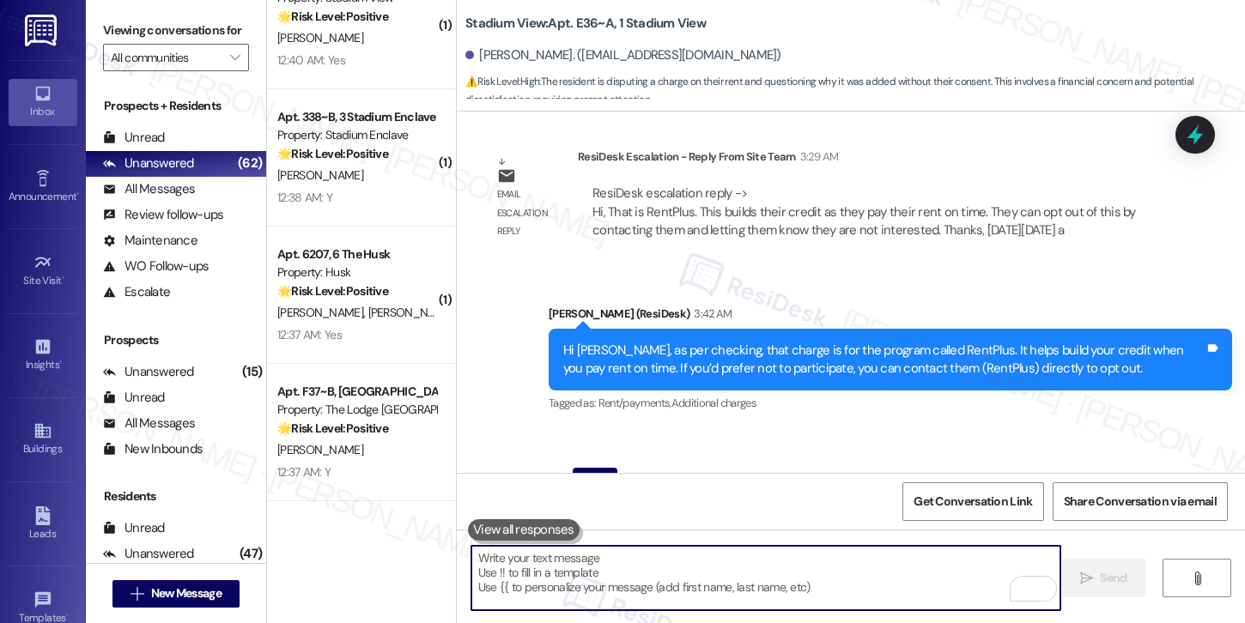
scroll to position [2610, 0]
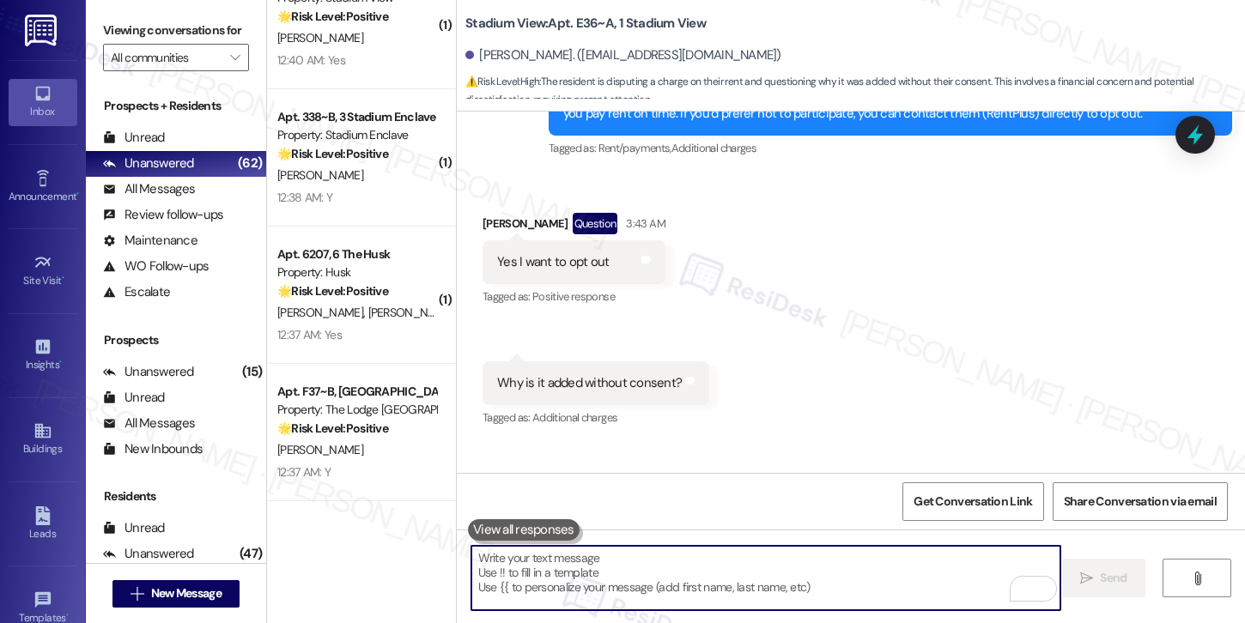
click at [382, 451] on div "M. Murphy" at bounding box center [357, 450] width 162 height 21
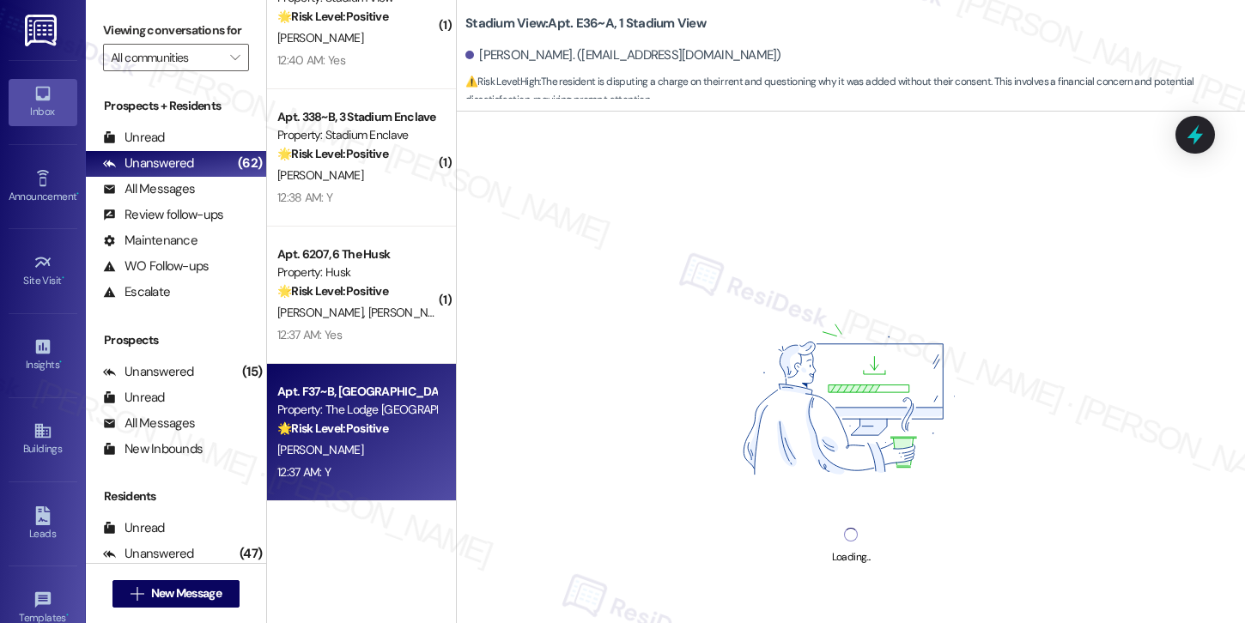
click at [382, 451] on div "M. Murphy" at bounding box center [357, 450] width 162 height 21
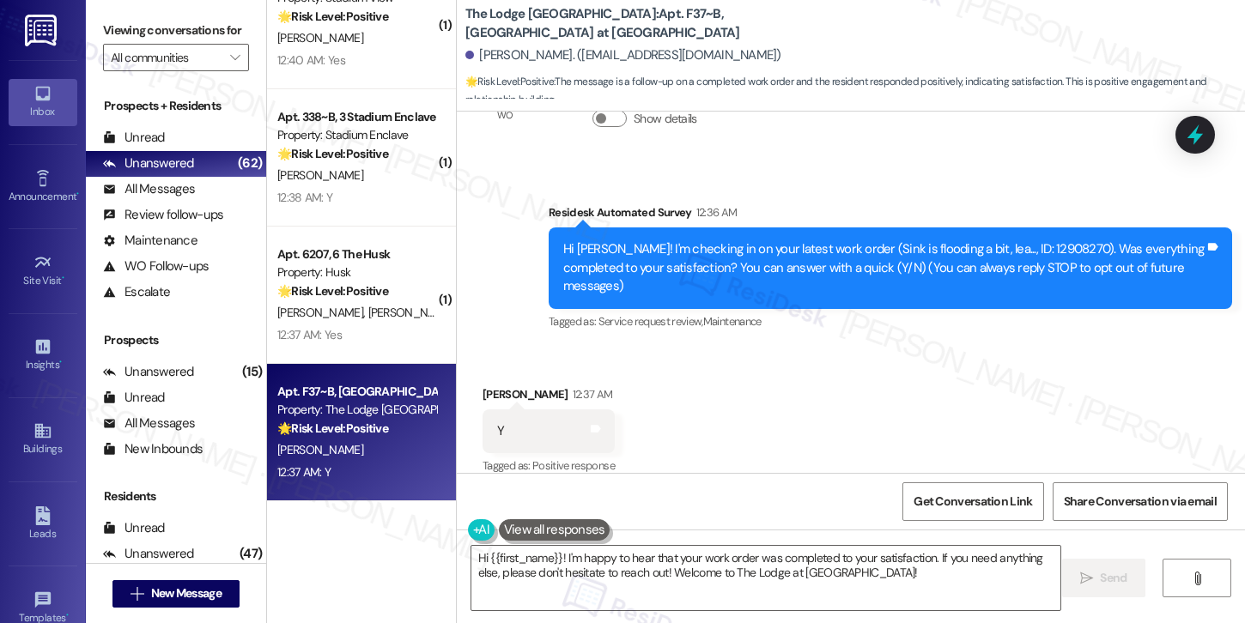
scroll to position [96, 0]
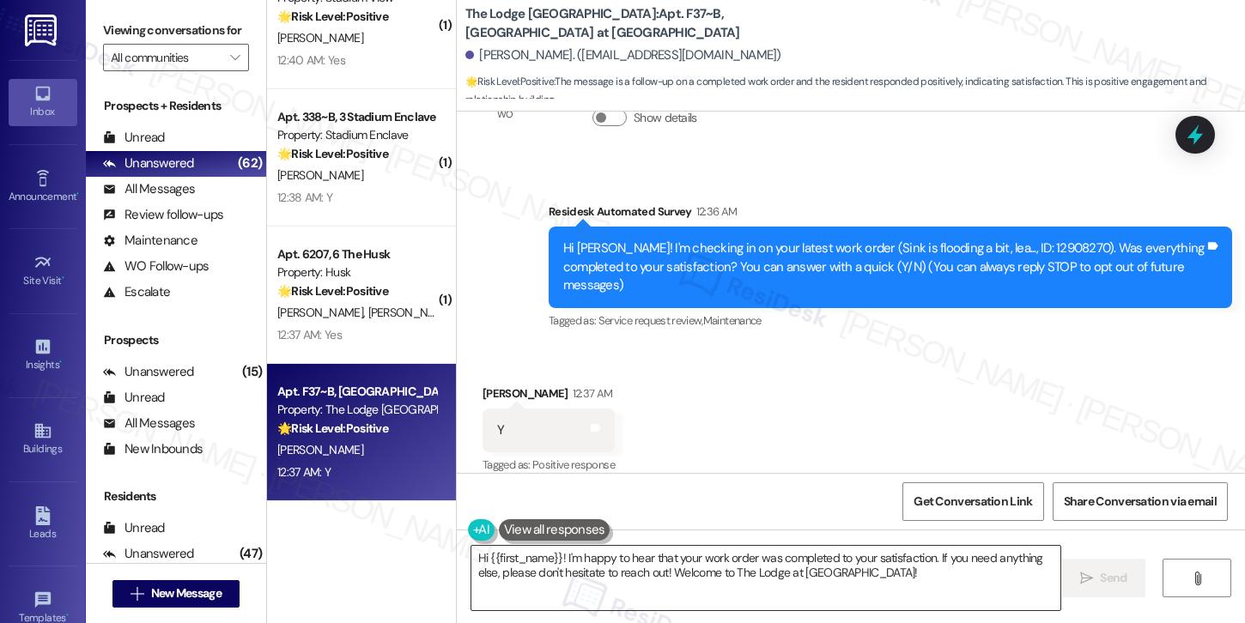
click at [702, 576] on textarea "Hi {{first_name}}! I'm happy to hear that your work order was completed to your…" at bounding box center [765, 578] width 589 height 64
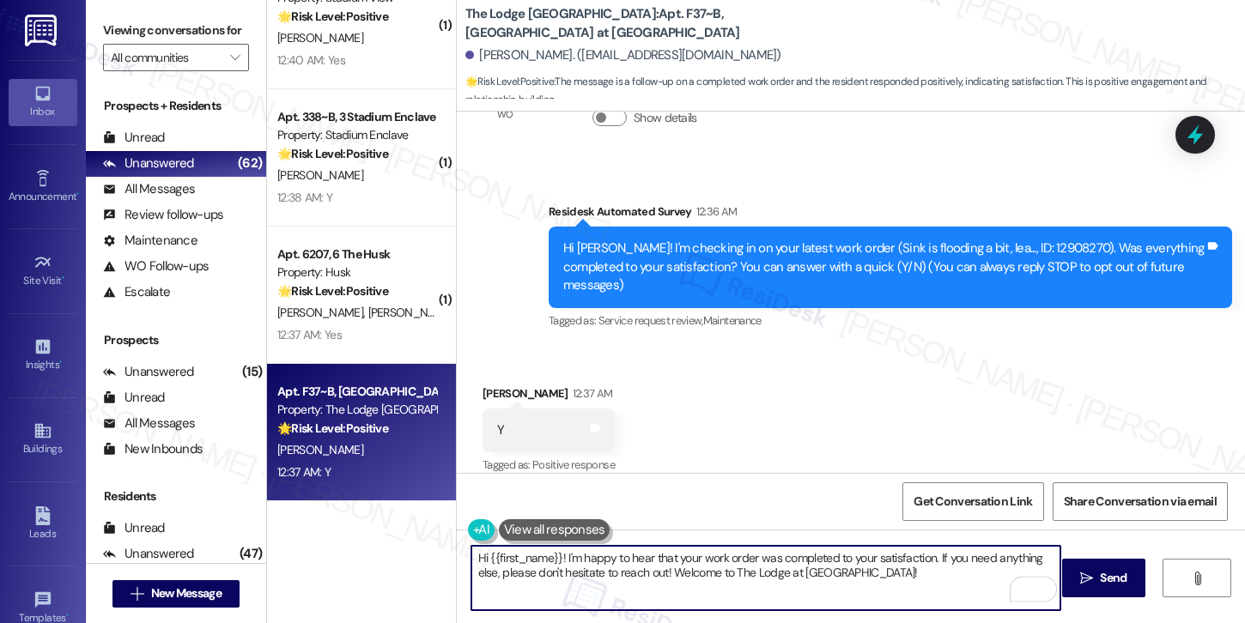
click at [704, 574] on textarea "Hi {{first_name}}! I'm happy to hear that your work order was completed to your…" at bounding box center [765, 578] width 589 height 64
paste textarea ", I'm so glad to hear the work order was completed to your satisfaction. Please…"
type textarea "Hi {{first_name}}, I'm so glad to hear the work order was completed to your sat…"
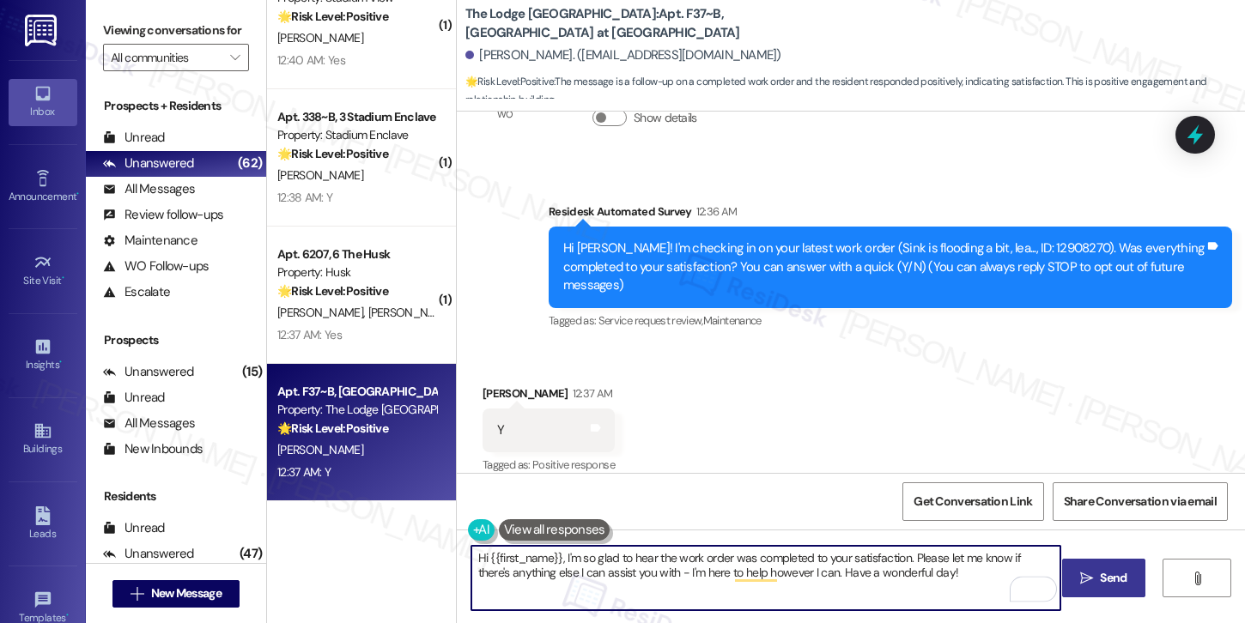
click at [1119, 581] on span "Send" at bounding box center [1113, 578] width 27 height 18
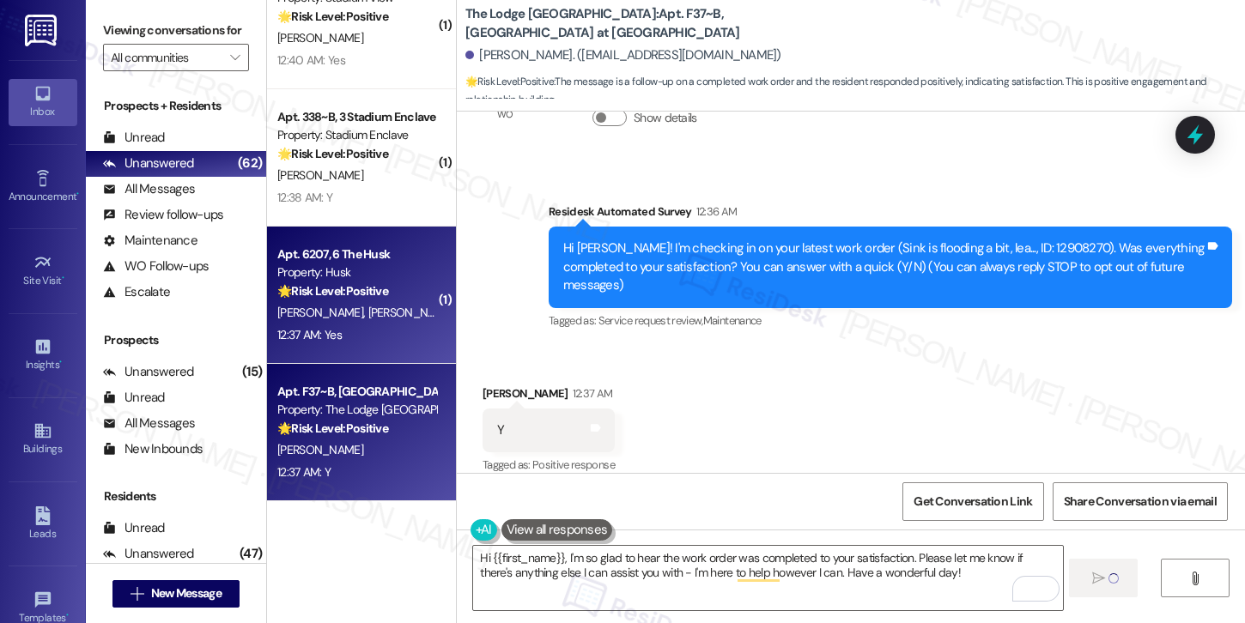
click at [368, 317] on span "J. Santana" at bounding box center [411, 312] width 86 height 15
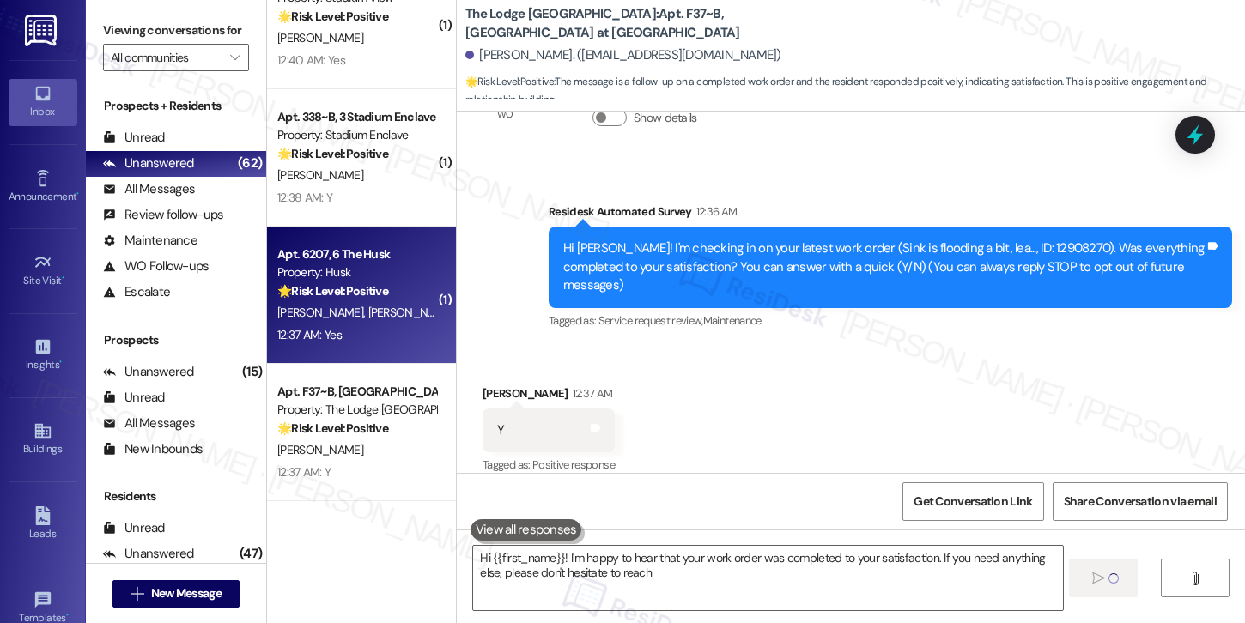
type textarea "Hi {{first_name}}! I'm happy to hear that your work order was completed to your…"
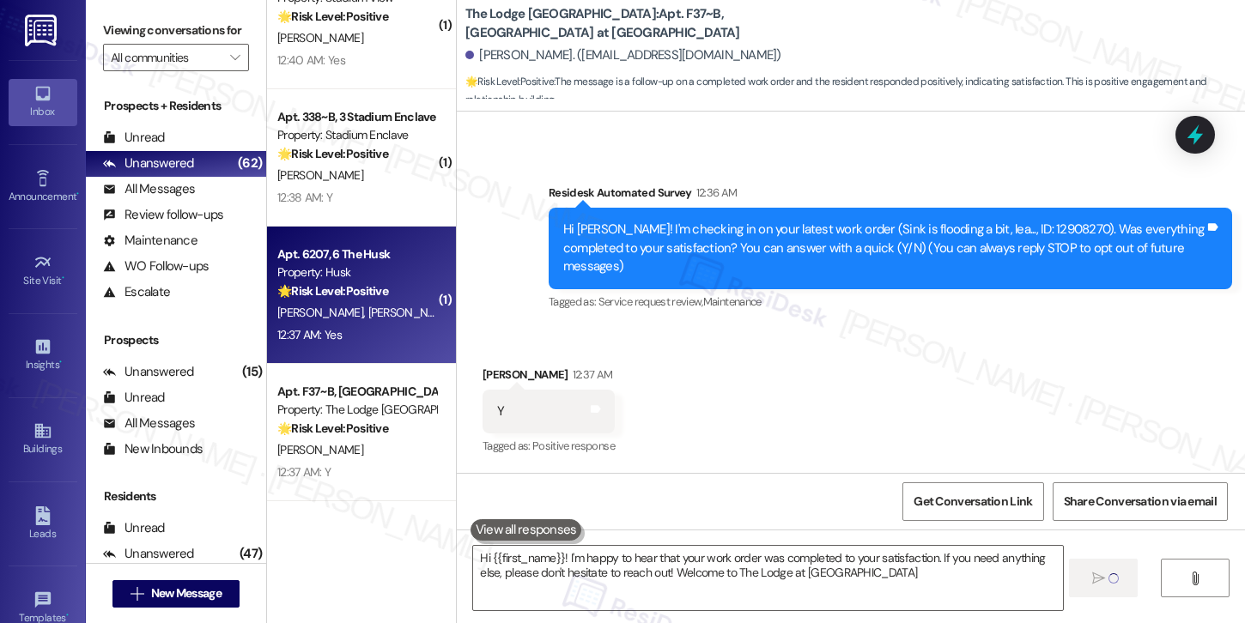
type textarea "Hi {{first_name}}! I'm happy to hear that your work order was completed to your…"
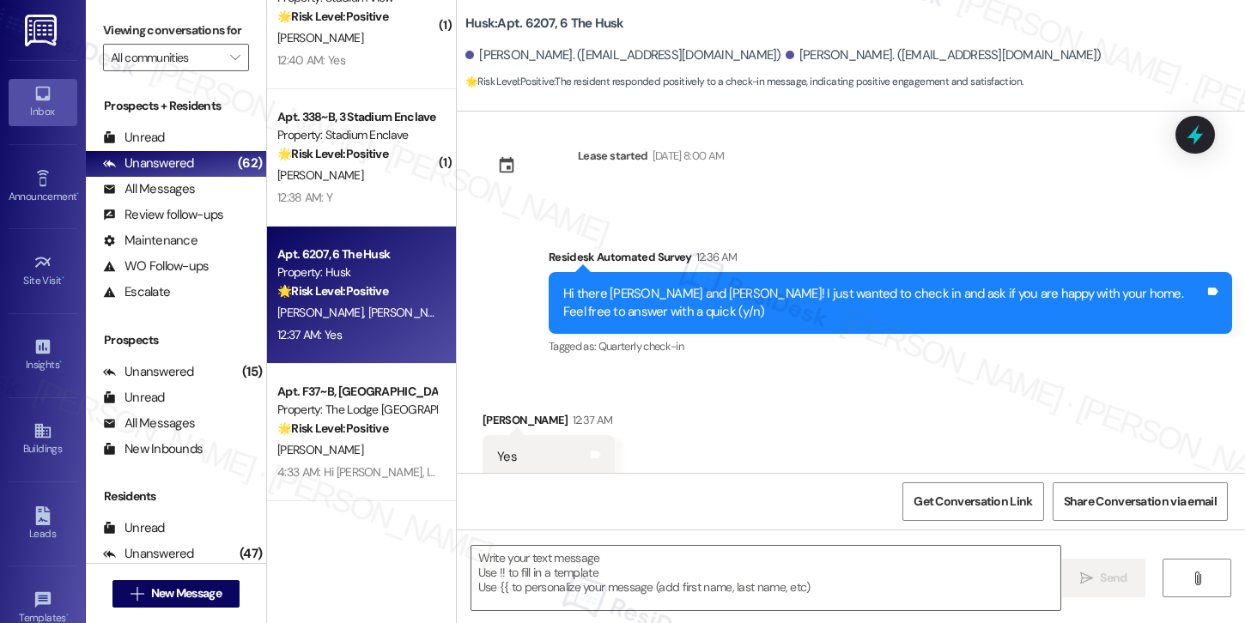
scroll to position [879, 0]
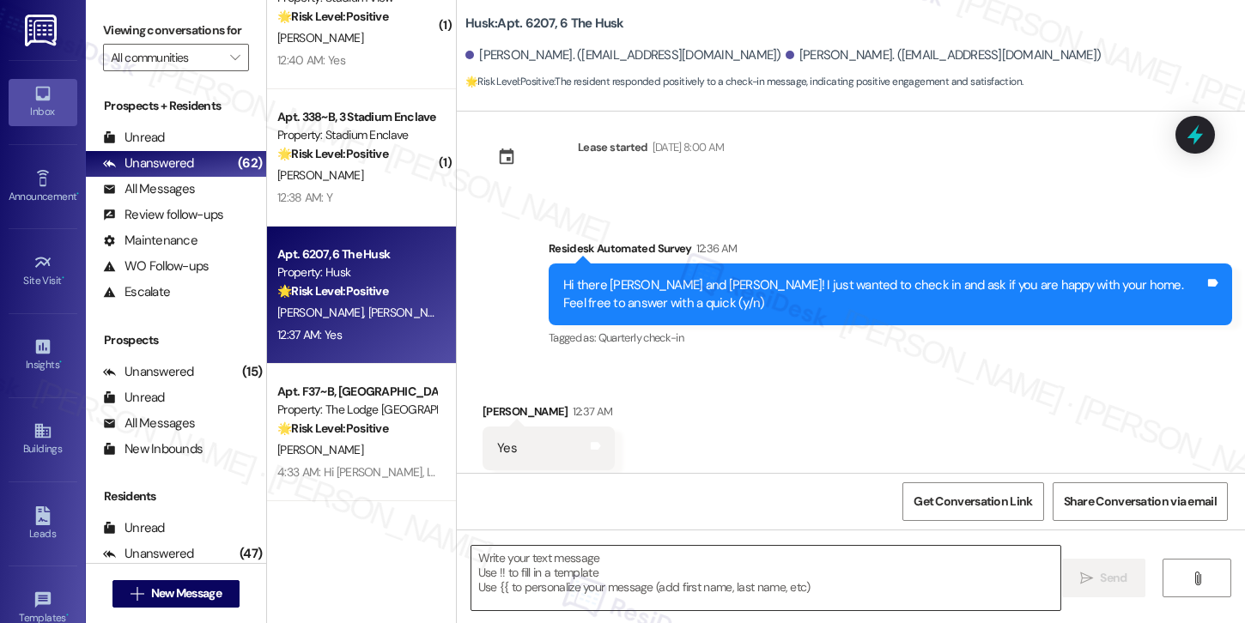
click at [612, 586] on textarea at bounding box center [765, 578] width 589 height 64
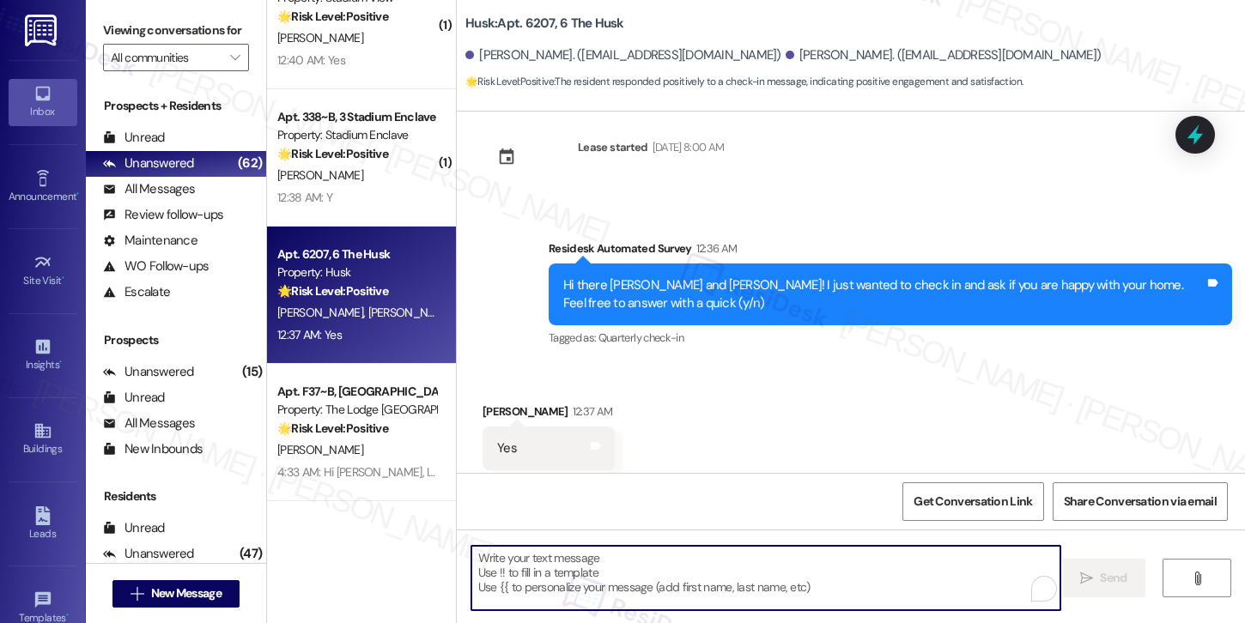
paste textarea "Hi {{first_name}}! Thank you for letting us know! We’re so glad to hear that yo…"
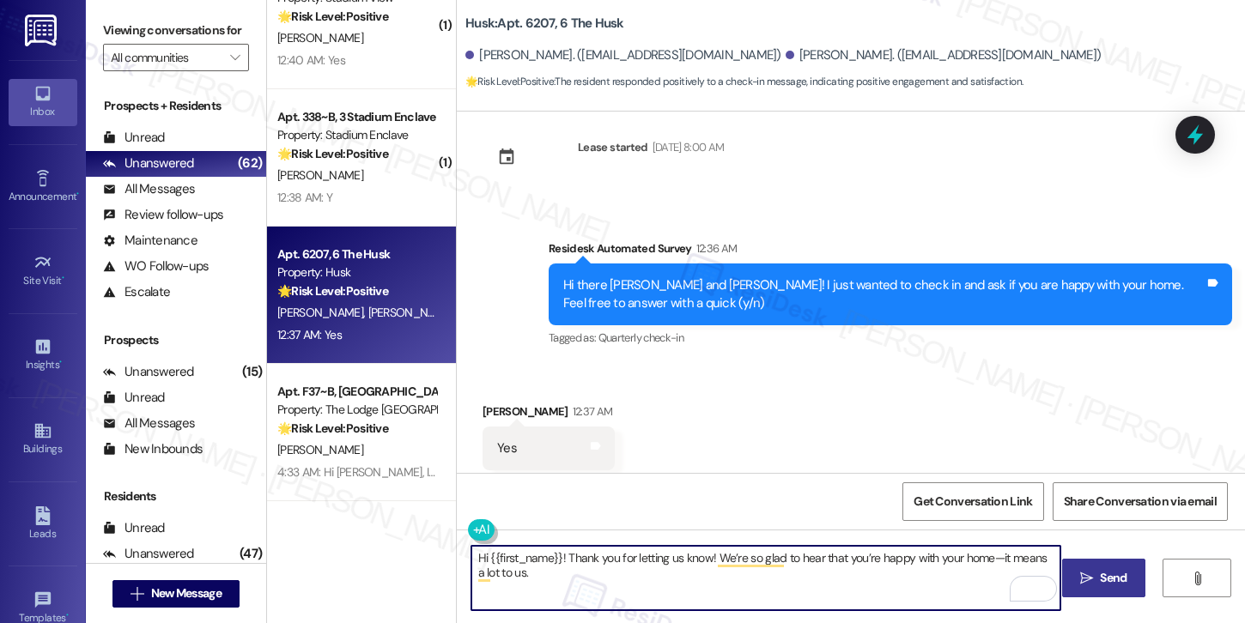
click at [492, 403] on div "Richard Garrett 12:37 AM" at bounding box center [549, 415] width 132 height 24
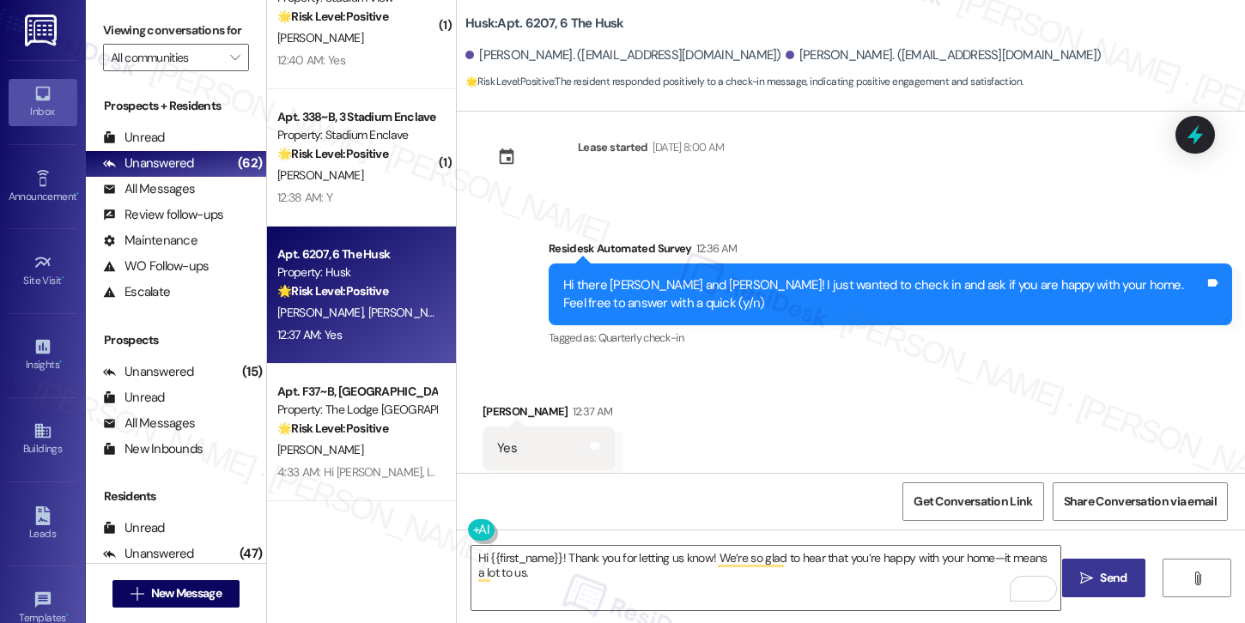
click at [492, 403] on div "Richard Garrett 12:37 AM" at bounding box center [549, 415] width 132 height 24
copy div "Richard"
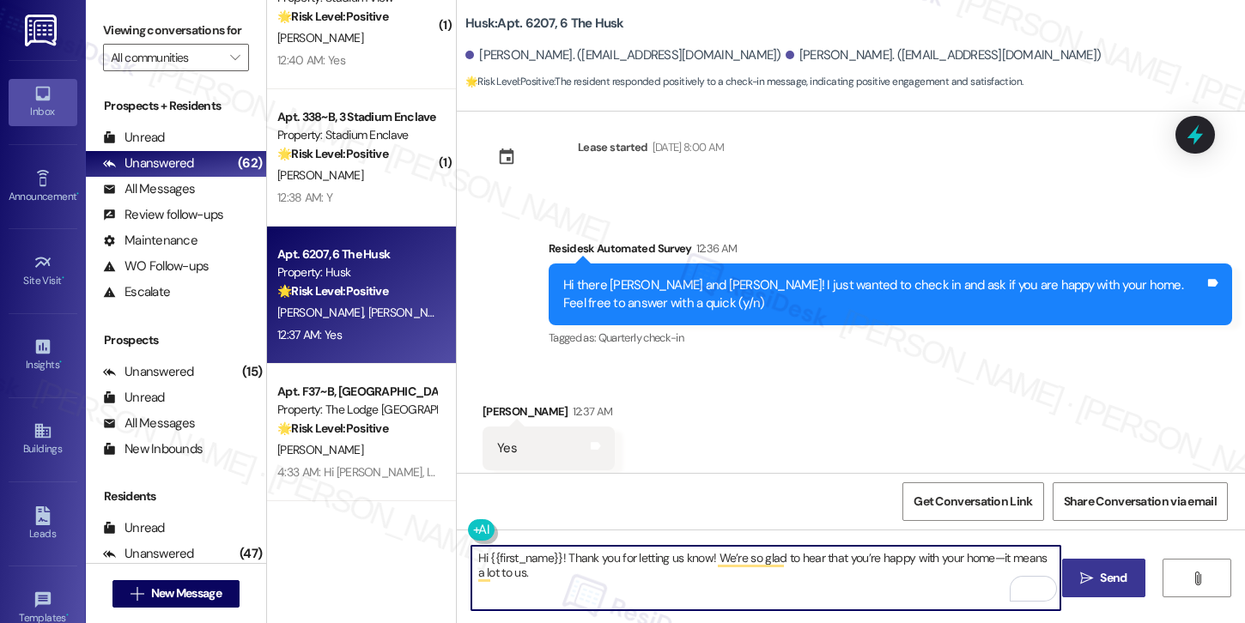
drag, startPoint x: 482, startPoint y: 555, endPoint x: 553, endPoint y: 560, distance: 71.4
click at [553, 560] on textarea "Hi {{first_name}}! Thank you for letting us know! We’re so glad to hear that yo…" at bounding box center [765, 578] width 589 height 64
paste textarea "Richard"
type textarea "Hi Richard! Thank you for letting us know! We’re so glad to hear that you’re ha…"
click at [1098, 589] on button " Send" at bounding box center [1103, 578] width 83 height 39
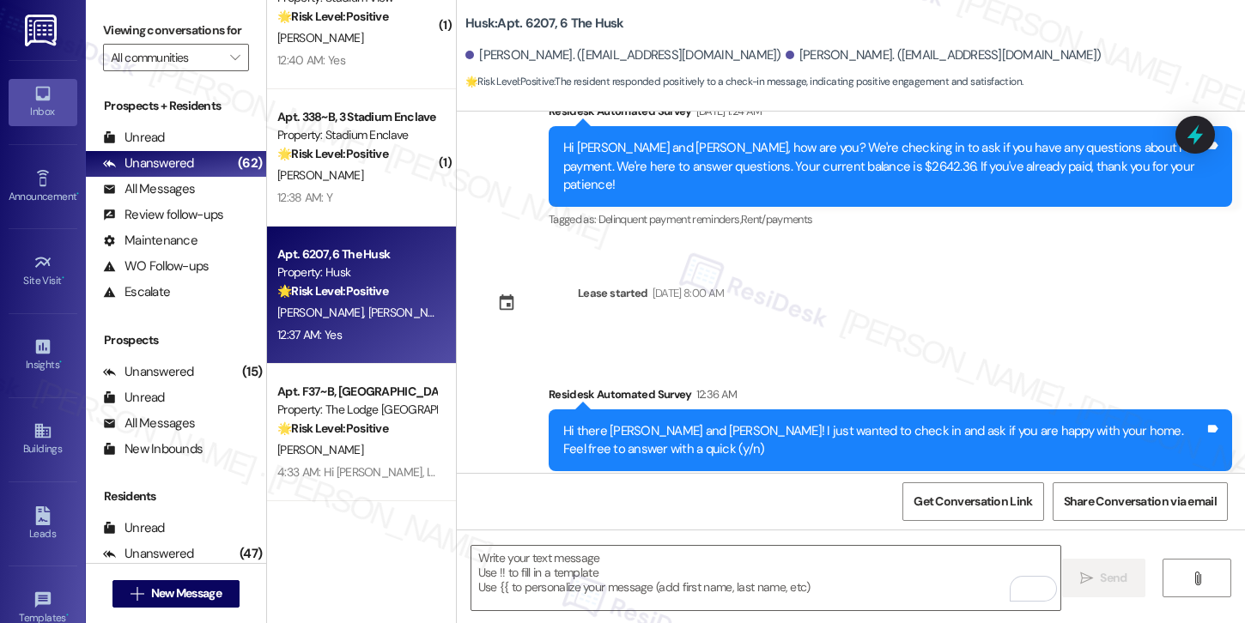
scroll to position [998, 0]
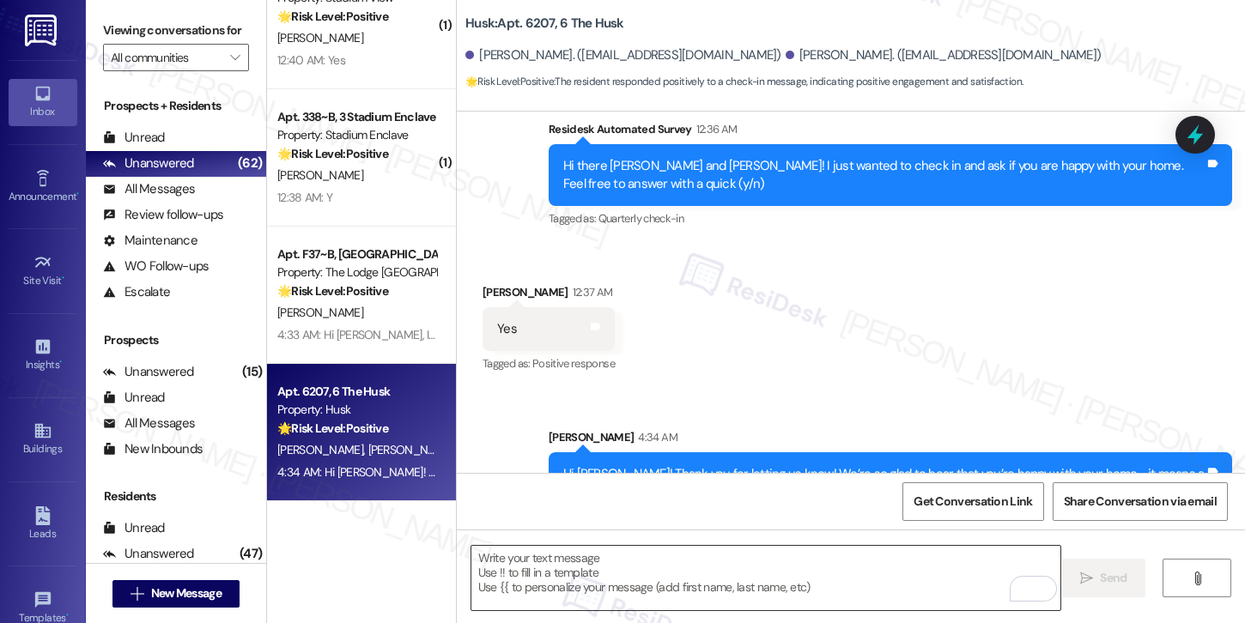
click at [588, 567] on textarea "To enrich screen reader interactions, please activate Accessibility in Grammarl…" at bounding box center [765, 578] width 589 height 64
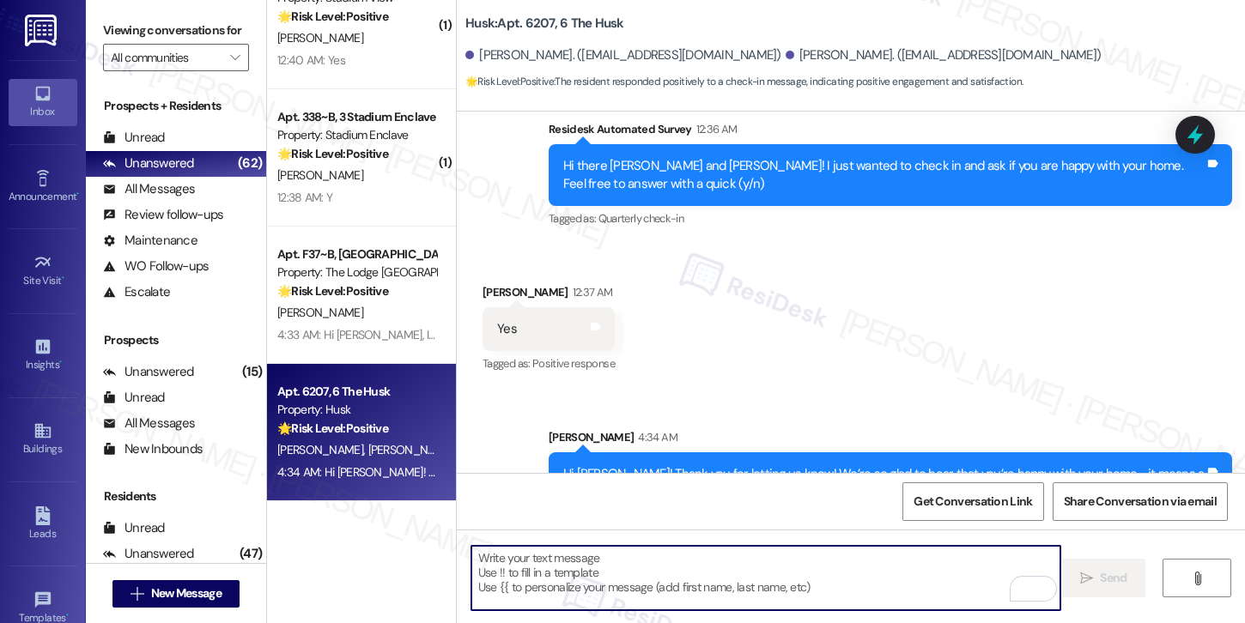
paste textarea "Can I ask a quick favor? If you have a moment, would you mind leaving us a Goog…"
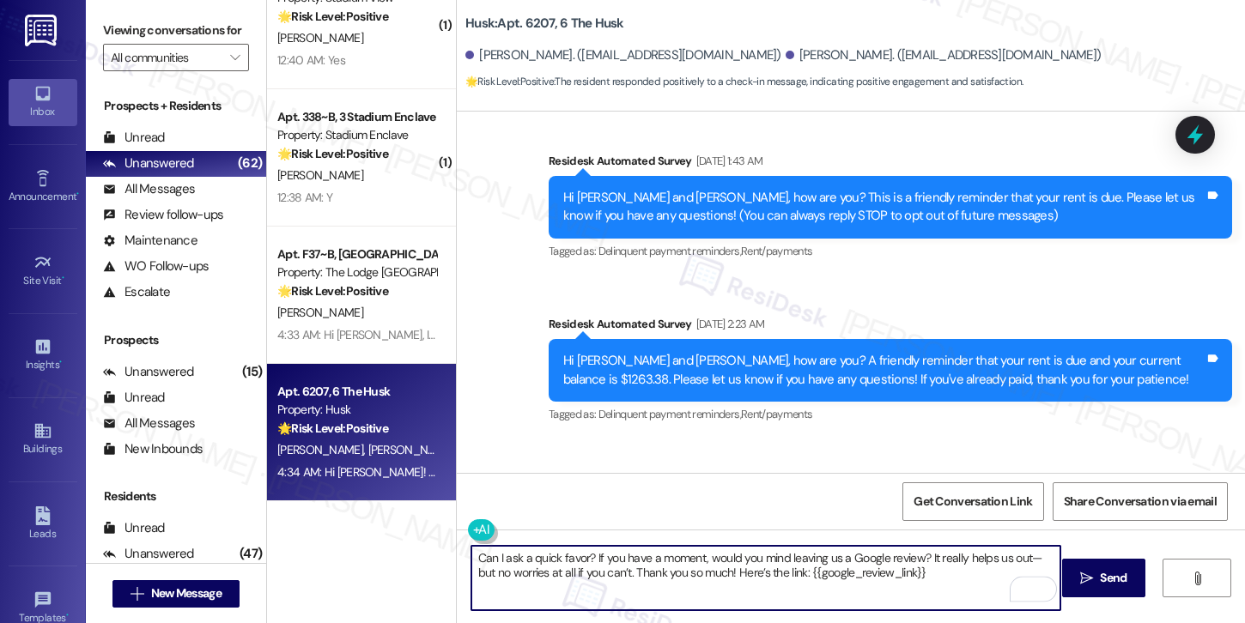
scroll to position [0, 0]
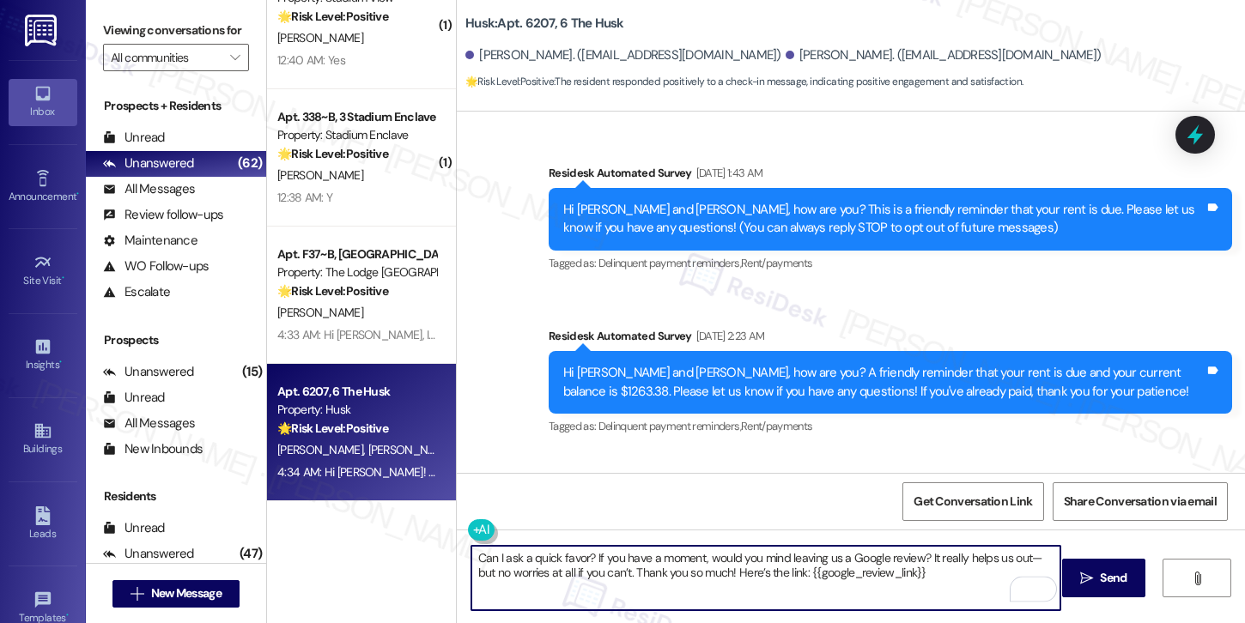
type textarea "Can I ask a quick favor? If you have a moment, would you mind leaving us a Goog…"
click at [1117, 580] on span "Send" at bounding box center [1113, 578] width 27 height 18
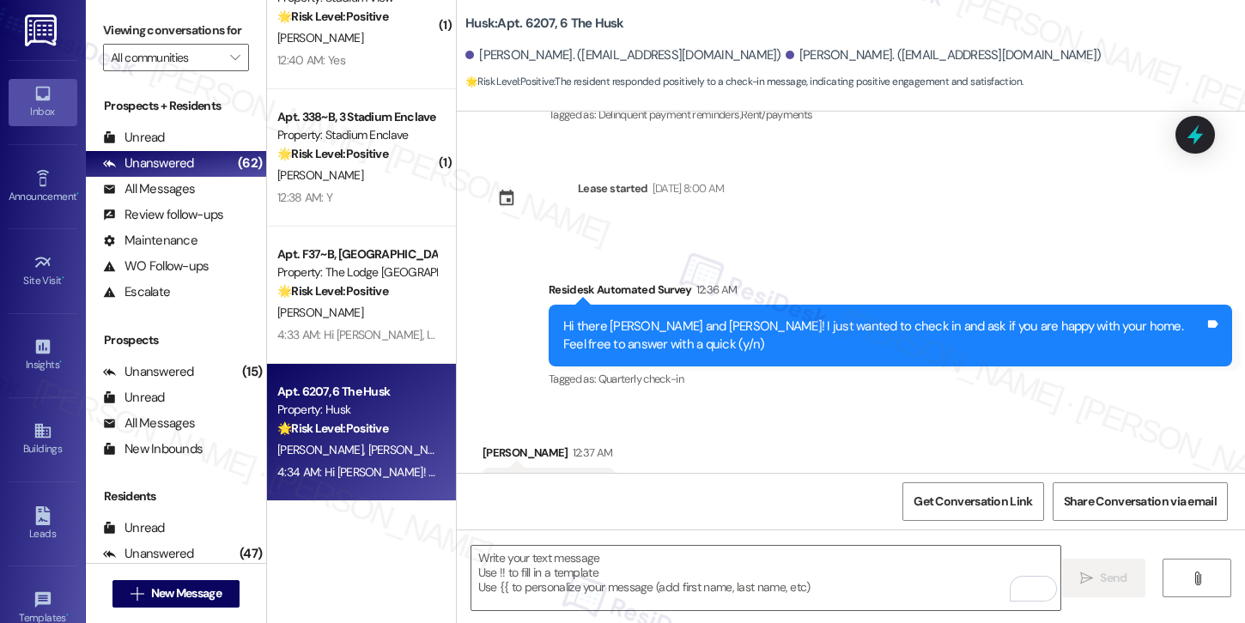
scroll to position [1137, 0]
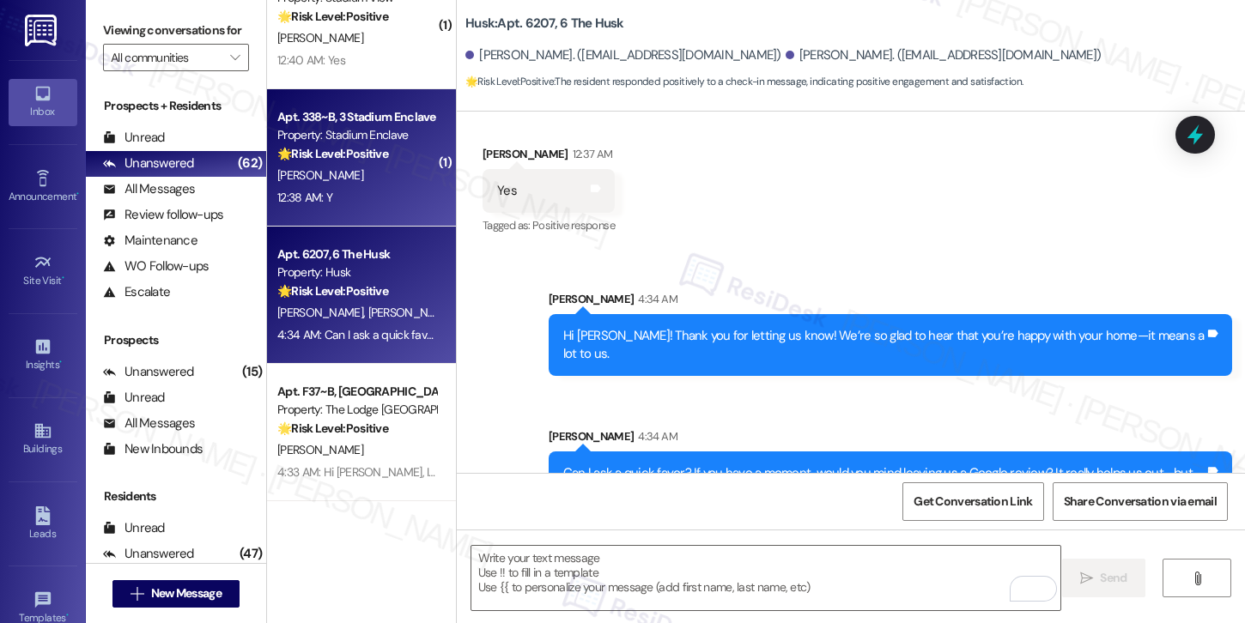
click at [357, 203] on div "12:38 AM: Y 12:38 AM: Y" at bounding box center [357, 197] width 162 height 21
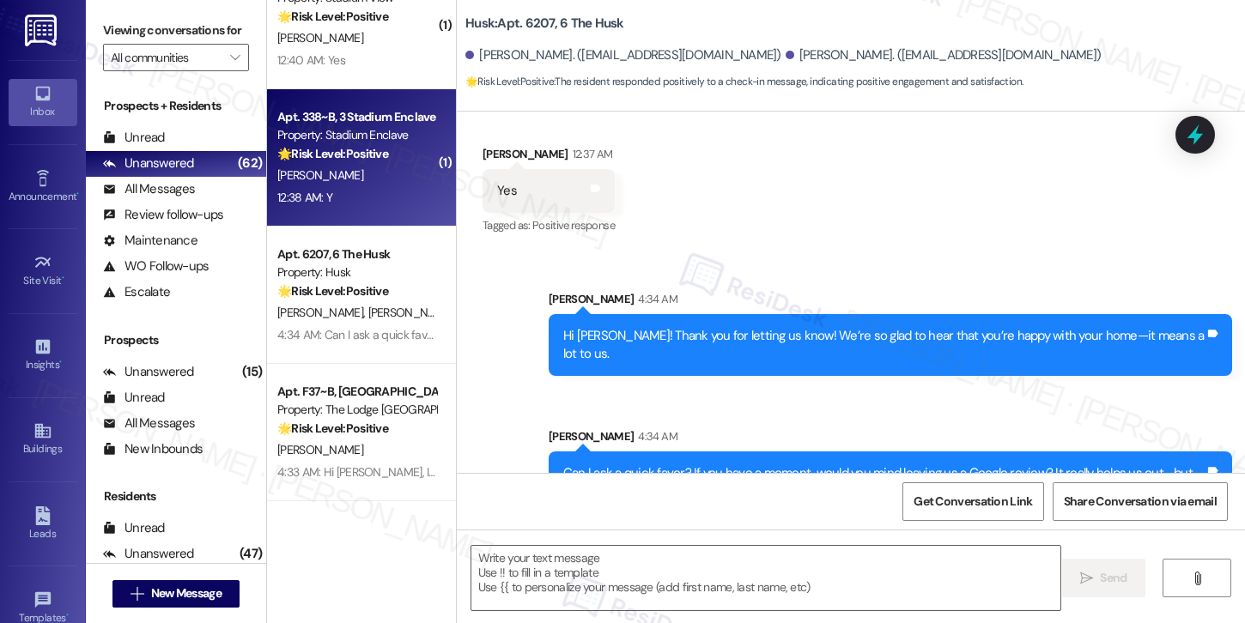
type textarea "Fetching suggested responses. Please feel free to read through the conversation…"
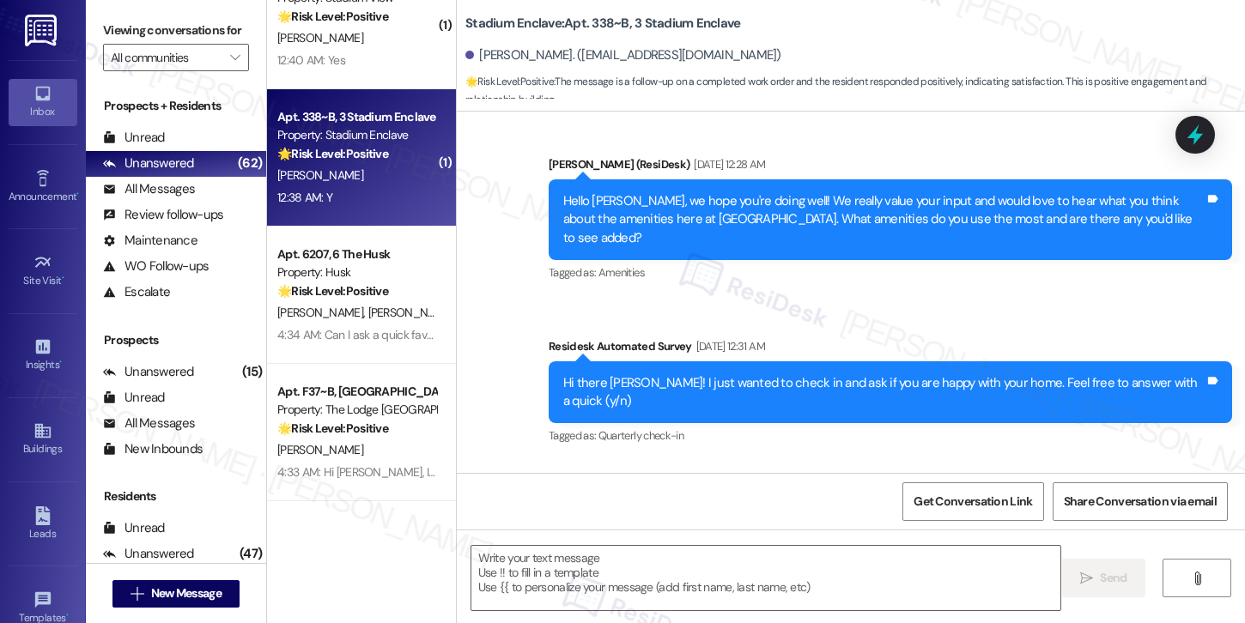
type textarea "Fetching suggested responses. Please feel free to read through the conversation…"
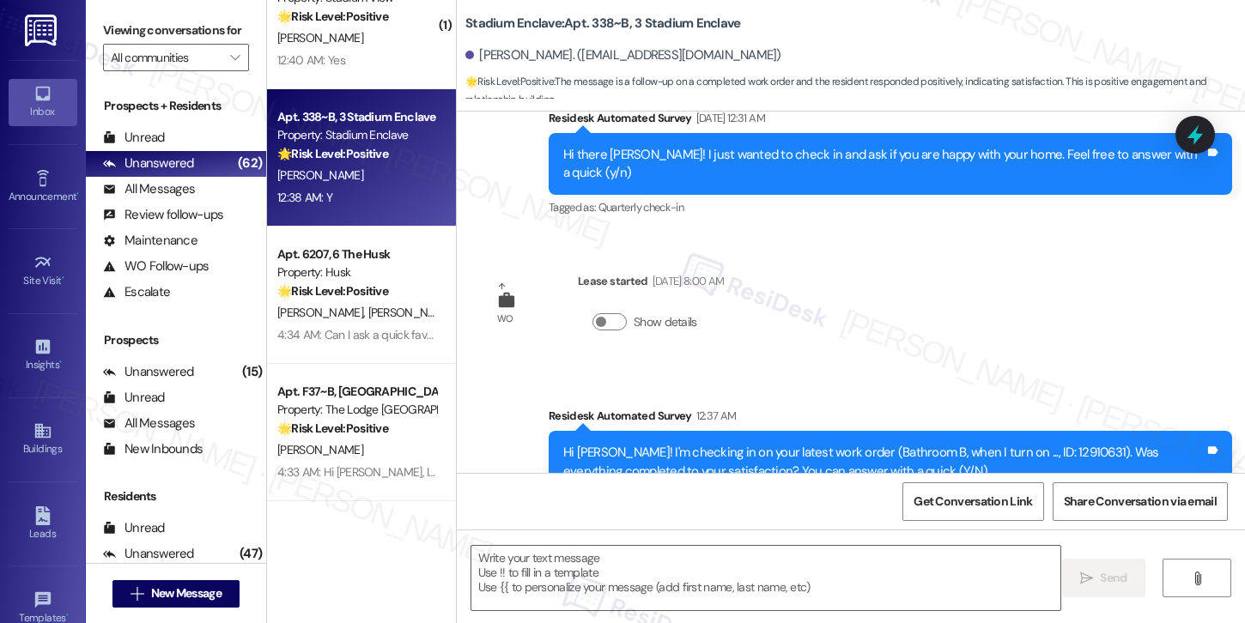
scroll to position [4591, 0]
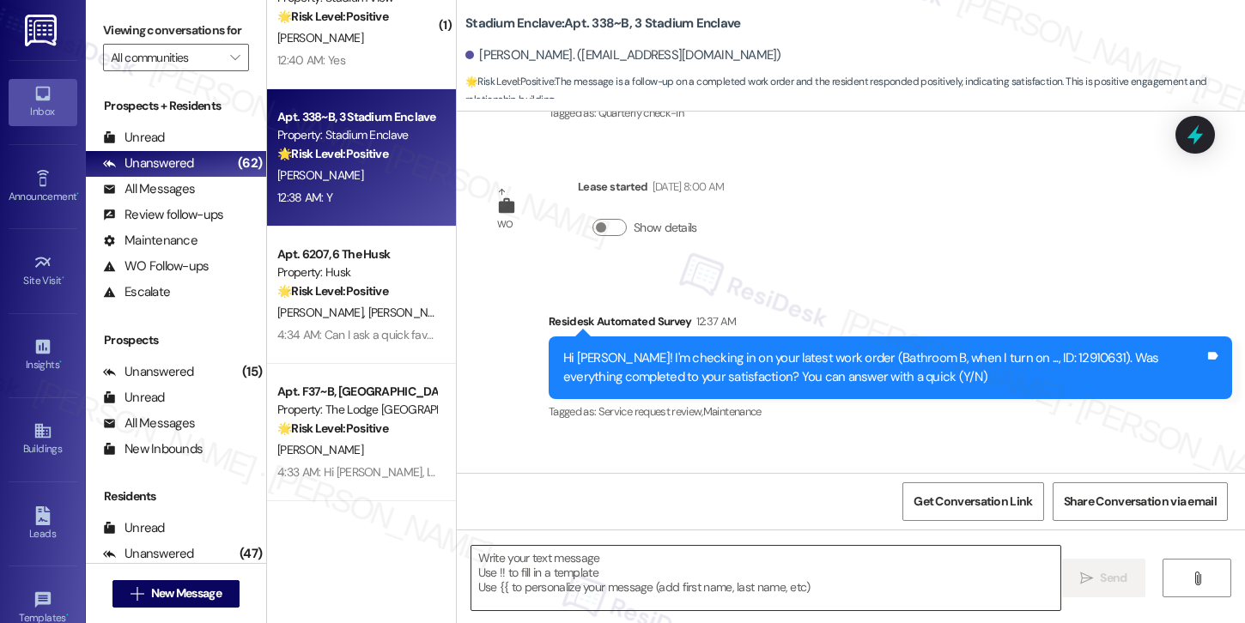
click at [617, 563] on textarea at bounding box center [765, 578] width 589 height 64
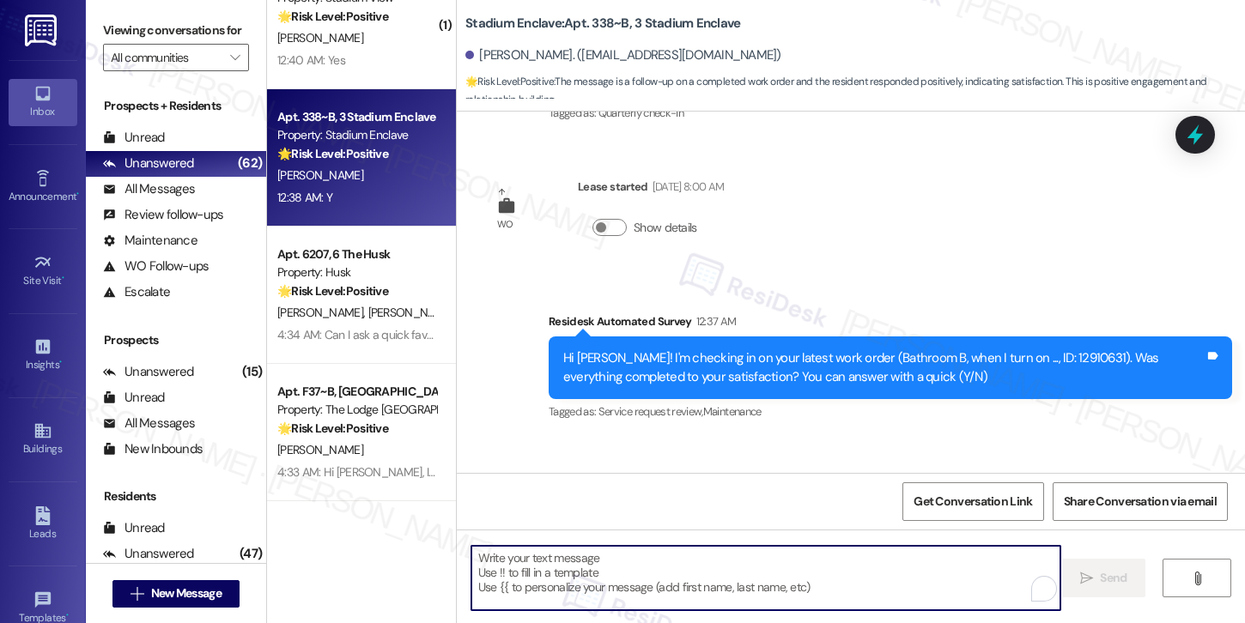
paste textarea "Hi {{first_name}}, I'm so glad to hear the work order was completed to your sat…"
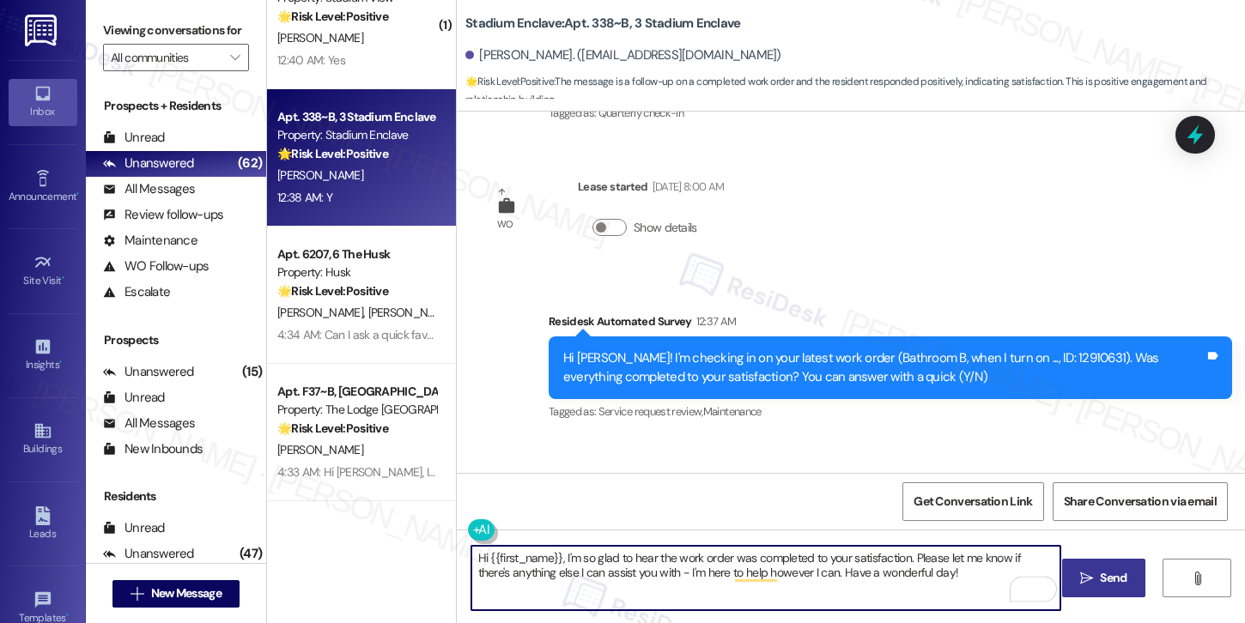
type textarea "Hi {{first_name}}, I'm so glad to hear the work order was completed to your sat…"
click at [1105, 570] on span "Send" at bounding box center [1113, 578] width 27 height 18
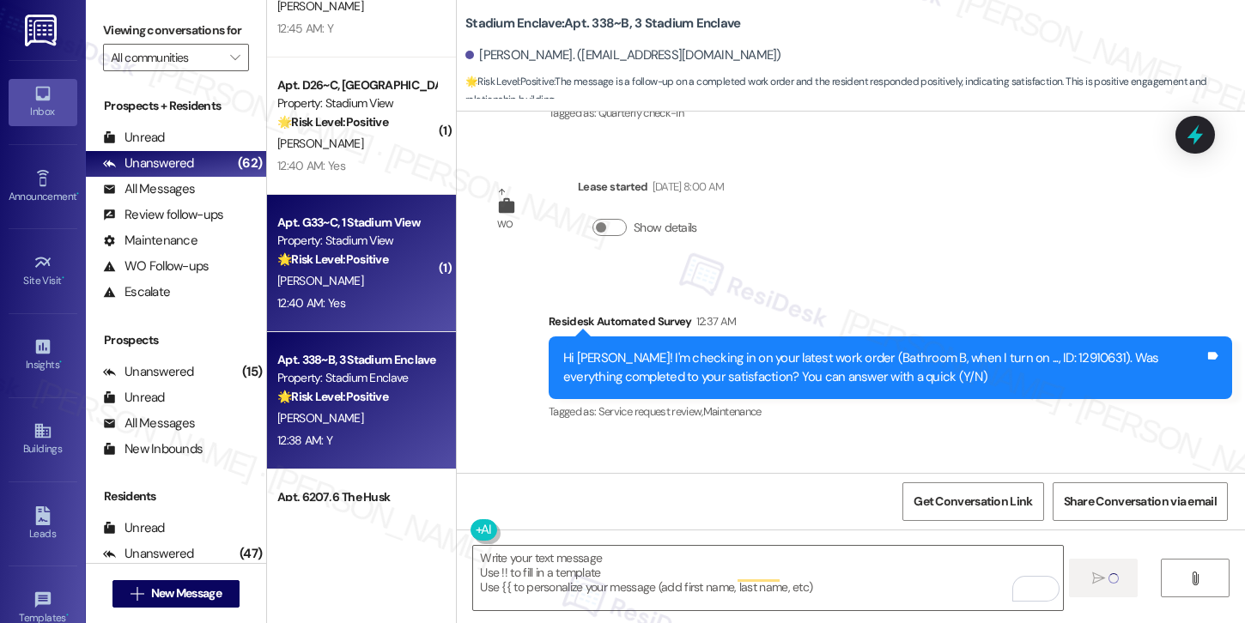
scroll to position [4590, 0]
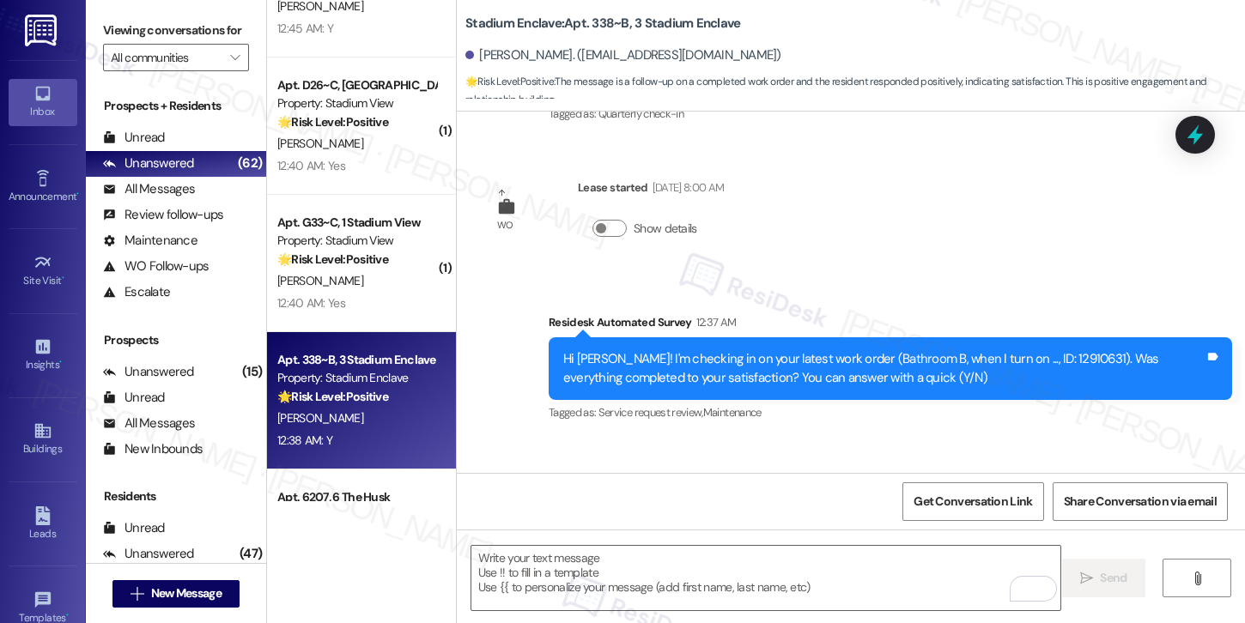
click at [349, 289] on div "M. Woods" at bounding box center [357, 280] width 162 height 21
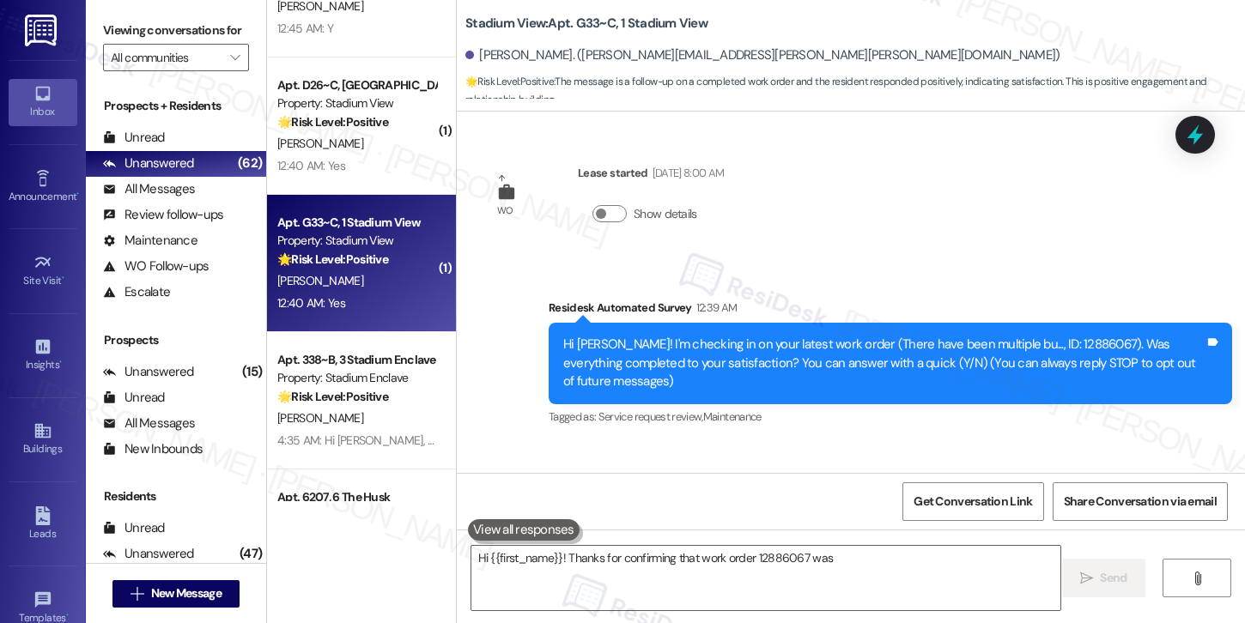
scroll to position [114, 0]
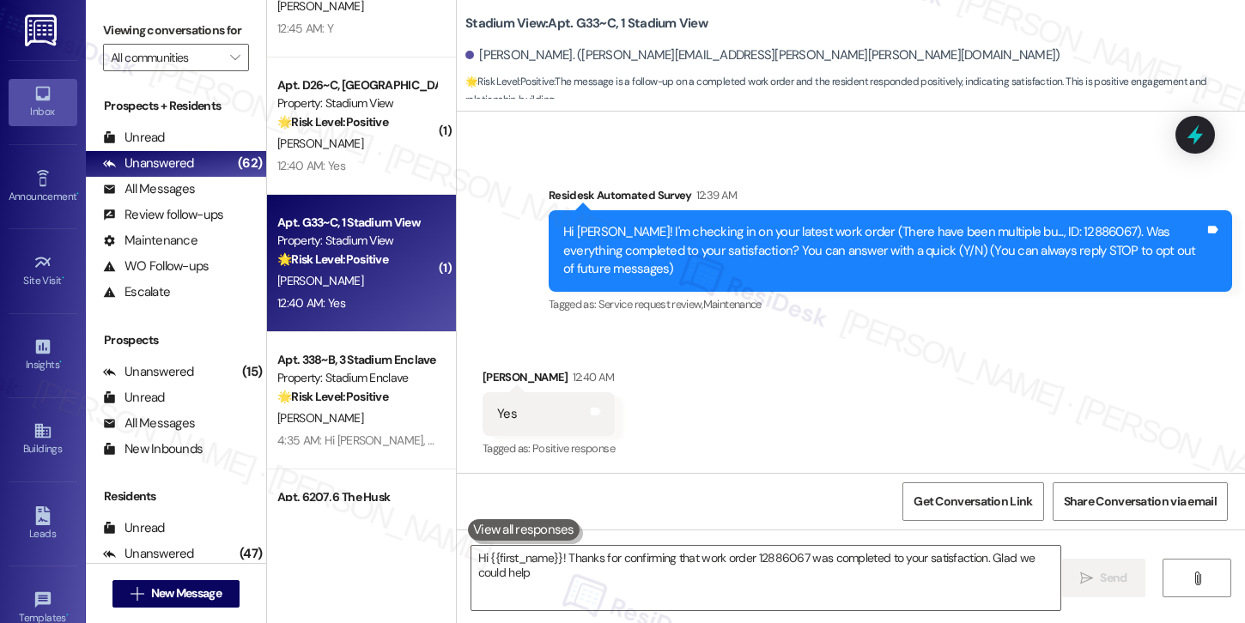
type textarea "Hi {{first_name}}! Thanks for confirming that work order 12886067 was completed…"
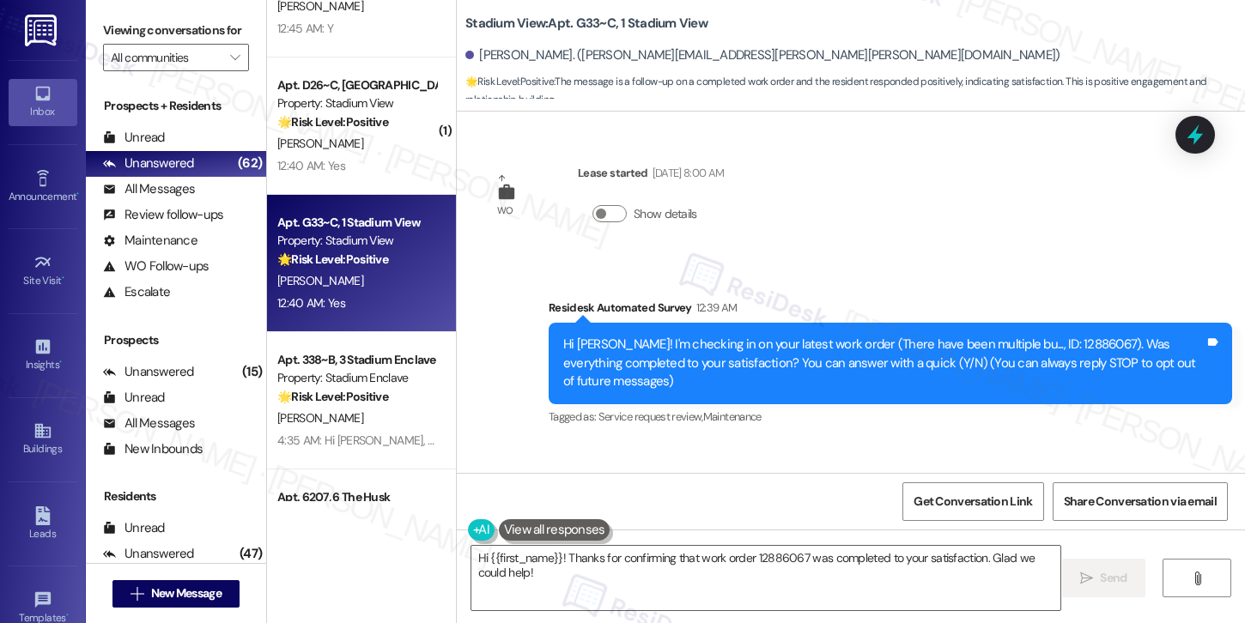
scroll to position [115, 0]
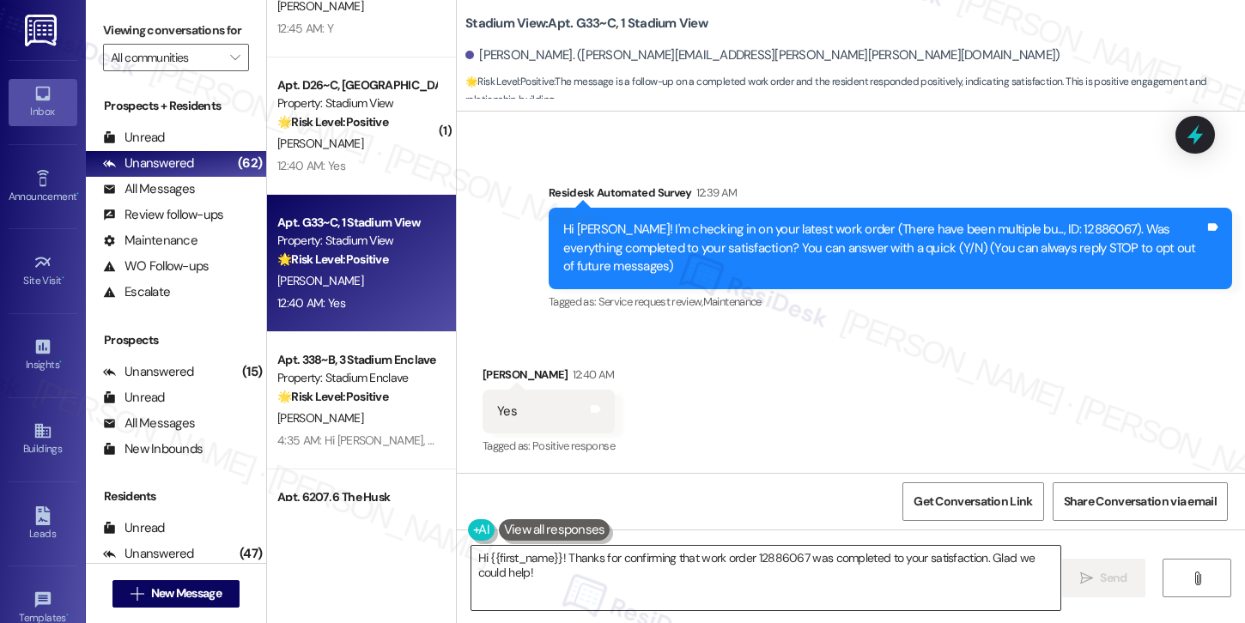
click at [546, 556] on textarea "Hi {{first_name}}! Thanks for confirming that work order 12886067 was completed…" at bounding box center [765, 578] width 589 height 64
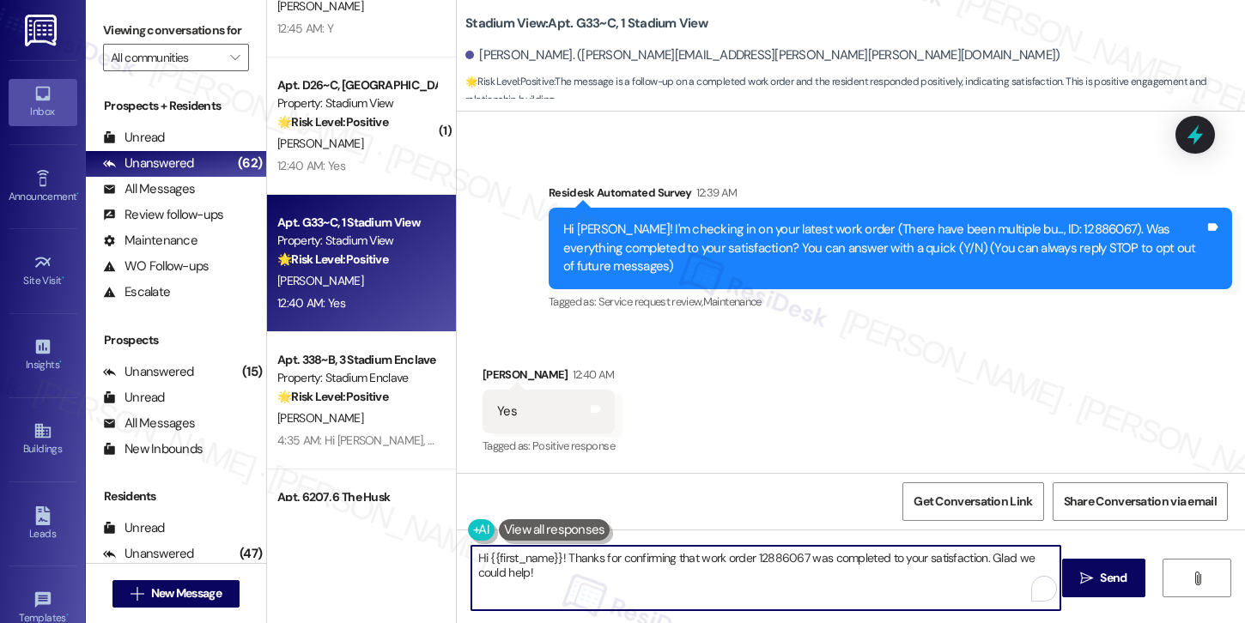
click at [546, 556] on textarea "Hi {{first_name}}! Thanks for confirming that work order 12886067 was completed…" at bounding box center [765, 578] width 589 height 64
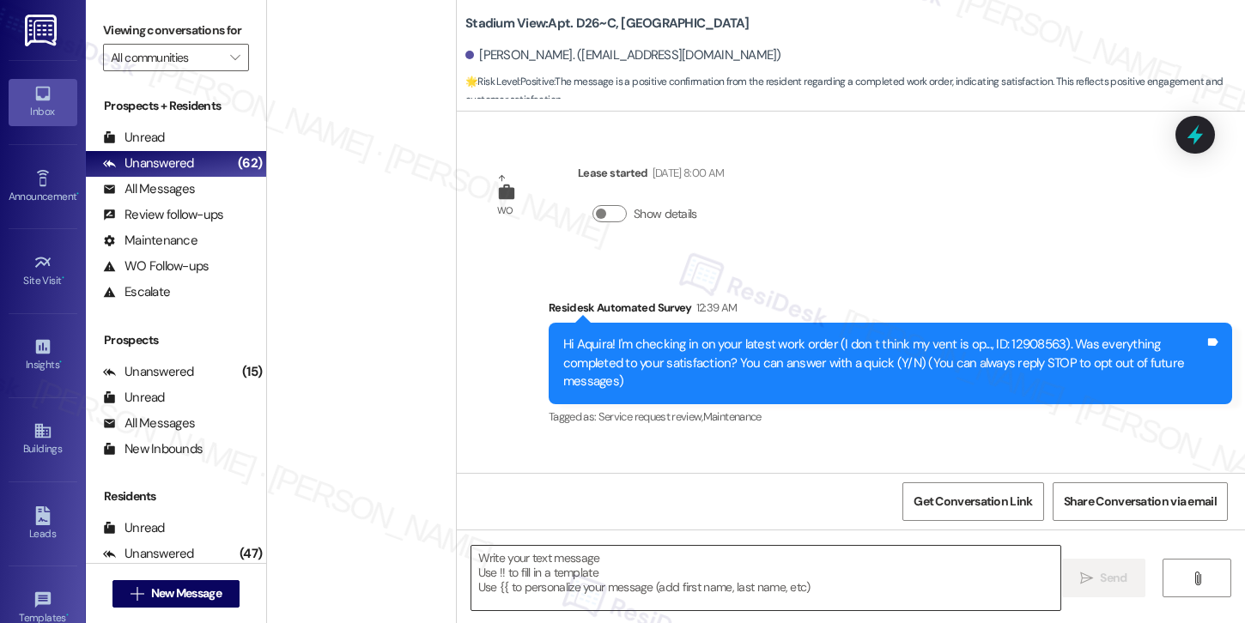
scroll to position [234, 0]
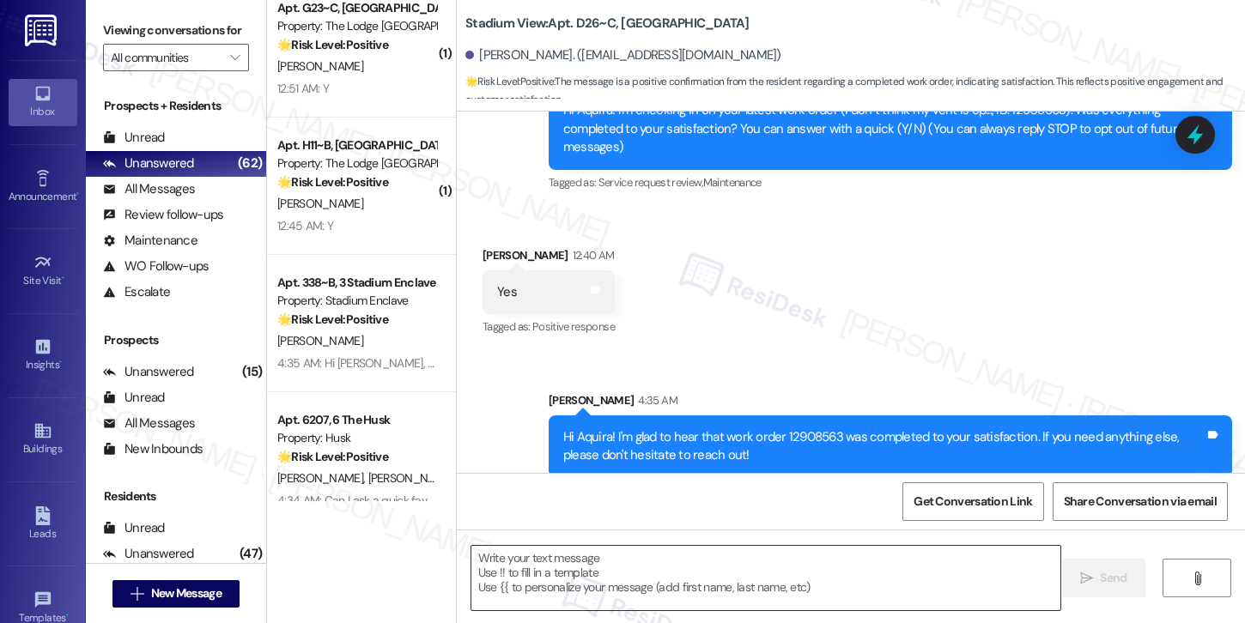
click at [719, 567] on textarea "To enrich screen reader interactions, please activate Accessibility in Grammarl…" at bounding box center [765, 578] width 589 height 64
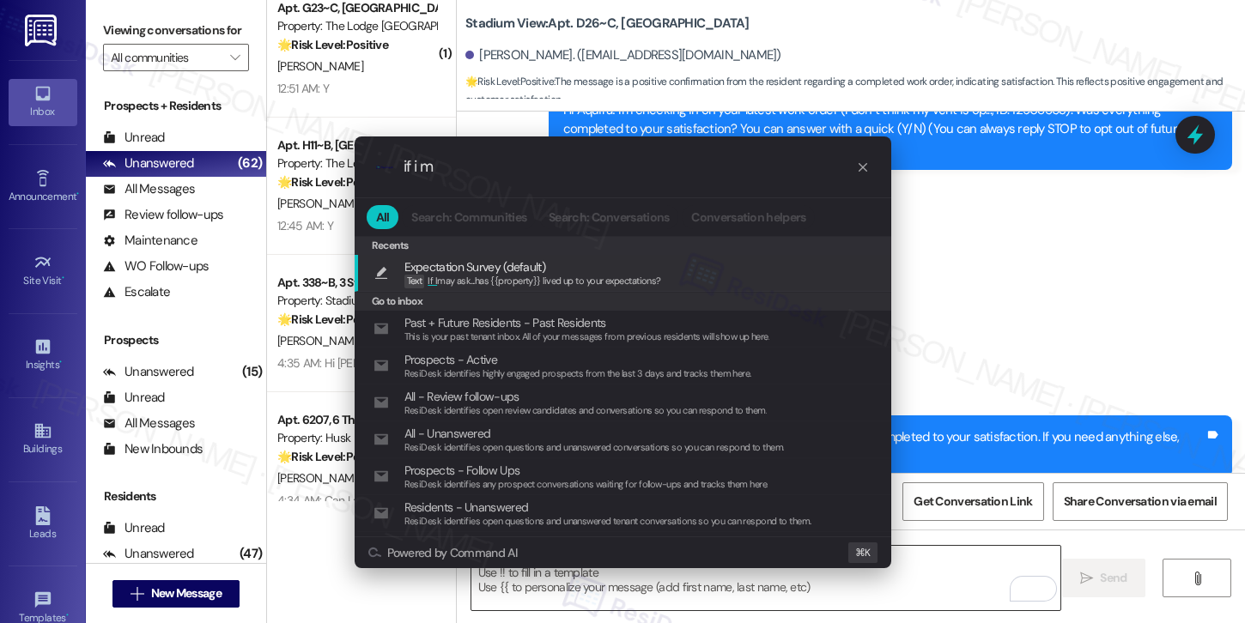
type input "if i ma"
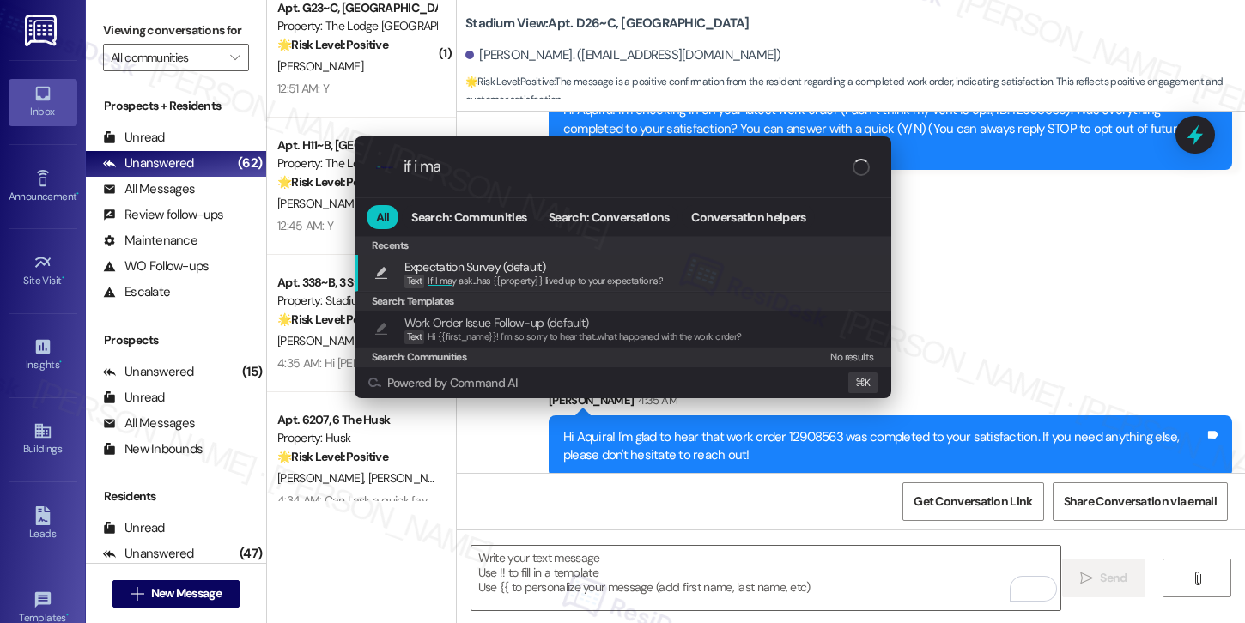
click at [713, 280] on div "Expectation Survey (default) Text If I ma y ask...has {{property}} lived up to …" at bounding box center [624, 274] width 502 height 32
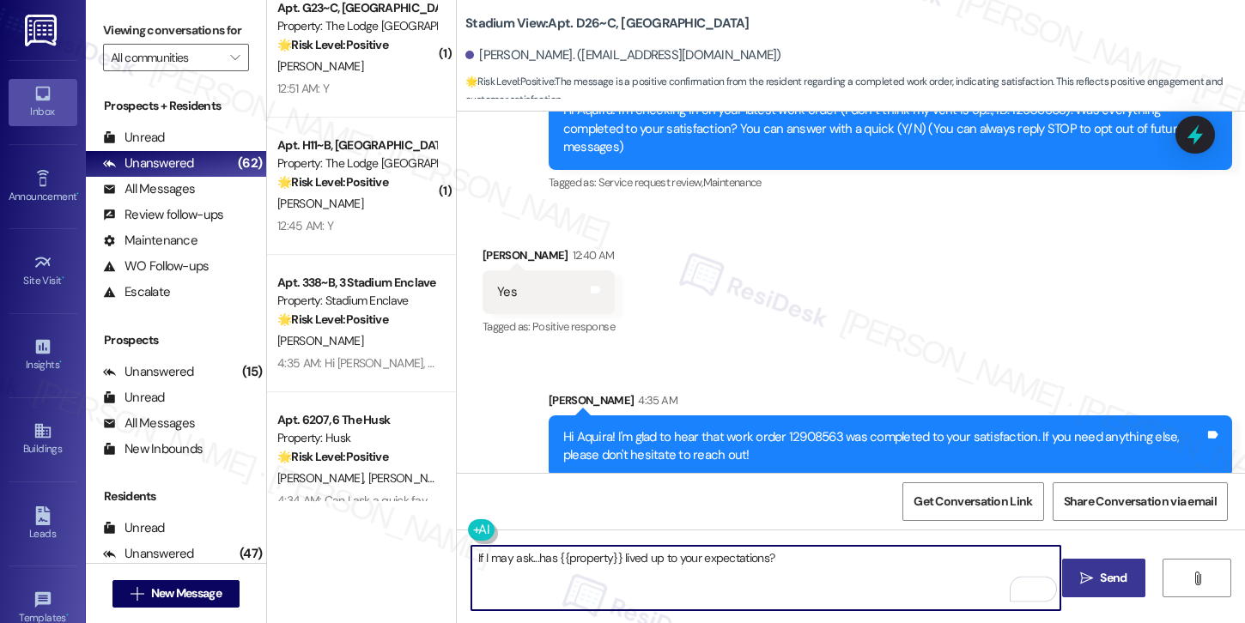
click at [1087, 577] on icon "" at bounding box center [1086, 579] width 13 height 14
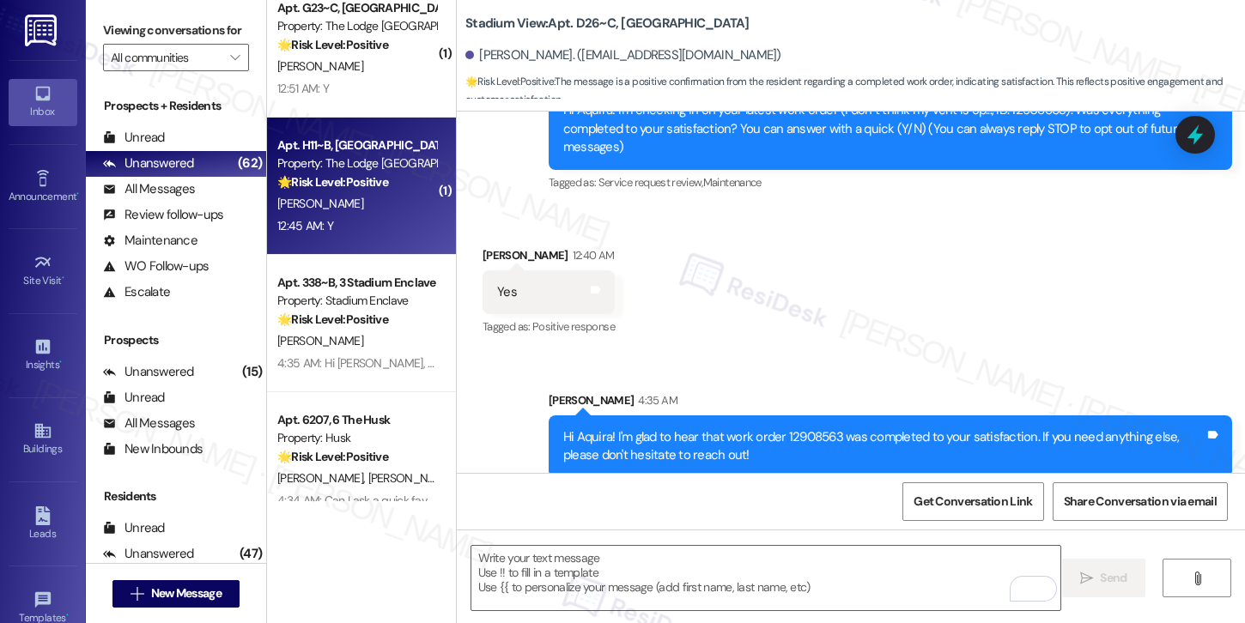
click at [381, 221] on div "12:45 AM: Y 12:45 AM: Y" at bounding box center [357, 225] width 162 height 21
type textarea "Fetching suggested responses. Please feel free to read through the conversation…"
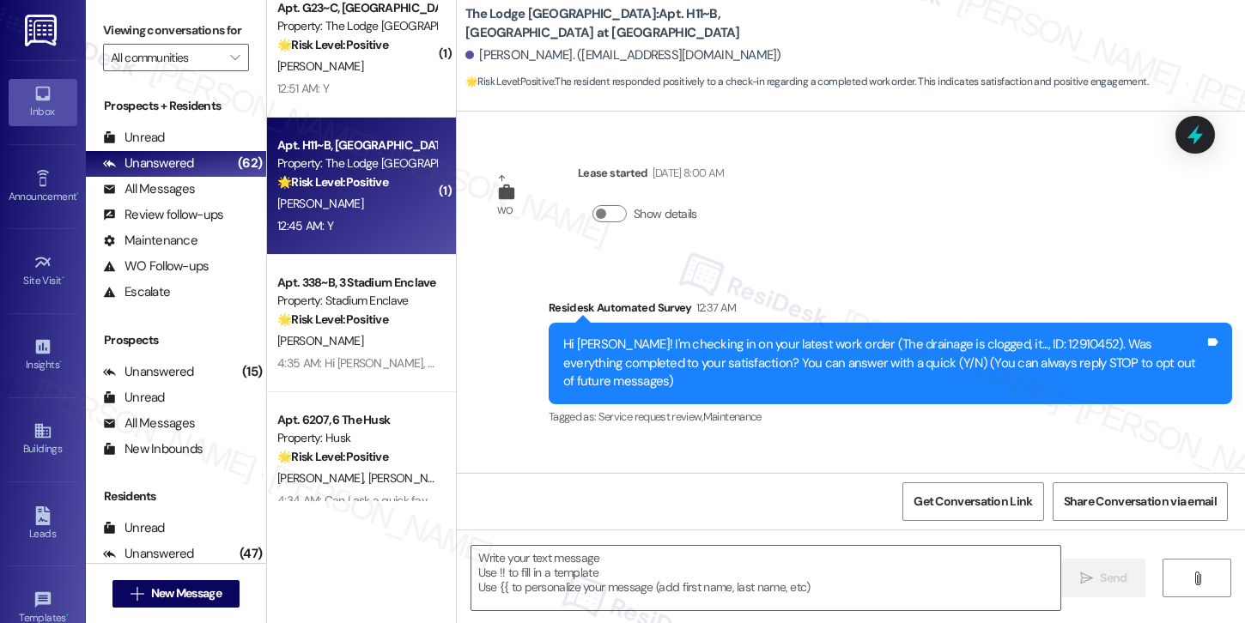
scroll to position [95, 0]
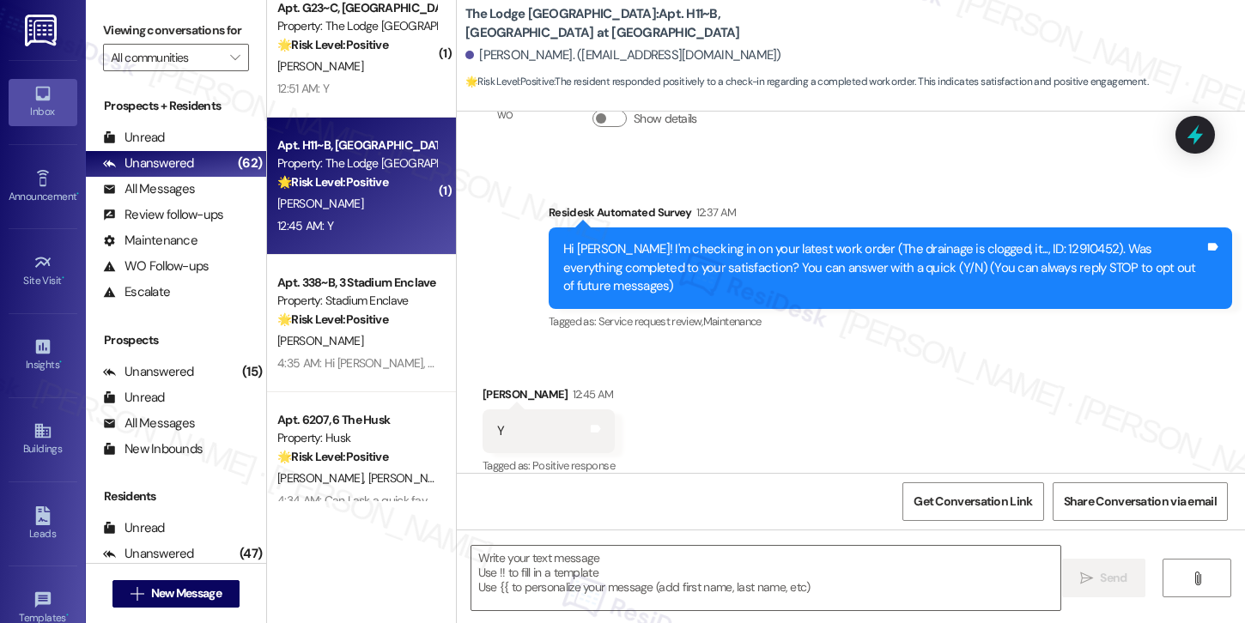
type textarea "Fetching suggested responses. Please feel free to read through the conversation…"
click at [643, 580] on textarea at bounding box center [765, 578] width 589 height 64
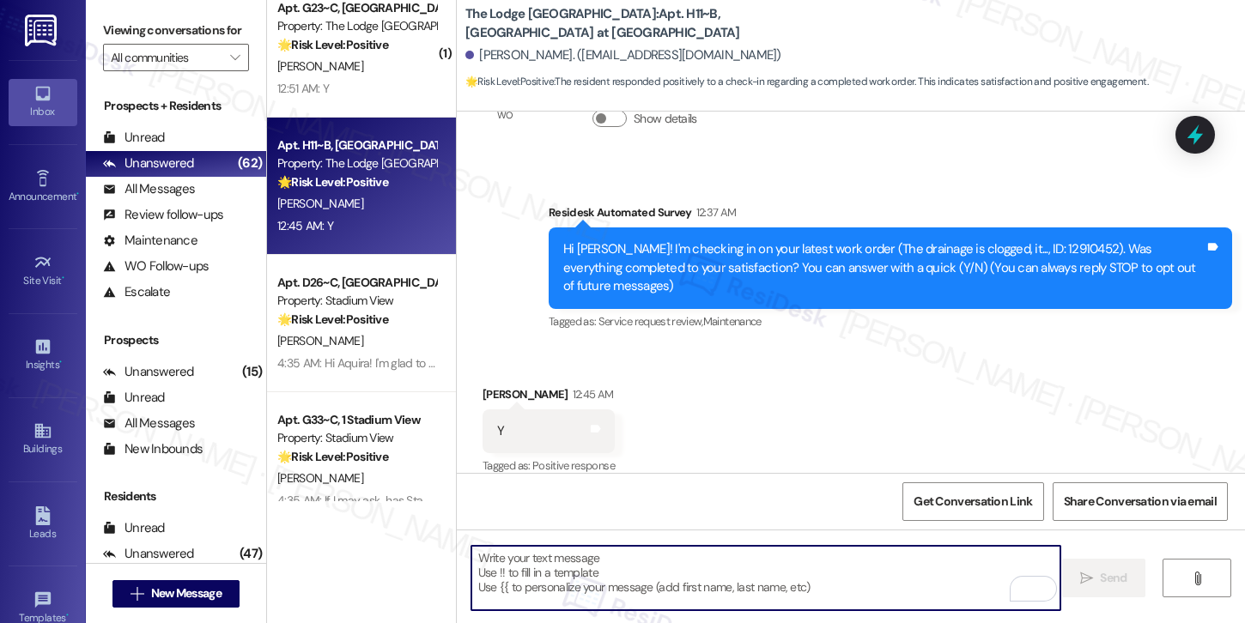
click at [643, 580] on textarea "To enrich screen reader interactions, please activate Accessibility in Grammarl…" at bounding box center [765, 578] width 589 height 64
paste textarea "Hi {{first_name}}, I'm so glad to hear the work order was completed to your sat…"
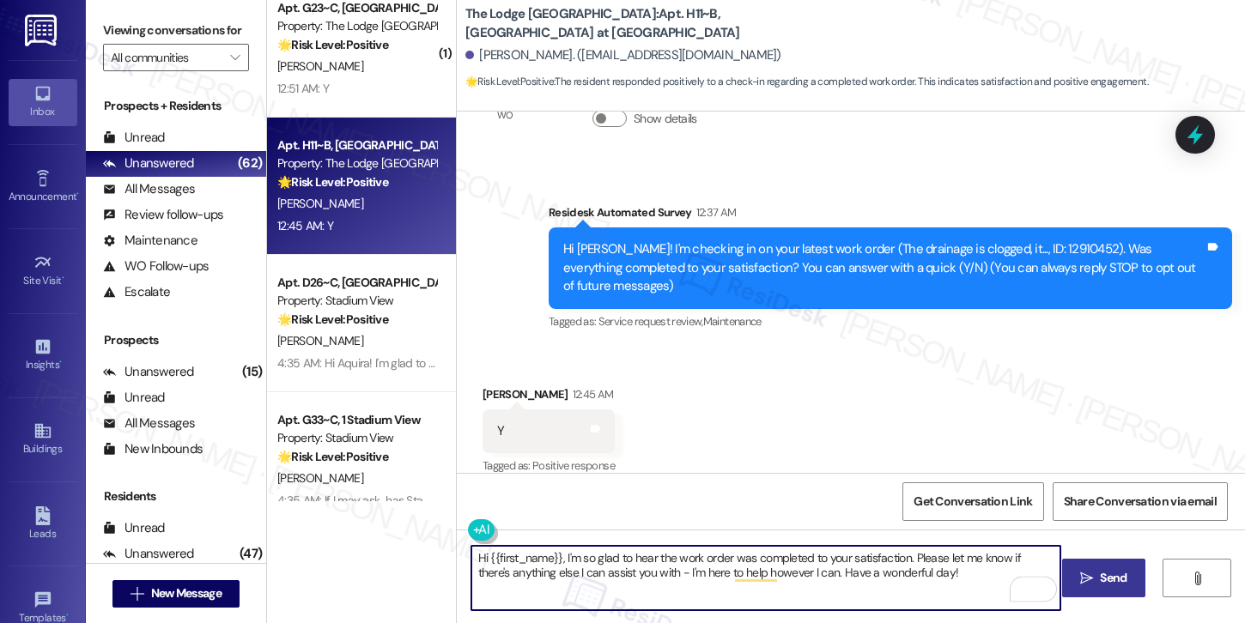
type textarea "Hi {{first_name}}, I'm so glad to hear the work order was completed to your sat…"
click at [1103, 583] on span "Send" at bounding box center [1113, 578] width 27 height 18
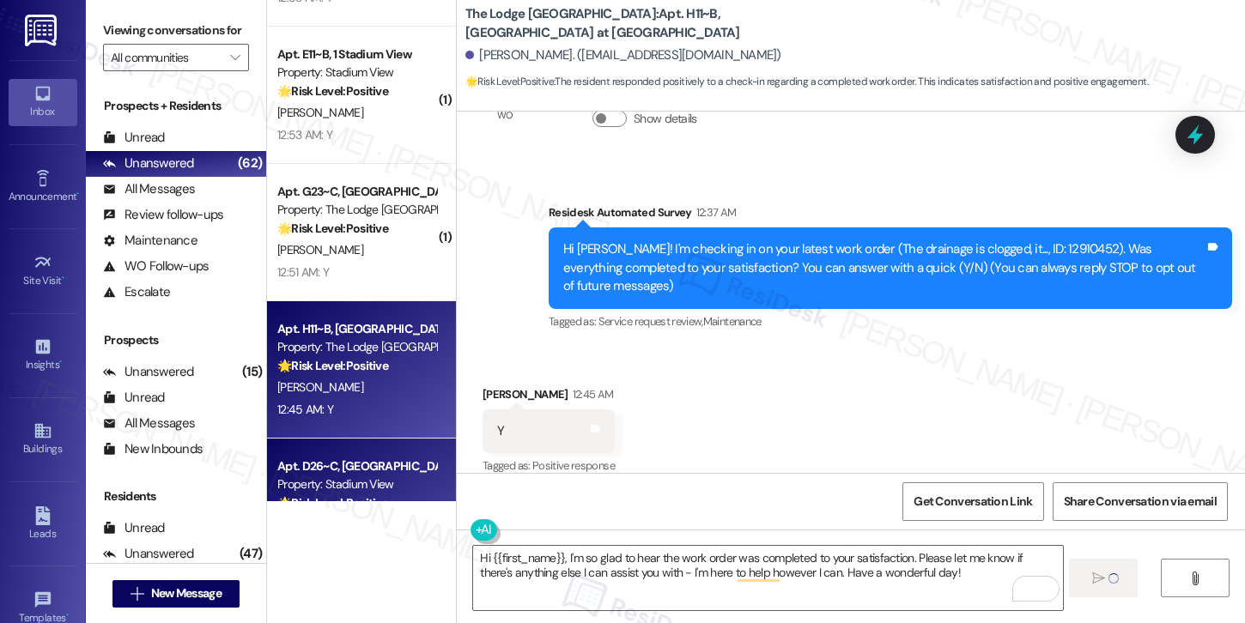
scroll to position [5221, 0]
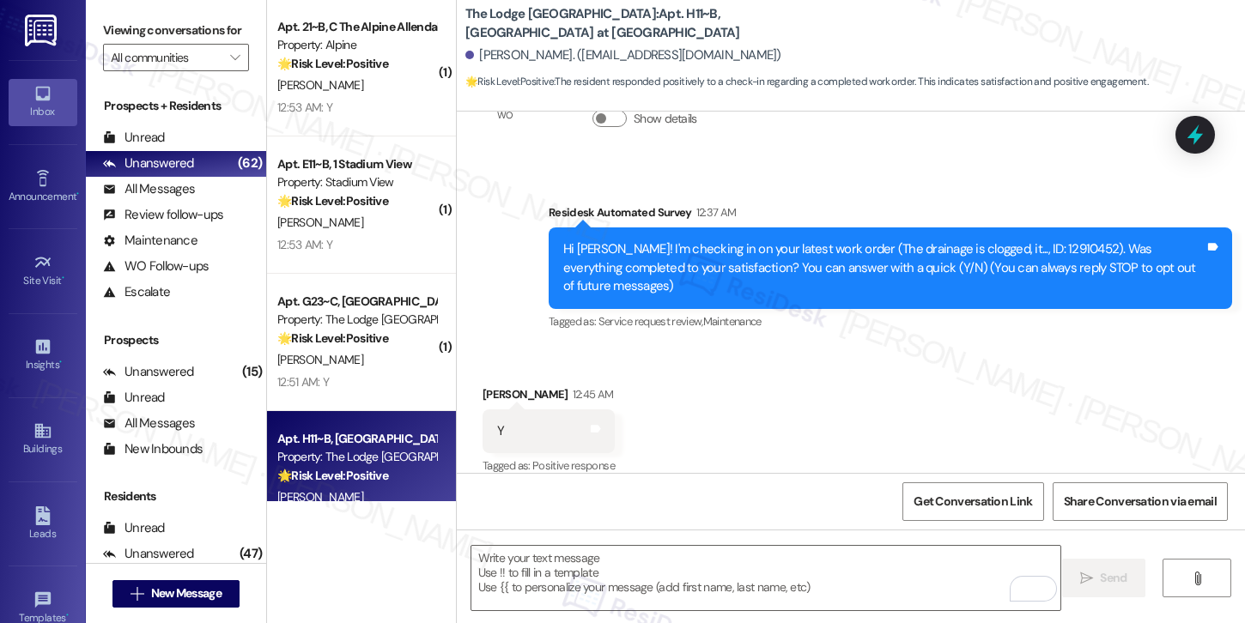
click at [356, 378] on div "12:51 AM: Y 12:51 AM: Y" at bounding box center [357, 382] width 162 height 21
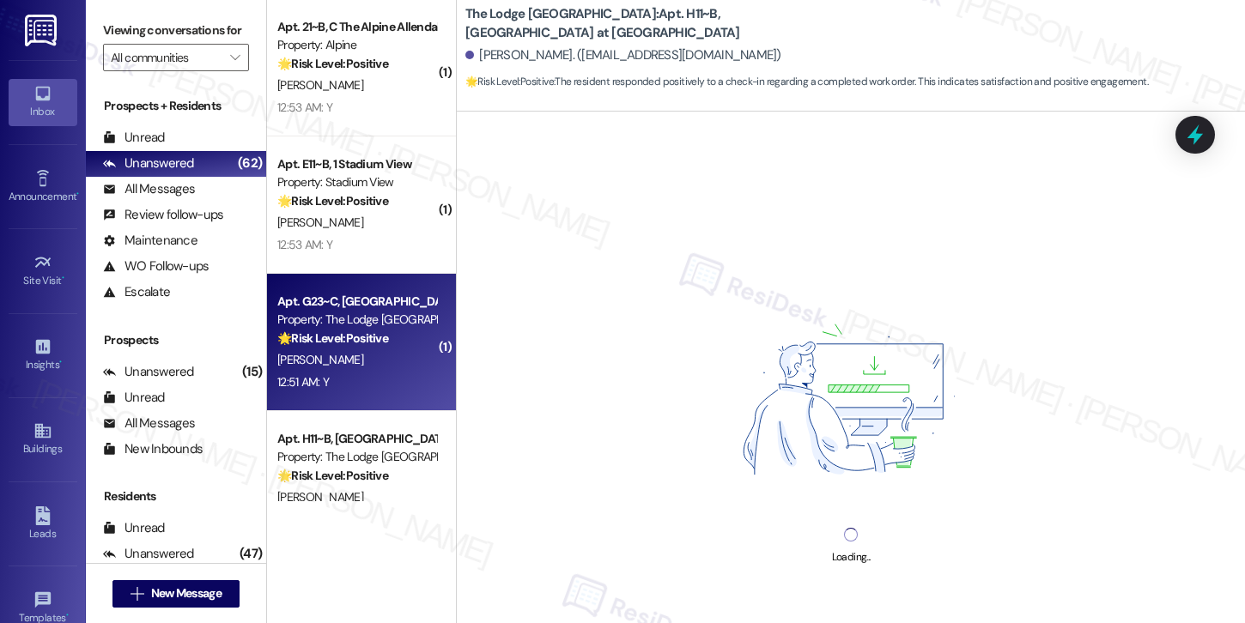
click at [356, 378] on div "12:51 AM: Y 12:51 AM: Y" at bounding box center [357, 382] width 162 height 21
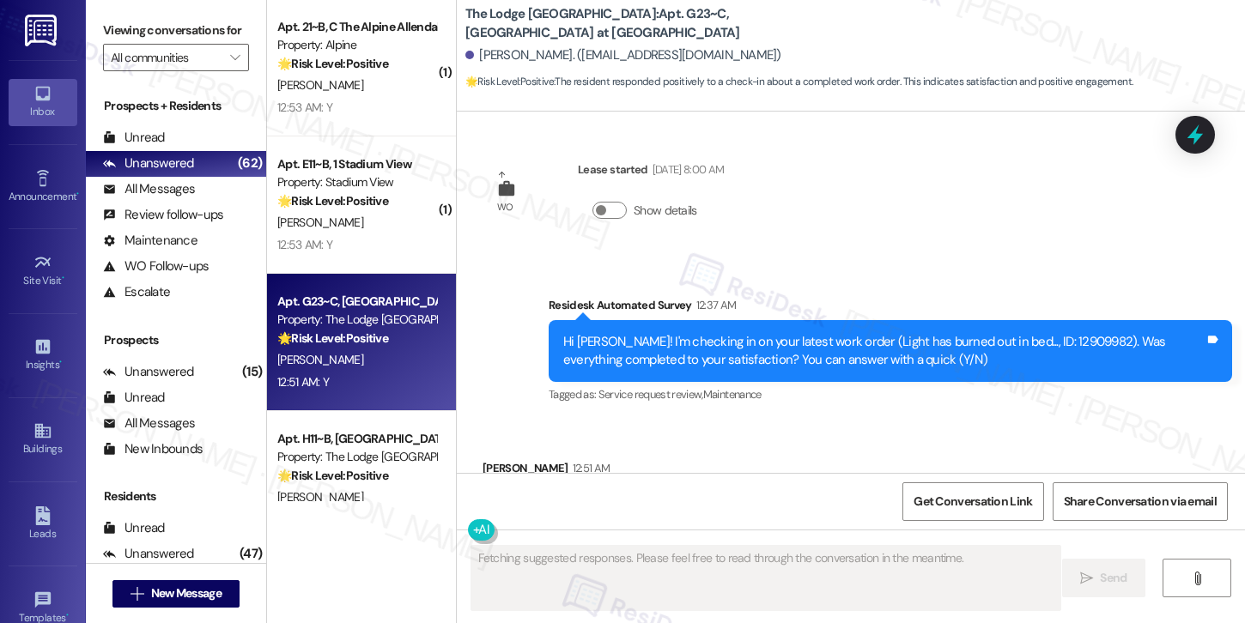
scroll to position [1784, 0]
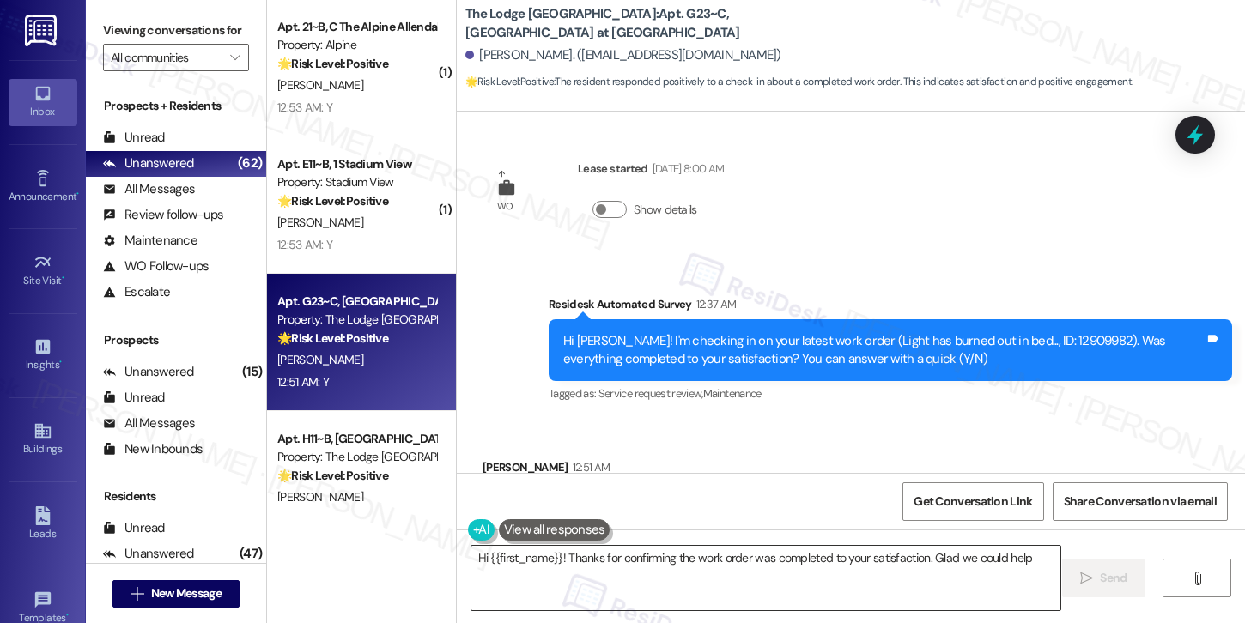
type textarea "Hi {{first_name}}! Thanks for confirming the work order was completed to your s…"
click at [560, 569] on textarea "Hi {{first_name}}! Thanks for confirming the work order was completed to your s…" at bounding box center [765, 578] width 589 height 64
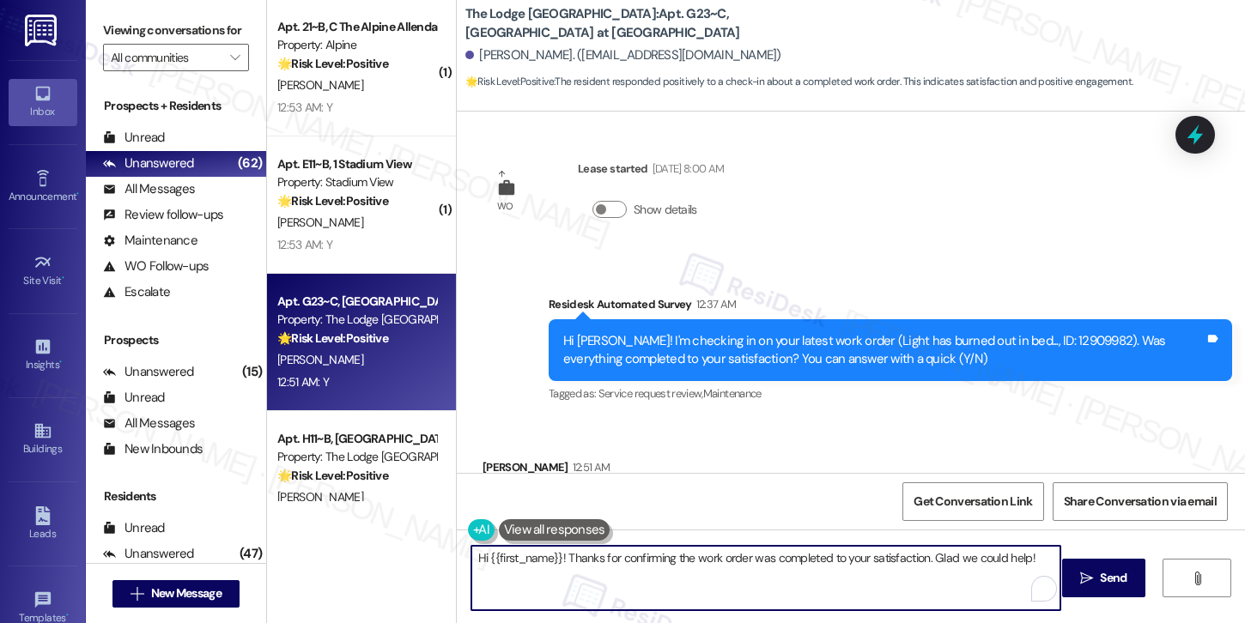
click at [560, 569] on textarea "Hi {{first_name}}! Thanks for confirming the work order was completed to your s…" at bounding box center [765, 578] width 589 height 64
click at [1116, 592] on button " Send" at bounding box center [1103, 578] width 83 height 39
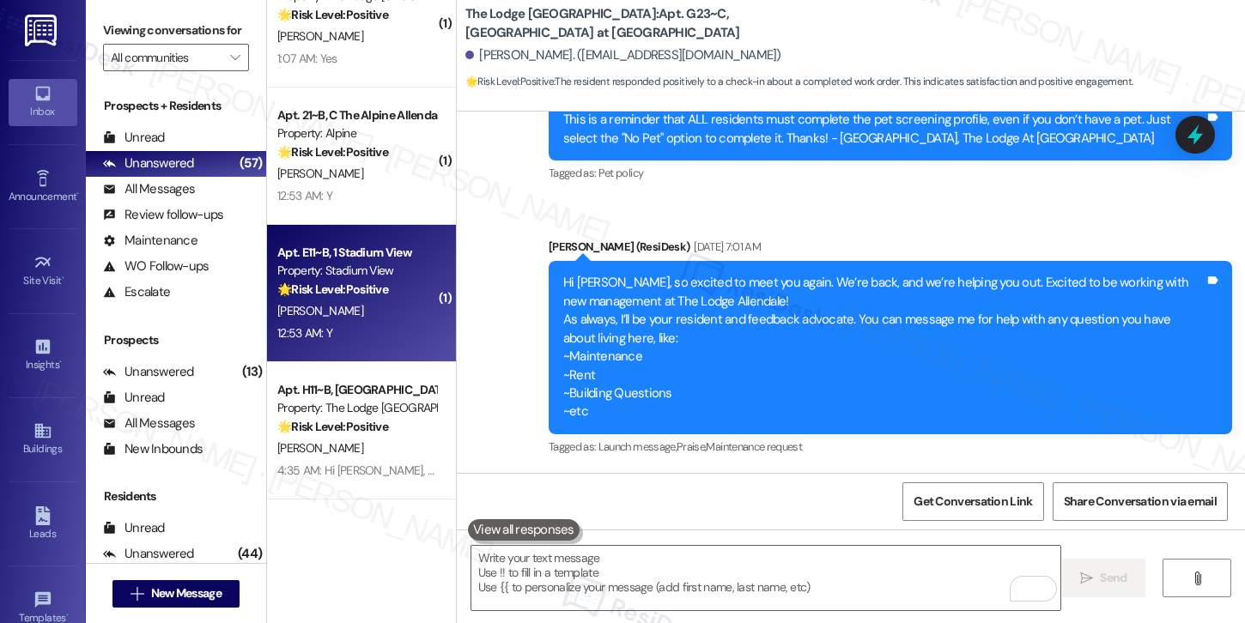
scroll to position [5099, 0]
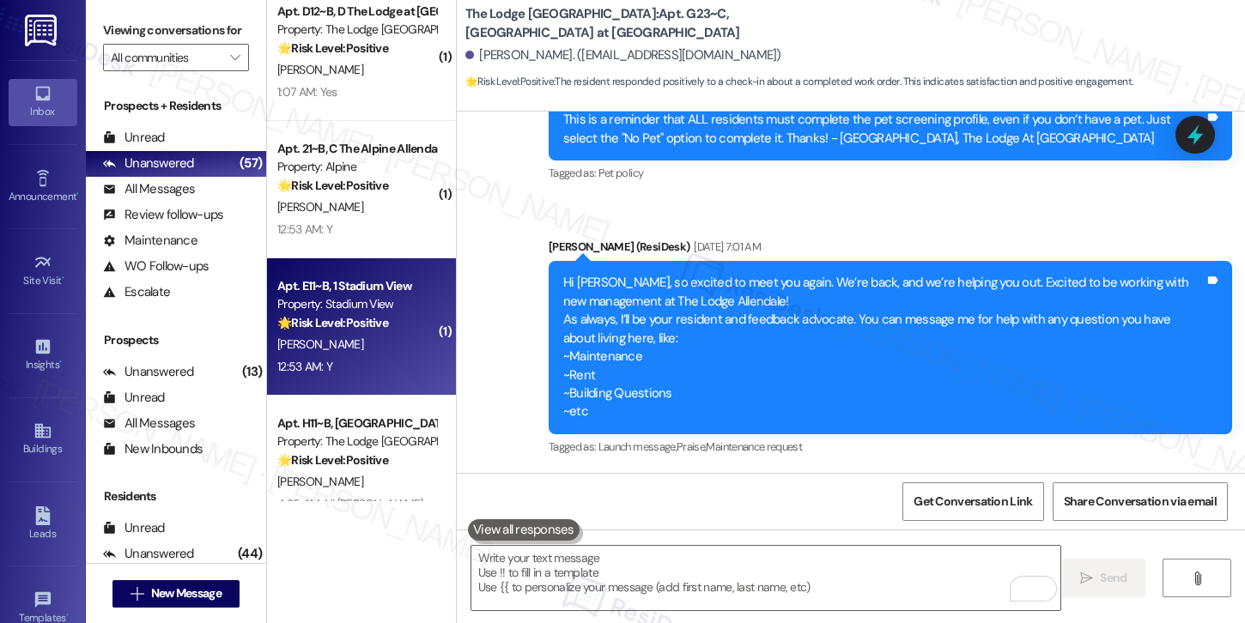
click at [371, 356] on div "12:53 AM: Y 12:53 AM: Y" at bounding box center [357, 366] width 162 height 21
type textarea "Fetching suggested responses. Please feel free to read through the conversation…"
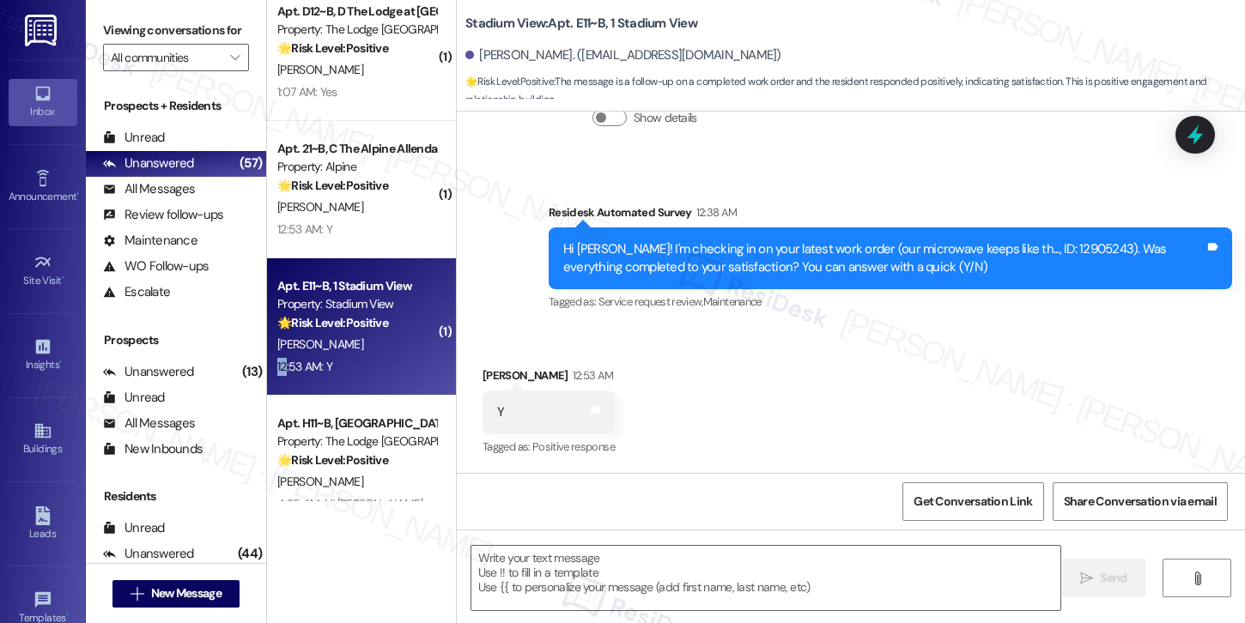
type textarea "Fetching suggested responses. Please feel free to read through the conversation…"
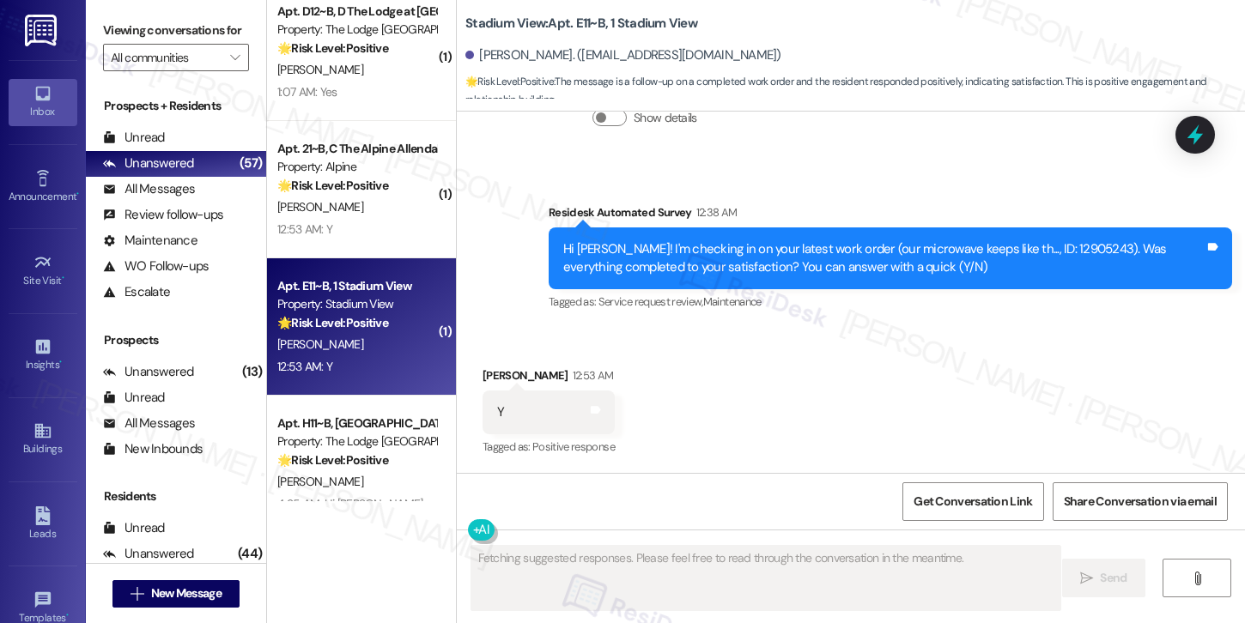
scroll to position [440, 0]
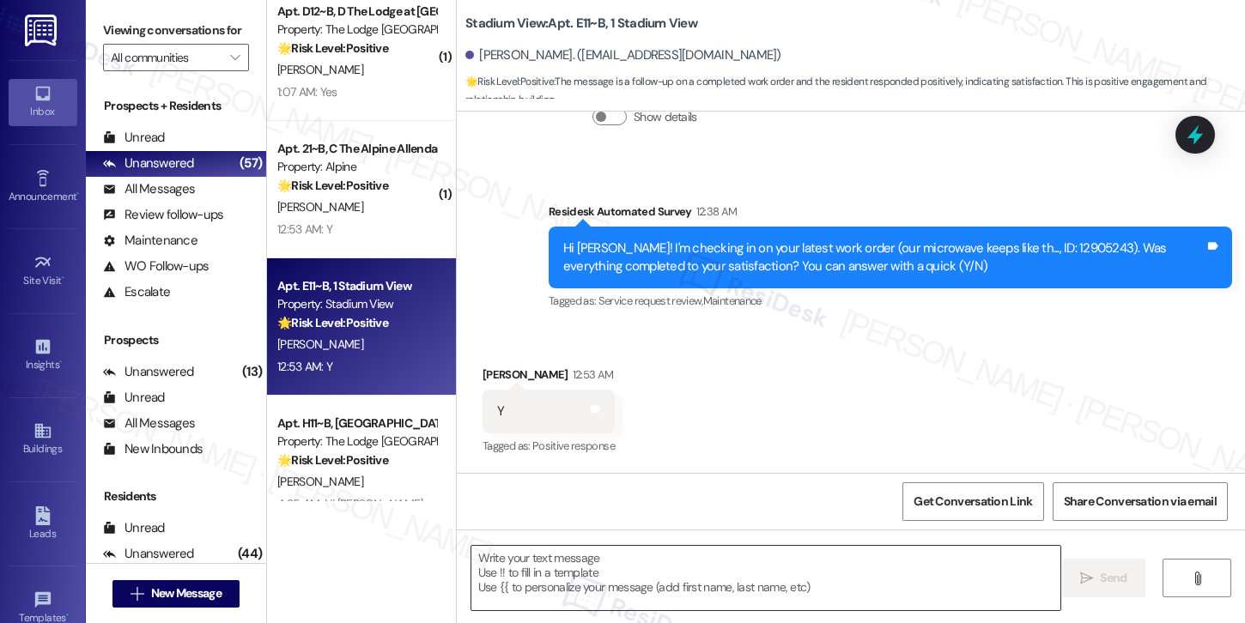
click at [530, 583] on textarea at bounding box center [765, 578] width 589 height 64
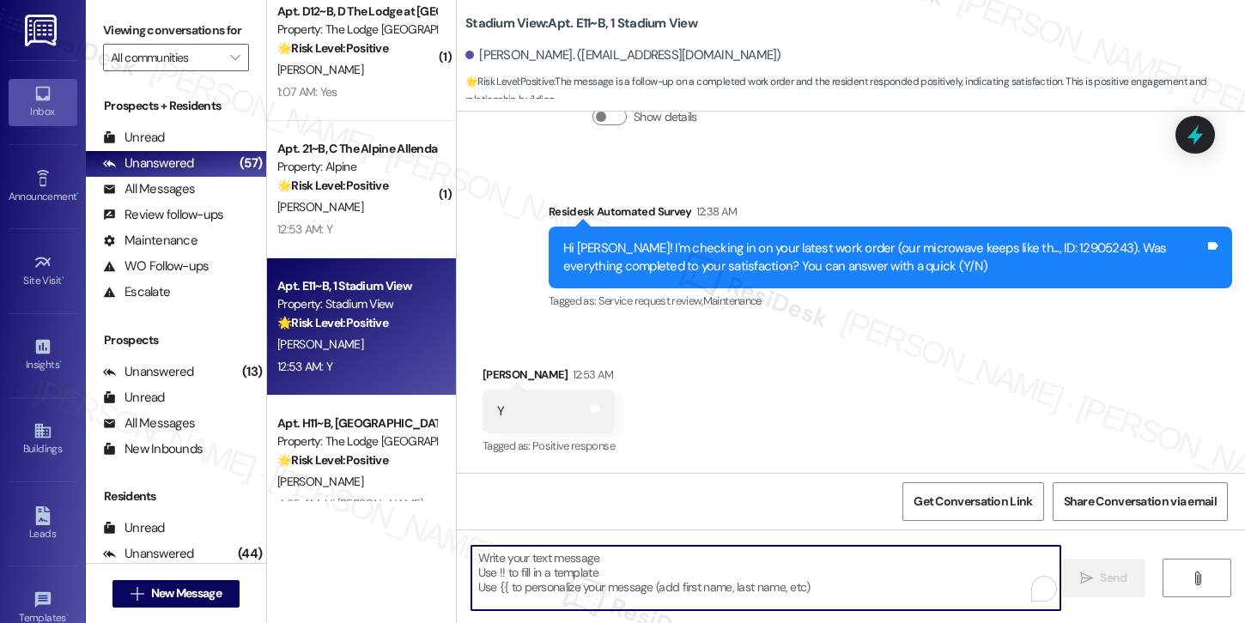
paste textarea "Hi {{first_name}}, I'm so glad to hear the work order was completed to your sat…"
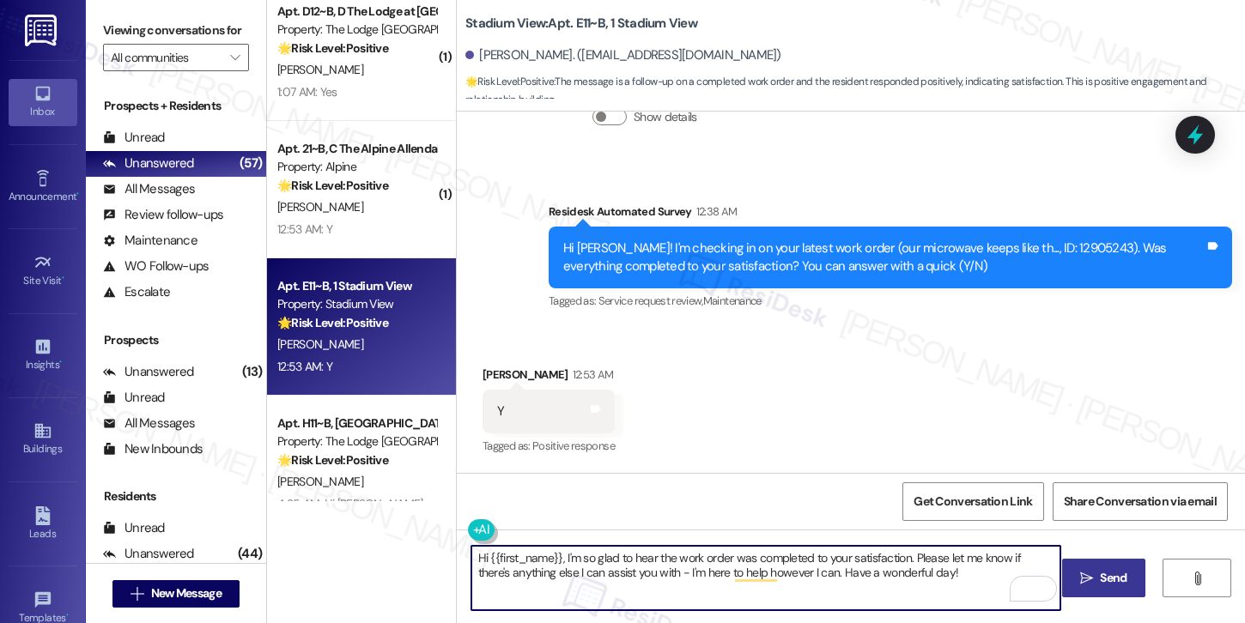
type textarea "Hi {{first_name}}, I'm so glad to hear the work order was completed to your sat…"
click at [1096, 585] on span "Send" at bounding box center [1112, 578] width 33 height 18
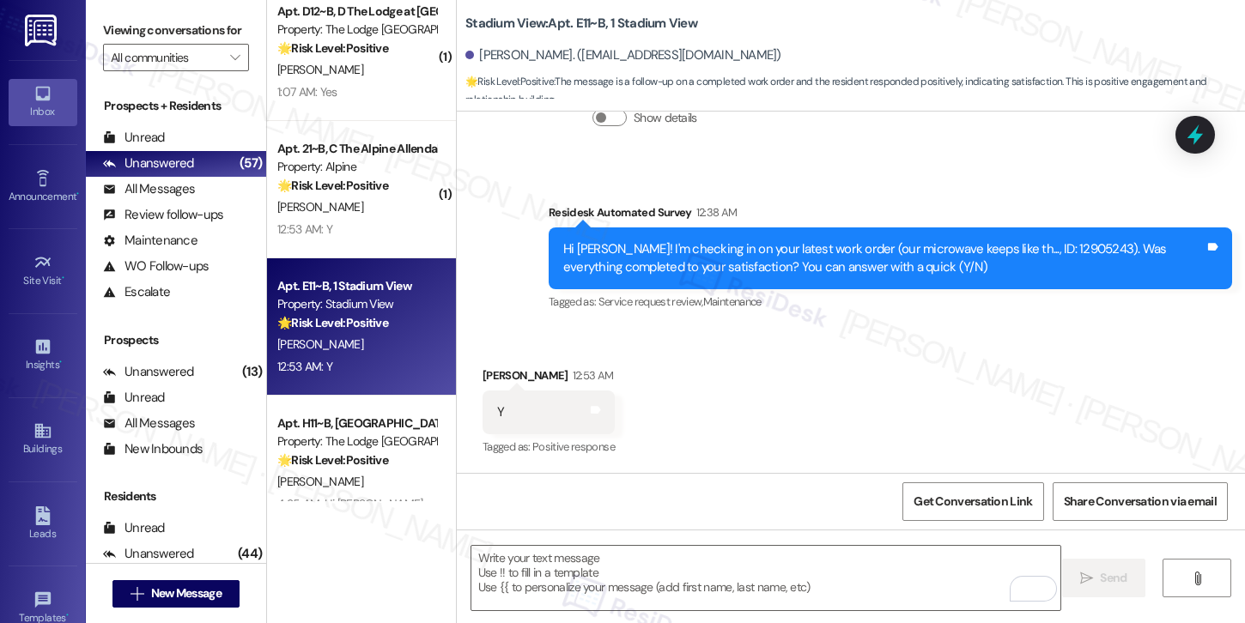
scroll to position [578, 0]
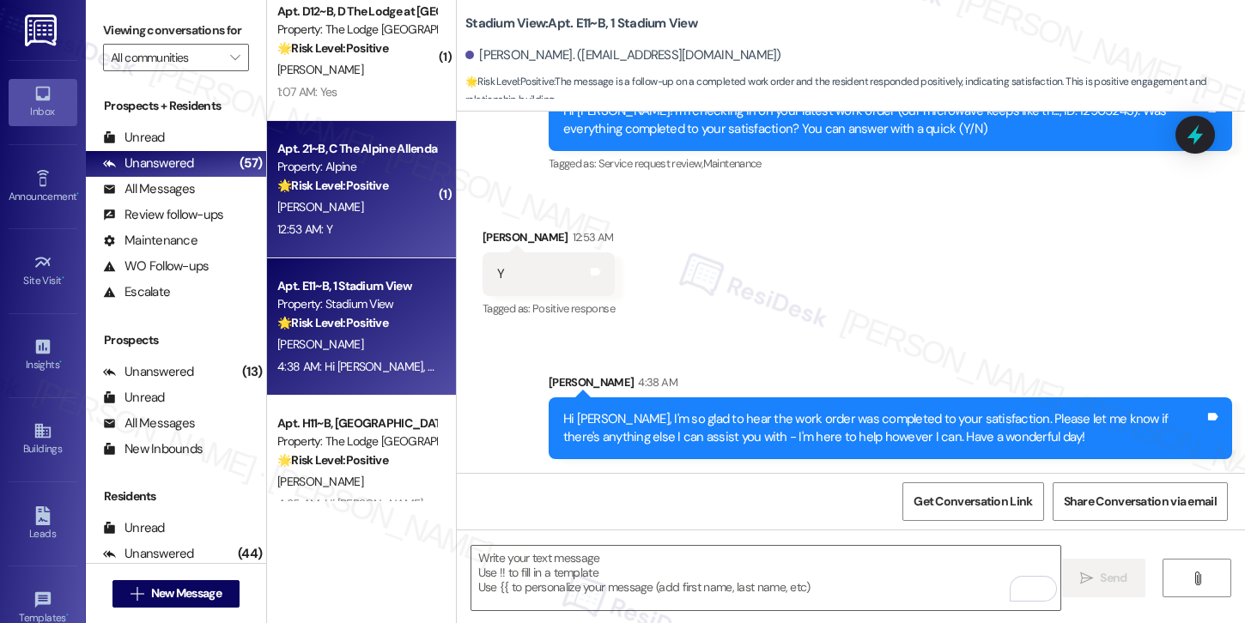
click at [325, 215] on div "[PERSON_NAME]" at bounding box center [357, 207] width 162 height 21
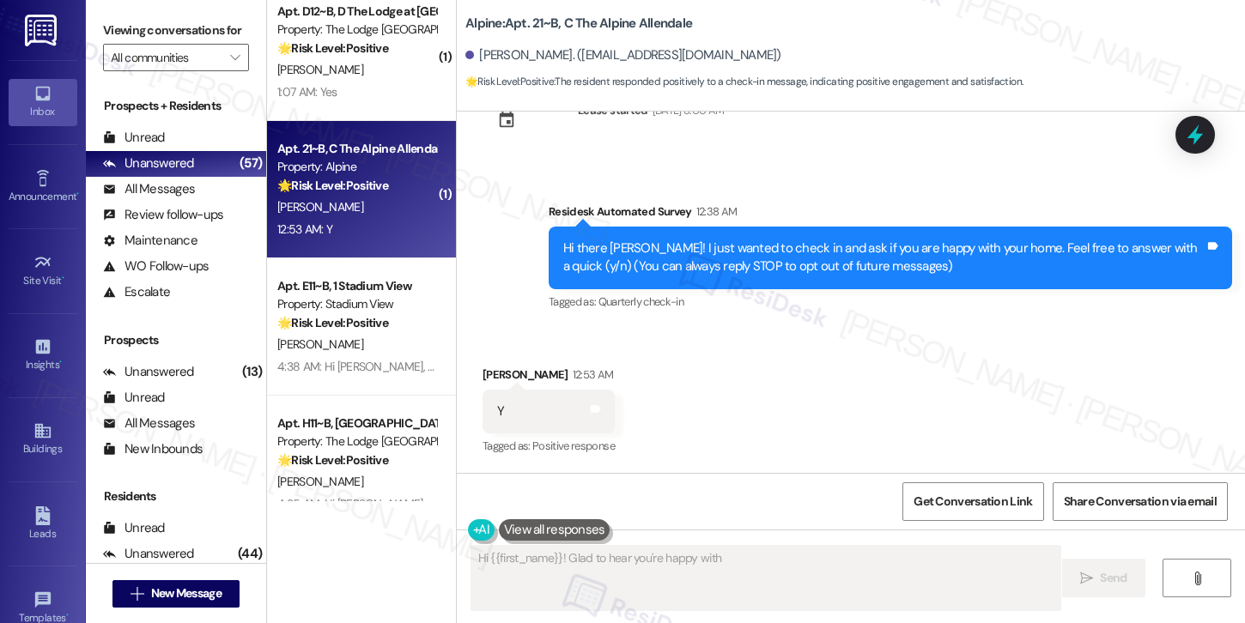
scroll to position [62, 0]
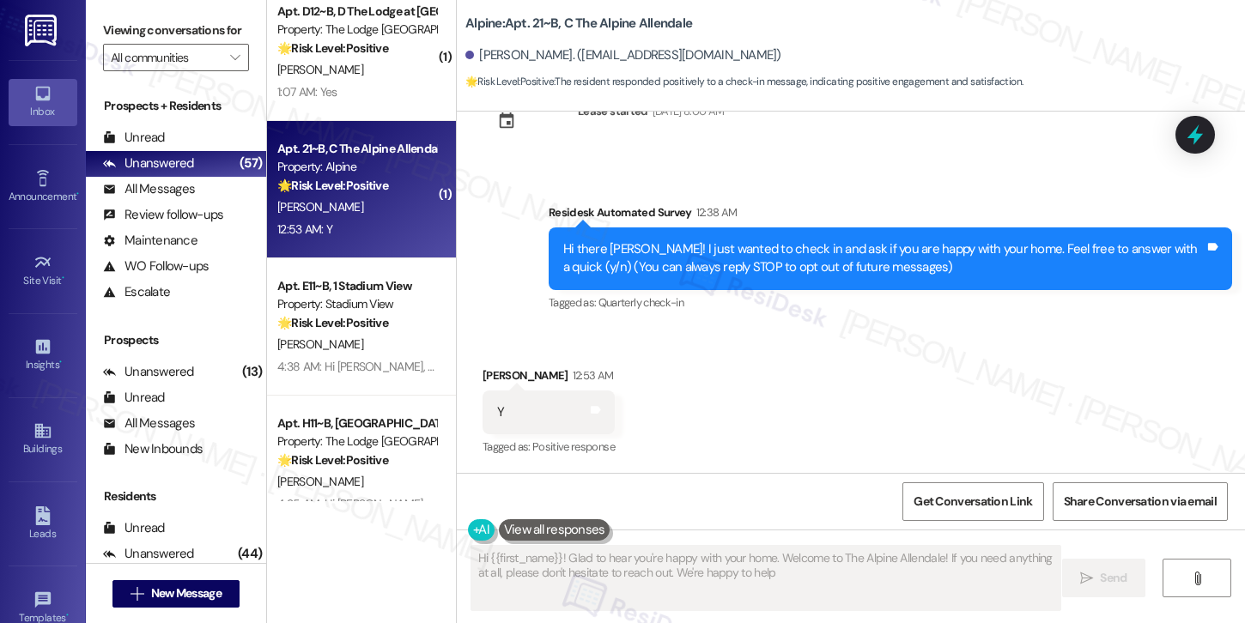
type textarea "Hi {{first_name}}! Glad to hear you're happy with your home. Welcome to The Alp…"
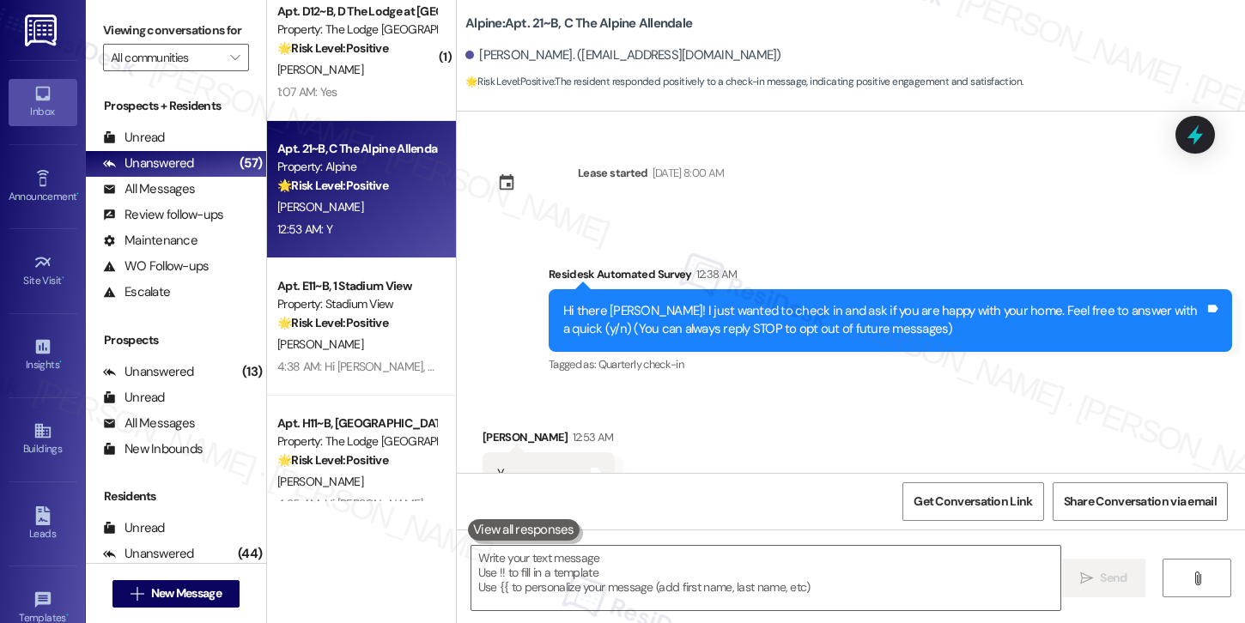
scroll to position [63, 0]
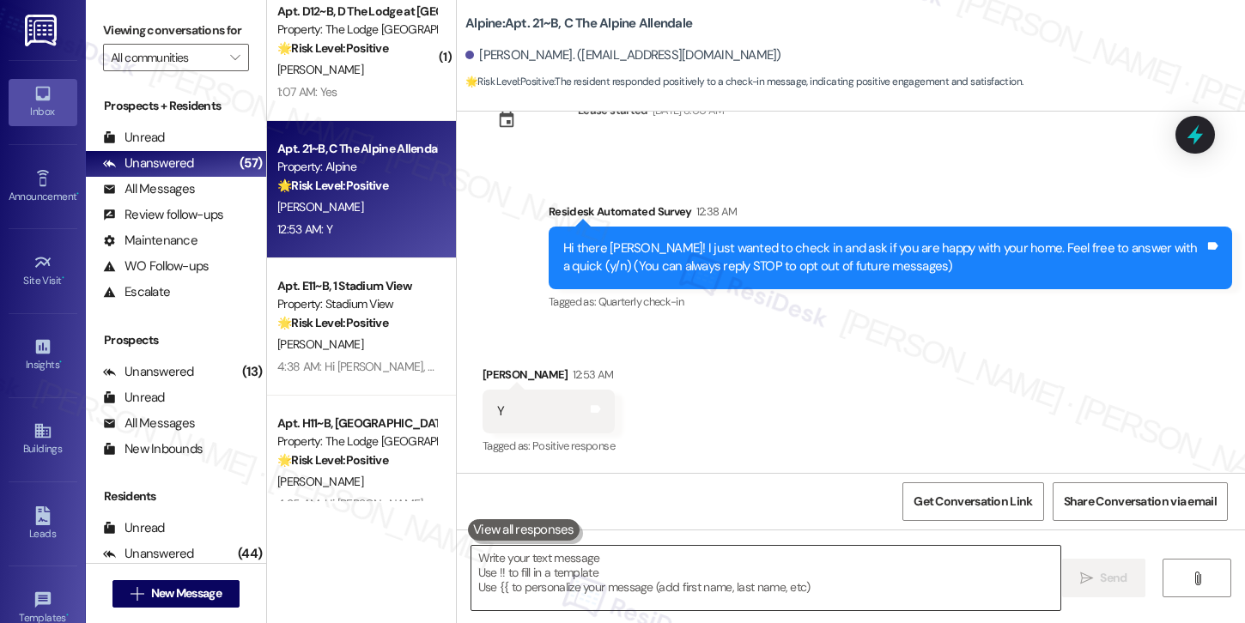
click at [660, 560] on textarea at bounding box center [765, 578] width 589 height 64
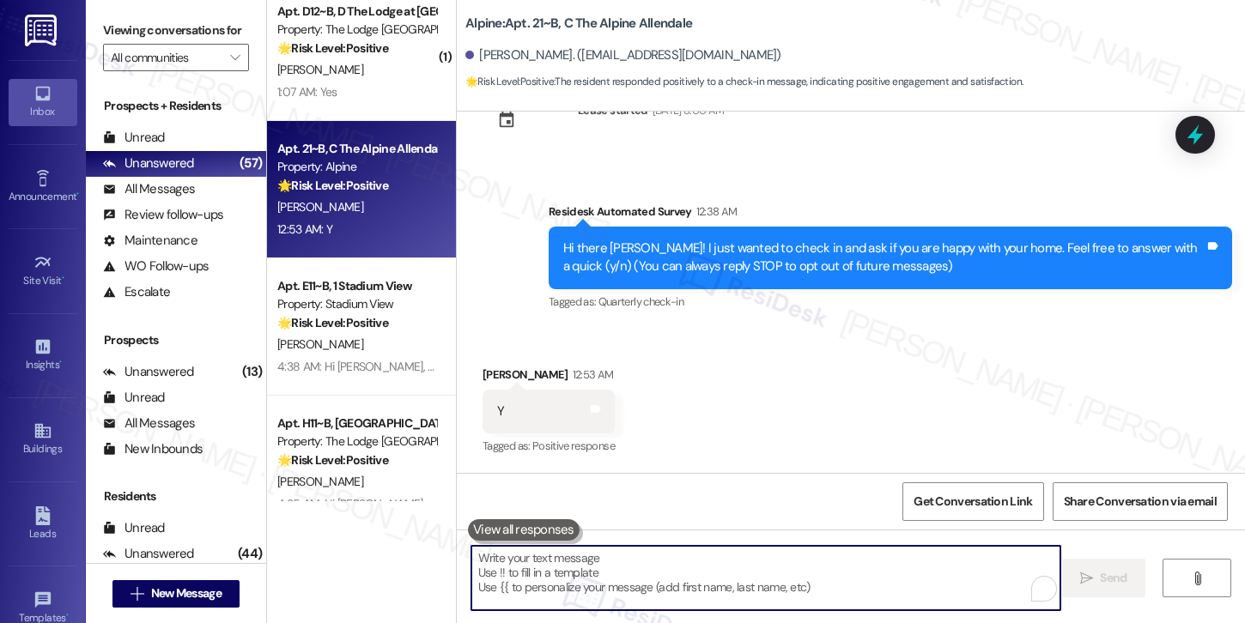
paste textarea "Hi {{first_name}}, I'm so glad to hear the work order was completed to your sat…"
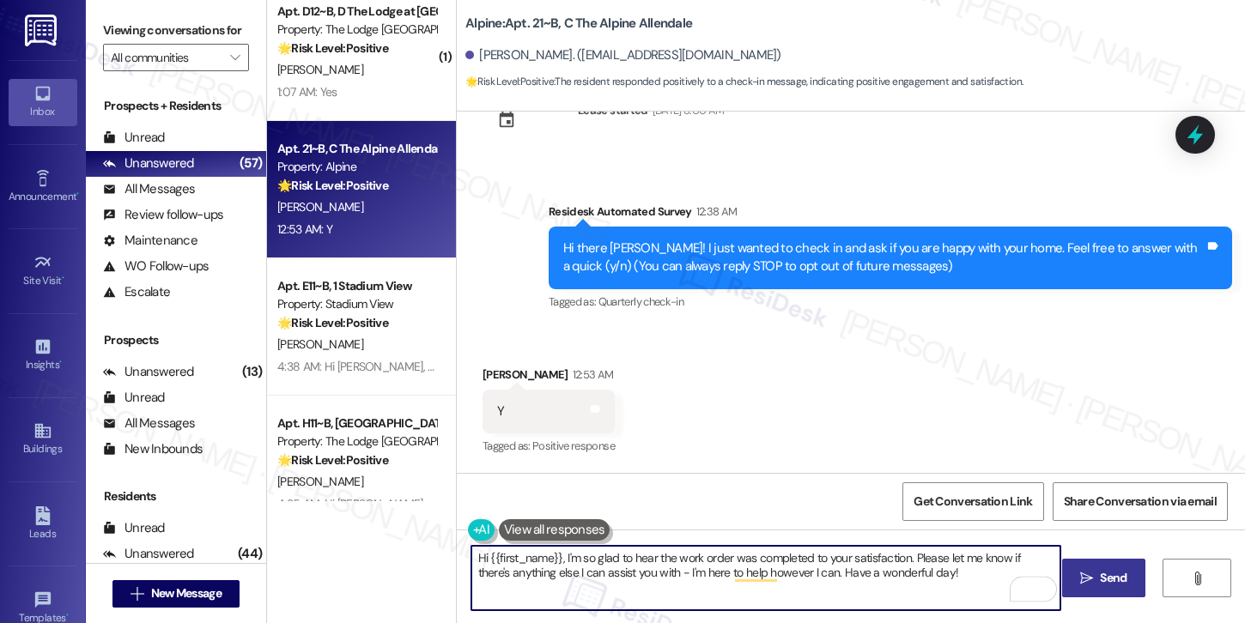
click at [1088, 570] on span " Send" at bounding box center [1104, 578] width 54 height 18
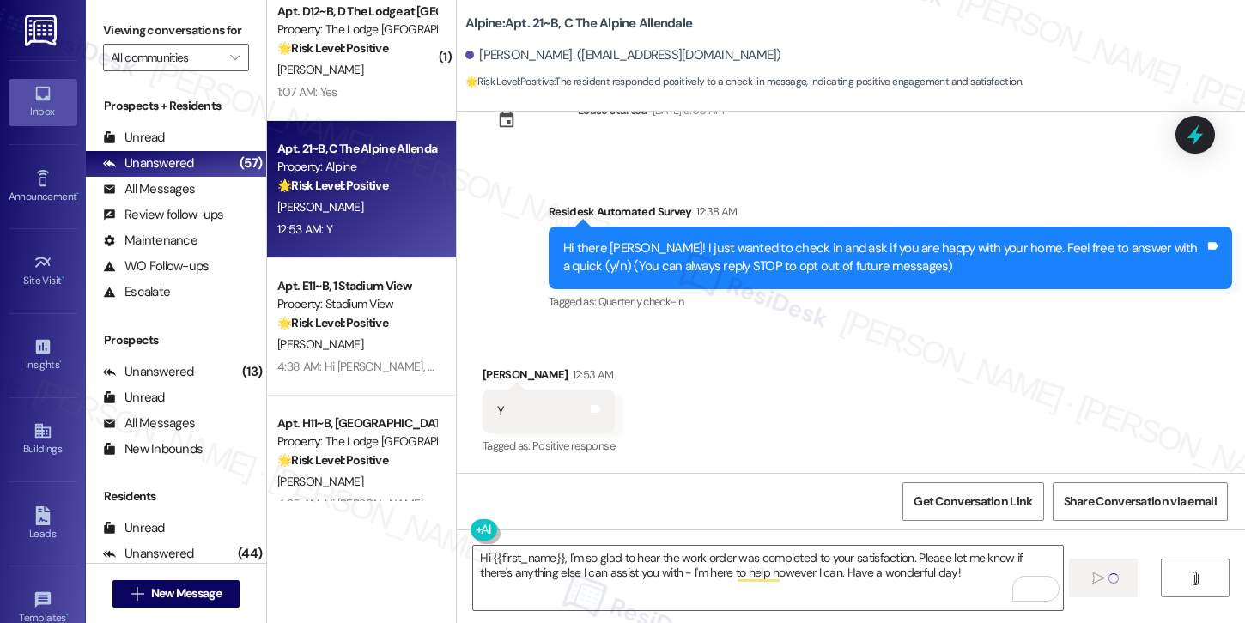
type textarea "Fetching suggested responses. Please feel free to read through the conversation…"
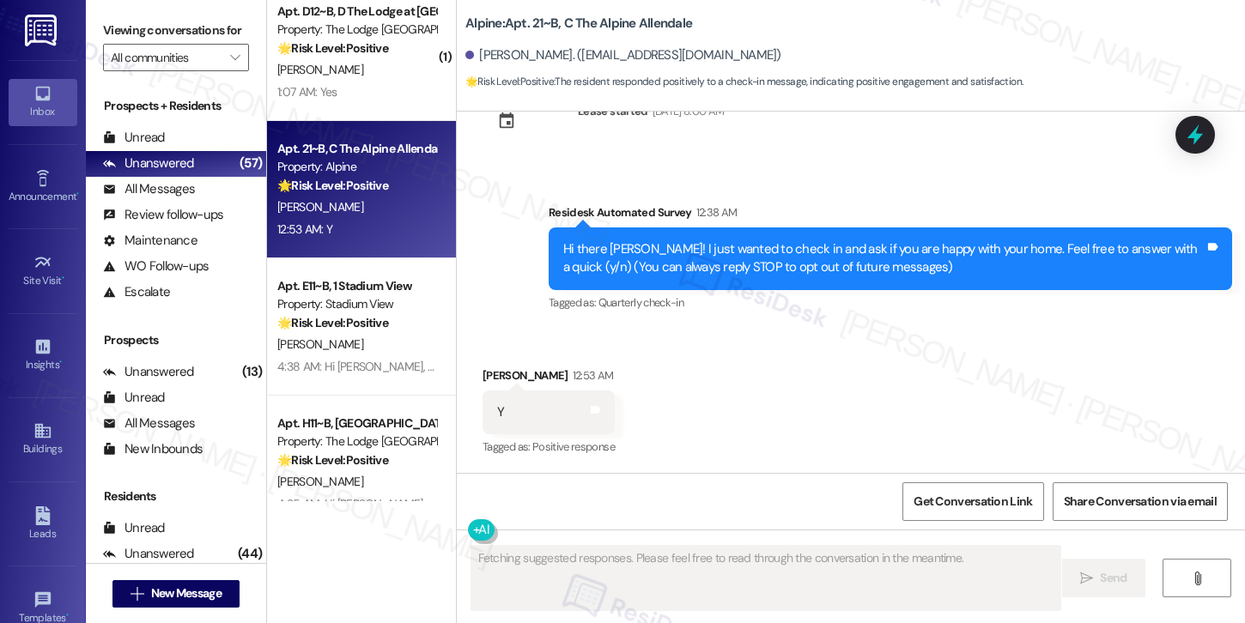
scroll to position [201, 0]
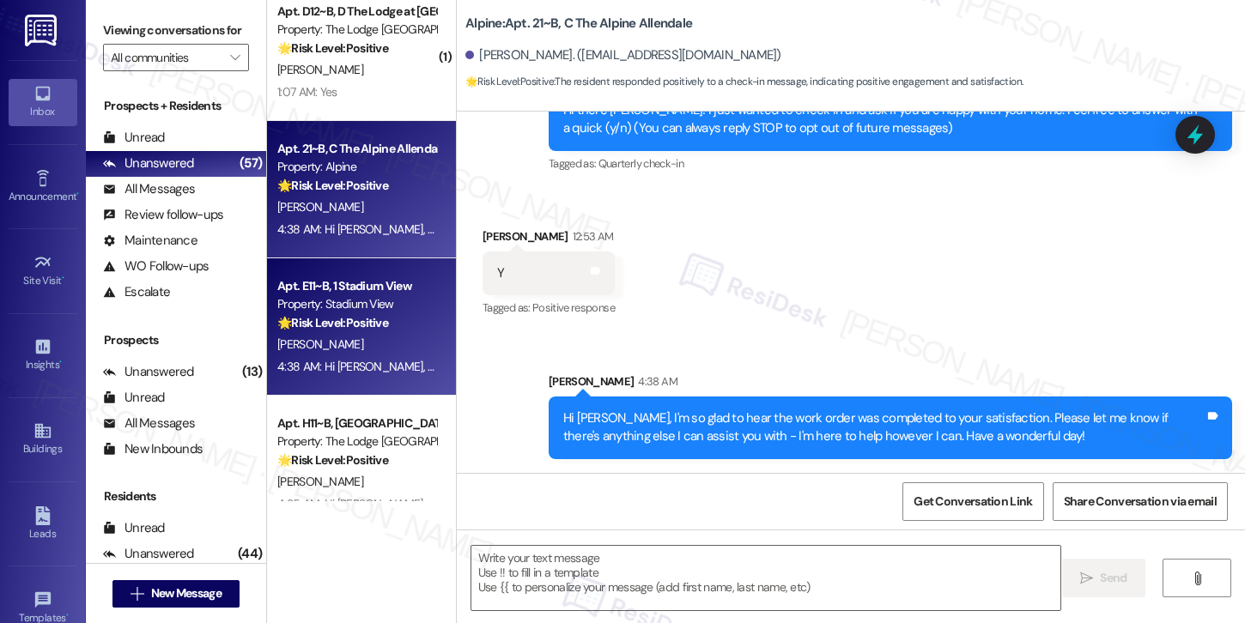
click at [379, 316] on strong "🌟 Risk Level: Positive" at bounding box center [332, 322] width 111 height 15
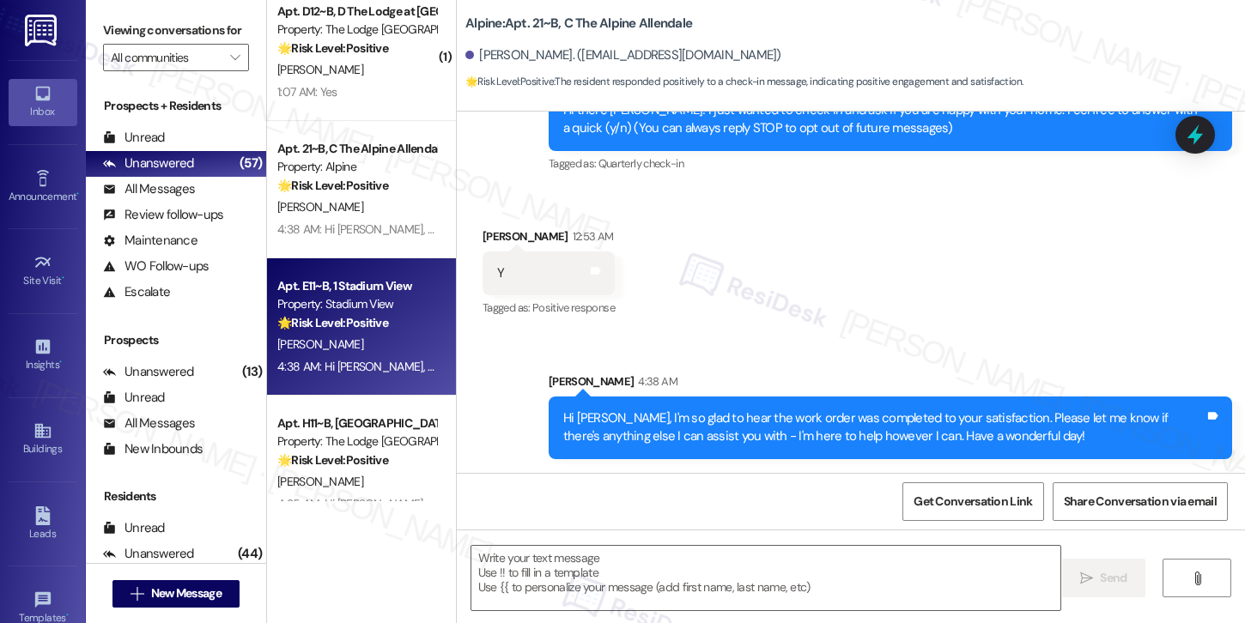
type textarea "Fetching suggested responses. Please feel free to read through the conversation…"
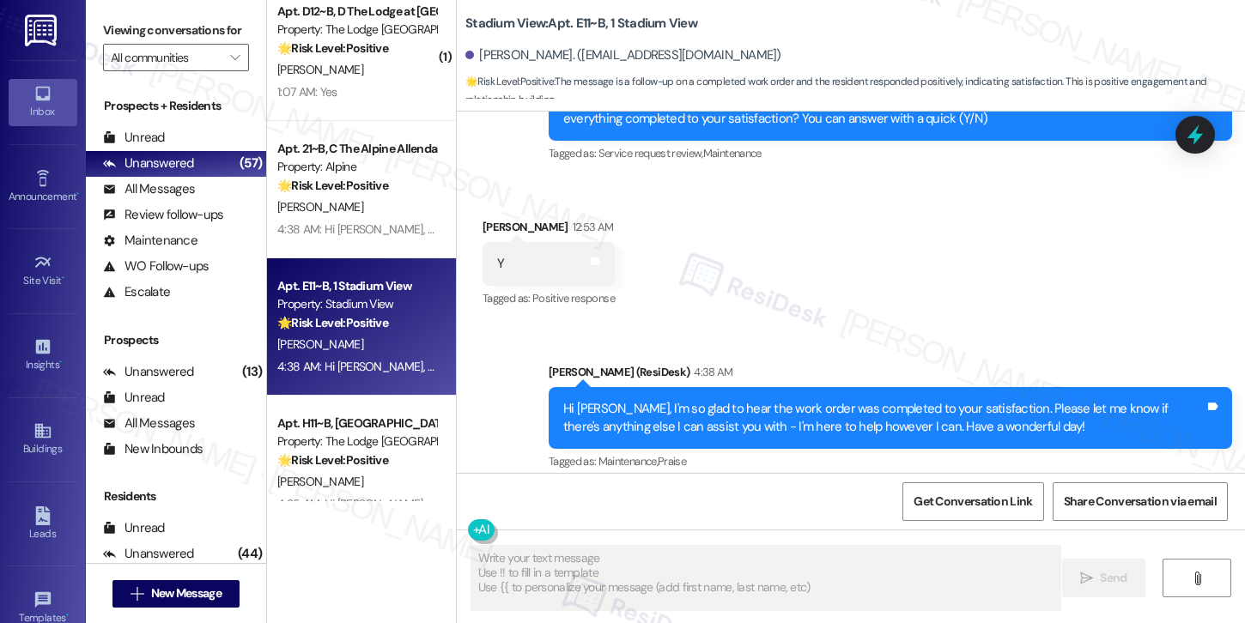
scroll to position [604, 0]
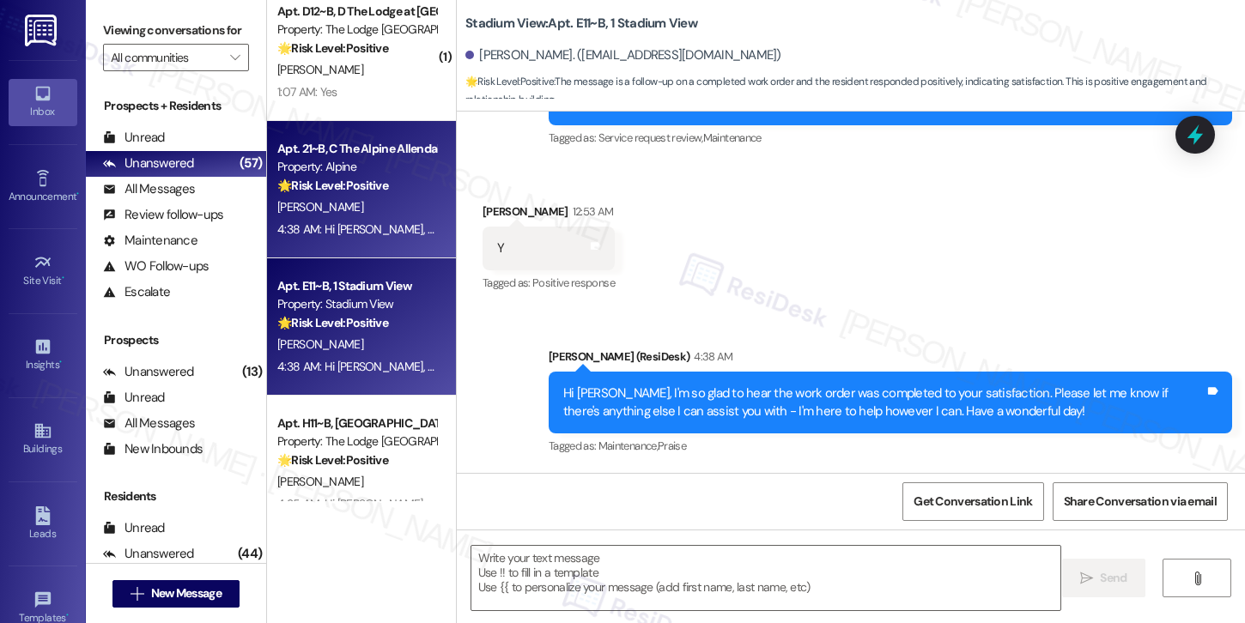
click at [347, 185] on strong "🌟 Risk Level: Positive" at bounding box center [332, 185] width 111 height 15
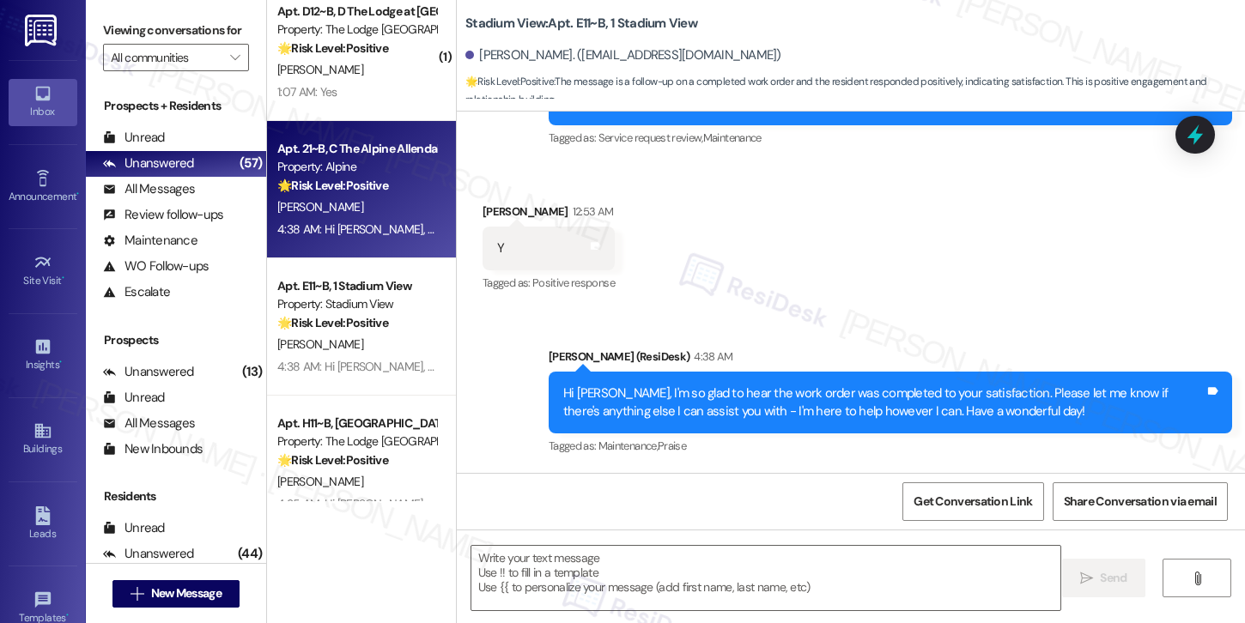
type textarea "Fetching suggested responses. Please feel free to read through the conversation…"
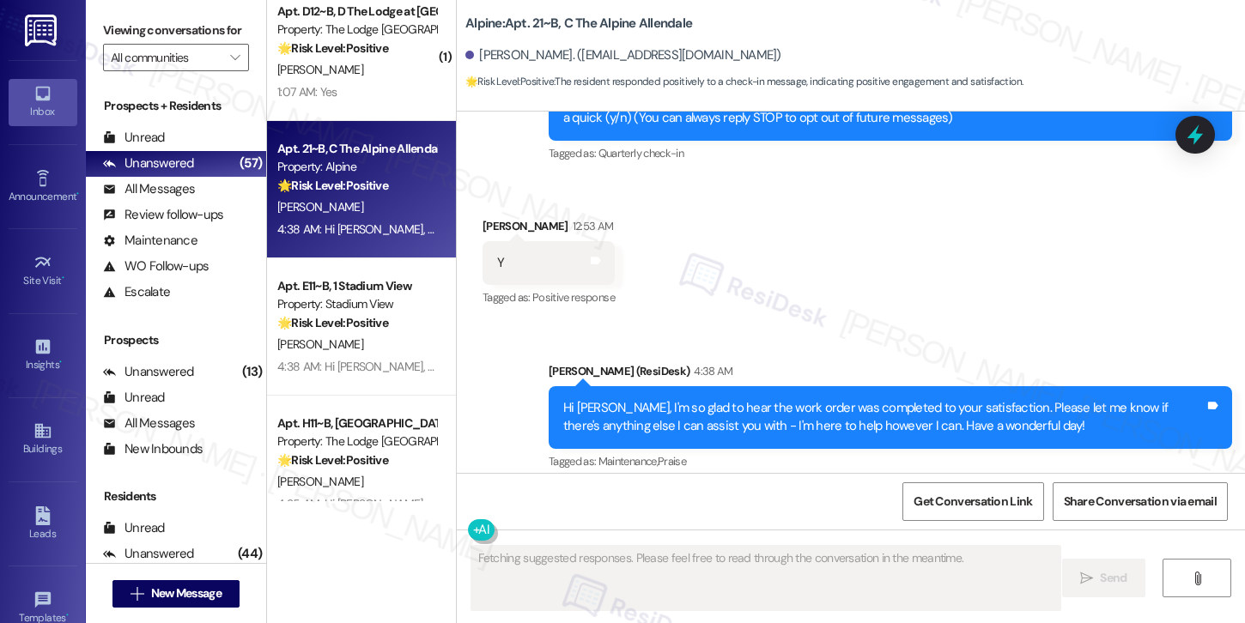
scroll to position [226, 0]
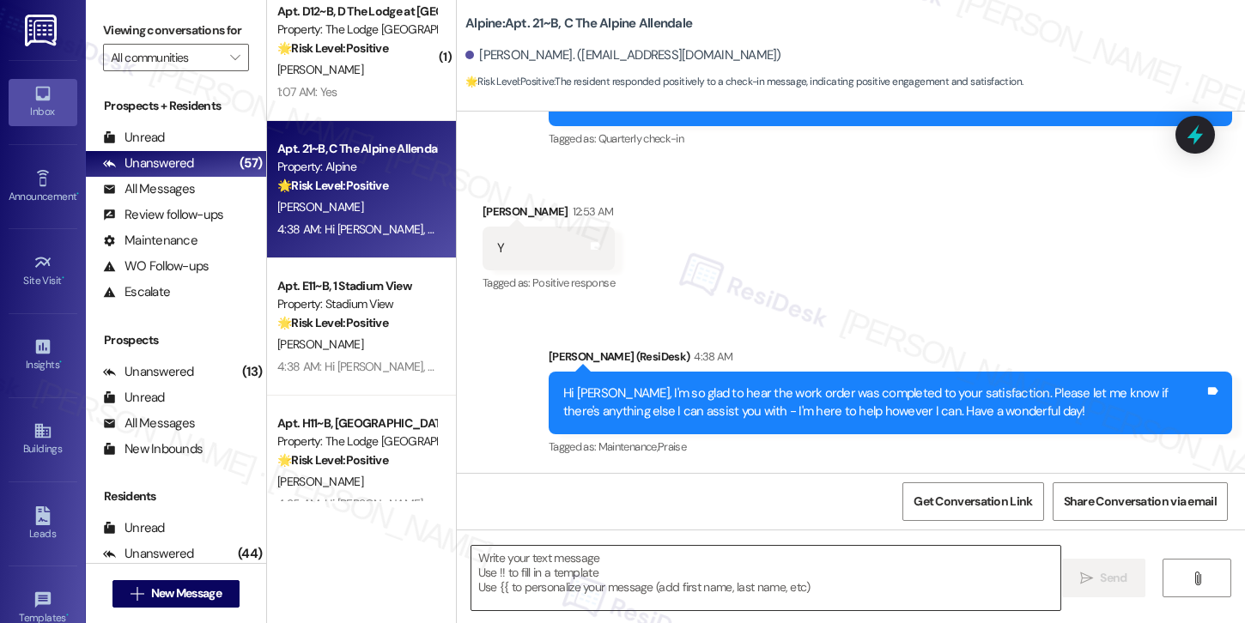
click at [537, 553] on textarea at bounding box center [765, 578] width 589 height 64
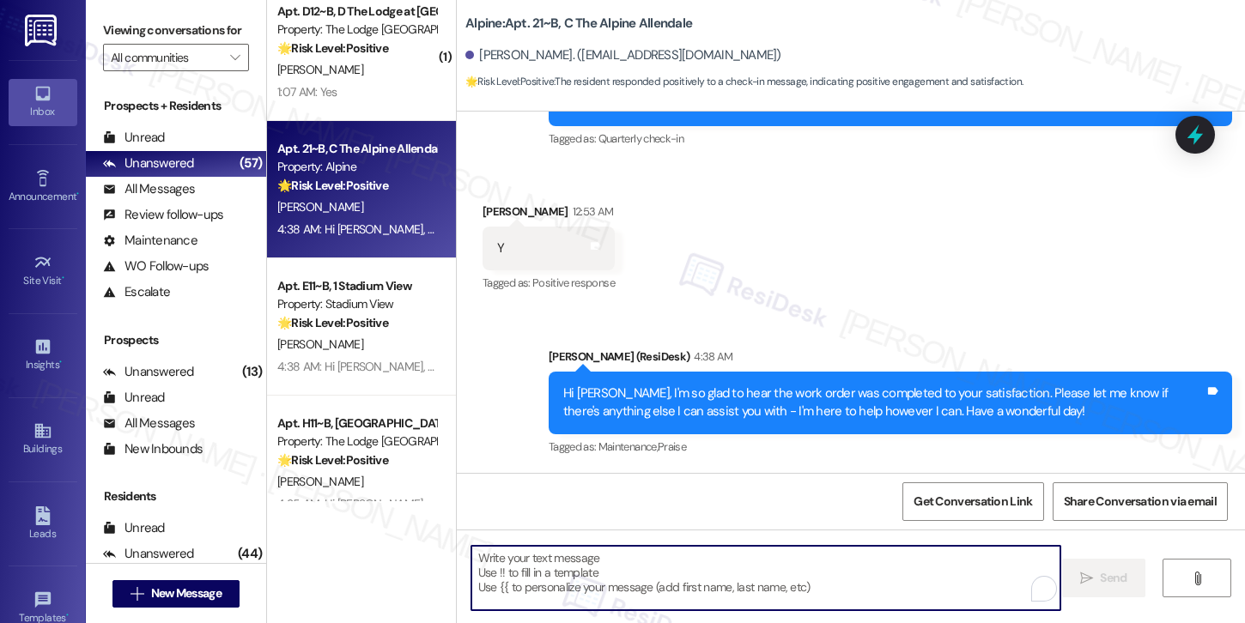
paste textarea "Hi {{first_name}}! Thank you for letting us know! We’re so glad to hear that yo…"
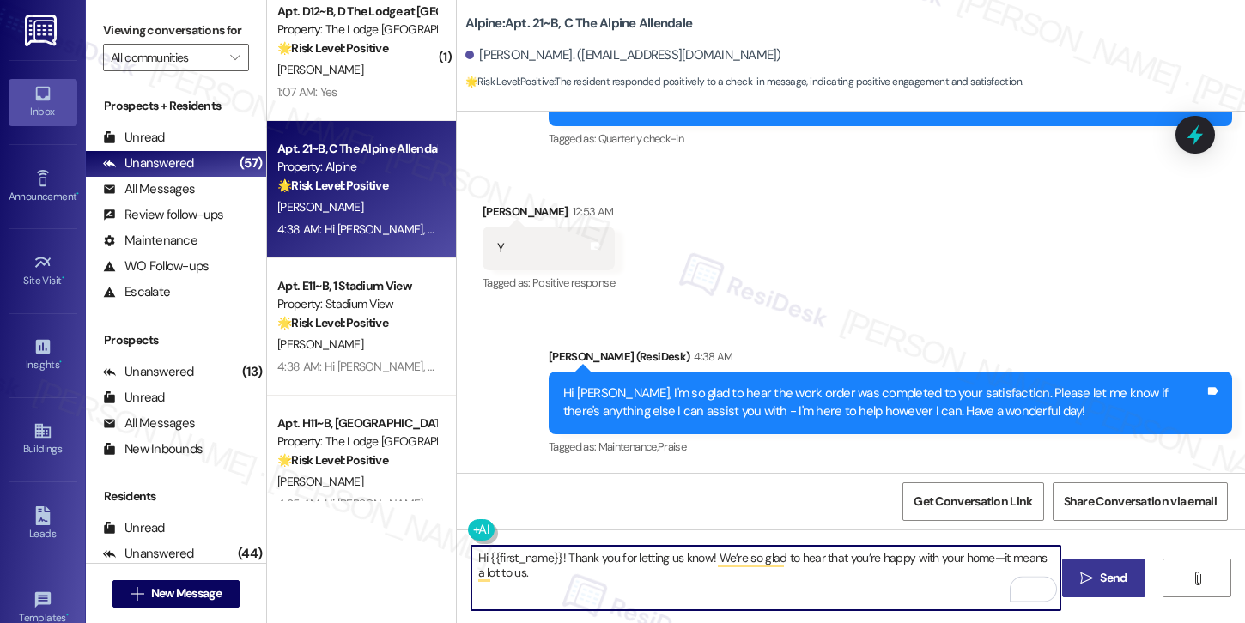
type textarea "Hi {{first_name}}! Thank you for letting us know! We’re so glad to hear that yo…"
click at [1104, 571] on span "Send" at bounding box center [1113, 578] width 27 height 18
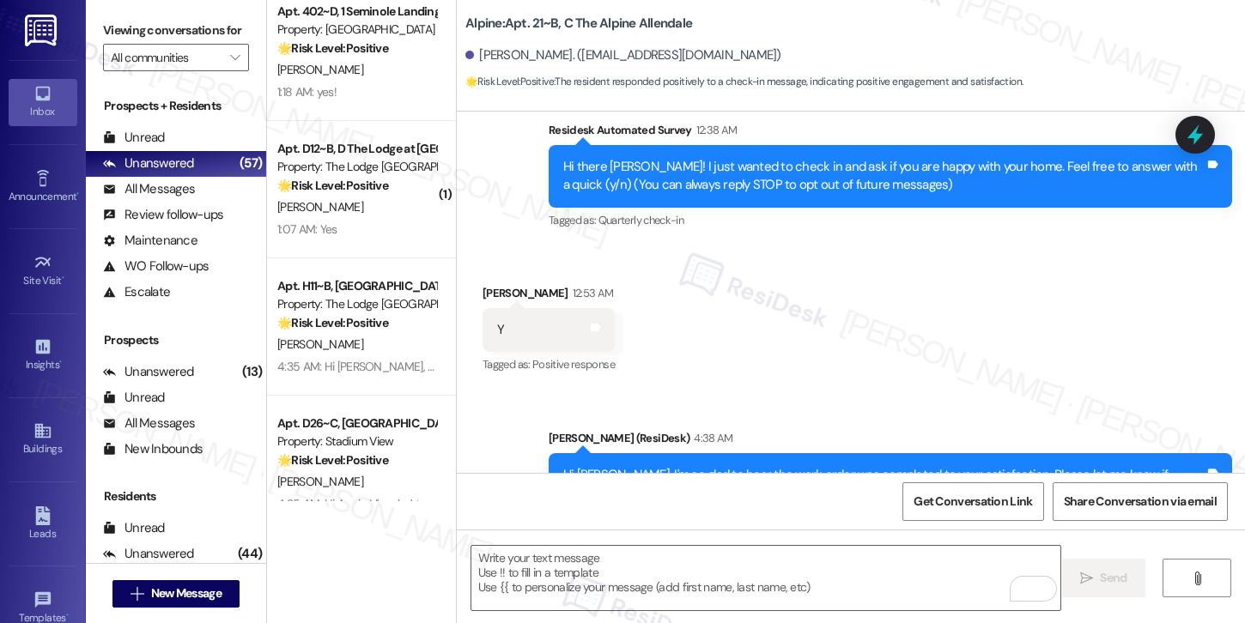
scroll to position [345, 0]
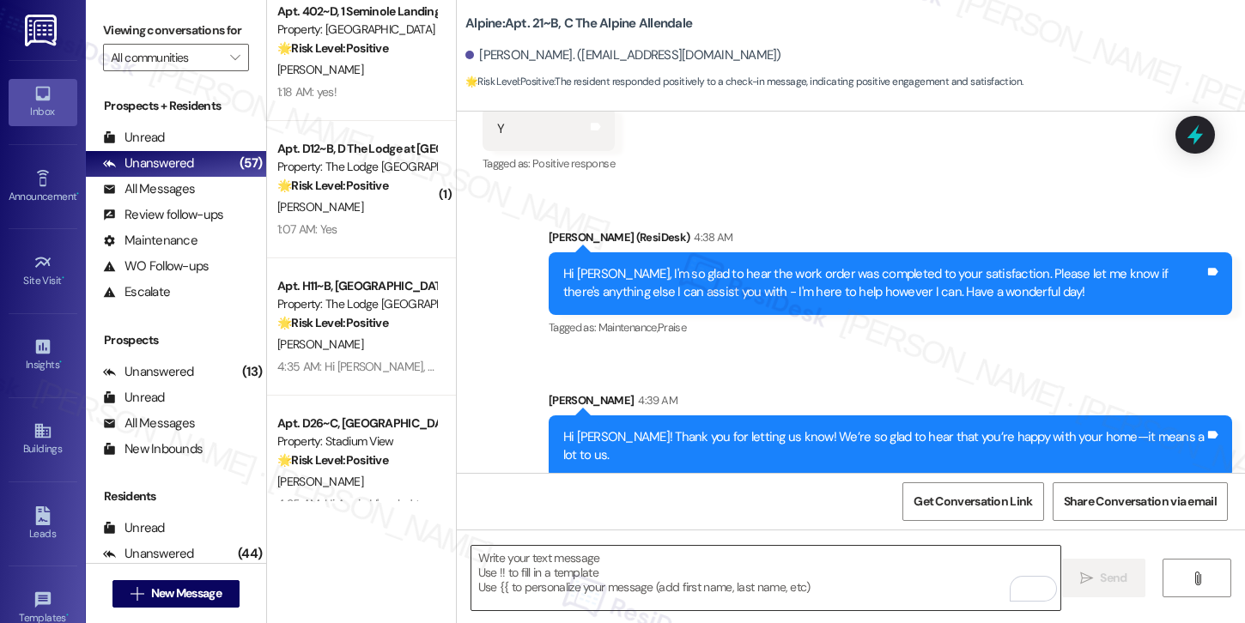
click at [648, 580] on textarea "To enrich screen reader interactions, please activate Accessibility in Grammarl…" at bounding box center [765, 578] width 589 height 64
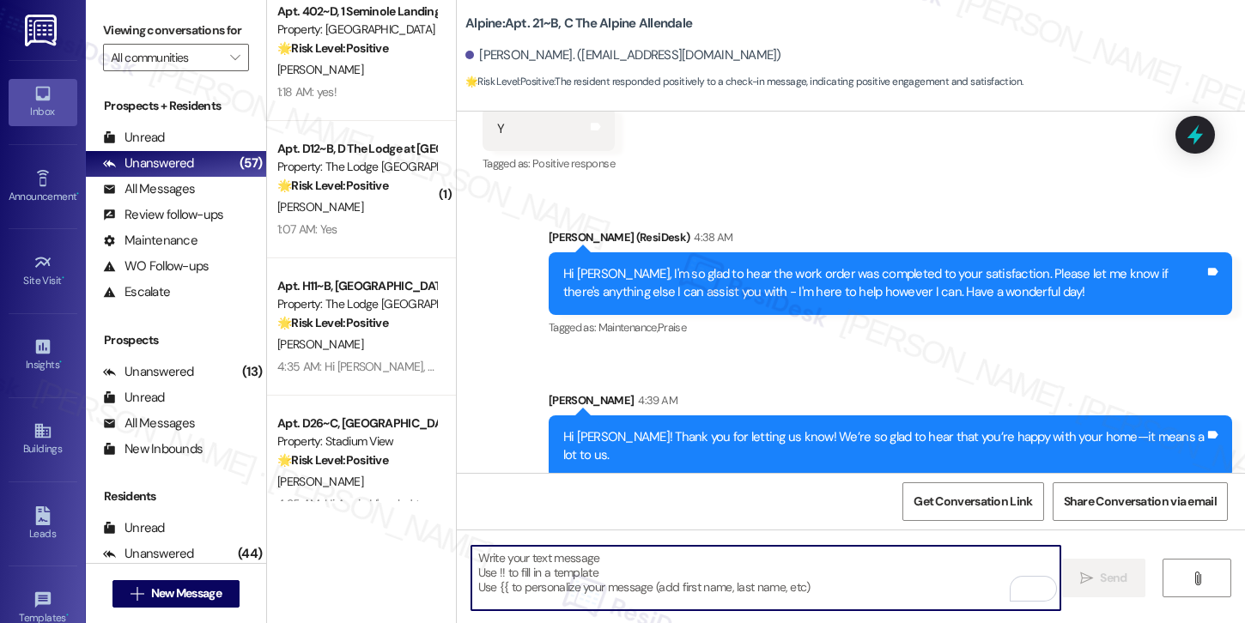
paste textarea "Can I ask a quick favor? If you have a moment, would you mind leaving us a Goog…"
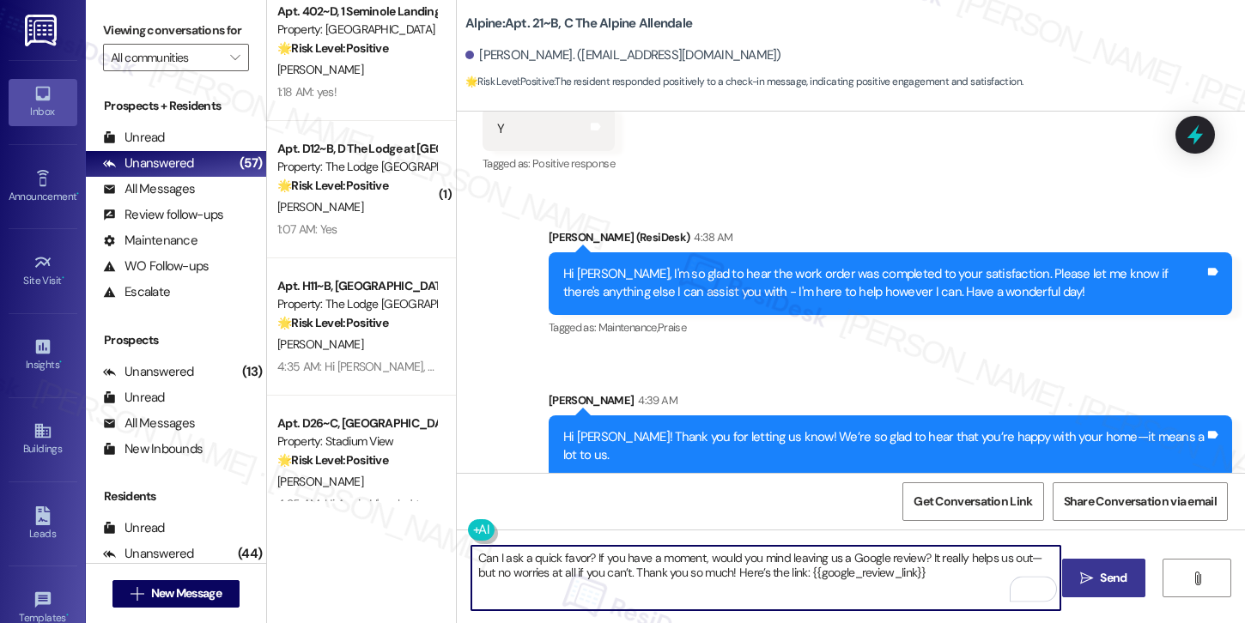
type textarea "Can I ask a quick favor? If you have a moment, would you mind leaving us a Goog…"
click at [1102, 582] on span "Send" at bounding box center [1113, 578] width 27 height 18
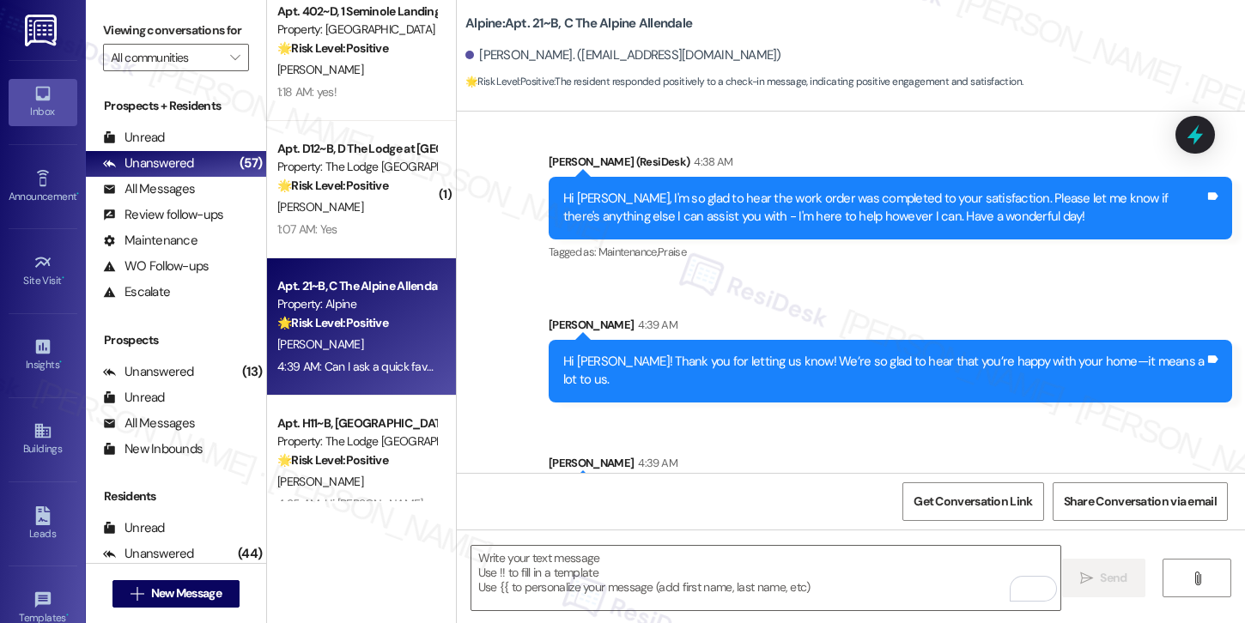
scroll to position [483, 0]
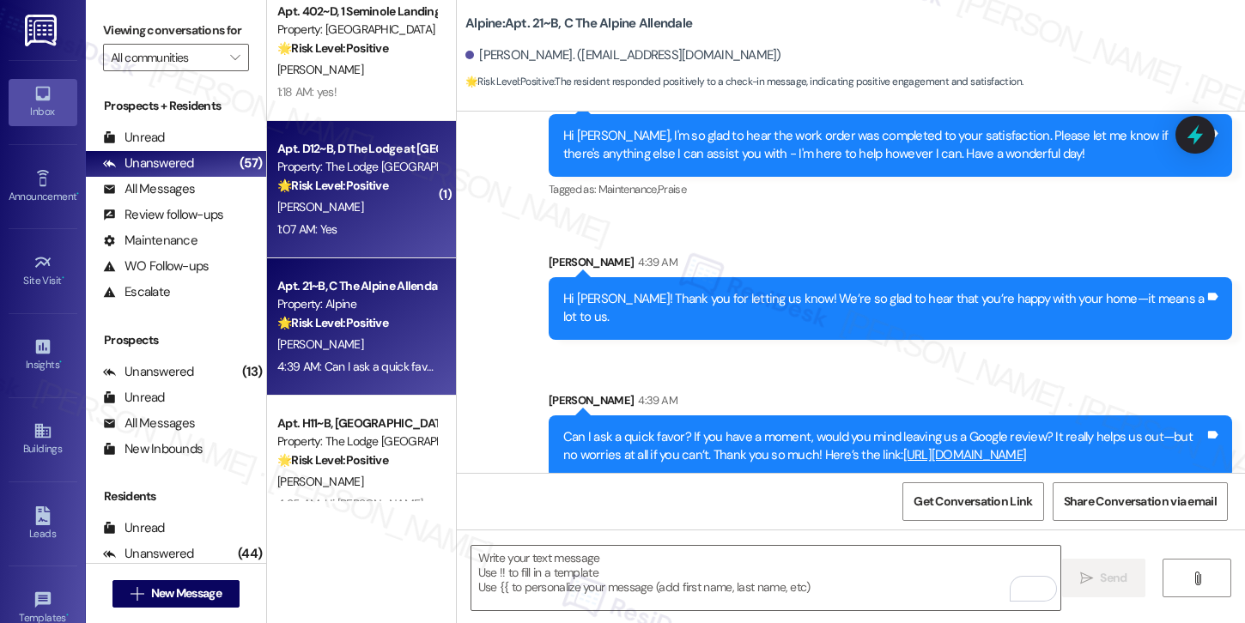
click at [322, 214] on div "[PERSON_NAME]" at bounding box center [357, 207] width 162 height 21
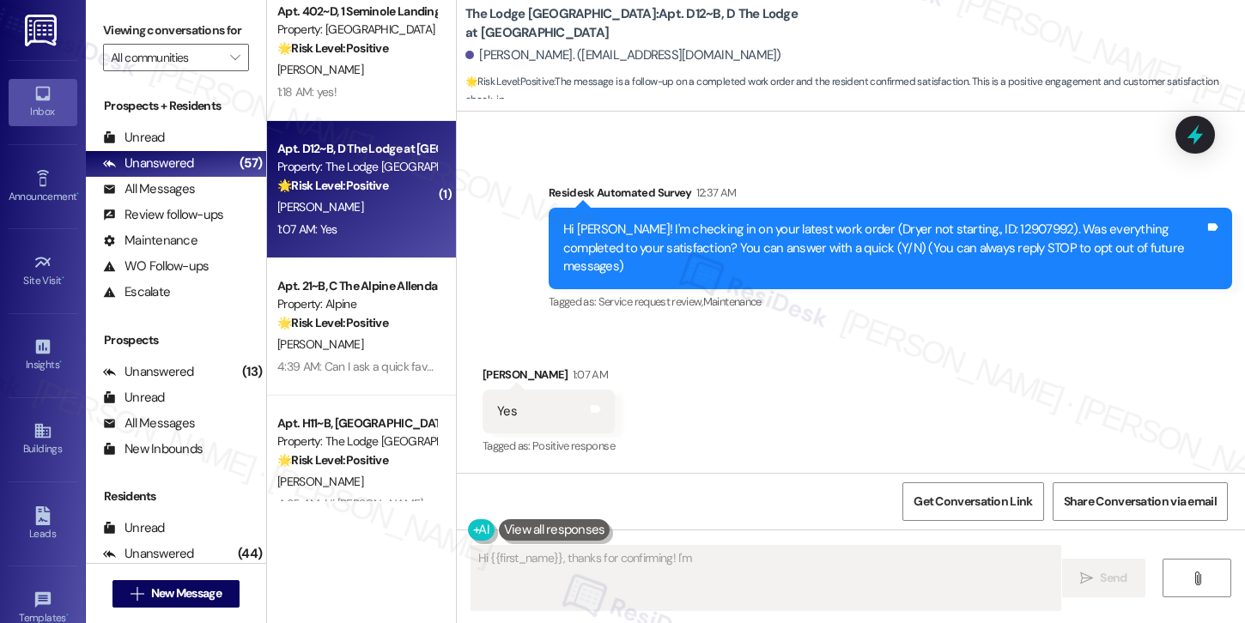
scroll to position [95, 0]
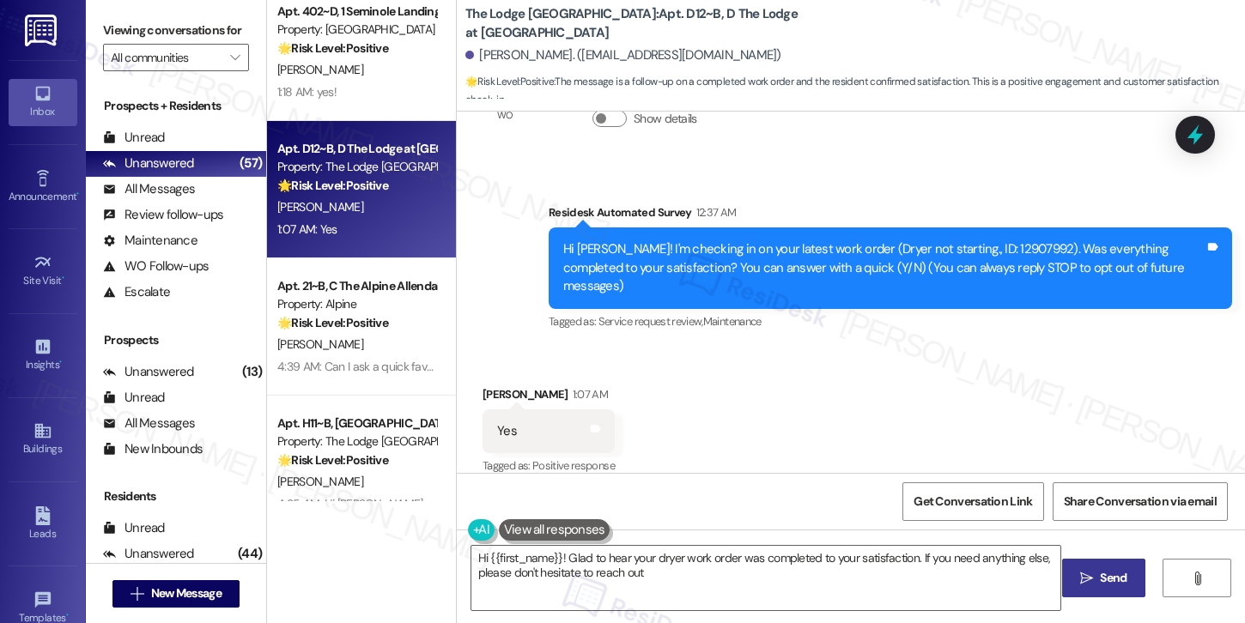
type textarea "Hi {{first_name}}! Glad to hear your dryer work order was completed to your sat…"
click at [728, 588] on textarea "Hi {{first_name}}! Glad to hear your dryer work order was completed to your sat…" at bounding box center [765, 578] width 589 height 64
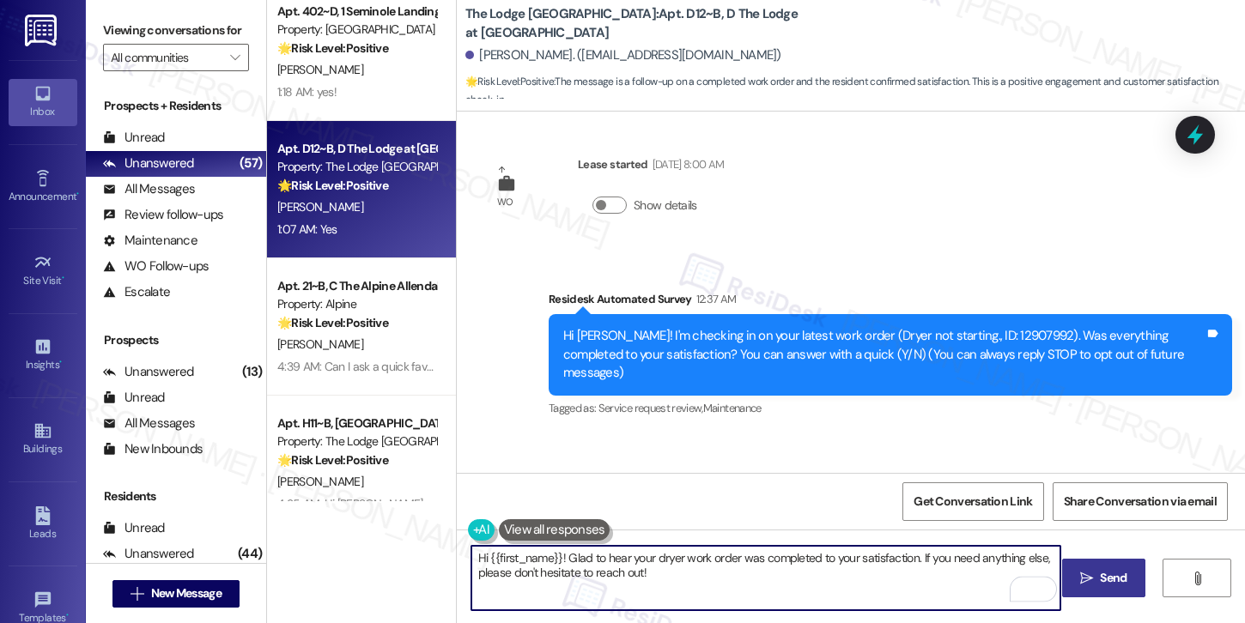
scroll to position [0, 0]
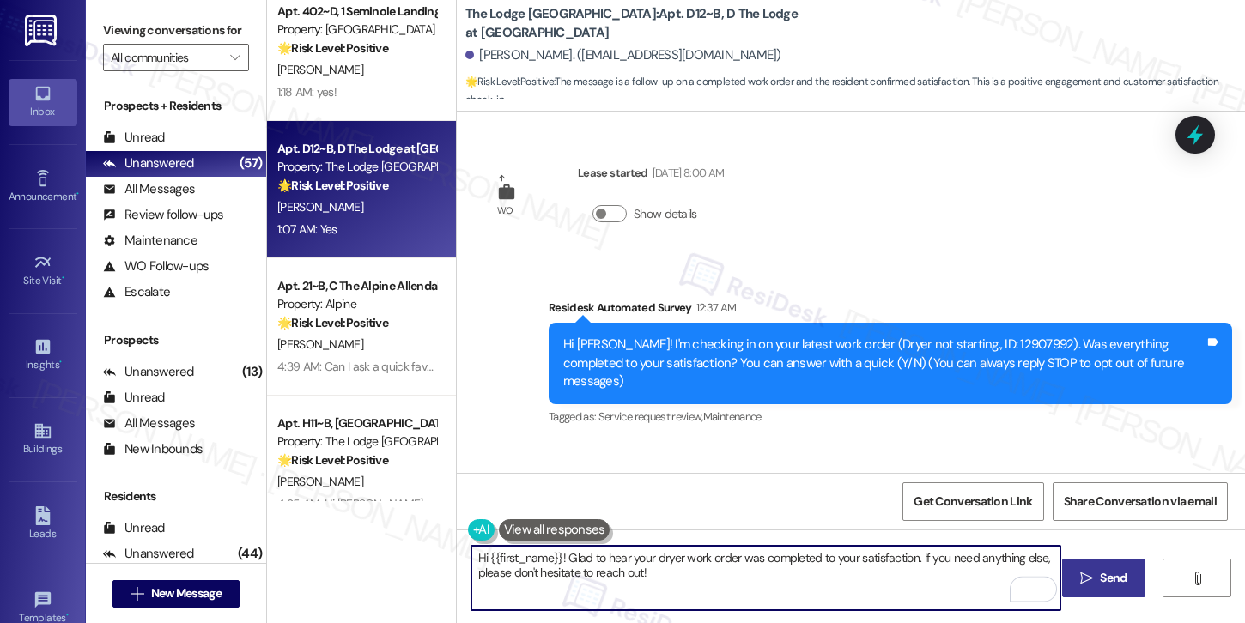
click at [1108, 579] on span "Send" at bounding box center [1113, 578] width 27 height 18
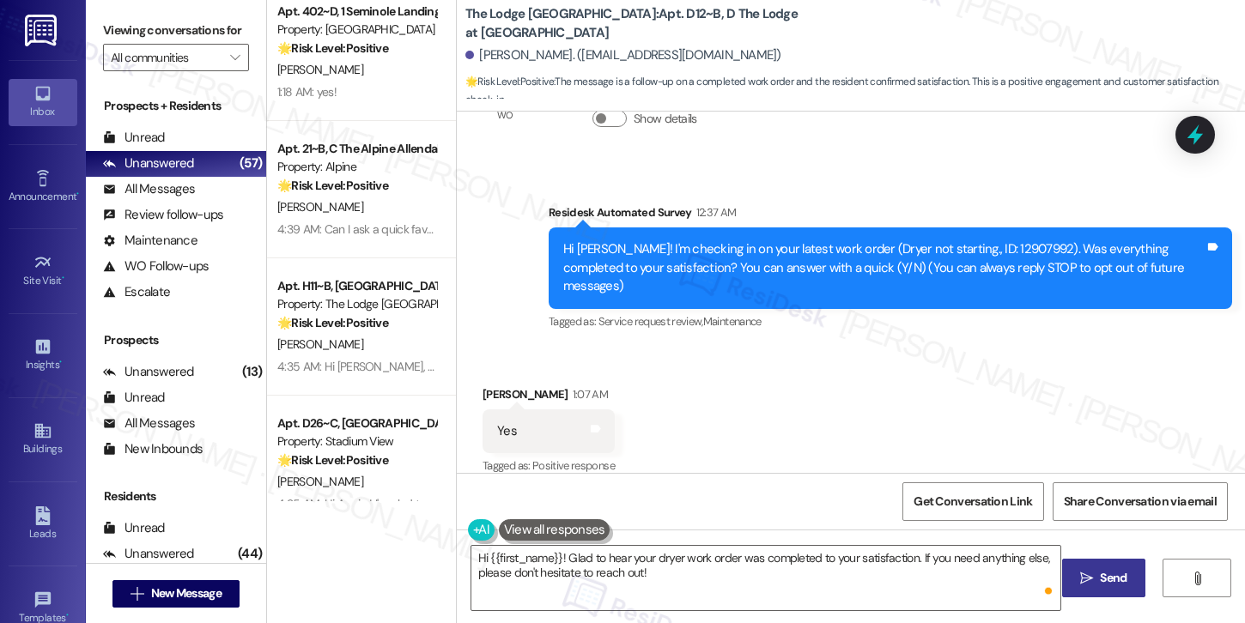
scroll to position [234, 0]
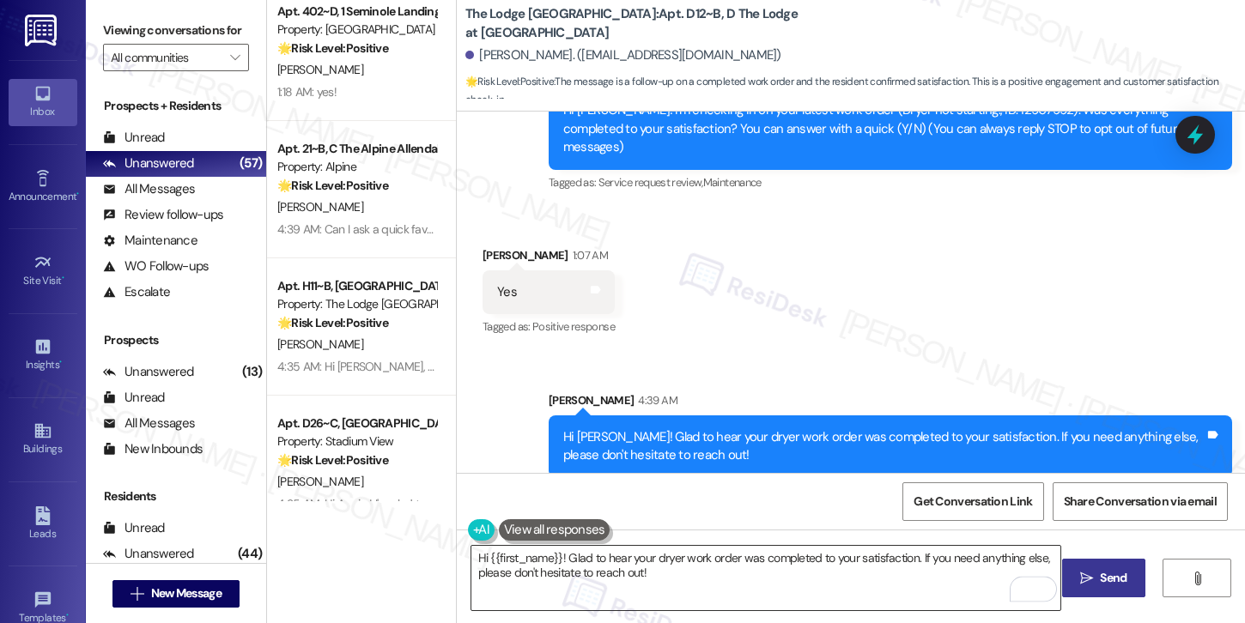
click at [737, 592] on textarea "Hi {{first_name}}! Glad to hear your dryer work order was completed to your sat…" at bounding box center [765, 578] width 589 height 64
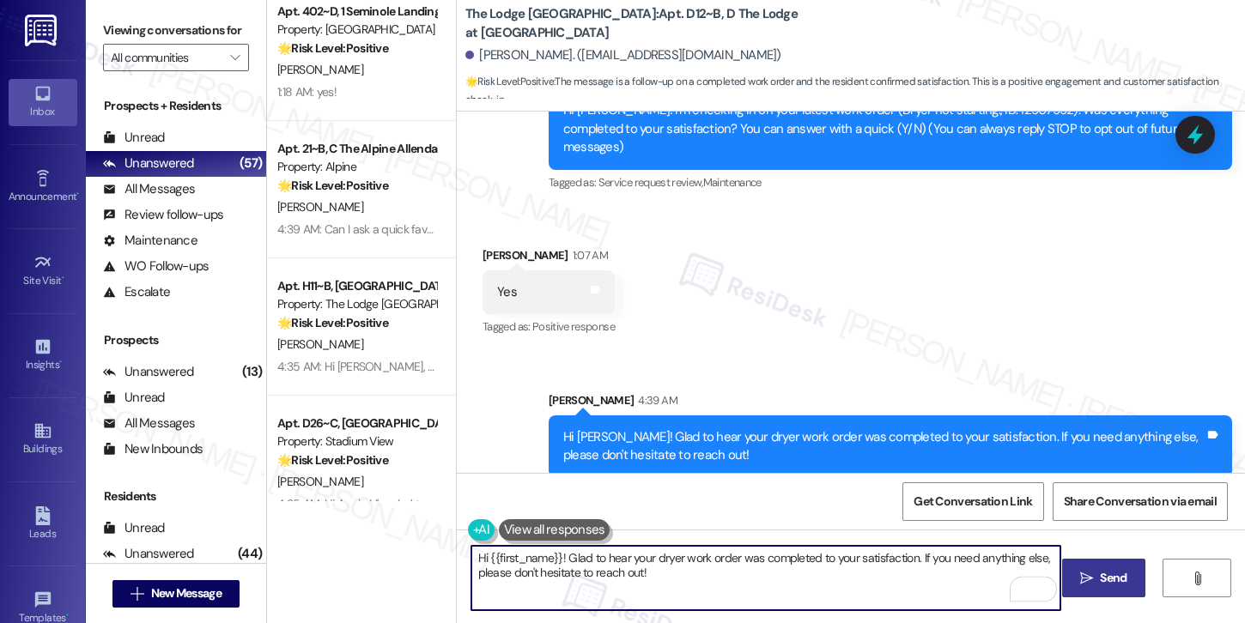
click at [737, 592] on textarea "Hi {{first_name}}! Glad to hear your dryer work order was completed to your sat…" at bounding box center [765, 578] width 589 height 64
paste textarea "Can I ask a quick favor? If you have a moment, would you mind leaving us a Goog…"
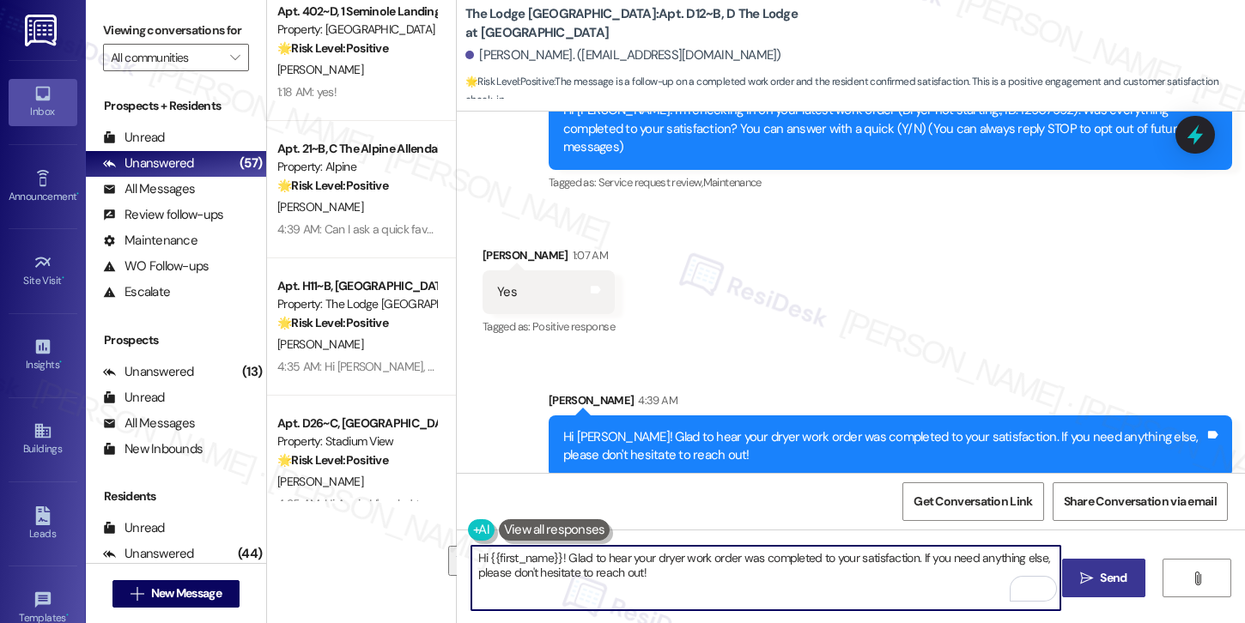
type textarea "Can I ask a quick favor? If you have a moment, would you mind leaving us a Goog…"
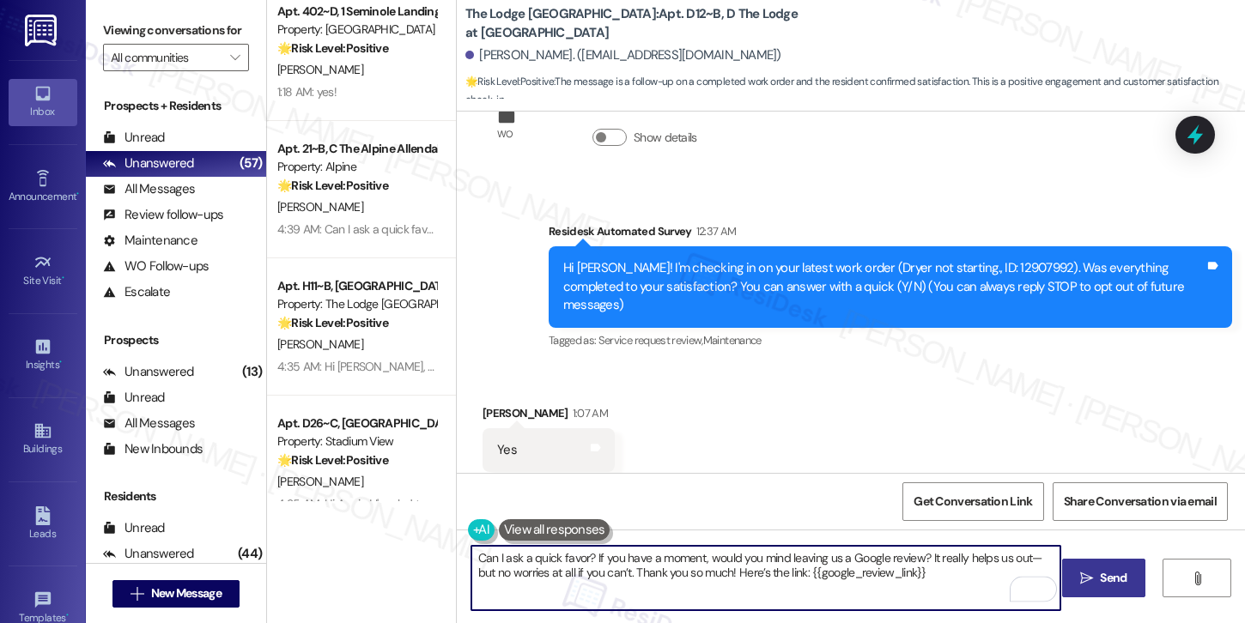
scroll to position [6, 0]
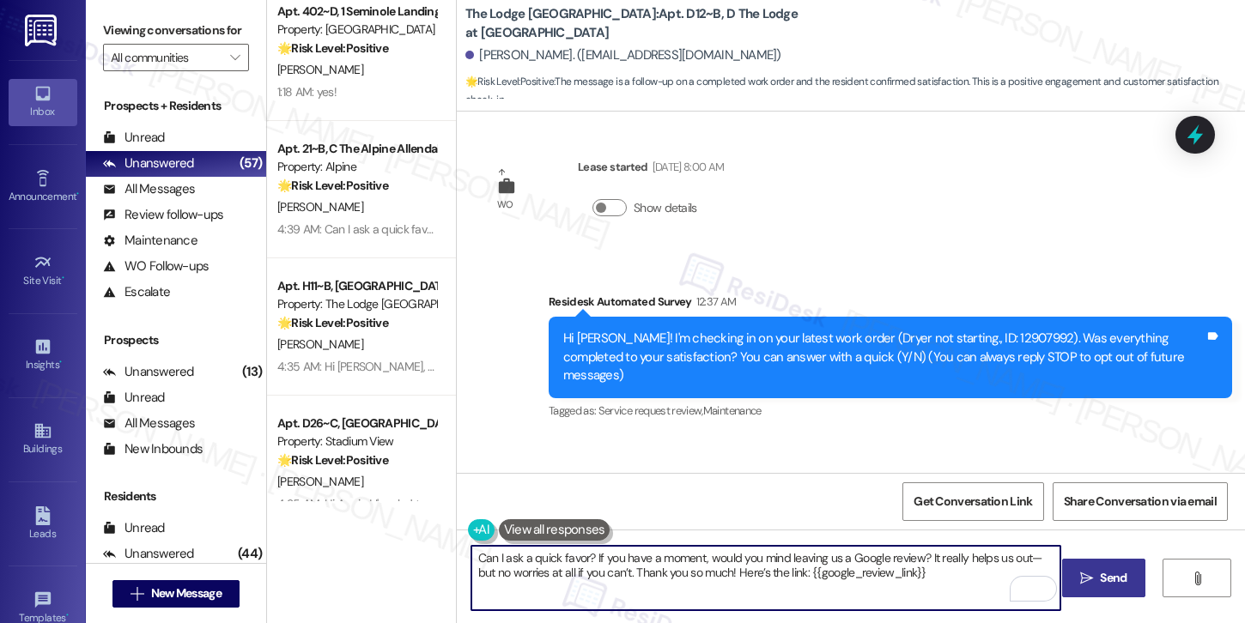
click at [746, 564] on textarea "Can I ask a quick favor? If you have a moment, would you mind leaving us a Goog…" at bounding box center [765, 578] width 589 height 64
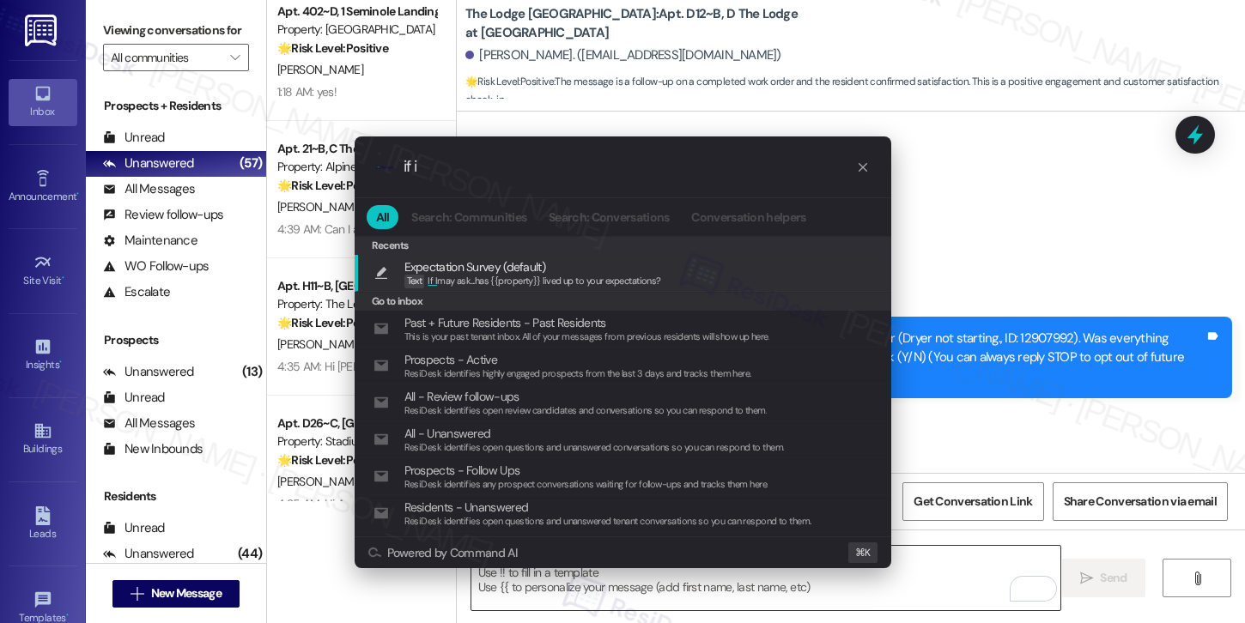
type input "if i m"
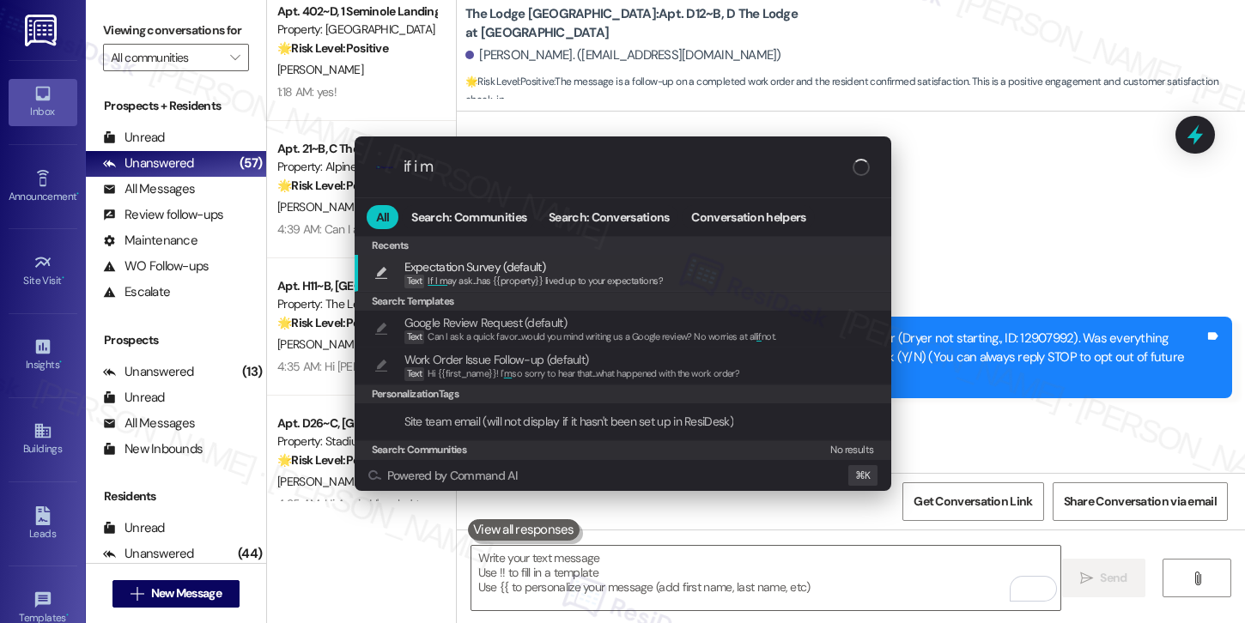
click at [721, 280] on div "Expectation Survey (default) Text If I m ay ask...has {{property}} lived up to …" at bounding box center [624, 274] width 502 height 32
type textarea "If I may ask...has {{property}} lived up to your expectations?"
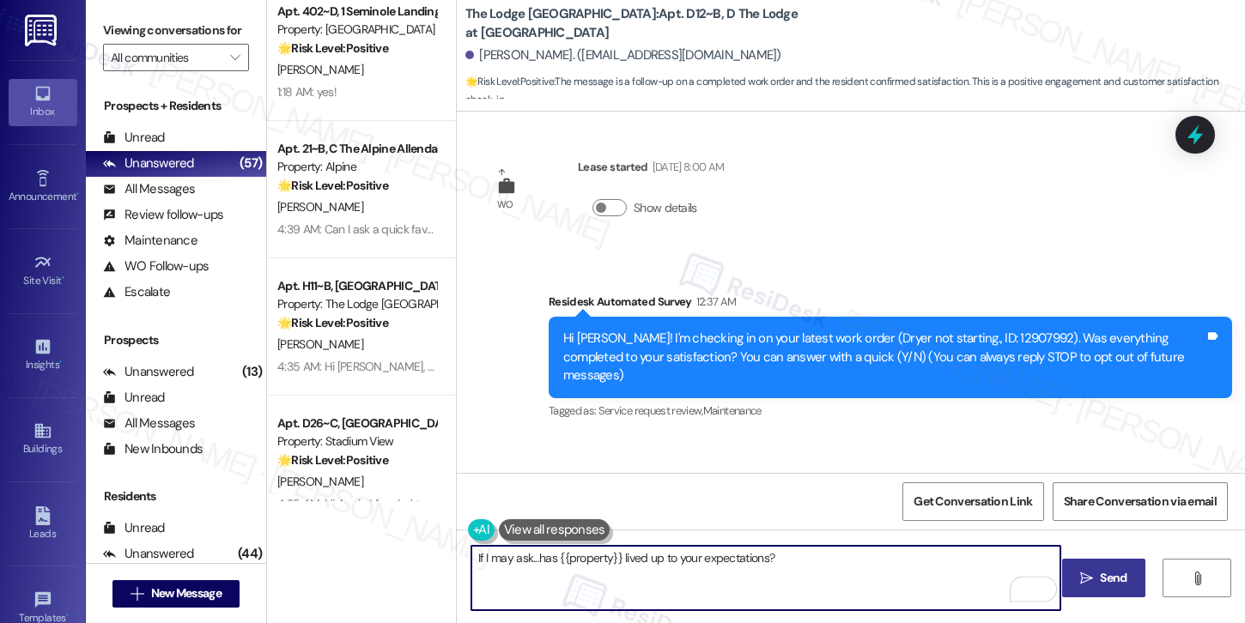
click at [1081, 572] on icon "" at bounding box center [1086, 579] width 13 height 14
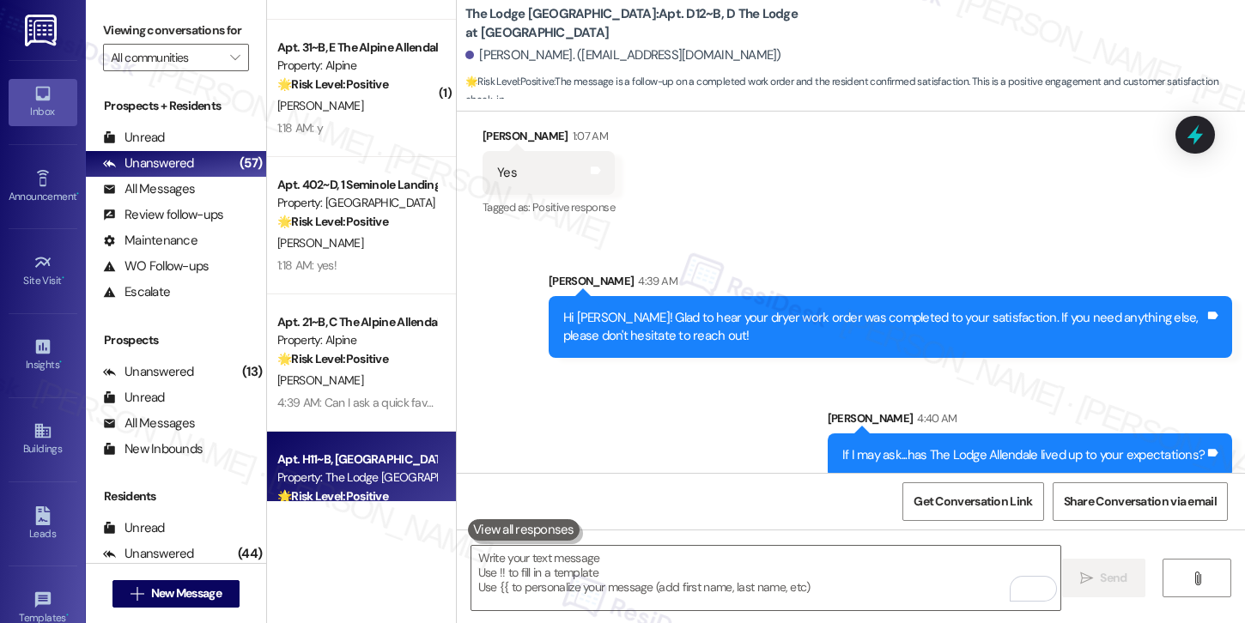
scroll to position [4868, 0]
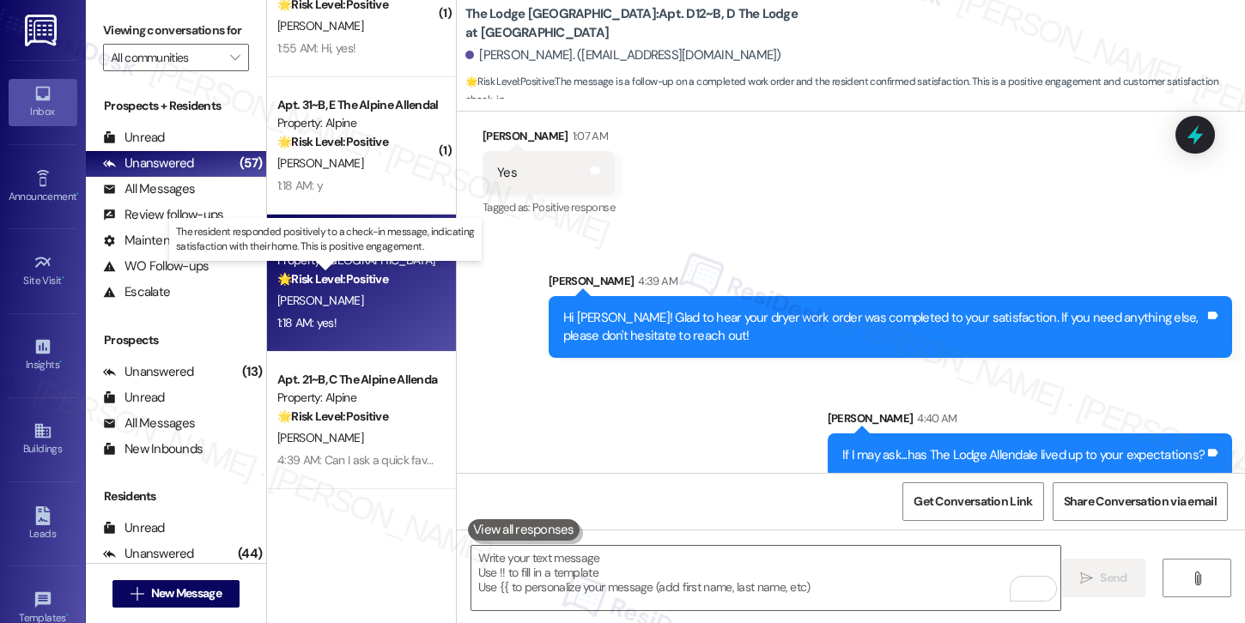
click at [380, 282] on strong "🌟 Risk Level: Positive" at bounding box center [332, 278] width 111 height 15
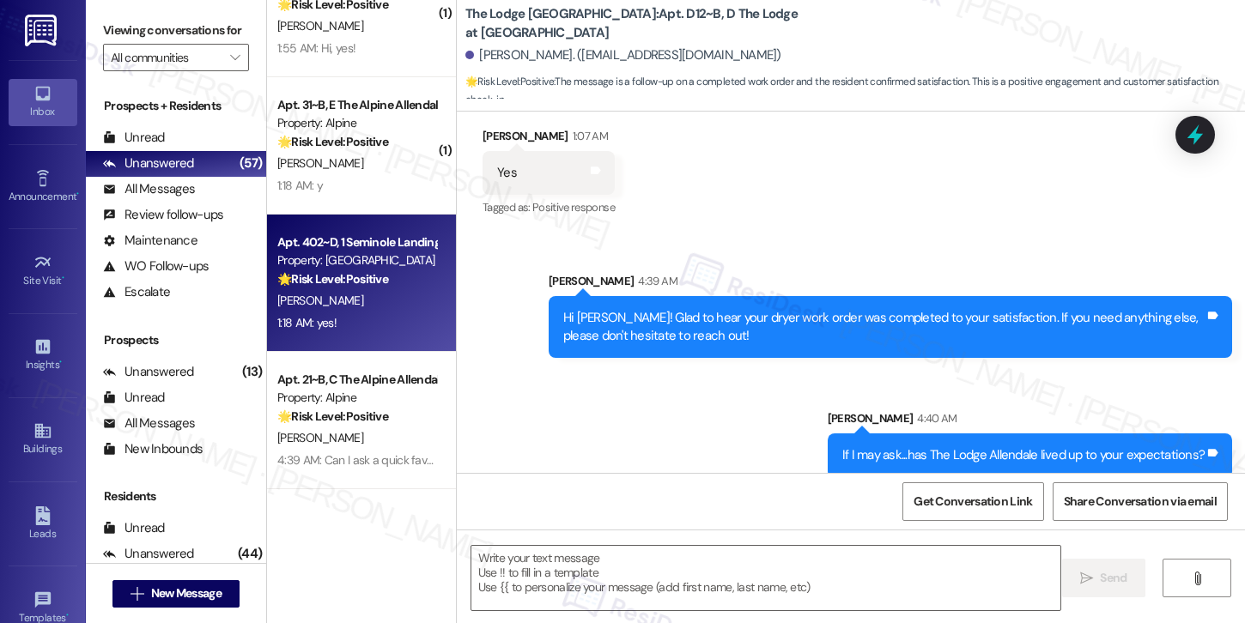
type textarea "Fetching suggested responses. Please feel free to read through the conversation…"
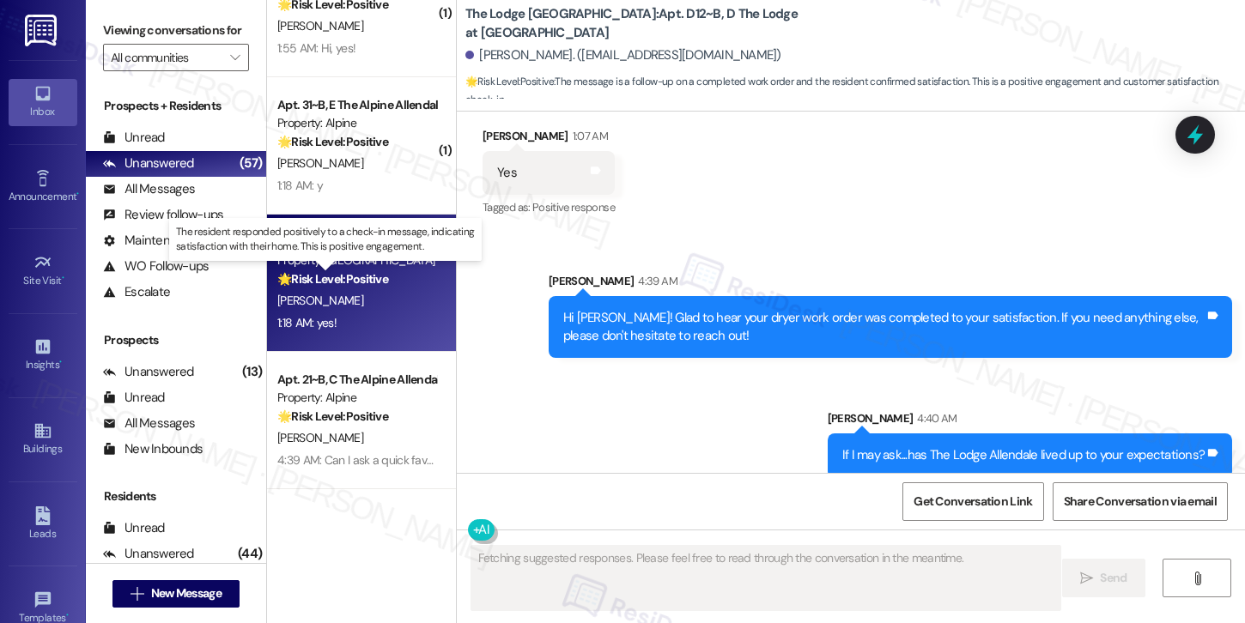
scroll to position [62, 0]
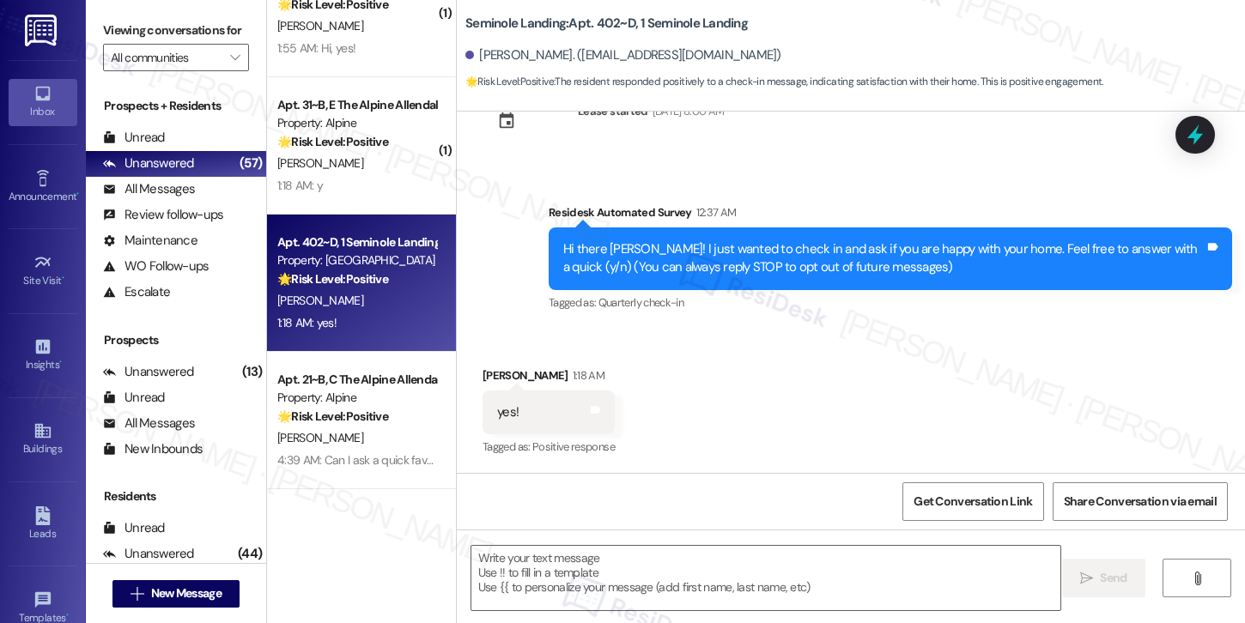
click at [734, 362] on div "Received via SMS [PERSON_NAME] 1:18 AM yes! Tags and notes Tagged as: Positive …" at bounding box center [851, 400] width 788 height 145
click at [588, 567] on textarea at bounding box center [765, 578] width 589 height 64
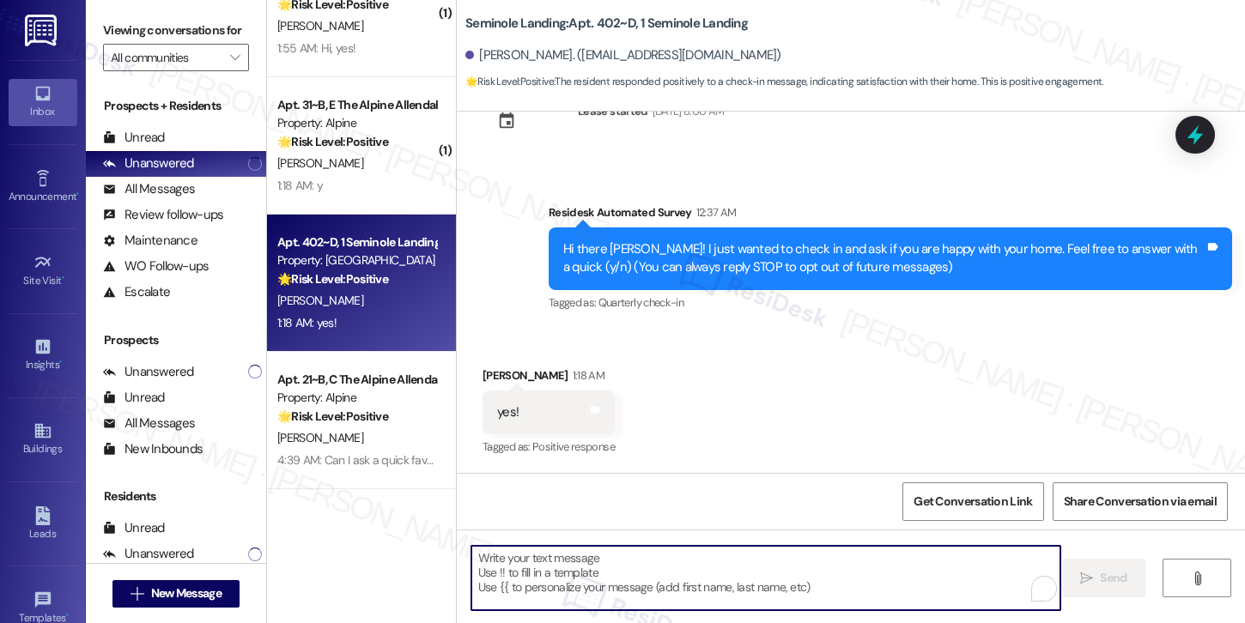
paste textarea "Hi {{first_name}}! Thank you for letting us know! We’re so glad to hear that yo…"
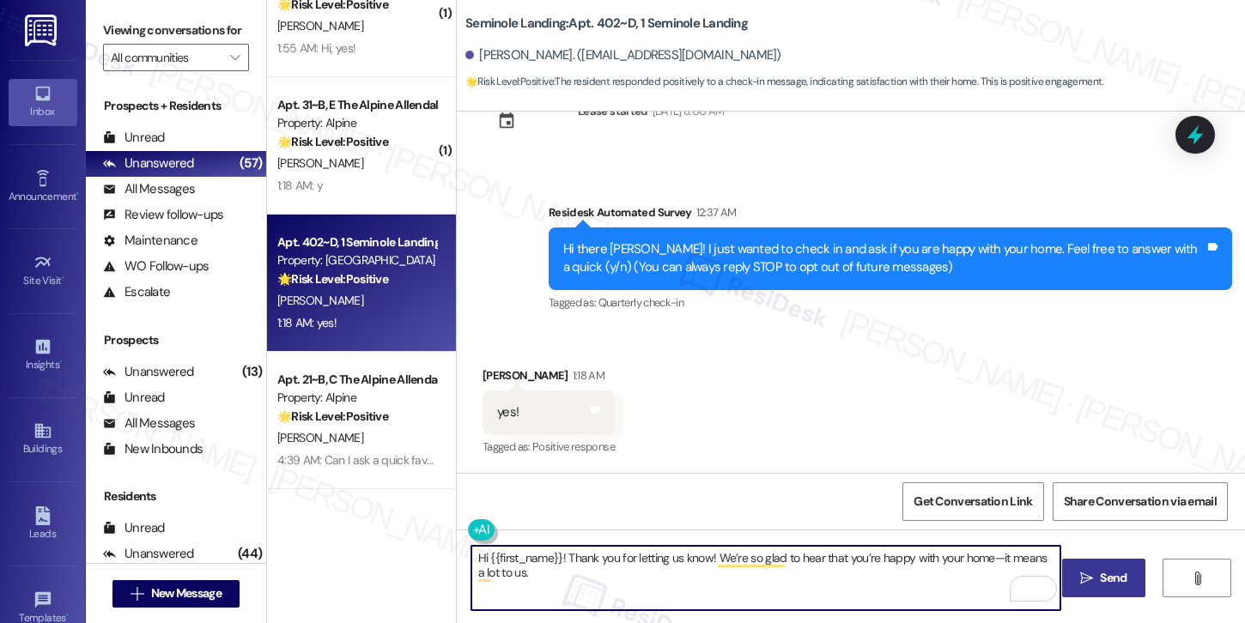
type textarea "Hi {{first_name}}! Thank you for letting us know! We’re so glad to hear that yo…"
click at [1089, 569] on span " Send" at bounding box center [1104, 578] width 54 height 18
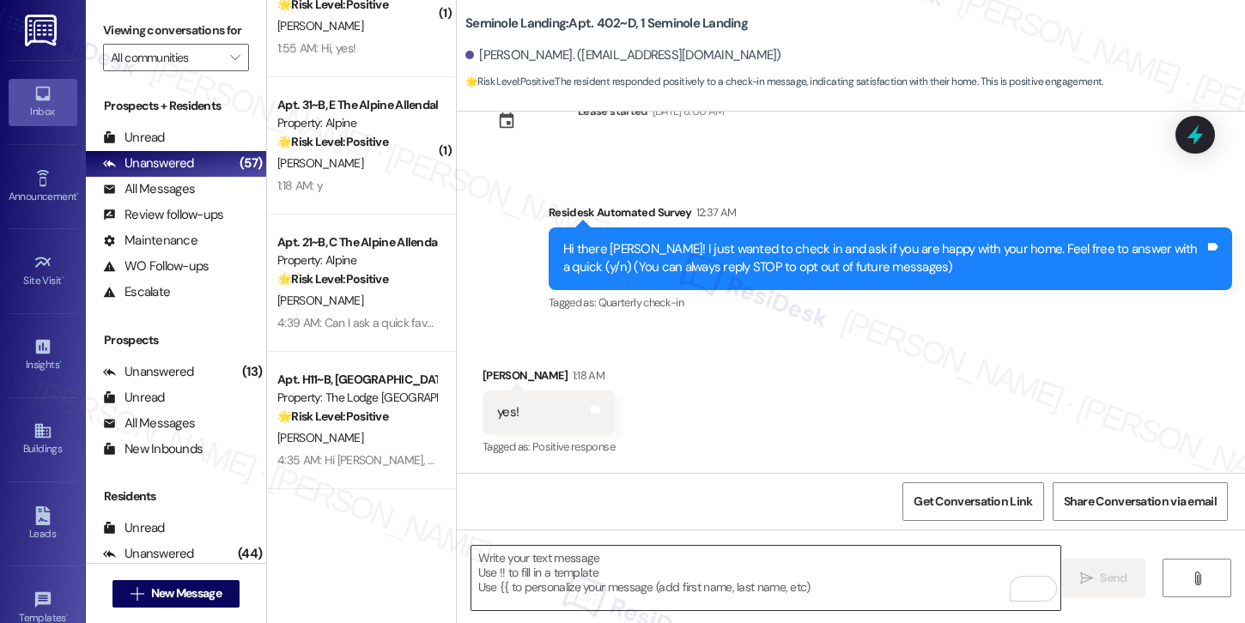
click at [622, 565] on textarea "To enrich screen reader interactions, please activate Accessibility in Grammarl…" at bounding box center [765, 578] width 589 height 64
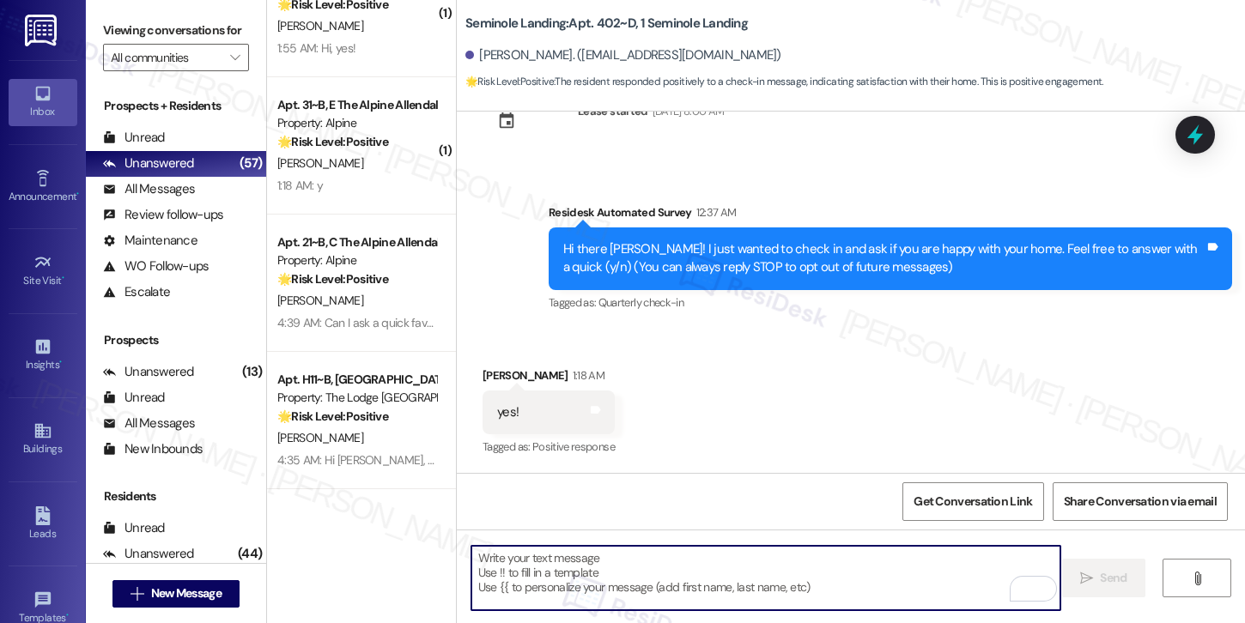
paste textarea "Can I ask a quick favor? If you have a moment, would you mind leaving us a Goog…"
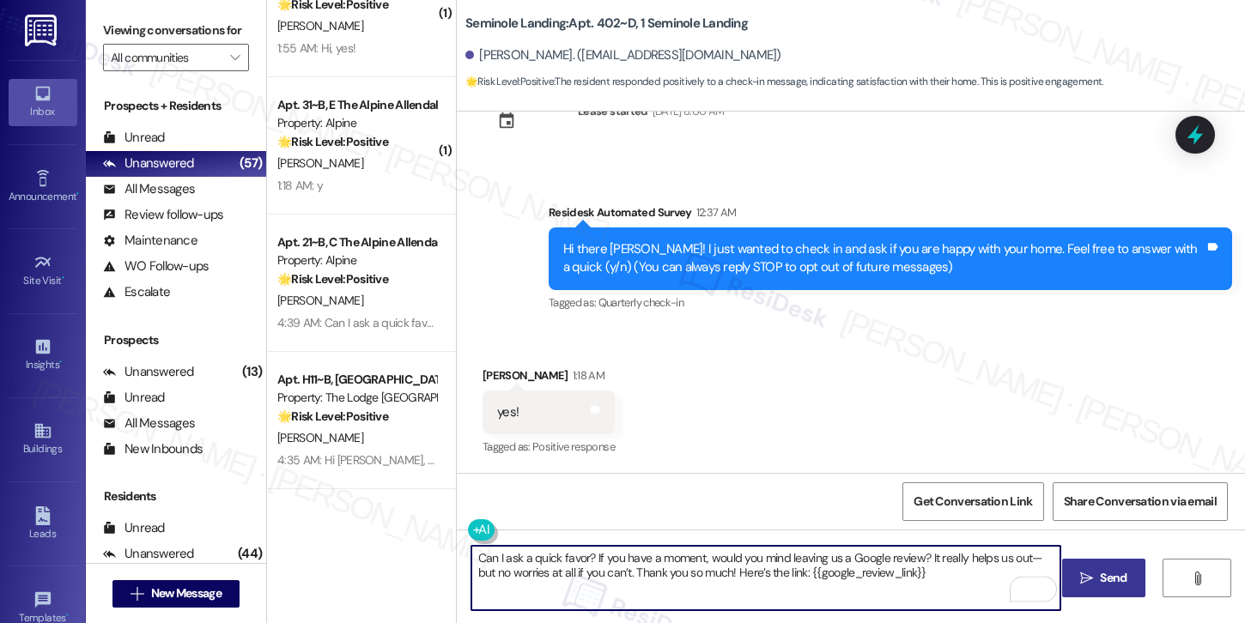
type textarea "Can I ask a quick favor? If you have a moment, would you mind leaving us a Goog…"
click at [1096, 581] on span "Send" at bounding box center [1112, 578] width 33 height 18
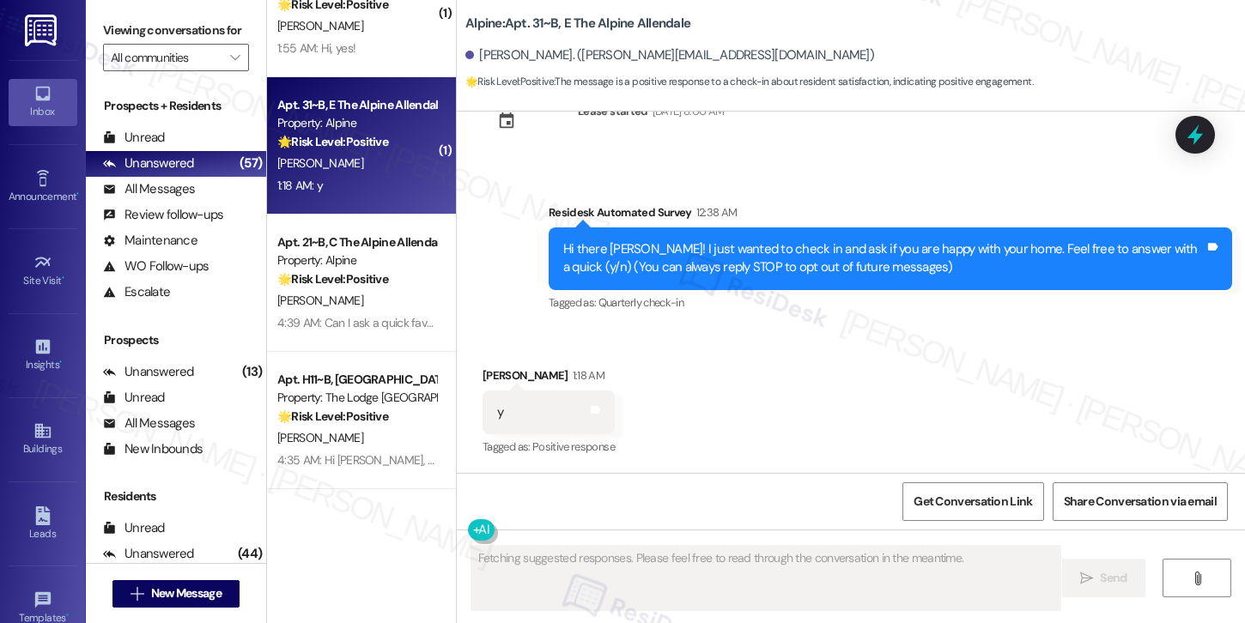
click at [344, 163] on div "[PERSON_NAME]" at bounding box center [357, 163] width 162 height 21
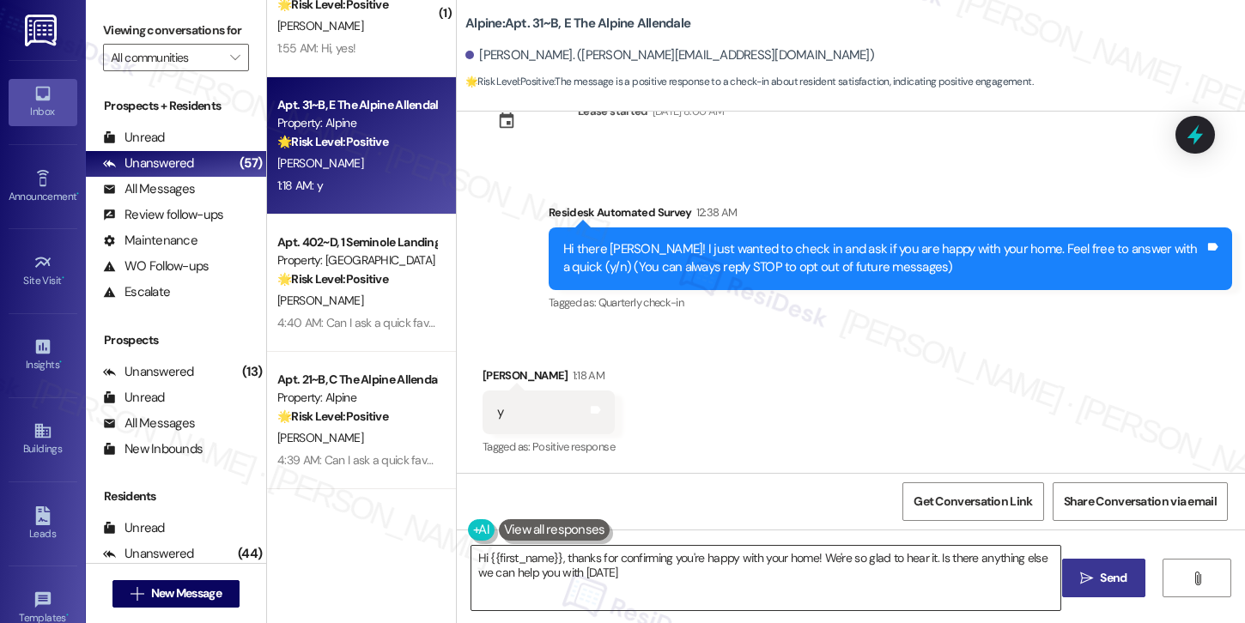
type textarea "Hi {{first_name}}, thanks for confirming you're happy with your home! We're so …"
click at [628, 570] on textarea "Hi {{first_name}}, thanks for confirming you're happy with your home! We're so …" at bounding box center [765, 578] width 589 height 64
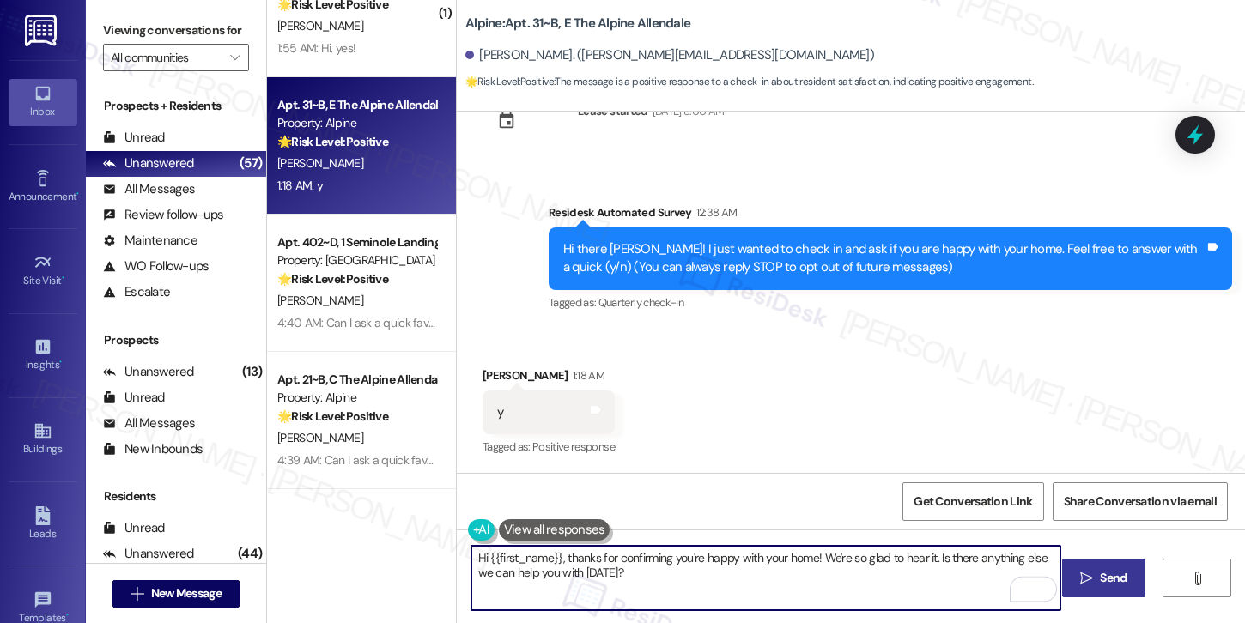
click at [1084, 588] on button " Send" at bounding box center [1103, 578] width 83 height 39
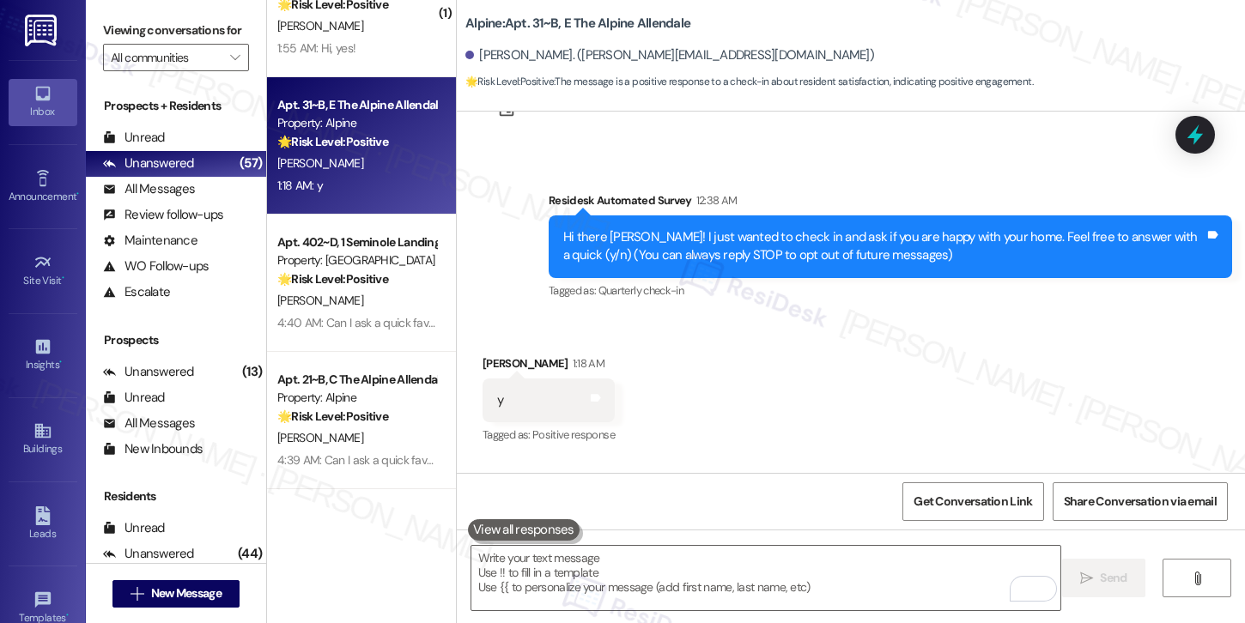
scroll to position [201, 0]
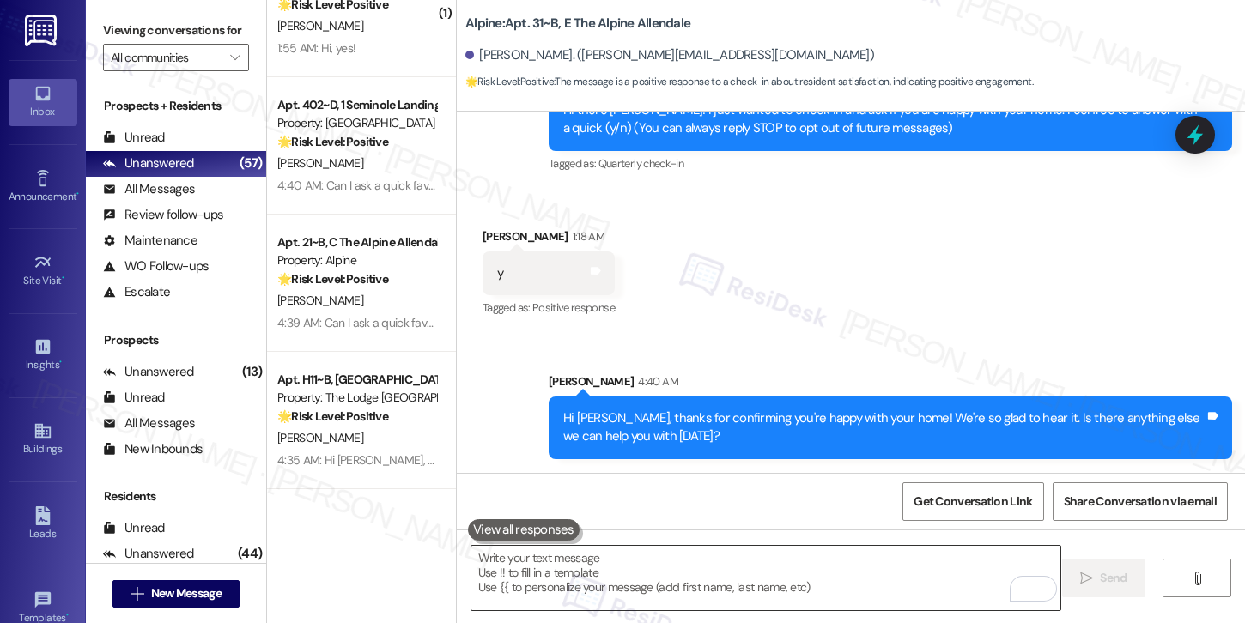
click at [877, 599] on textarea "To enrich screen reader interactions, please activate Accessibility in Grammarl…" at bounding box center [765, 578] width 589 height 64
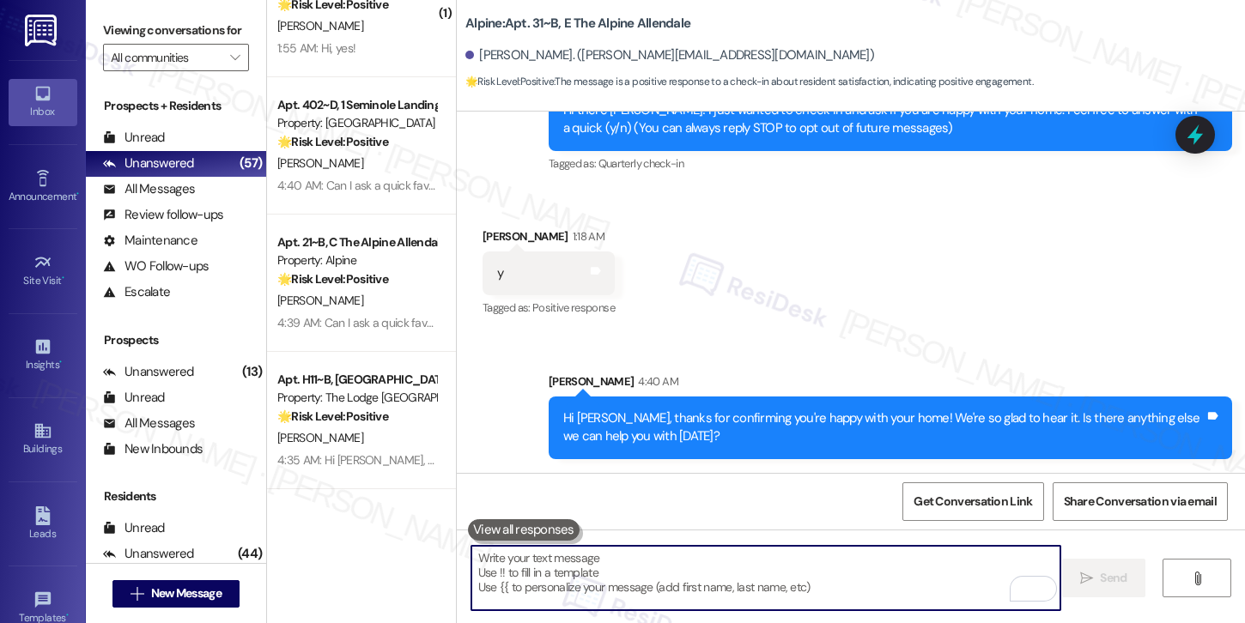
paste textarea "Can I ask a quick favor? If you have a moment, would you mind leaving us a Goog…"
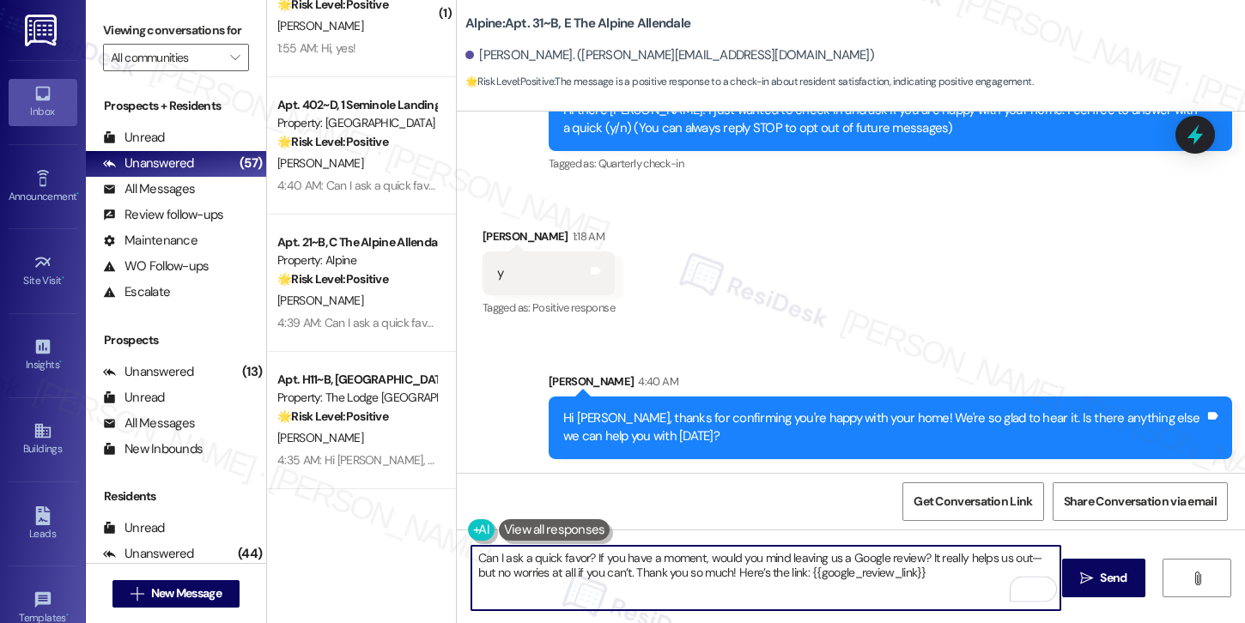
type textarea "Can I ask a quick favor? If you have a moment, would you mind leaving us a Goog…"
click at [1110, 581] on span "Send" at bounding box center [1113, 578] width 27 height 18
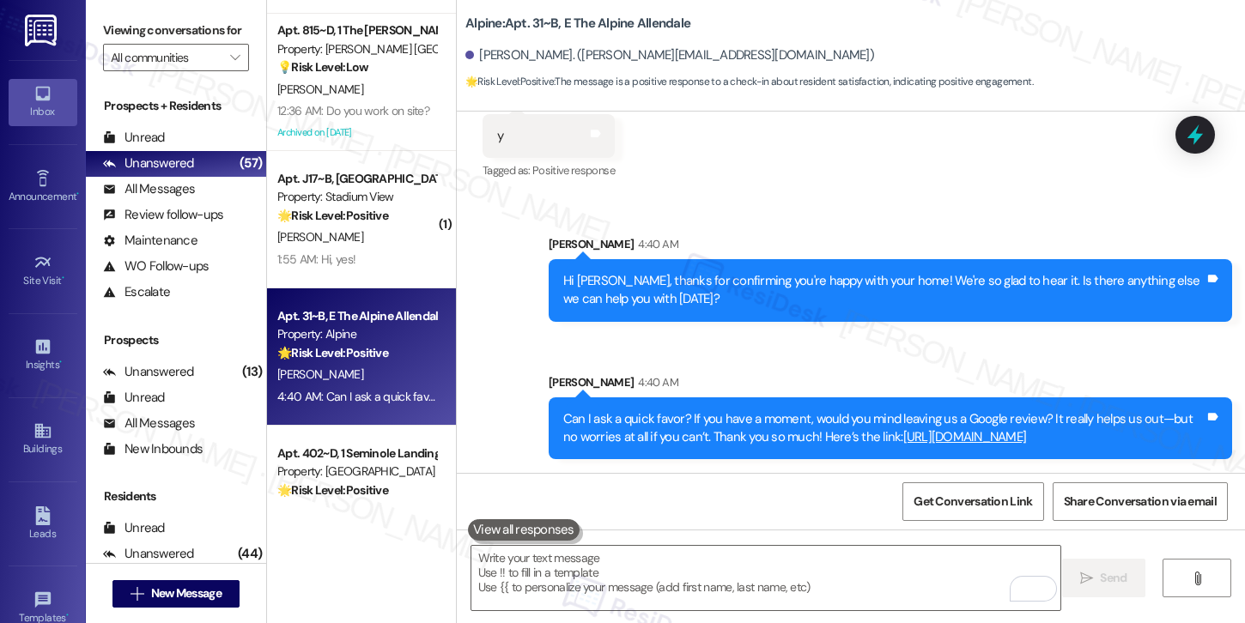
scroll to position [4626, 0]
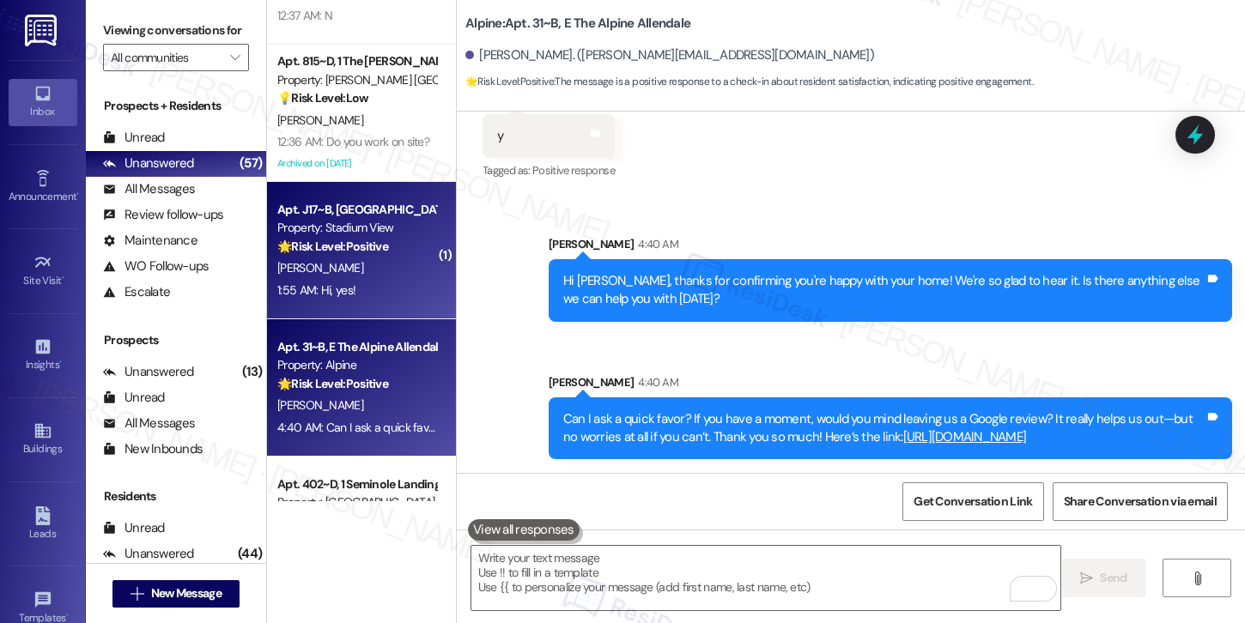
click at [362, 301] on div "Apt. J17~B, 1 Stadium View Property: Stadium View 🌟 Risk Level: Positive The me…" at bounding box center [361, 250] width 189 height 137
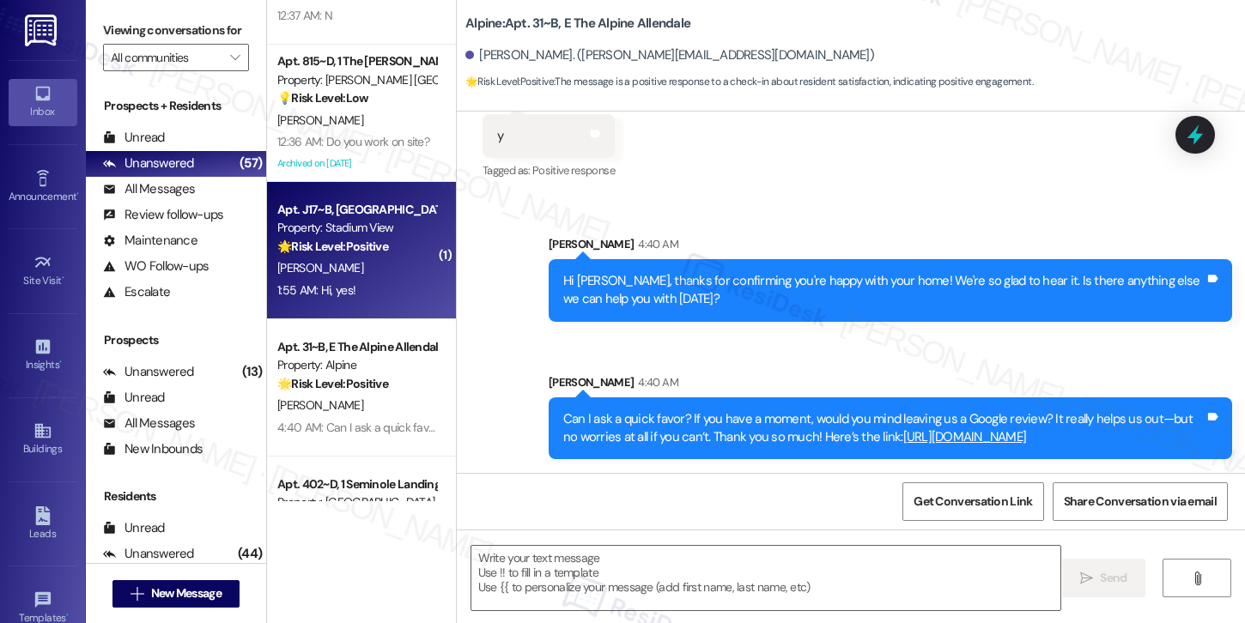
click at [362, 301] on div "Apt. J17~B, 1 Stadium View Property: Stadium View 🌟 Risk Level: Positive The me…" at bounding box center [361, 250] width 189 height 137
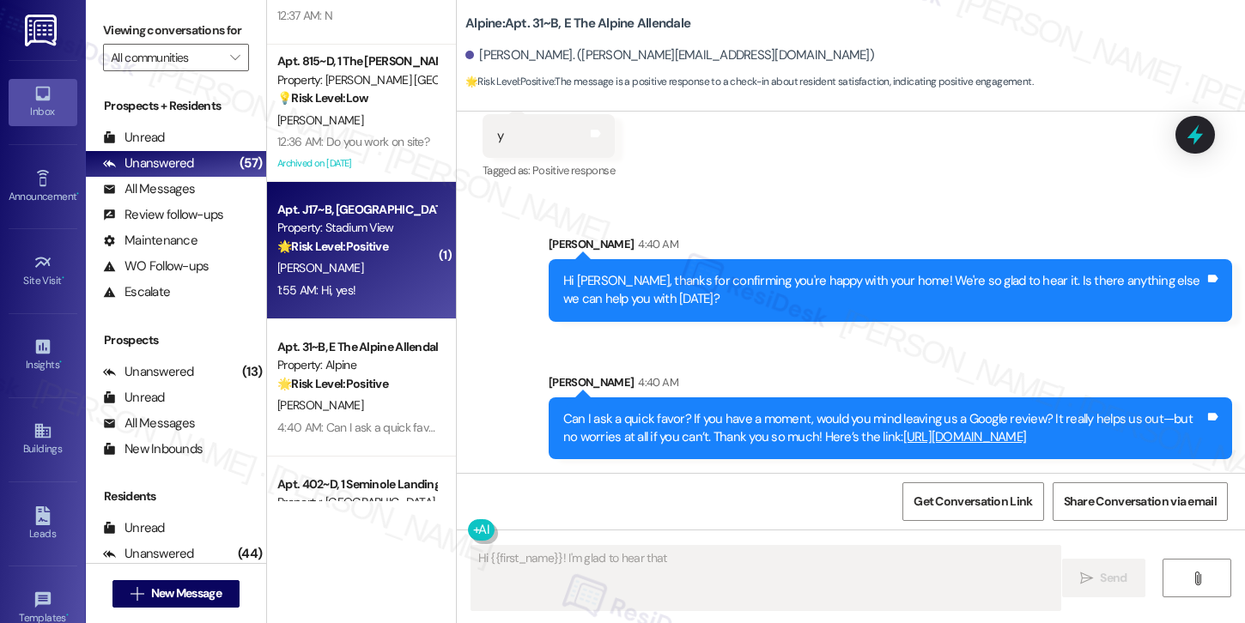
scroll to position [114, 0]
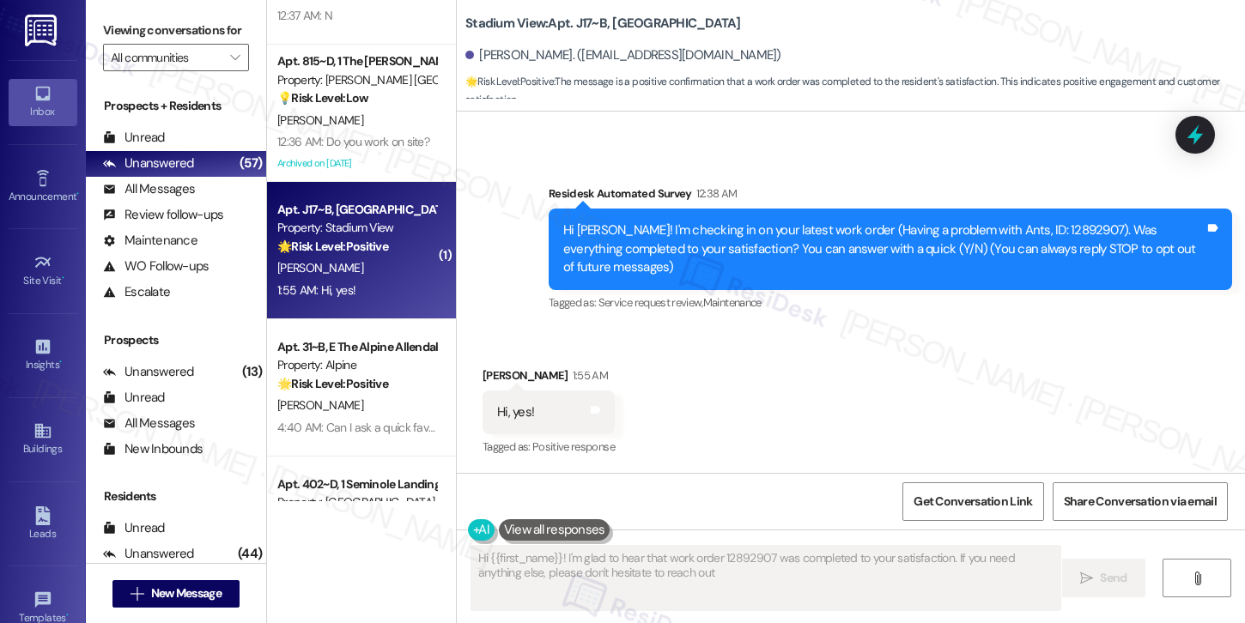
type textarea "Hi {{first_name}}! I'm glad to hear that work order 12892907 was completed to y…"
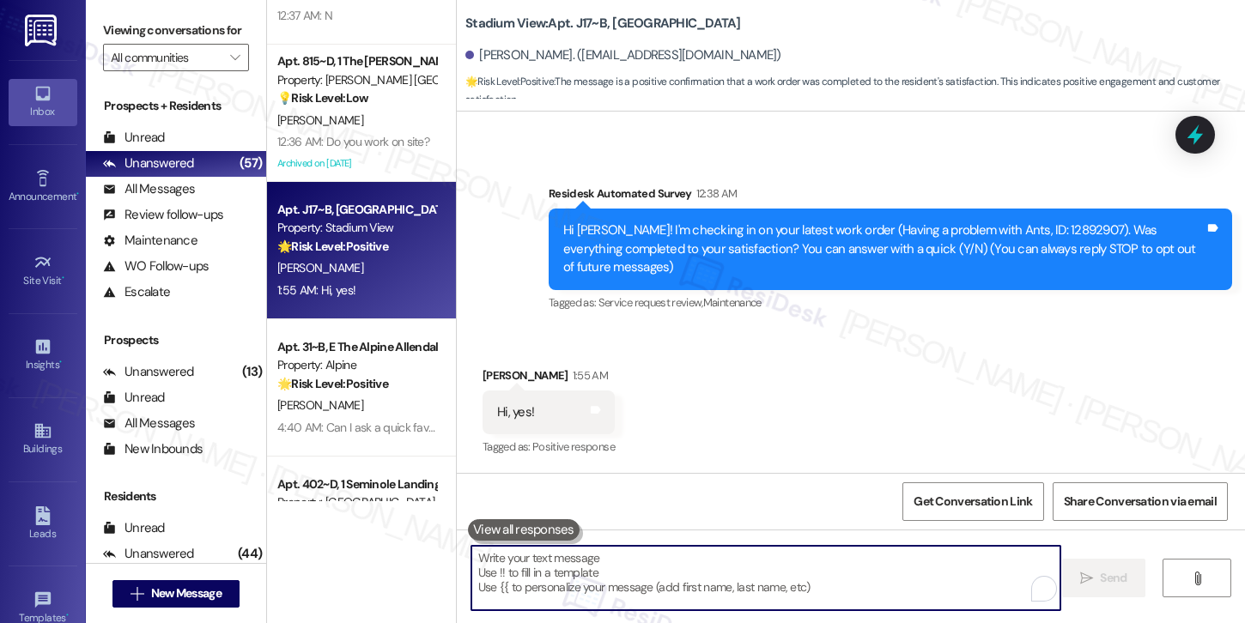
click at [650, 580] on textarea "To enrich screen reader interactions, please activate Accessibility in Grammarl…" at bounding box center [765, 578] width 589 height 64
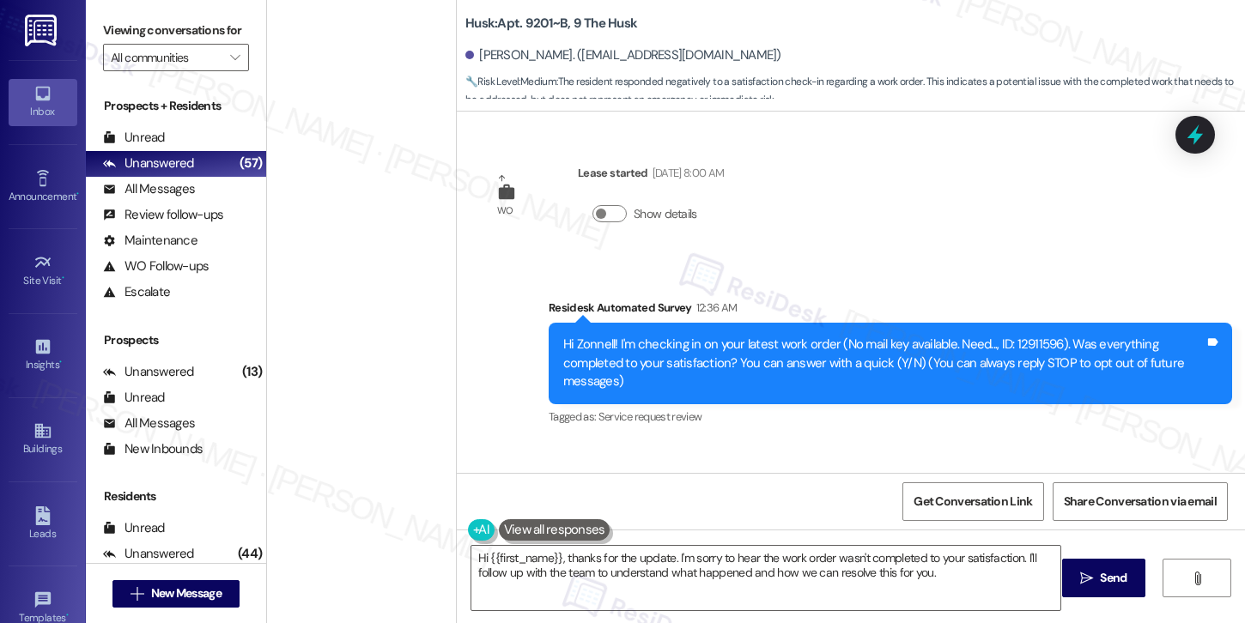
scroll to position [95, 0]
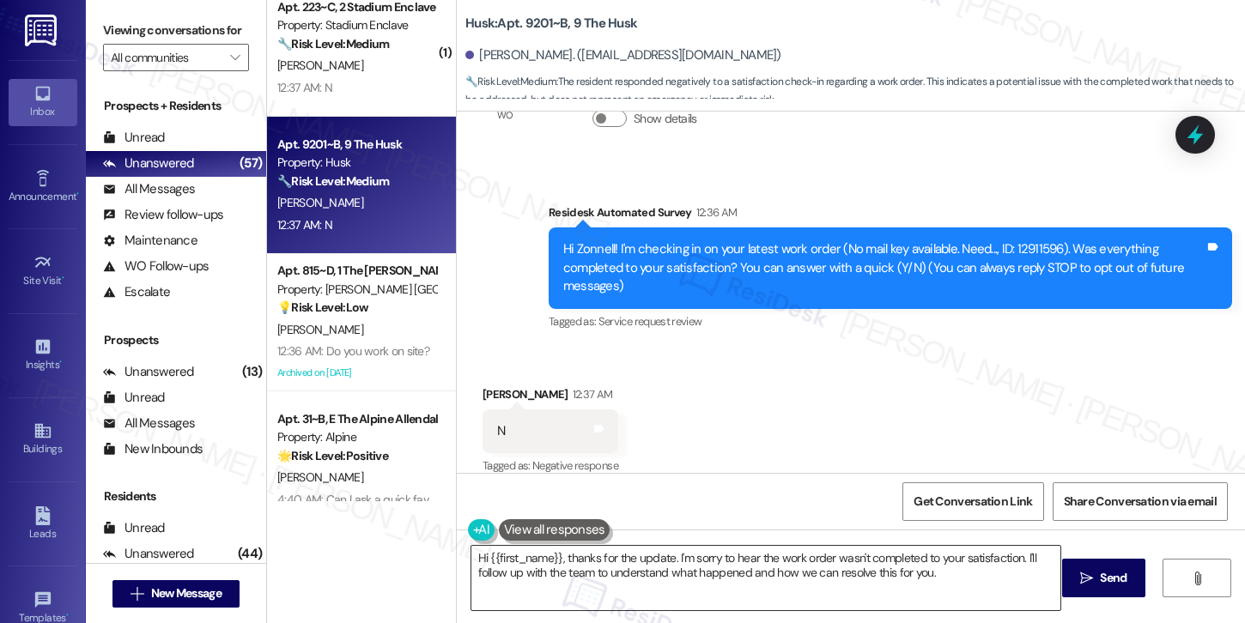
click at [677, 548] on textarea "Hi {{first_name}}, thanks for the update. I'm sorry to hear the work order wasn…" at bounding box center [765, 578] width 589 height 64
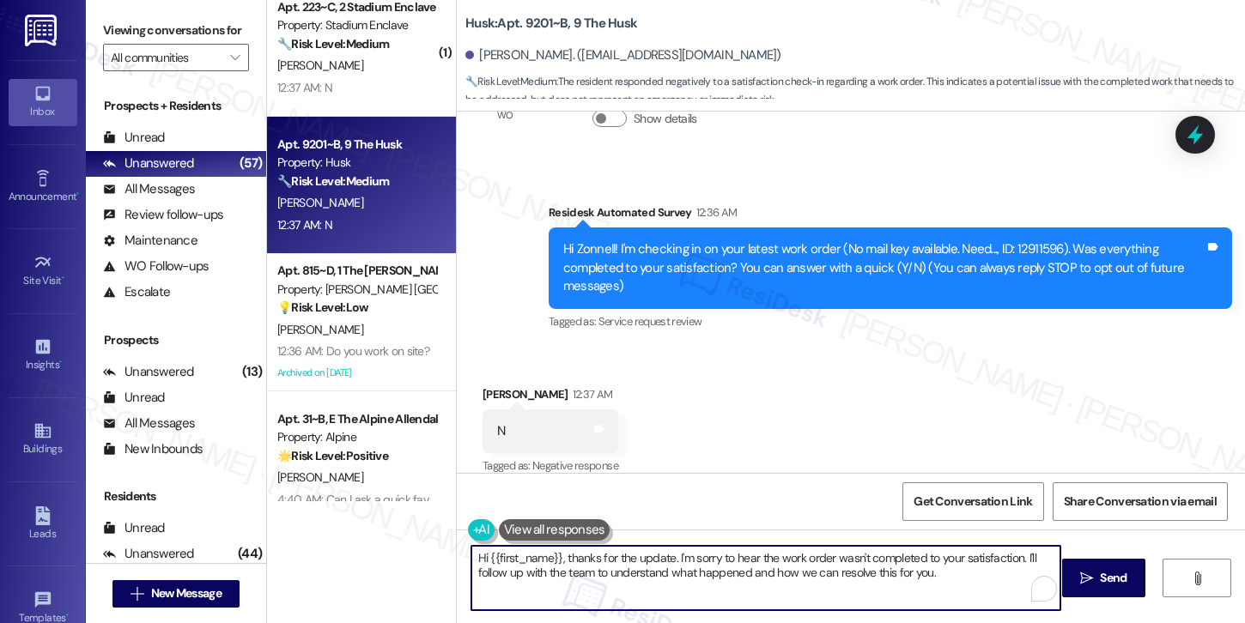
click at [677, 548] on textarea "Hi {{first_name}}, thanks for the update. I'm sorry to hear the work order wasn…" at bounding box center [765, 578] width 589 height 64
paste textarea "I understand the work order wasn't completed to your satisfaction. I'm happy to…"
type textarea "Hi {{first_name}}, I understand the work order wasn't completed to your satisfa…"
click at [1097, 589] on button " Send" at bounding box center [1103, 578] width 83 height 39
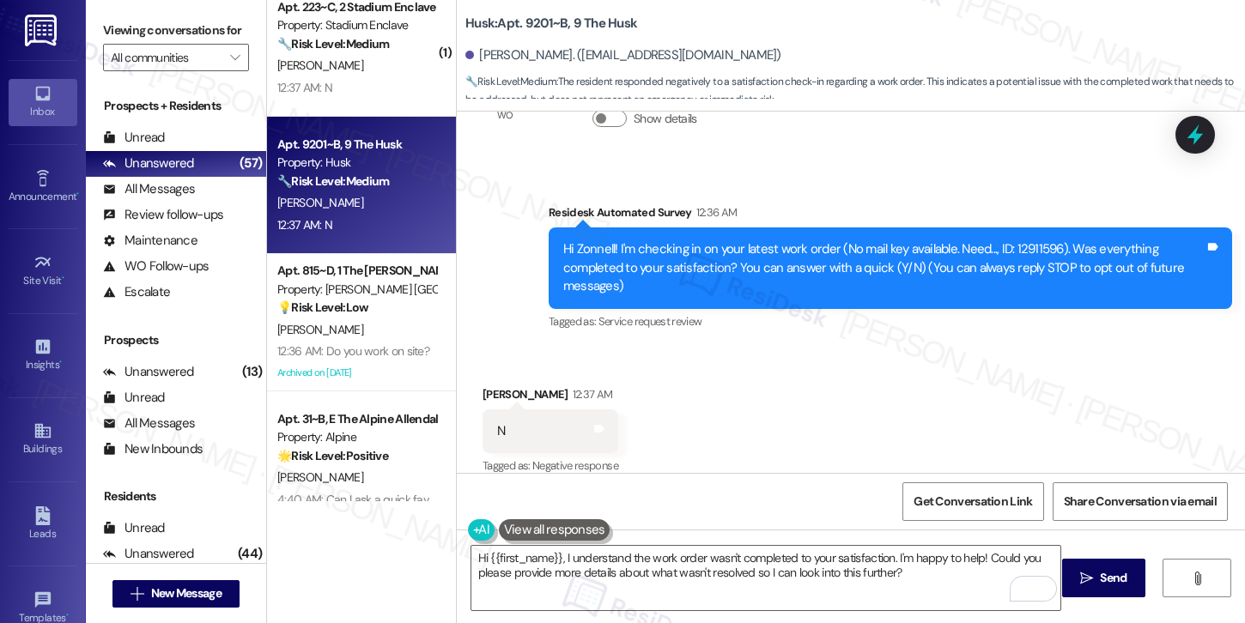
click at [376, 107] on div "Apt. 223~C, 2 Stadium Enclave Property: Stadium Enclave 🔧 Risk Level: Medium Th…" at bounding box center [361, 47] width 189 height 137
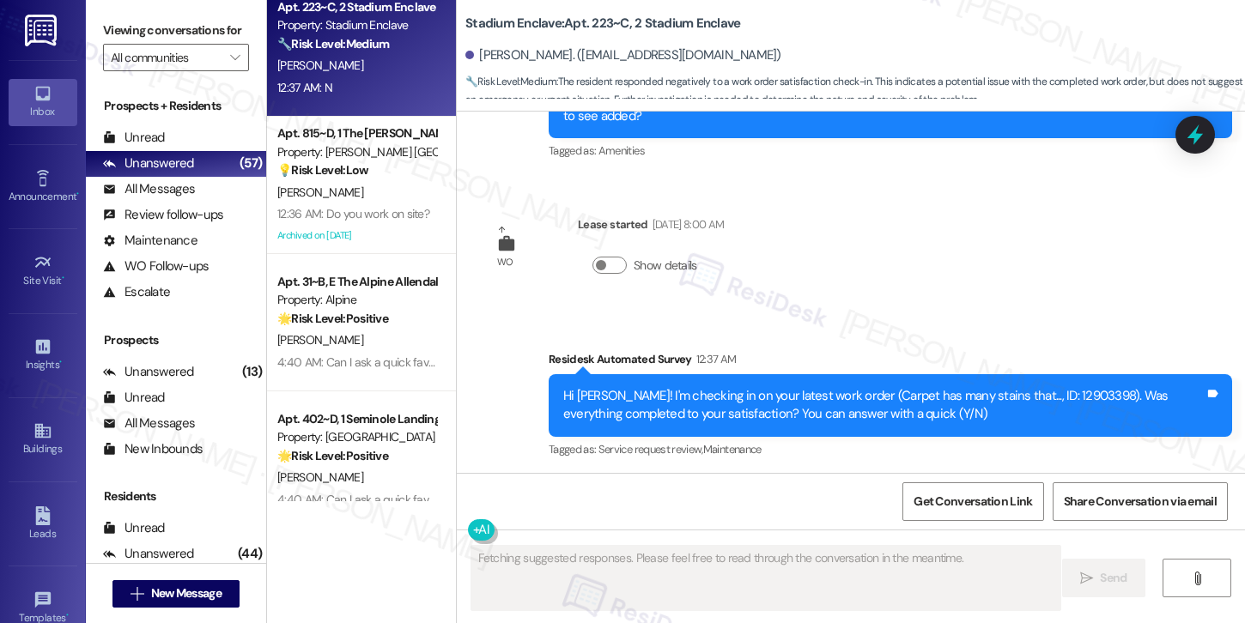
scroll to position [2607, 0]
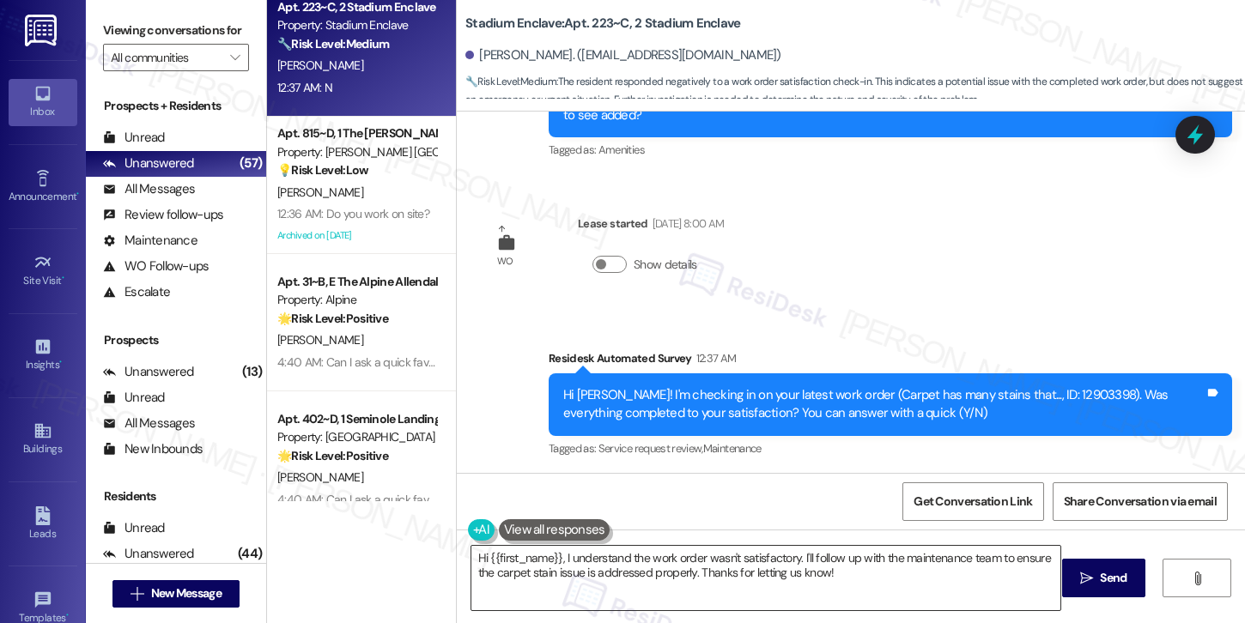
click at [529, 556] on textarea "Hi {{first_name}}, I understand the work order wasn't satisfactory. I'll follow…" at bounding box center [765, 578] width 589 height 64
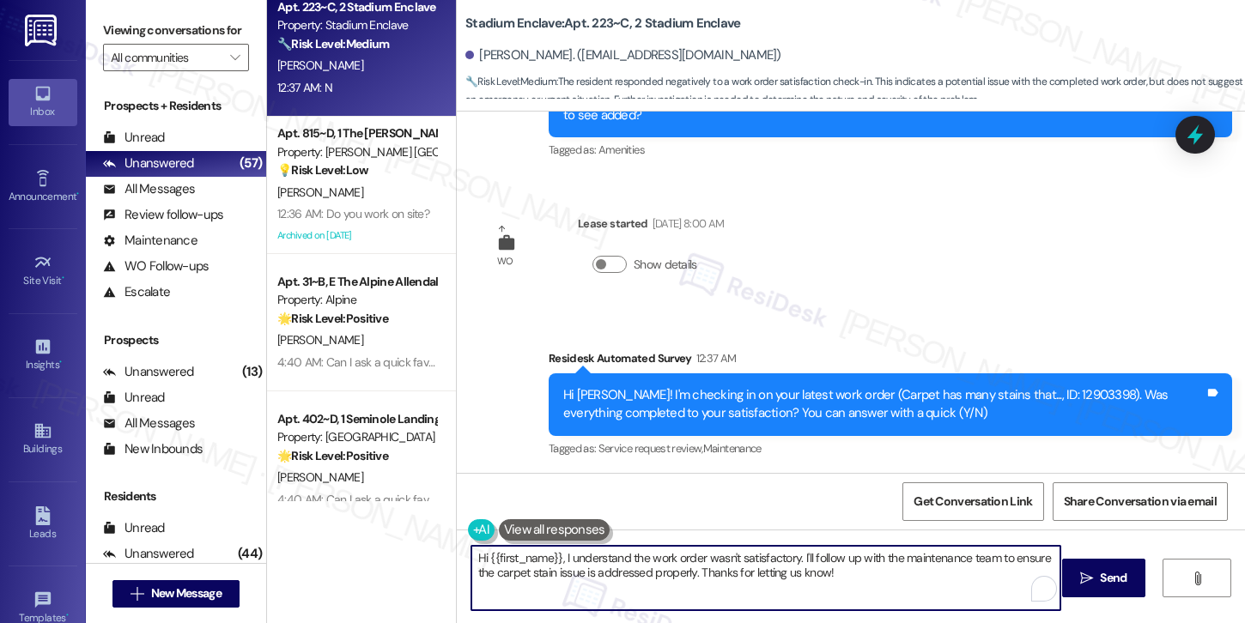
click at [529, 556] on textarea "Hi {{first_name}}, I understand the work order wasn't satisfactory. I'll follow…" at bounding box center [765, 578] width 589 height 64
paste textarea "completed to your satisfaction. I'm happy to help! Could you please provide mor…"
type textarea "Hi {{first_name}}, I understand the work order wasn't completed to your satisfa…"
click at [1127, 586] on span "Send" at bounding box center [1112, 578] width 33 height 18
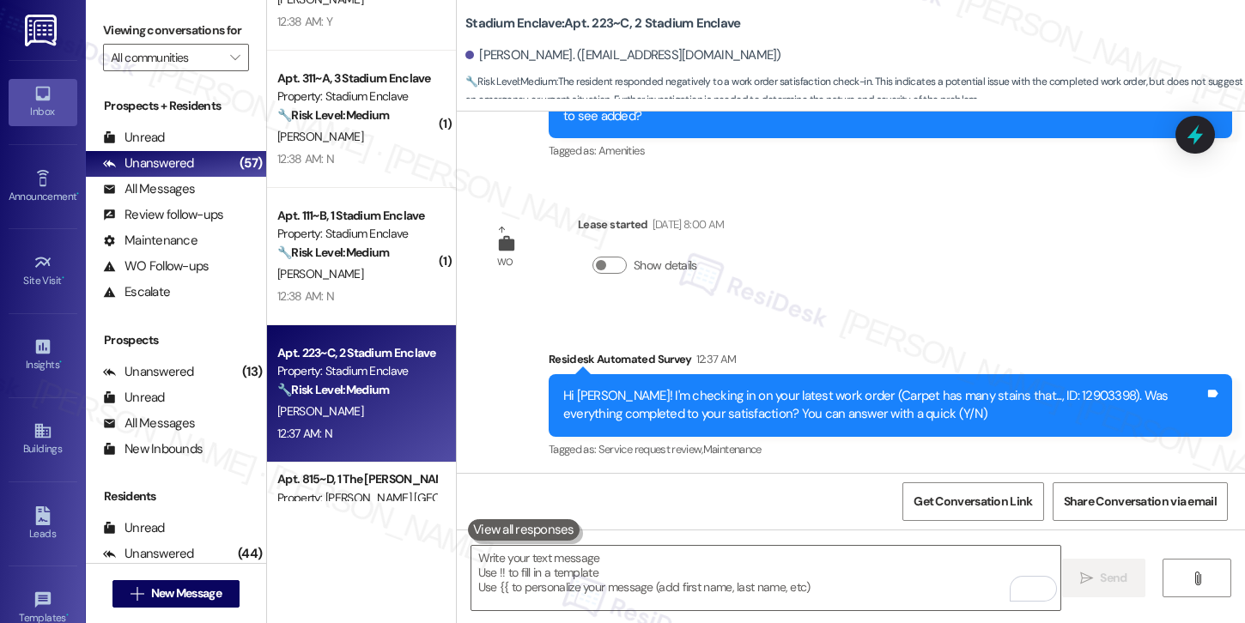
scroll to position [4060, 0]
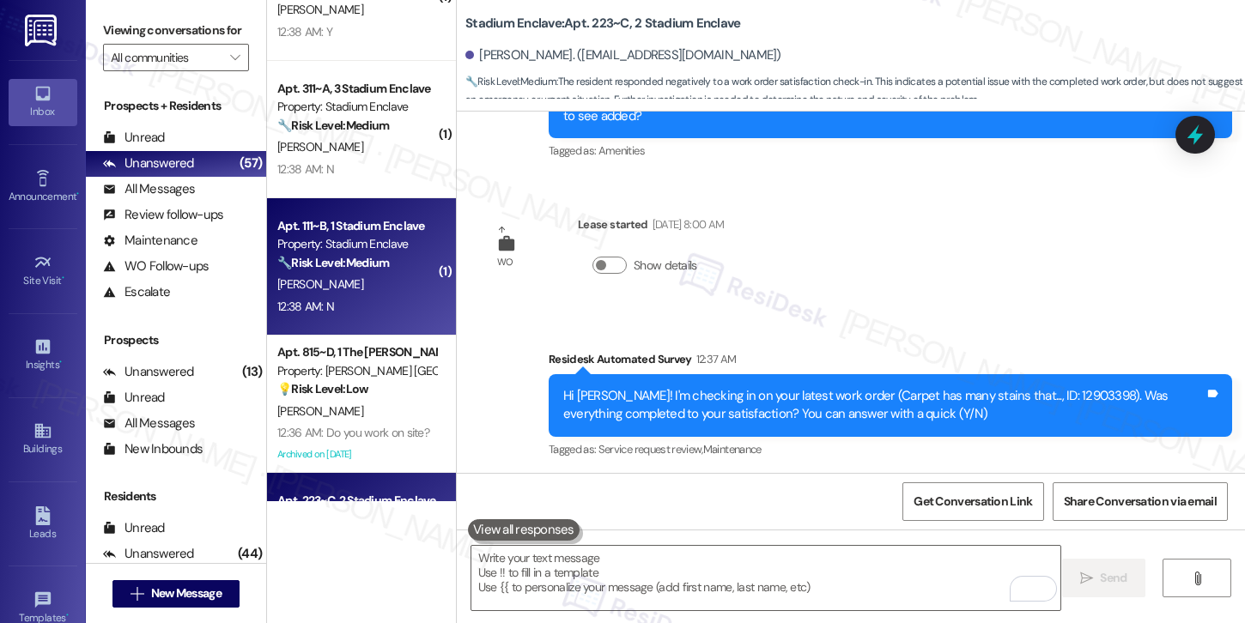
click at [365, 264] on strong "🔧 Risk Level: Medium" at bounding box center [333, 262] width 112 height 15
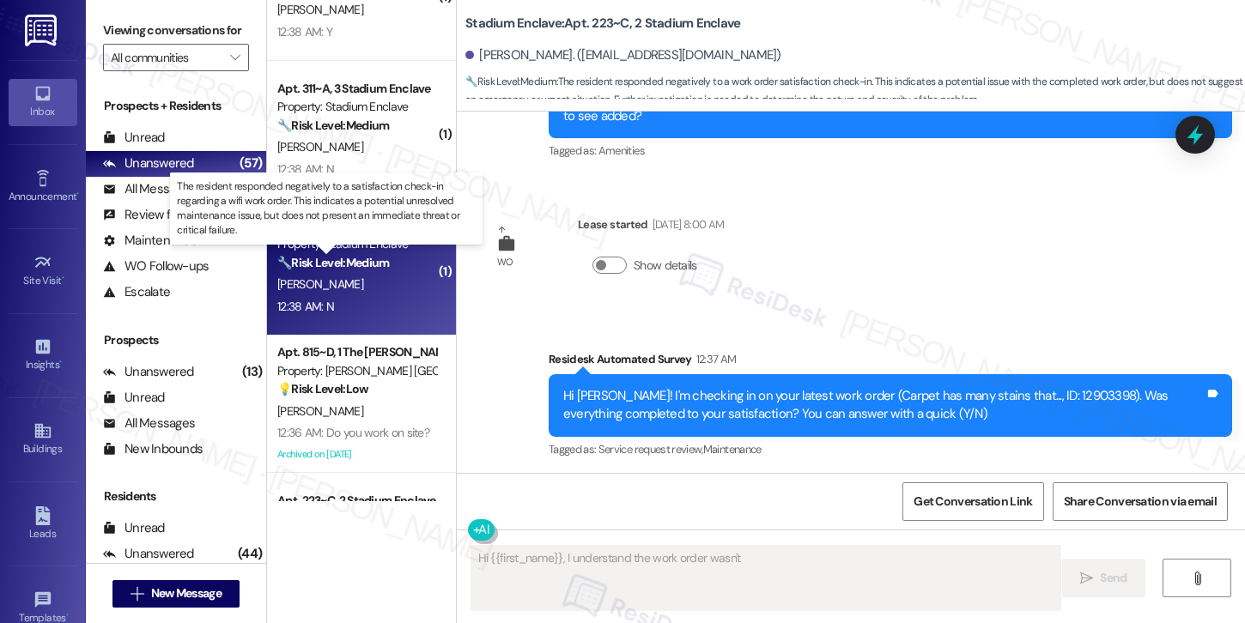
scroll to position [115, 0]
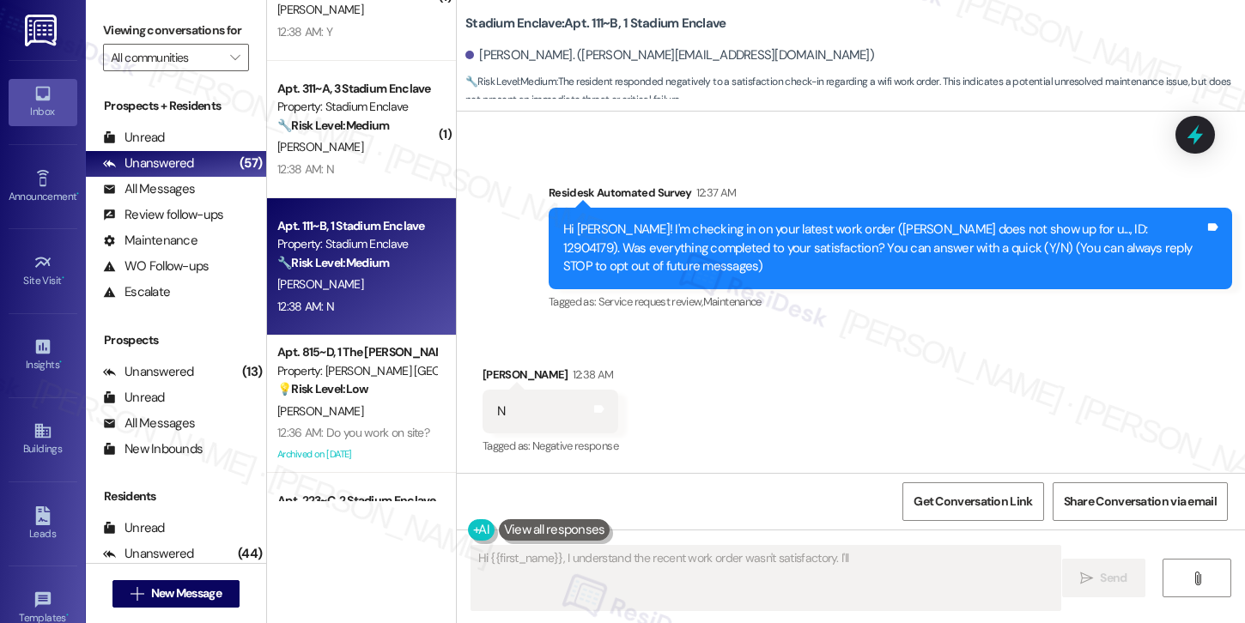
click at [610, 567] on textarea "Hi {{first_name}}, I understand the work order wasn't completed to your satisfa…" at bounding box center [765, 578] width 589 height 64
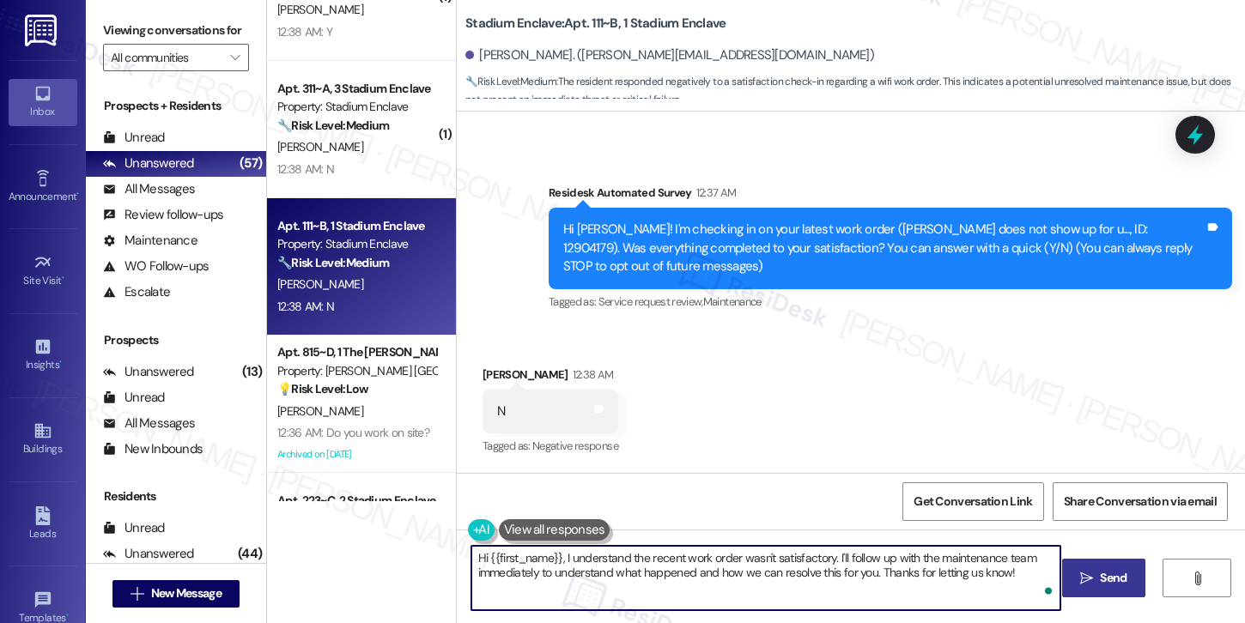
click at [610, 567] on textarea "Hi {{first_name}}, I understand the recent work order wasn't satisfactory. I'll…" at bounding box center [765, 578] width 589 height 64
paste textarea "work order wasn't completed to your satisfaction. I'm happy to help! Could you …"
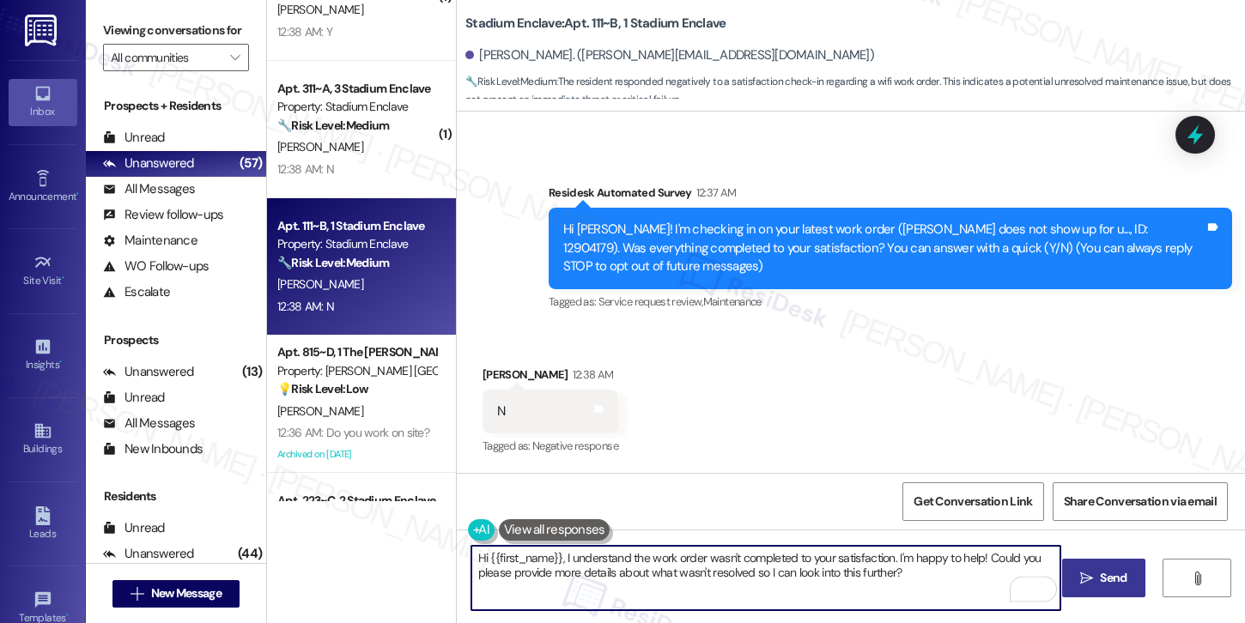
type textarea "Hi {{first_name}}, I understand the work order wasn't completed to your satisfa…"
click at [1083, 572] on icon "" at bounding box center [1086, 579] width 13 height 14
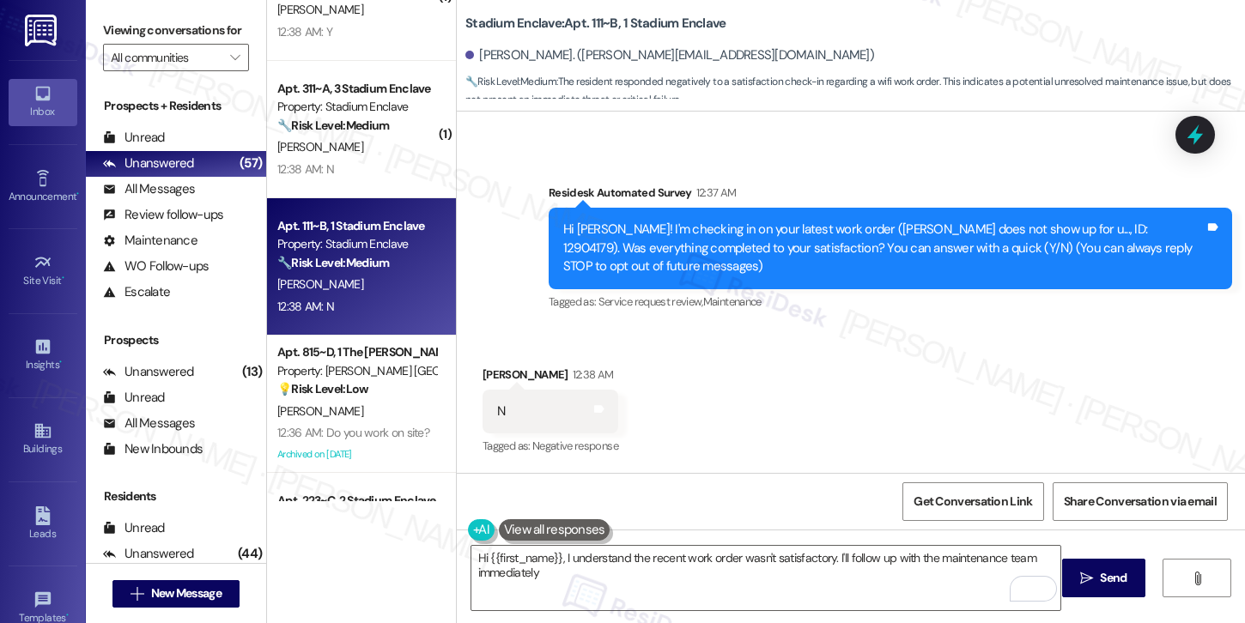
type textarea "Hi {{first_name}}, I understand the recent work order wasn't satisfactory. I'll…"
click at [321, 159] on div "12:38 AM: N 12:38 AM: N" at bounding box center [357, 169] width 162 height 21
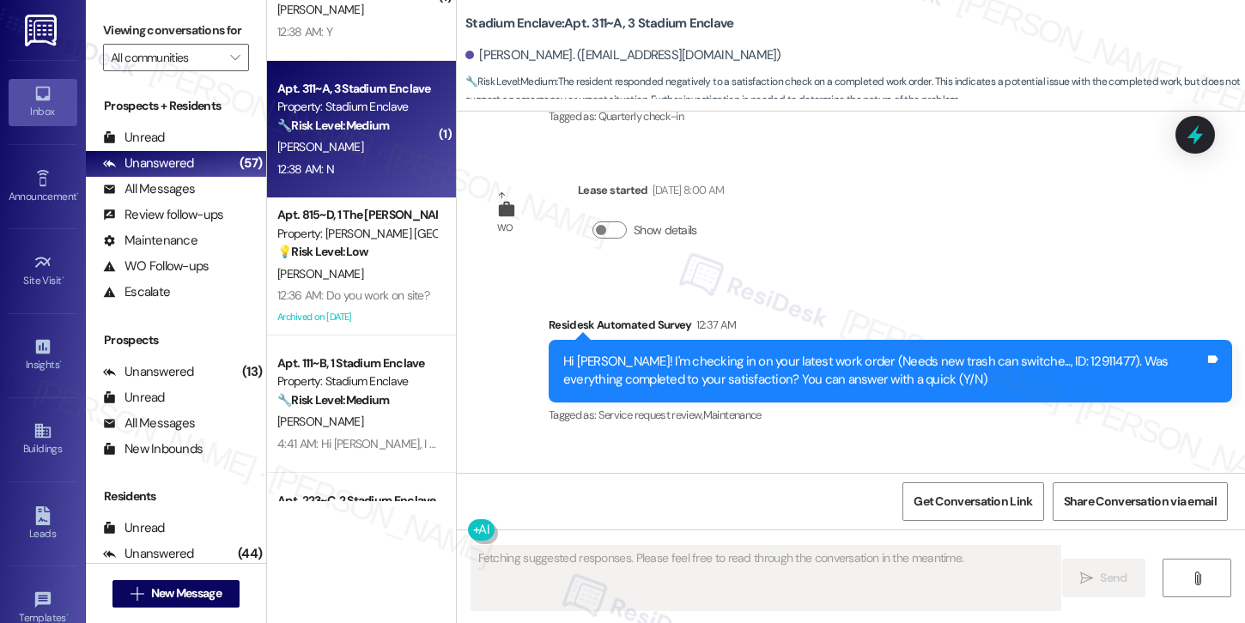
scroll to position [4218, 0]
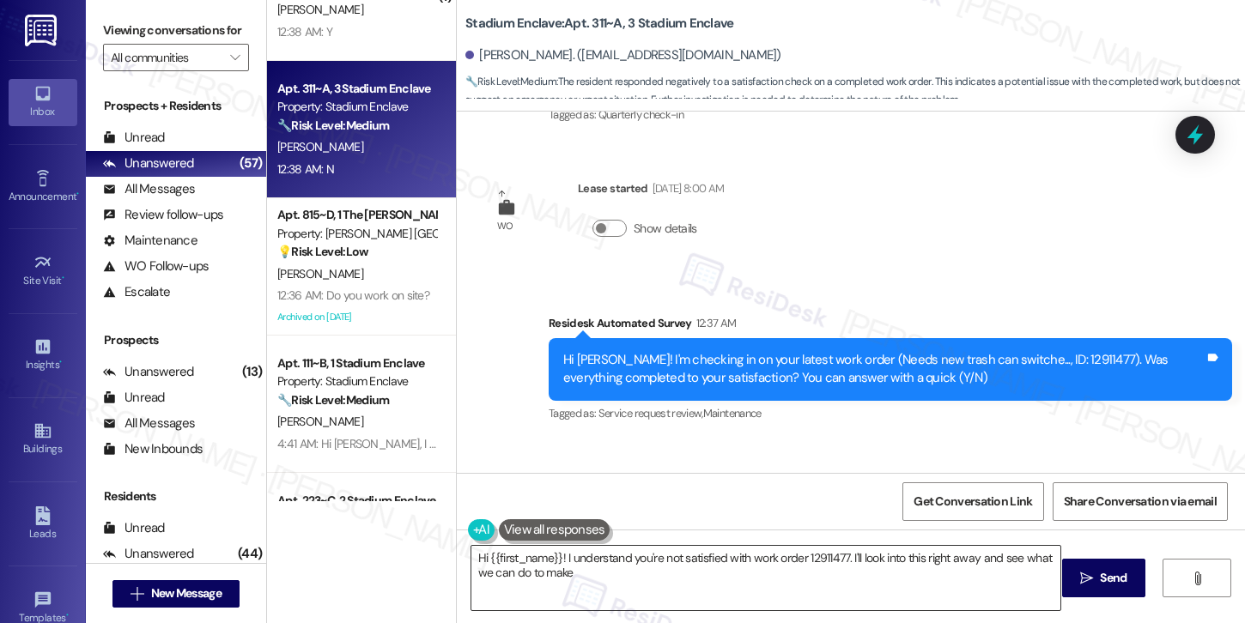
click at [645, 563] on textarea "Hi {{first_name}}! I understand you're not satisfied with work order 12911477. …" at bounding box center [765, 578] width 589 height 64
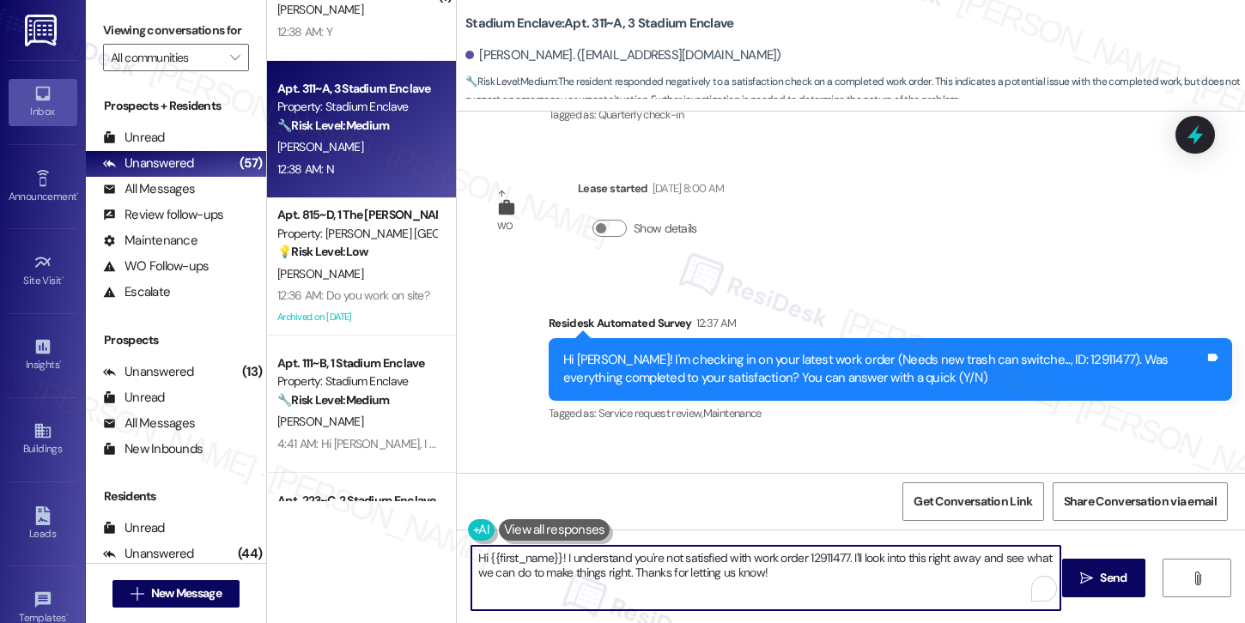
click at [645, 563] on textarea "Hi {{first_name}}! I understand you're not satisfied with work order 12911477. …" at bounding box center [765, 578] width 589 height 64
paste textarea ", I understand the work order wasn't completed to your satisfaction. I'm happy …"
type textarea "Hi {{first_name}}, I understand the work order wasn't completed to your satisfa…"
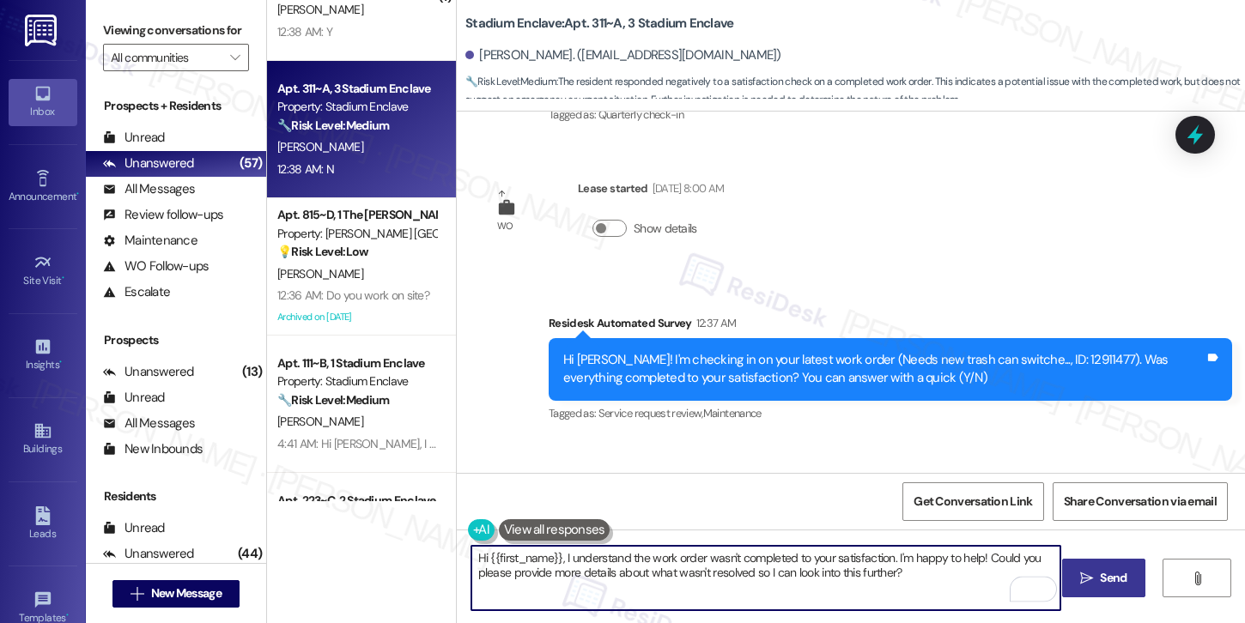
click at [1089, 585] on icon "" at bounding box center [1086, 579] width 13 height 14
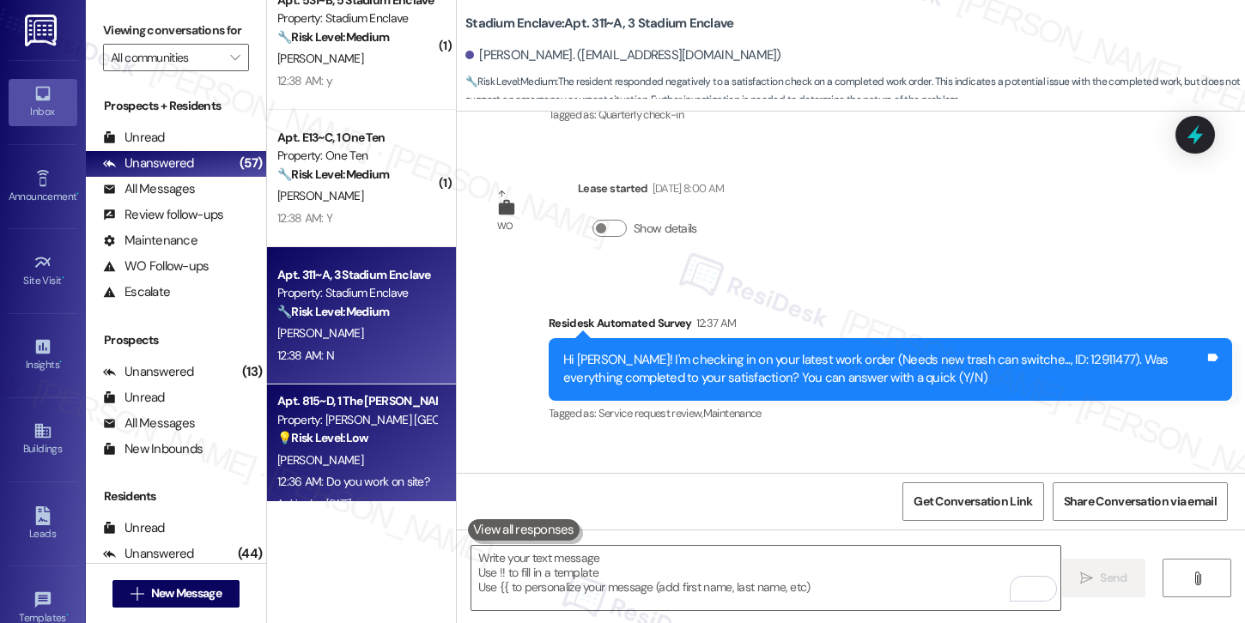
scroll to position [3847, 0]
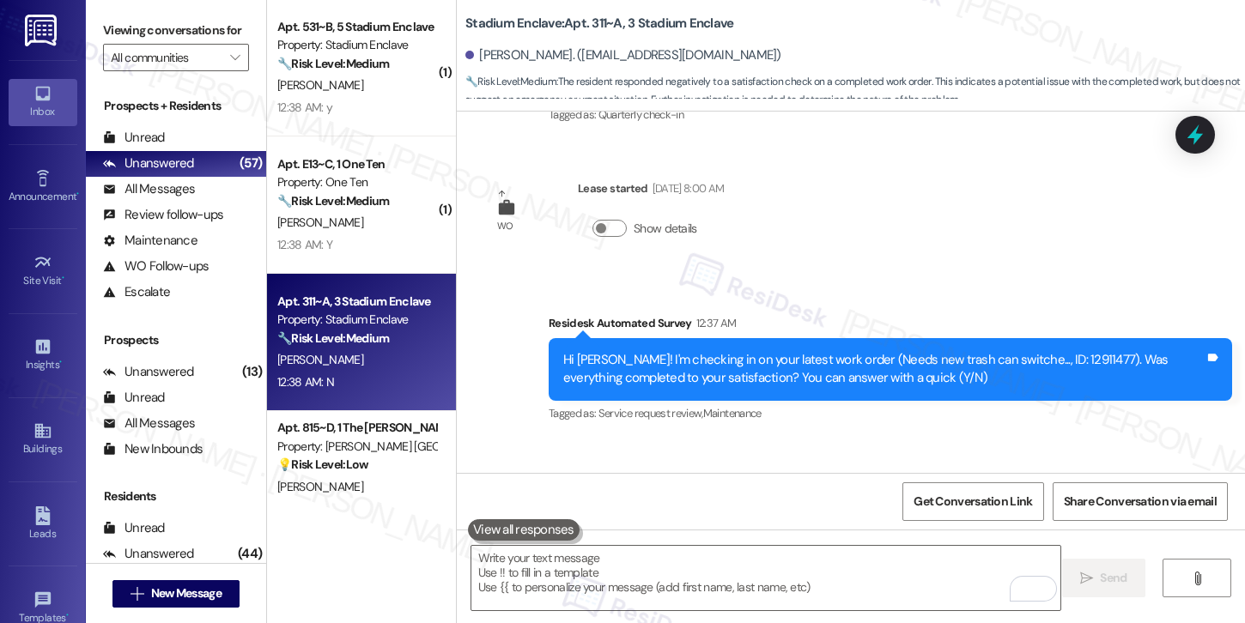
click at [385, 244] on div "12:38 AM: Y 12:38 AM: Y" at bounding box center [357, 244] width 162 height 21
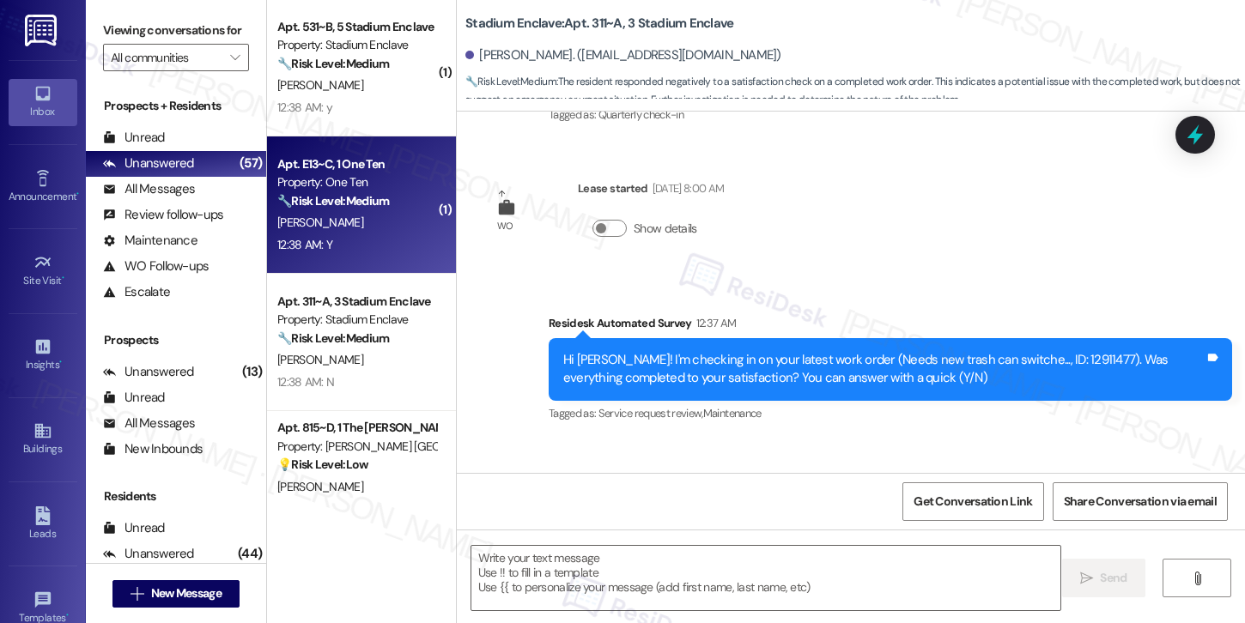
type textarea "Fetching suggested responses. Please feel free to read through the conversation…"
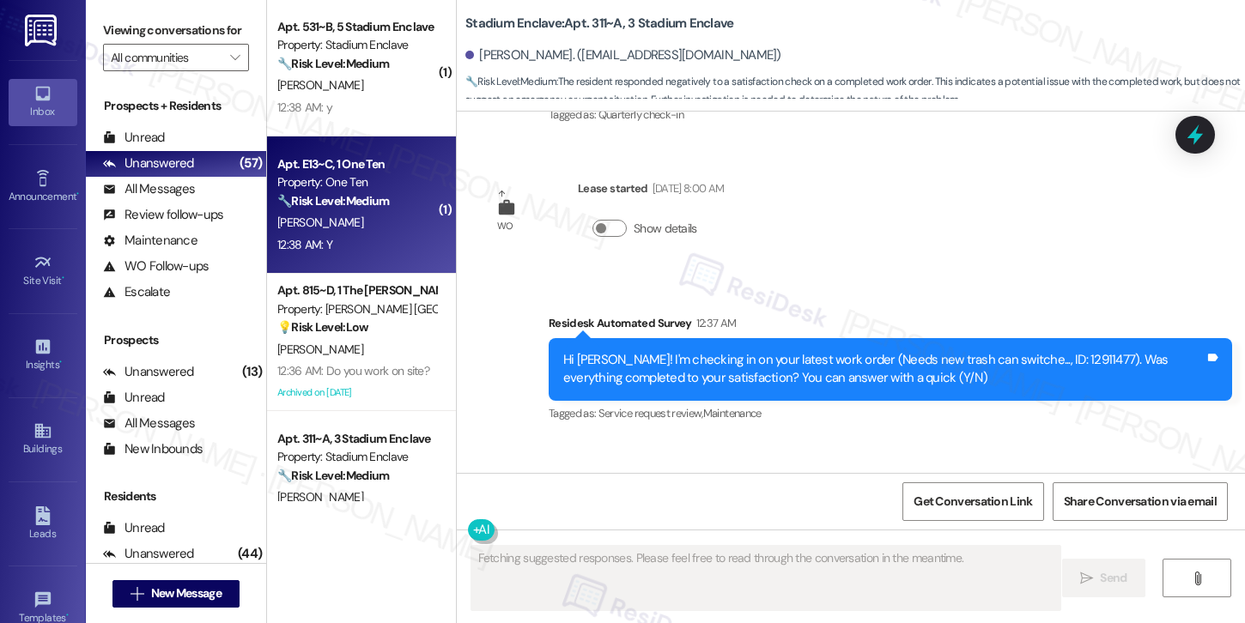
scroll to position [95, 0]
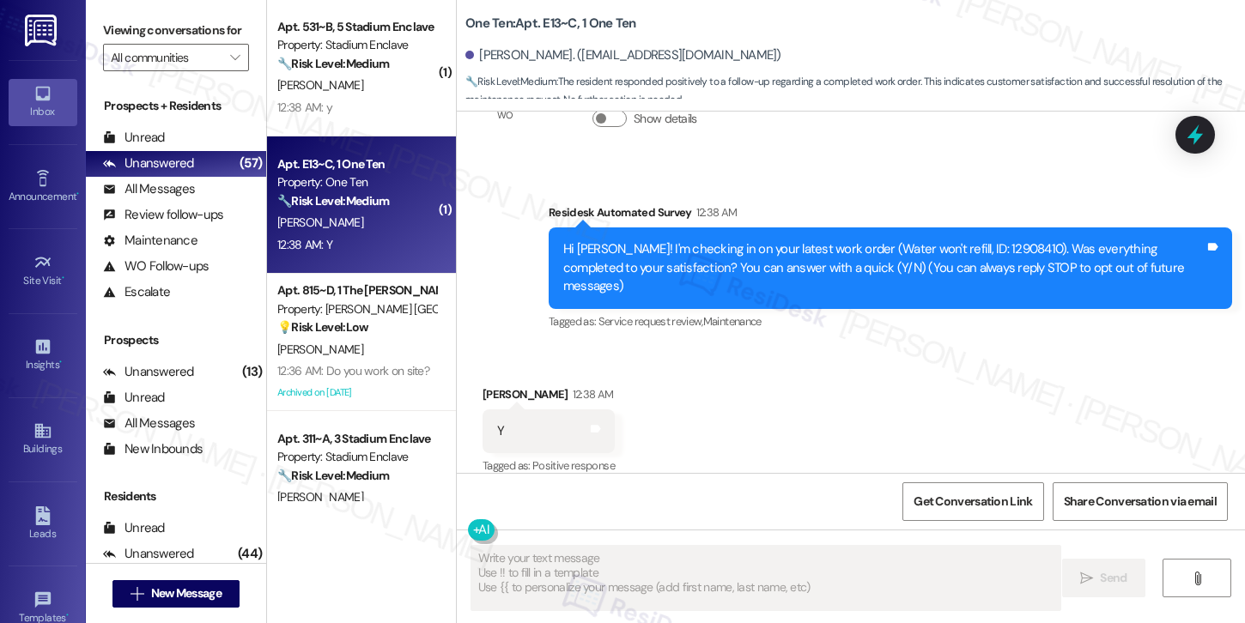
click at [385, 244] on div "12:38 AM: Y 12:38 AM: Y" at bounding box center [357, 244] width 162 height 21
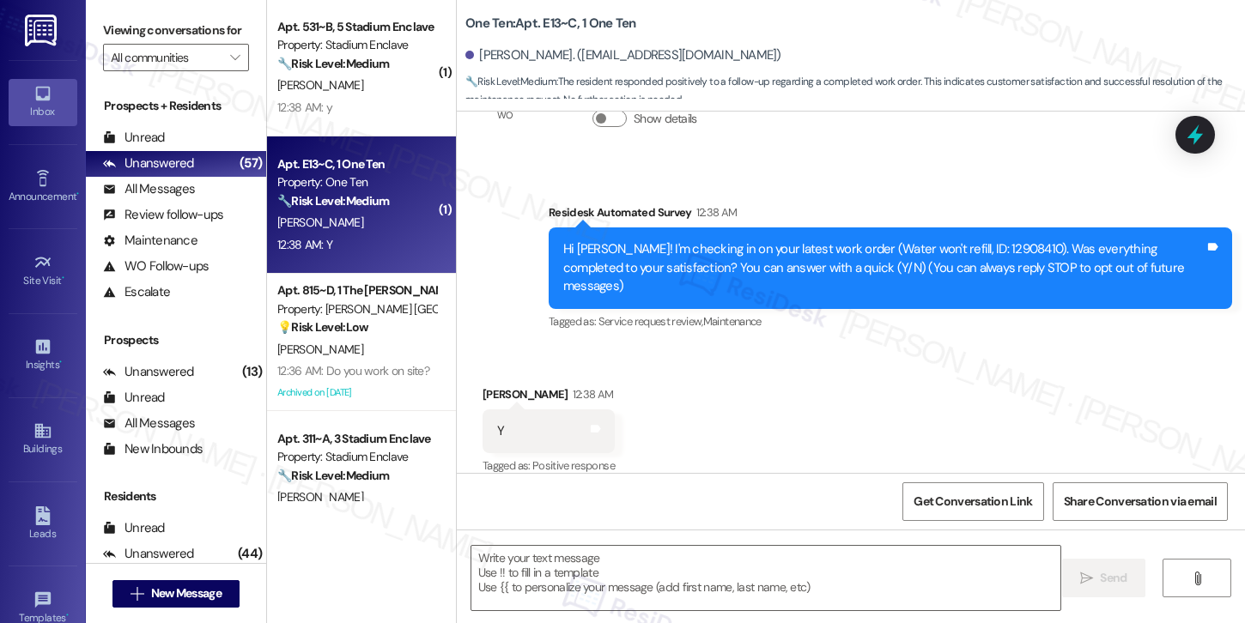
click at [385, 244] on div "12:38 AM: Y 12:38 AM: Y" at bounding box center [357, 244] width 162 height 21
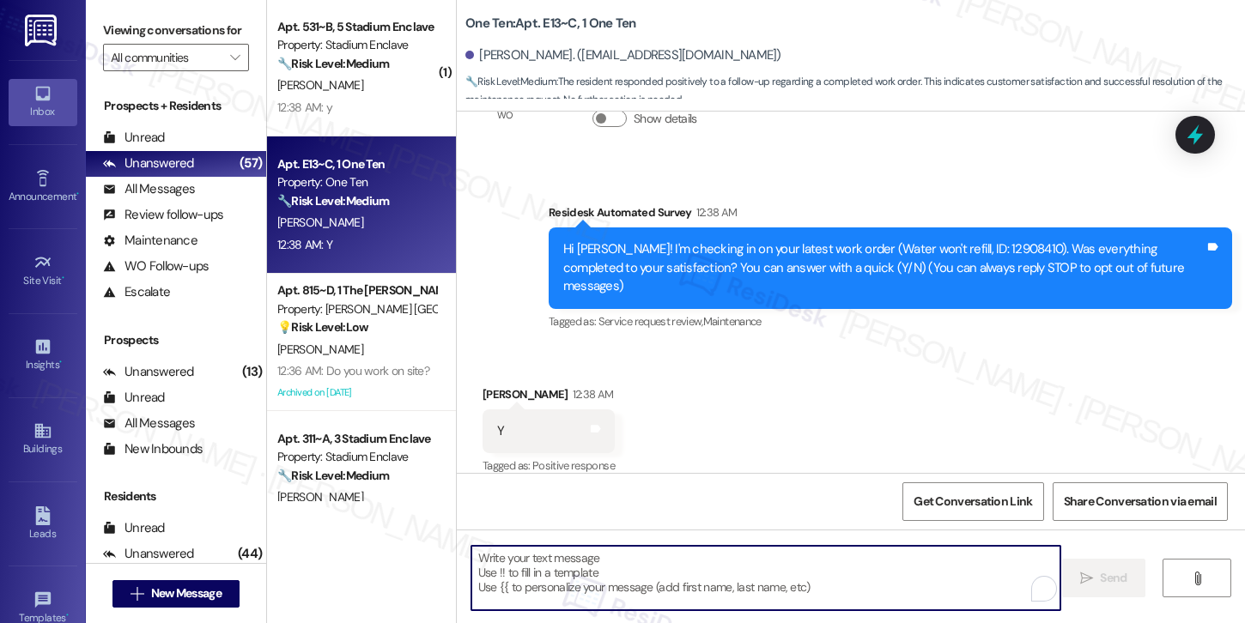
click at [587, 582] on textarea "To enrich screen reader interactions, please activate Accessibility in Grammarl…" at bounding box center [765, 578] width 589 height 64
click at [586, 582] on textarea "To enrich screen reader interactions, please activate Accessibility in Grammarl…" at bounding box center [765, 578] width 589 height 64
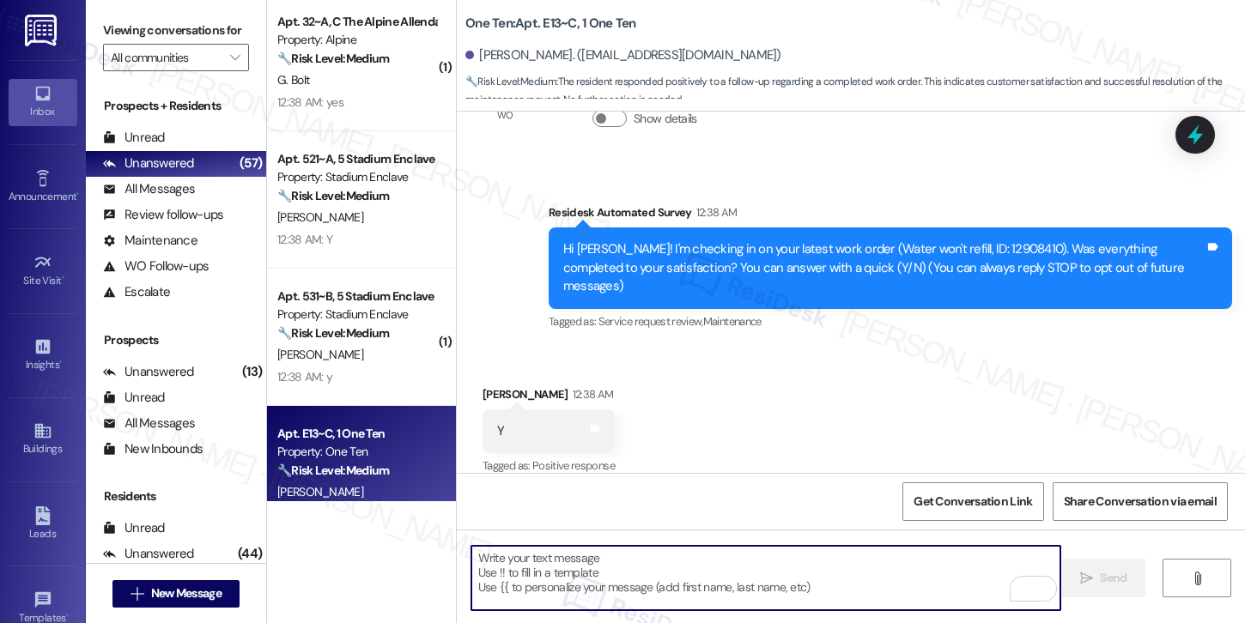
scroll to position [3576, 0]
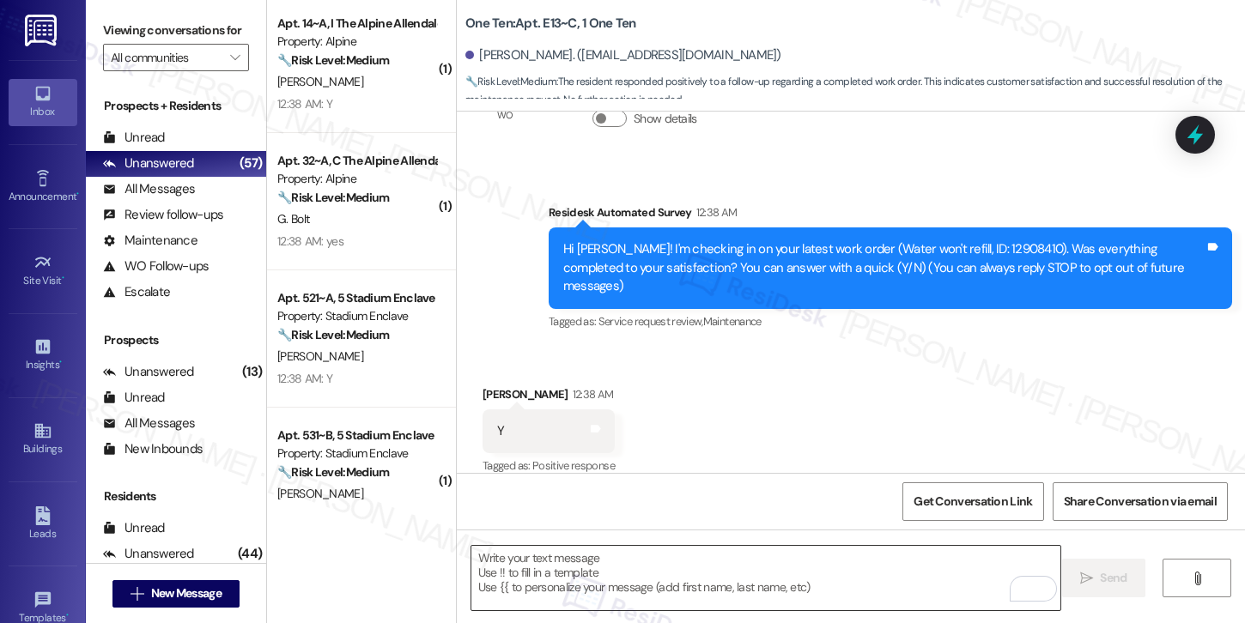
click at [607, 578] on textarea "To enrich screen reader interactions, please activate Accessibility in Grammarl…" at bounding box center [765, 578] width 589 height 64
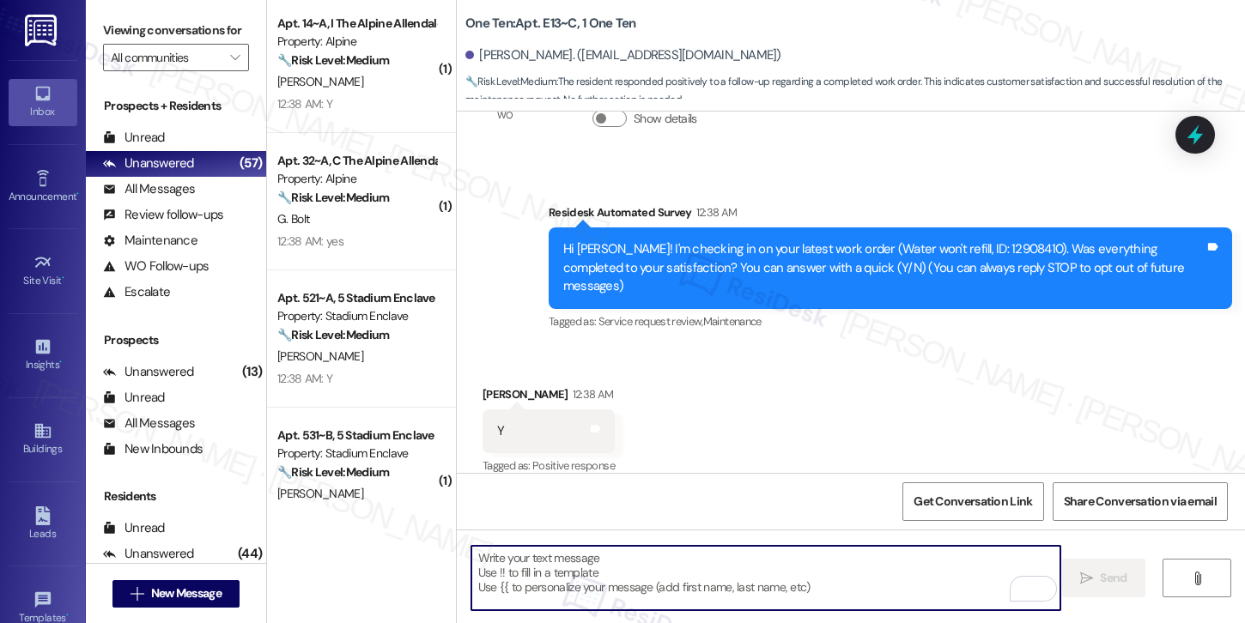
paste textarea "Hi {{first_name}}, I'm so glad to hear the work order was completed to your sat…"
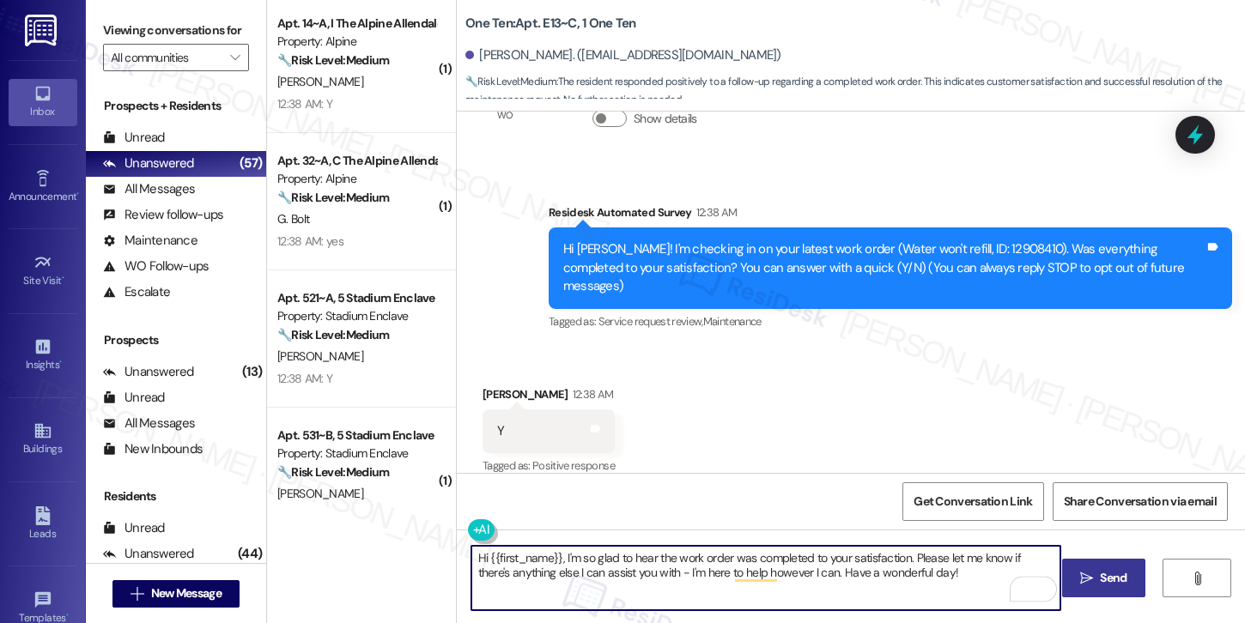
type textarea "Hi {{first_name}}, I'm so glad to hear the work order was completed to your sat…"
click at [1119, 580] on span "Send" at bounding box center [1113, 578] width 27 height 18
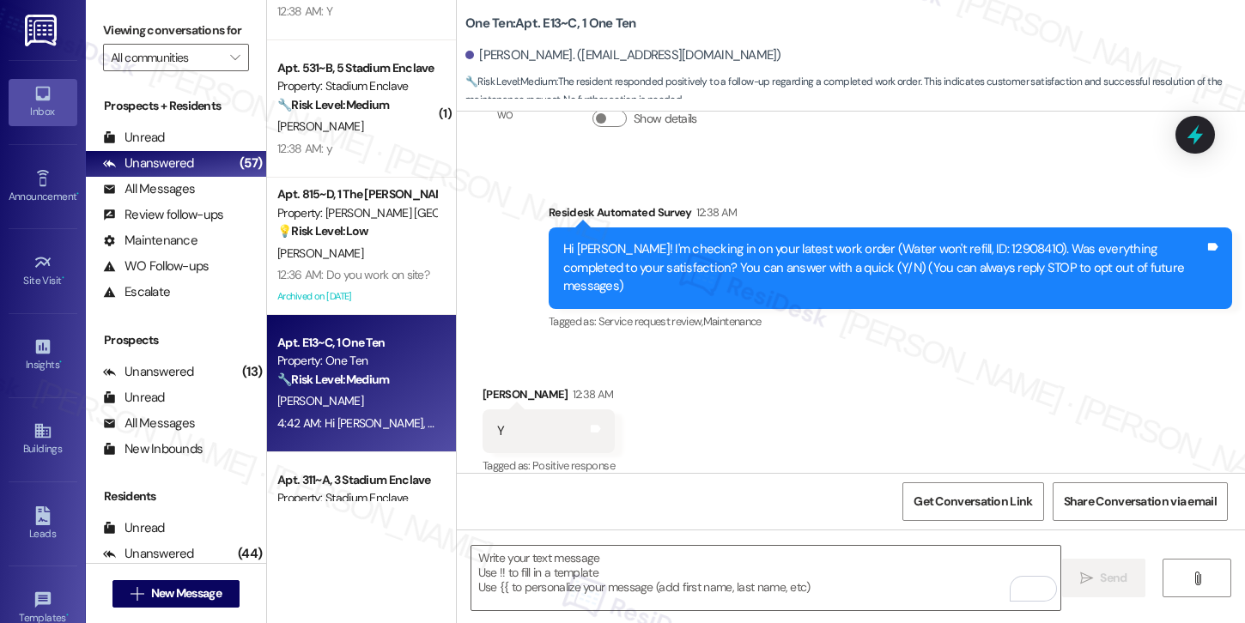
scroll to position [3995, 0]
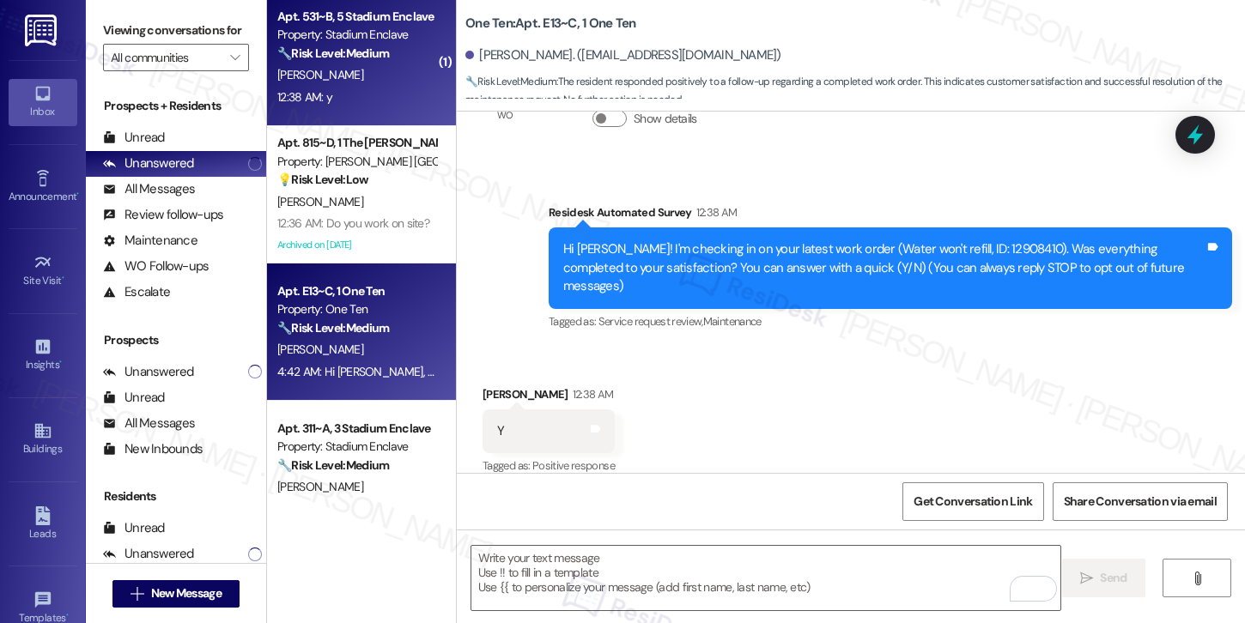
click at [365, 94] on div "12:38 AM: y 12:38 AM: y" at bounding box center [357, 97] width 162 height 21
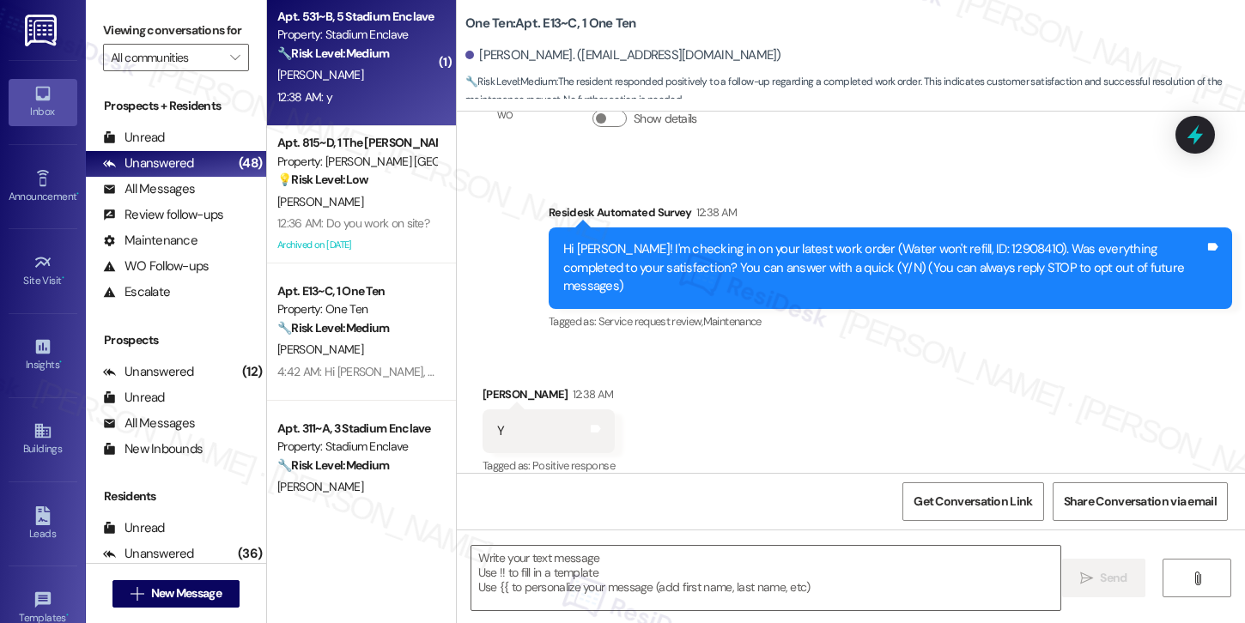
type textarea "Fetching suggested responses. Please feel free to read through the conversation…"
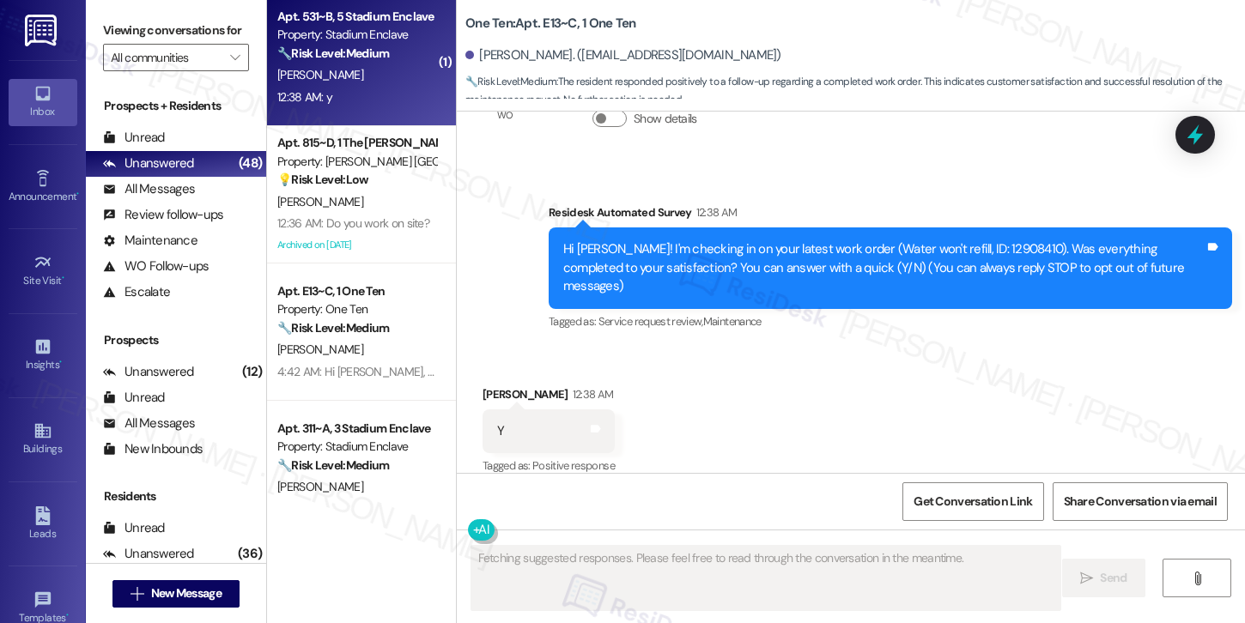
scroll to position [114, 0]
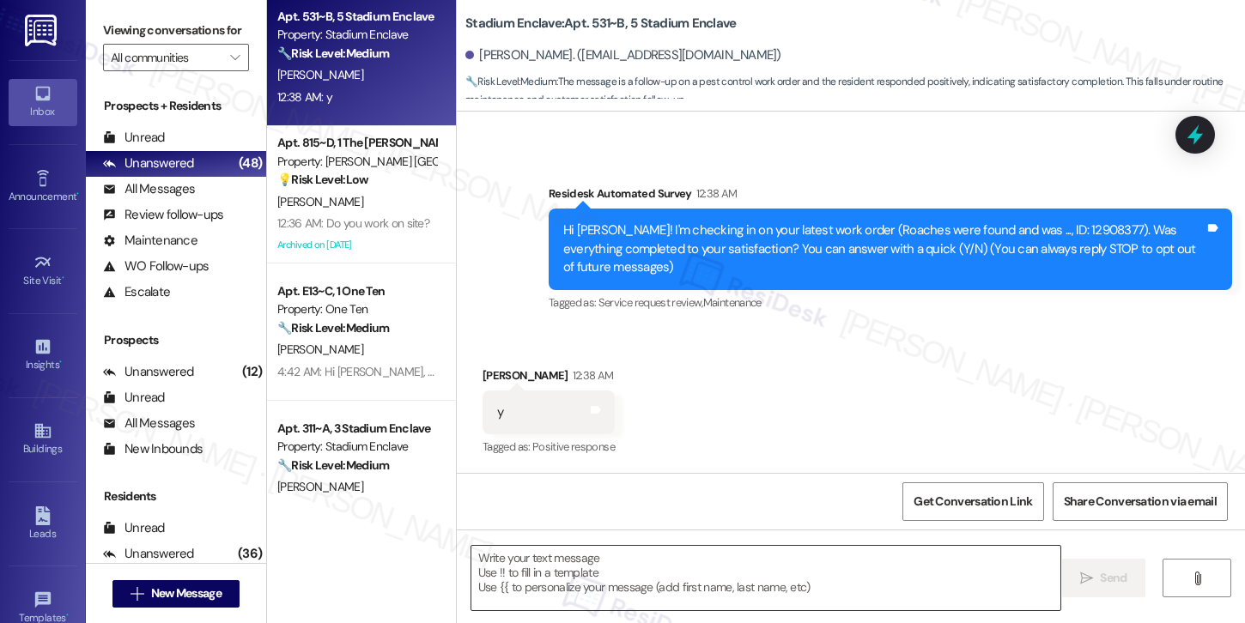
click at [536, 606] on textarea at bounding box center [765, 578] width 589 height 64
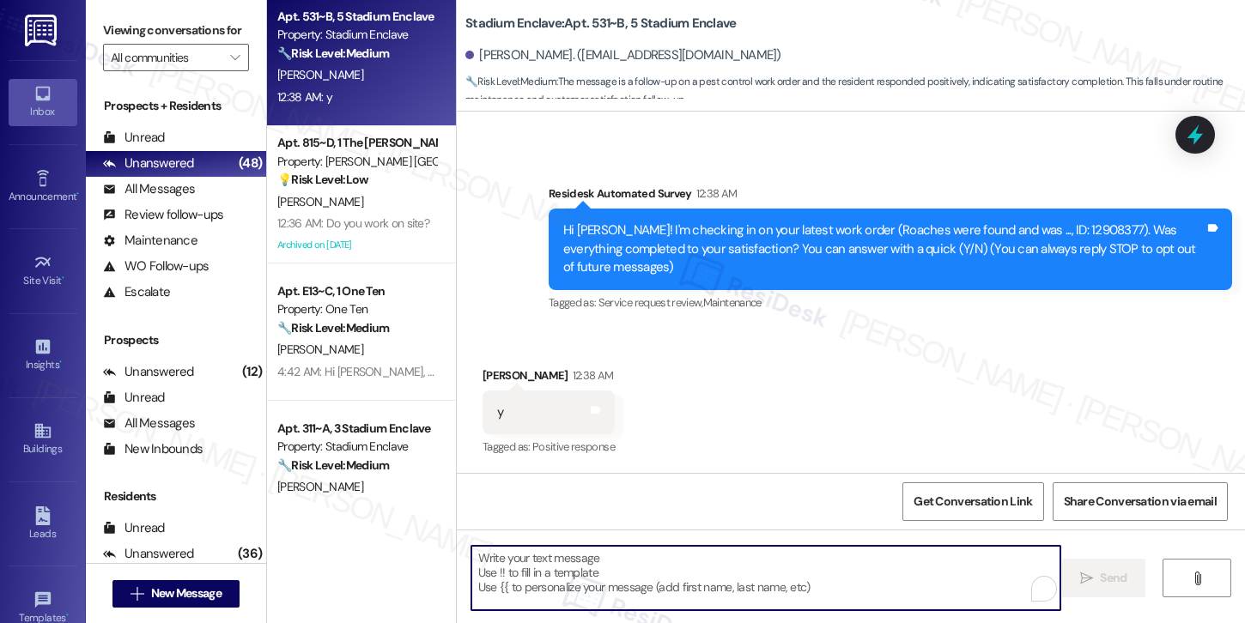
paste textarea "Hi {{first_name}}, I'm so glad to hear the work order was completed to your sat…"
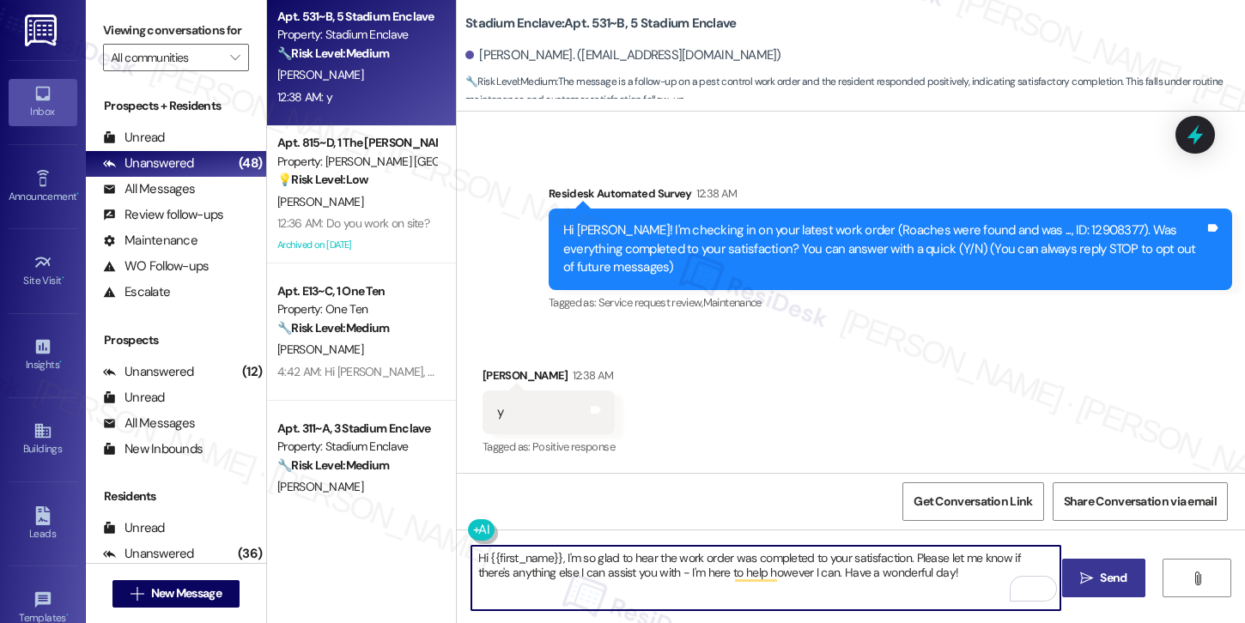
type textarea "Hi {{first_name}}, I'm so glad to hear the work order was completed to your sat…"
click at [1100, 587] on span "Send" at bounding box center [1113, 578] width 27 height 18
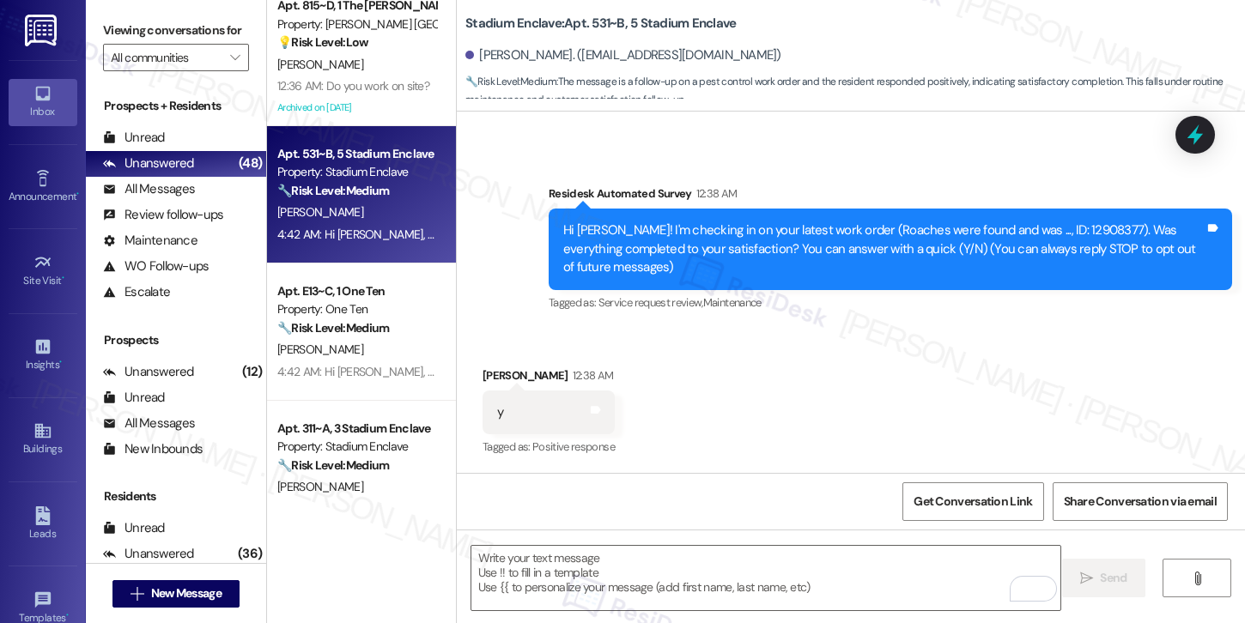
scroll to position [252, 0]
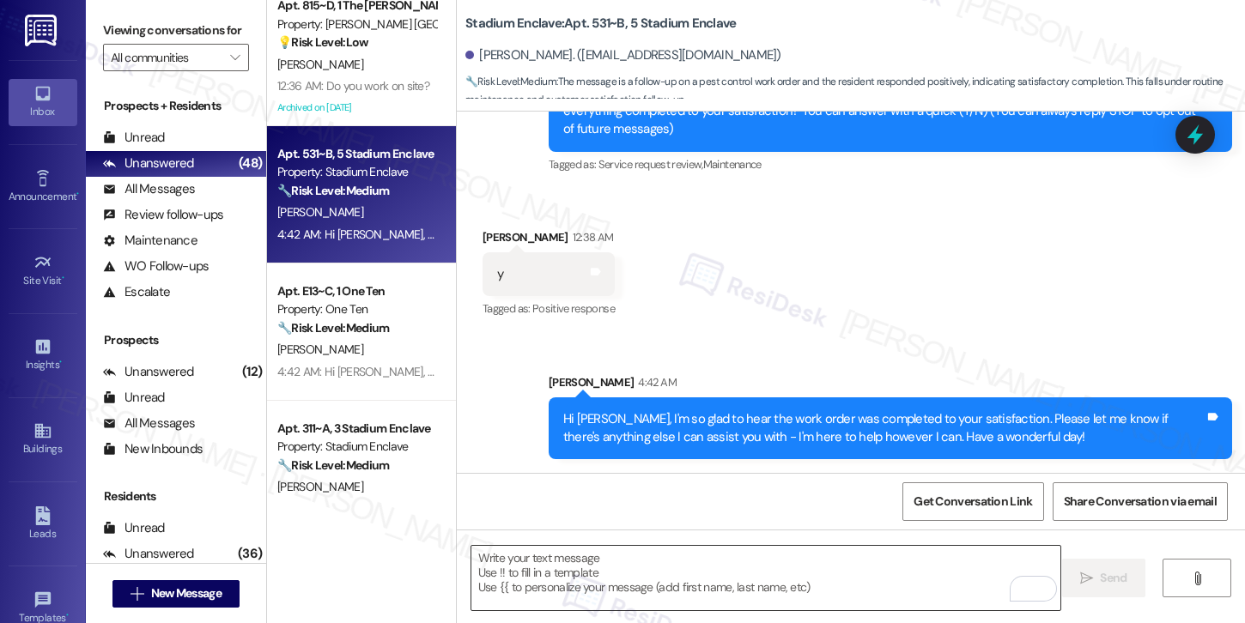
click at [719, 587] on textarea "To enrich screen reader interactions, please activate Accessibility in Grammarl…" at bounding box center [765, 578] width 589 height 64
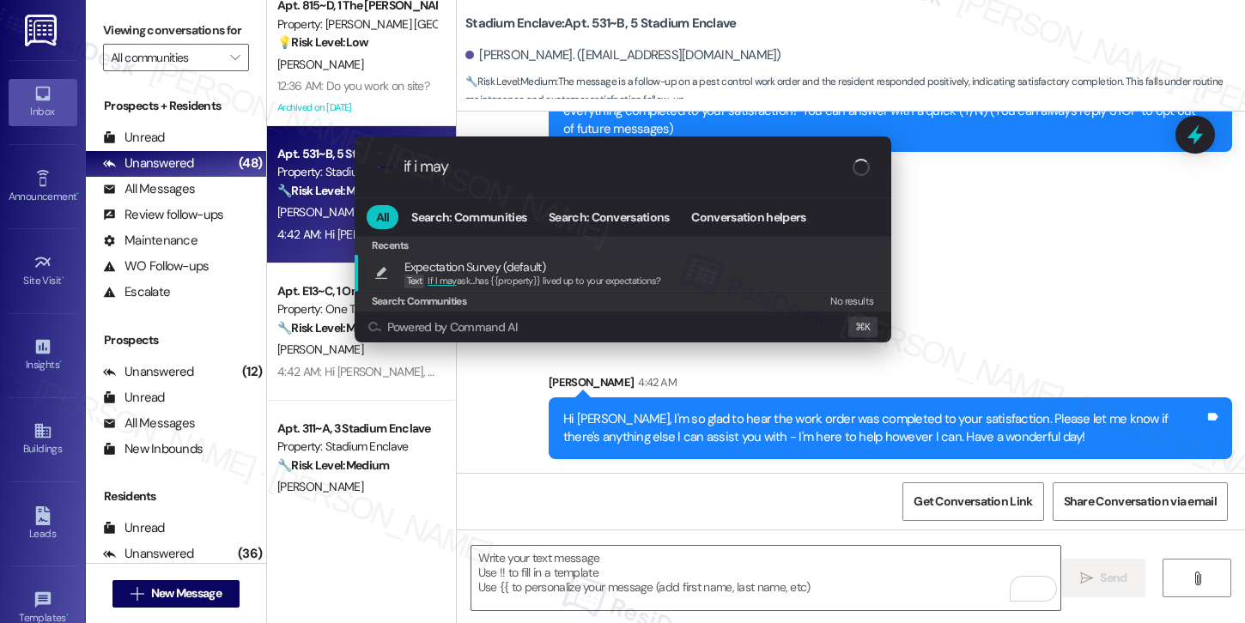
type input "if i may"
click at [667, 273] on div "Expectation Survey (default) Text If I may ask...has {{property}} lived up to y…" at bounding box center [624, 274] width 502 height 32
type textarea "If I may ask...has {{property}} lived up to your expectations?"
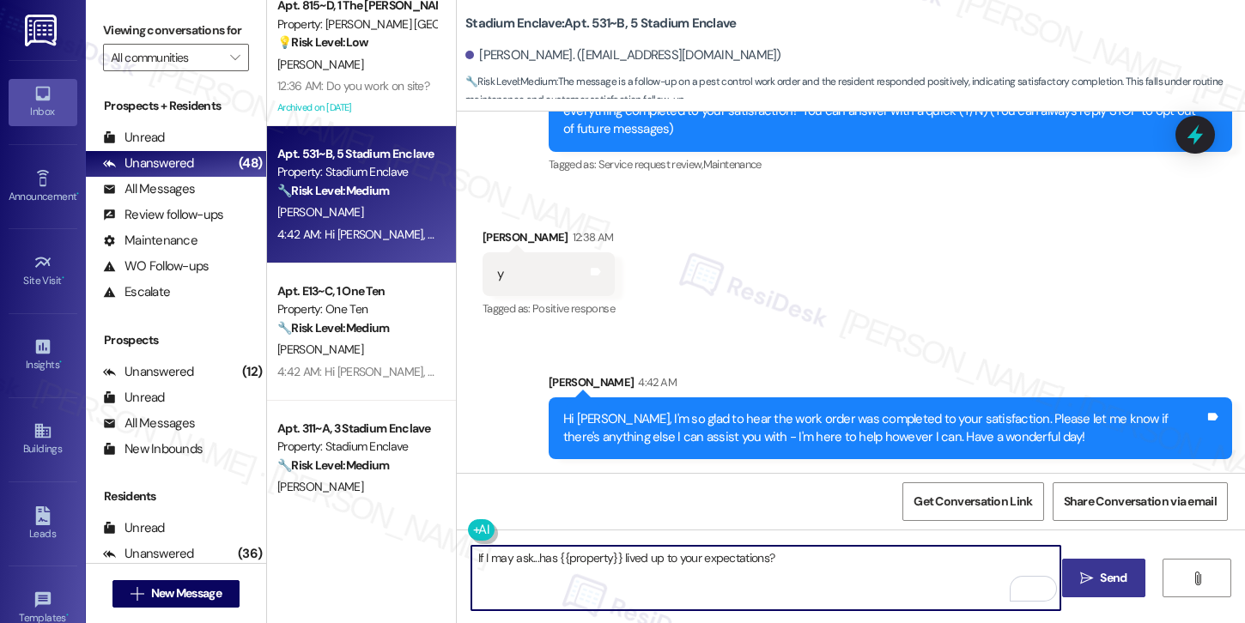
click at [1112, 578] on span "Send" at bounding box center [1113, 578] width 27 height 18
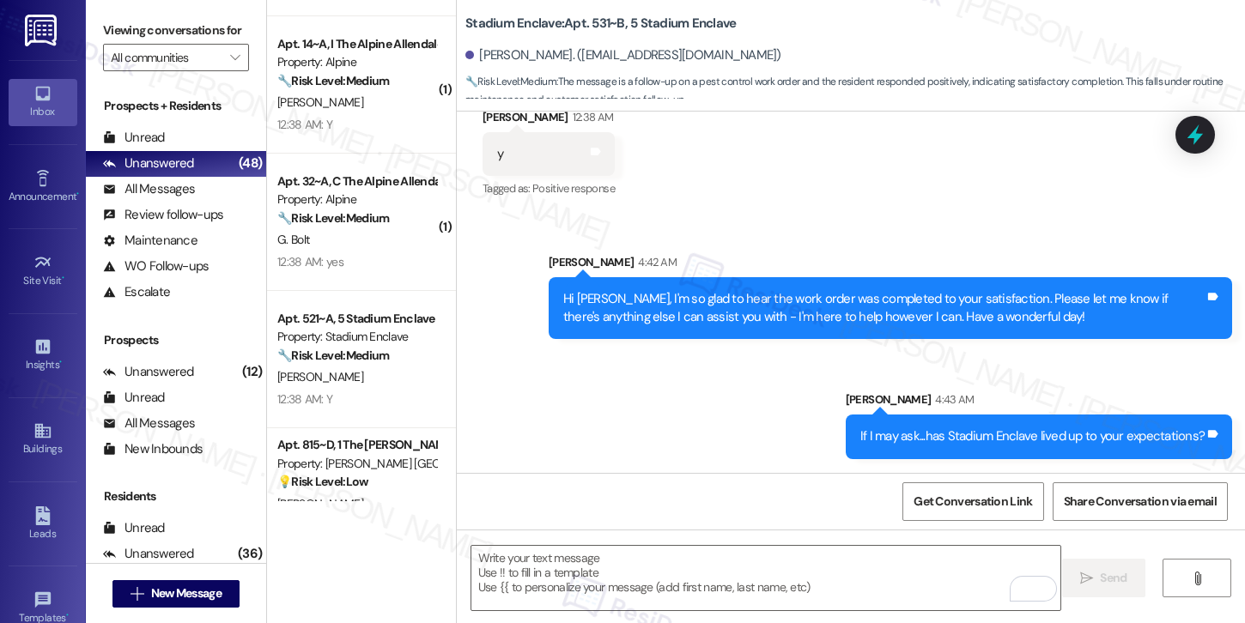
scroll to position [3538, 0]
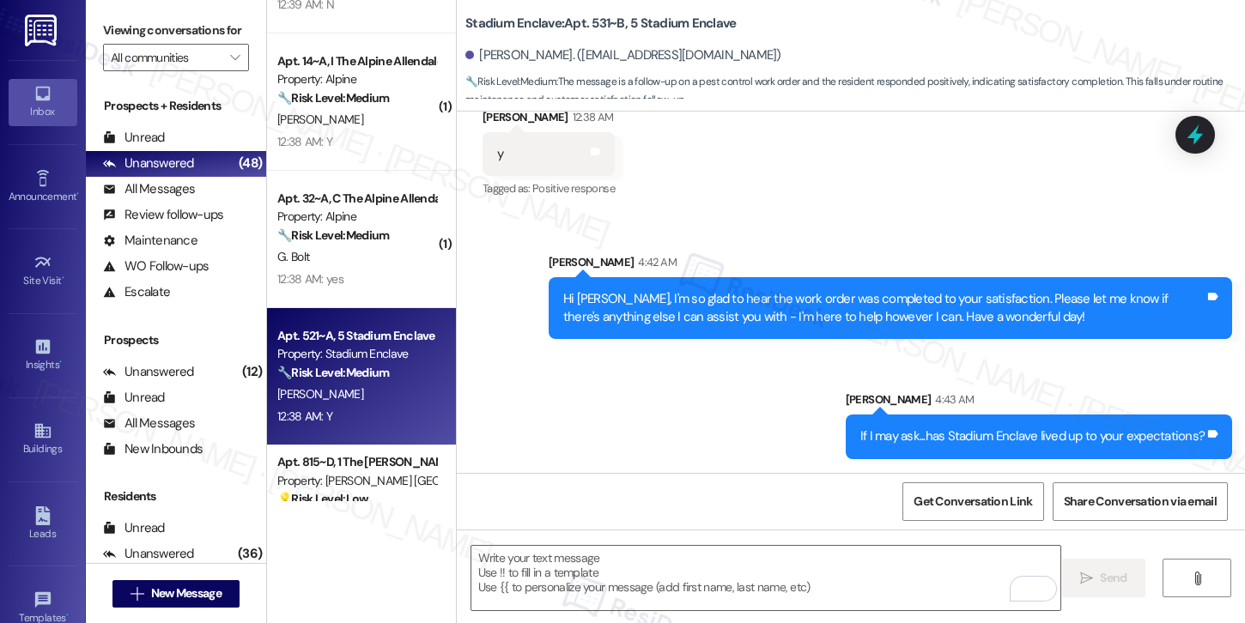
click at [373, 377] on strong "🔧 Risk Level: Medium" at bounding box center [333, 372] width 112 height 15
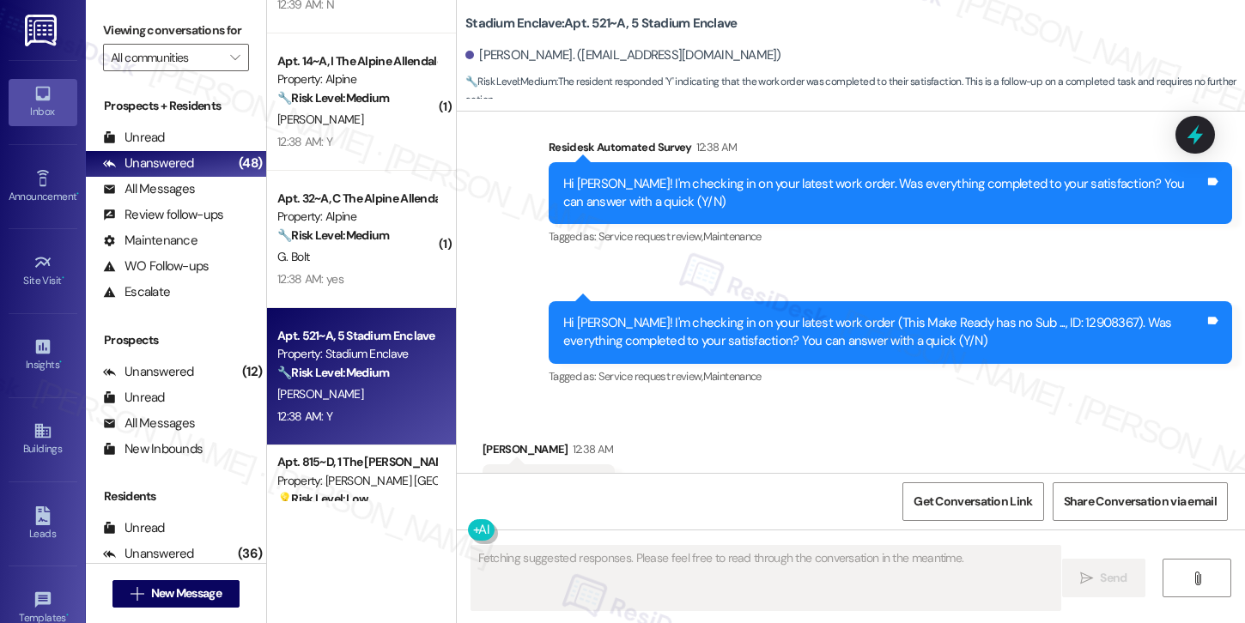
scroll to position [1300, 0]
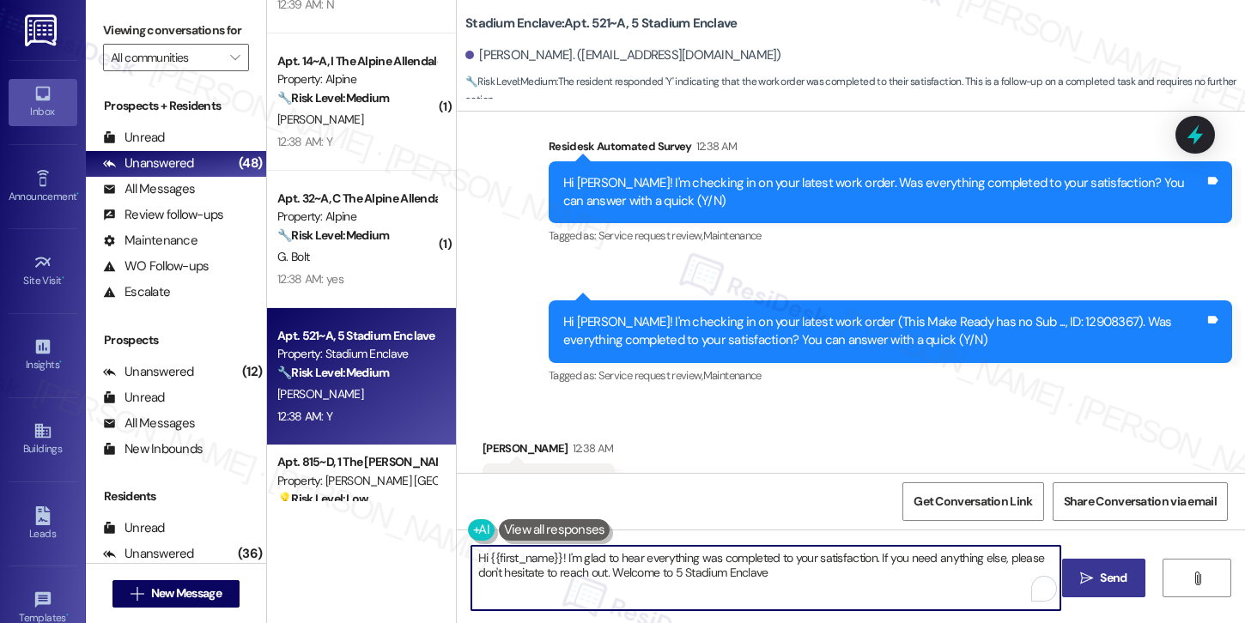
type textarea "Hi {{first_name}}! I'm glad to hear everything was completed to your satisfacti…"
click at [706, 575] on textarea "Hi {{first_name}}! I'm glad to hear everything was completed to your satisfacti…" at bounding box center [765, 578] width 589 height 64
click at [1112, 575] on span "Send" at bounding box center [1113, 578] width 27 height 18
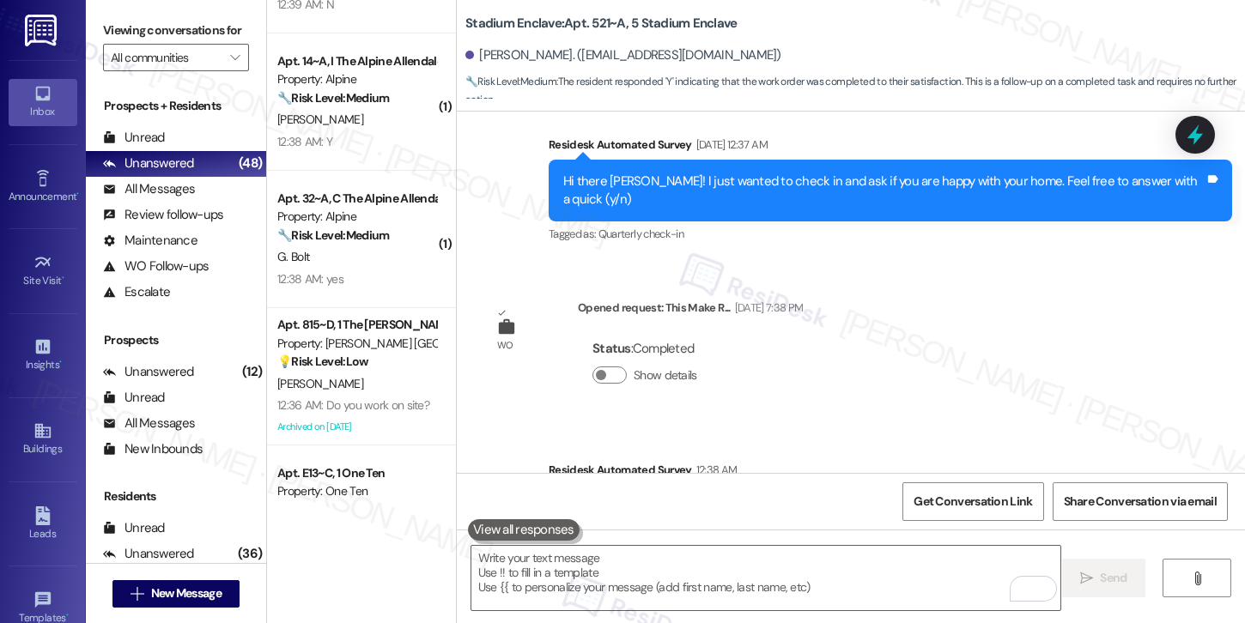
scroll to position [1438, 0]
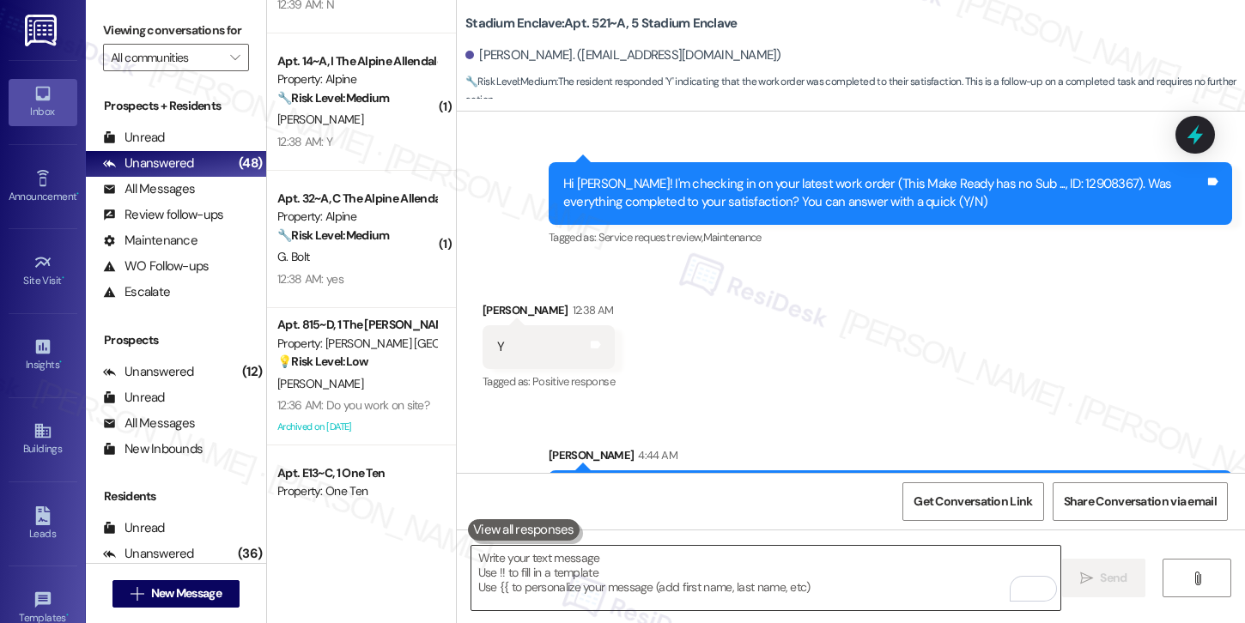
click at [844, 571] on textarea "To enrich screen reader interactions, please activate Accessibility in Grammarl…" at bounding box center [765, 578] width 589 height 64
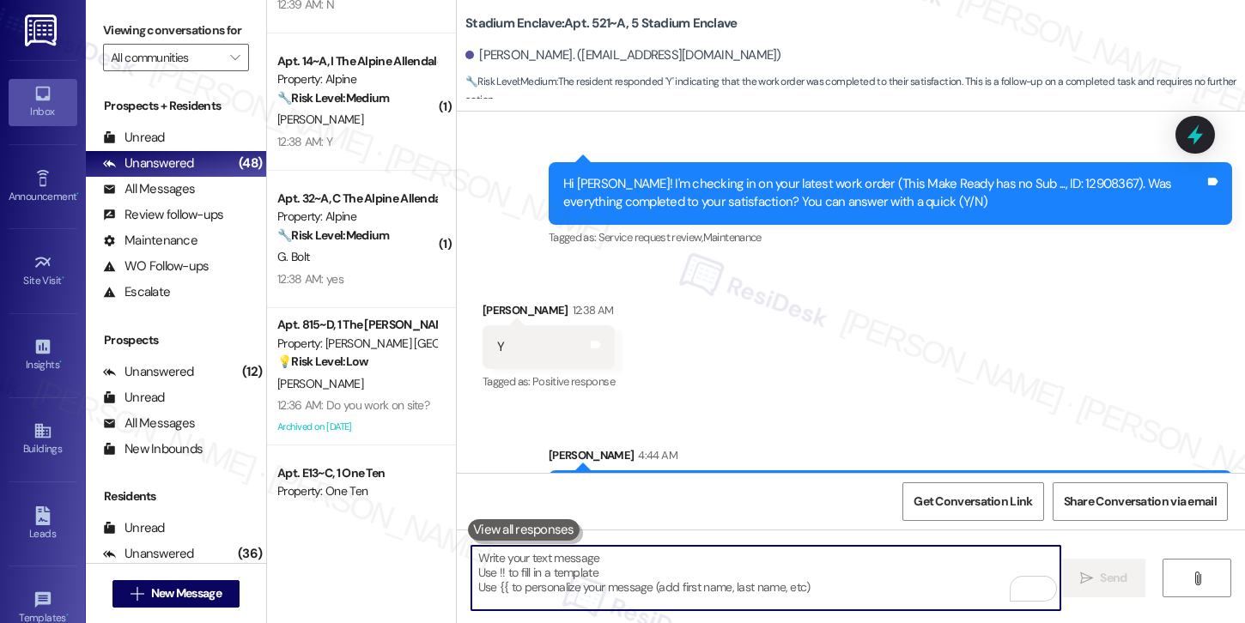
click at [844, 571] on textarea "To enrich screen reader interactions, please activate Accessibility in Grammarl…" at bounding box center [765, 578] width 589 height 64
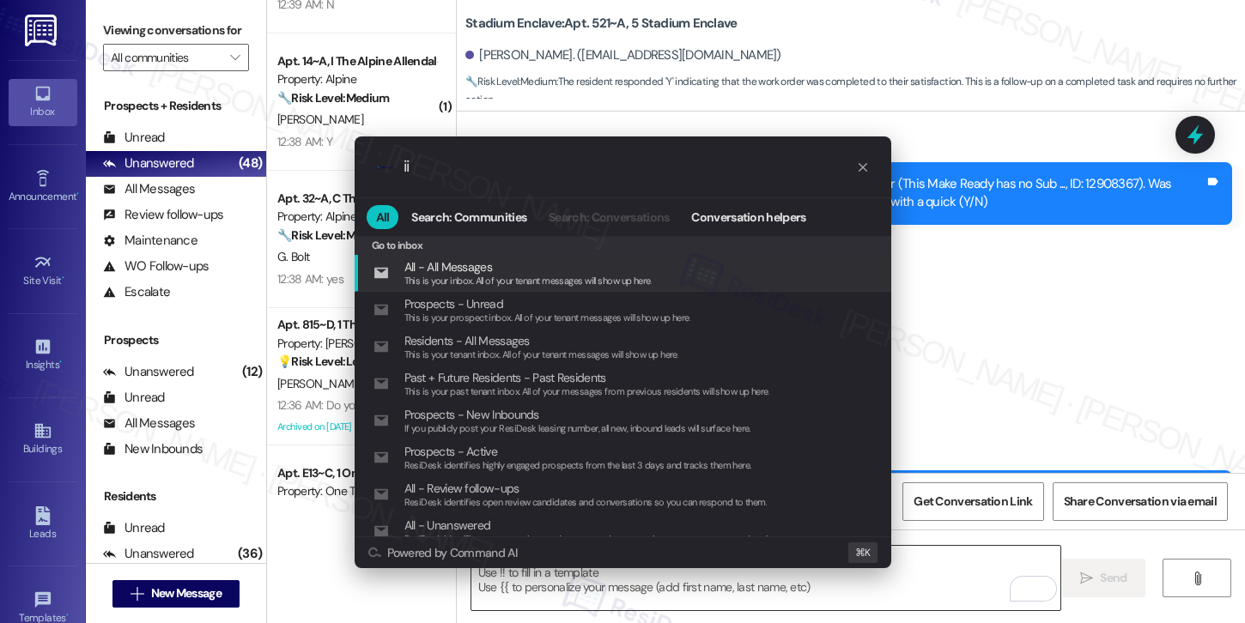
type input "i"
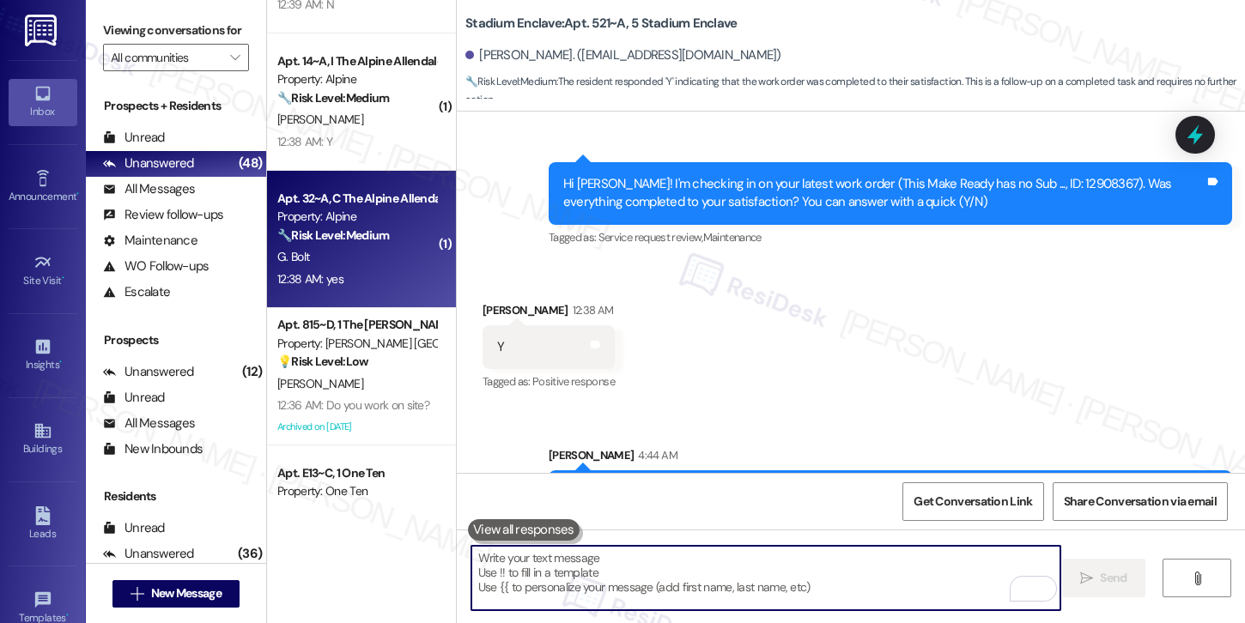
click at [346, 276] on div "12:38 AM: yes 12:38 AM: yes" at bounding box center [357, 279] width 162 height 21
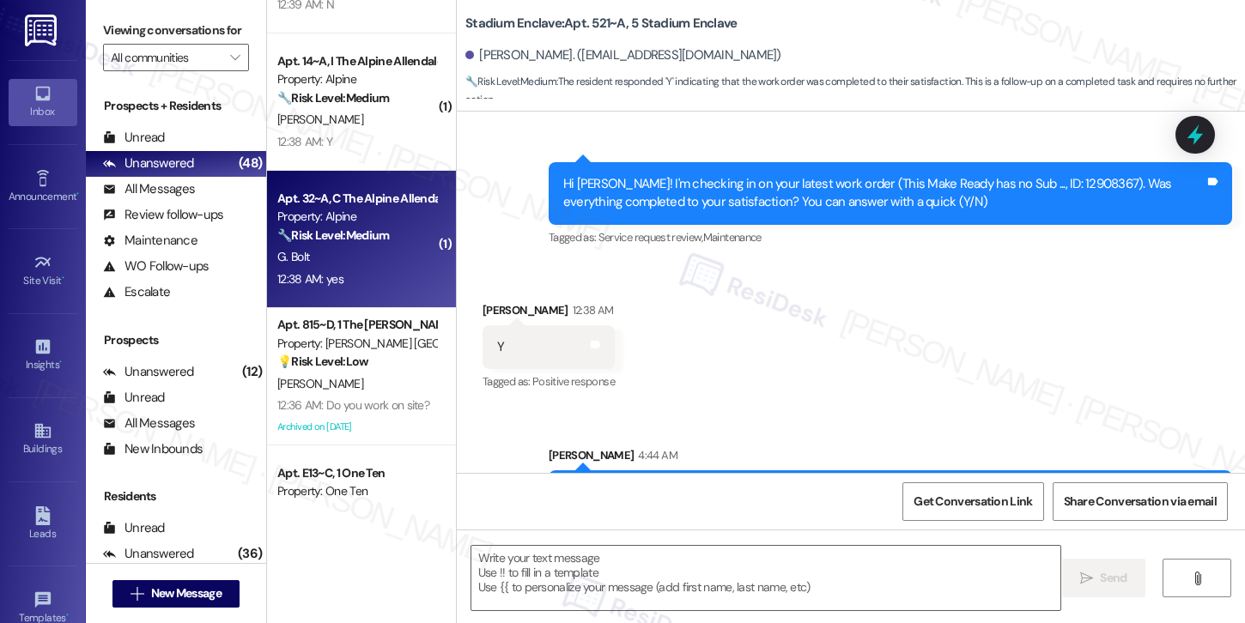
type textarea "Fetching suggested responses. Please feel free to read through the conversation…"
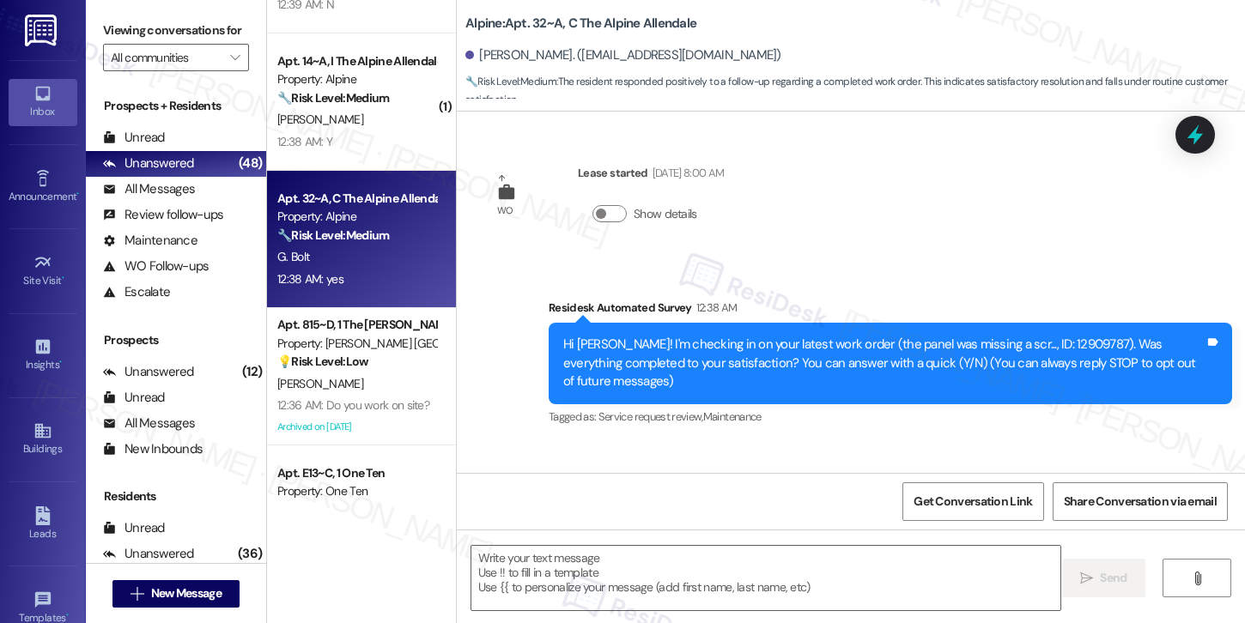
scroll to position [115, 0]
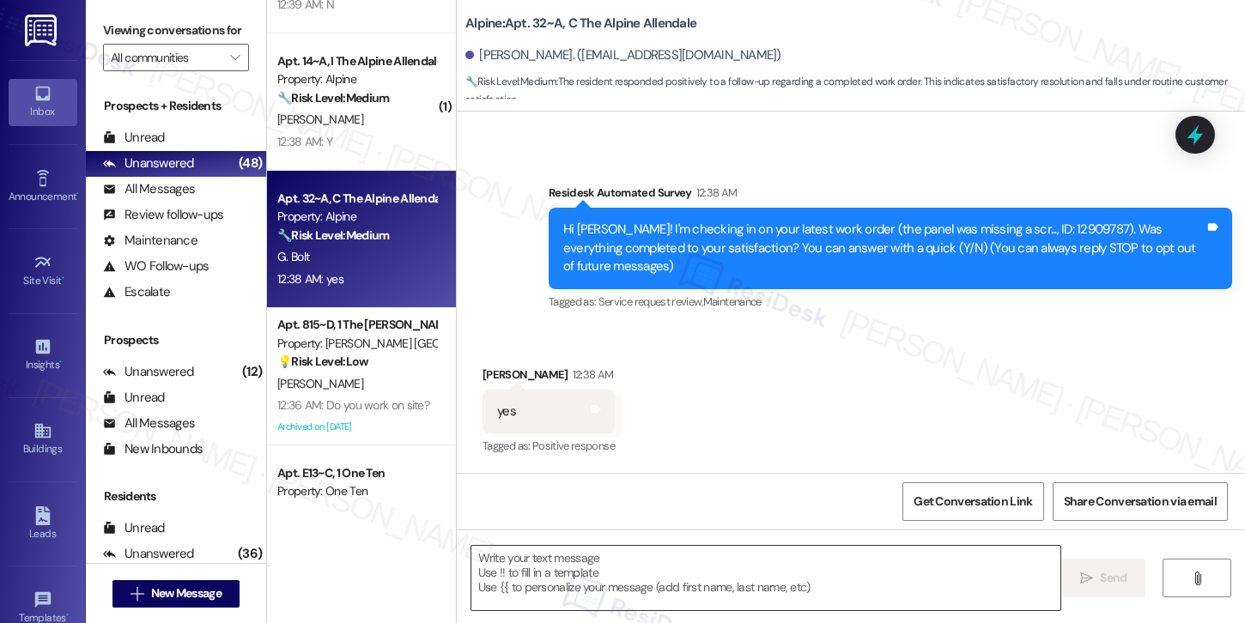
click at [666, 559] on textarea at bounding box center [765, 578] width 589 height 64
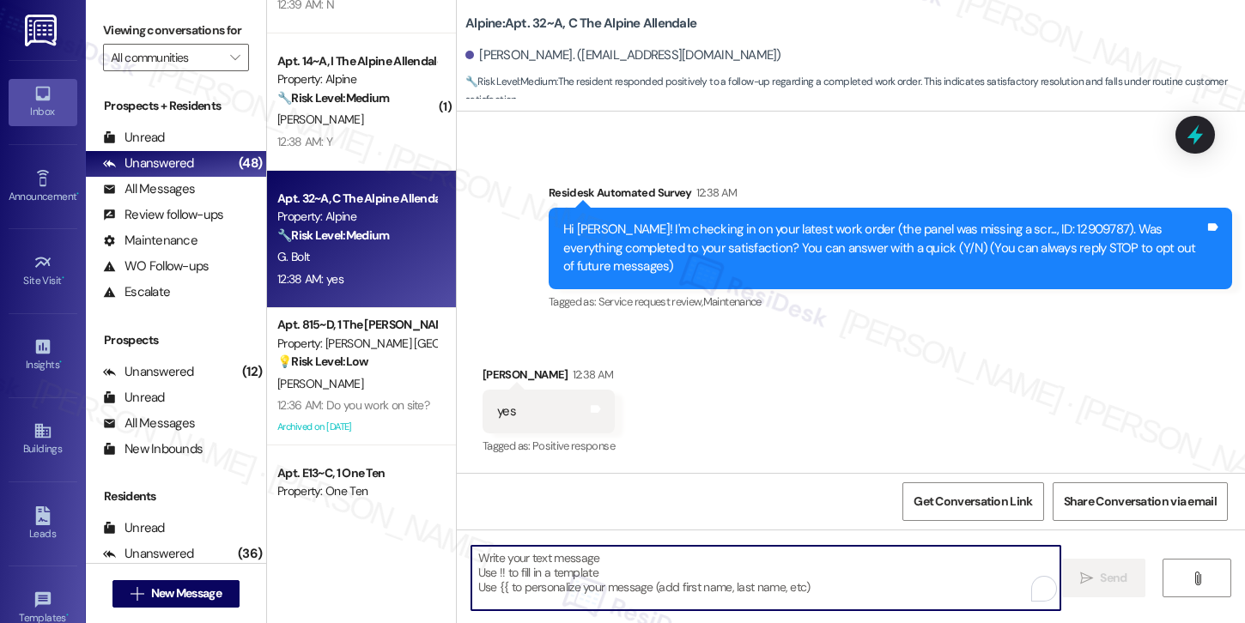
paste textarea "Hi {{first_name}}, I'm so glad to hear the work order was completed to your sat…"
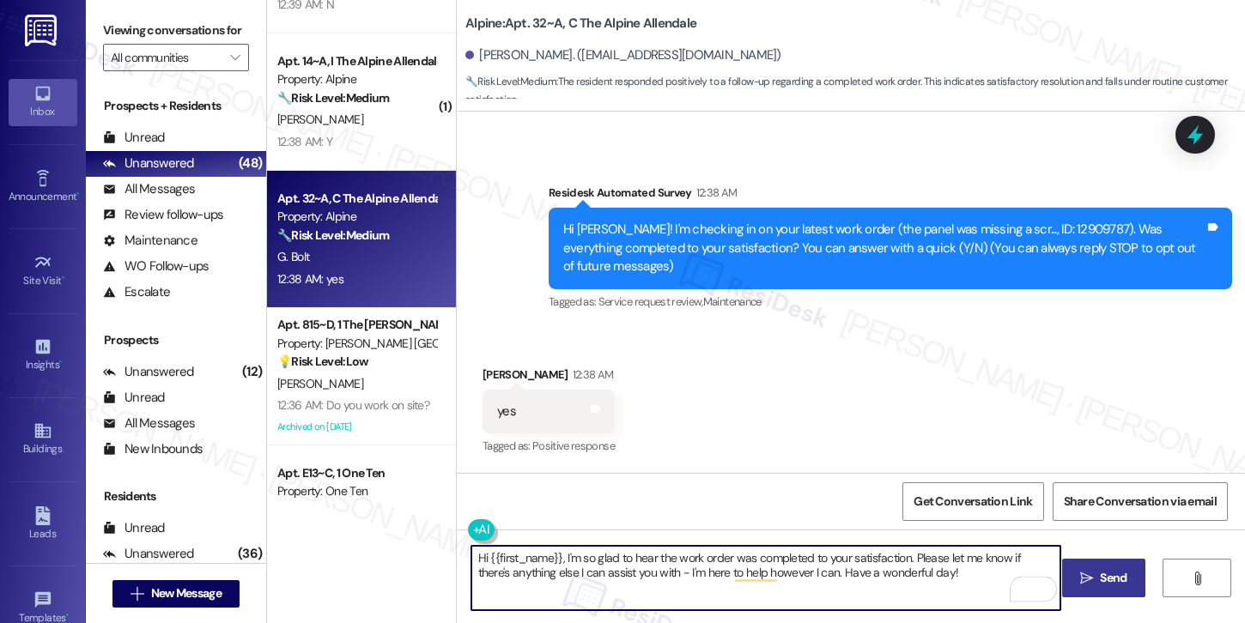
click at [899, 578] on textarea "Hi {{first_name}}, I'm so glad to hear the work order was completed to your sat…" at bounding box center [765, 578] width 589 height 64
type textarea "Hi {{first_name}}, I'm so glad to hear the work order was completed to your sat…"
click at [1083, 588] on button " Send" at bounding box center [1103, 578] width 83 height 39
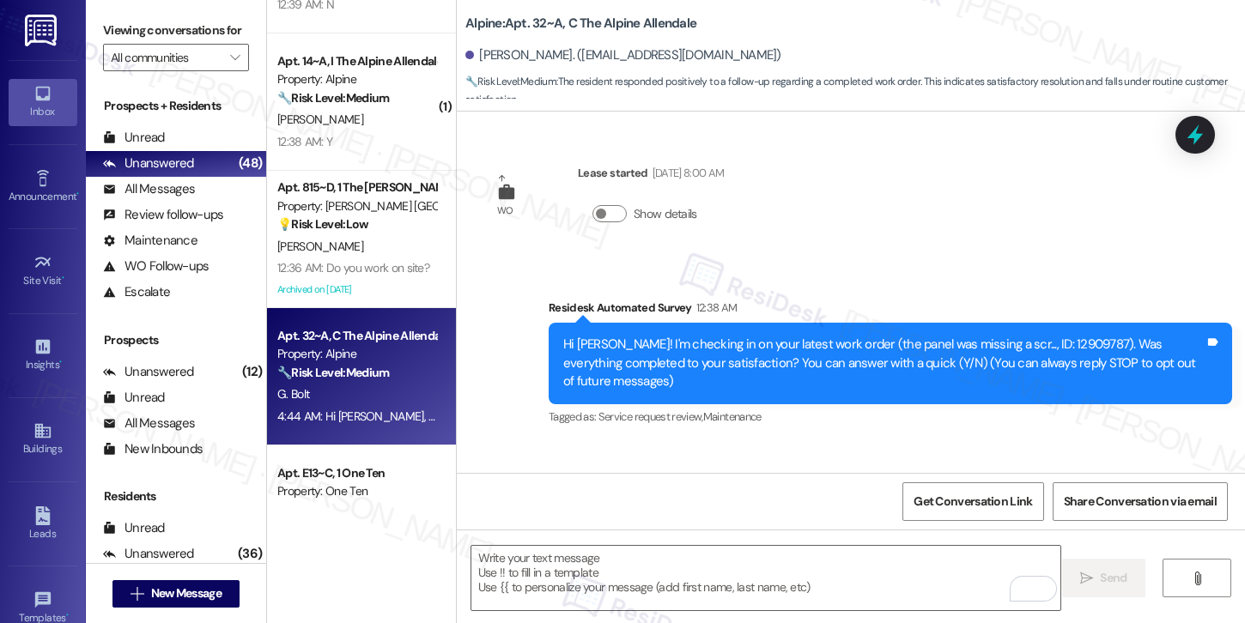
scroll to position [252, 0]
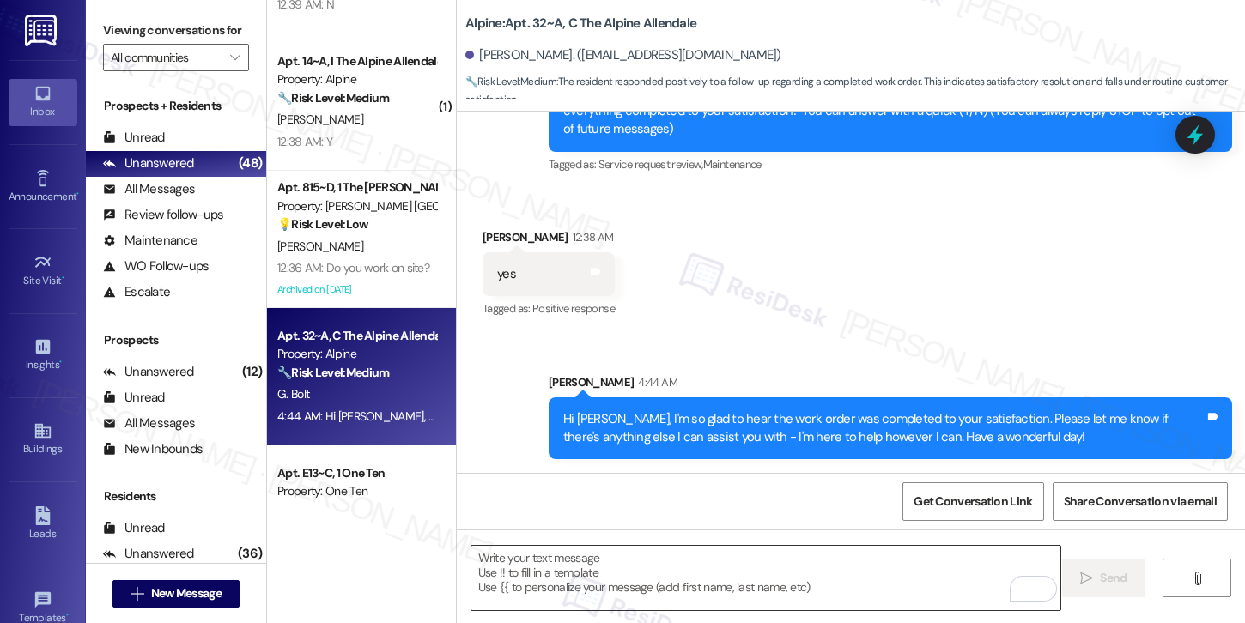
click at [853, 586] on textarea "To enrich screen reader interactions, please activate Accessibility in Grammarl…" at bounding box center [765, 578] width 589 height 64
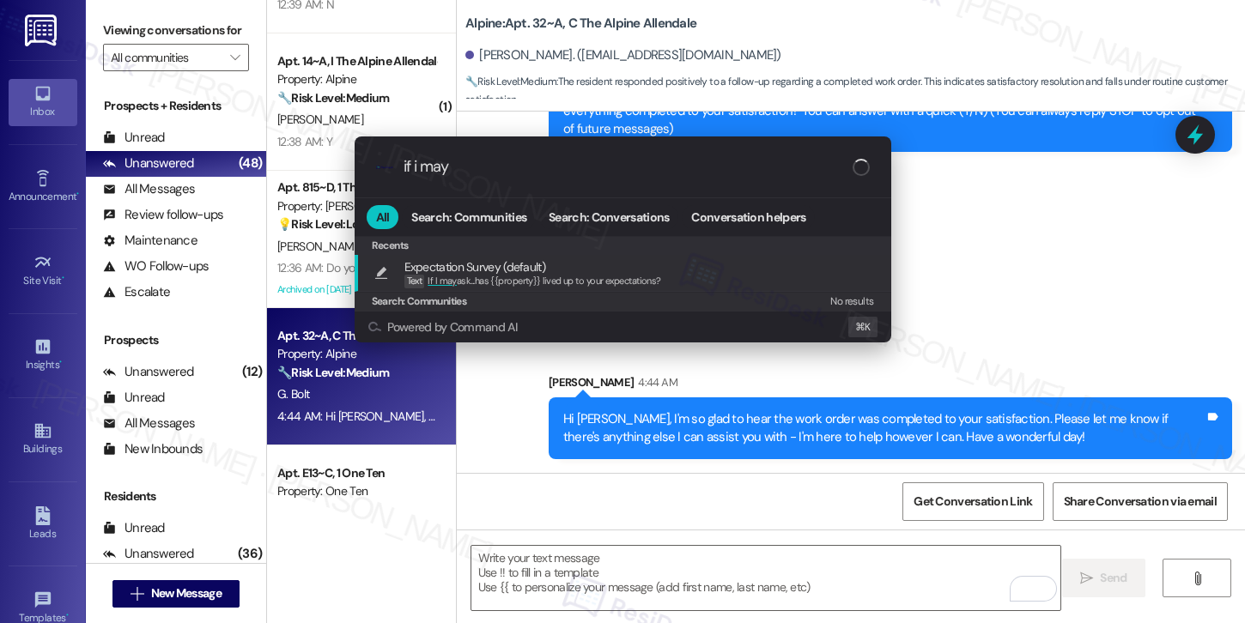
type input "if i may"
click at [685, 272] on div "Expectation Survey (default) Text If I may ask...has {{property}} lived up to y…" at bounding box center [624, 274] width 502 height 32
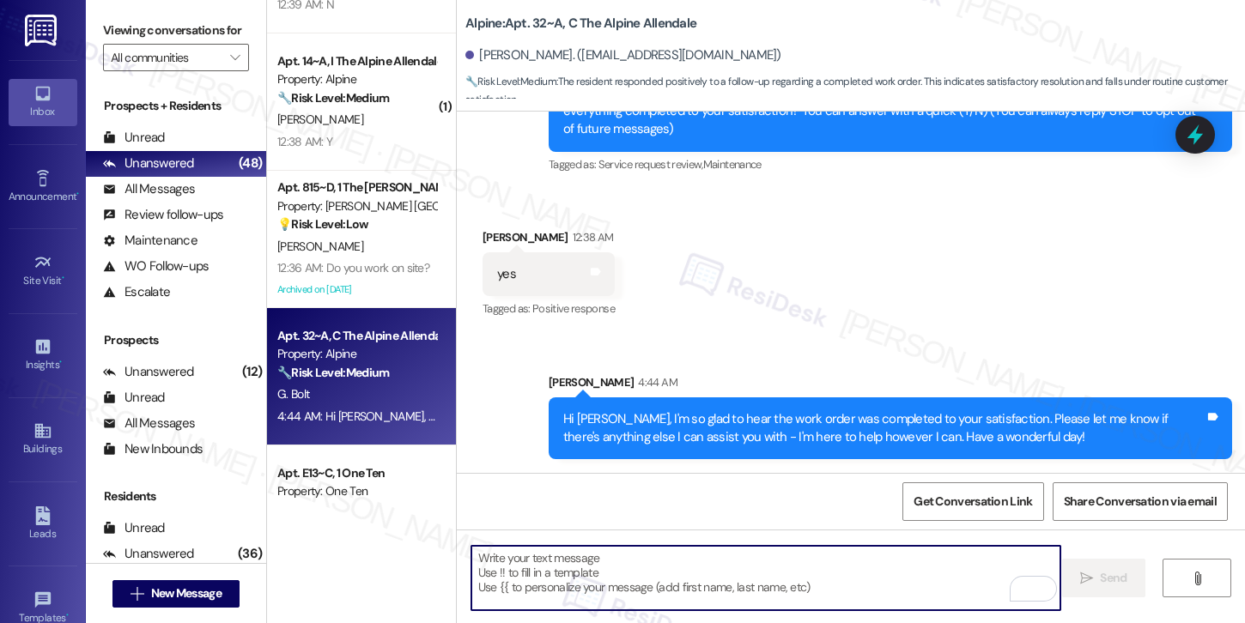
type textarea "If I may ask...has {{property}} lived up to your expectations?"
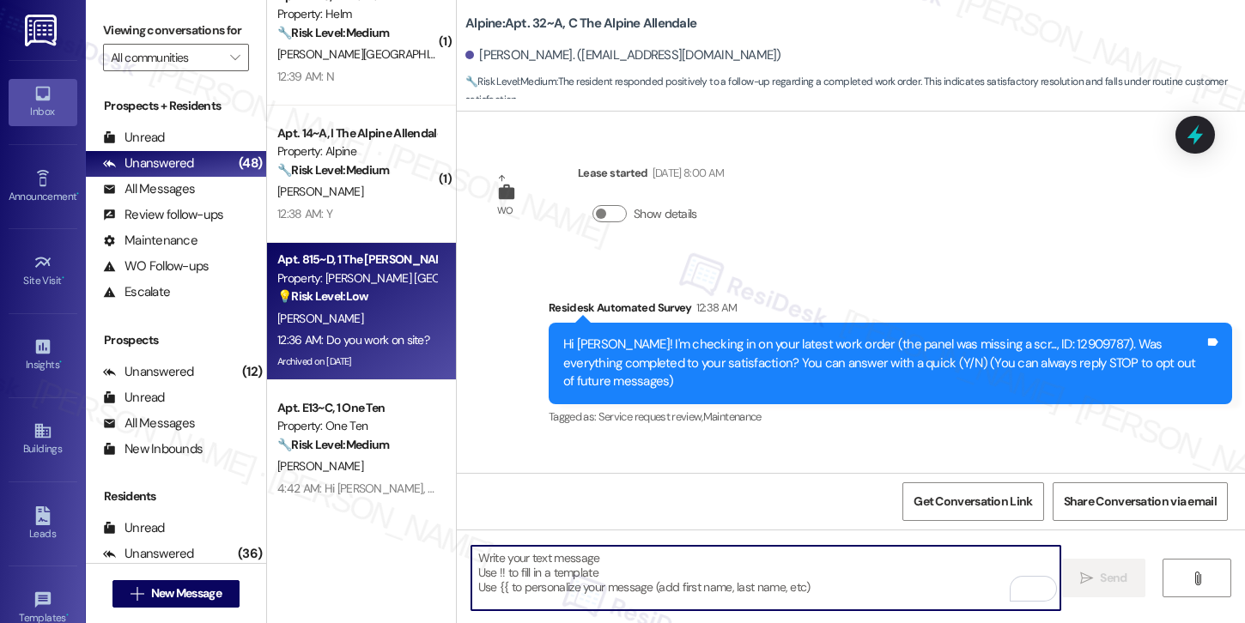
scroll to position [3346, 0]
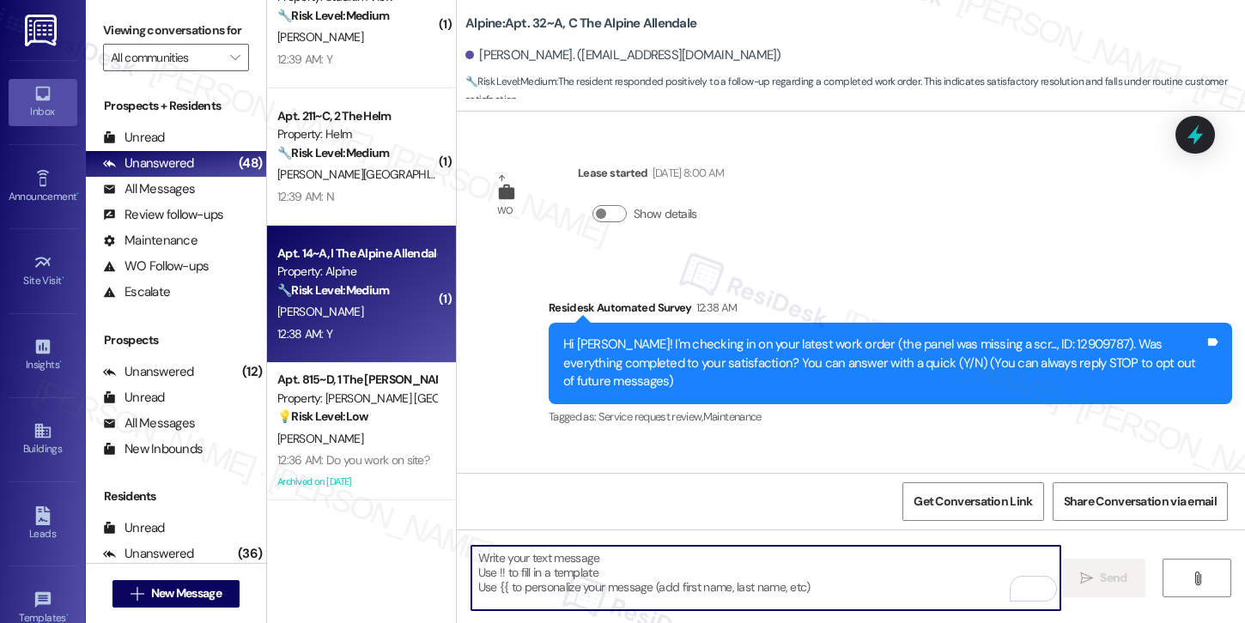
click at [354, 314] on div "D. Callahan" at bounding box center [357, 311] width 162 height 21
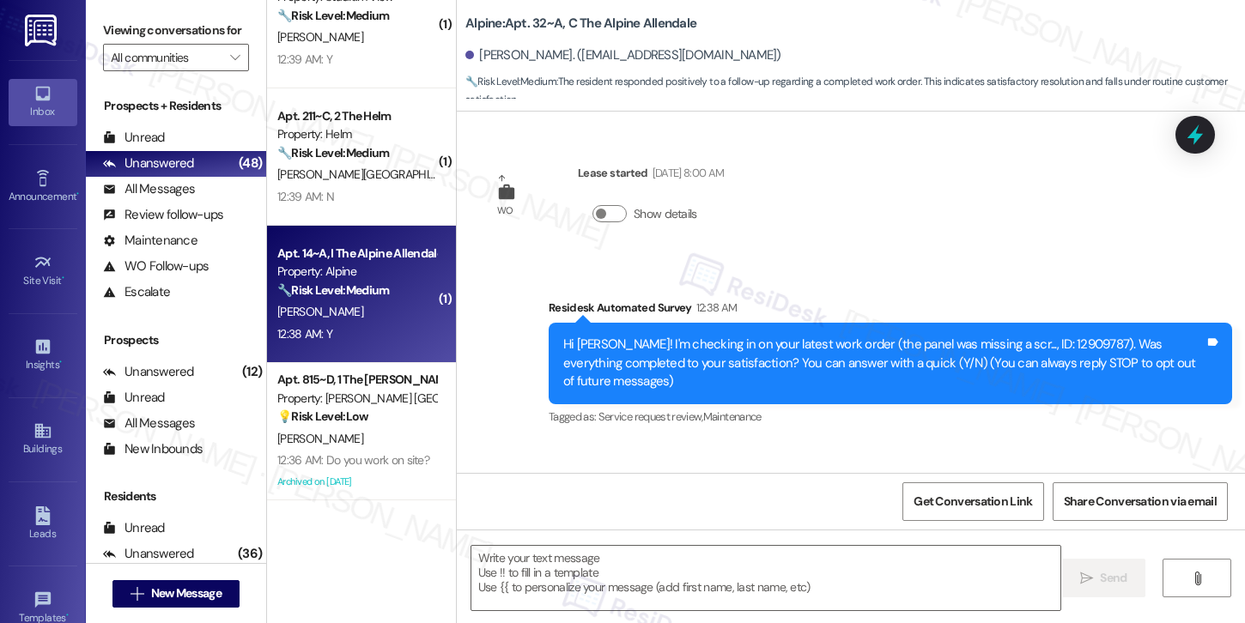
type textarea "Fetching suggested responses. Please feel free to read through the conversation…"
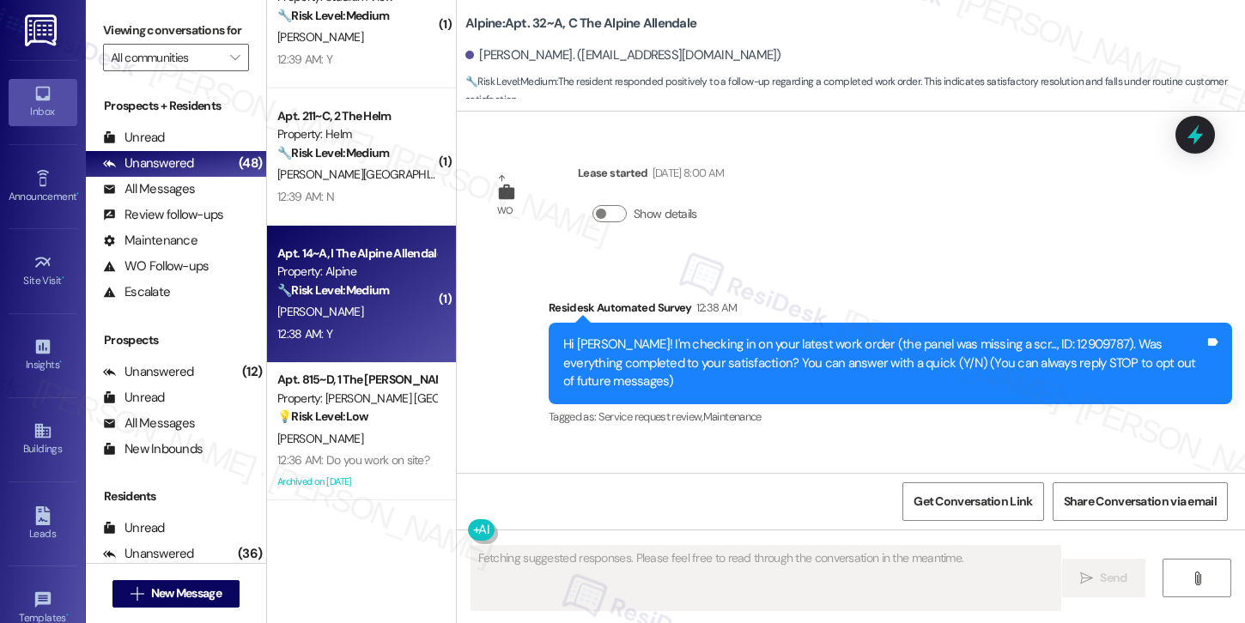
click at [354, 314] on div "D. Callahan" at bounding box center [357, 311] width 162 height 21
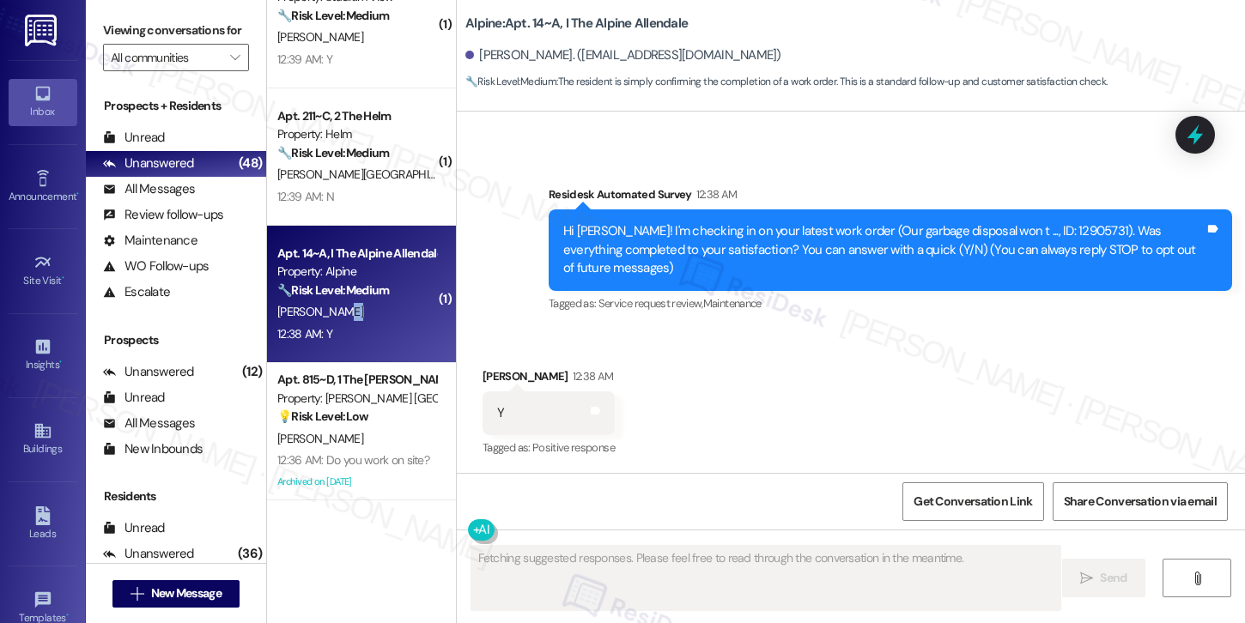
scroll to position [114, 0]
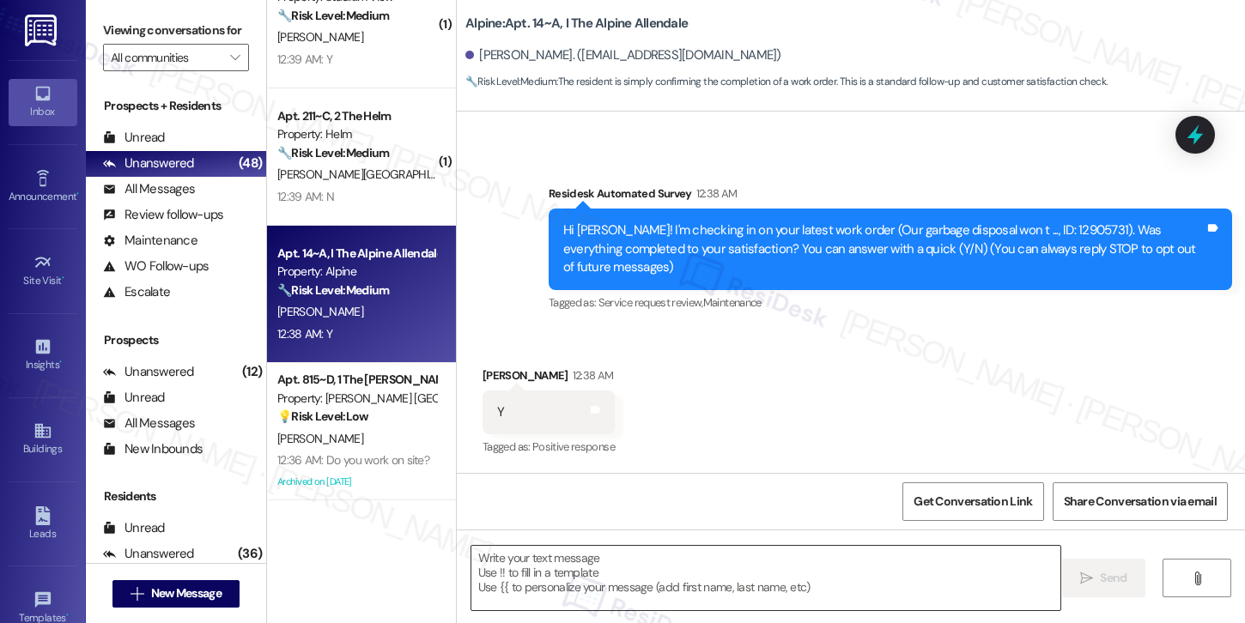
click at [648, 563] on textarea at bounding box center [765, 578] width 589 height 64
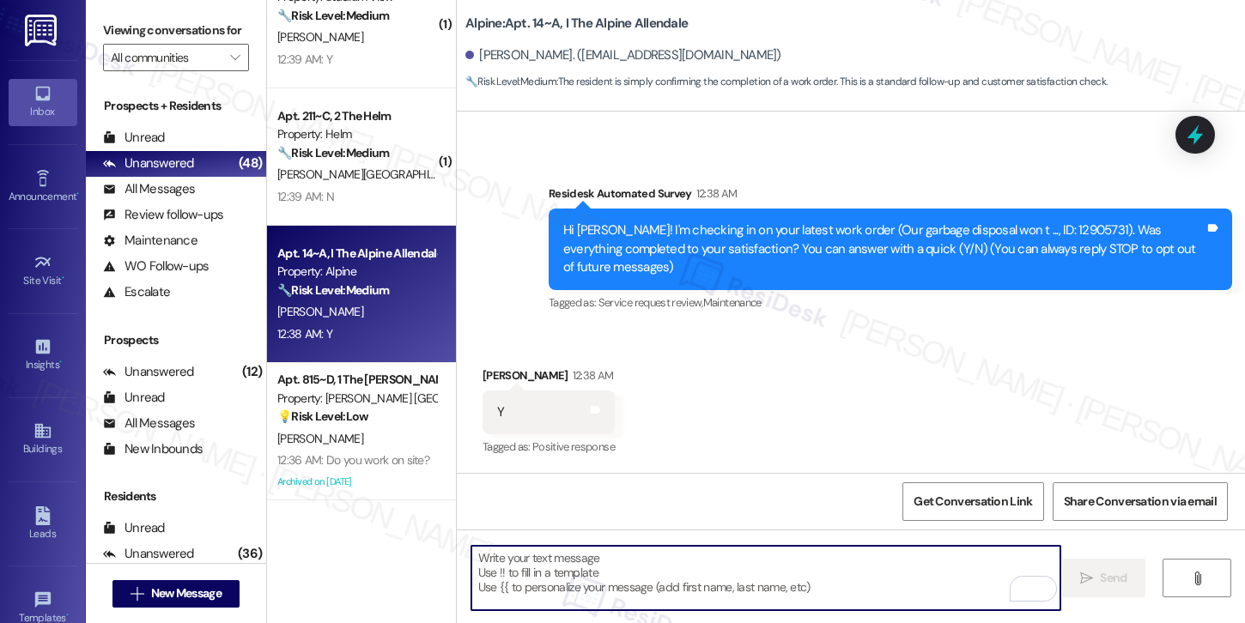
click at [646, 587] on textarea "To enrich screen reader interactions, please activate Accessibility in Grammarl…" at bounding box center [765, 578] width 589 height 64
paste textarea "Hi {{first_name}}, I'm so glad to hear the work order was completed to your sat…"
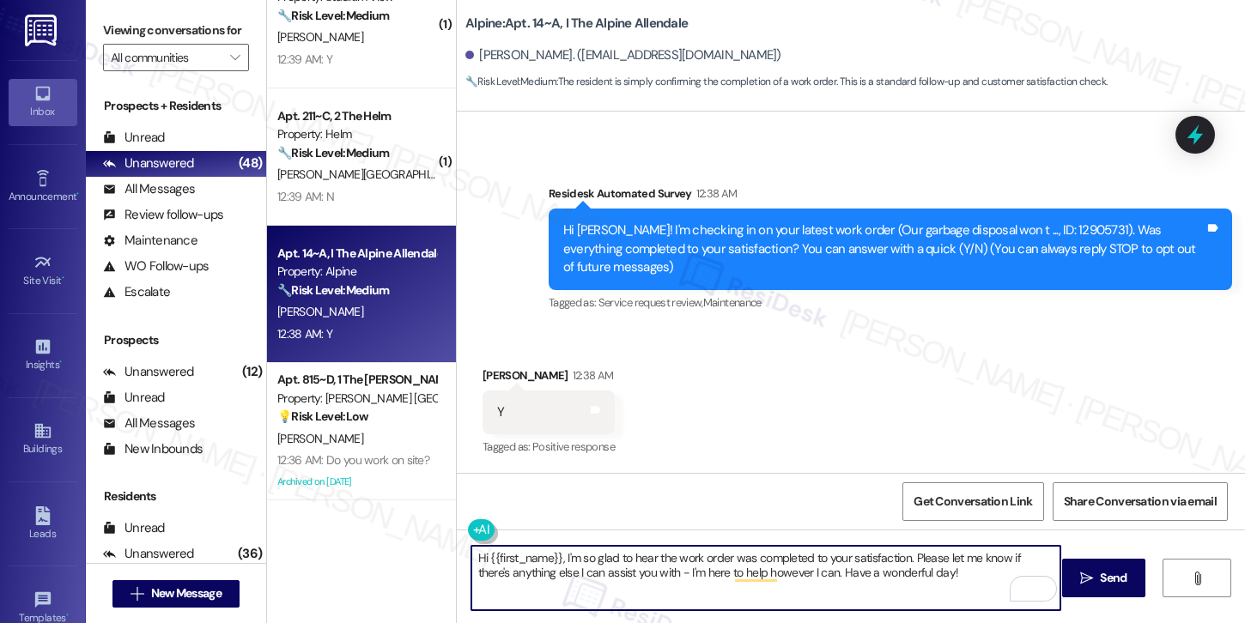
type textarea "Hi {{first_name}}, I'm so glad to hear the work order was completed to your sat…"
click at [1100, 578] on span "Send" at bounding box center [1113, 578] width 27 height 18
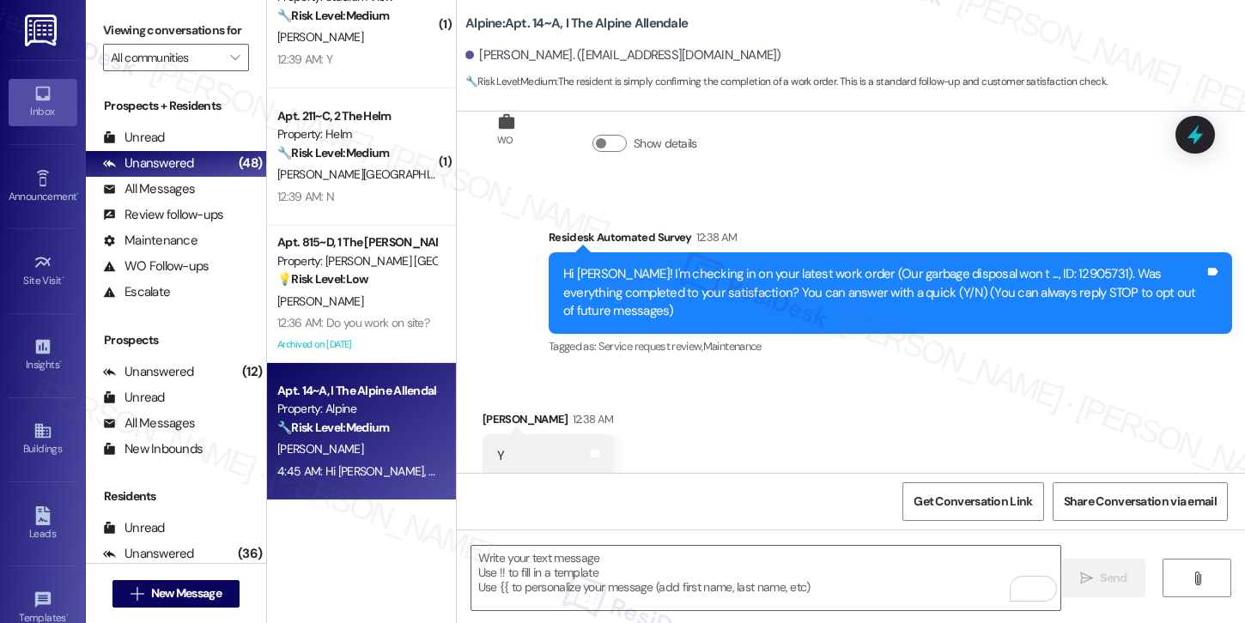
scroll to position [252, 0]
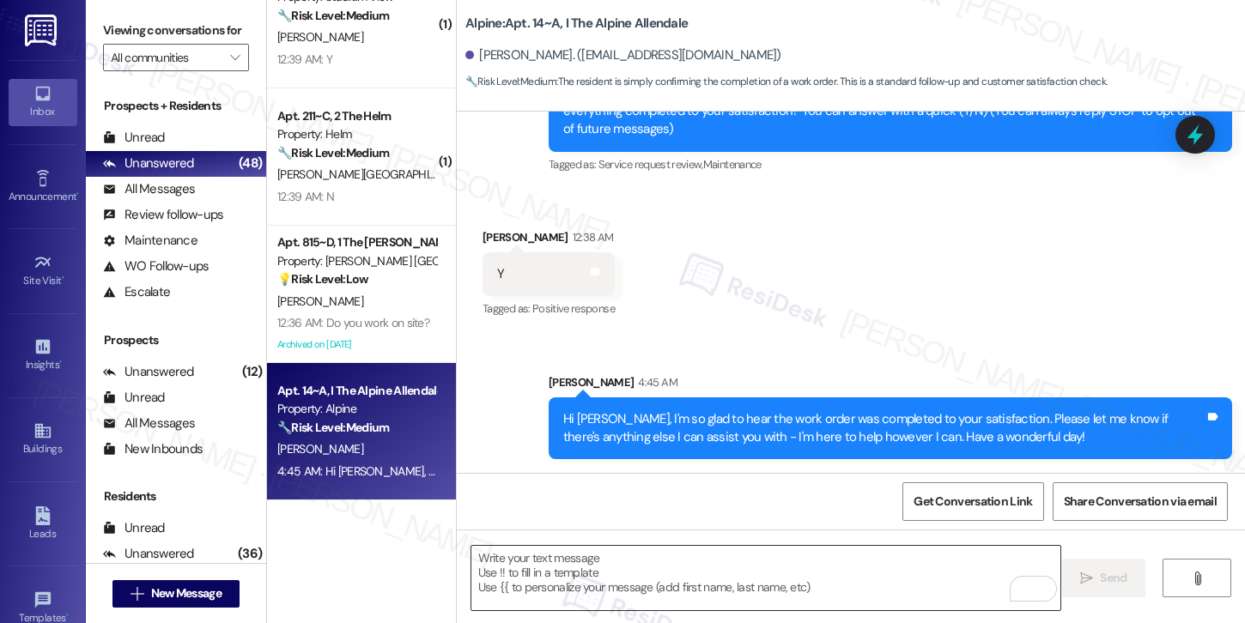
click at [889, 582] on textarea "To enrich screen reader interactions, please activate Accessibility in Grammarl…" at bounding box center [765, 578] width 589 height 64
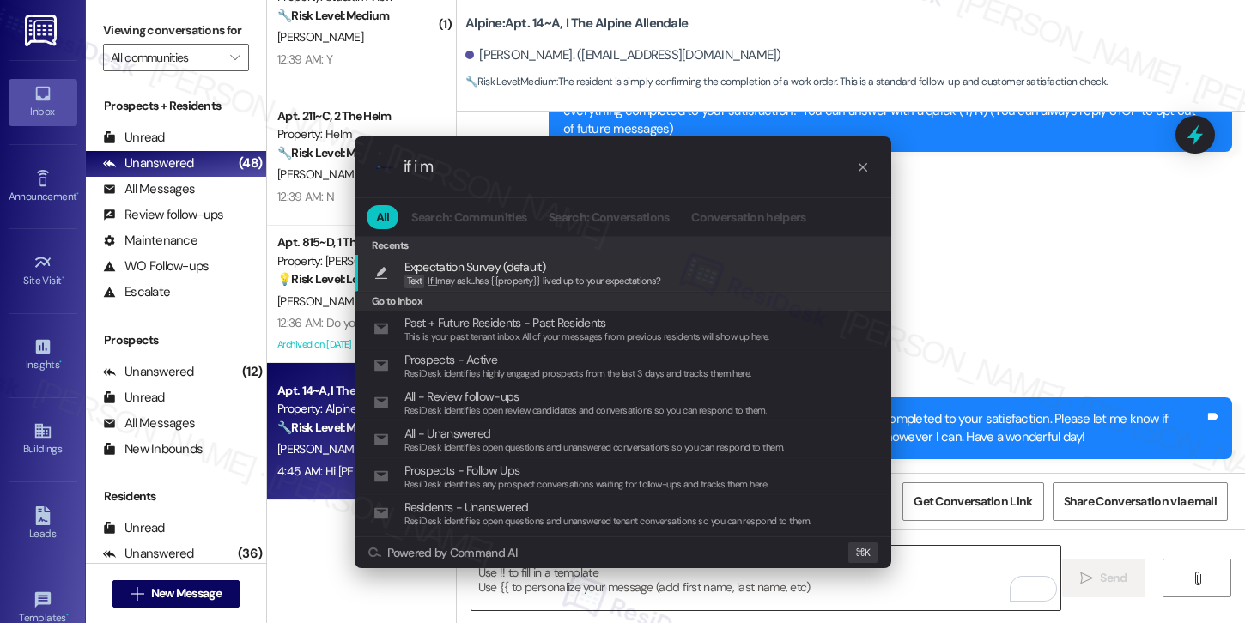
type input "if i ma"
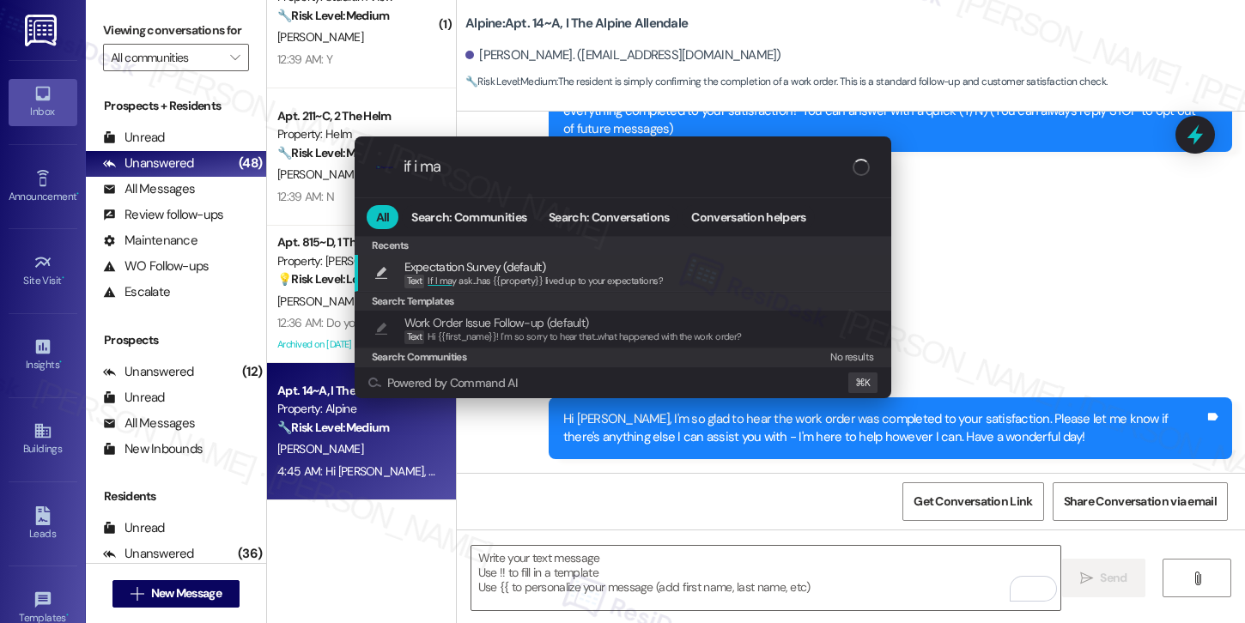
click at [728, 270] on div "Expectation Survey (default) Text If I ma y ask...has {{property}} lived up to …" at bounding box center [624, 274] width 502 height 32
type textarea "If I may ask...has {{property}} lived up to your expectations?"
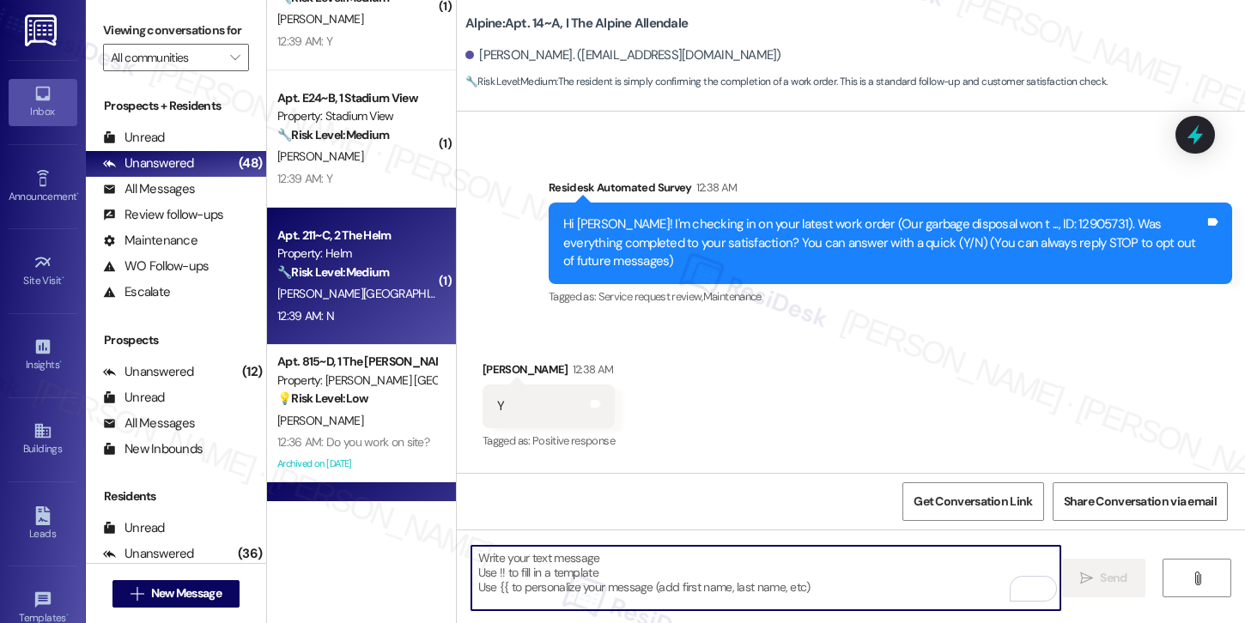
scroll to position [114, 0]
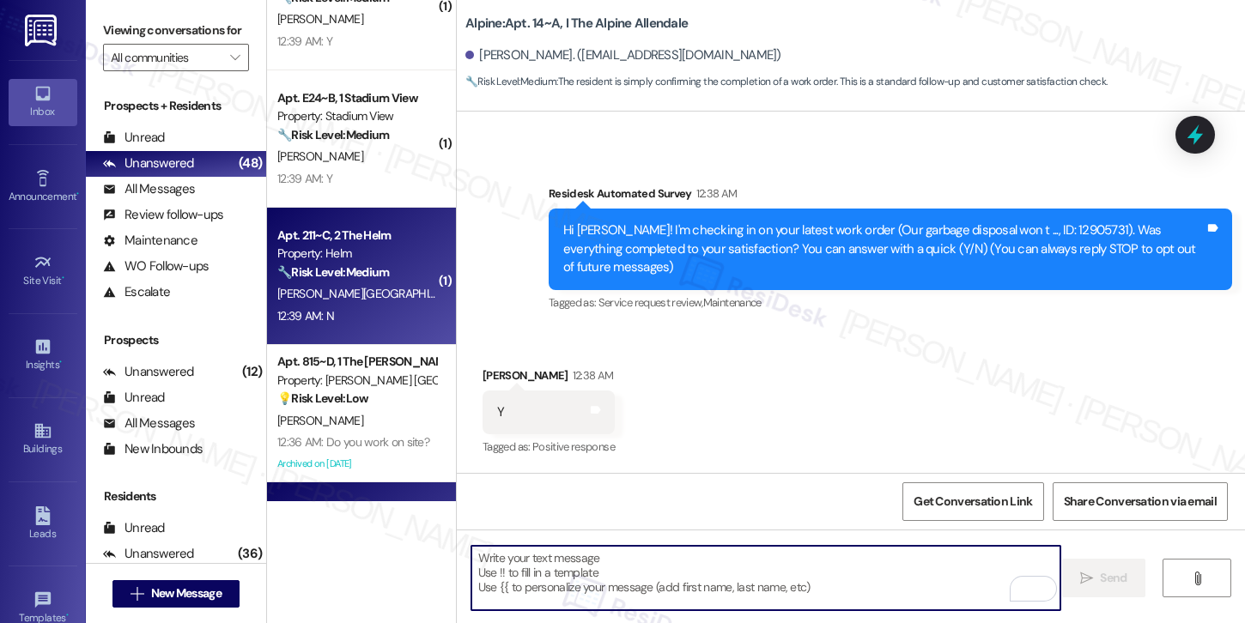
click at [347, 294] on div "E. Durham" at bounding box center [357, 293] width 162 height 21
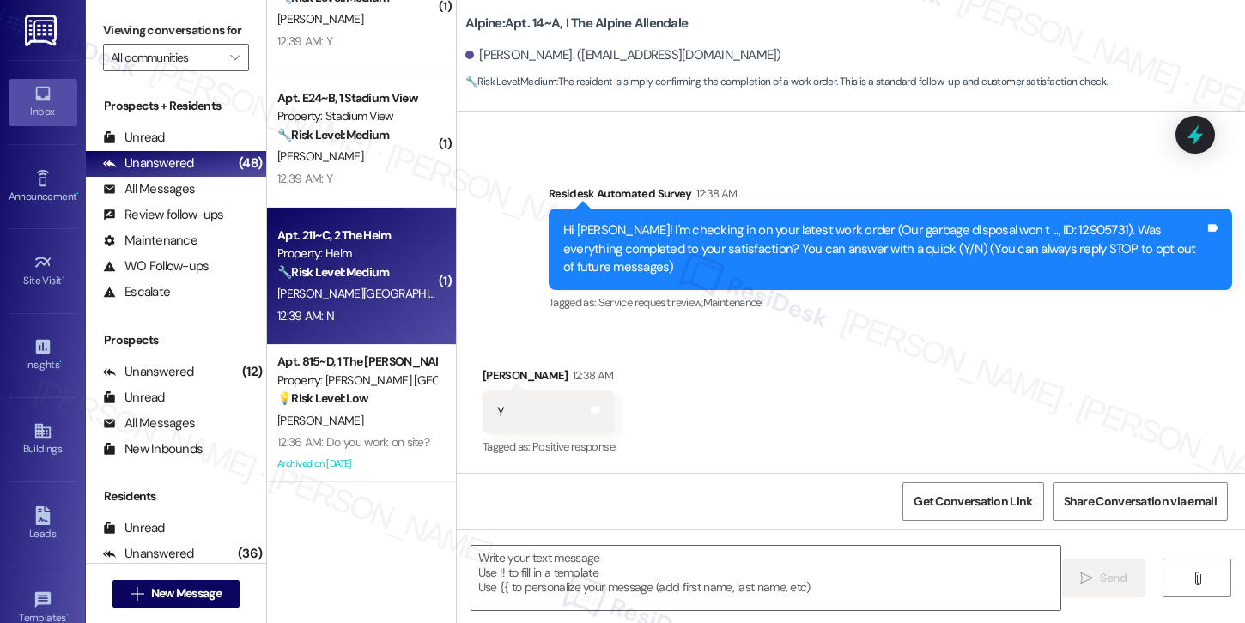
type textarea "Fetching suggested responses. Please feel free to read through the conversation…"
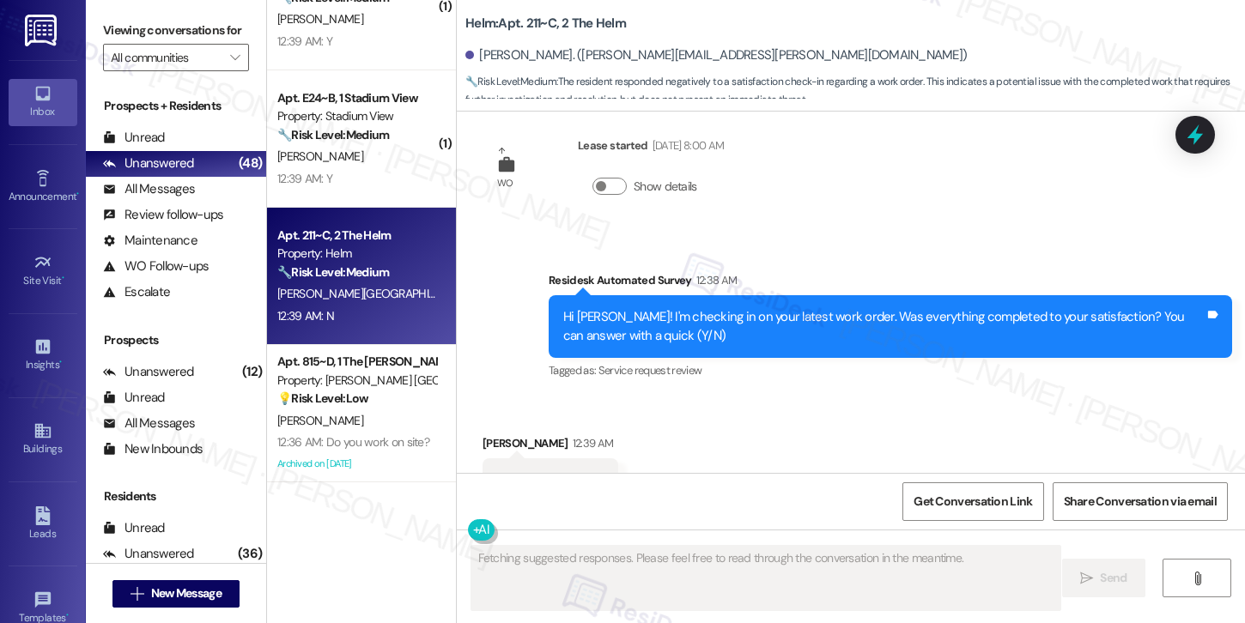
scroll to position [2692, 0]
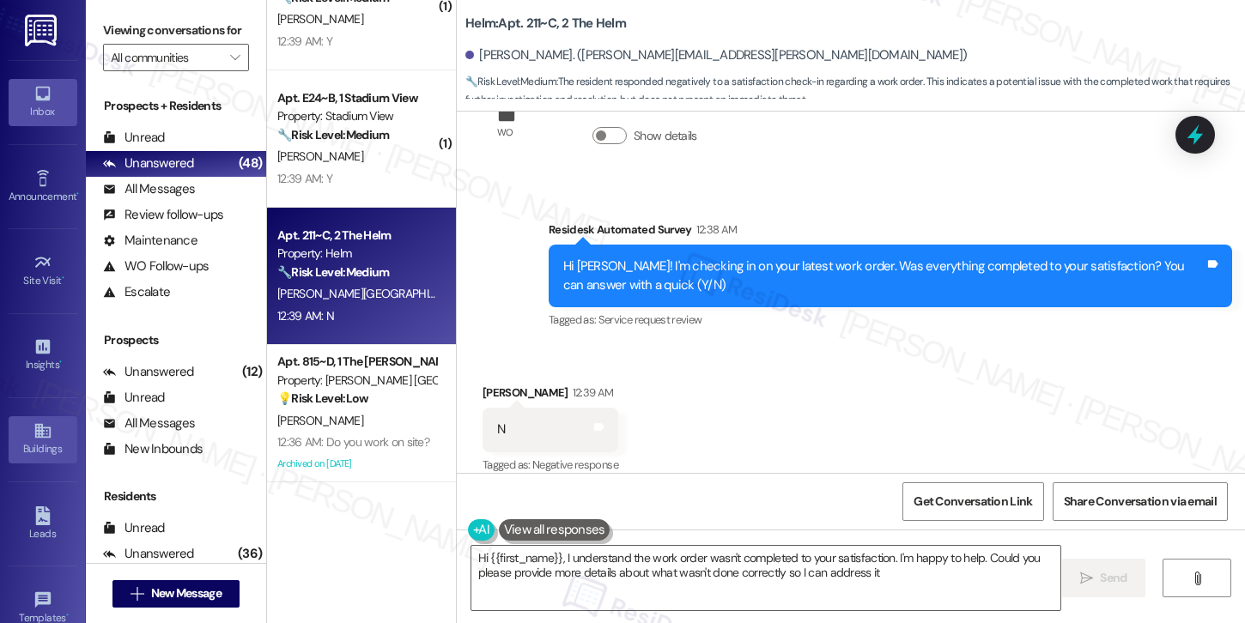
type textarea "Hi {{first_name}}, I understand the work order wasn't completed to your satisfa…"
click at [913, 576] on textarea "Hi {{first_name}}, I understand the work order wasn't completed to your satisfa…" at bounding box center [765, 578] width 589 height 64
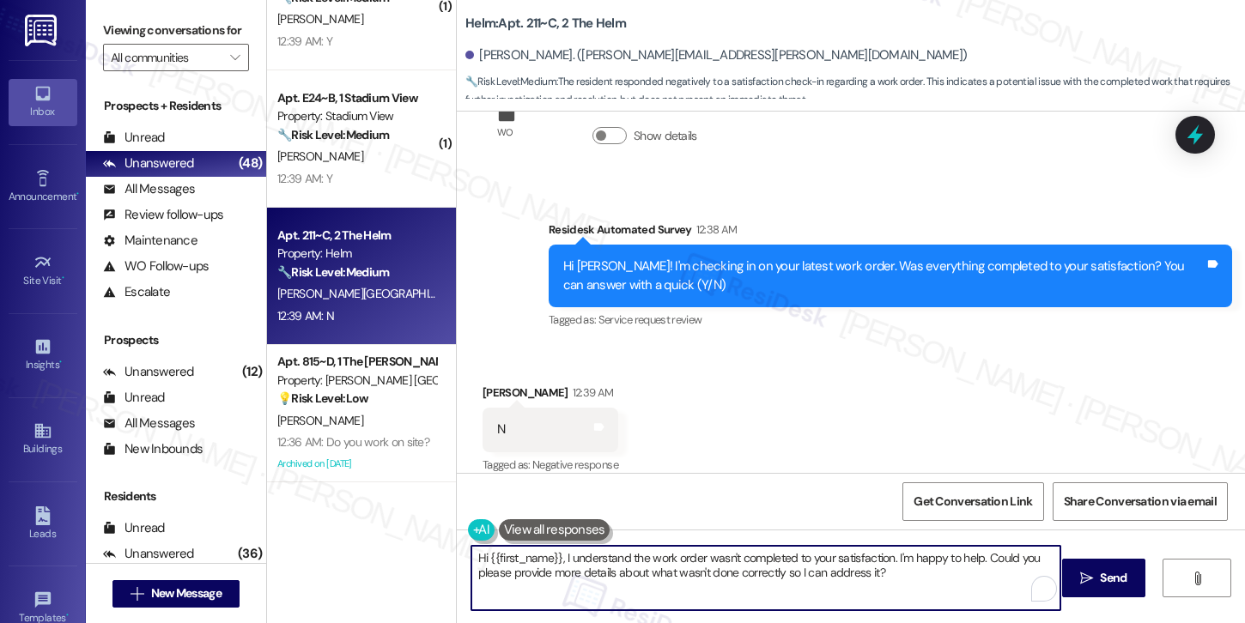
click at [913, 576] on textarea "Hi {{first_name}}, I understand the work order wasn't completed to your satisfa…" at bounding box center [765, 578] width 589 height 64
click at [1119, 574] on span "Send" at bounding box center [1113, 578] width 27 height 18
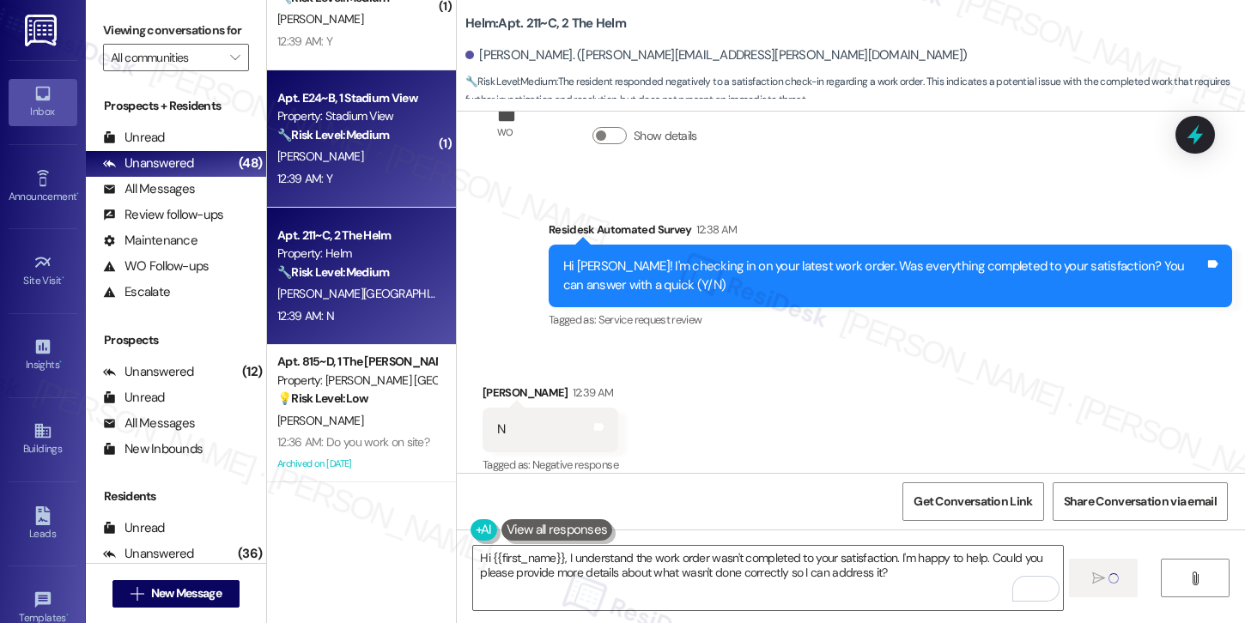
click at [333, 166] on div "G. Wirz" at bounding box center [357, 156] width 162 height 21
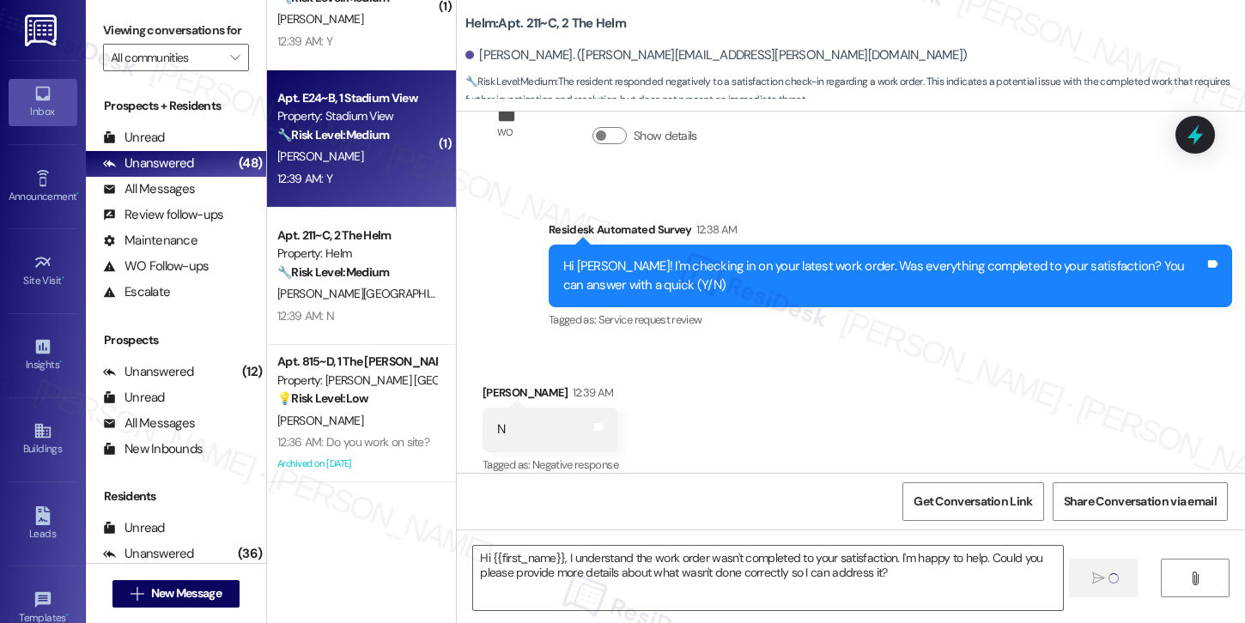
type textarea "Fetching suggested responses. Please feel free to read through the conversation…"
click at [333, 166] on div "G. Wirz" at bounding box center [357, 156] width 162 height 21
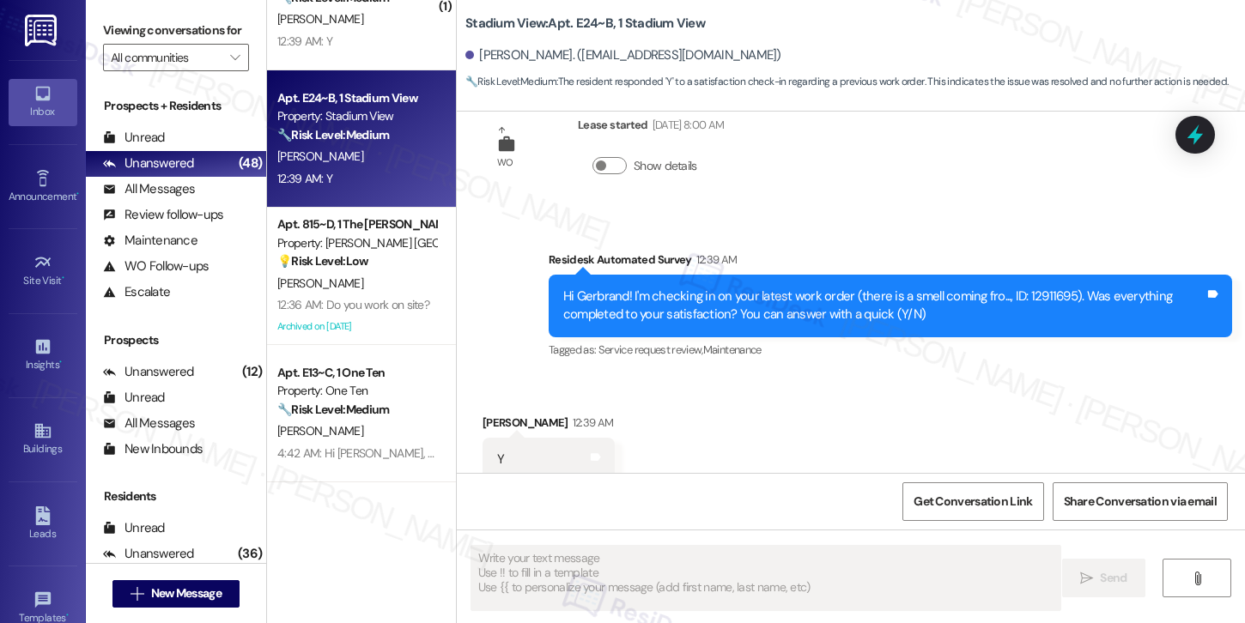
scroll to position [3667, 0]
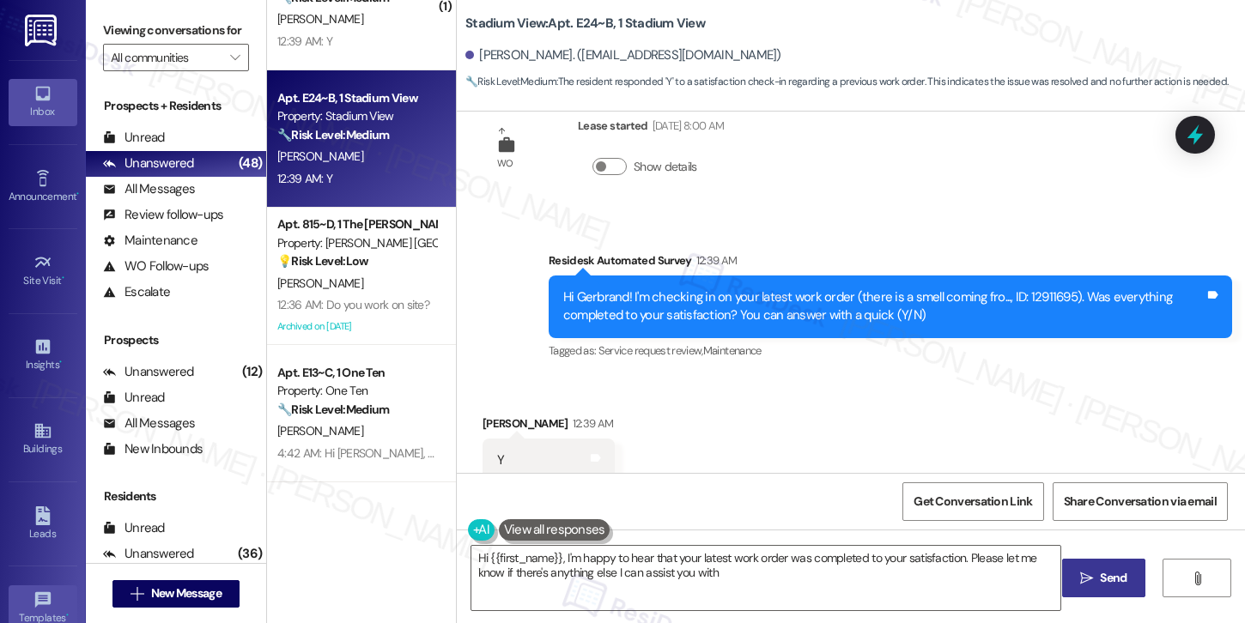
type textarea "Hi {{first_name}}, I'm happy to hear that your latest work order was completed …"
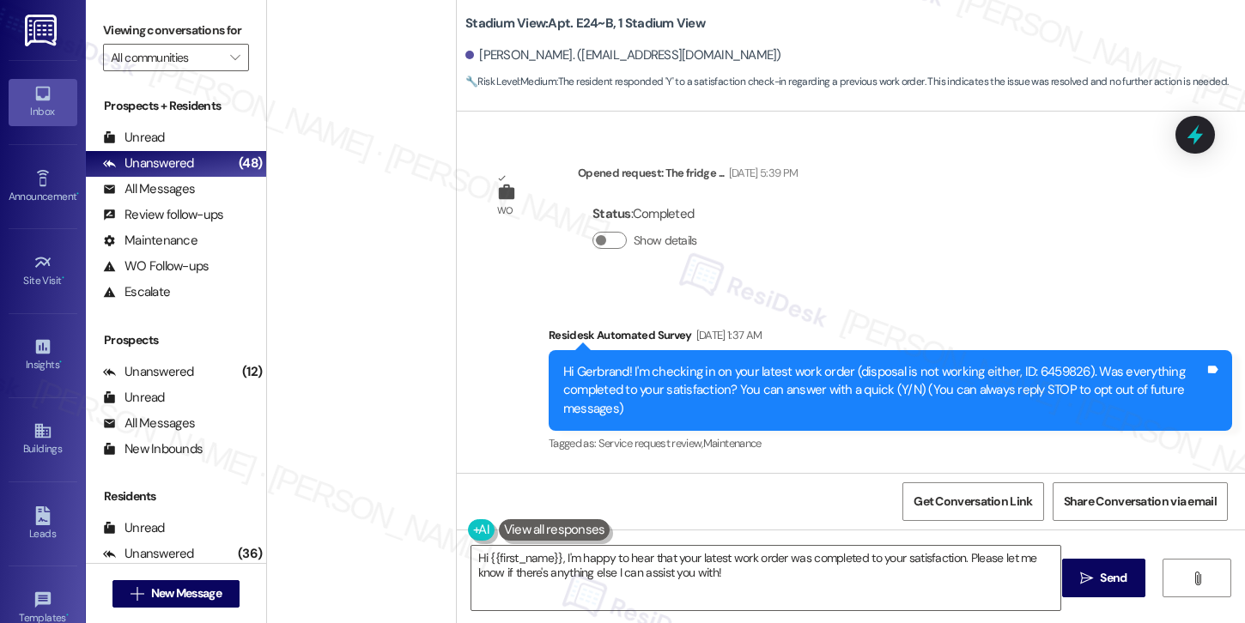
scroll to position [3667, 0]
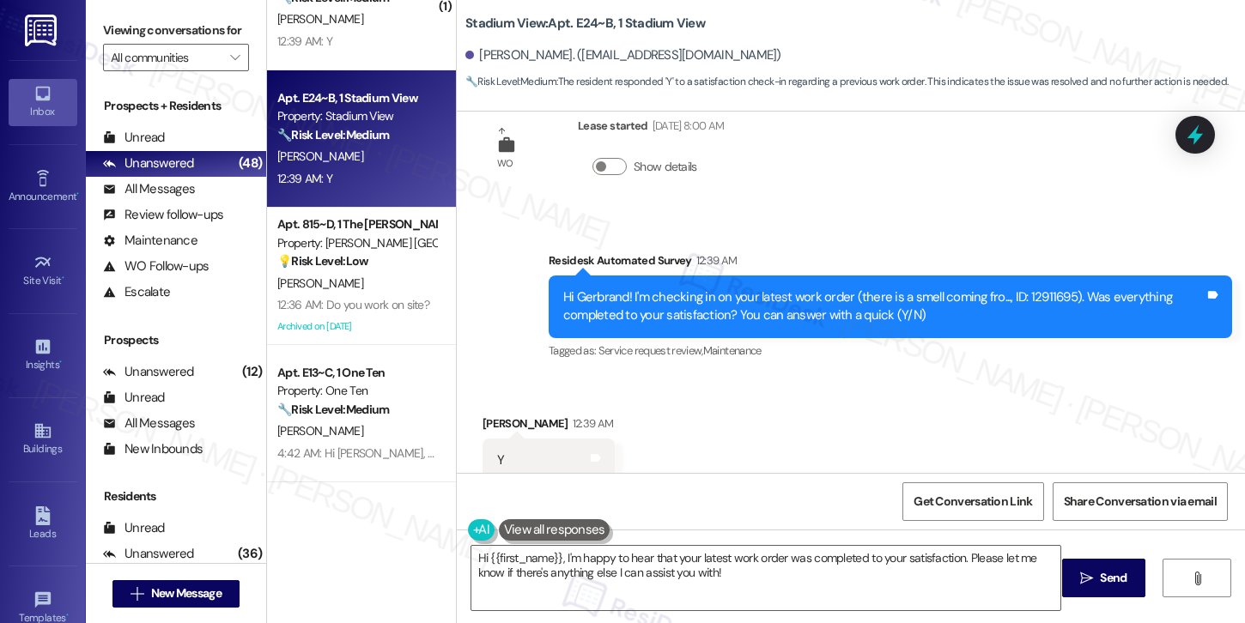
click at [690, 566] on textarea "Hi {{first_name}}, I'm happy to hear that your latest work order was completed …" at bounding box center [765, 578] width 589 height 64
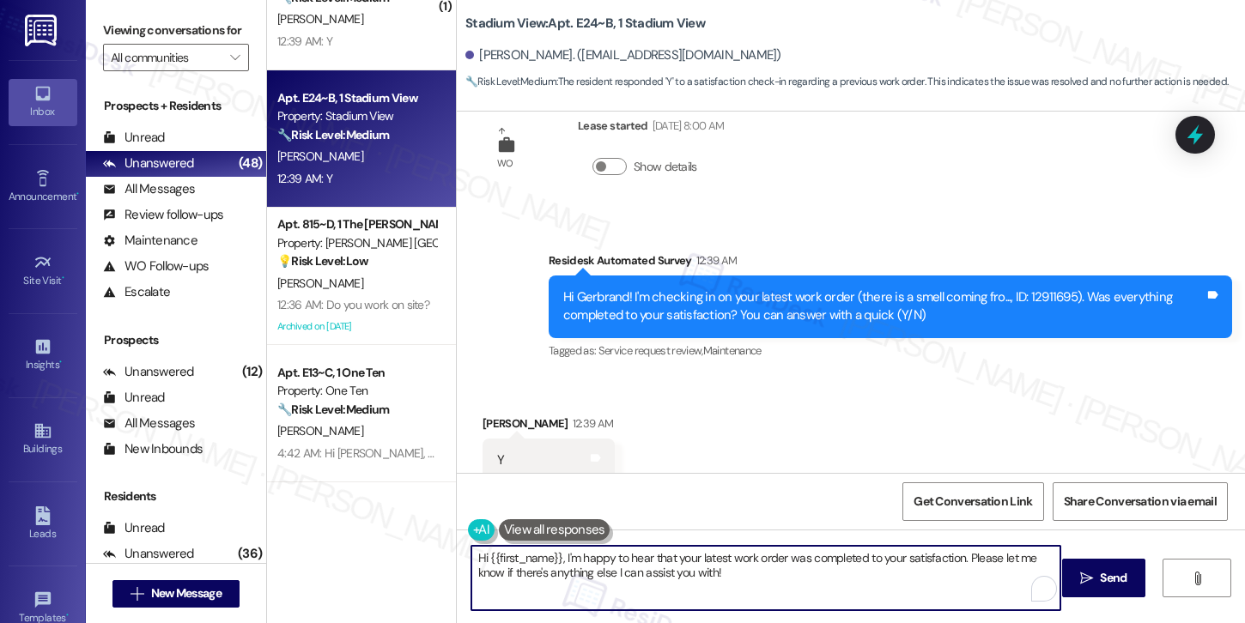
click at [743, 576] on textarea "Hi {{first_name}}, I'm happy to hear that your latest work order was completed …" at bounding box center [765, 578] width 589 height 64
click at [1110, 574] on span "Send" at bounding box center [1113, 578] width 27 height 18
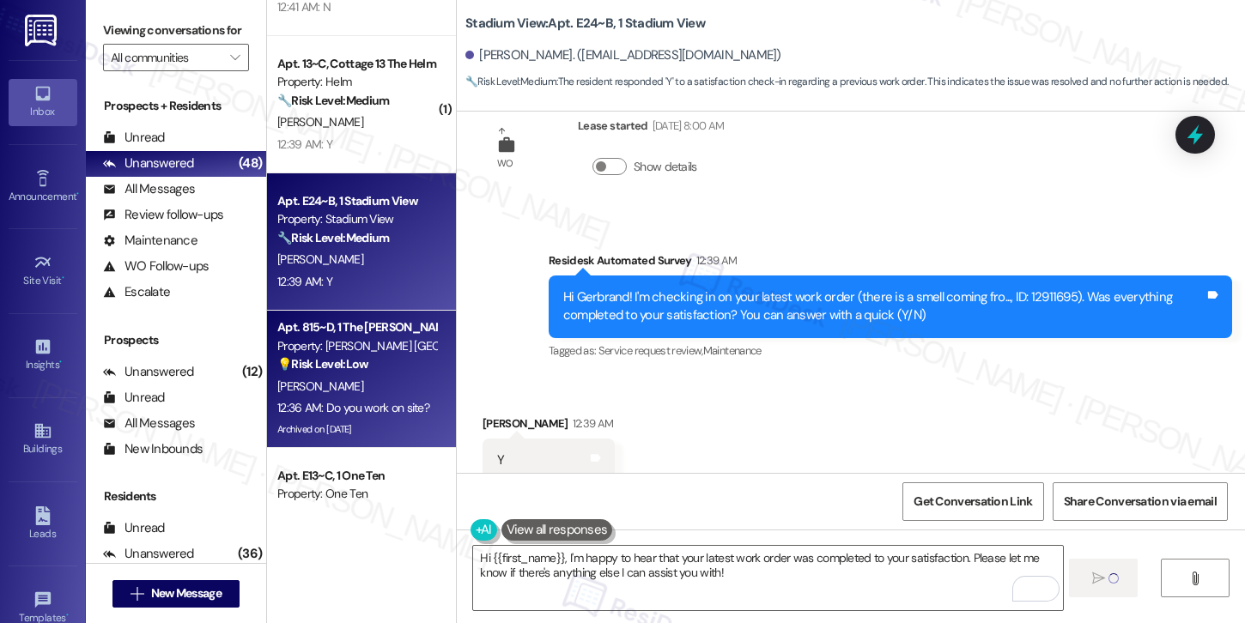
scroll to position [2988, 0]
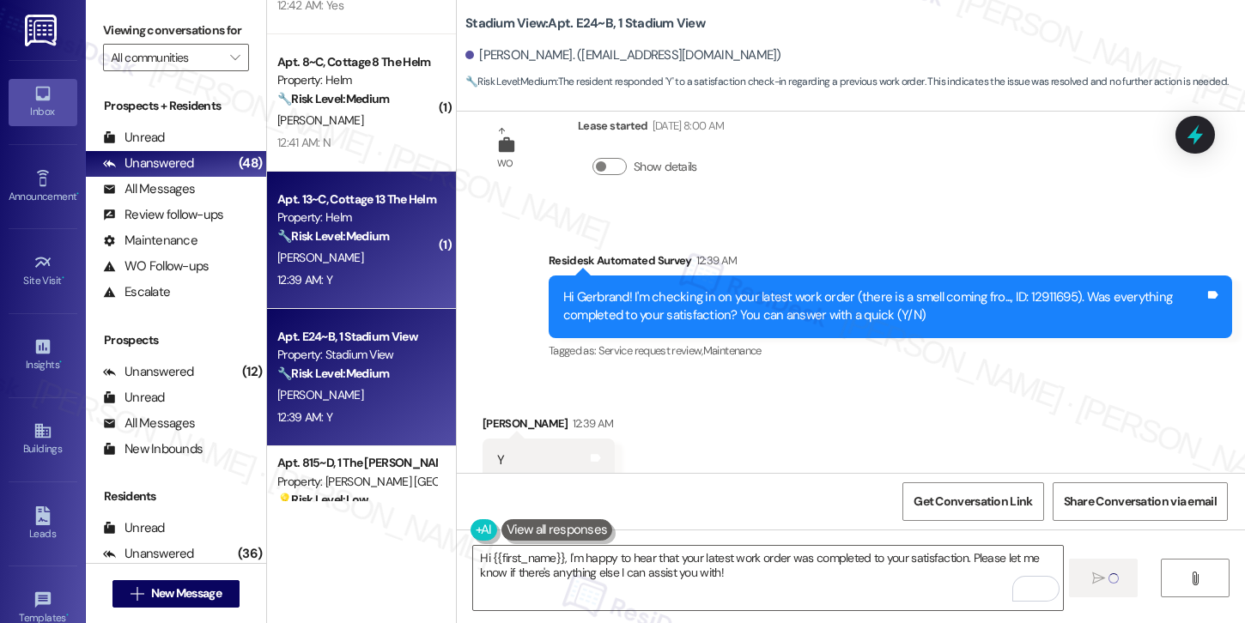
click at [366, 266] on div "[PERSON_NAME]" at bounding box center [357, 257] width 162 height 21
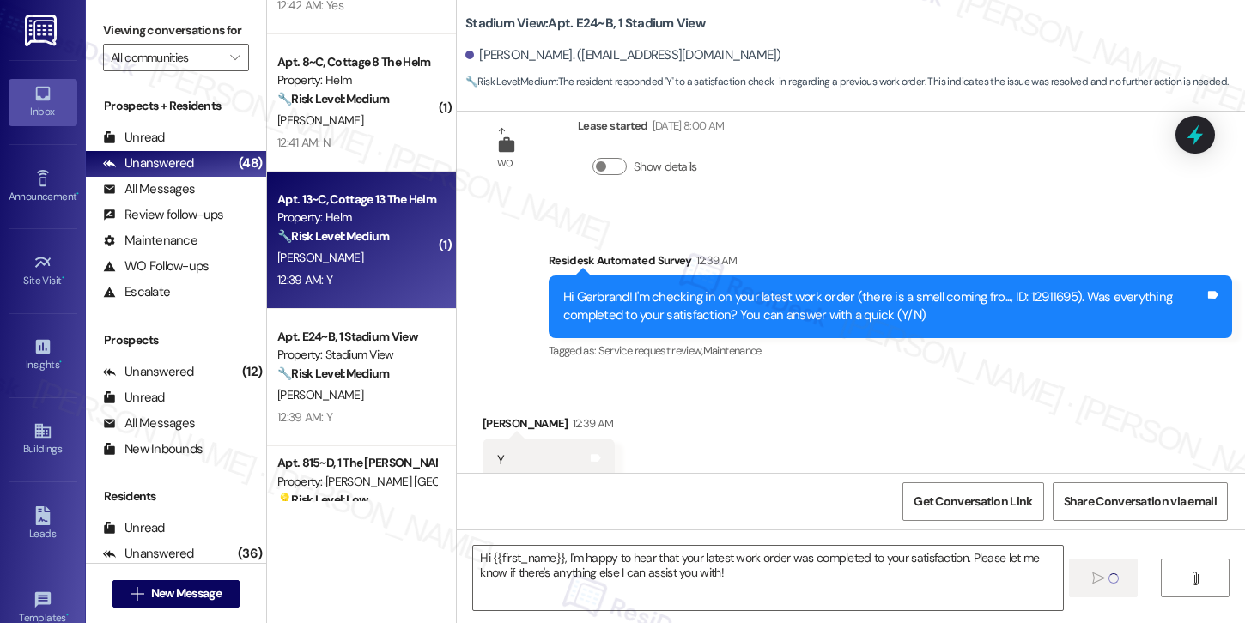
click at [366, 266] on div "[PERSON_NAME]" at bounding box center [357, 257] width 162 height 21
type textarea "Fetching suggested responses. Please feel free to read through the conversation…"
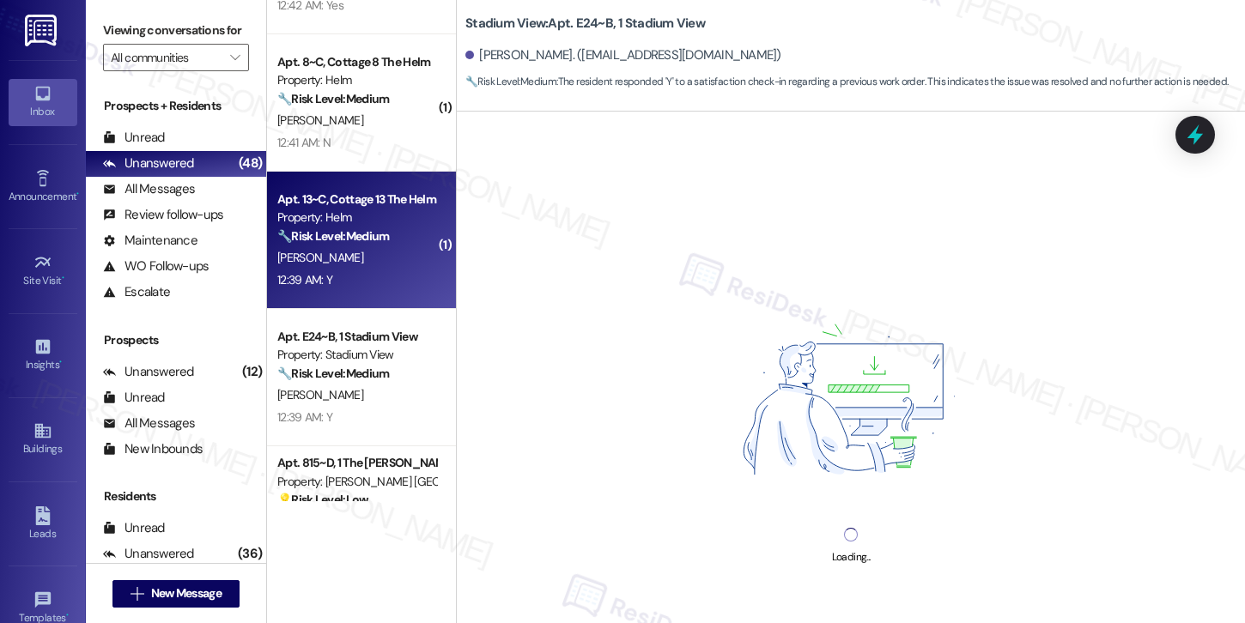
click at [366, 266] on div "[PERSON_NAME]" at bounding box center [357, 257] width 162 height 21
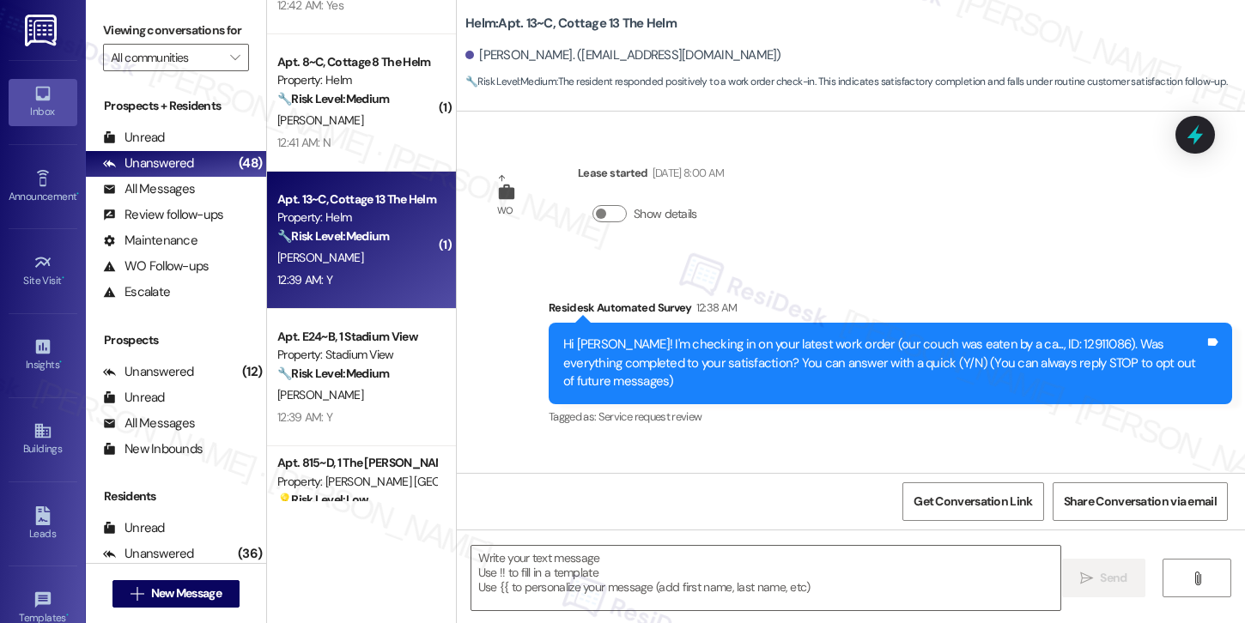
scroll to position [114, 0]
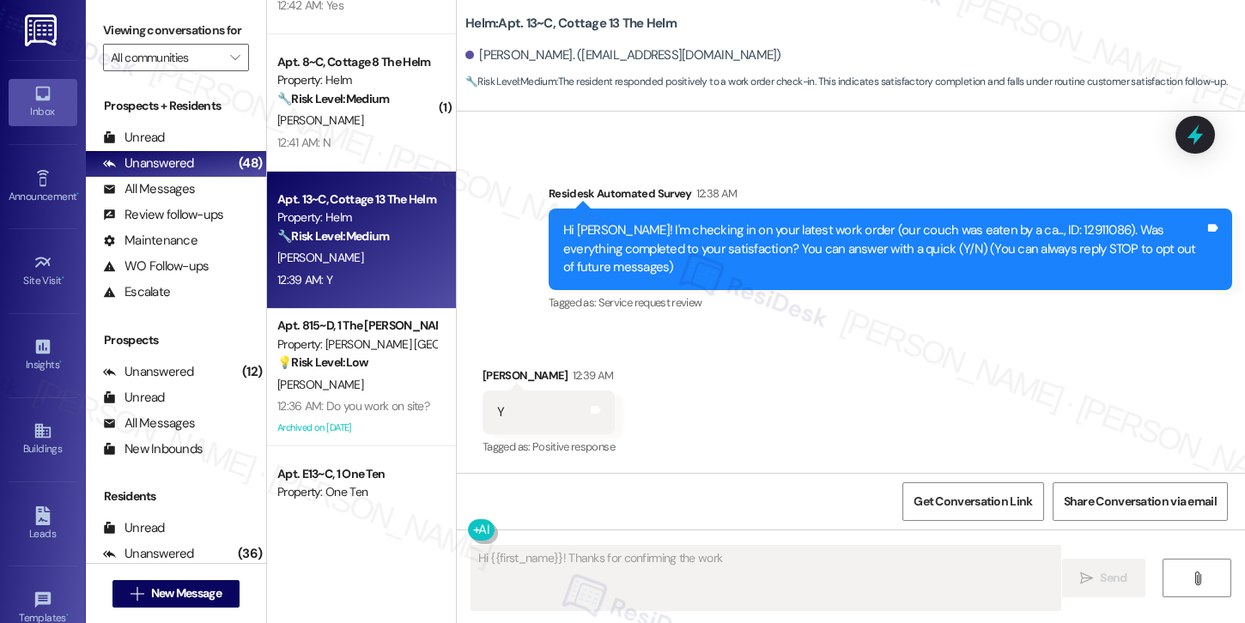
click at [616, 575] on textarea "Fetching suggested responses. Please feel free to read through the conversation…" at bounding box center [765, 578] width 589 height 64
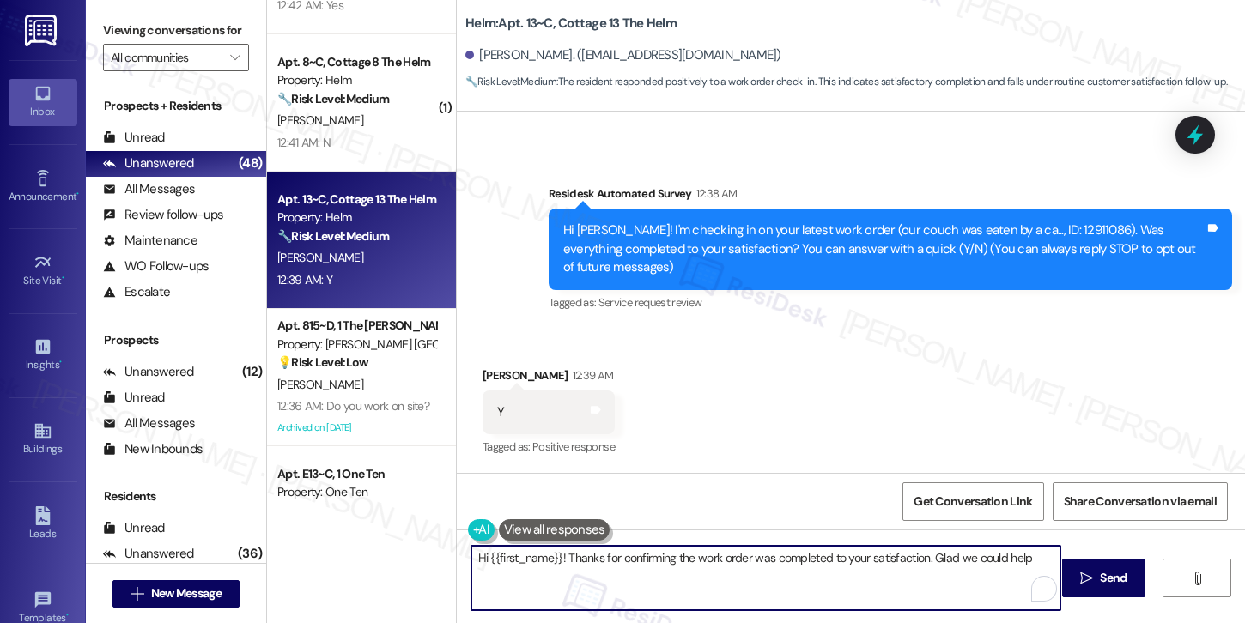
type textarea "Hi {{first_name}}! Thanks for confirming the work order was completed to your s…"
click at [616, 575] on textarea "Hi {{first_name}}! Thanks for confirming the work order was completed to your s…" at bounding box center [765, 578] width 589 height 64
click at [1096, 583] on span "Send" at bounding box center [1112, 578] width 33 height 18
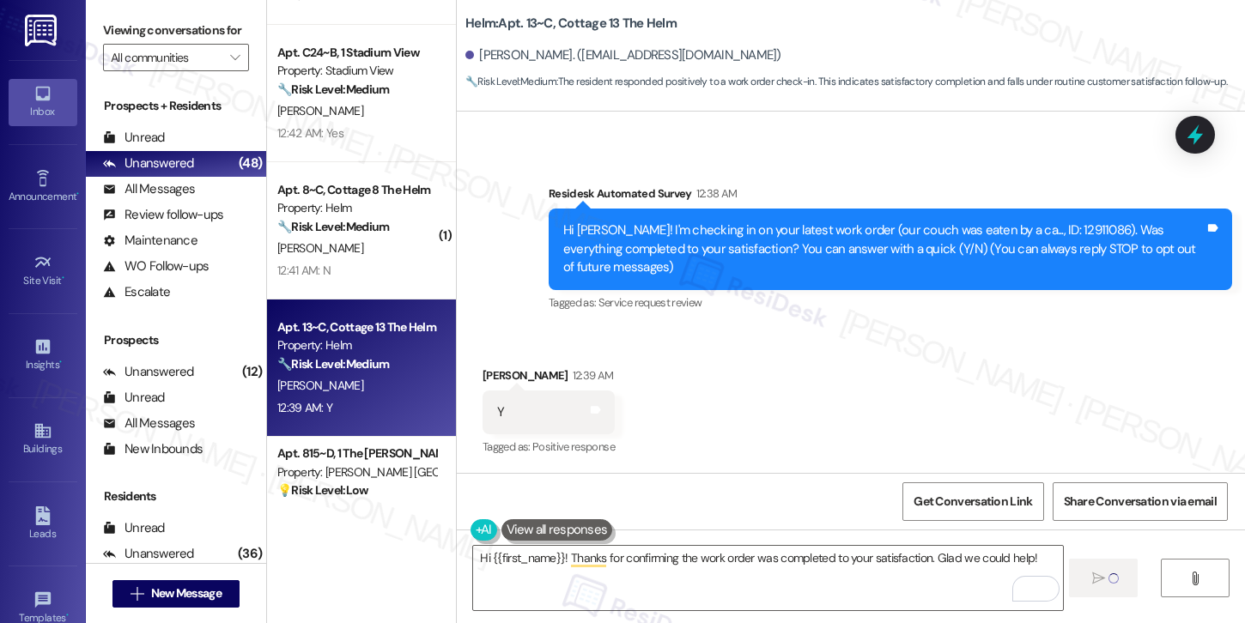
scroll to position [2779, 0]
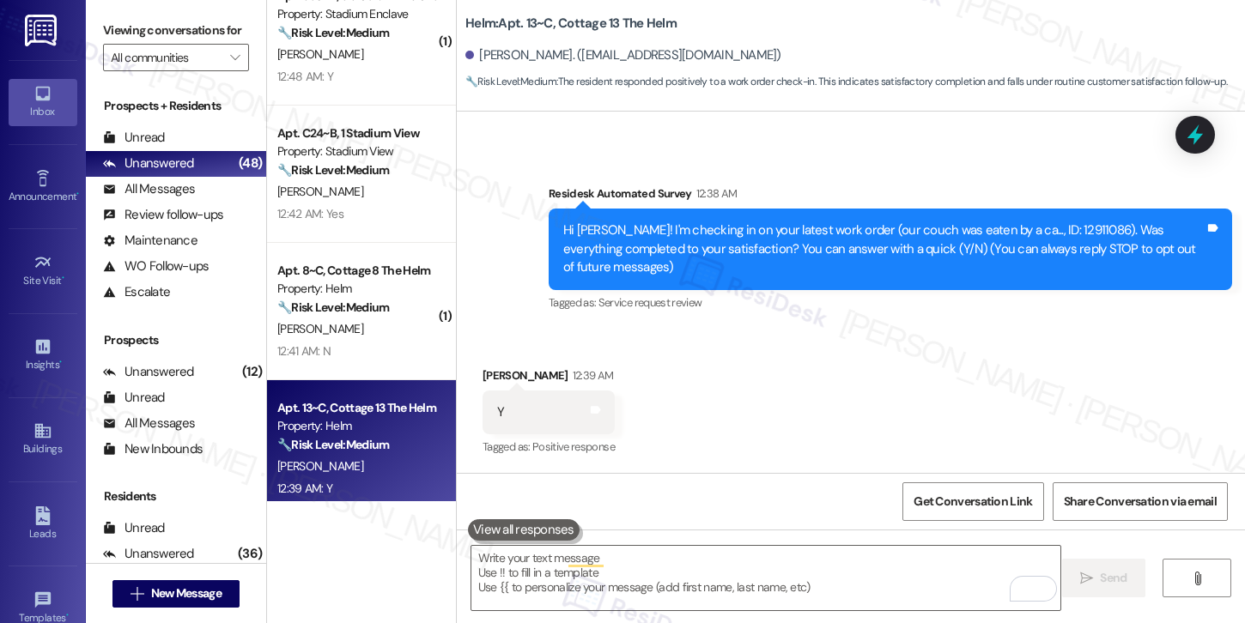
click at [367, 316] on div "🔧 Risk Level: Medium The resident responded negatively to a follow-up regarding…" at bounding box center [356, 308] width 159 height 18
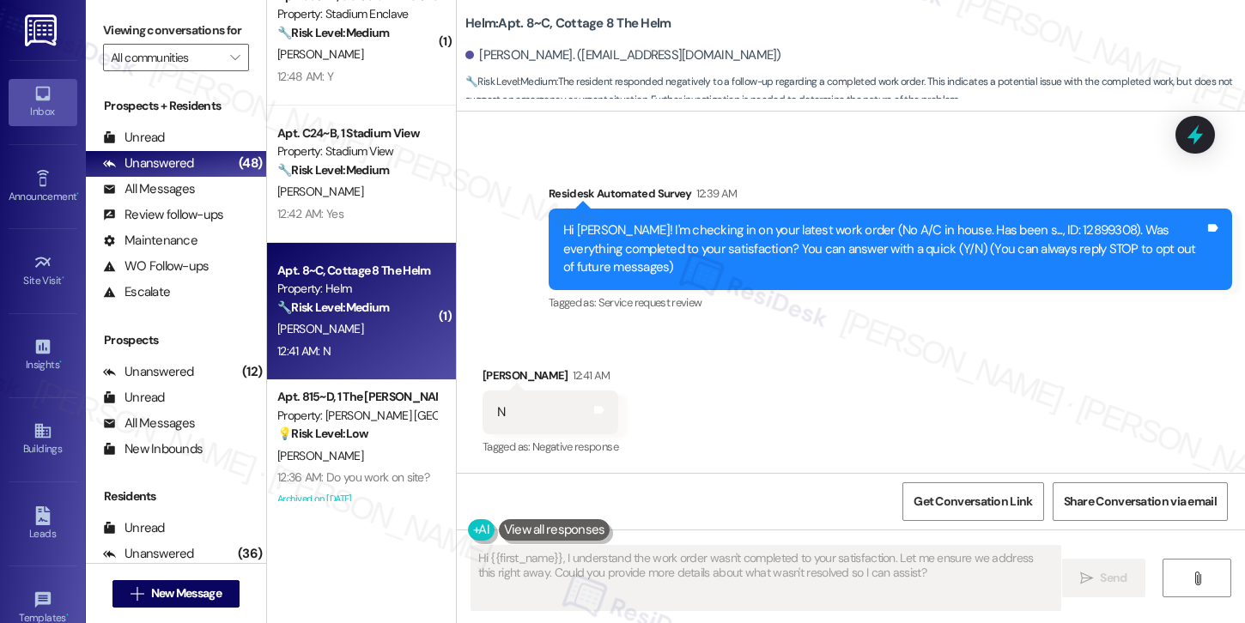
click at [668, 351] on div "Received via SMS [PERSON_NAME] 12:41 AM N Tags and notes Tagged as: Negative re…" at bounding box center [851, 400] width 788 height 145
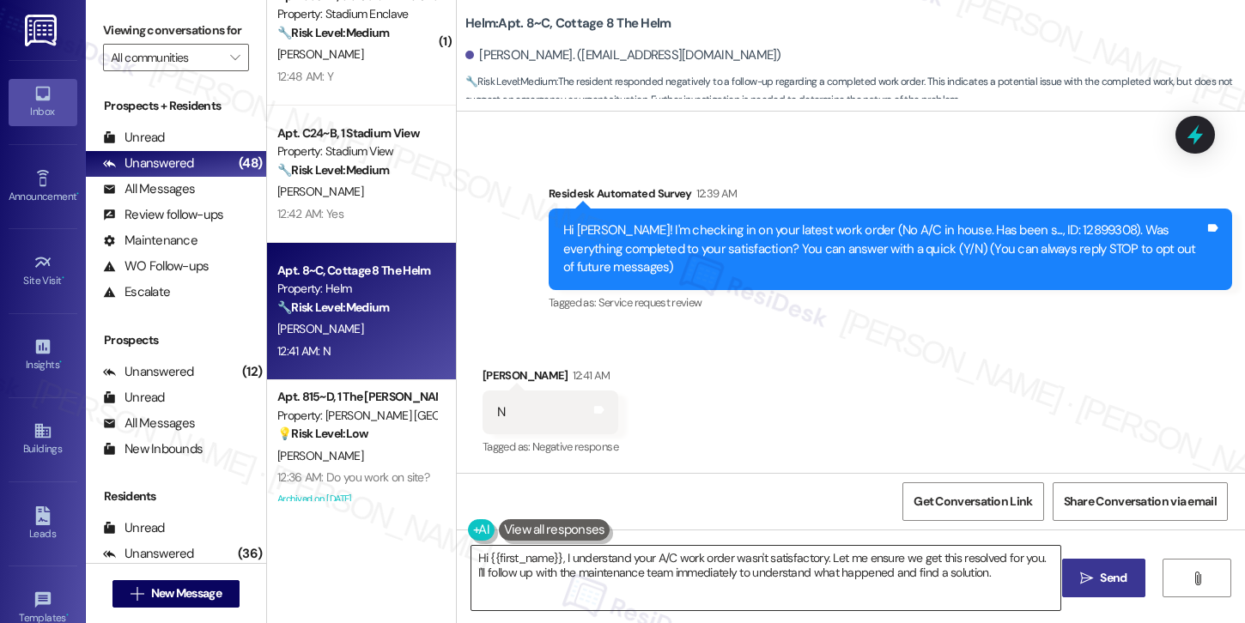
click at [948, 574] on textarea "Hi {{first_name}}, I understand your A/C work order wasn't satisfactory. Let me…" at bounding box center [765, 578] width 589 height 64
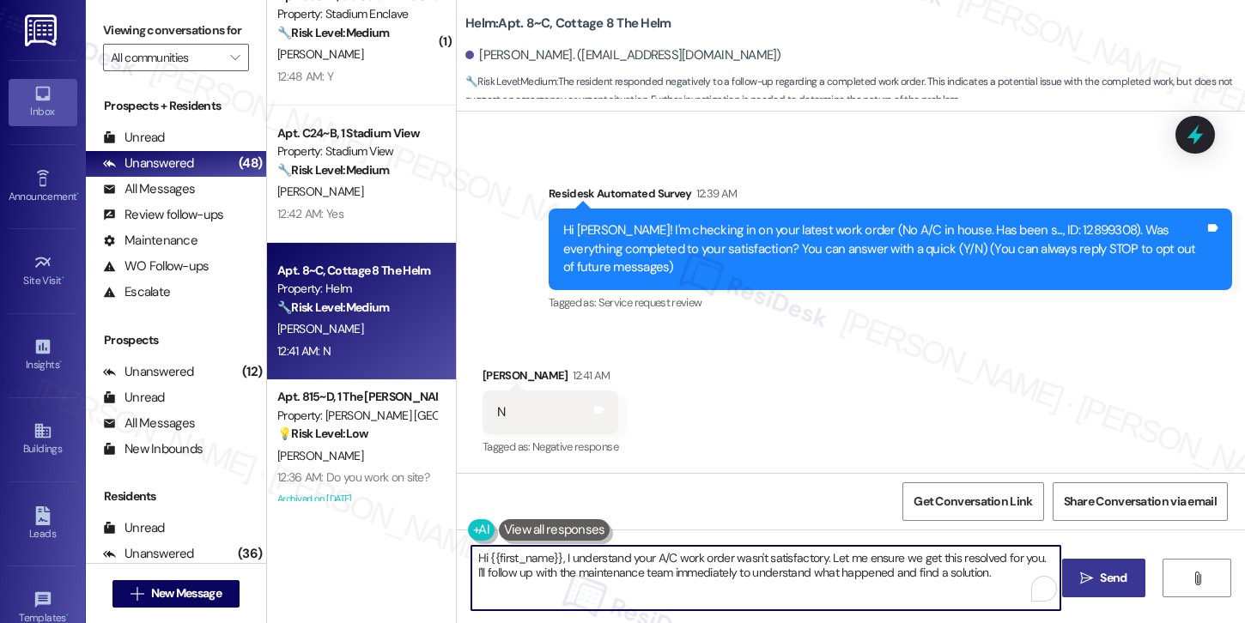
click at [948, 574] on textarea "Hi {{first_name}}, I understand your A/C work order wasn't satisfactory. Let me…" at bounding box center [765, 578] width 589 height 64
paste textarea "'m so glad to hear the work order was completed to your satisfaction. Please le…"
type textarea "Hi {{first_name}}, I'm so glad to hear the work order was completed to your sat…"
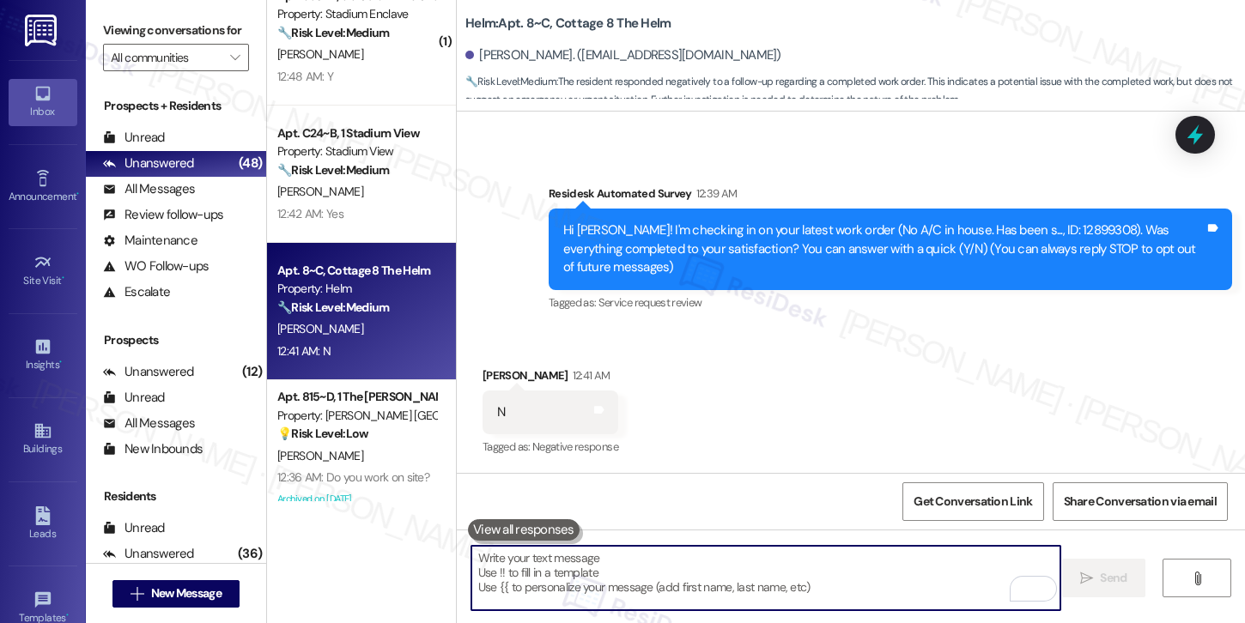
click at [537, 580] on textarea "To enrich screen reader interactions, please activate Accessibility in Grammarl…" at bounding box center [765, 578] width 589 height 64
paste textarea "Hi {{first_name}}, I understand the work order wasn't completed to your satisfa…"
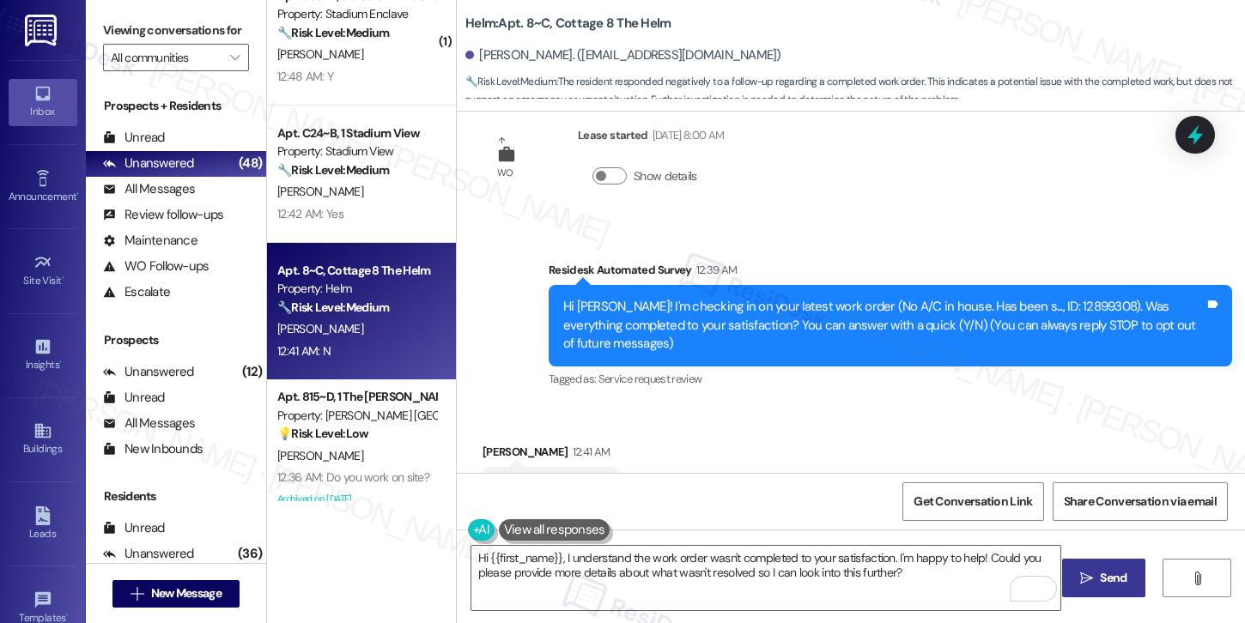
scroll to position [115, 0]
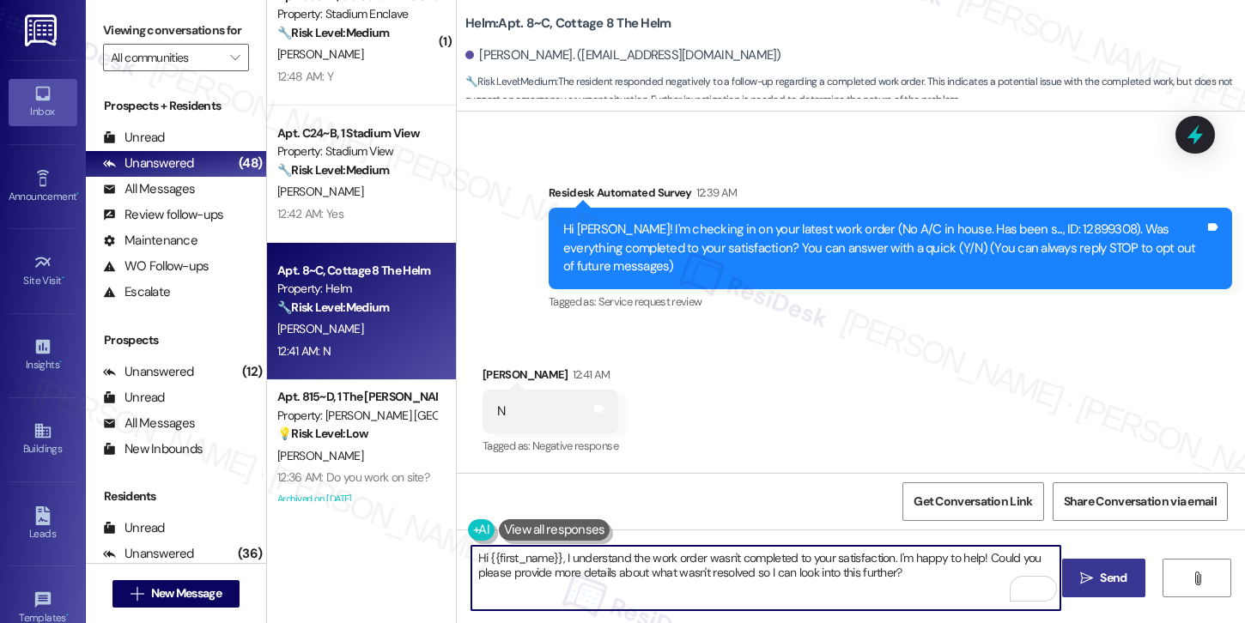
click at [617, 561] on textarea "Hi {{first_name}}, I understand the work order wasn't completed to your satisfa…" at bounding box center [765, 578] width 589 height 64
click at [920, 574] on textarea "Hi {{first_name}}, I understand the work order wasn't completed to your satisfa…" at bounding box center [765, 578] width 589 height 64
drag, startPoint x: 527, startPoint y: 573, endPoint x: 751, endPoint y: 575, distance: 224.1
click at [751, 575] on textarea "Hi {{first_name}}, I understand the work order wasn't completed to your satisfa…" at bounding box center [765, 578] width 589 height 64
click at [920, 574] on textarea "Hi {{first_name}}, I understand the work order wasn't completed to your satisfa…" at bounding box center [765, 578] width 589 height 64
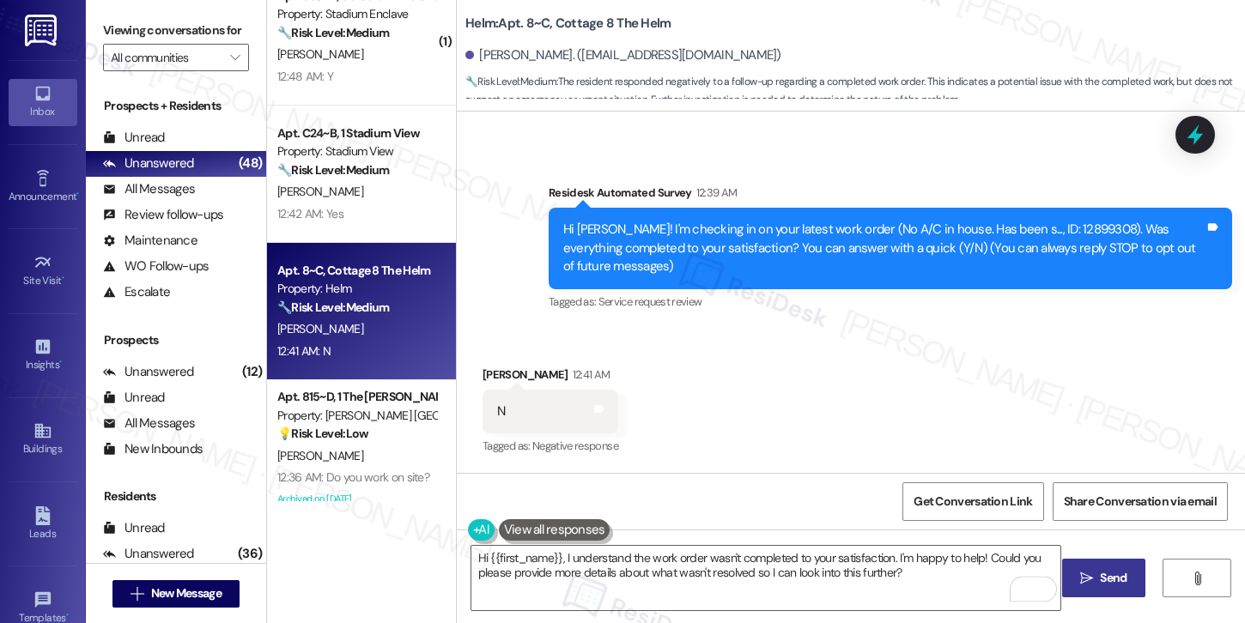
click at [1106, 591] on button " Send" at bounding box center [1103, 578] width 83 height 39
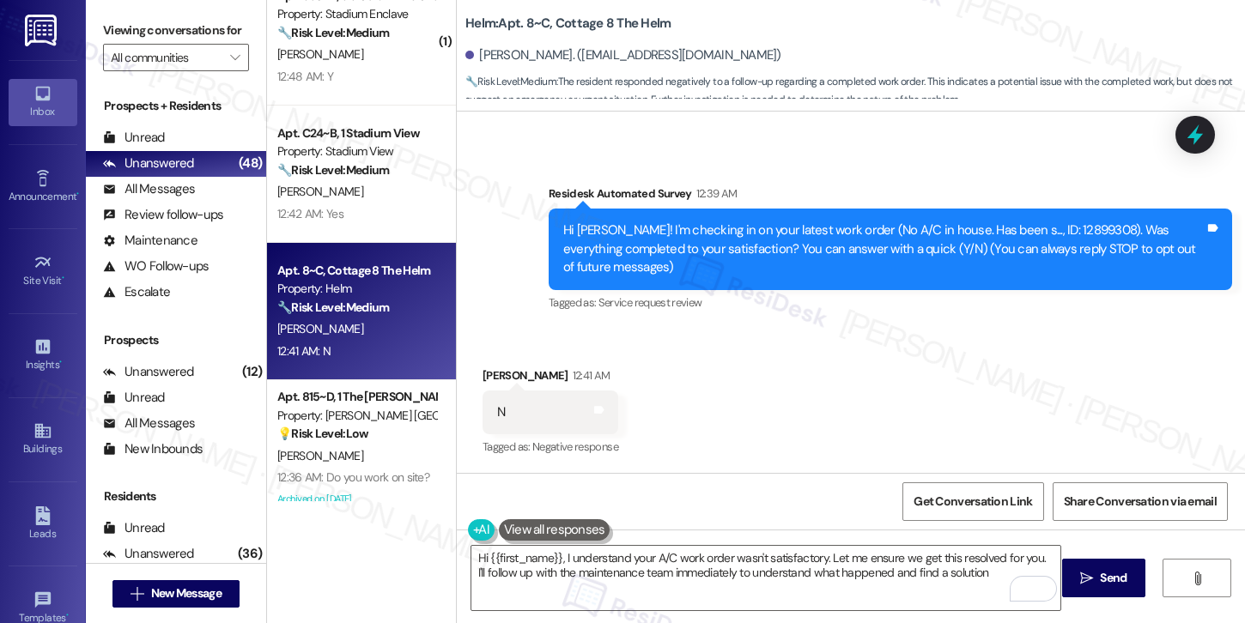
type textarea "Hi {{first_name}}, I understand your A/C work order wasn't satisfactory. Let me…"
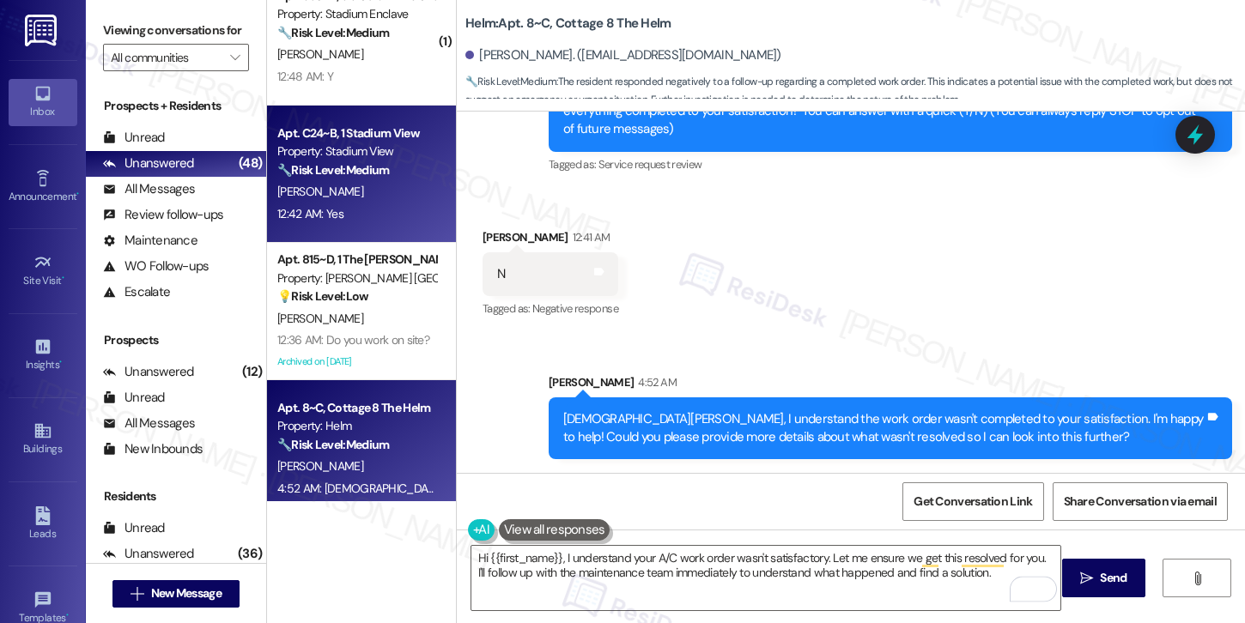
click at [342, 195] on div "N. Bates" at bounding box center [357, 191] width 162 height 21
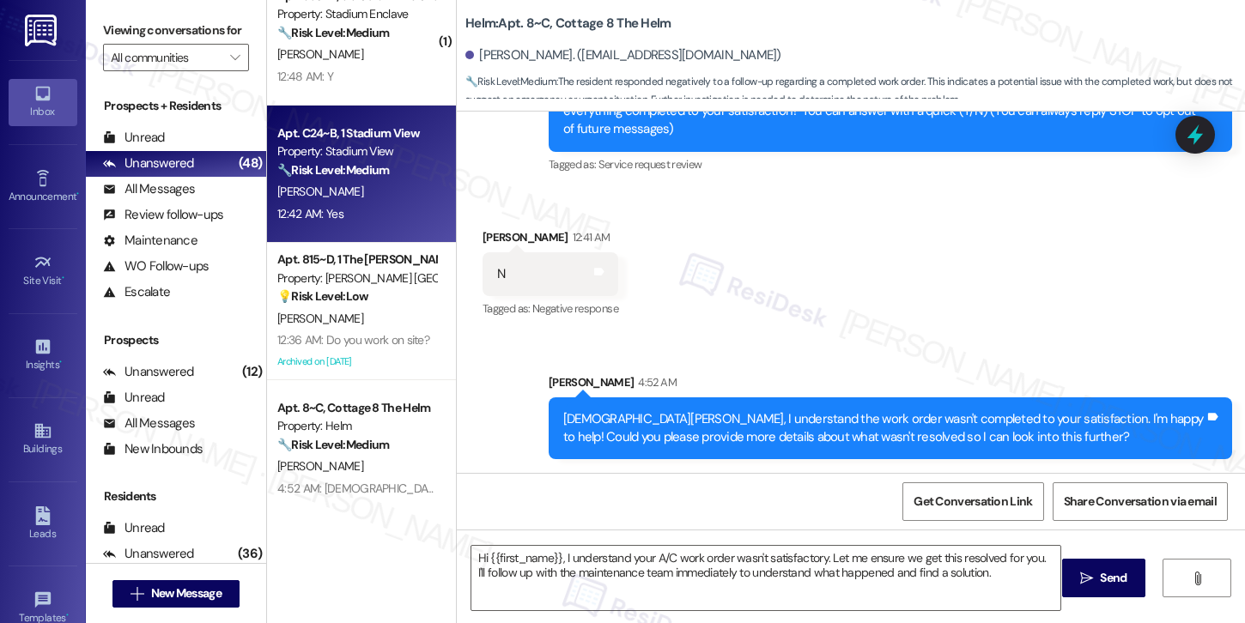
type textarea "Fetching suggested responses. Please feel free to read through the conversation…"
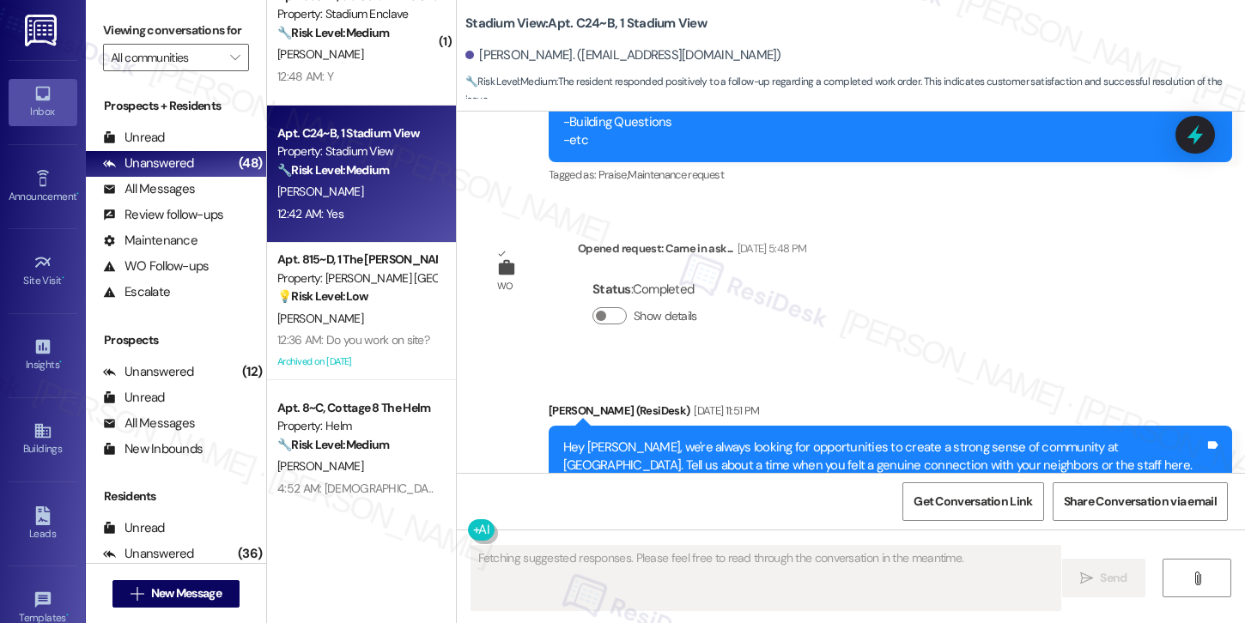
click at [342, 196] on div "N. Bates" at bounding box center [357, 191] width 162 height 21
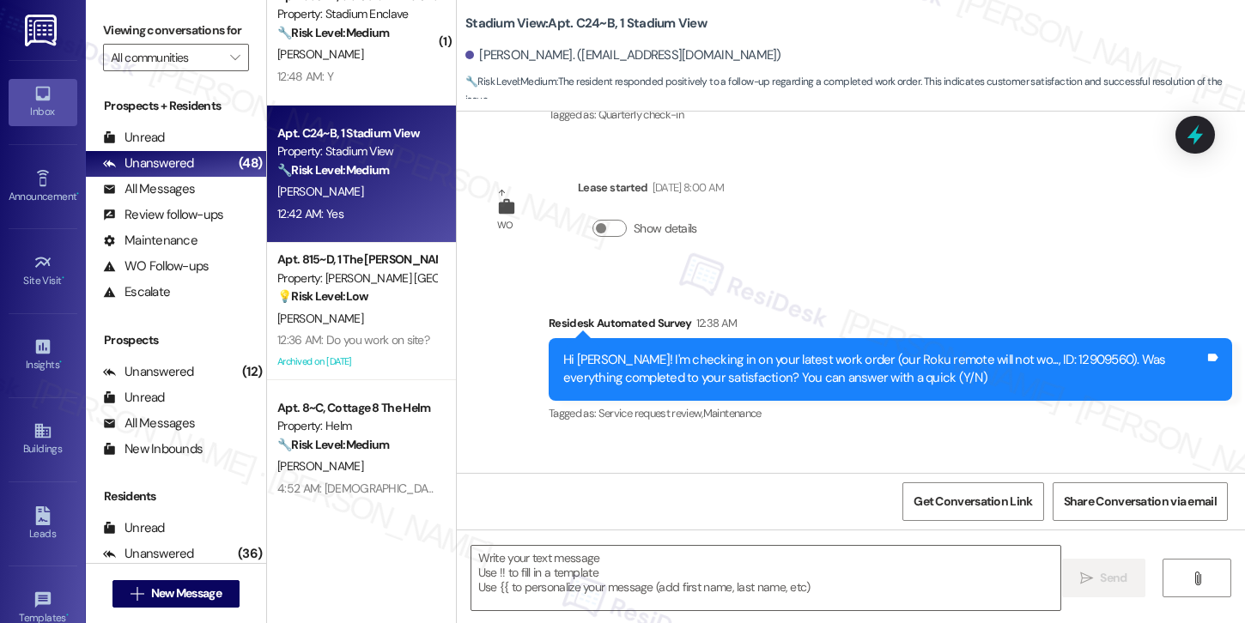
scroll to position [3101, 0]
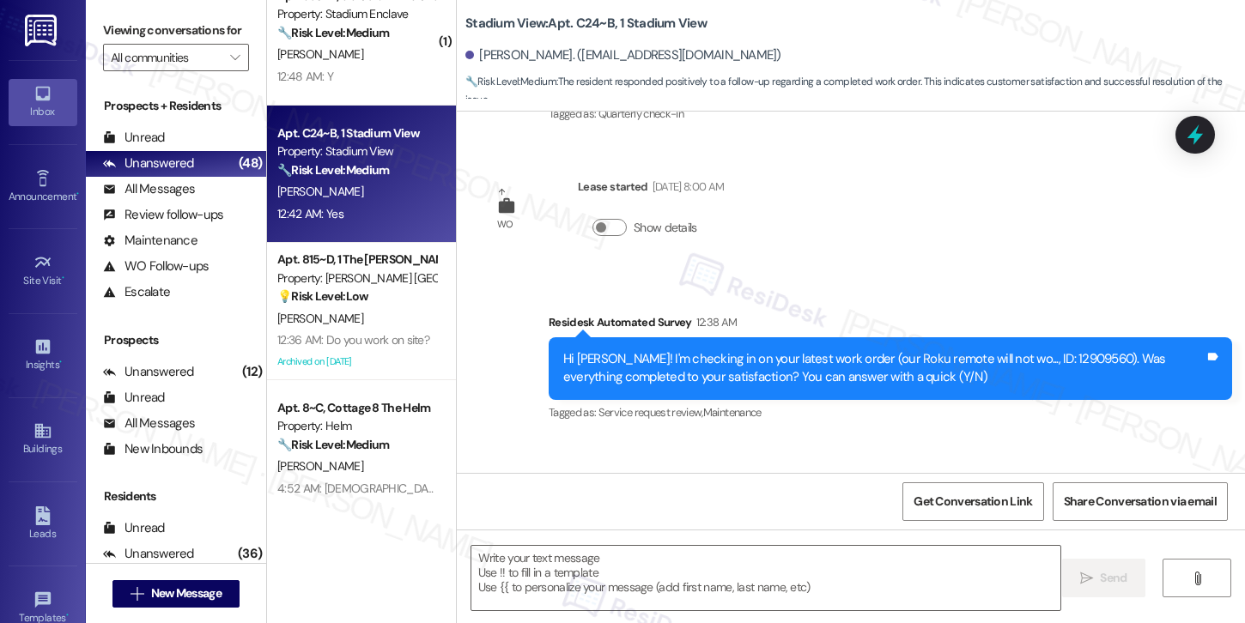
click at [723, 350] on div "Hi Nicholas! I'm checking in on your latest work order (our Roku remote will no…" at bounding box center [883, 368] width 641 height 37
click at [531, 567] on textarea at bounding box center [765, 578] width 589 height 64
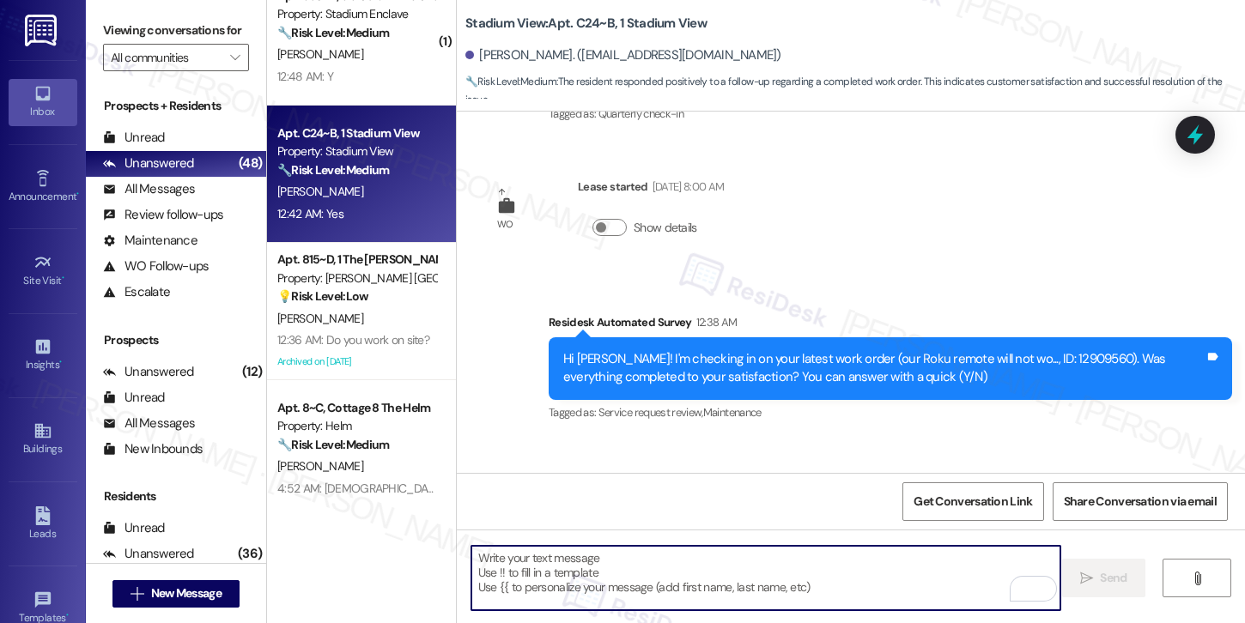
click at [546, 574] on textarea "To enrich screen reader interactions, please activate Accessibility in Grammarl…" at bounding box center [765, 578] width 589 height 64
paste textarea "Hi {{first_name}}, I'm so glad to hear the work order was completed to your sat…"
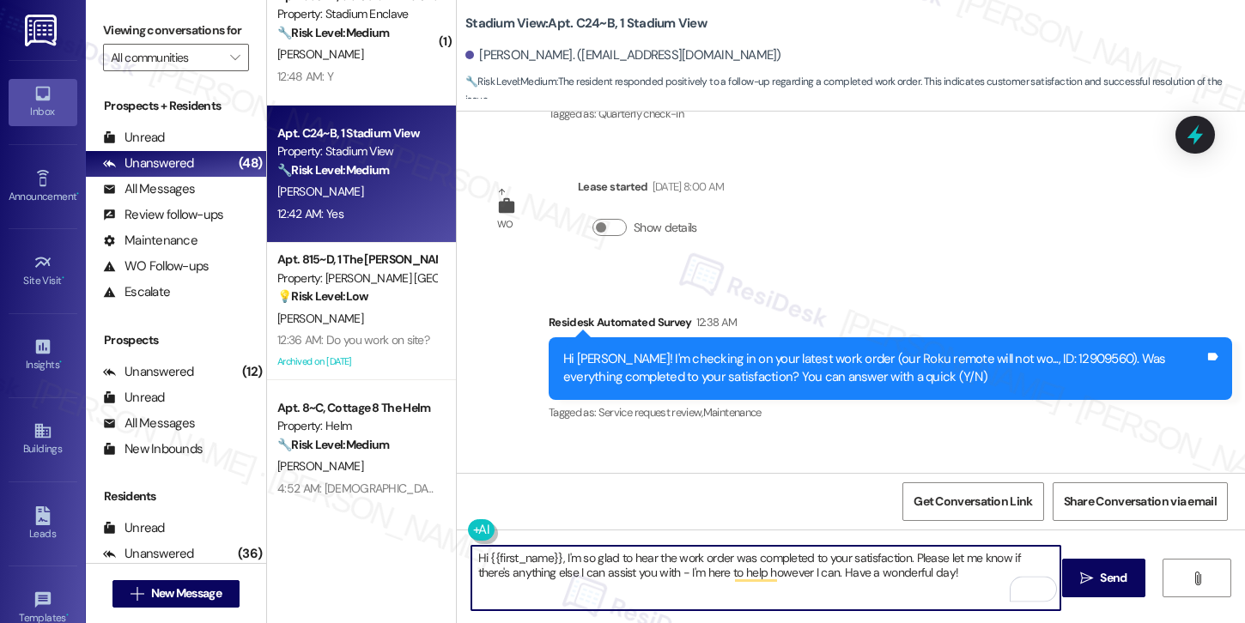
click at [913, 577] on textarea "Hi {{first_name}}, I'm so glad to hear the work order was completed to your sat…" at bounding box center [765, 578] width 589 height 64
type textarea "Hi {{first_name}}, I'm so glad to hear the work order was completed to your sat…"
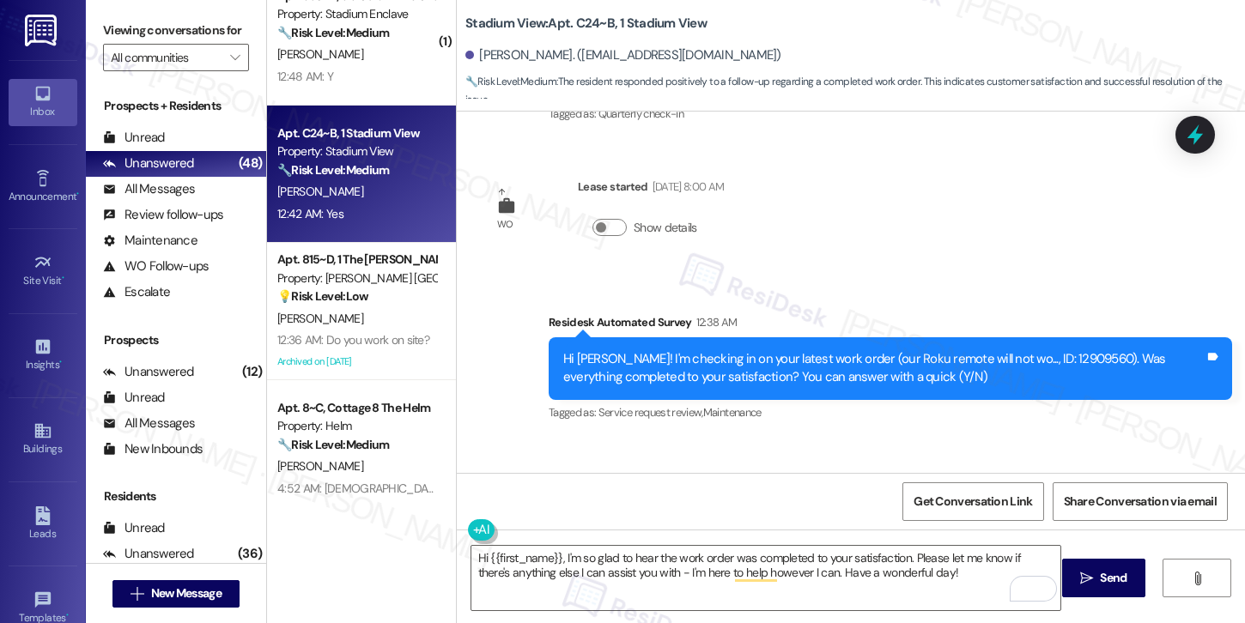
click at [1103, 582] on span "Send" at bounding box center [1113, 578] width 27 height 18
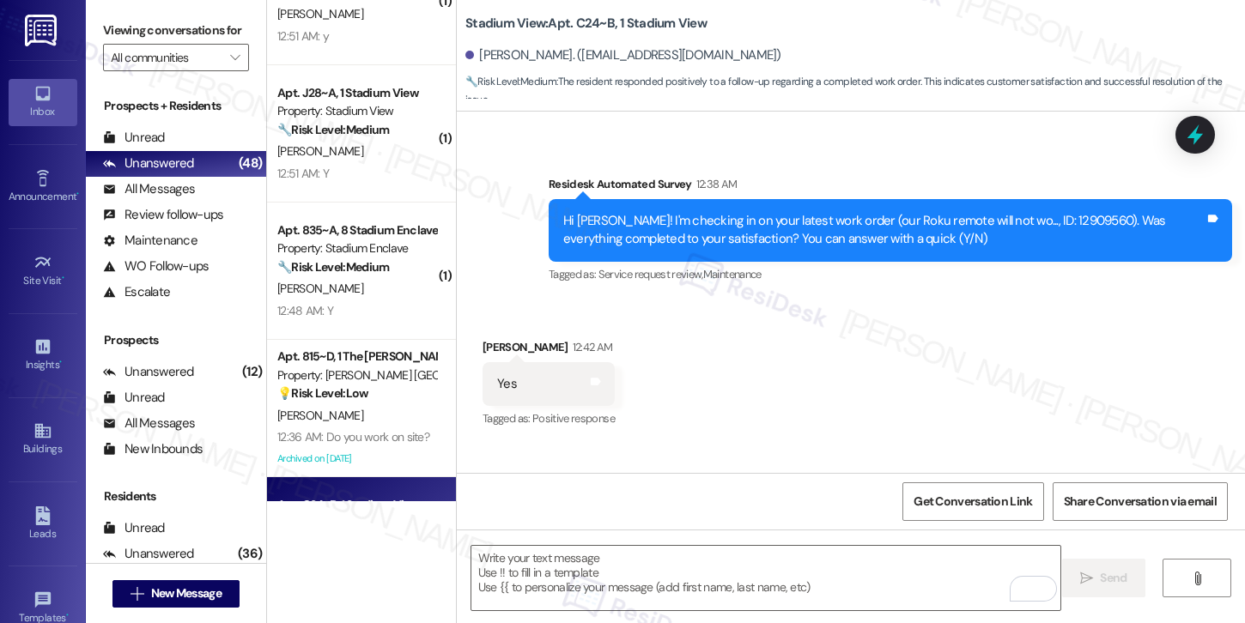
scroll to position [2580, 0]
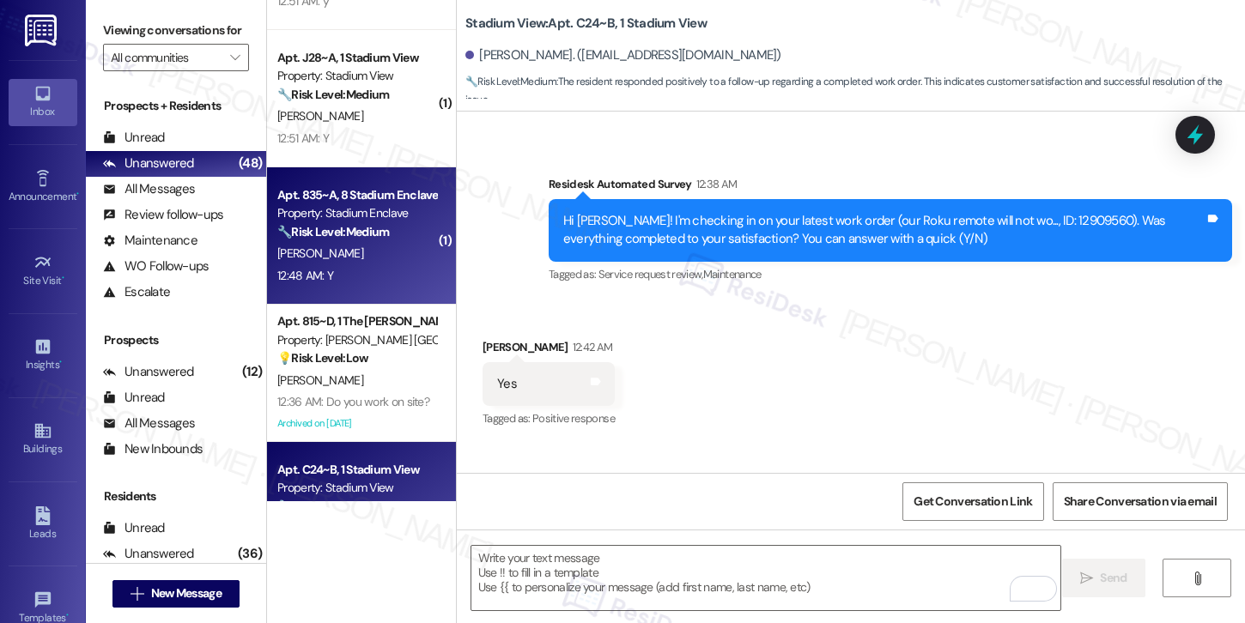
click at [363, 268] on div "12:48 AM: Y 12:48 AM: Y" at bounding box center [357, 275] width 162 height 21
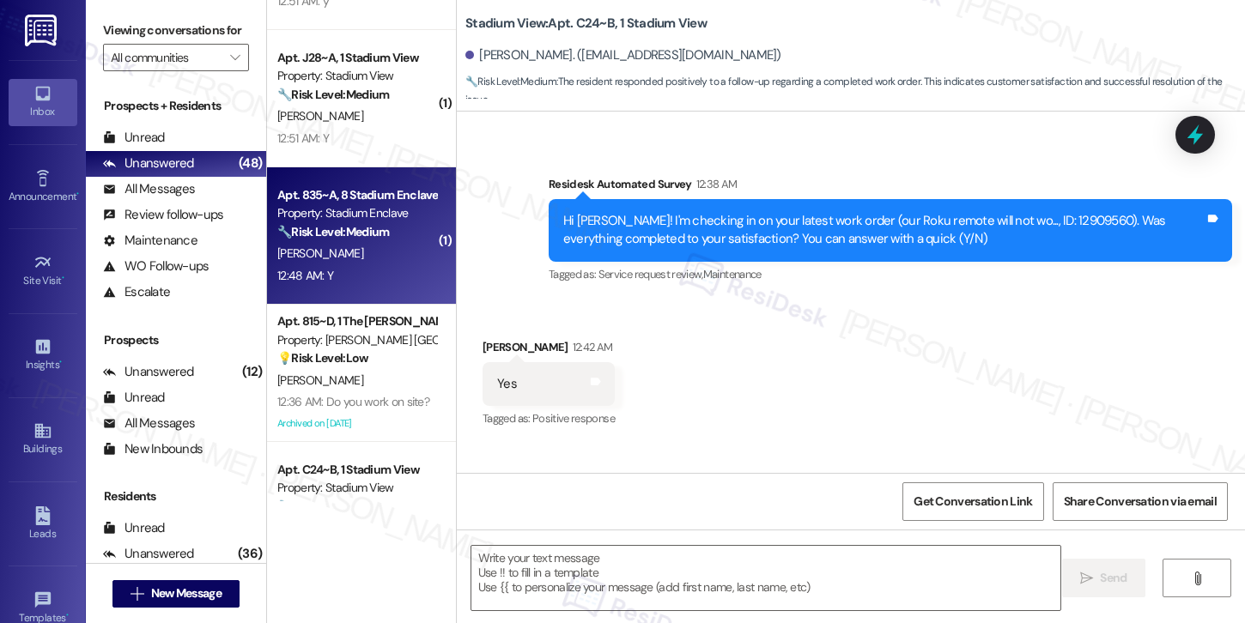
type textarea "Fetching suggested responses. Please feel free to read through the conversation…"
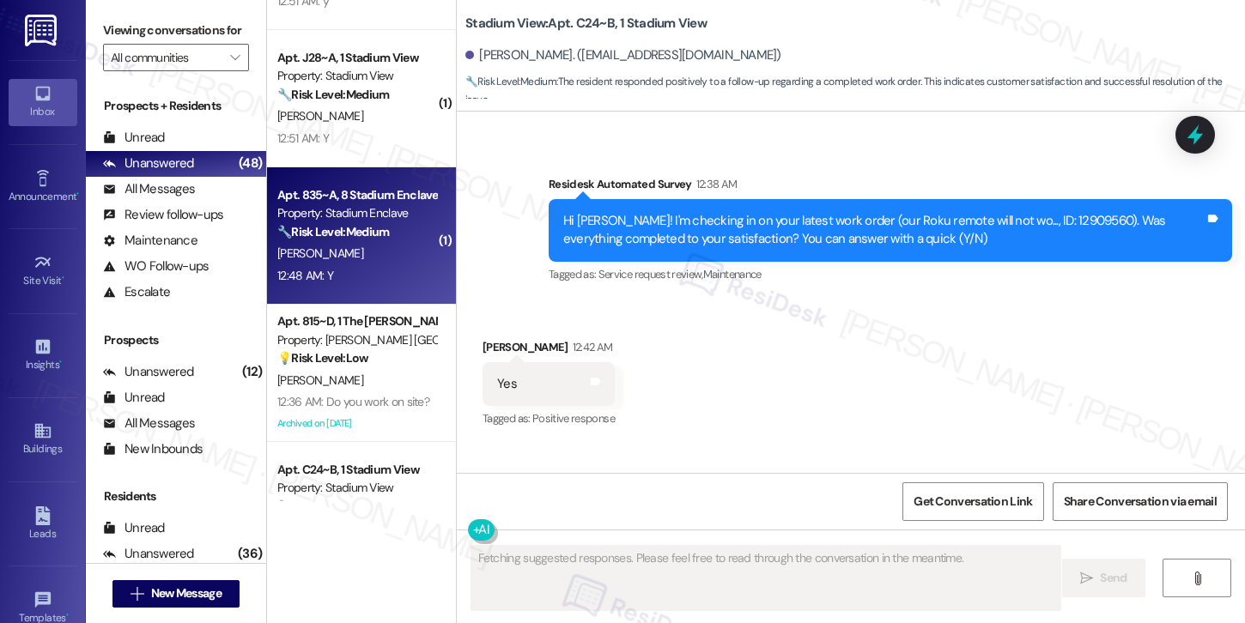
scroll to position [96, 0]
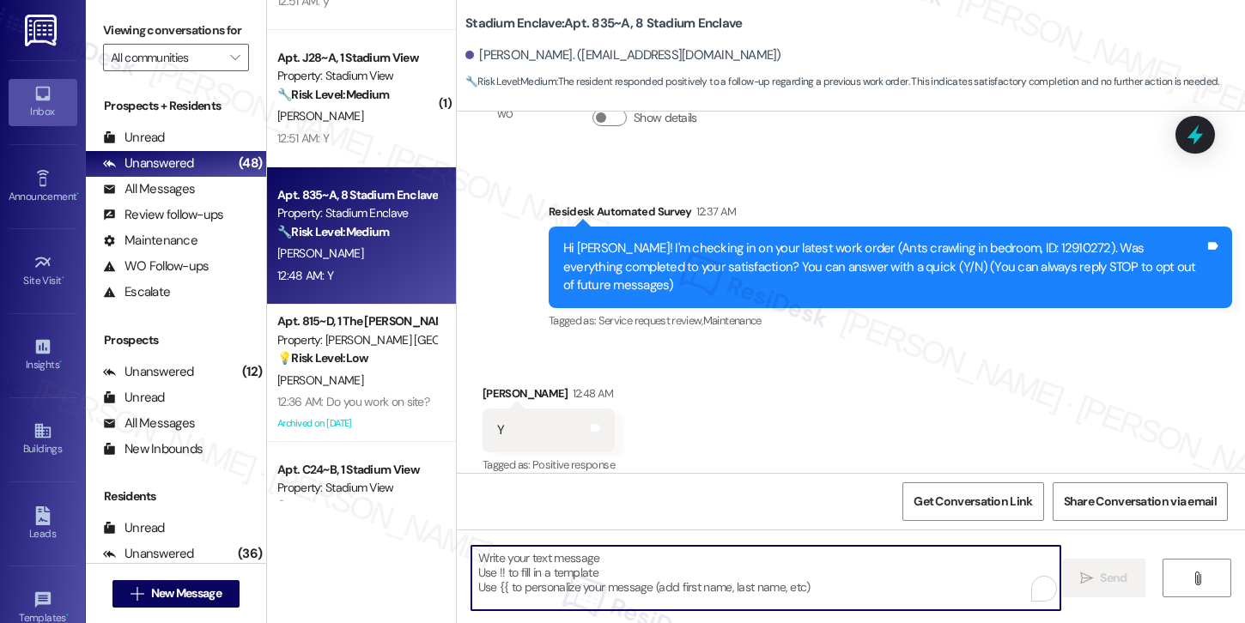
click at [526, 592] on textarea "To enrich screen reader interactions, please activate Accessibility in Grammarl…" at bounding box center [765, 578] width 589 height 64
paste textarea "Hi {{first_name}}, I'm so glad to hear the work order was completed to your sat…"
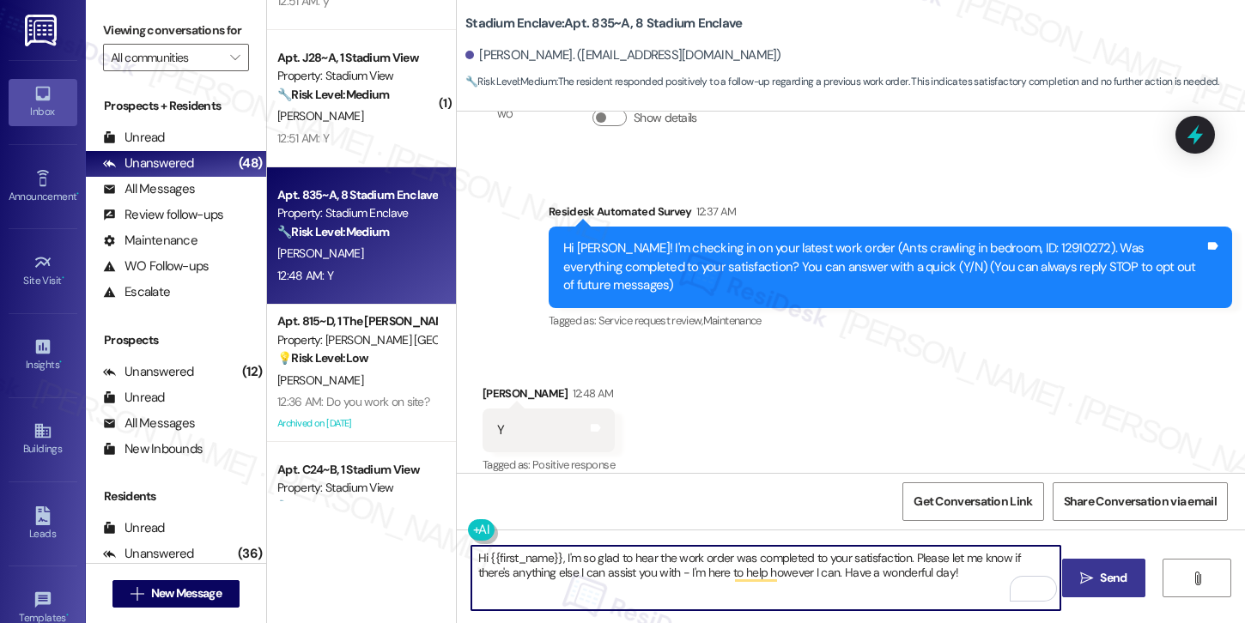
type textarea "Hi {{first_name}}, I'm so glad to hear the work order was completed to your sat…"
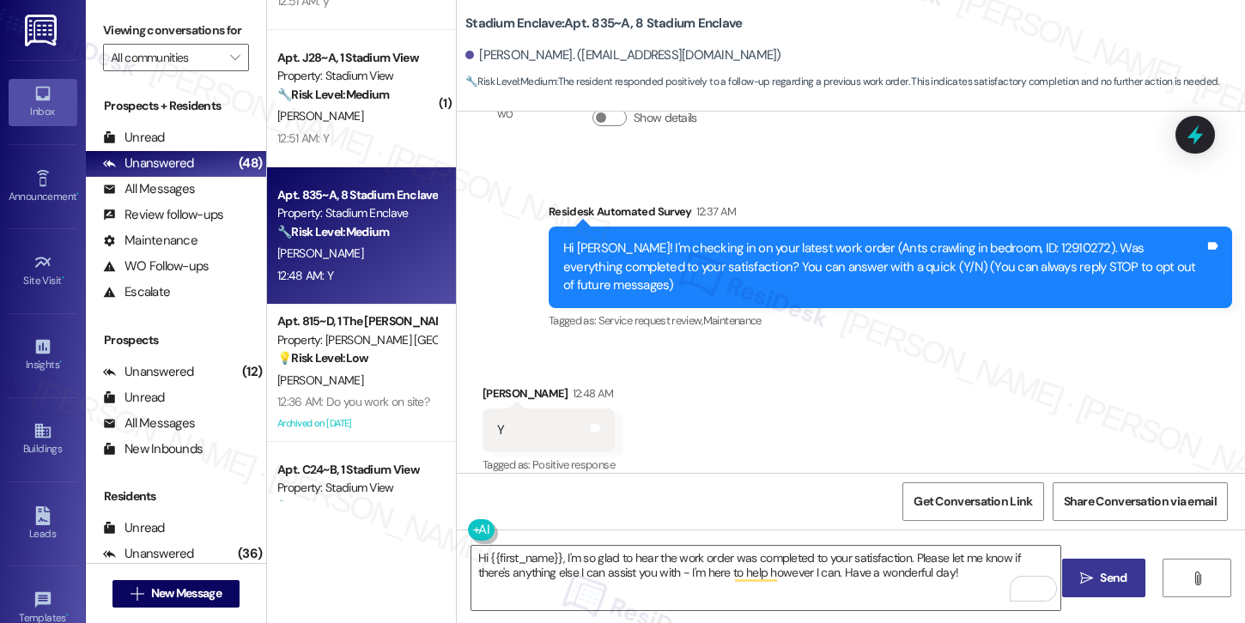
click at [1095, 566] on button " Send" at bounding box center [1103, 578] width 83 height 39
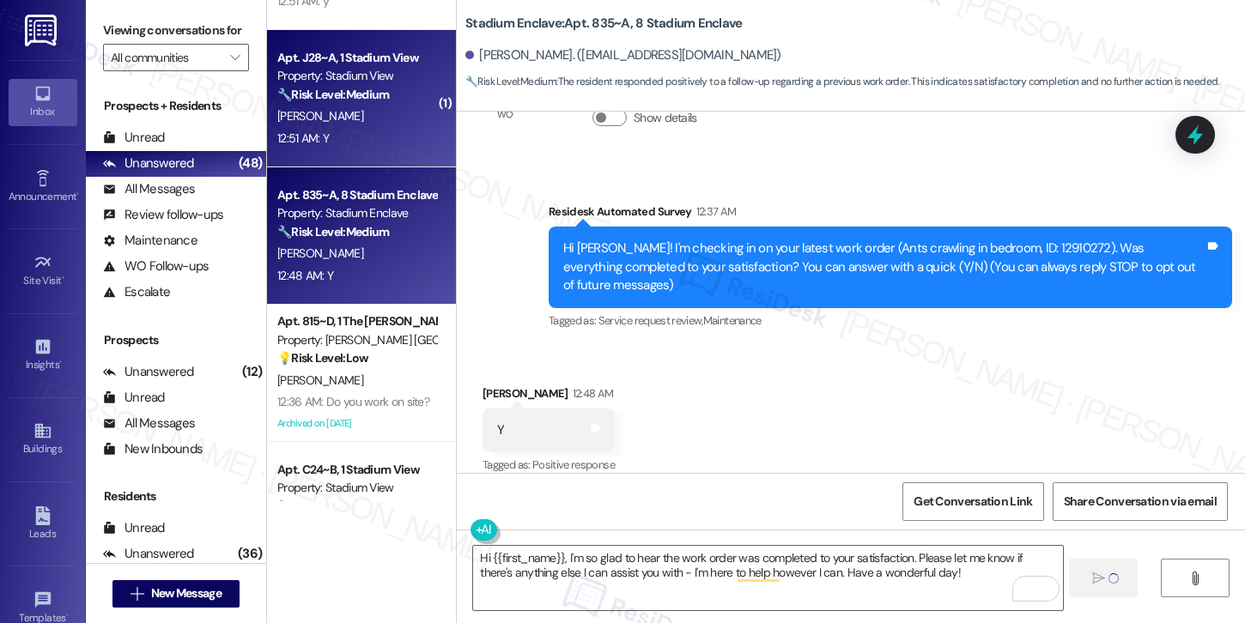
click at [368, 145] on div "12:51 AM: Y 12:51 AM: Y" at bounding box center [357, 138] width 162 height 21
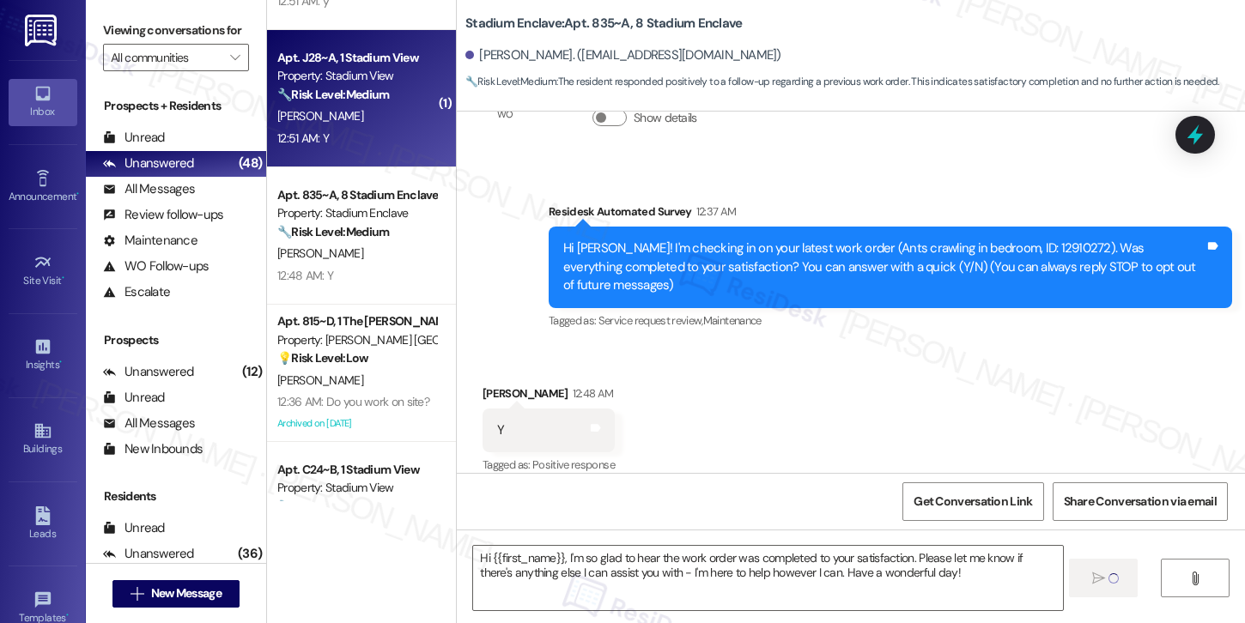
type textarea "Fetching suggested responses. Please feel free to read through the conversation…"
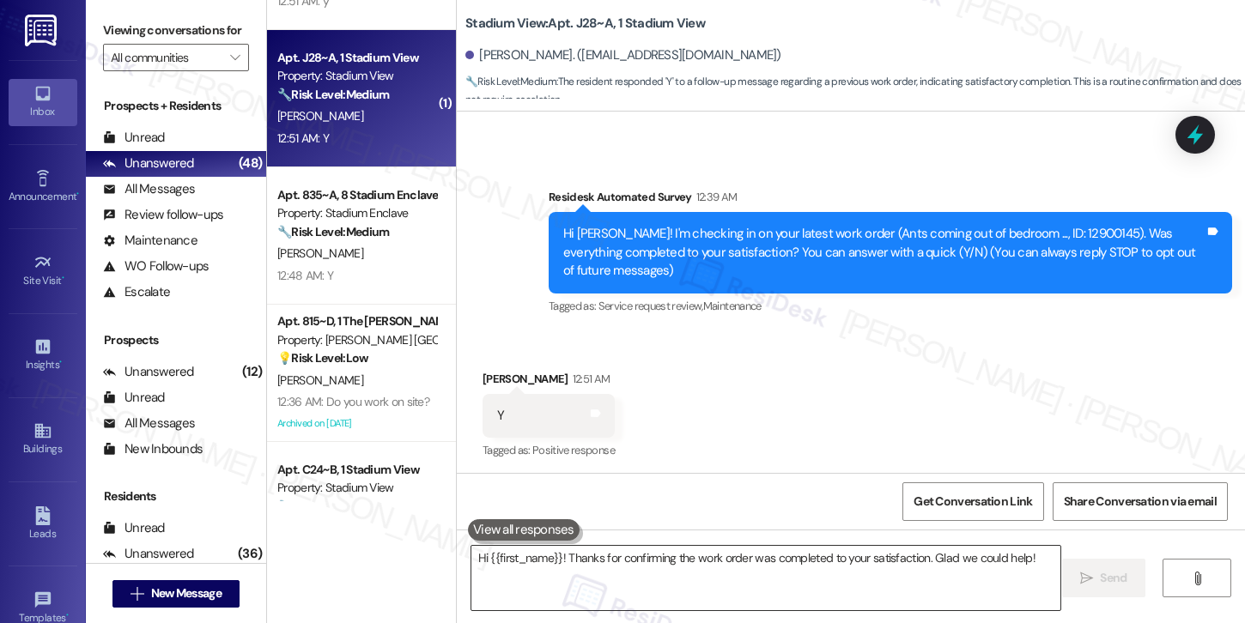
scroll to position [114, 0]
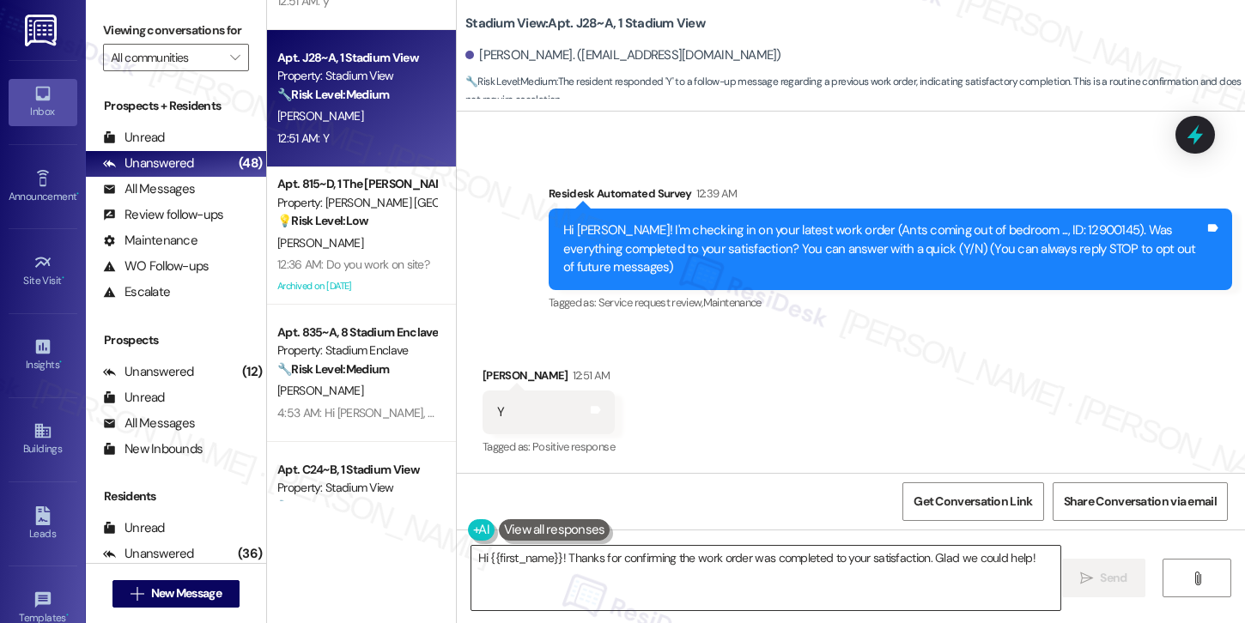
click at [553, 570] on textarea "Hi {{first_name}}! Thanks for confirming the work order was completed to your s…" at bounding box center [765, 578] width 589 height 64
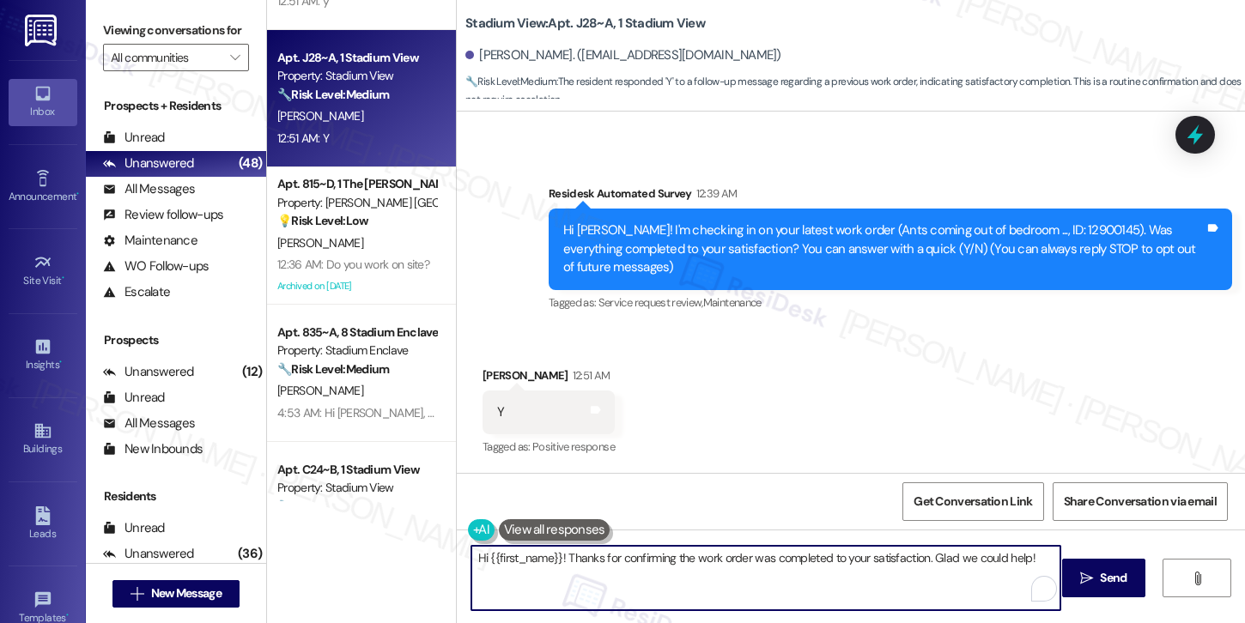
click at [553, 569] on textarea "Hi {{first_name}}! Thanks for confirming the work order was completed to your s…" at bounding box center [765, 578] width 589 height 64
paste textarea ", I'm so glad to hear the work order was completed to your satisfaction. Please…"
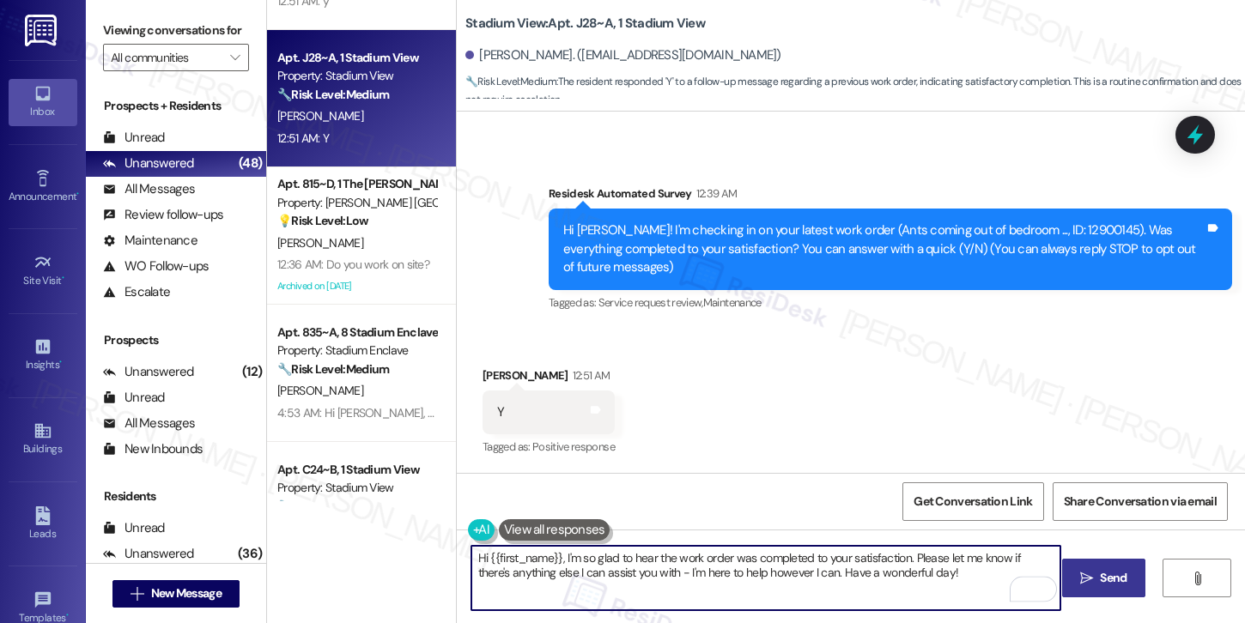
type textarea "Hi {{first_name}}, I'm so glad to hear the work order was completed to your sat…"
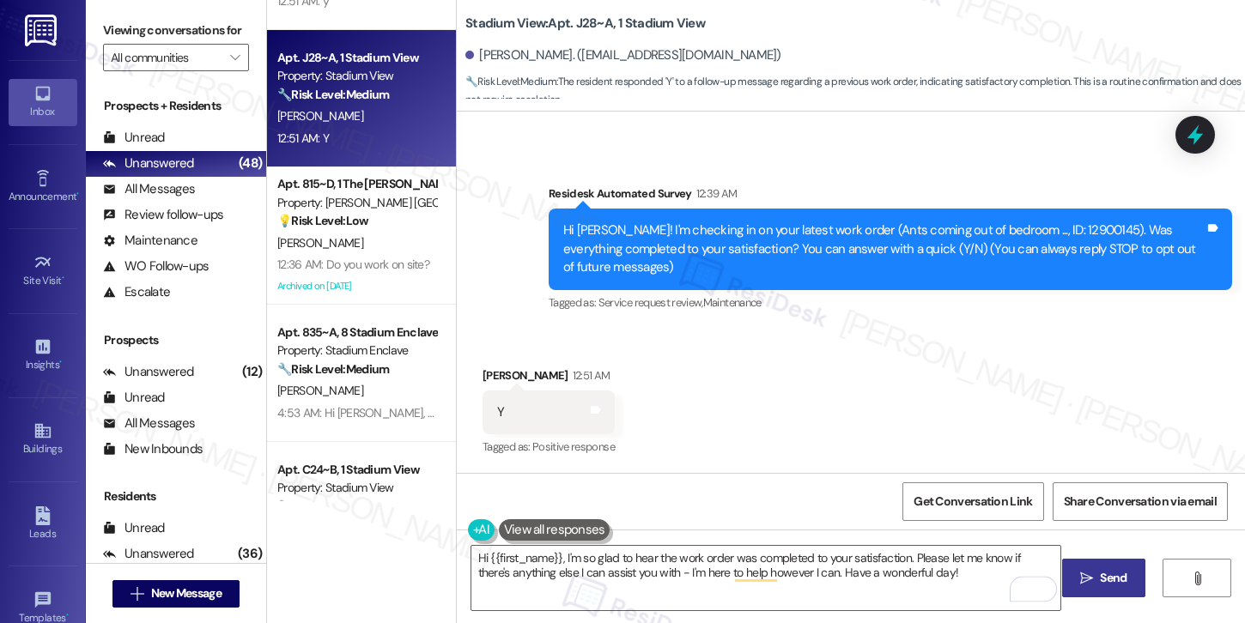
click at [1117, 575] on span "Send" at bounding box center [1113, 578] width 27 height 18
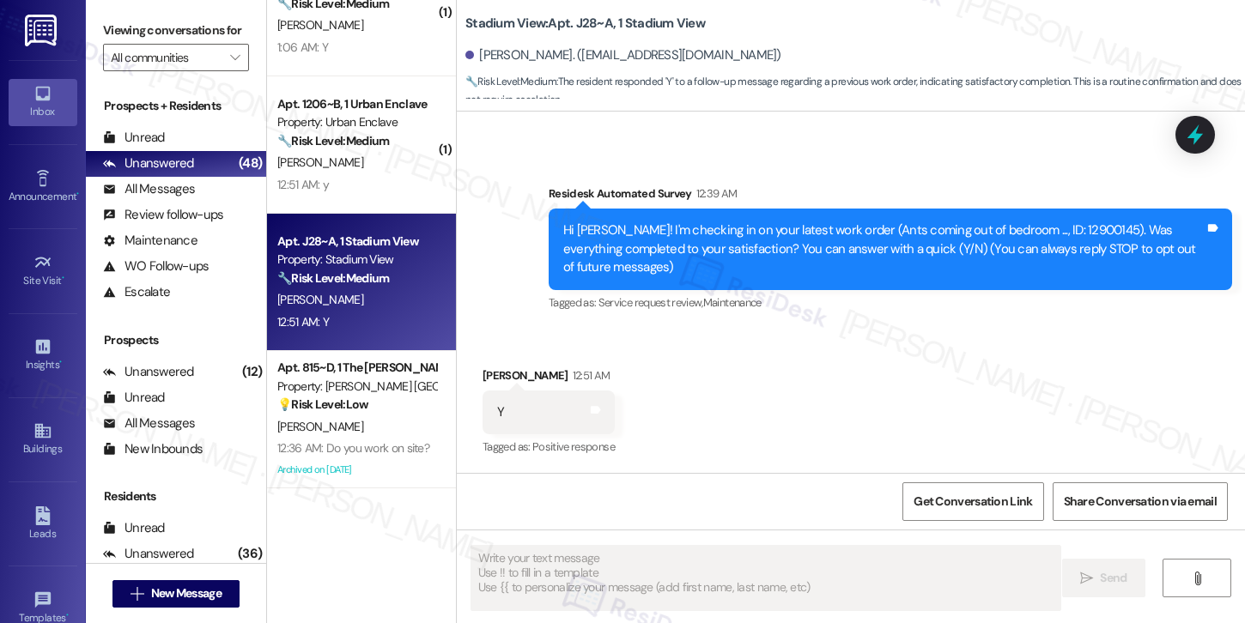
scroll to position [2395, 0]
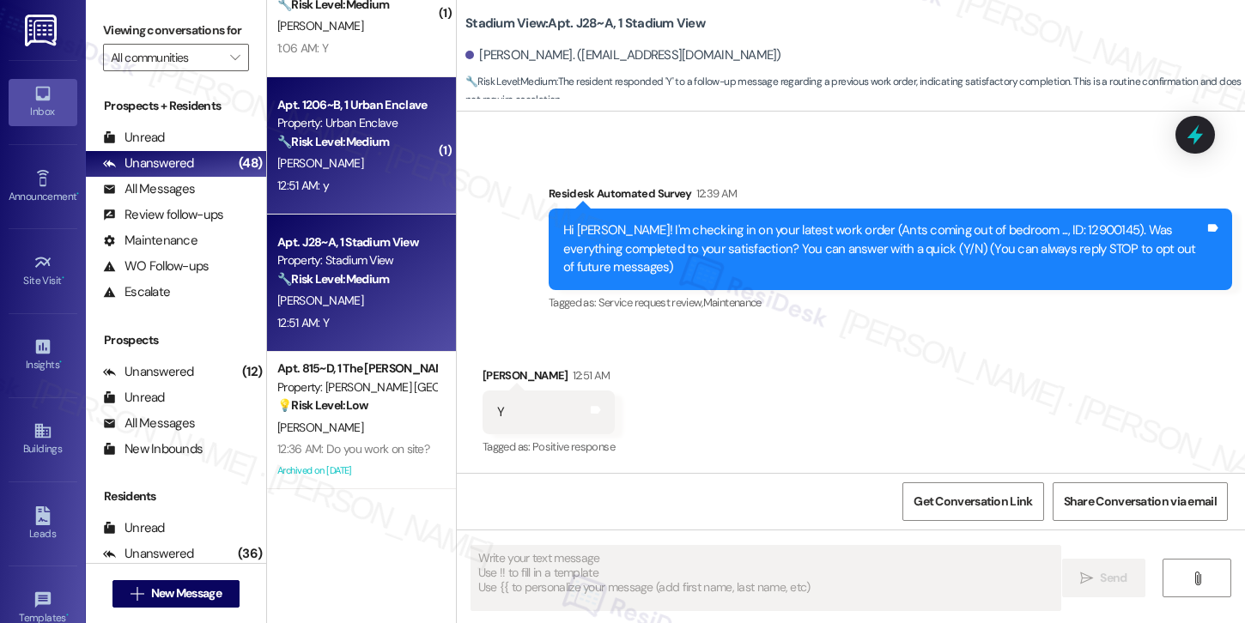
click at [359, 176] on div "12:51 AM: y 12:51 AM: y" at bounding box center [357, 185] width 162 height 21
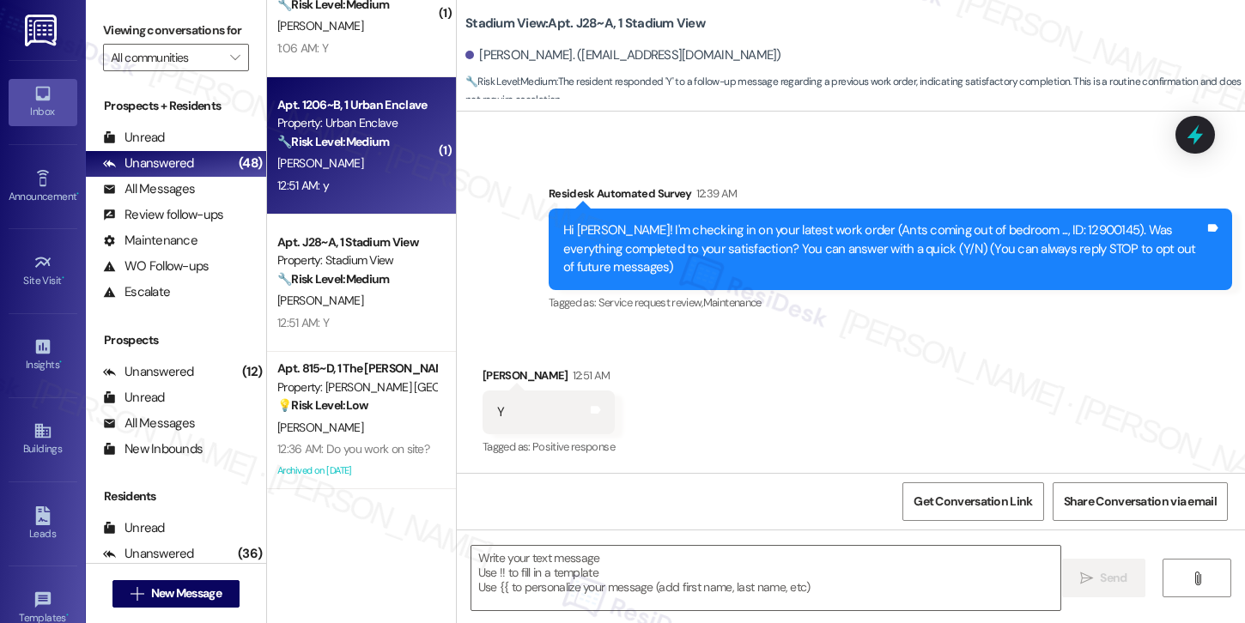
type textarea "Fetching suggested responses. Please feel free to read through the conversation…"
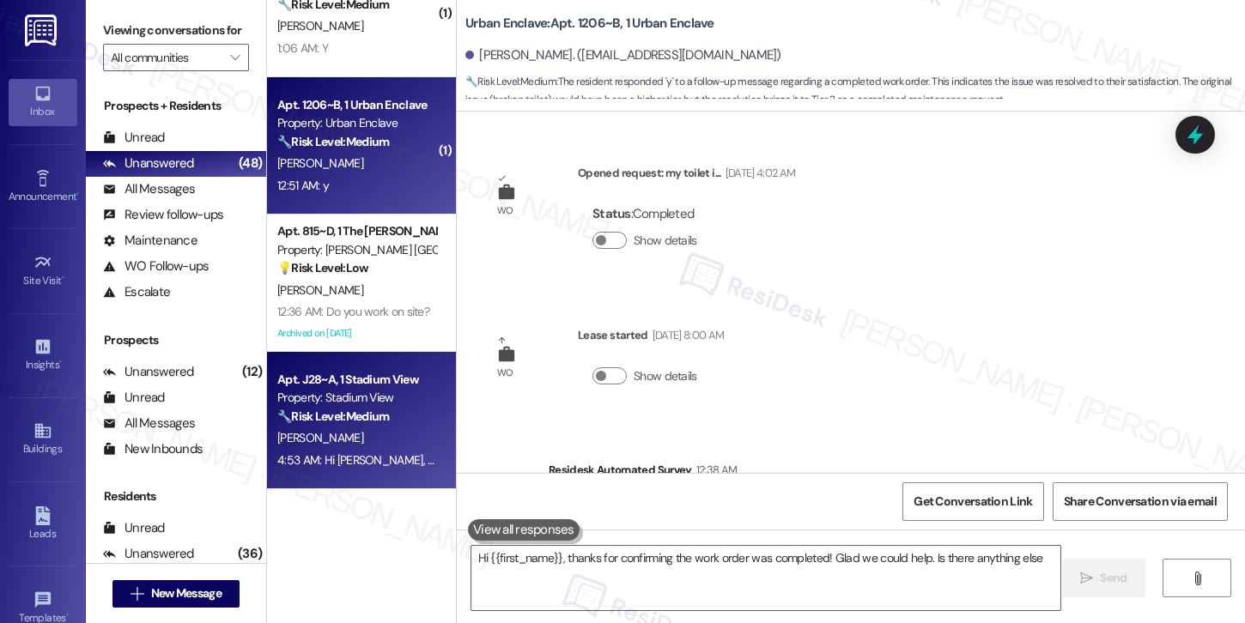
scroll to position [258, 0]
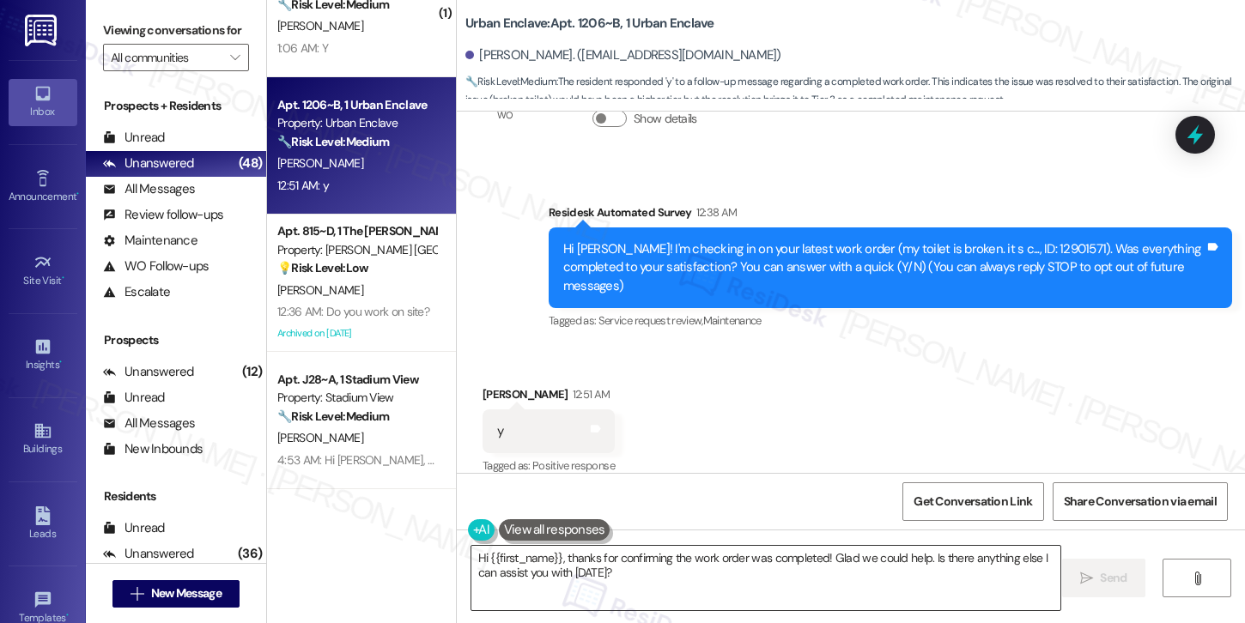
click at [644, 582] on textarea "Hi {{first_name}}, thanks for confirming the work order was completed! Glad we …" at bounding box center [765, 578] width 589 height 64
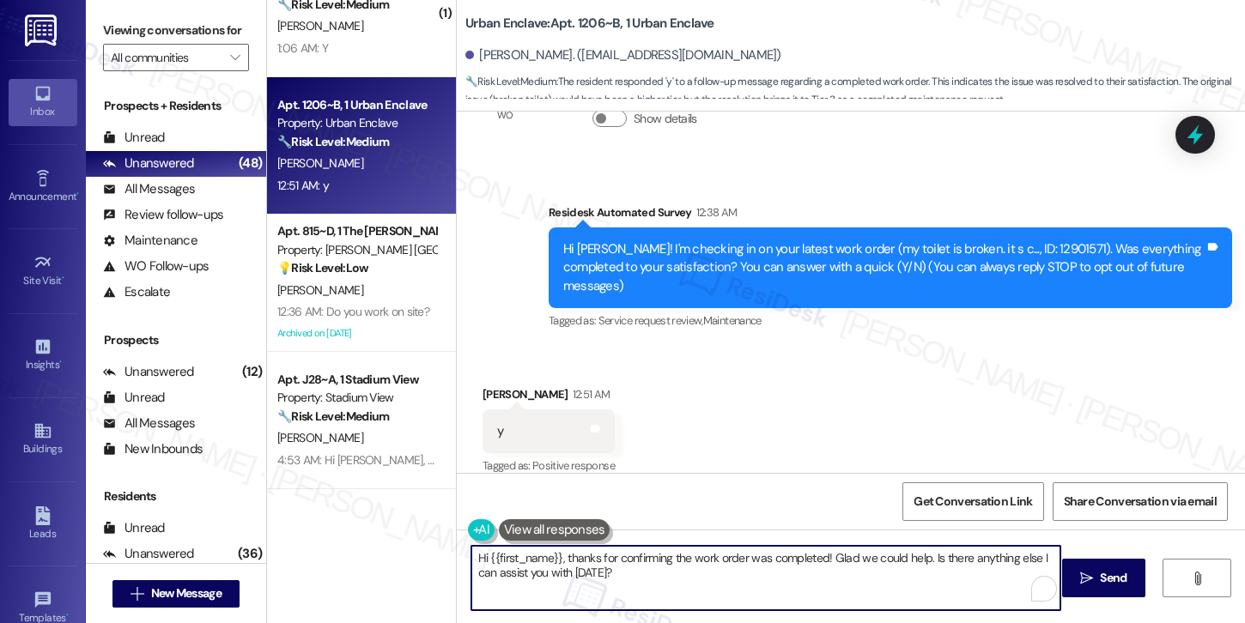
click at [644, 582] on textarea "Hi {{first_name}}, thanks for confirming the work order was completed! Glad we …" at bounding box center [765, 578] width 589 height 64
click at [644, 585] on textarea "Hi {{first_name}}, thanks for confirming the work order was completed! Glad we …" at bounding box center [765, 578] width 589 height 64
click at [512, 564] on textarea "Hi {{first_name}}, thanks for confirming the work order was completed! Glad we …" at bounding box center [765, 578] width 589 height 64
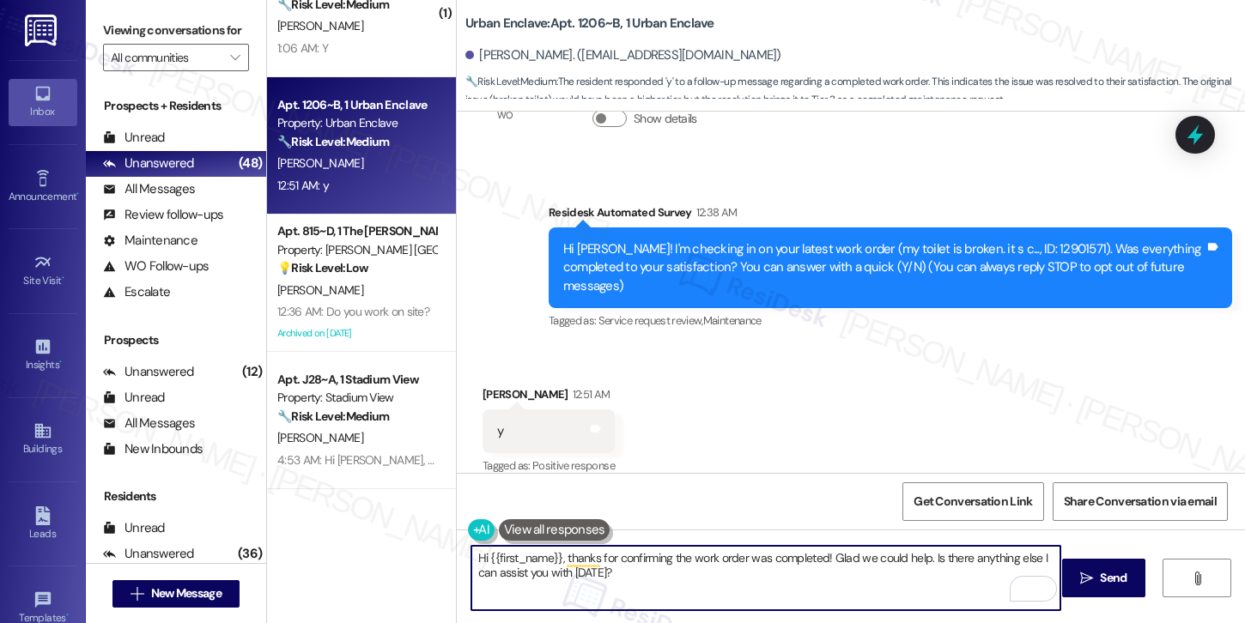
click at [512, 563] on textarea "Hi {{first_name}}, thanks for confirming the work order was completed! Glad we …" at bounding box center [765, 578] width 589 height 64
paste textarea "I'm so glad to hear the work order was completed to your satisfaction. Please l…"
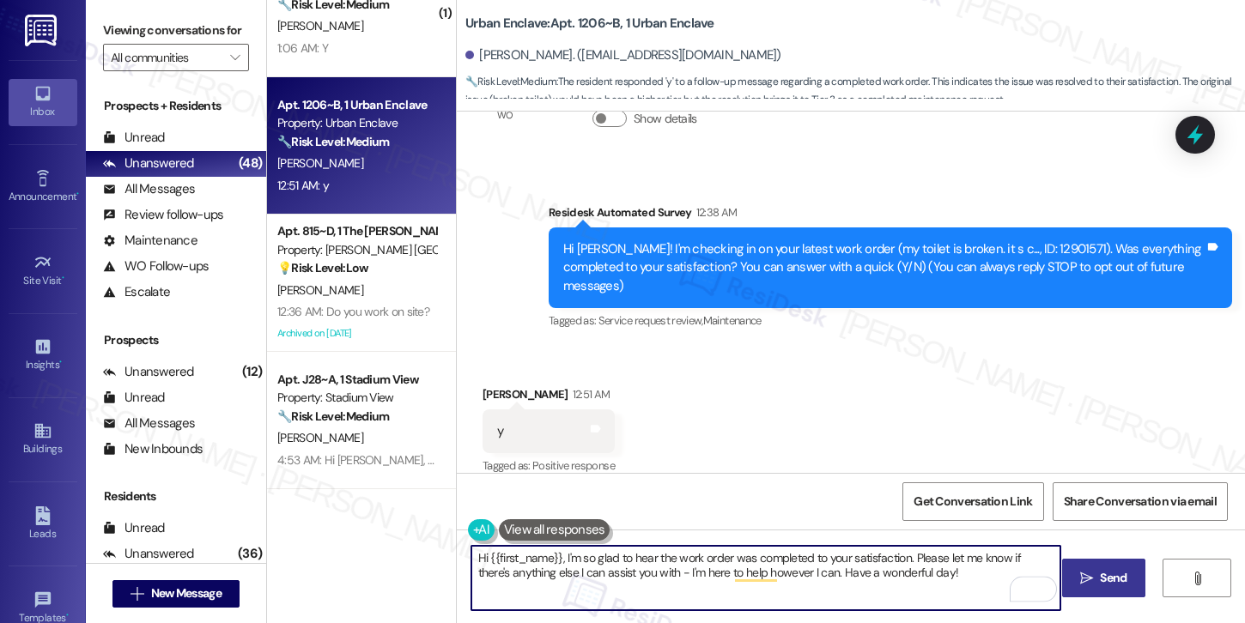
type textarea "Hi {{first_name}}, I'm so glad to hear the work order was completed to your sat…"
drag, startPoint x: 1088, startPoint y: 586, endPoint x: 1050, endPoint y: 582, distance: 38.0
click at [1088, 586] on span " Send" at bounding box center [1104, 578] width 54 height 18
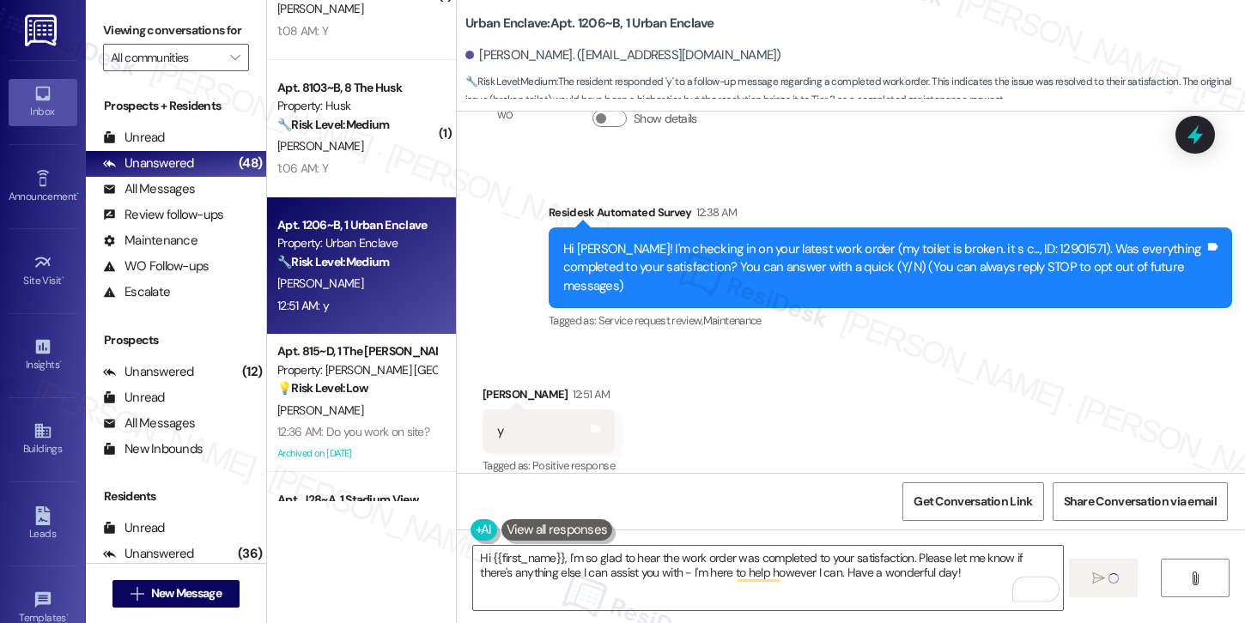
scroll to position [2246, 0]
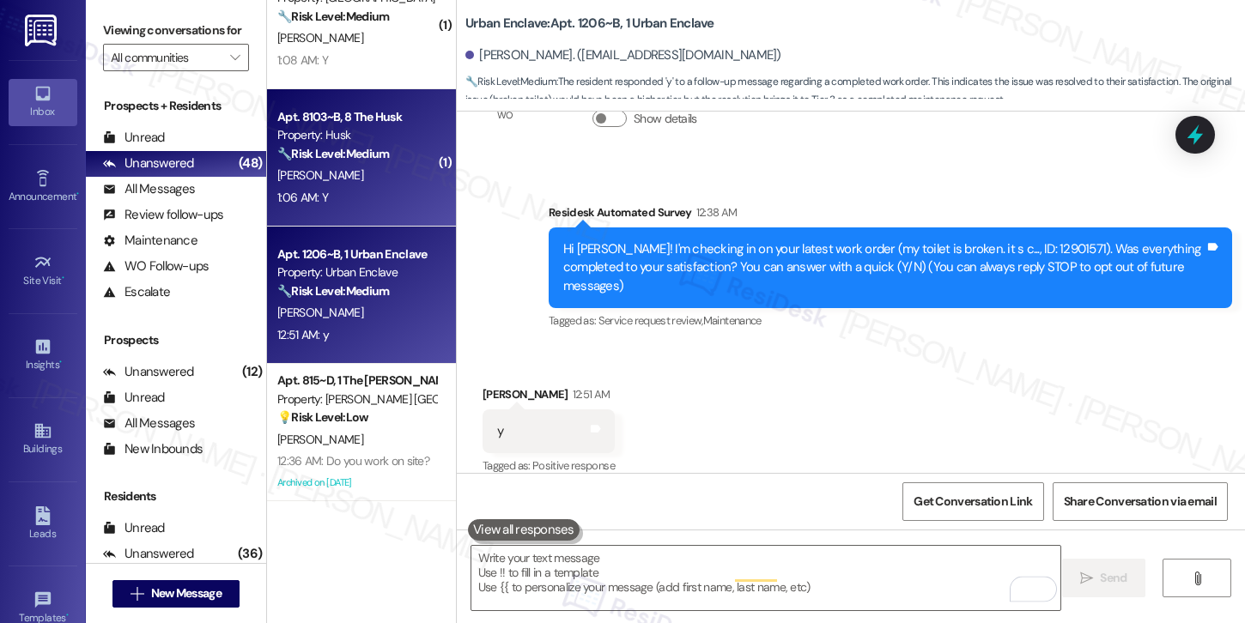
type textarea "Fetching suggested responses. Please feel free to read through the conversation…"
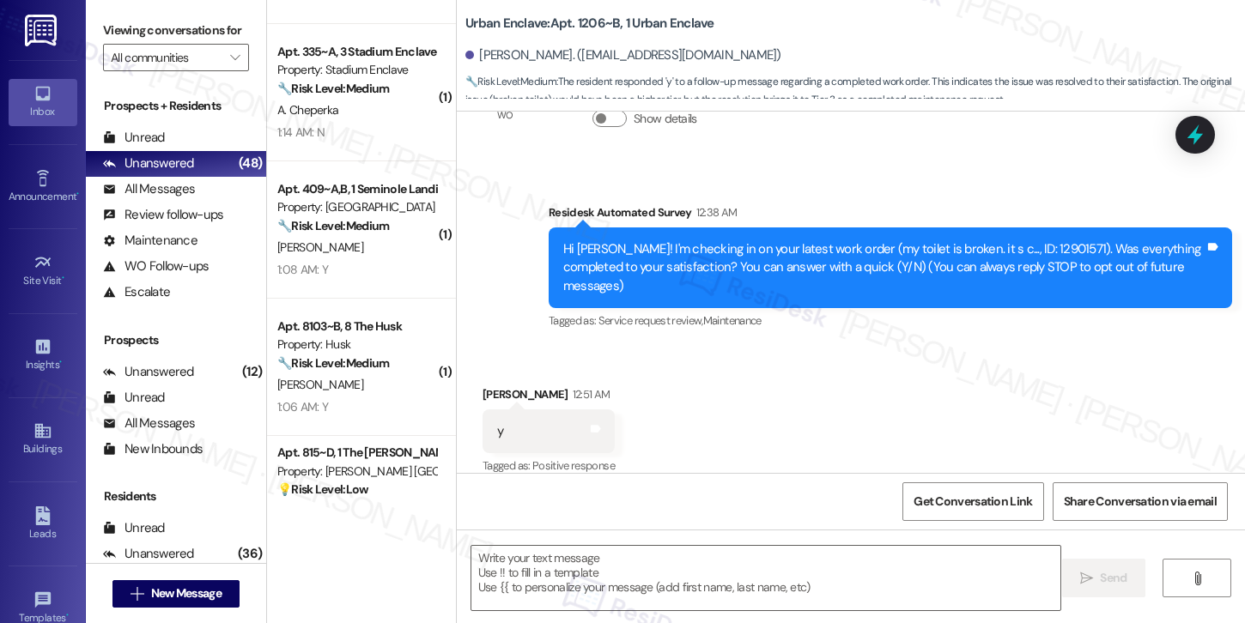
scroll to position [2021, 0]
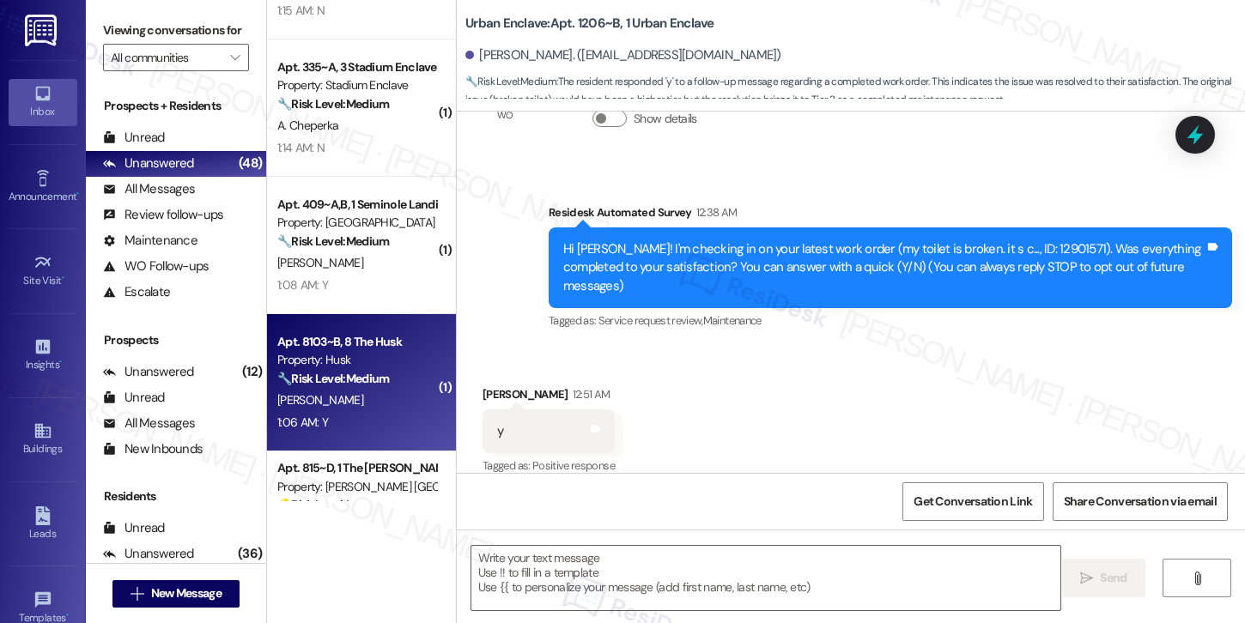
click at [343, 431] on div "1:06 AM: Y 1:06 AM: Y" at bounding box center [357, 422] width 162 height 21
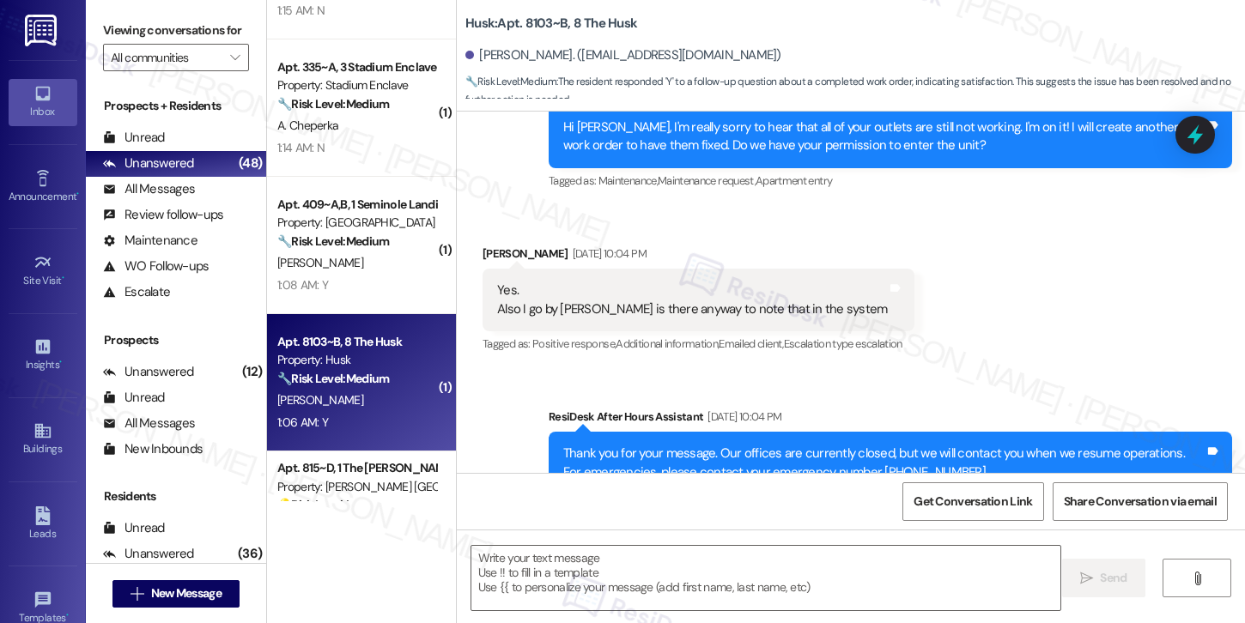
type textarea "Fetching suggested responses. Please feel free to read through the conversation…"
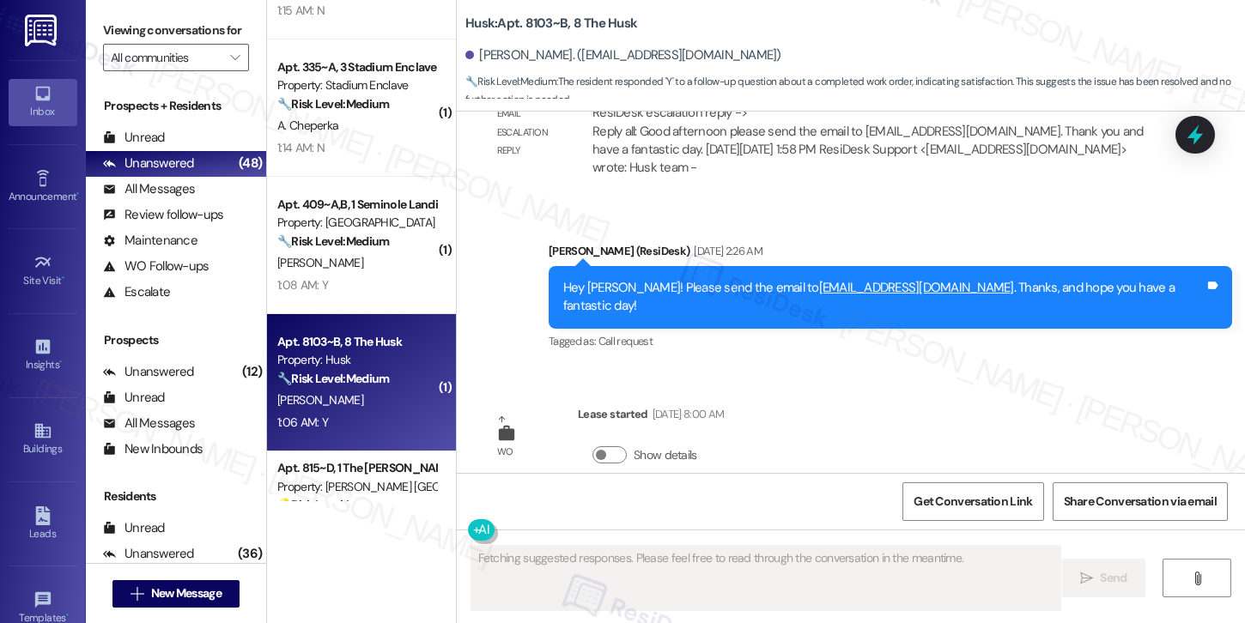
scroll to position [6449, 0]
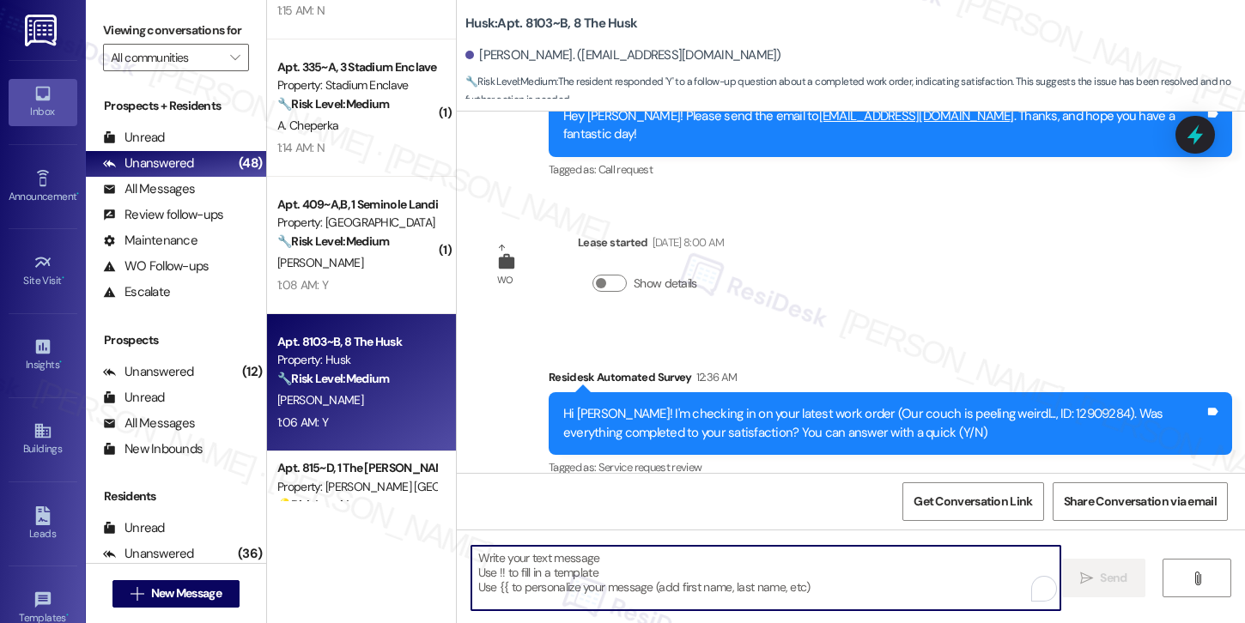
click at [548, 579] on textarea "To enrich screen reader interactions, please activate Accessibility in Grammarl…" at bounding box center [765, 578] width 589 height 64
click at [546, 580] on textarea "To enrich screen reader interactions, please activate Accessibility in Grammarl…" at bounding box center [765, 578] width 589 height 64
paste textarea "Hi {{first_name}}, I'm so glad to hear the work order was completed to your sat…"
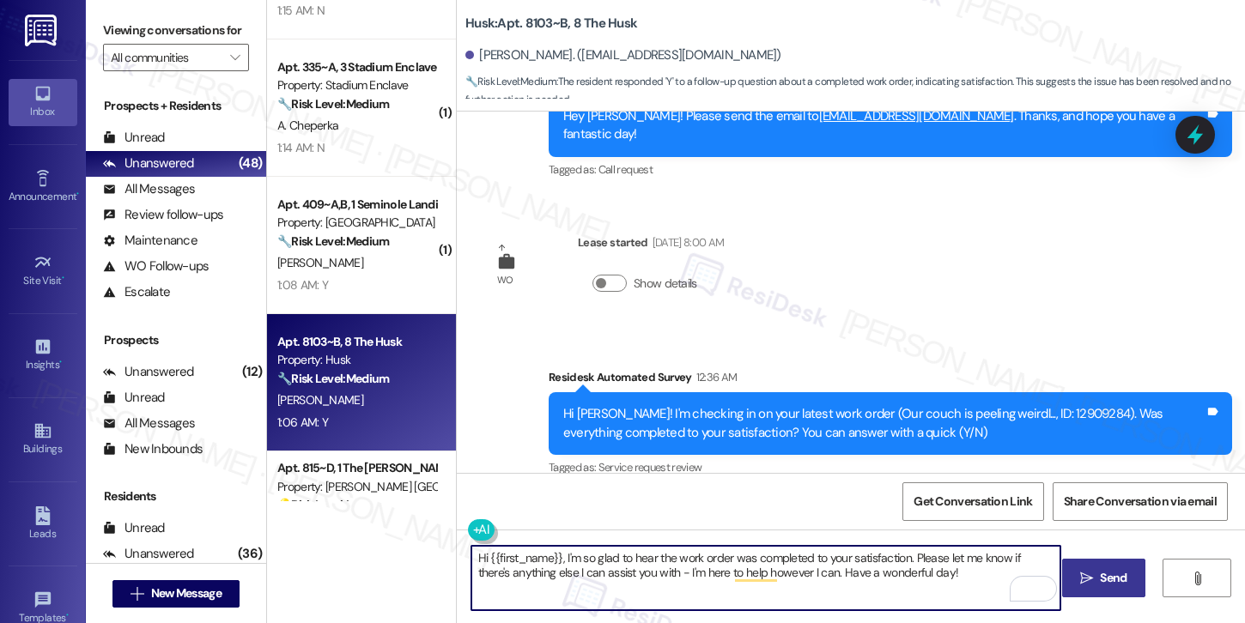
type textarea "Hi {{first_name}}, I'm so glad to hear the work order was completed to your sat…"
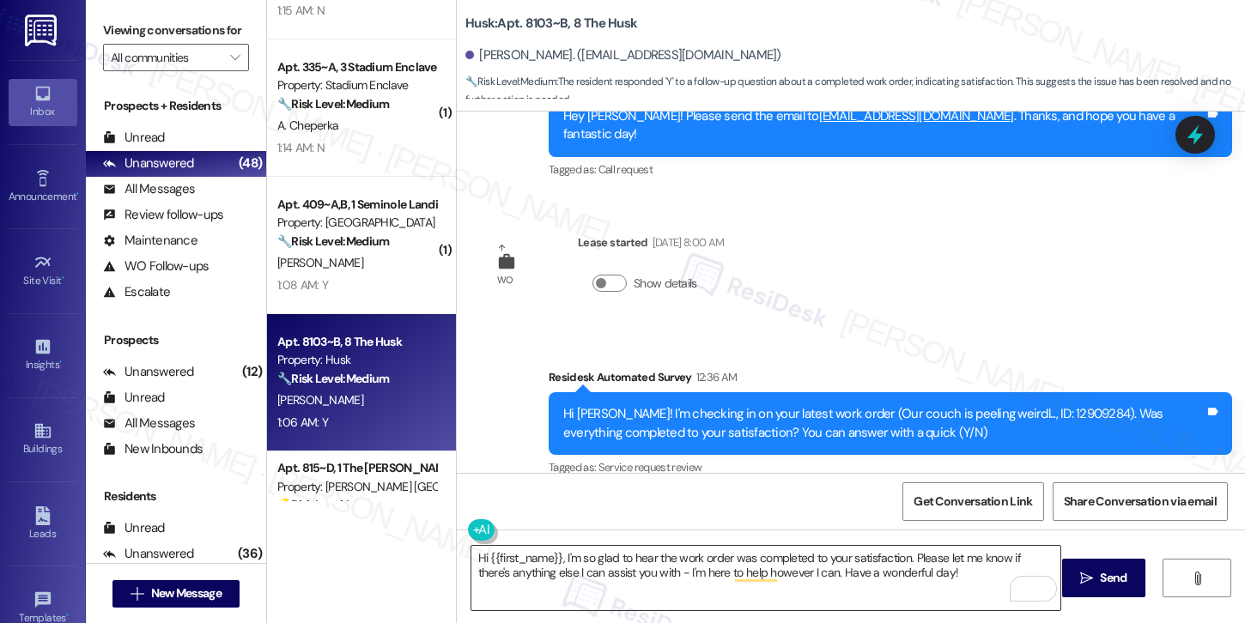
drag, startPoint x: 1096, startPoint y: 585, endPoint x: 1029, endPoint y: 566, distance: 69.6
click at [1096, 585] on span "Send" at bounding box center [1112, 578] width 33 height 18
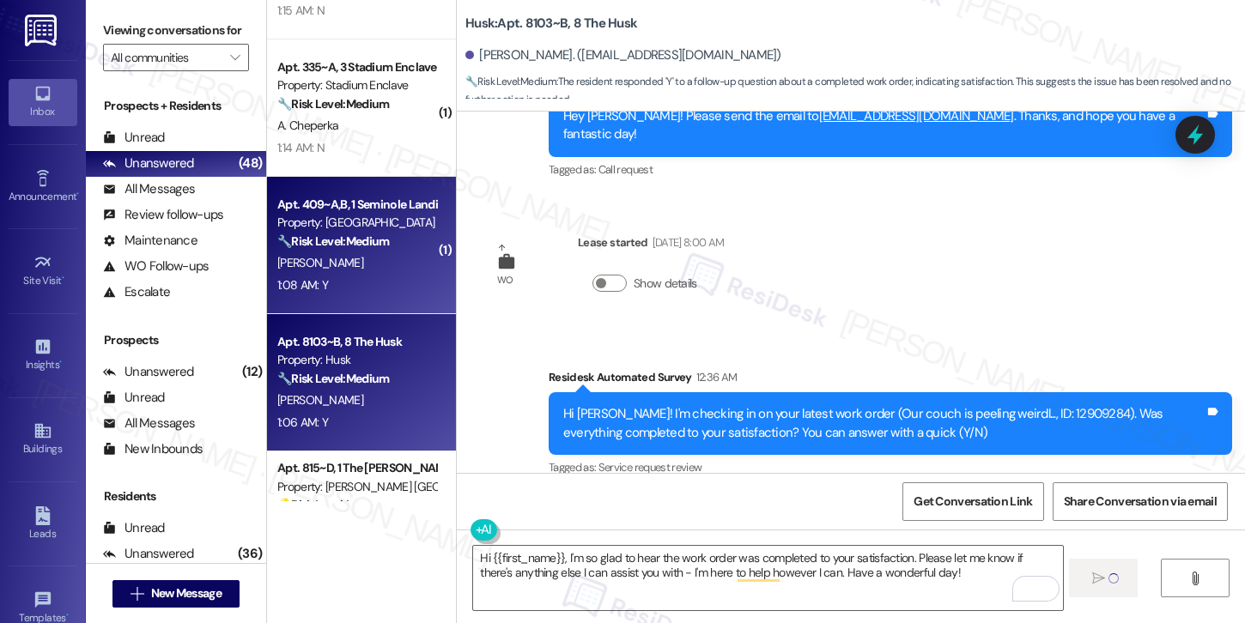
click at [383, 292] on div "1:08 AM: Y 1:08 AM: Y" at bounding box center [357, 285] width 162 height 21
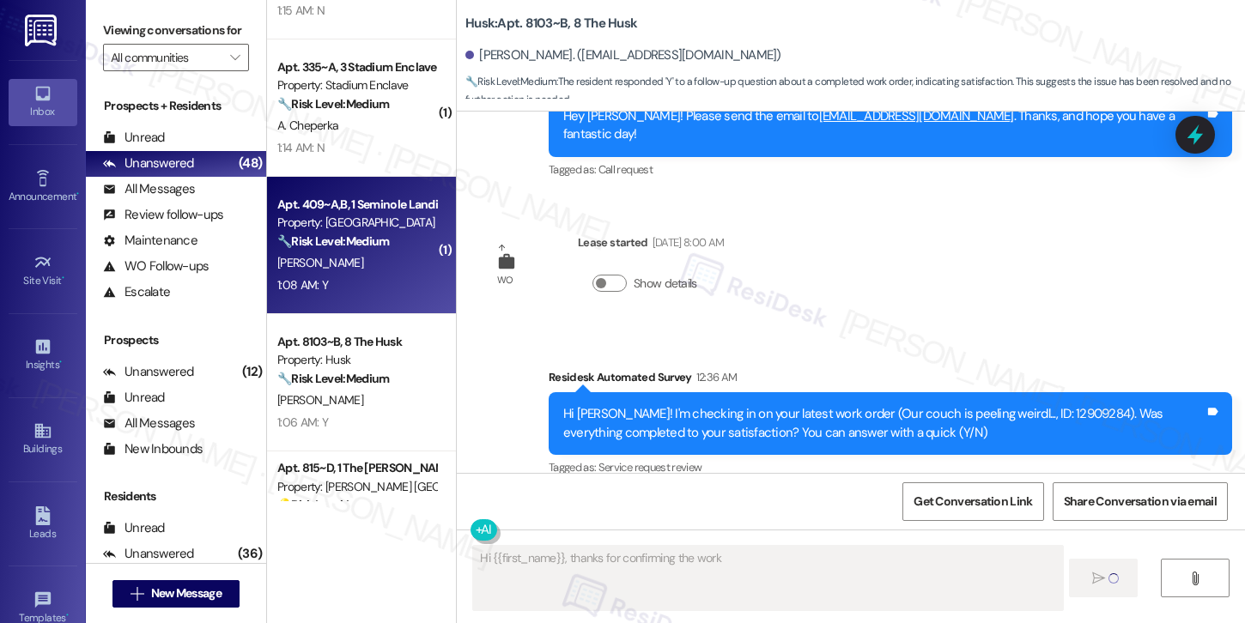
scroll to position [114, 0]
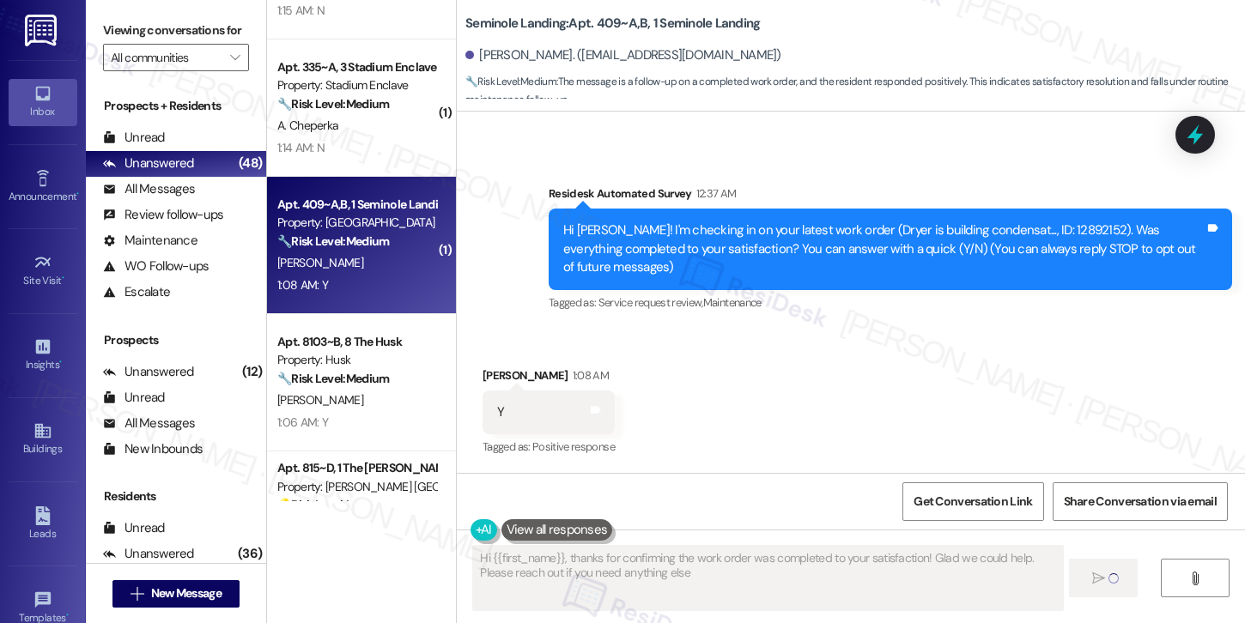
type textarea "Hi {{first_name}}, thanks for confirming the work order was completed to your s…"
